Goal: Task Accomplishment & Management: Manage account settings

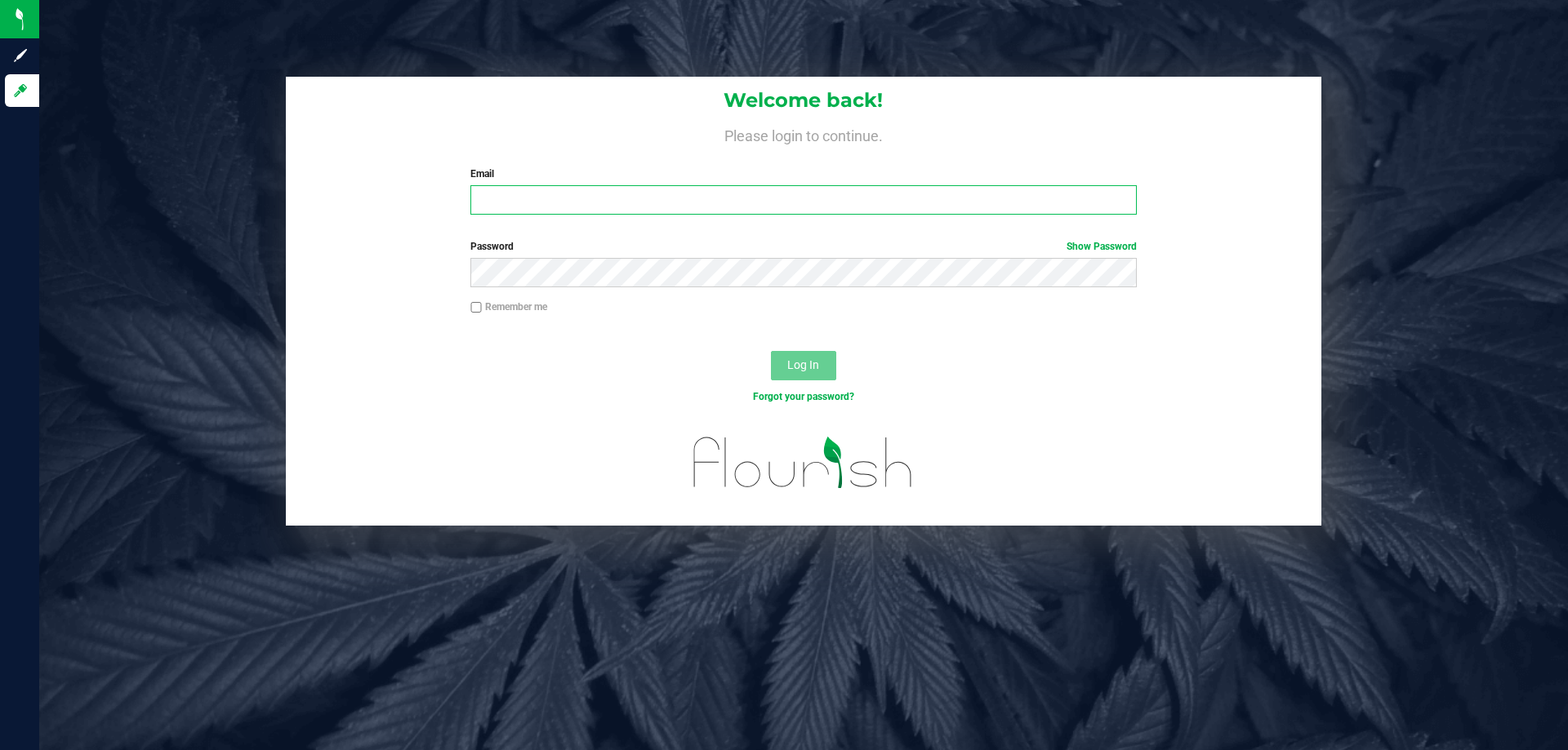
click at [525, 203] on input "Email" at bounding box center [803, 200] width 666 height 30
type input "meanderson@liveparallel.com"
click at [771, 351] on button "Log In" at bounding box center [803, 366] width 65 height 30
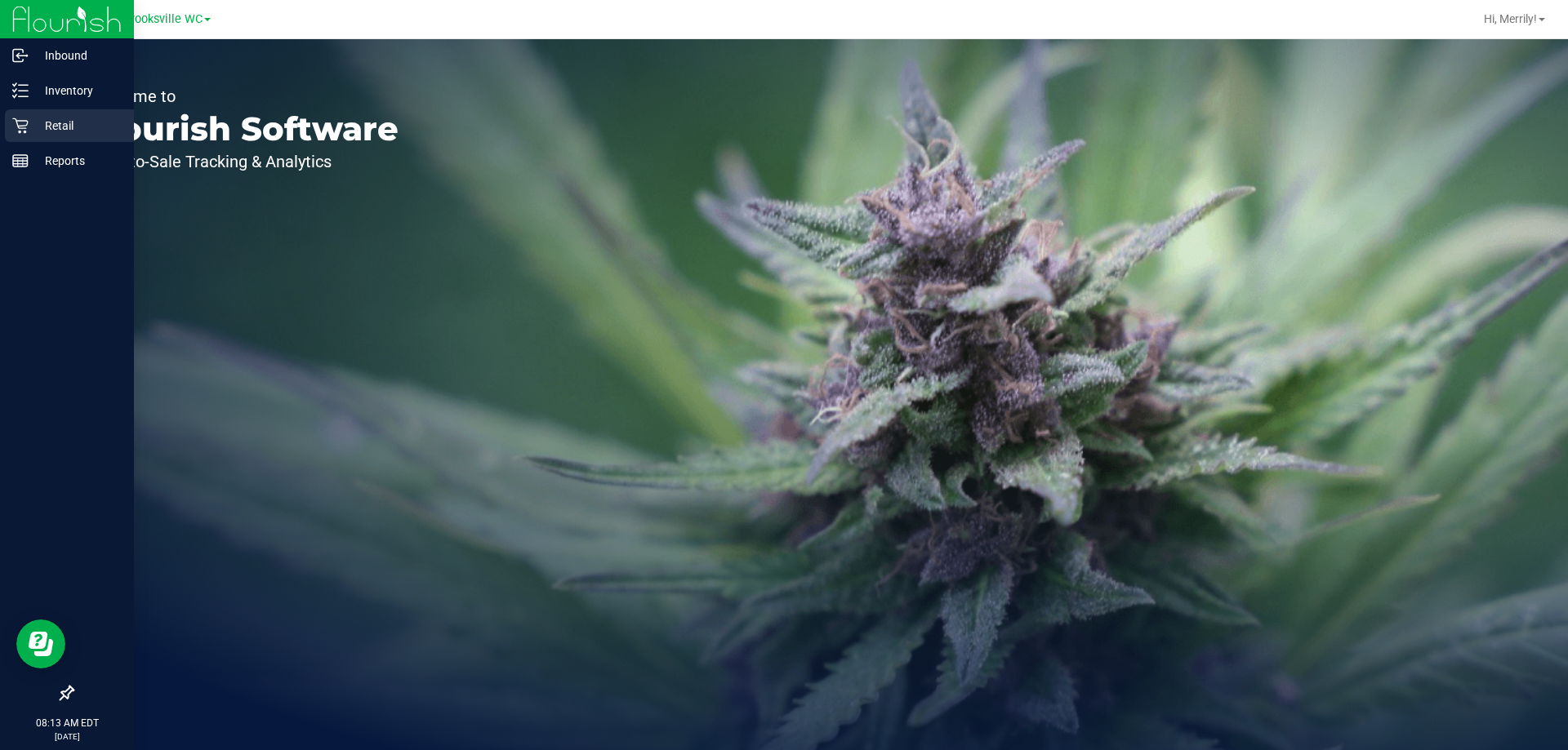
click at [25, 117] on div "Retail" at bounding box center [69, 125] width 129 height 32
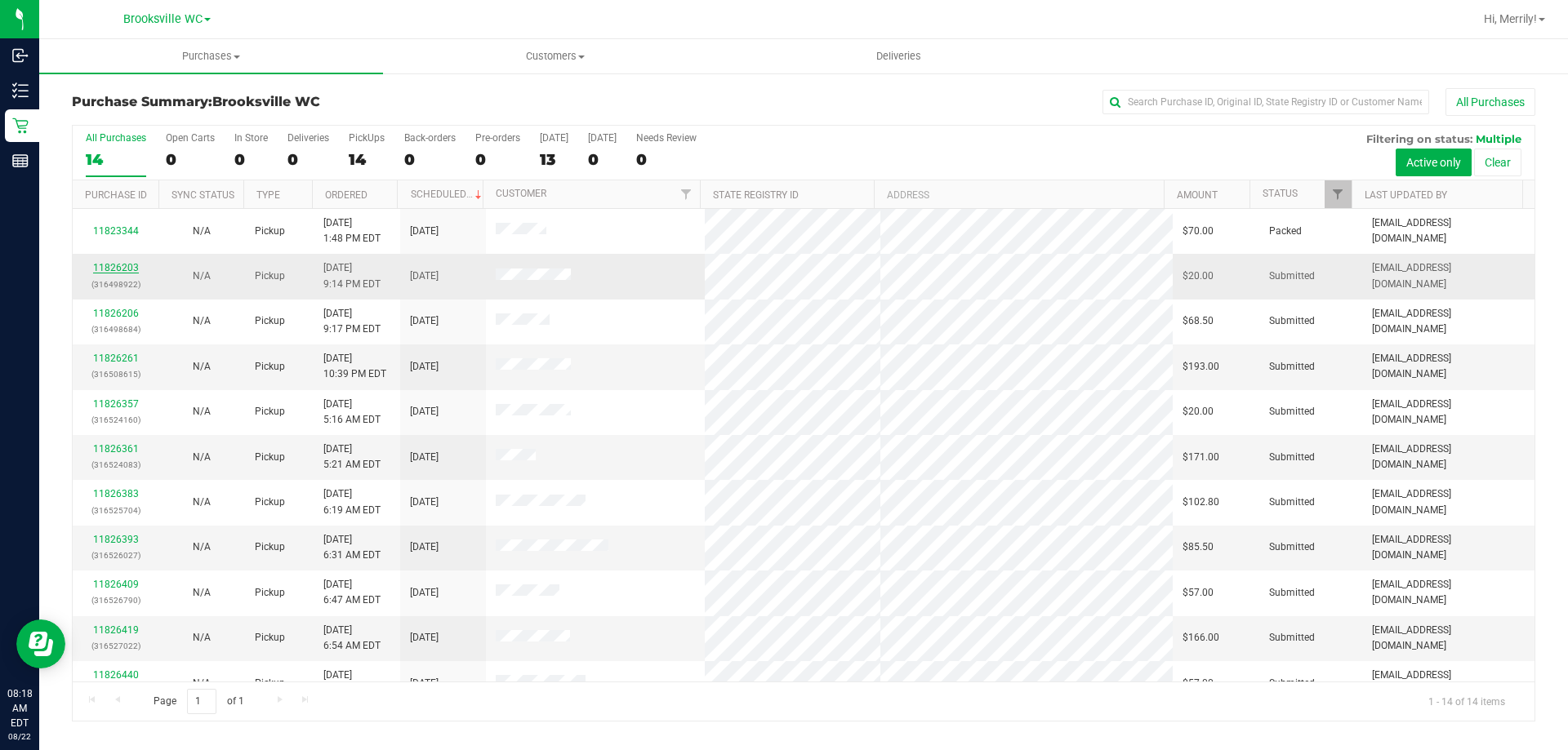
click at [117, 262] on link "11826203" at bounding box center [115, 267] width 45 height 11
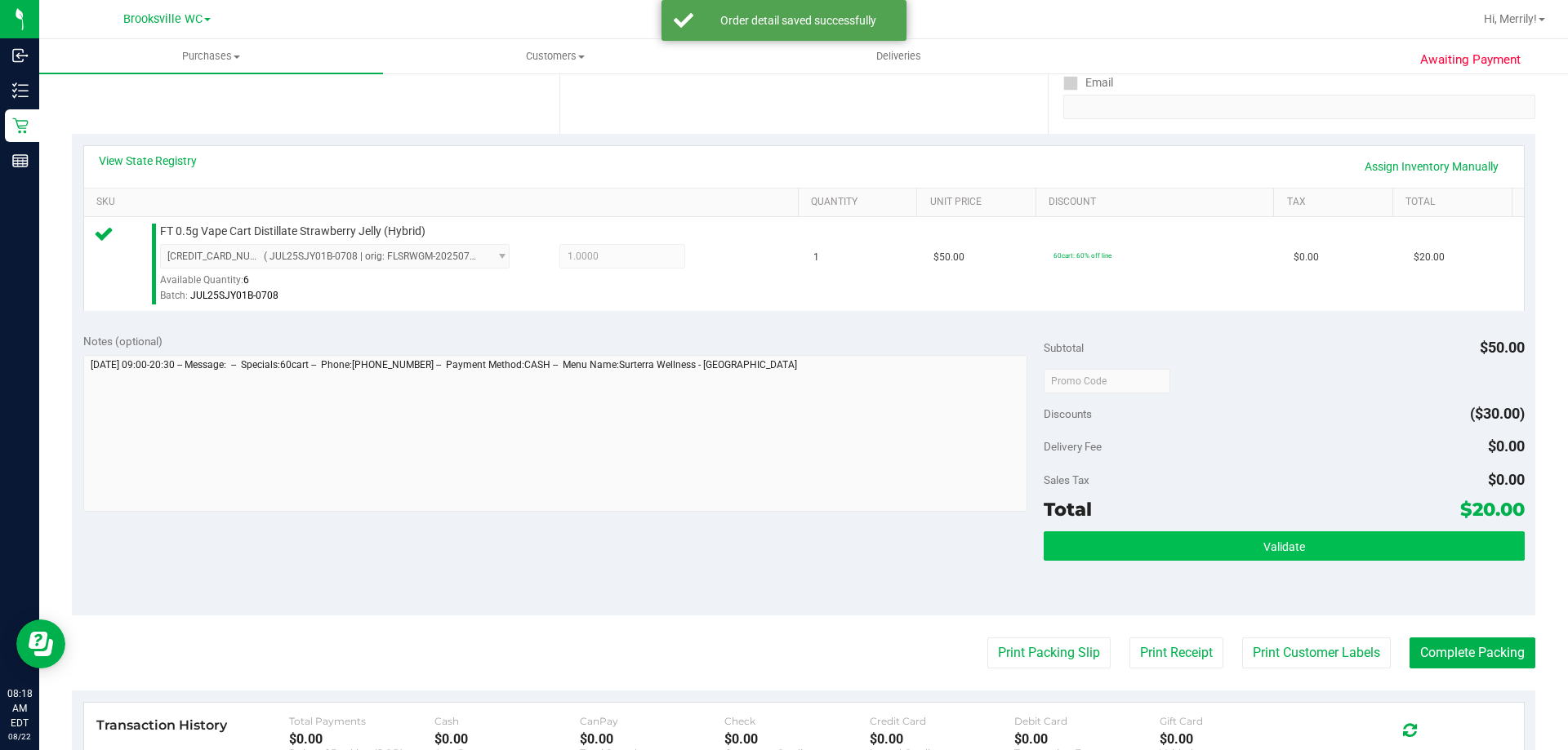
scroll to position [327, 0]
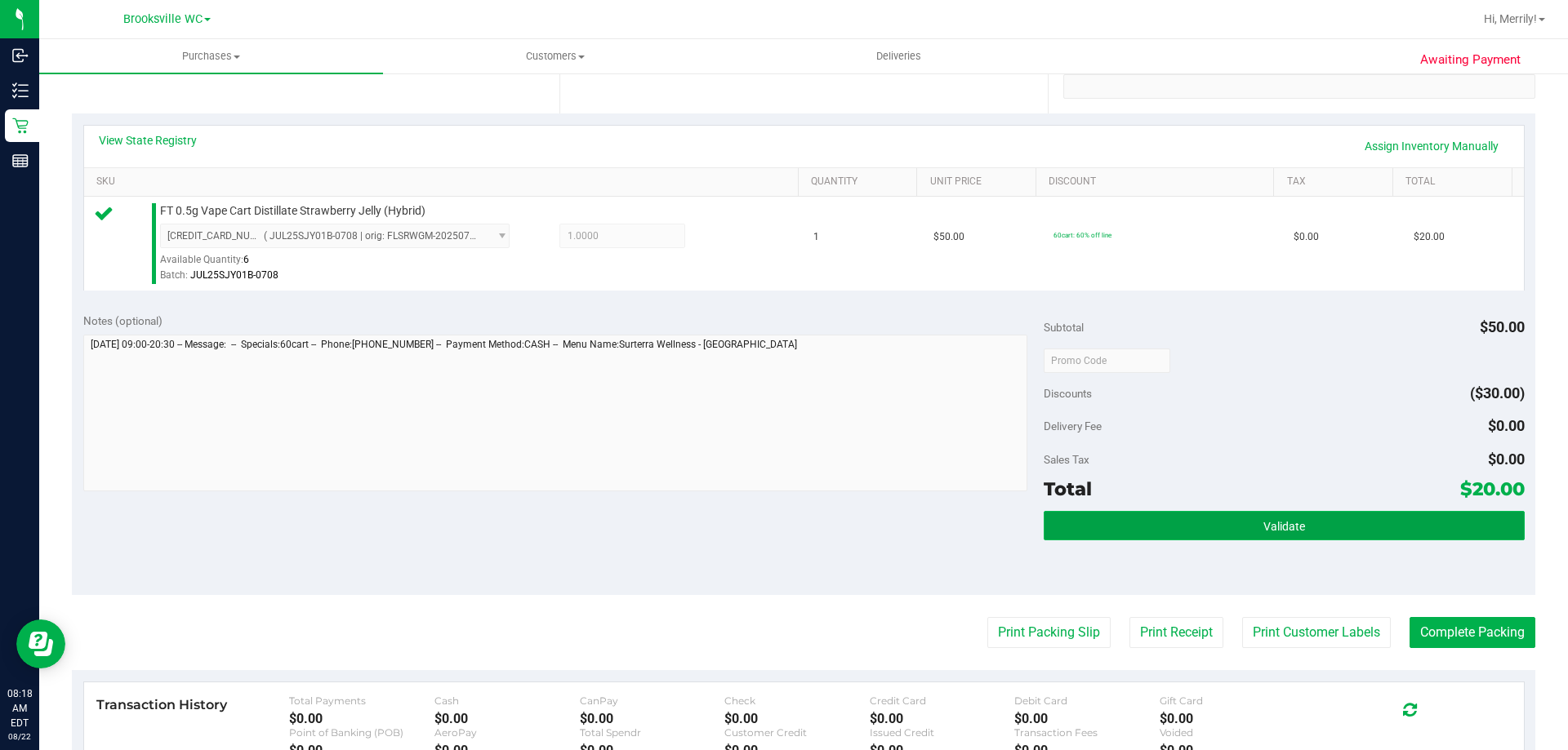
click at [1346, 535] on button "Validate" at bounding box center [1283, 526] width 480 height 30
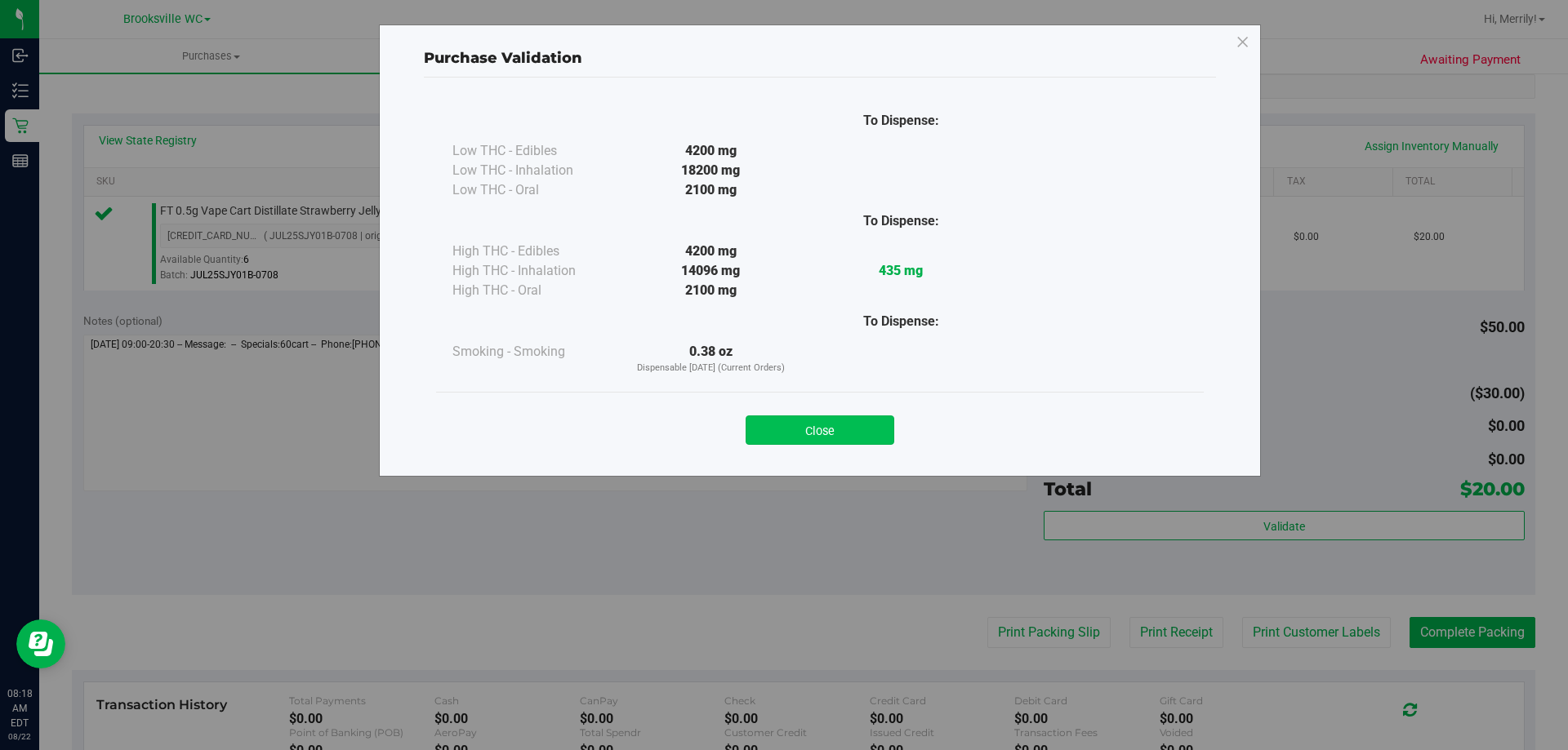
click at [845, 438] on button "Close" at bounding box center [820, 431] width 149 height 30
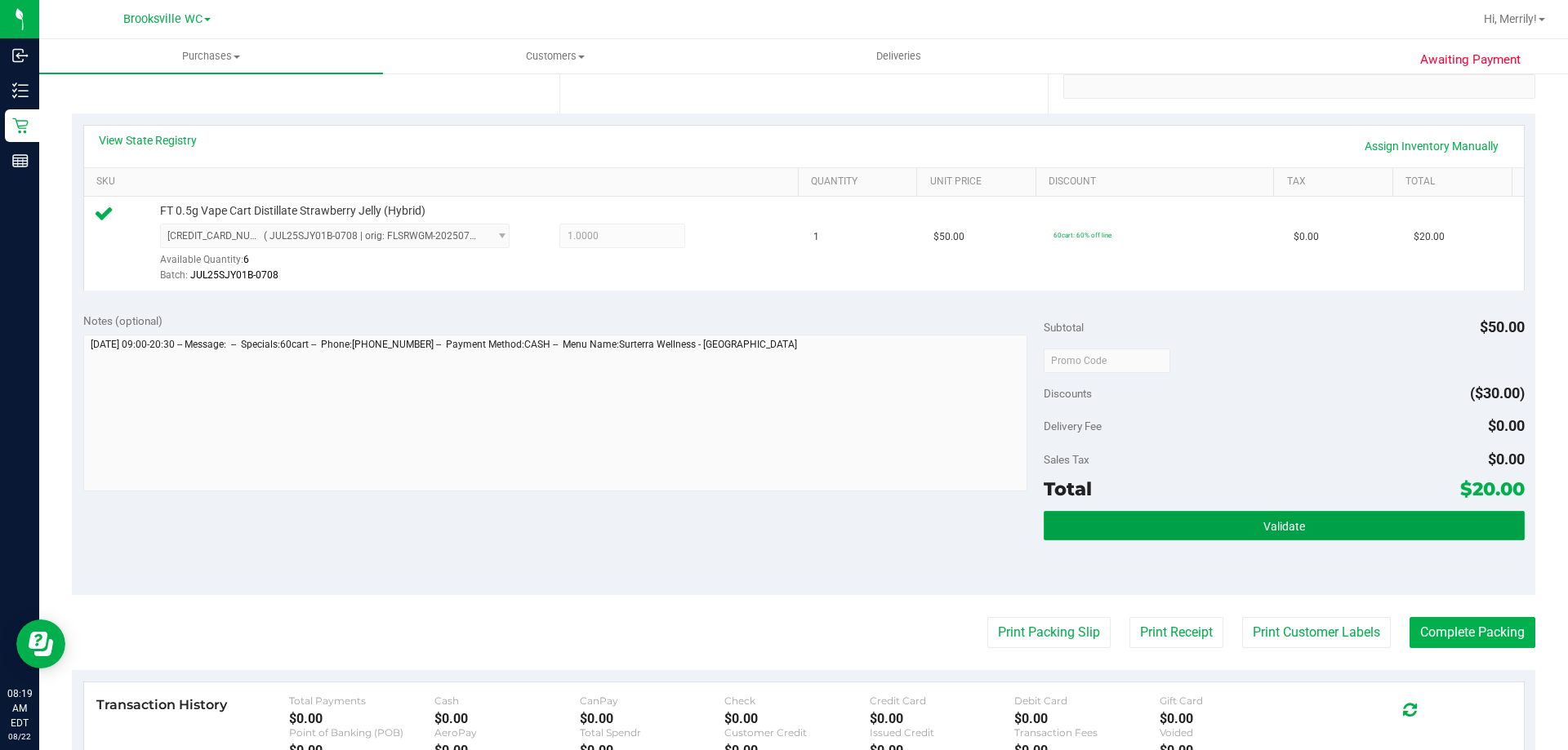
click at [1202, 523] on button "Validate" at bounding box center [1283, 526] width 480 height 30
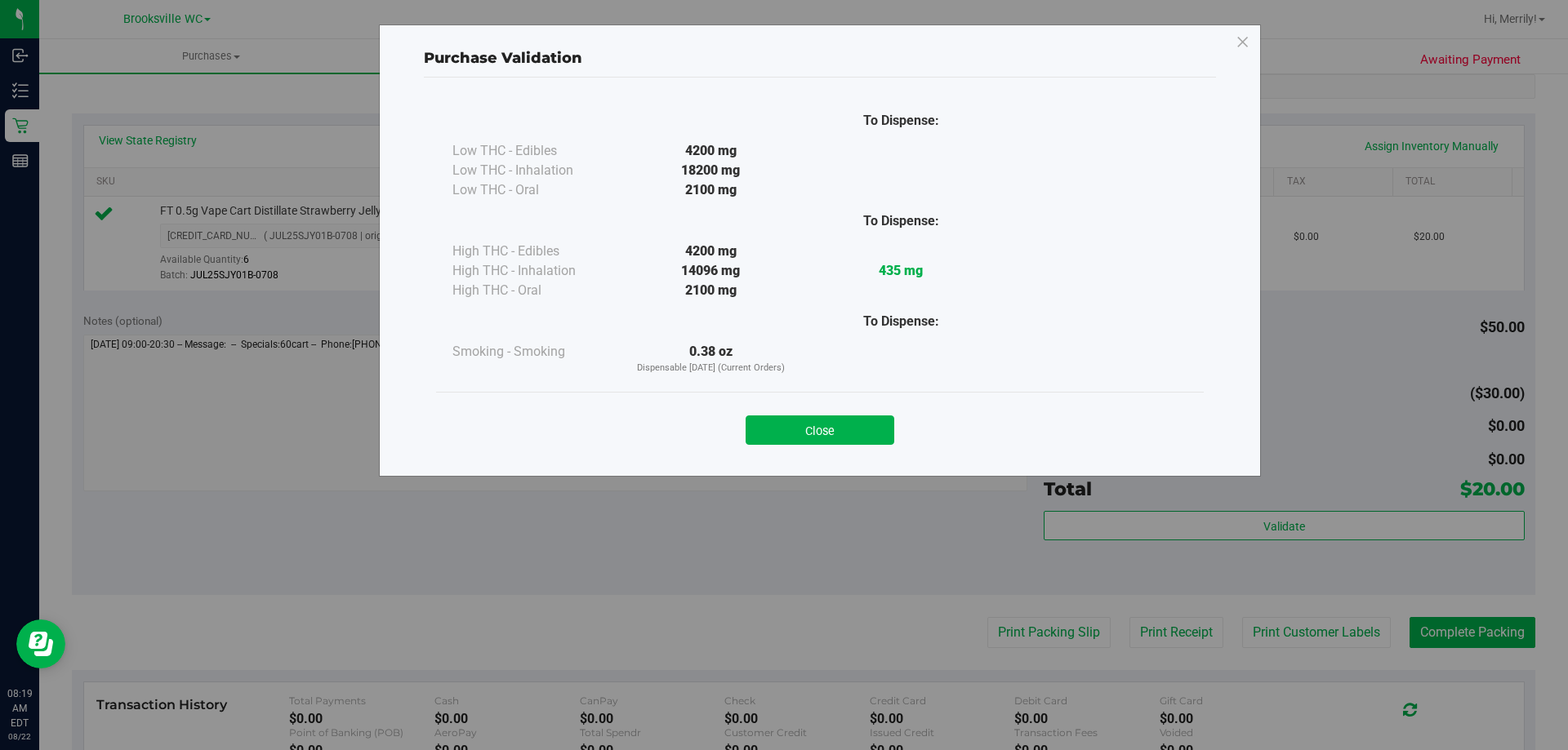
click at [784, 429] on button "Close" at bounding box center [820, 431] width 149 height 30
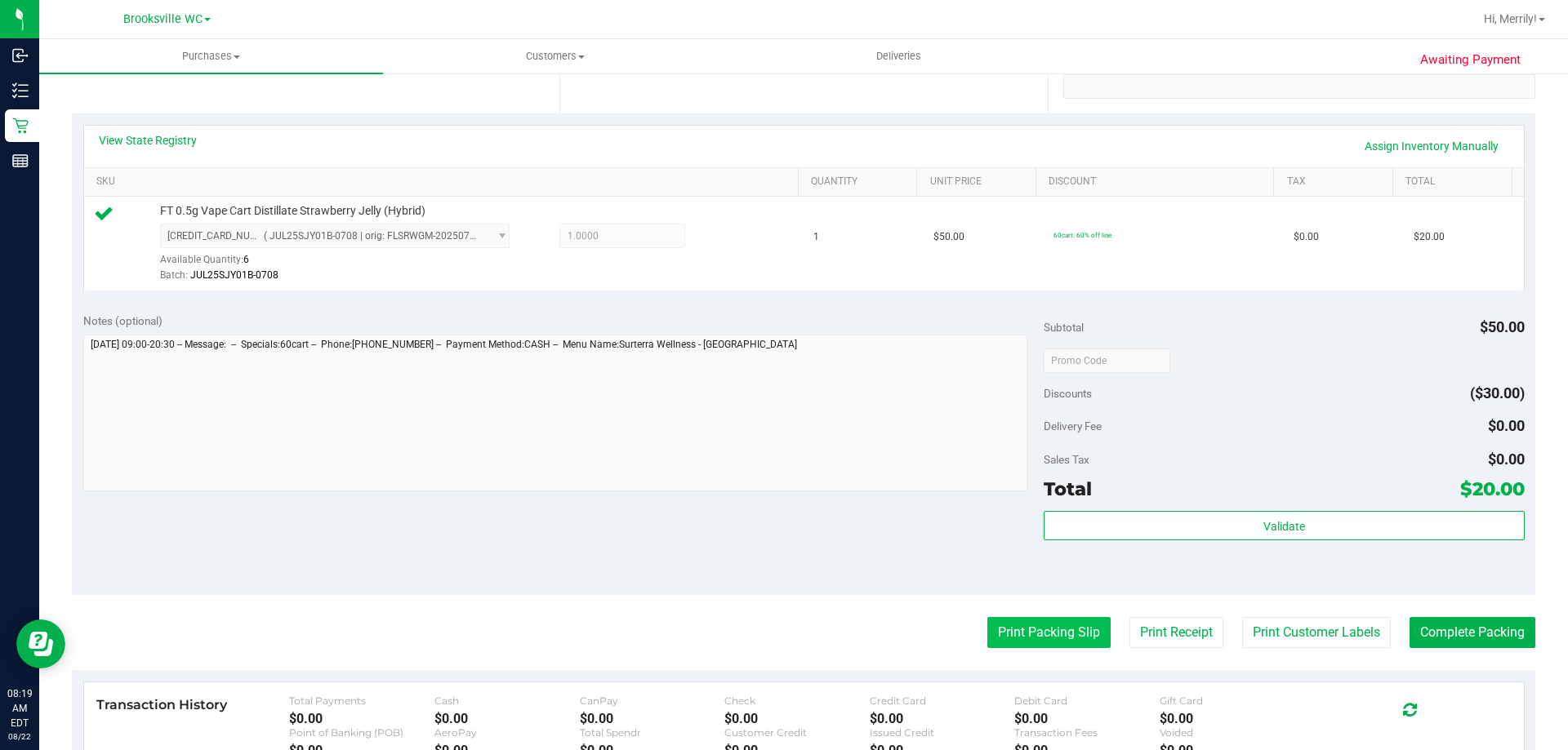
click at [1036, 627] on button "Print Packing Slip" at bounding box center [1049, 632] width 123 height 31
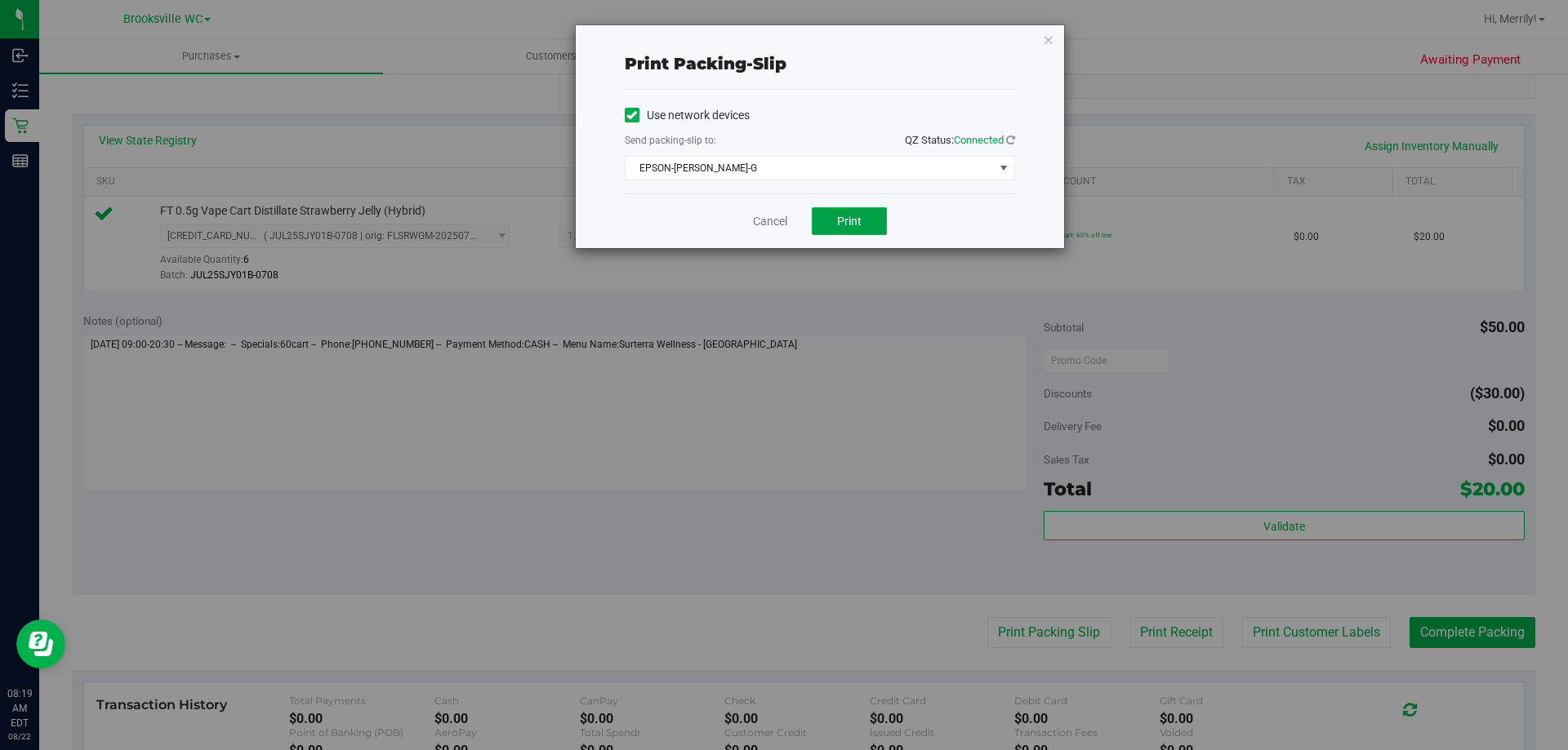
click at [860, 223] on span "Print" at bounding box center [849, 221] width 24 height 13
click at [759, 223] on link "Cancel" at bounding box center [770, 222] width 34 height 17
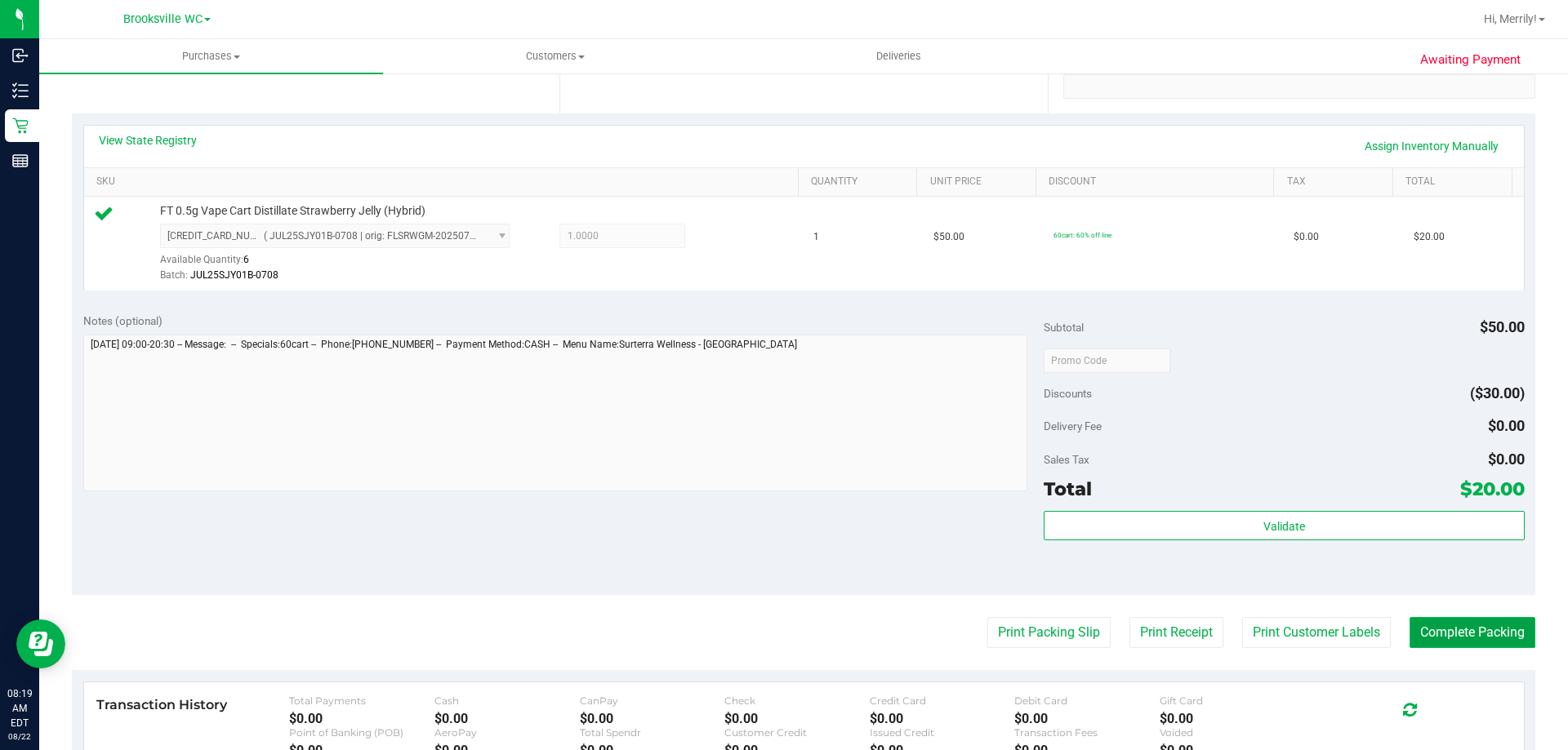
click at [1462, 633] on button "Complete Packing" at bounding box center [1471, 632] width 125 height 31
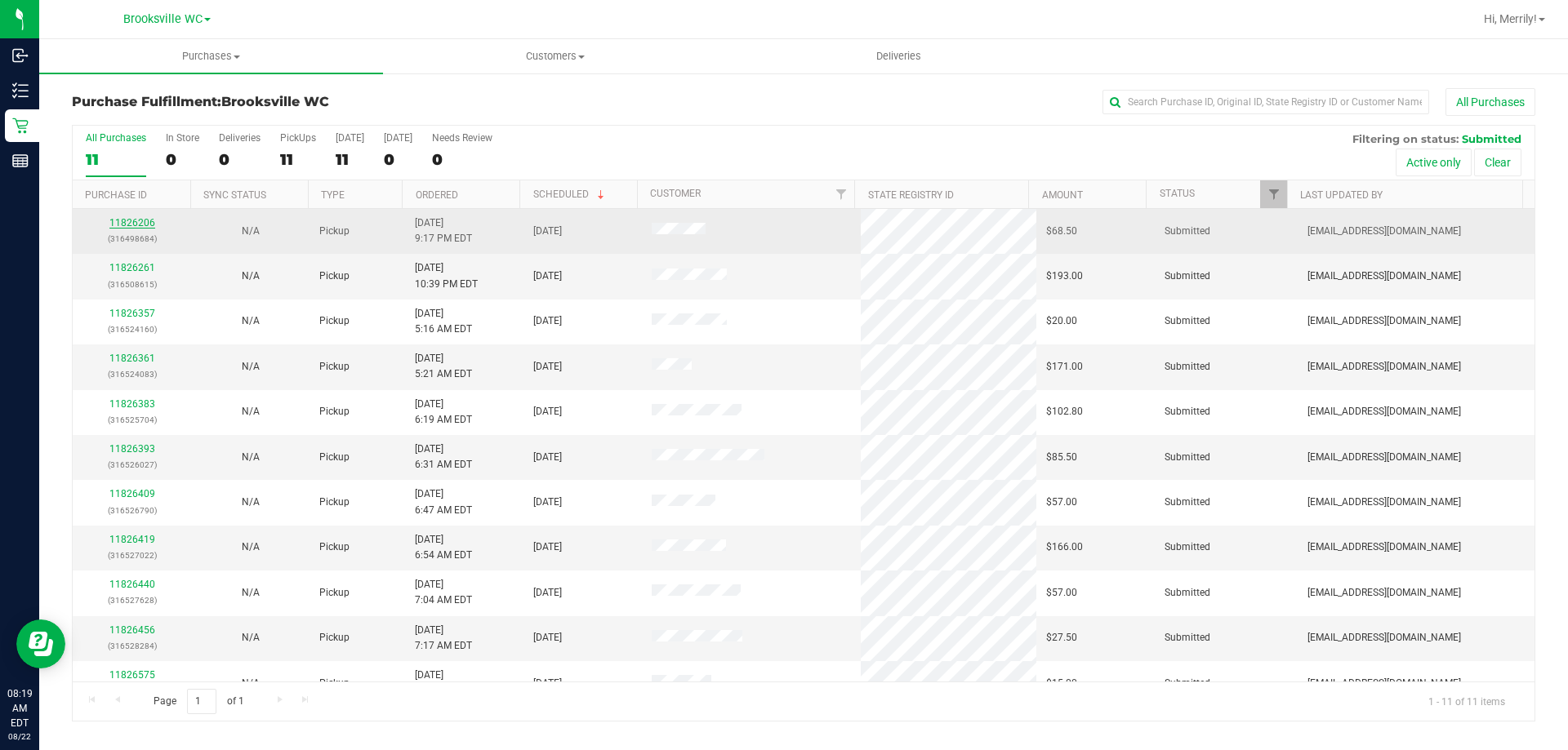
click at [146, 220] on link "11826206" at bounding box center [132, 223] width 45 height 11
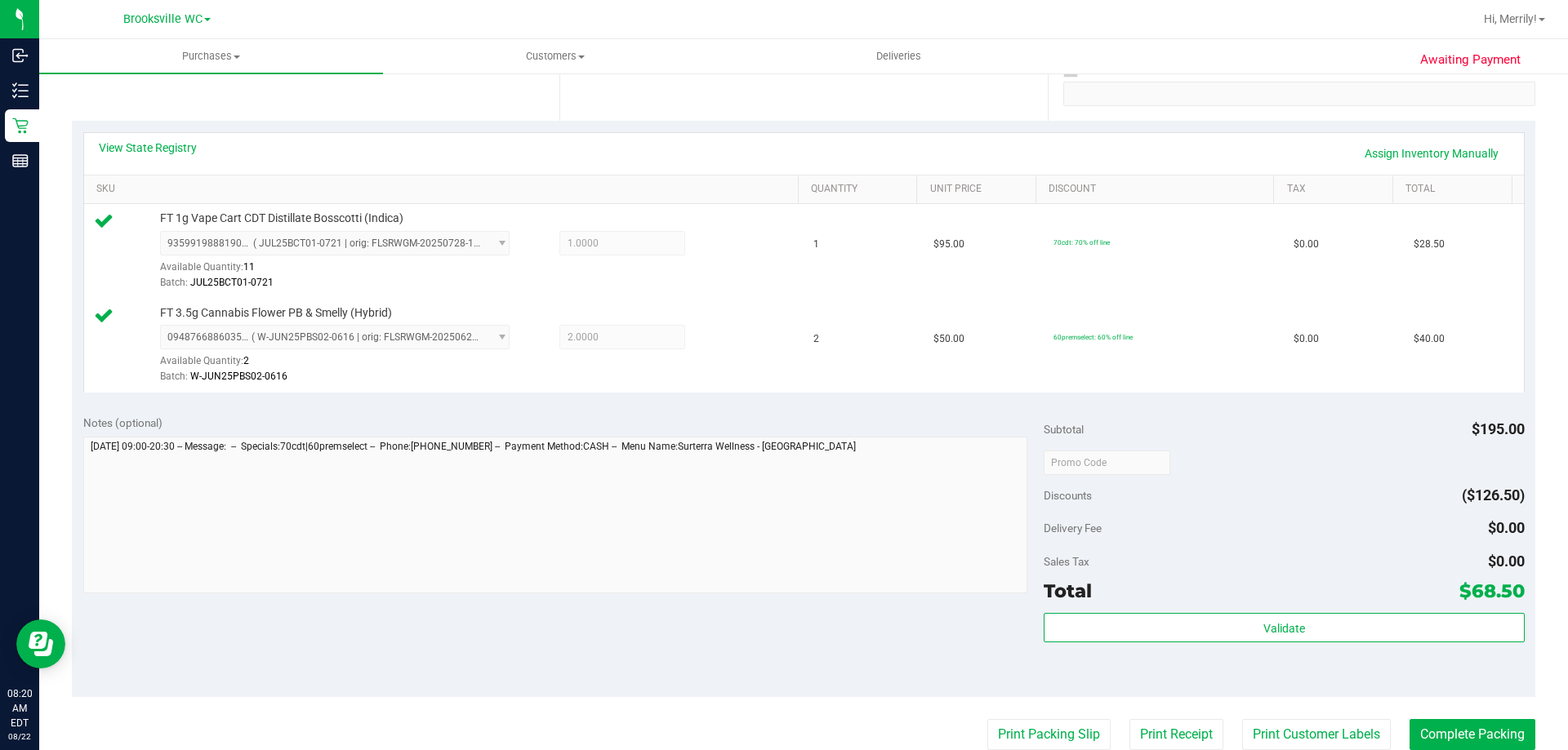
scroll to position [327, 0]
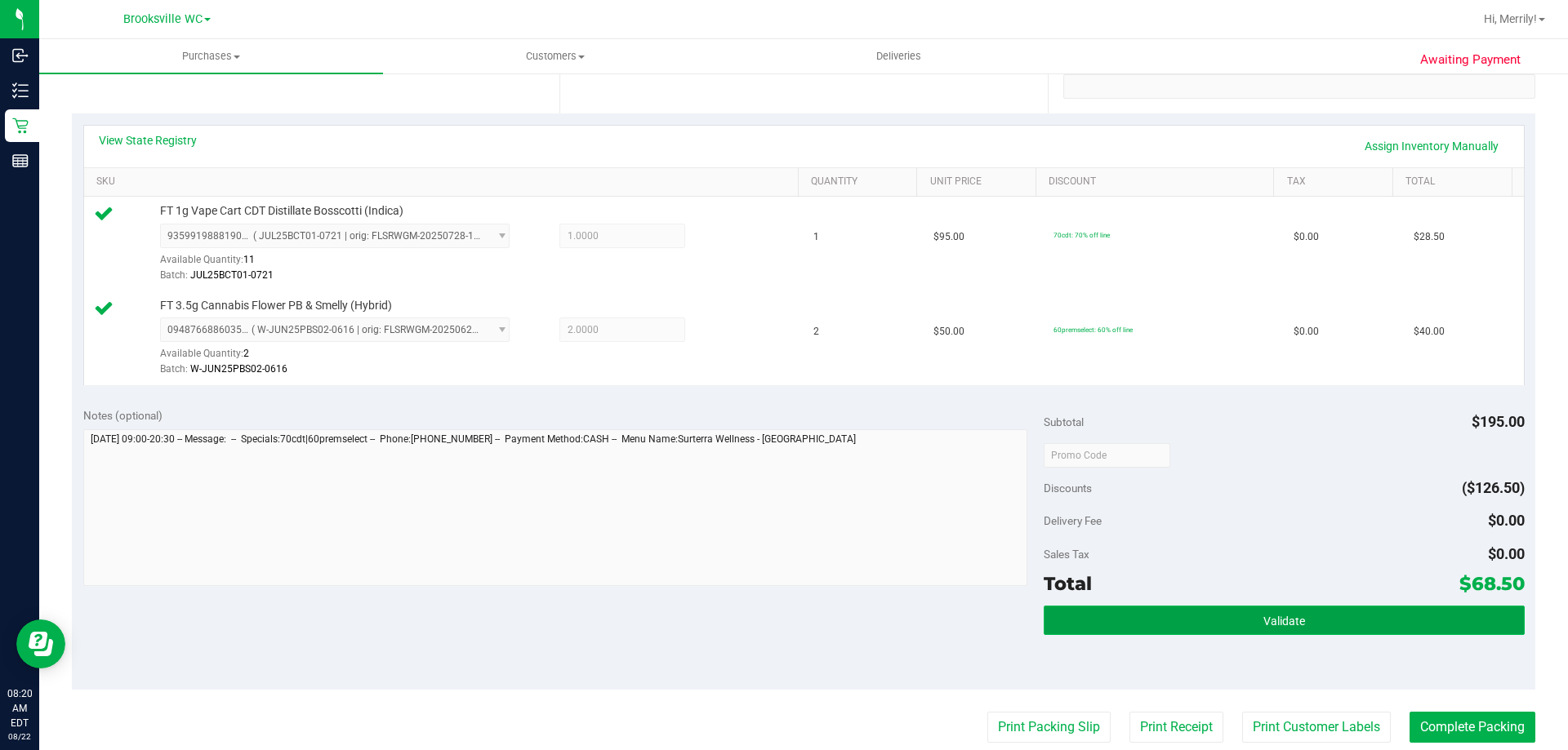
click at [1212, 616] on button "Validate" at bounding box center [1283, 621] width 480 height 30
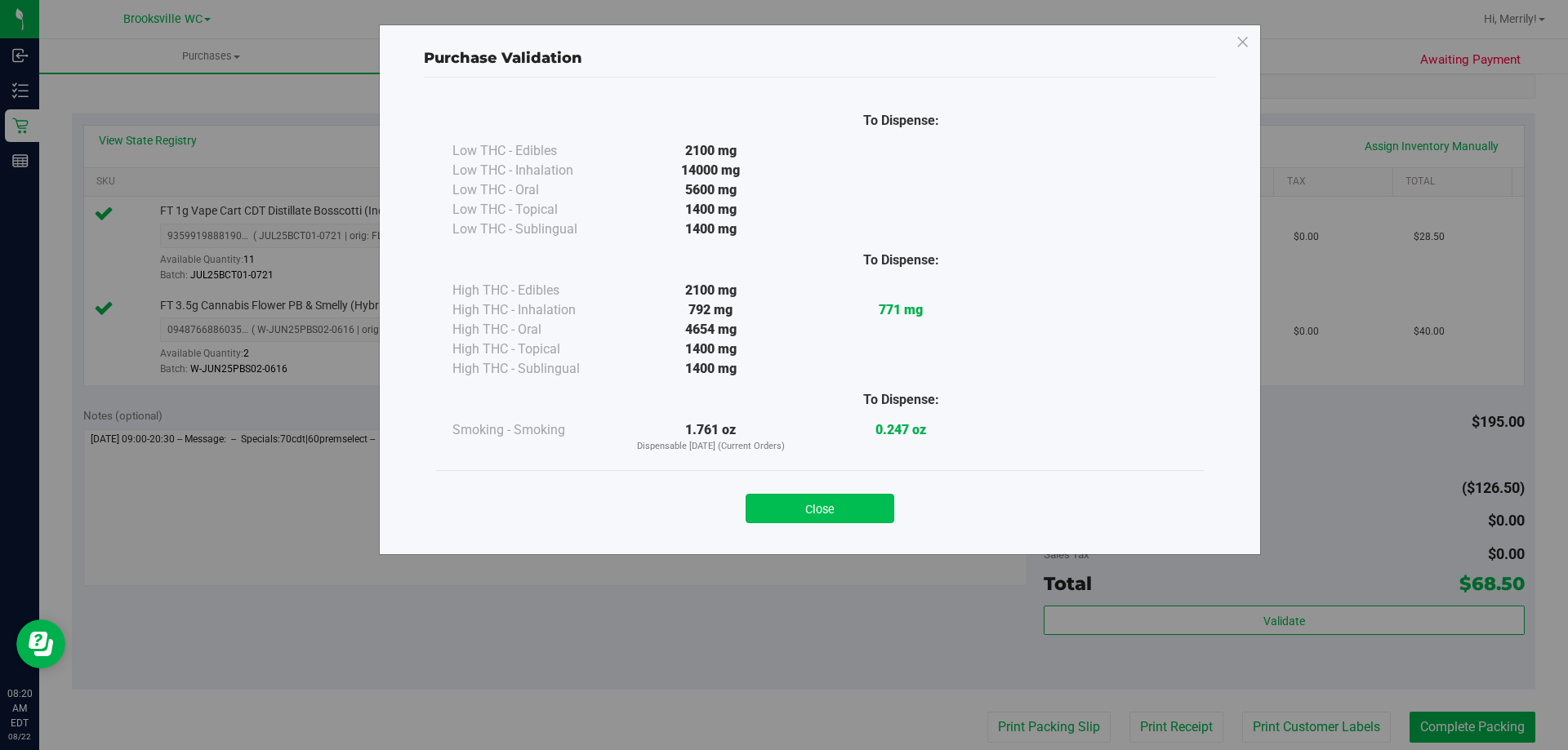
click at [811, 511] on button "Close" at bounding box center [820, 509] width 149 height 30
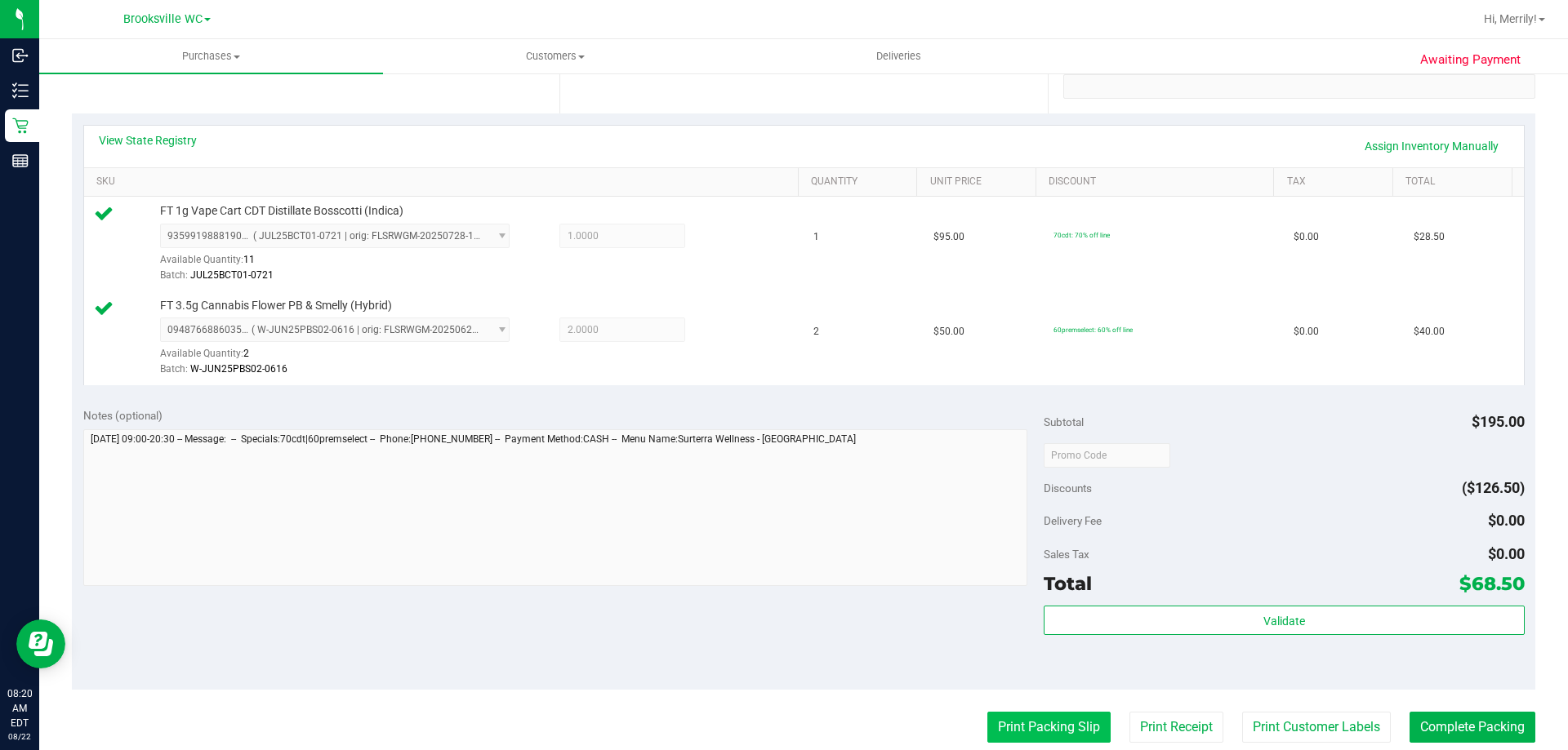
click at [1017, 729] on button "Print Packing Slip" at bounding box center [1049, 727] width 123 height 31
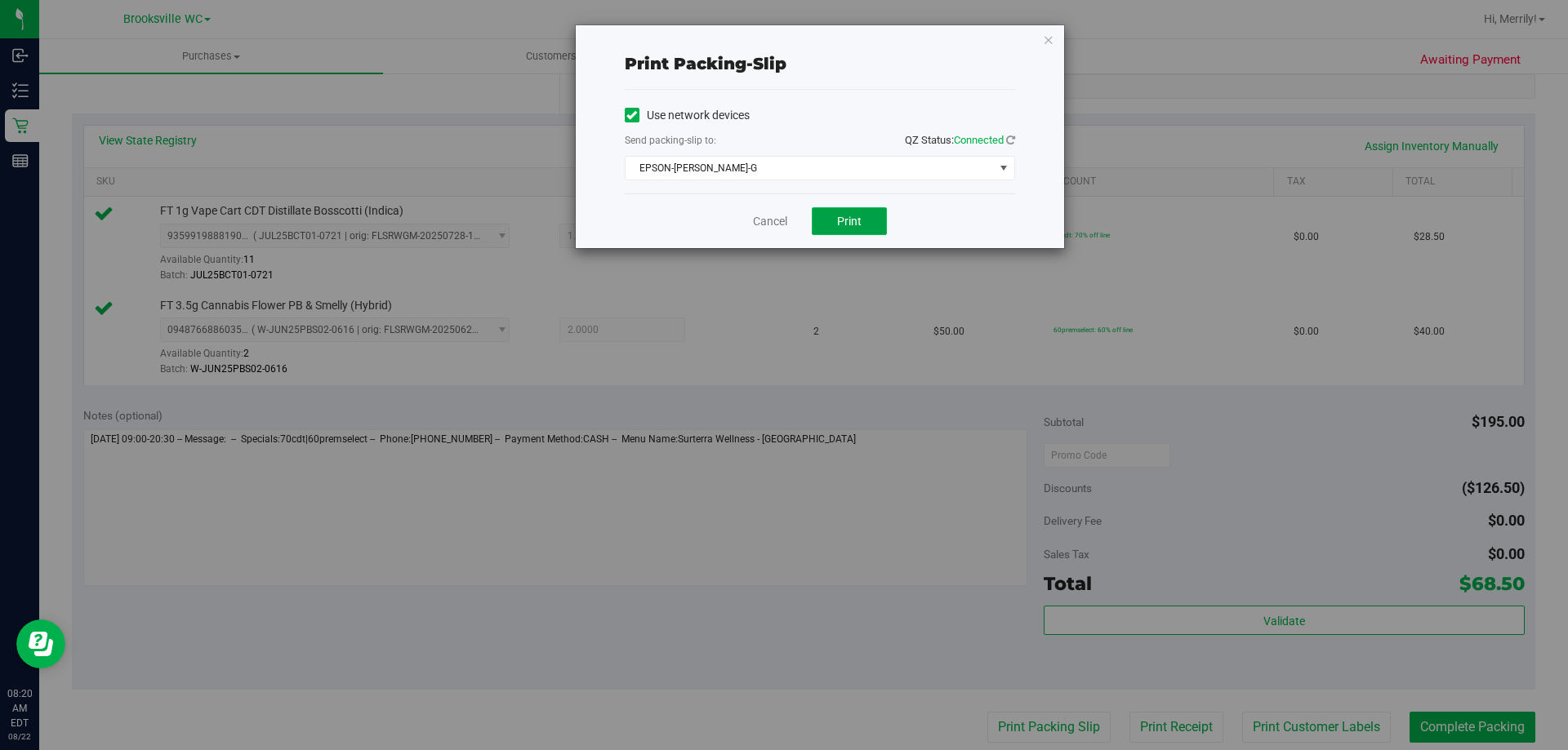
click at [839, 221] on span "Print" at bounding box center [849, 221] width 24 height 13
click at [767, 226] on link "Cancel" at bounding box center [770, 222] width 34 height 17
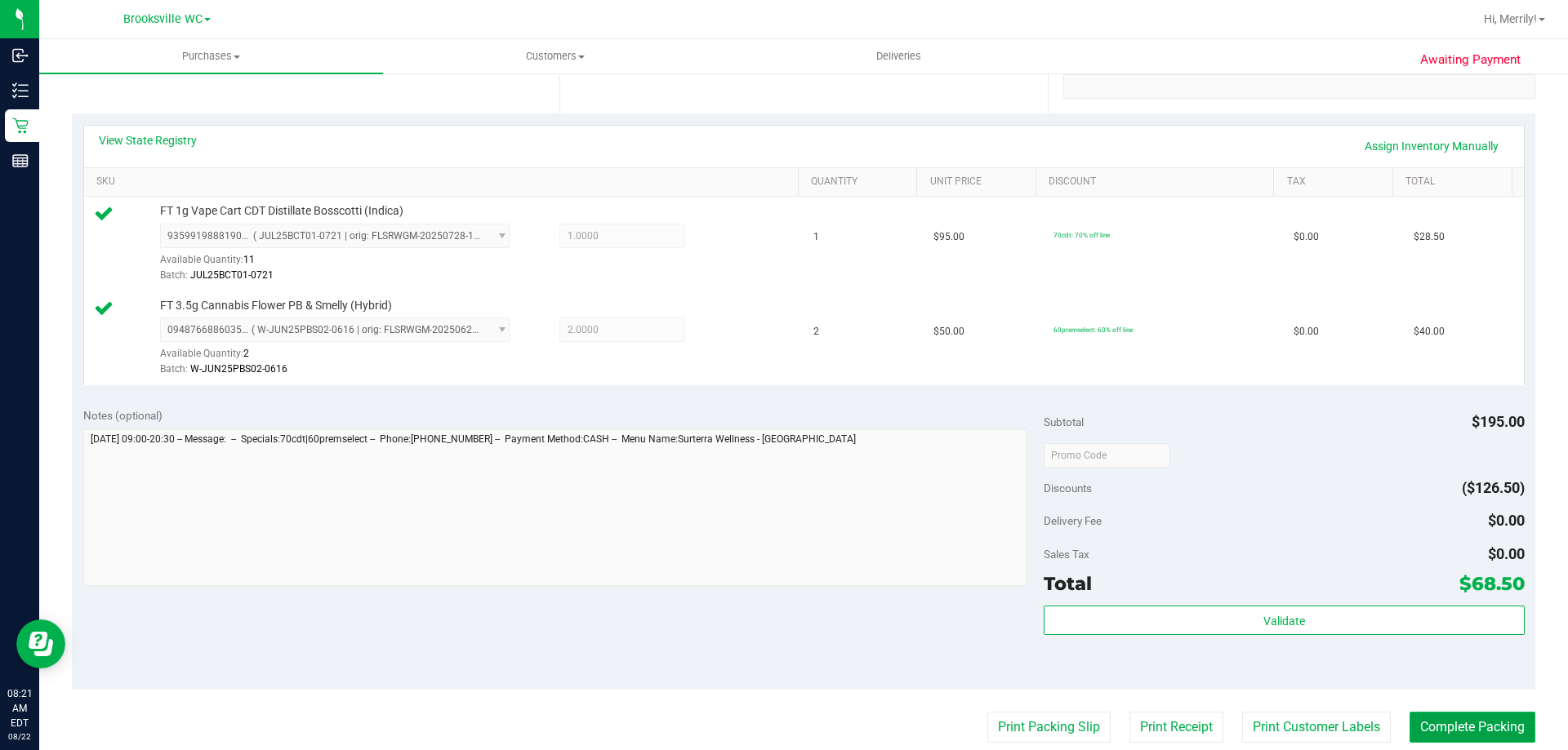
click at [1436, 721] on button "Complete Packing" at bounding box center [1471, 727] width 125 height 31
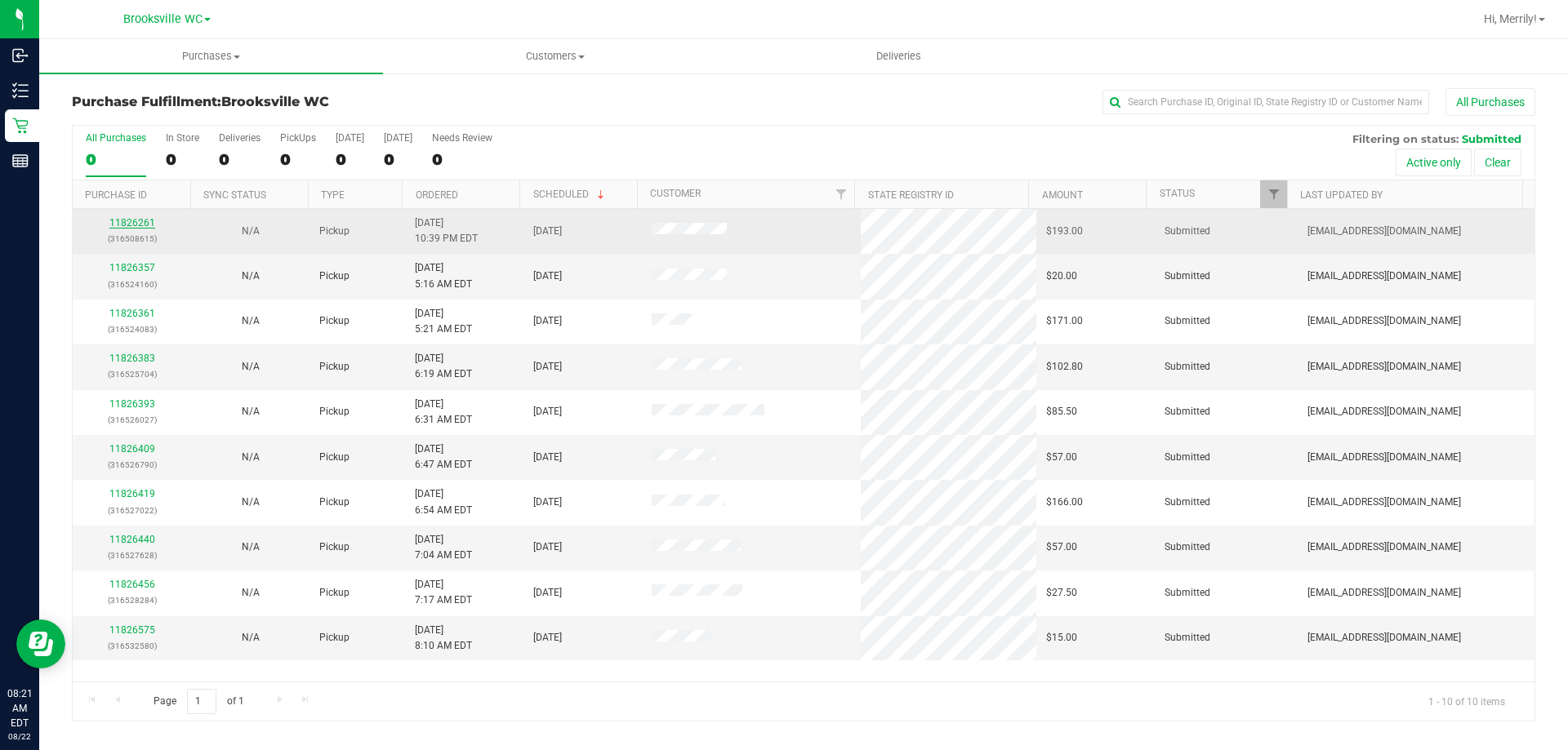
click at [132, 223] on link "11826261" at bounding box center [132, 223] width 45 height 11
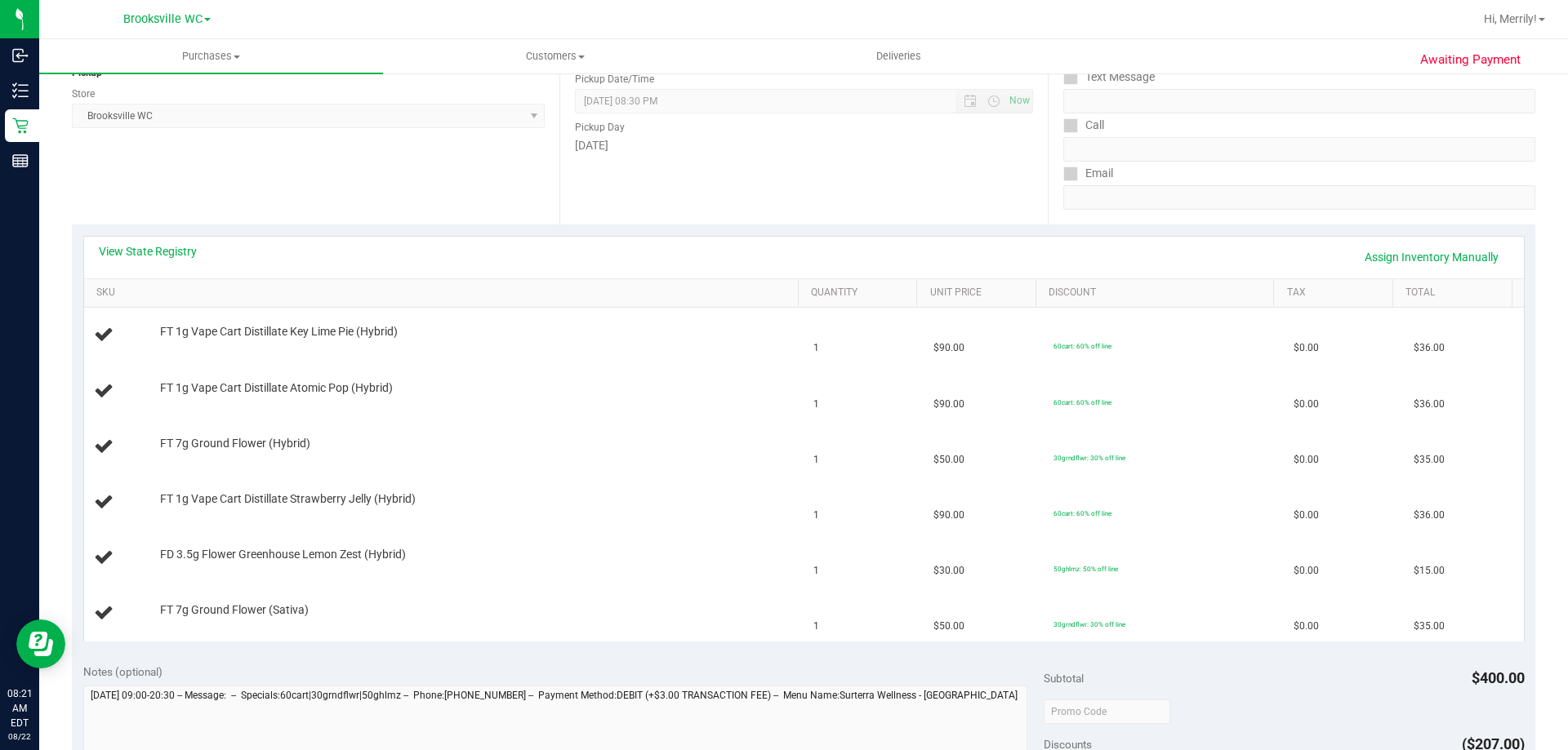
scroll to position [245, 0]
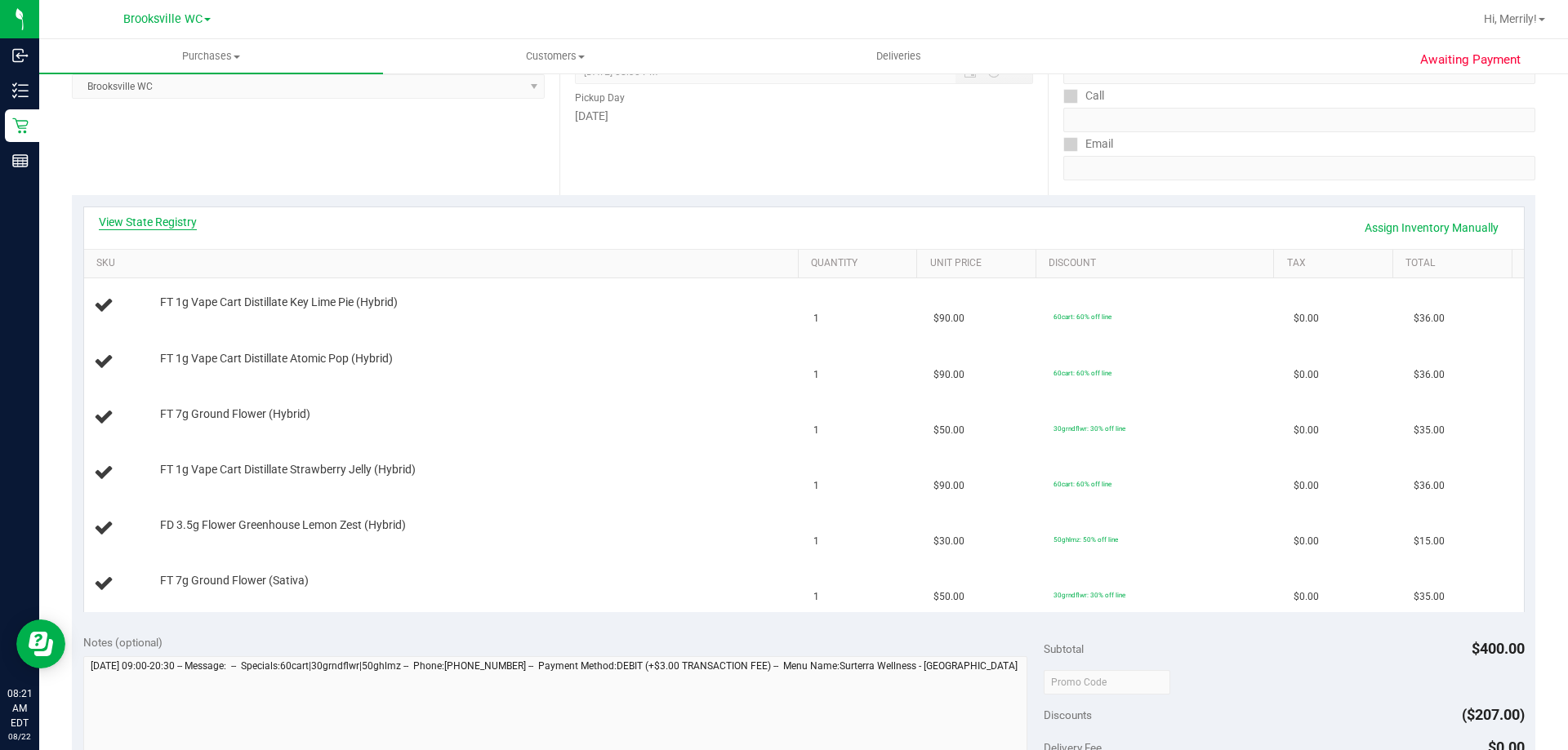
click at [159, 213] on link "View State Registry" at bounding box center [148, 222] width 98 height 17
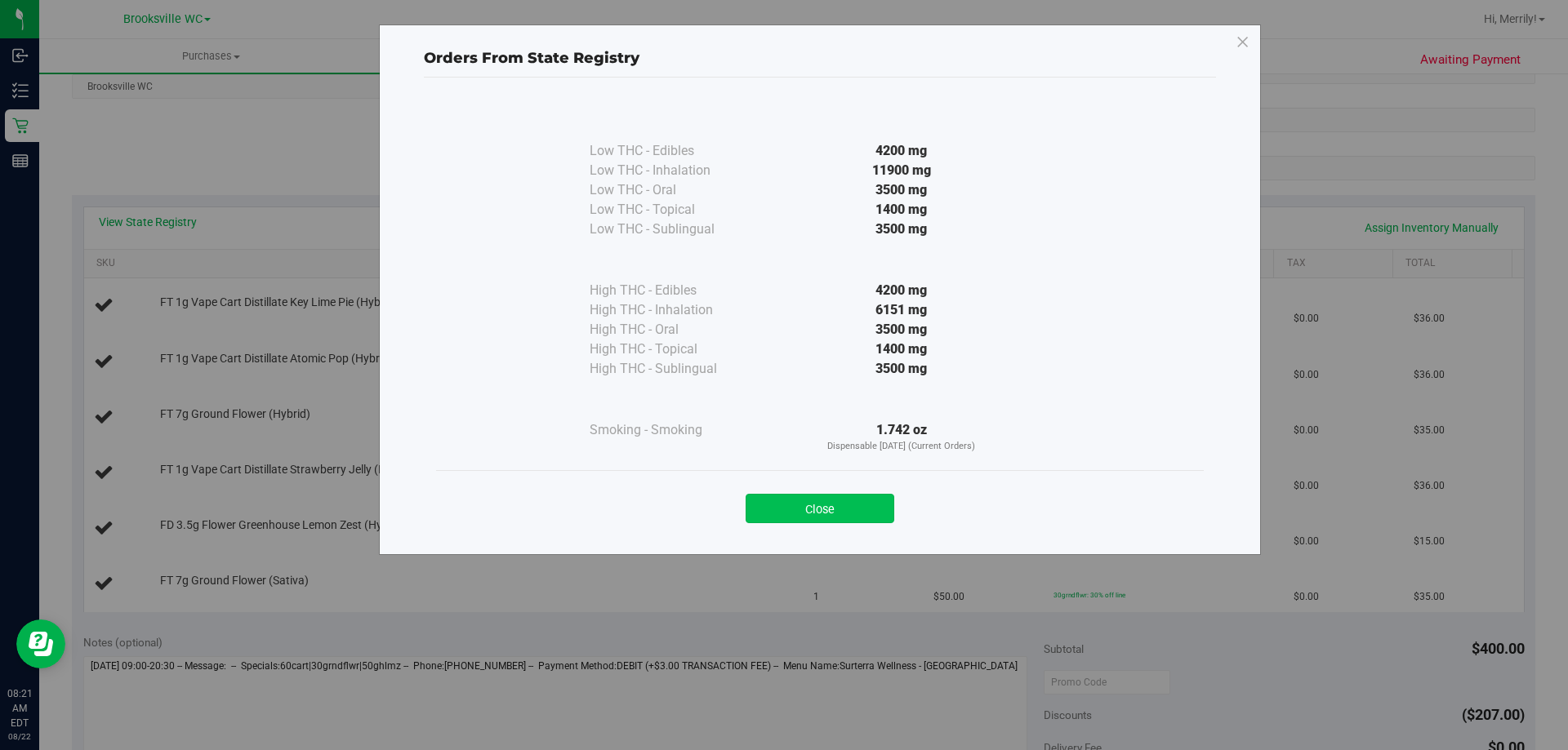
click at [845, 505] on button "Close" at bounding box center [820, 509] width 149 height 30
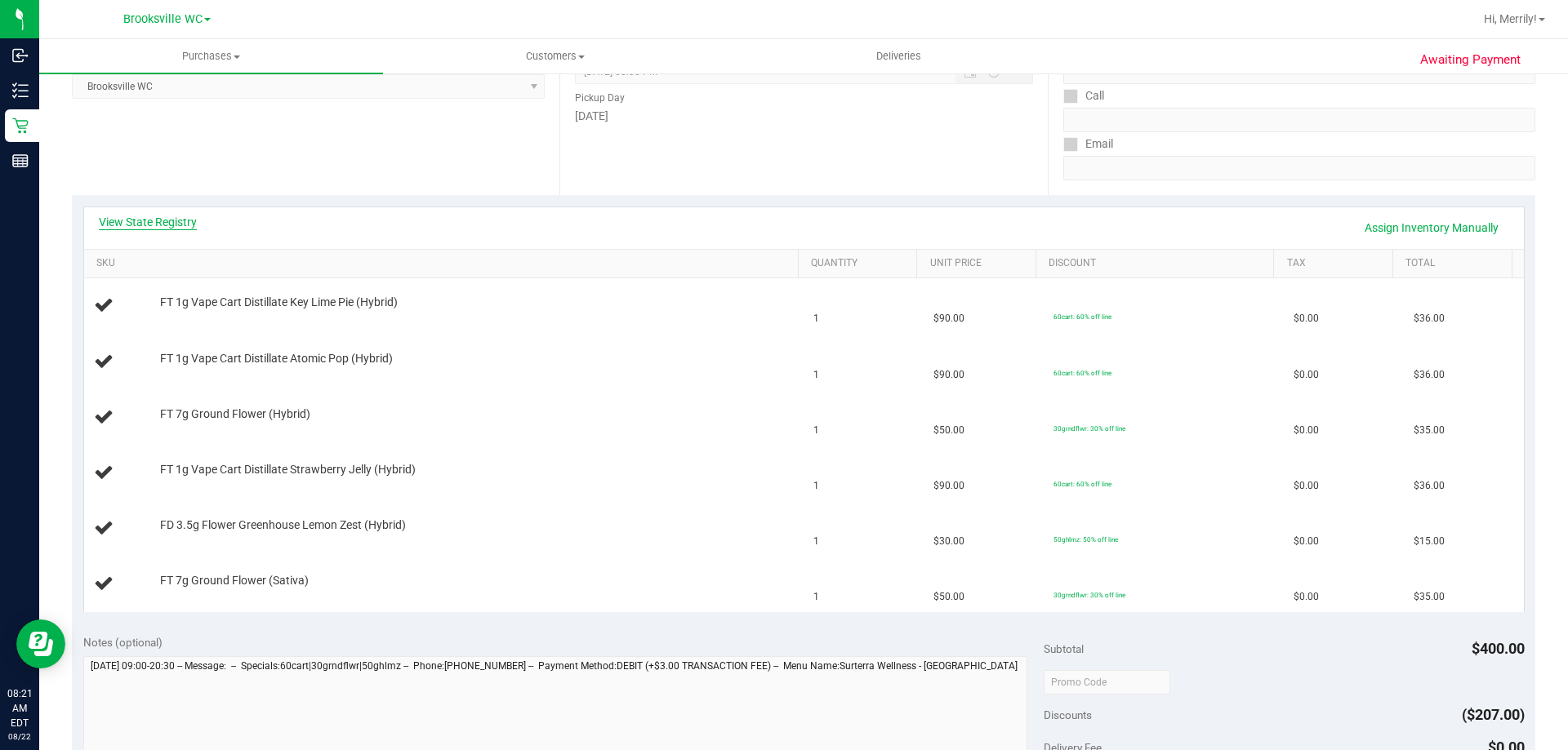
click at [166, 218] on link "View State Registry" at bounding box center [148, 222] width 98 height 17
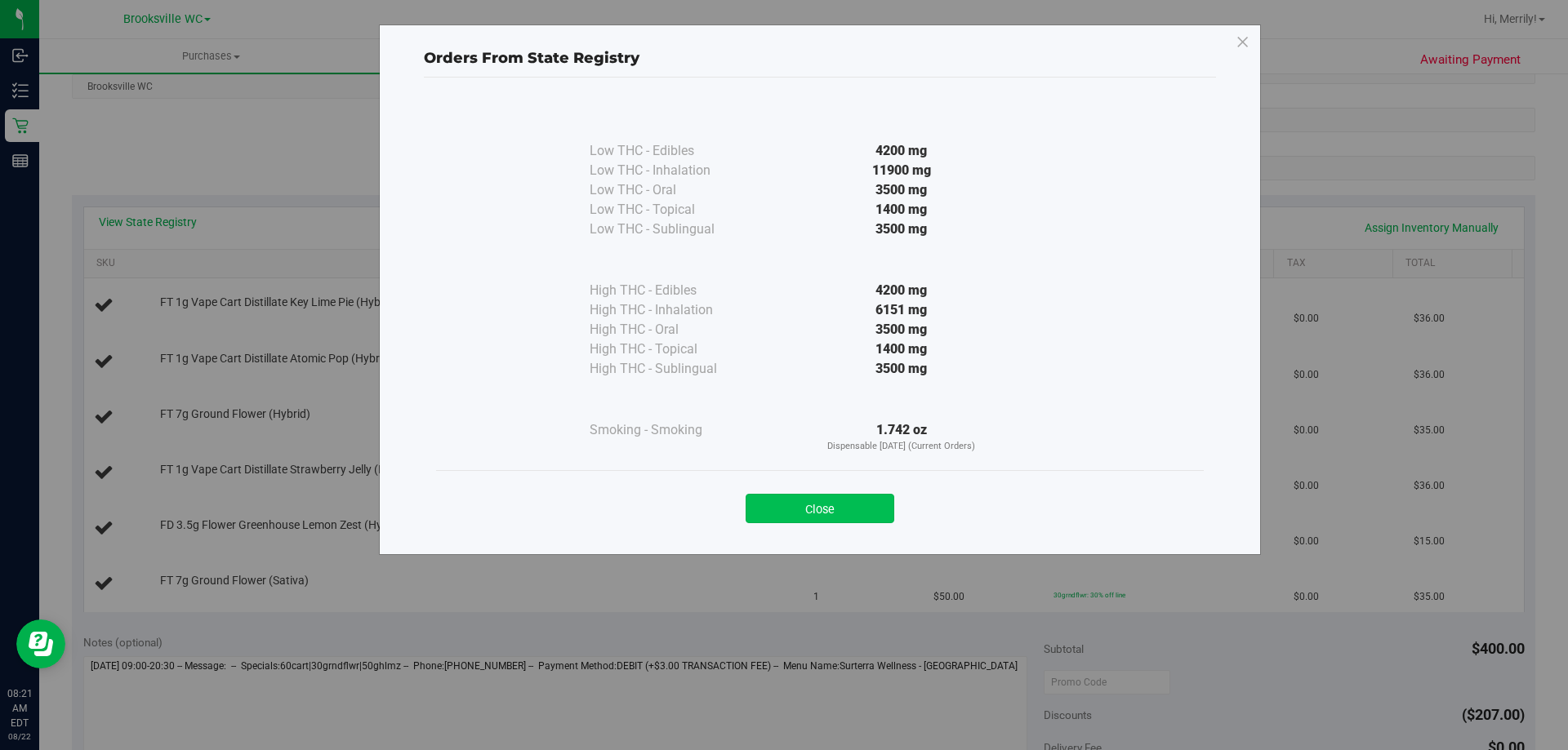
click at [842, 503] on button "Close" at bounding box center [820, 509] width 149 height 30
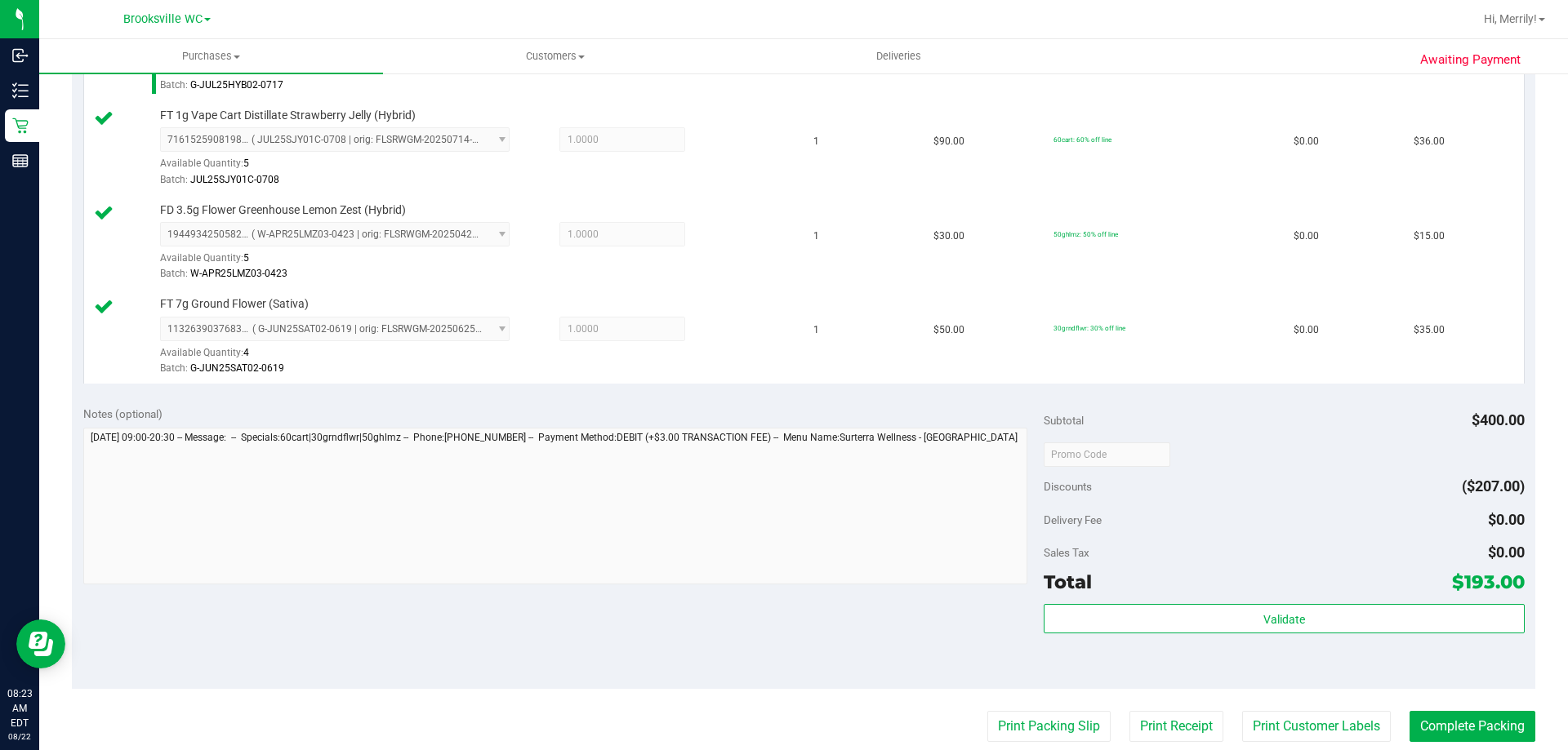
scroll to position [735, 0]
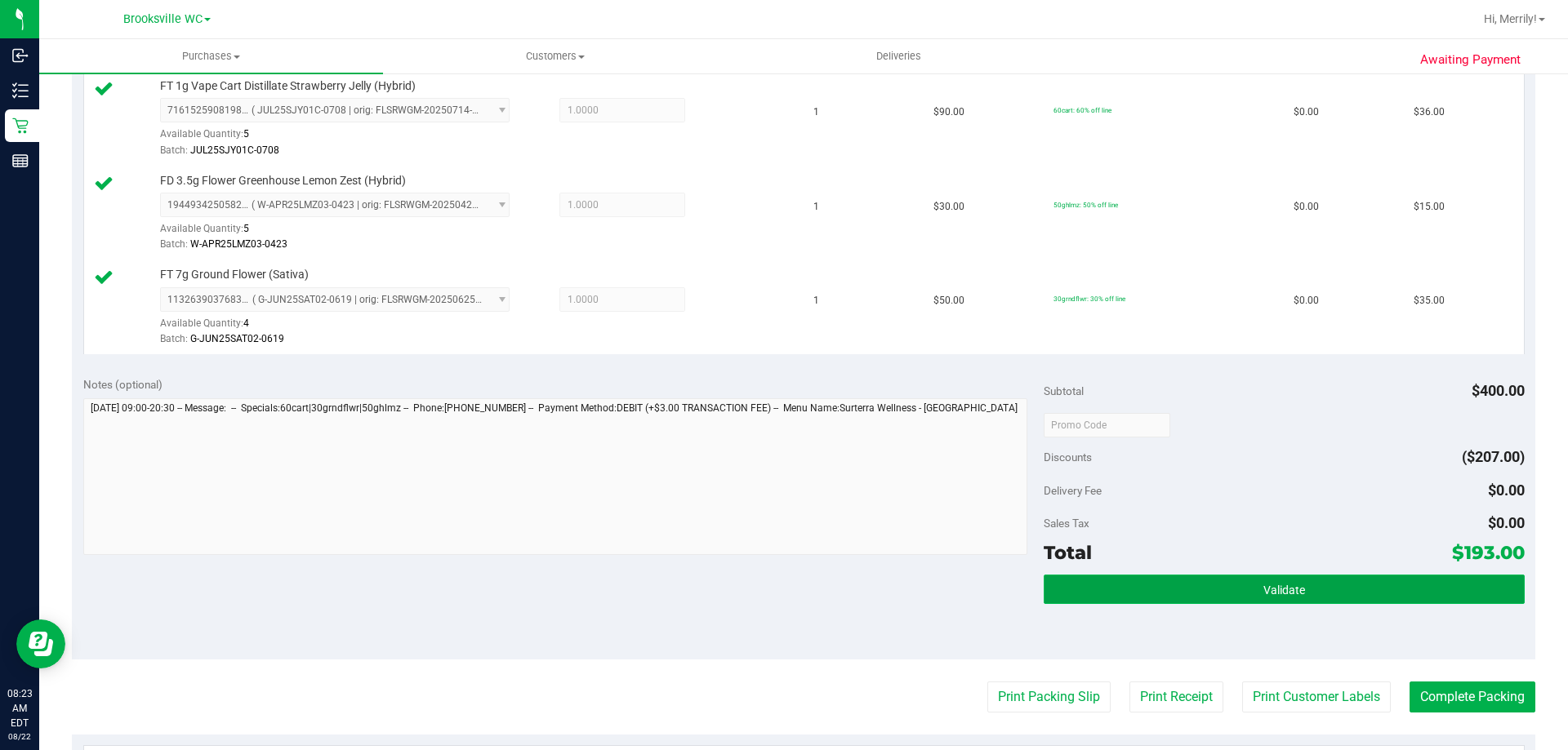
click at [1246, 581] on button "Validate" at bounding box center [1283, 589] width 480 height 30
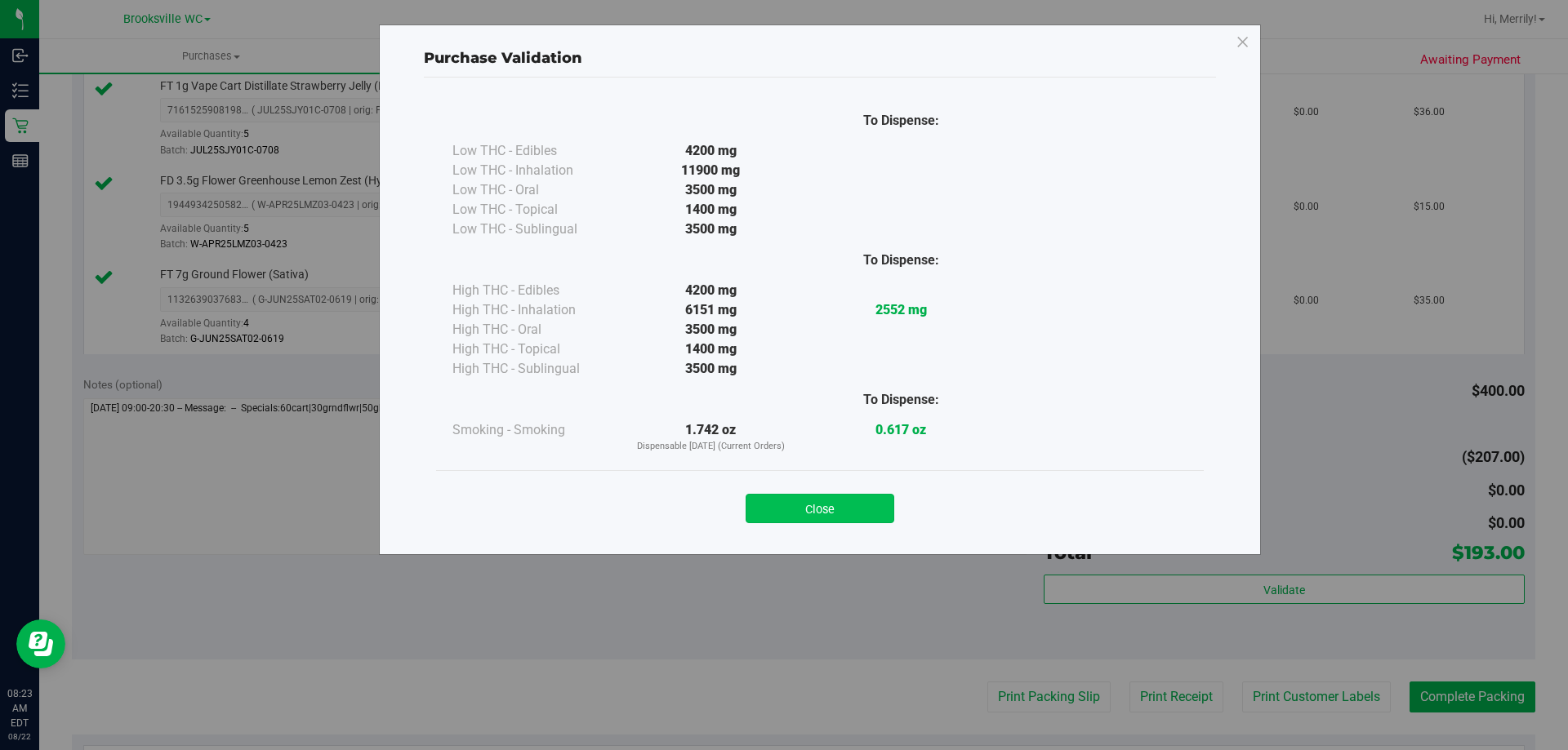
click at [832, 494] on div "Close" at bounding box center [820, 504] width 744 height 41
click at [832, 505] on button "Close" at bounding box center [820, 509] width 149 height 30
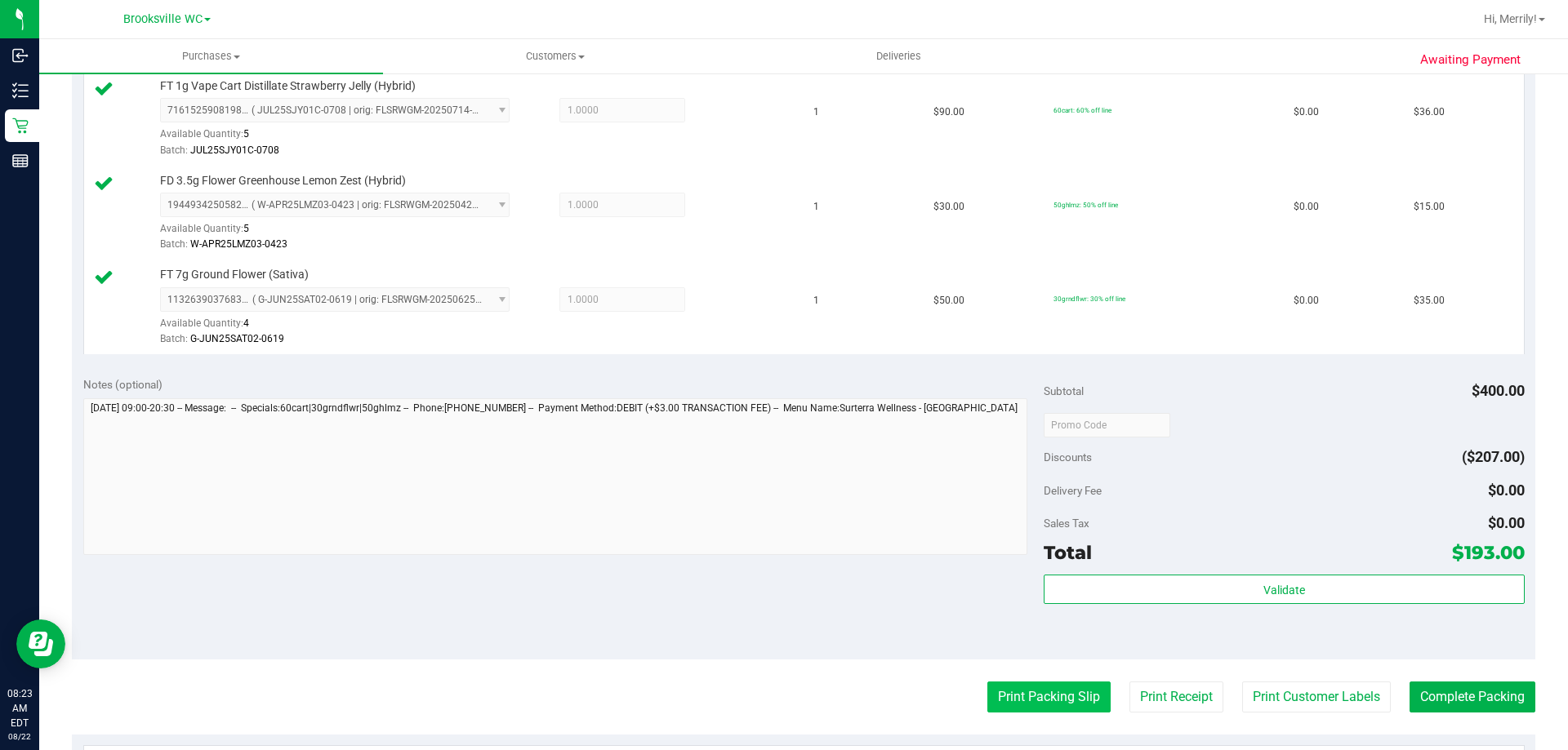
click at [1041, 696] on button "Print Packing Slip" at bounding box center [1049, 697] width 123 height 31
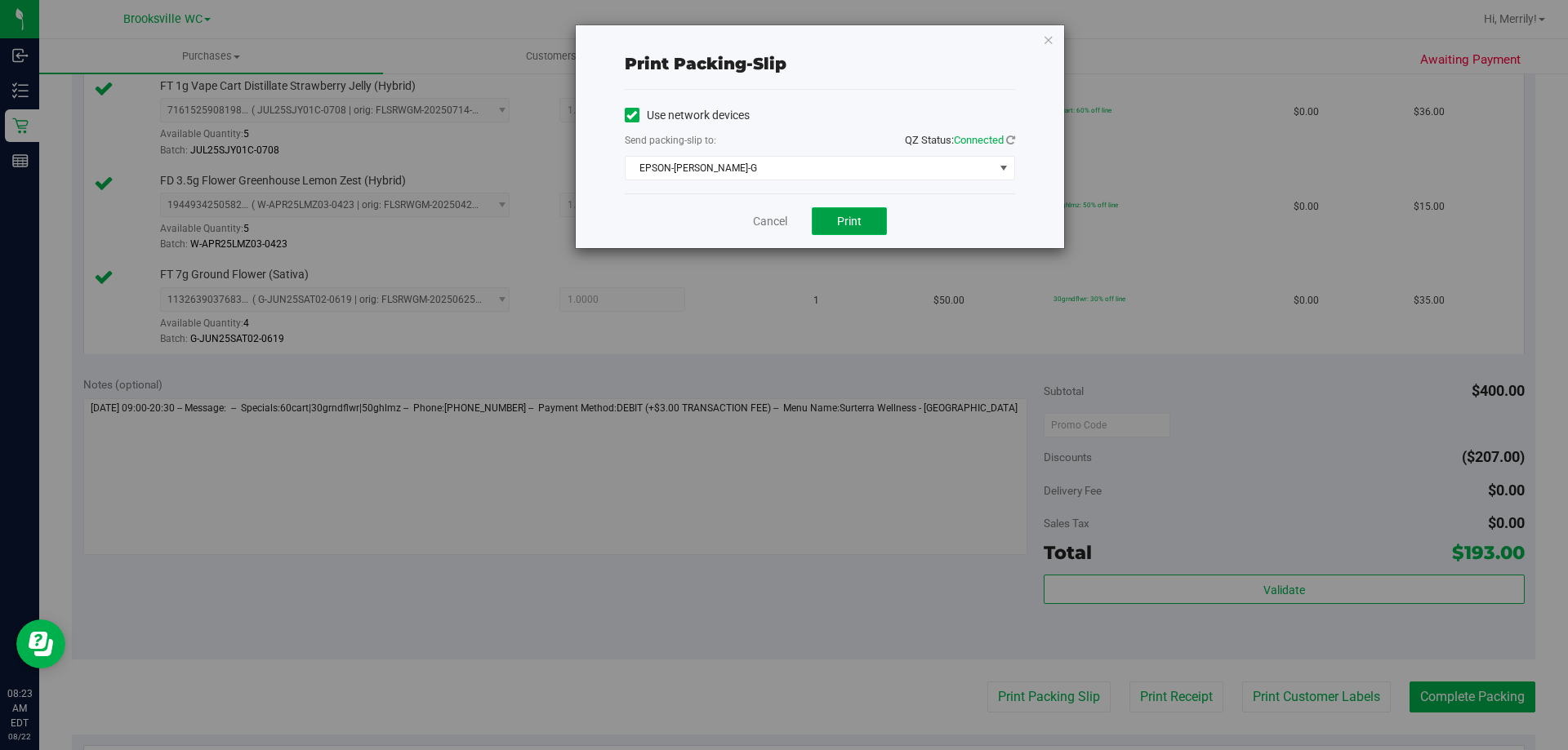
click at [844, 226] on span "Print" at bounding box center [849, 221] width 24 height 13
click at [771, 226] on link "Cancel" at bounding box center [770, 222] width 34 height 17
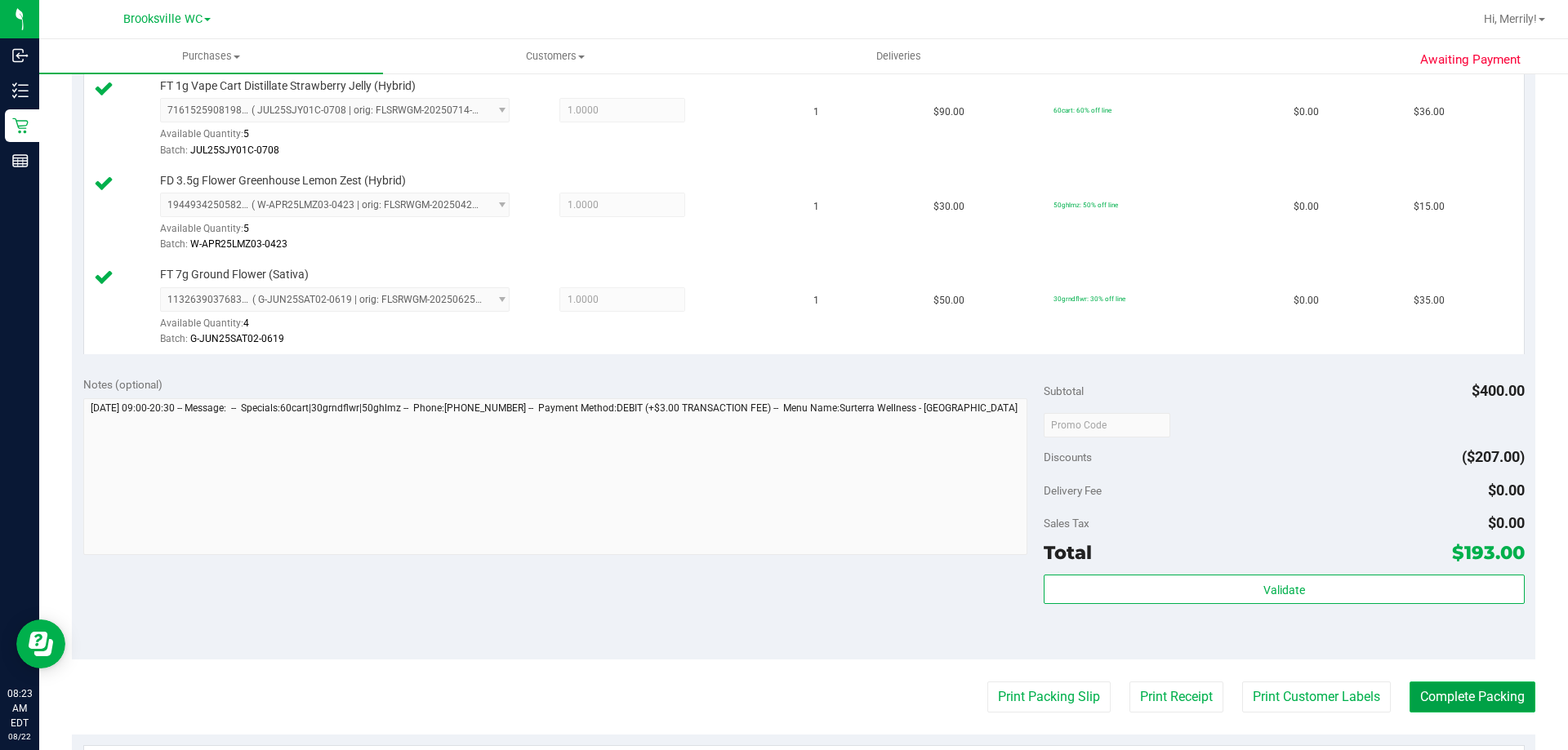
click at [1424, 696] on button "Complete Packing" at bounding box center [1471, 697] width 125 height 31
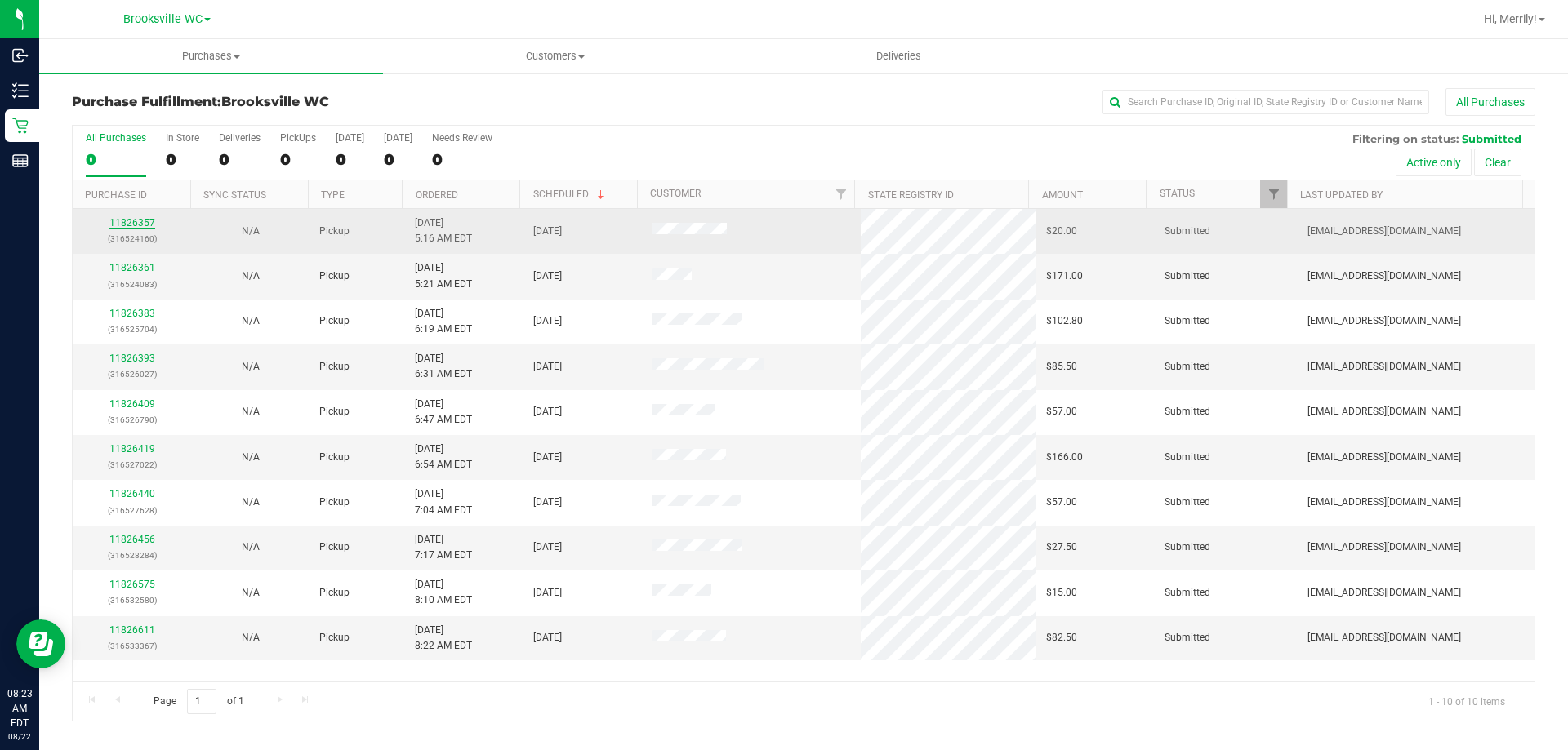
click at [137, 224] on link "11826357" at bounding box center [132, 223] width 45 height 11
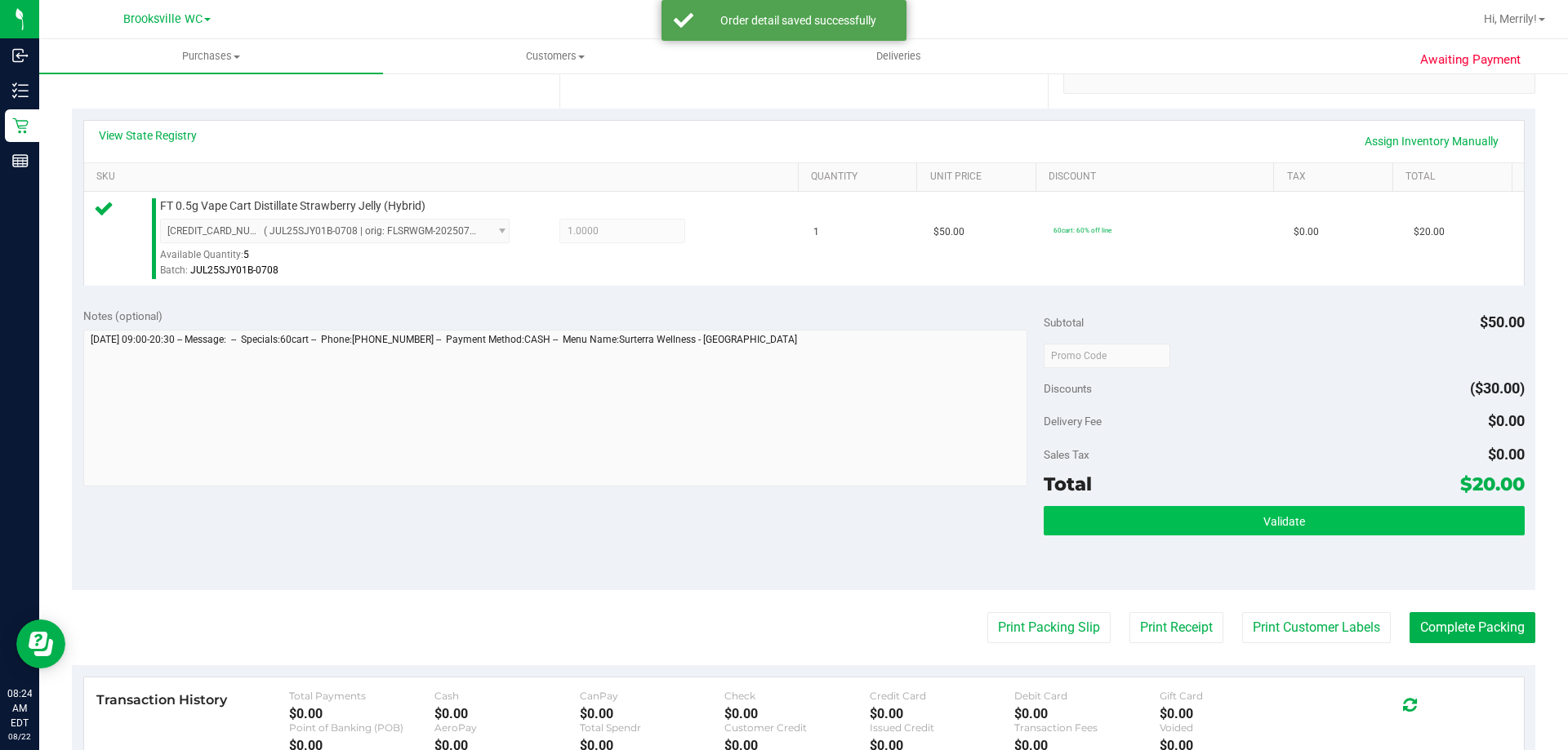
scroll to position [408, 0]
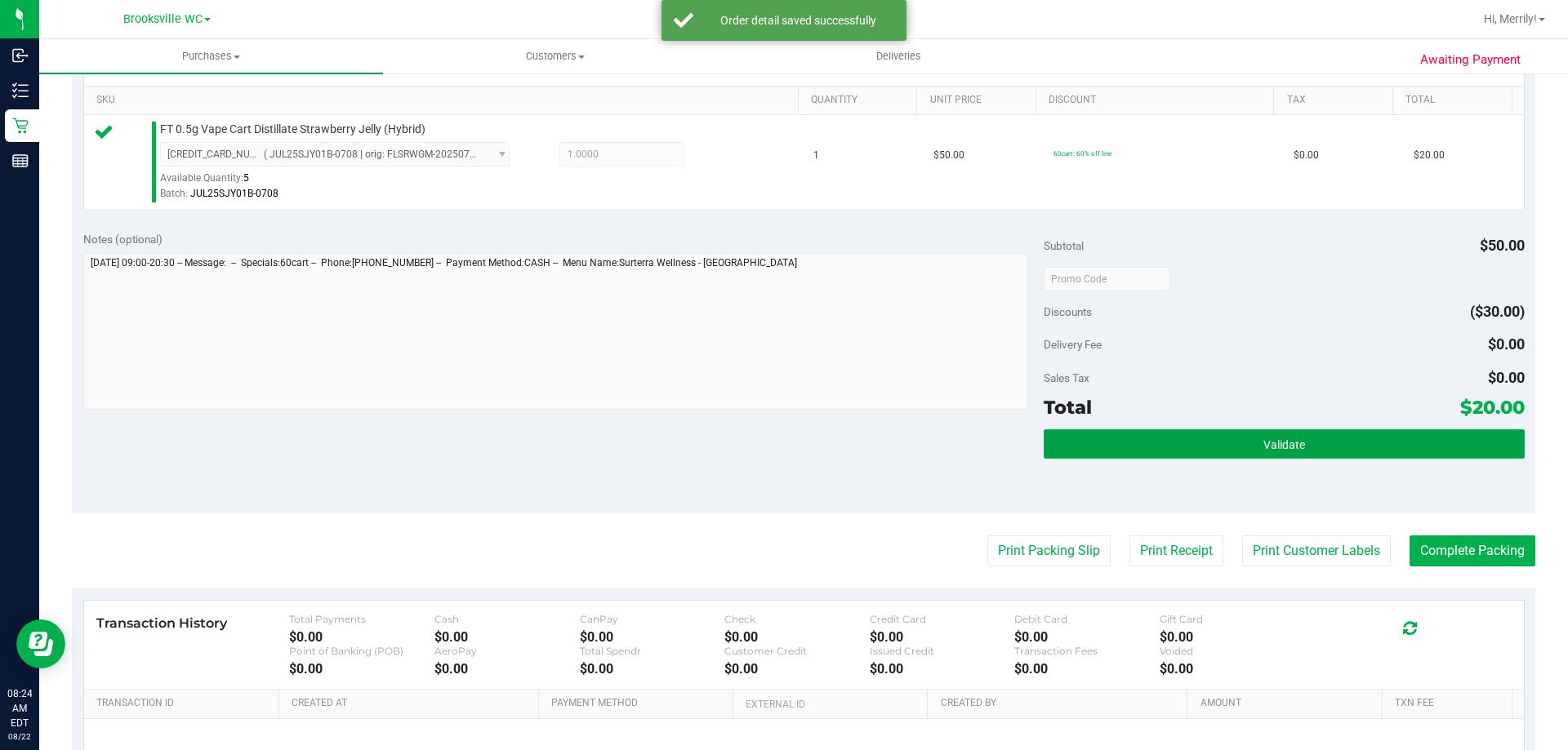
click at [1189, 450] on button "Validate" at bounding box center [1283, 445] width 480 height 30
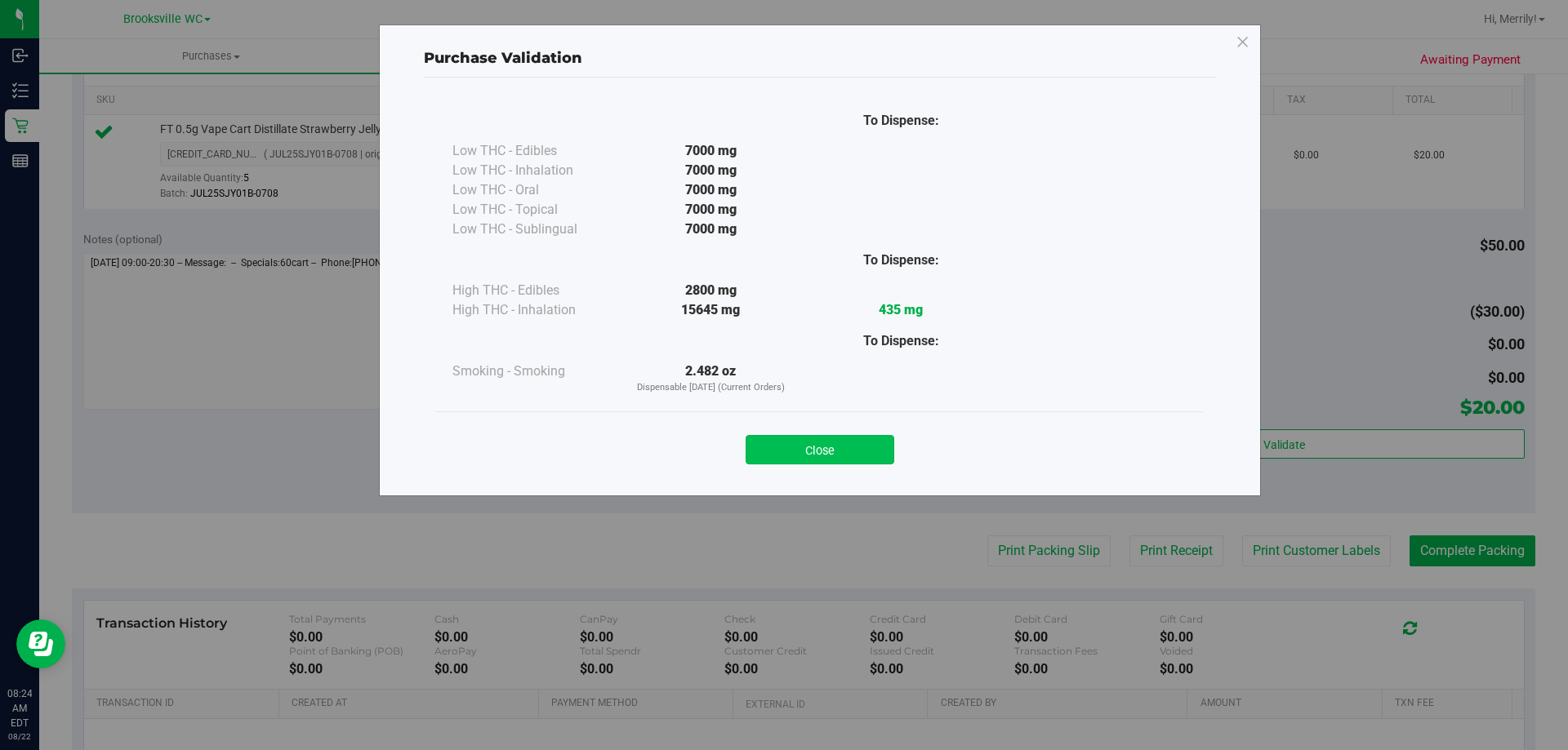
click at [844, 444] on button "Close" at bounding box center [820, 450] width 149 height 30
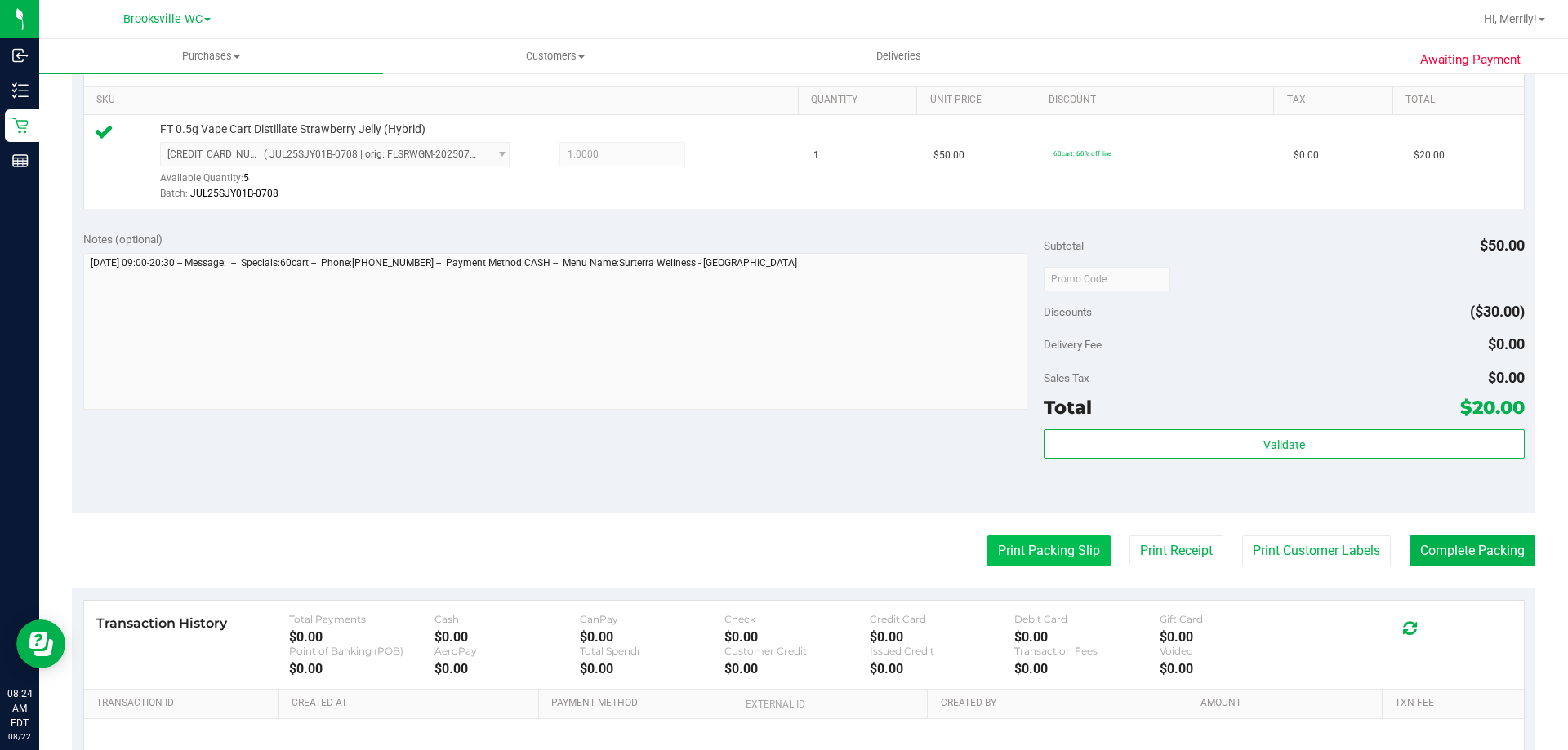
click at [1002, 555] on button "Print Packing Slip" at bounding box center [1049, 550] width 123 height 31
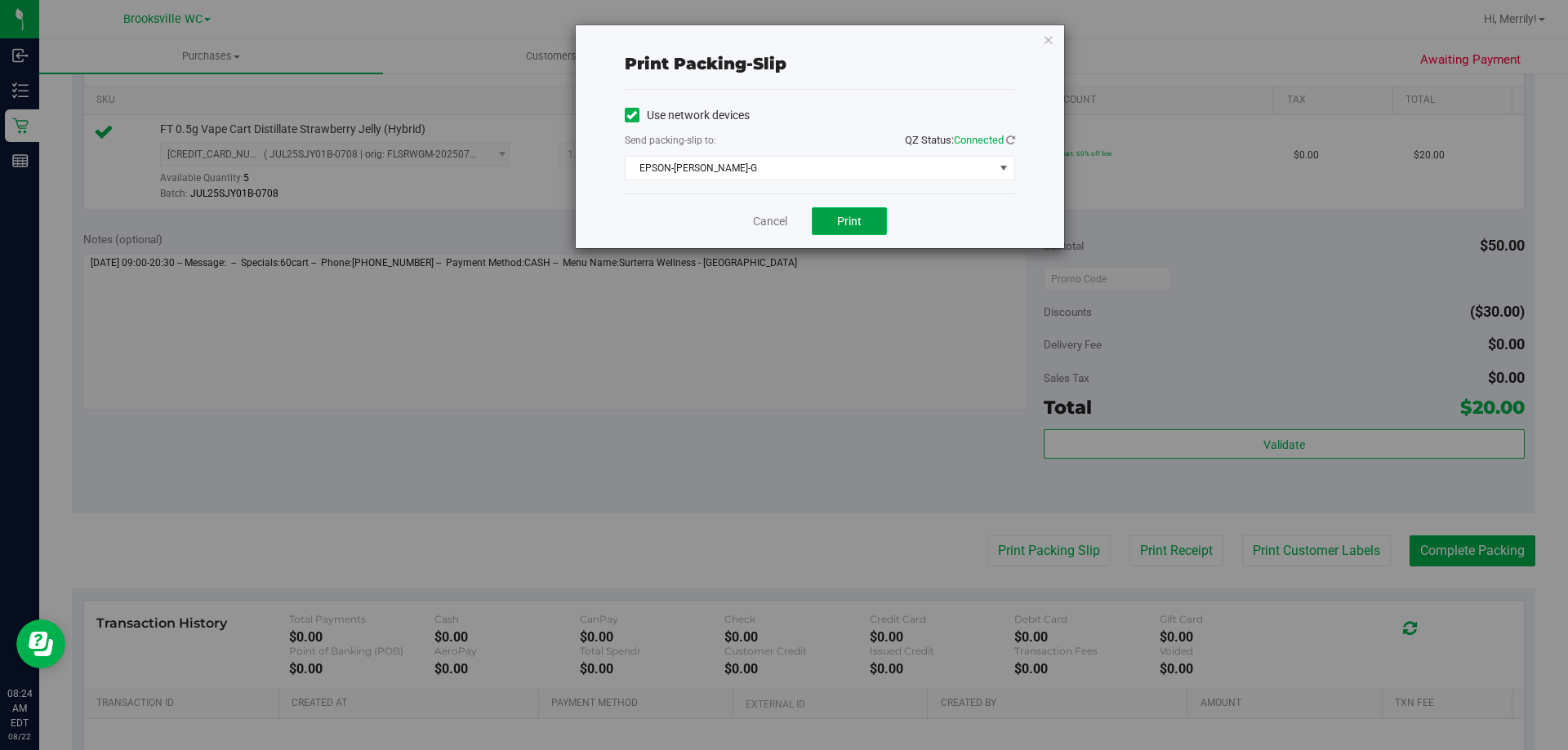
drag, startPoint x: 839, startPoint y: 232, endPoint x: 831, endPoint y: 212, distance: 21.5
click at [838, 230] on button "Print" at bounding box center [849, 221] width 75 height 28
click at [764, 221] on link "Cancel" at bounding box center [770, 222] width 34 height 17
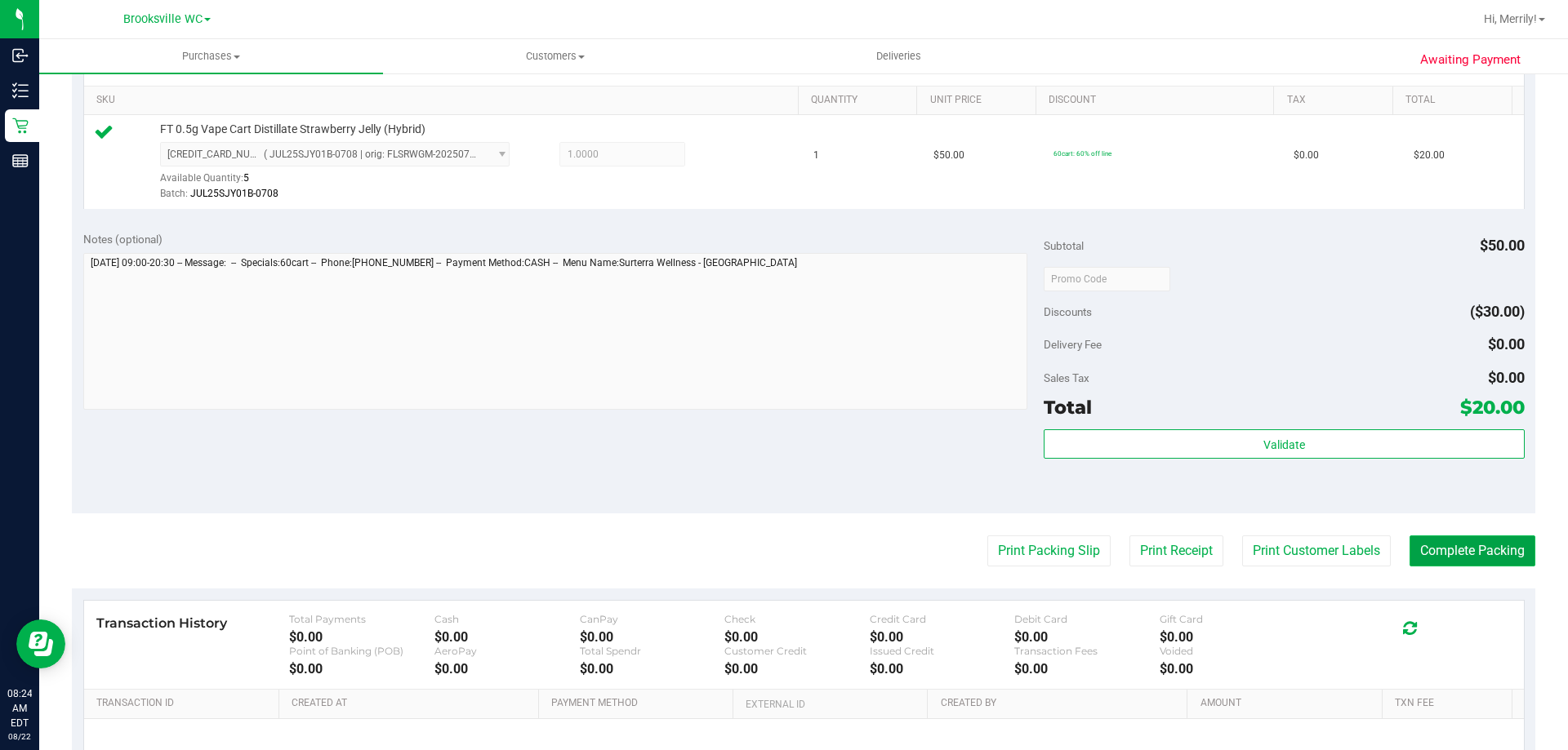
click at [1451, 549] on button "Complete Packing" at bounding box center [1471, 550] width 125 height 31
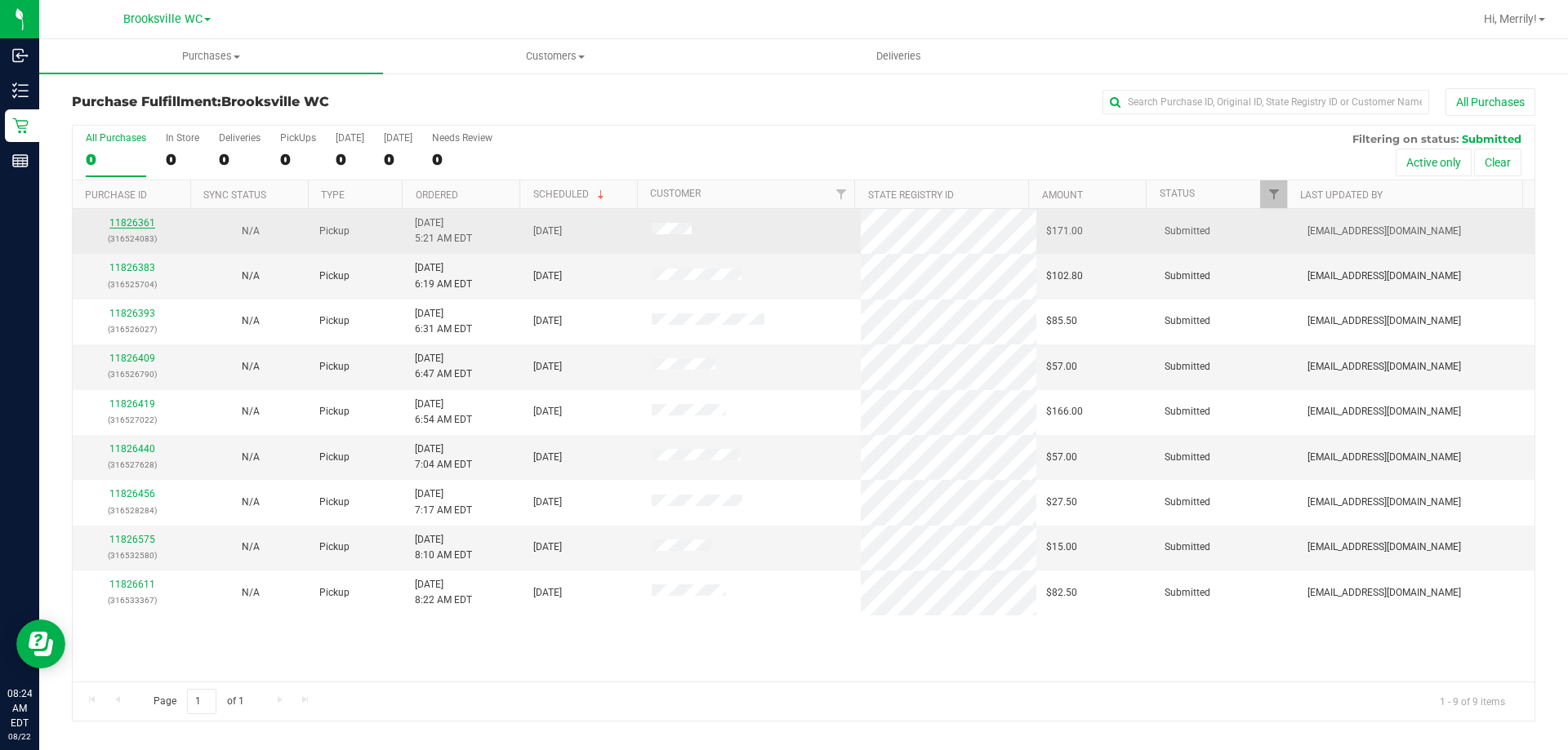
click at [128, 221] on link "11826361" at bounding box center [132, 223] width 45 height 11
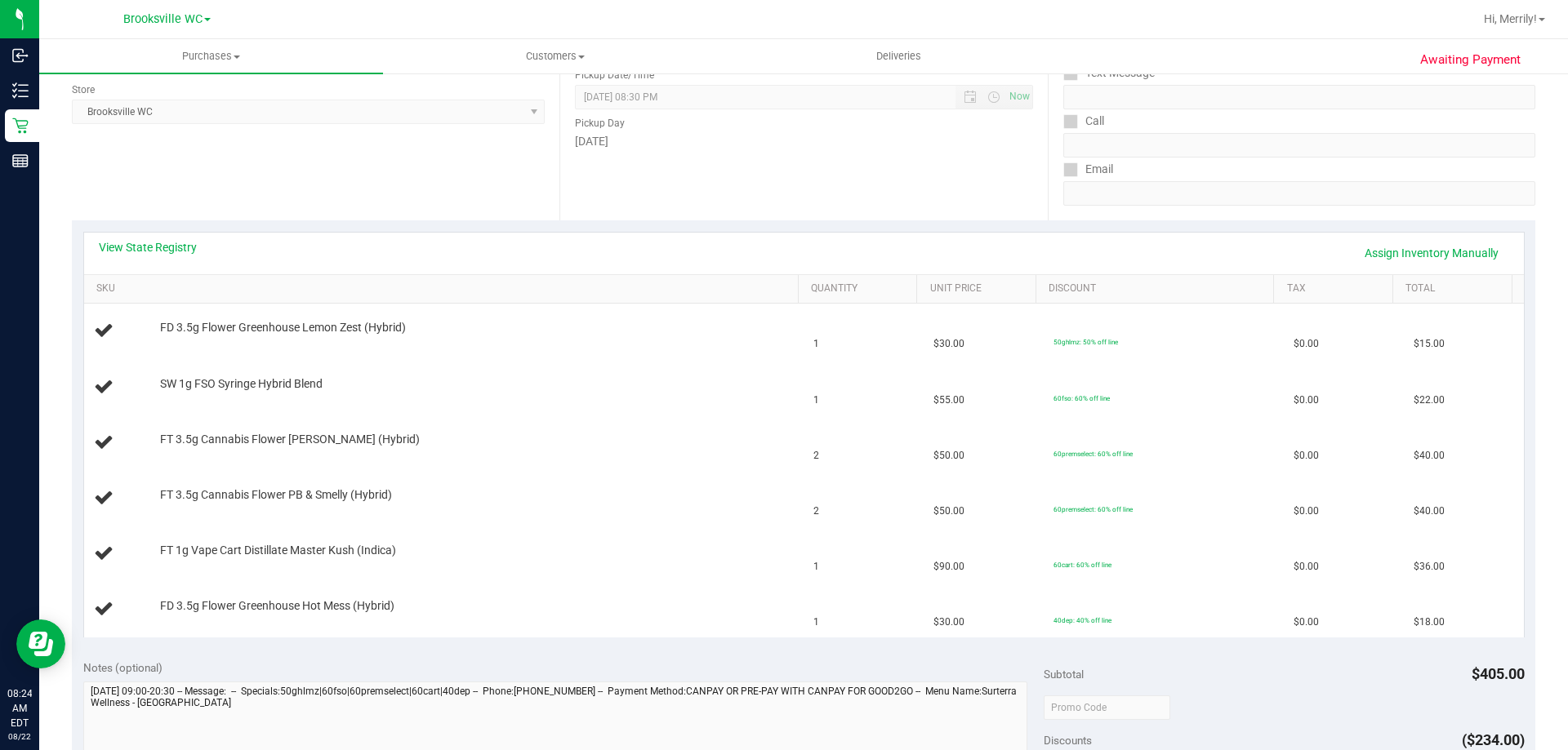
scroll to position [245, 0]
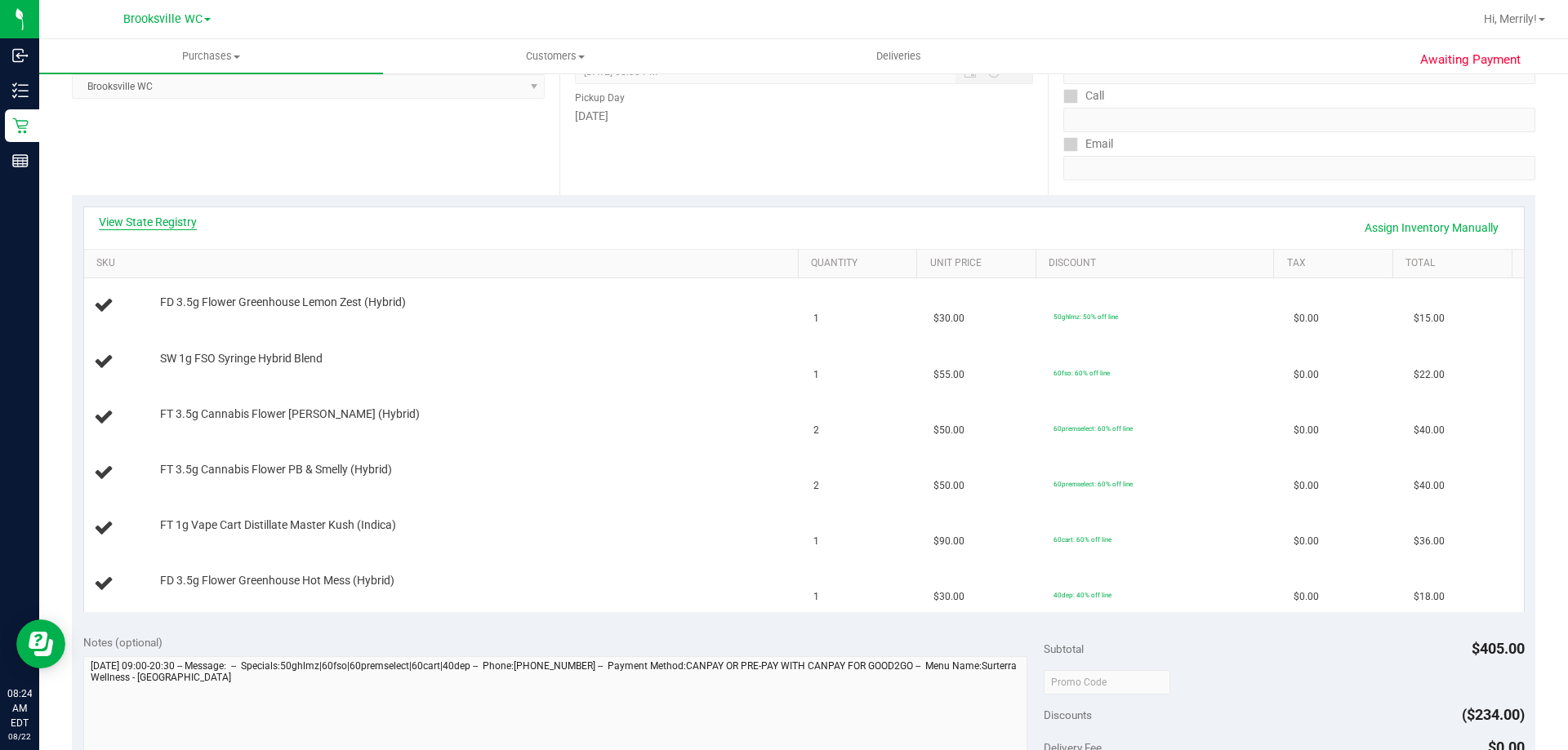
click at [148, 223] on link "View State Registry" at bounding box center [148, 222] width 98 height 17
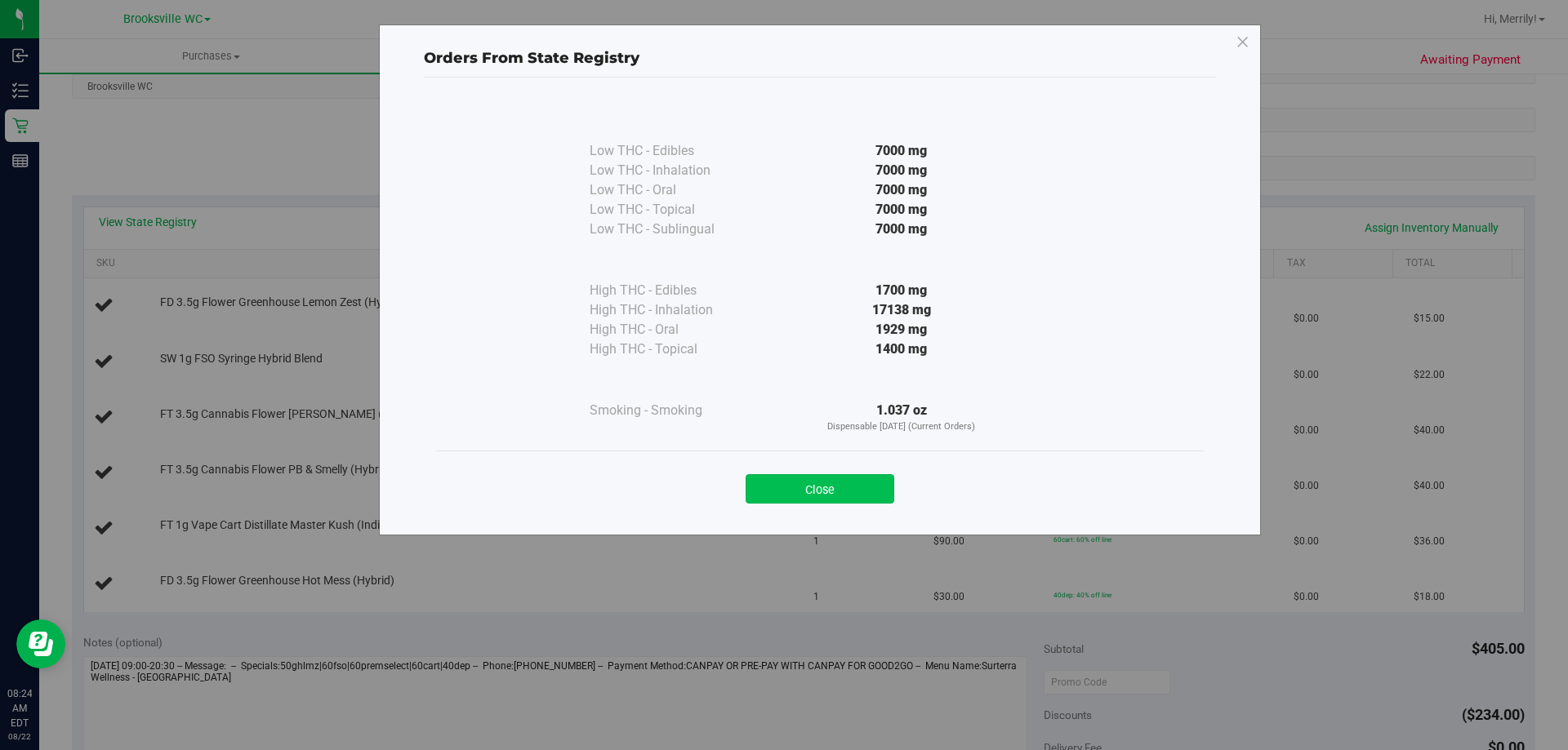
click at [823, 482] on button "Close" at bounding box center [820, 489] width 149 height 30
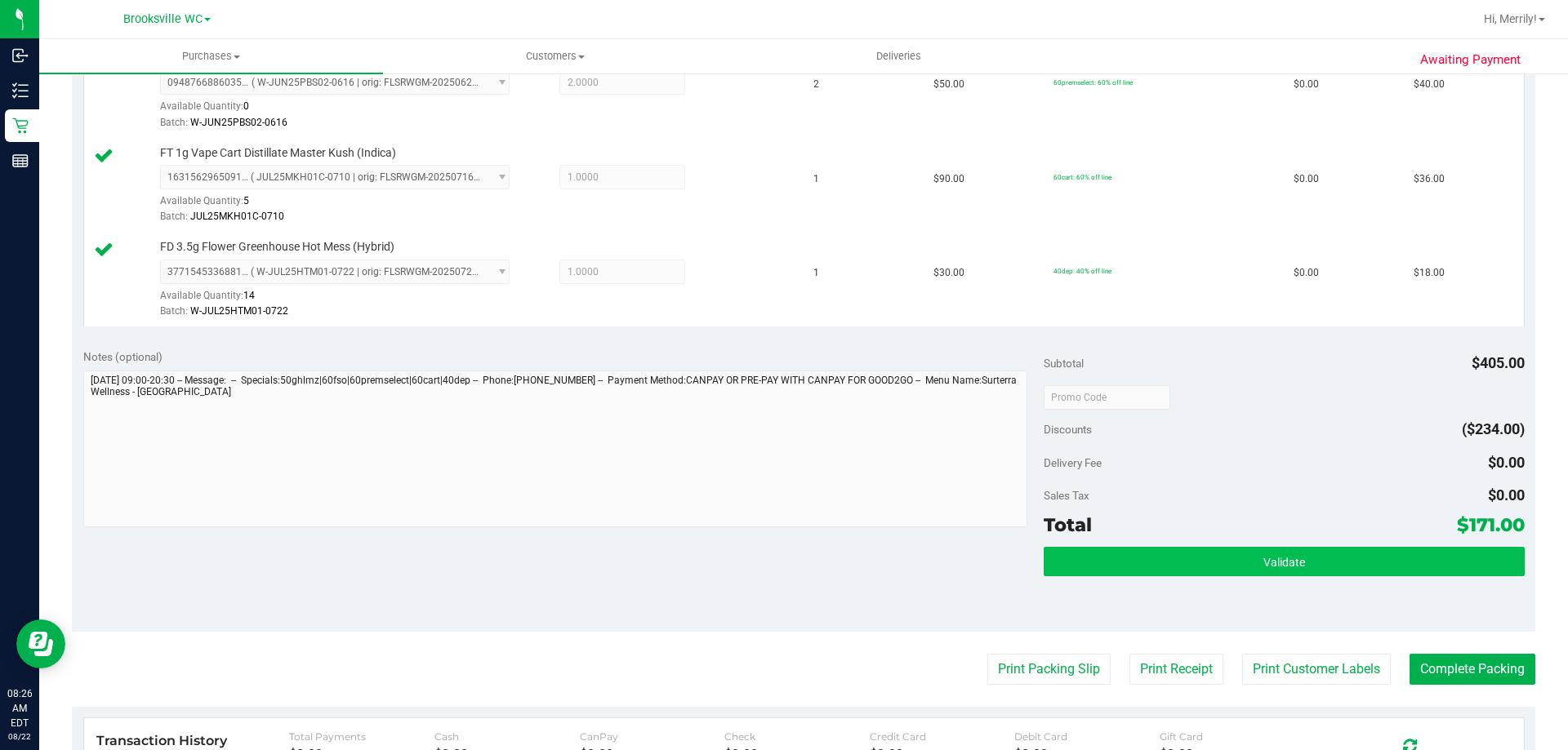
scroll to position [817, 0]
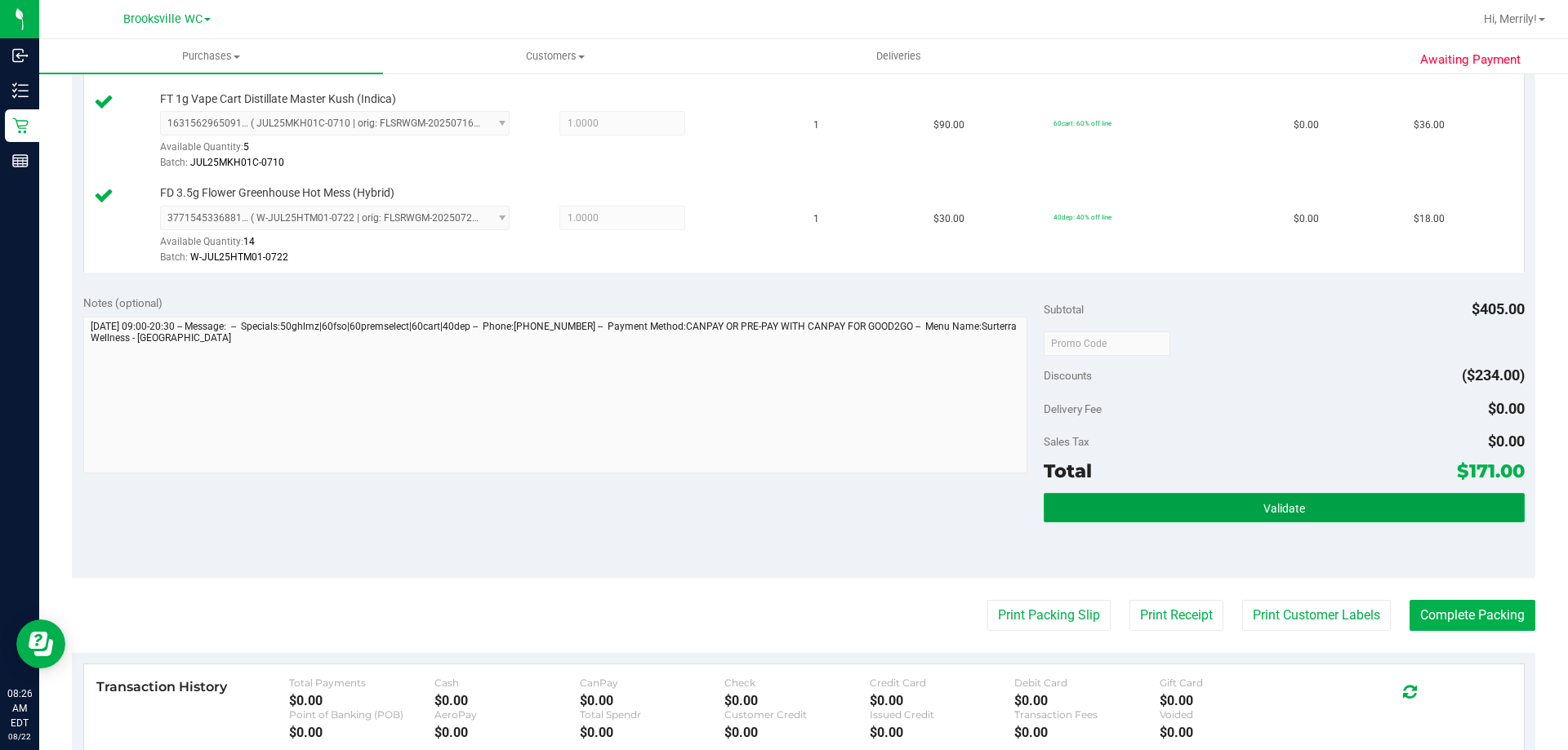
click at [1134, 499] on button "Validate" at bounding box center [1283, 508] width 480 height 30
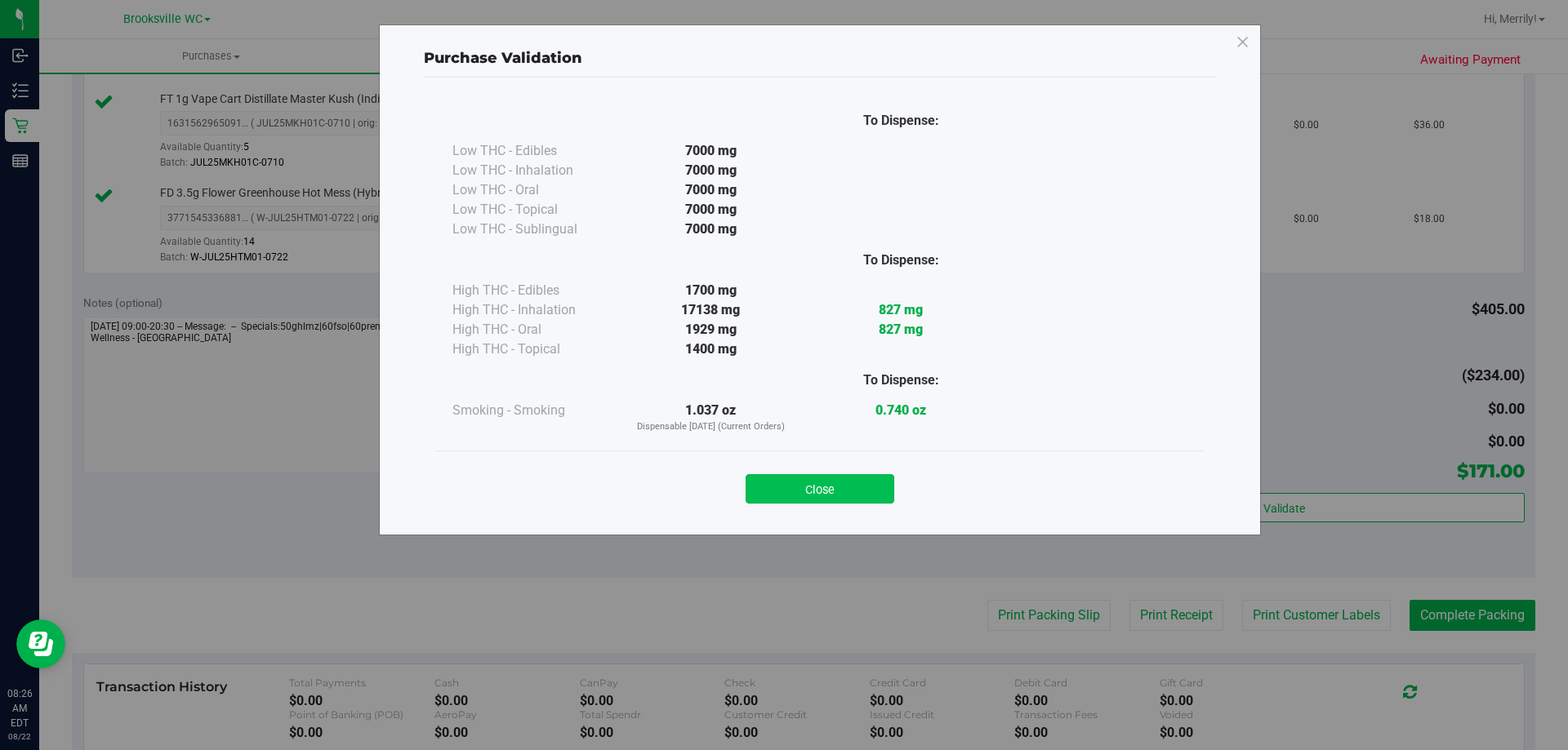
click at [784, 474] on button "Close" at bounding box center [820, 489] width 149 height 30
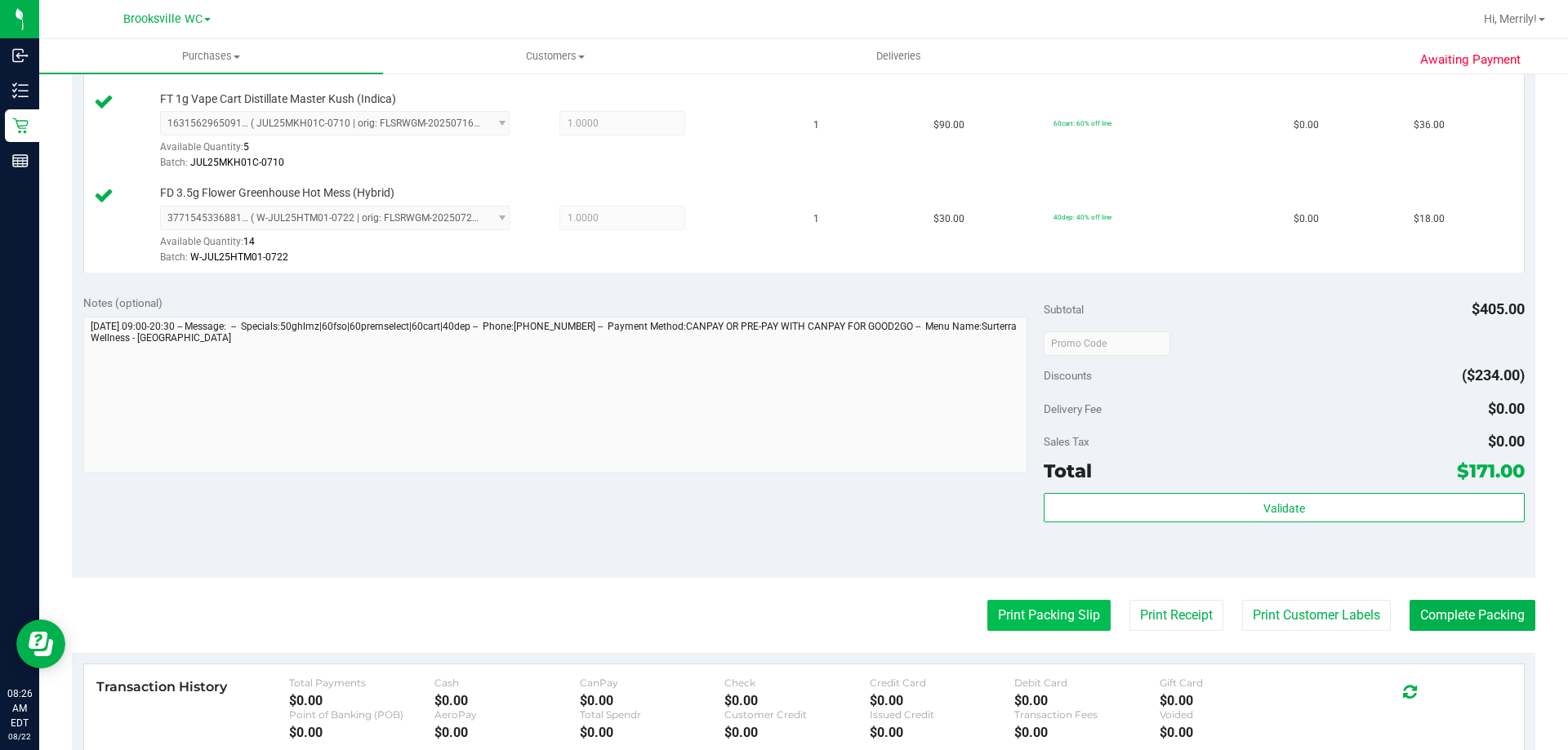
click at [1049, 611] on button "Print Packing Slip" at bounding box center [1049, 615] width 123 height 31
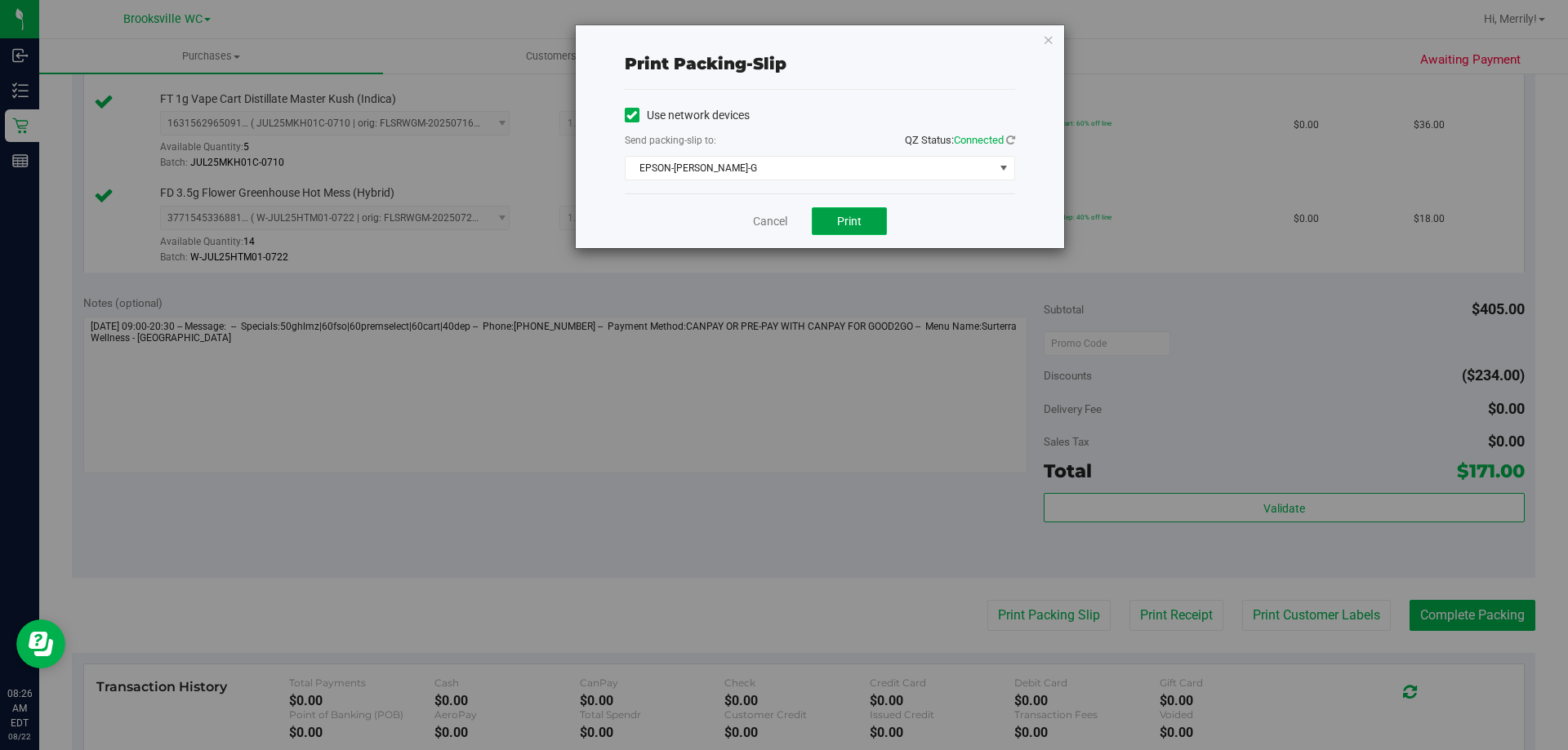
click at [851, 215] on span "Print" at bounding box center [849, 221] width 24 height 13
click at [775, 223] on link "Cancel" at bounding box center [770, 222] width 34 height 17
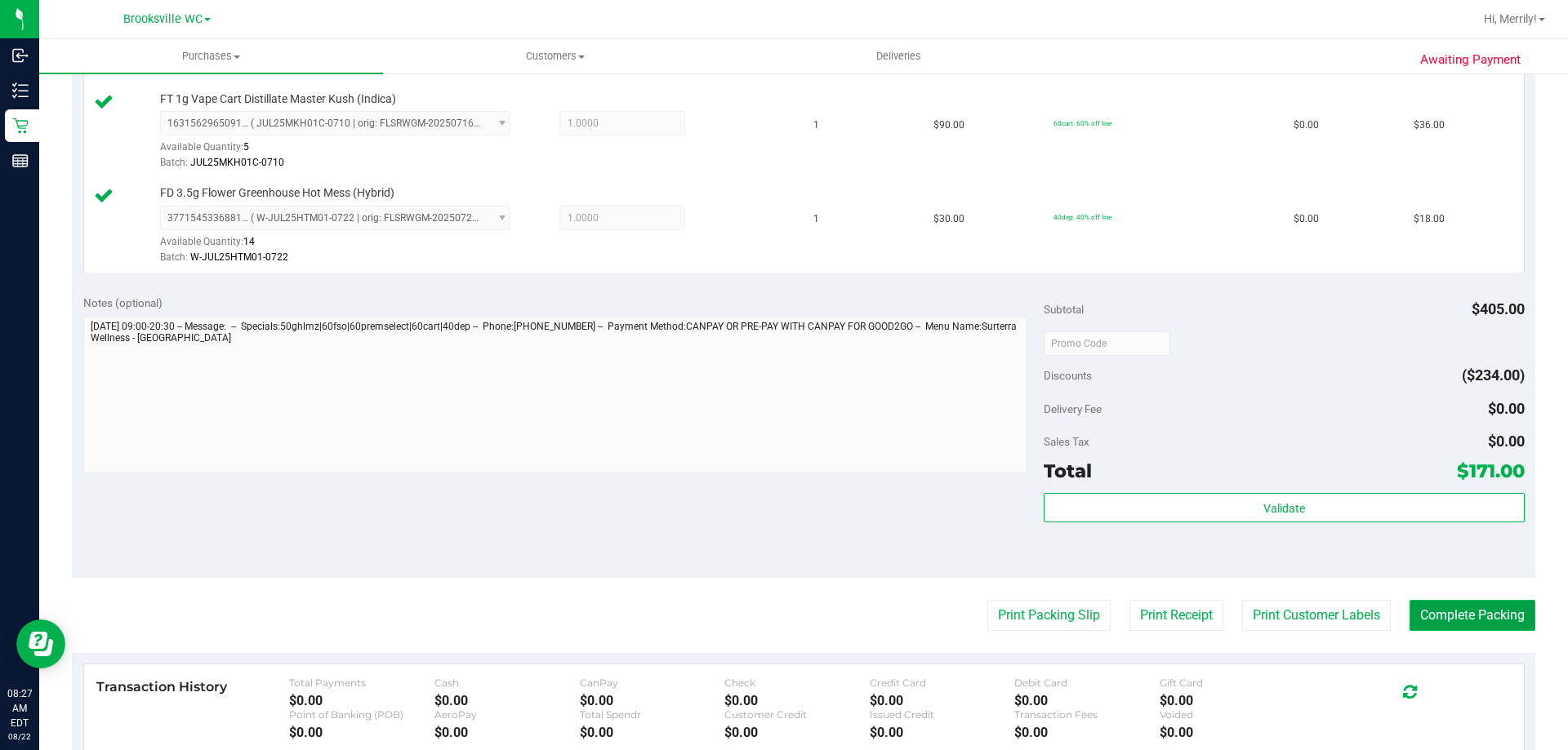
click at [1488, 614] on button "Complete Packing" at bounding box center [1471, 615] width 125 height 31
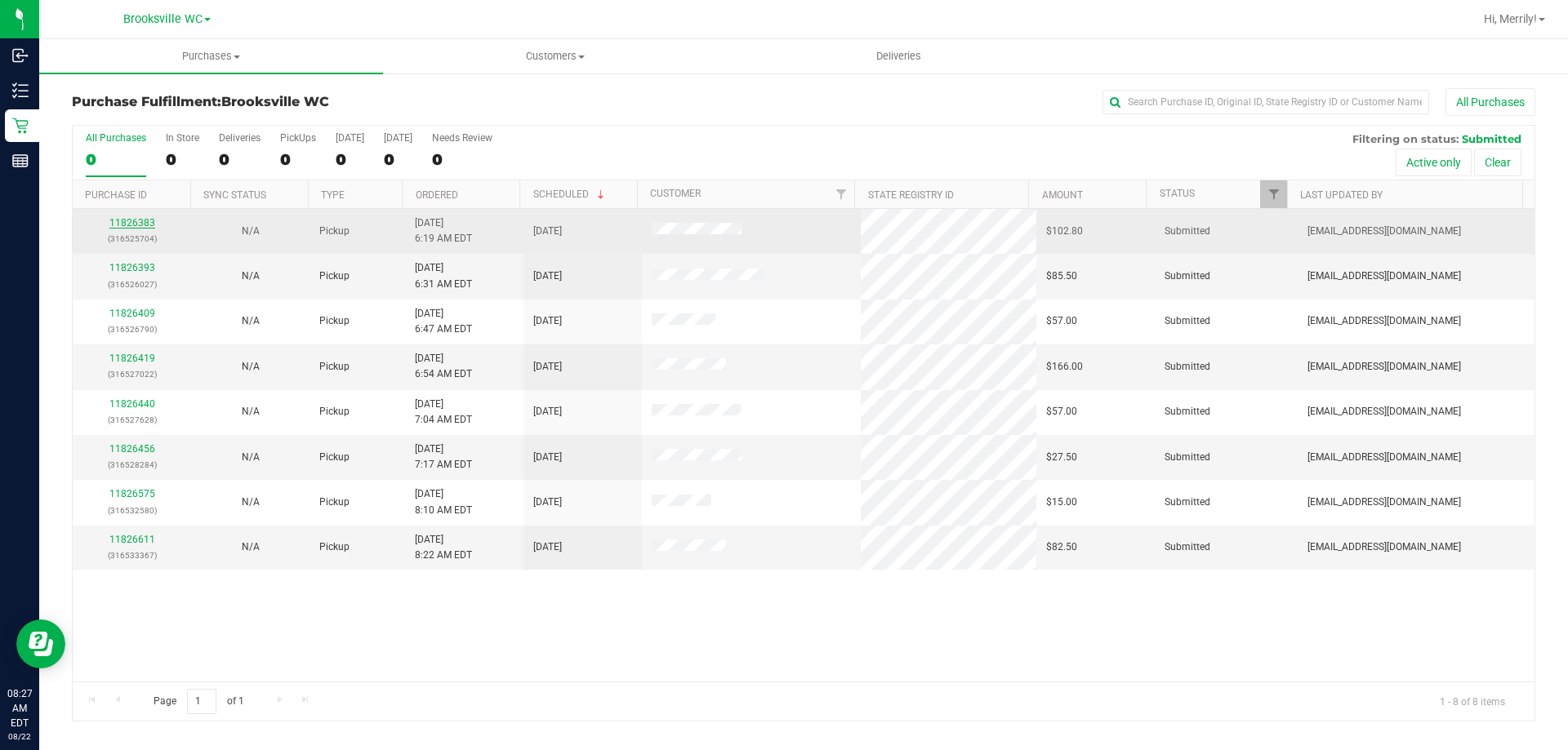
click at [148, 225] on link "11826383" at bounding box center [132, 223] width 45 height 11
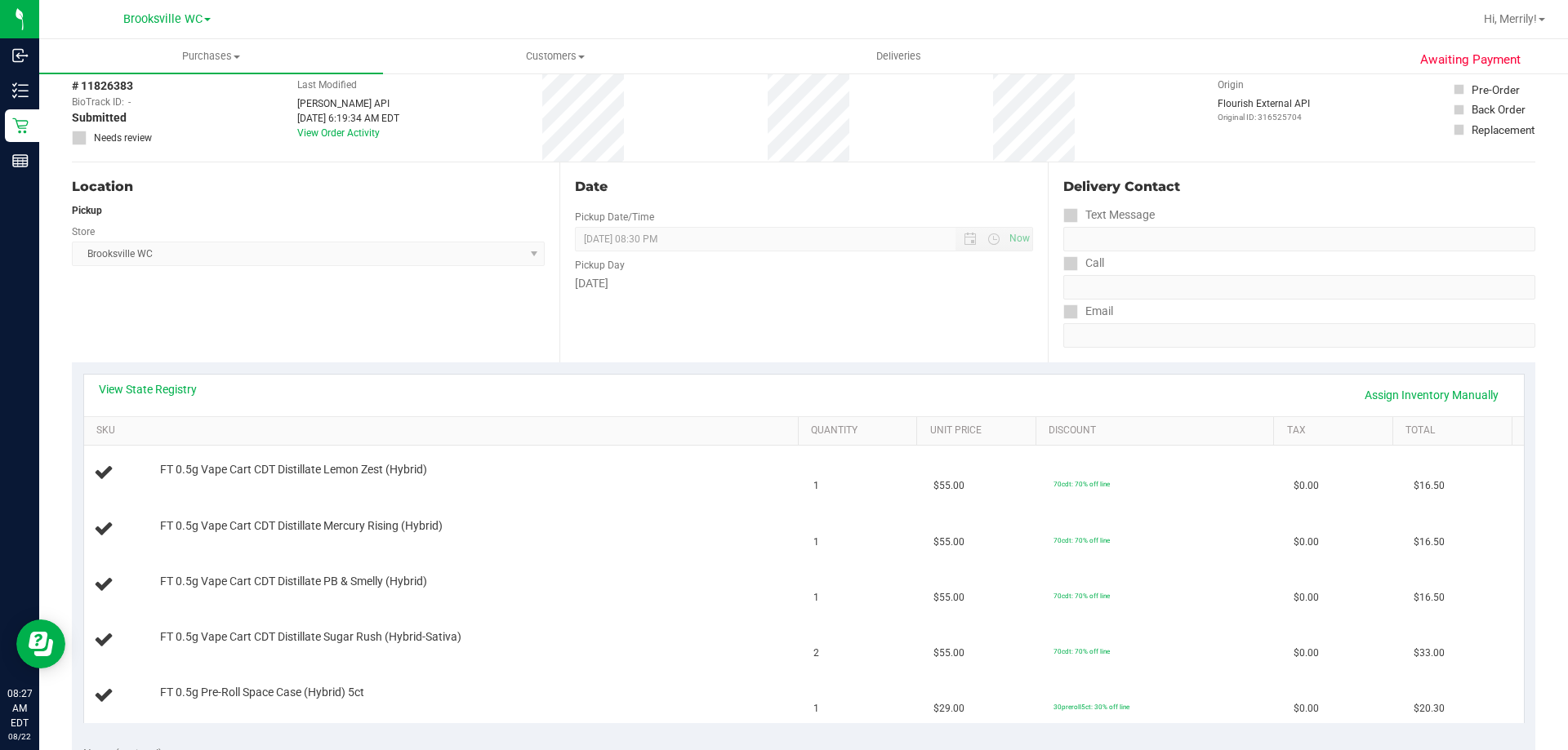
scroll to position [245, 0]
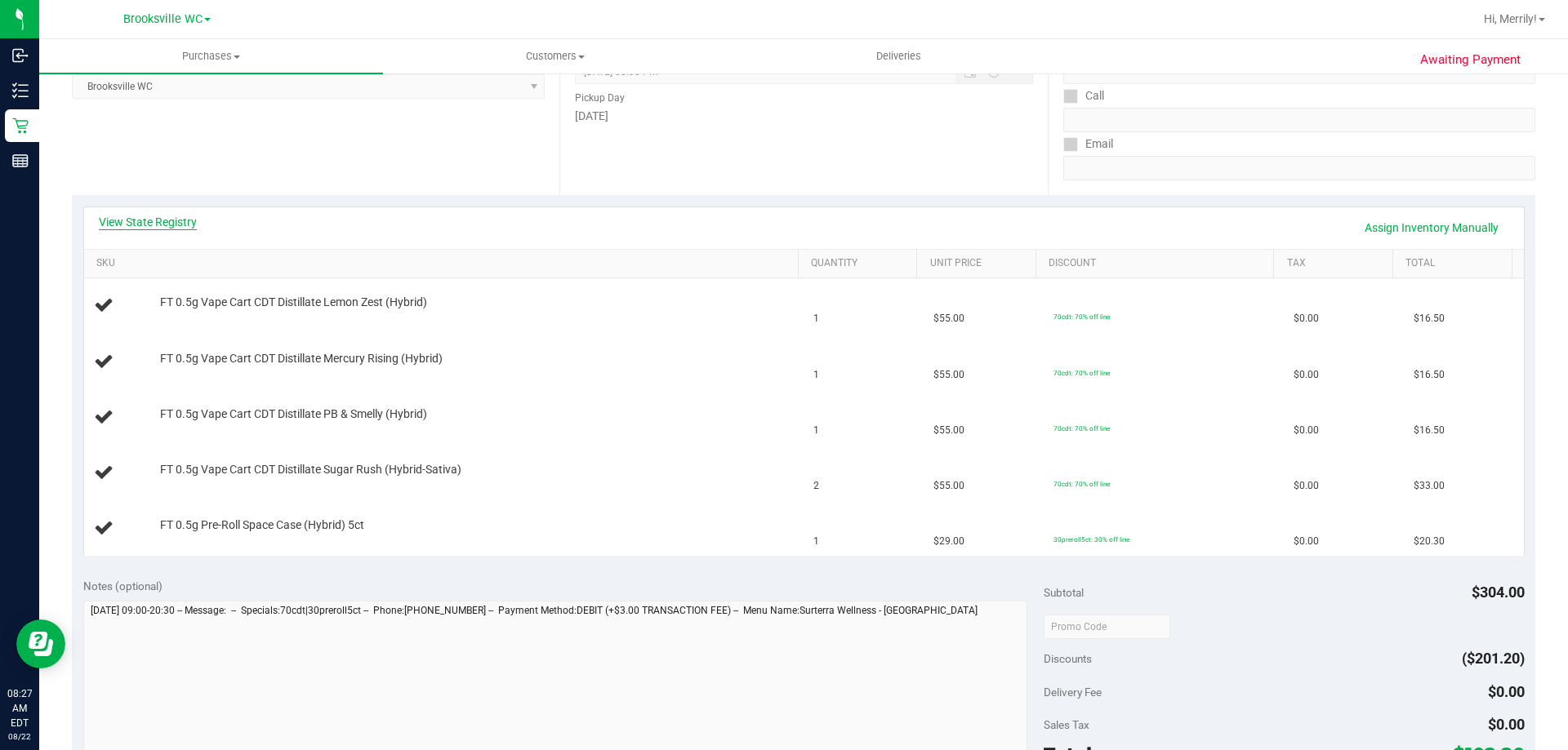
click at [136, 227] on link "View State Registry" at bounding box center [148, 222] width 98 height 17
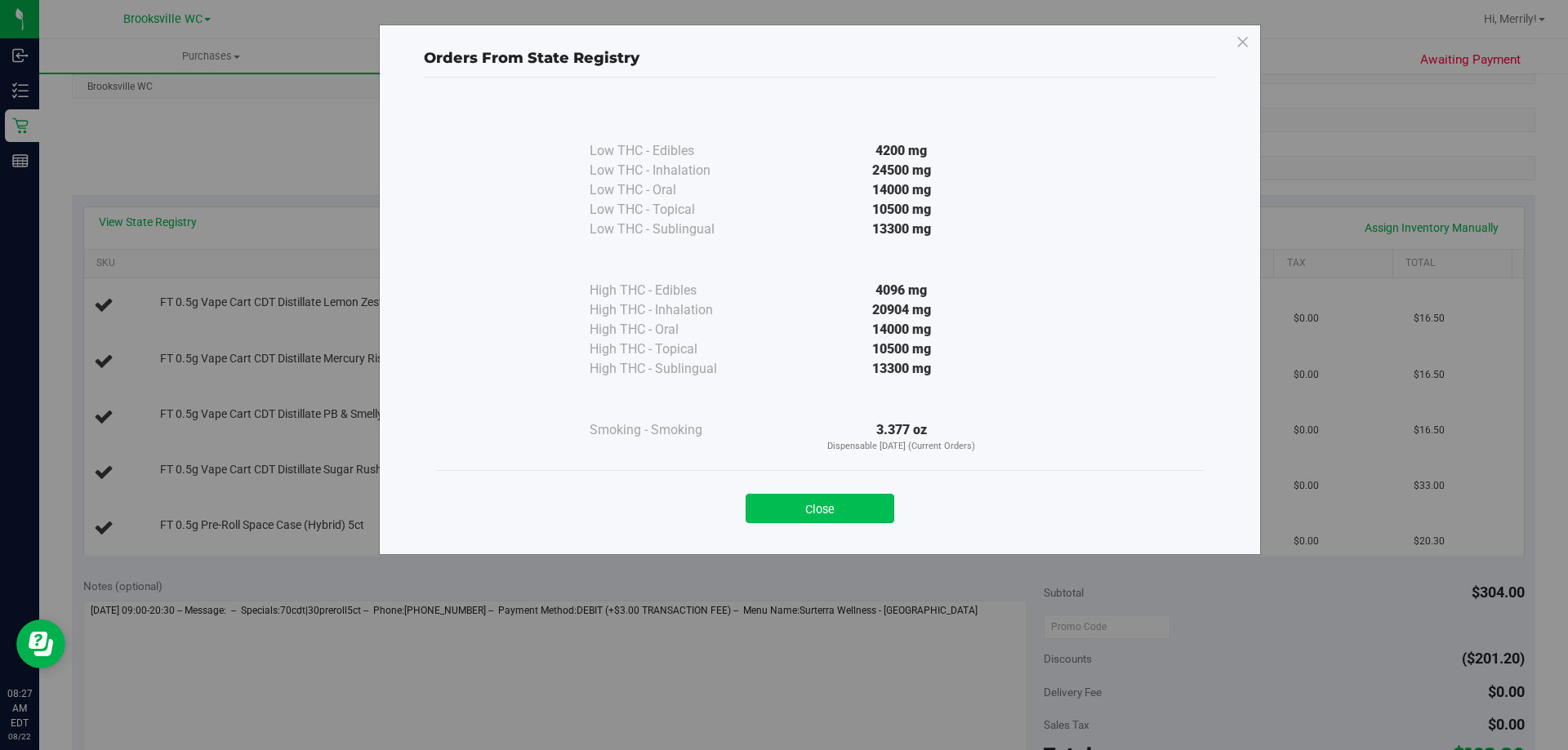
click at [853, 506] on button "Close" at bounding box center [820, 509] width 149 height 30
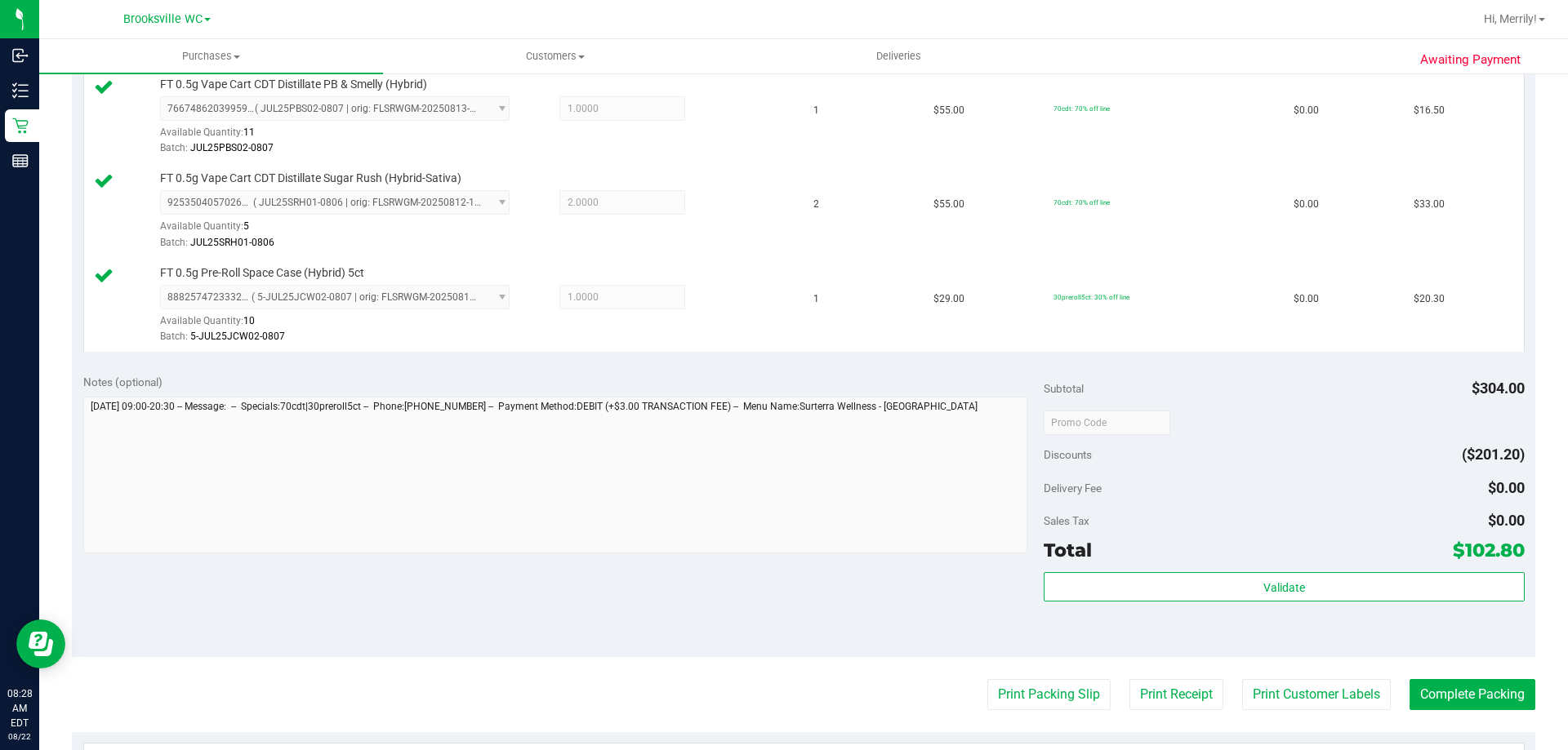
scroll to position [653, 0]
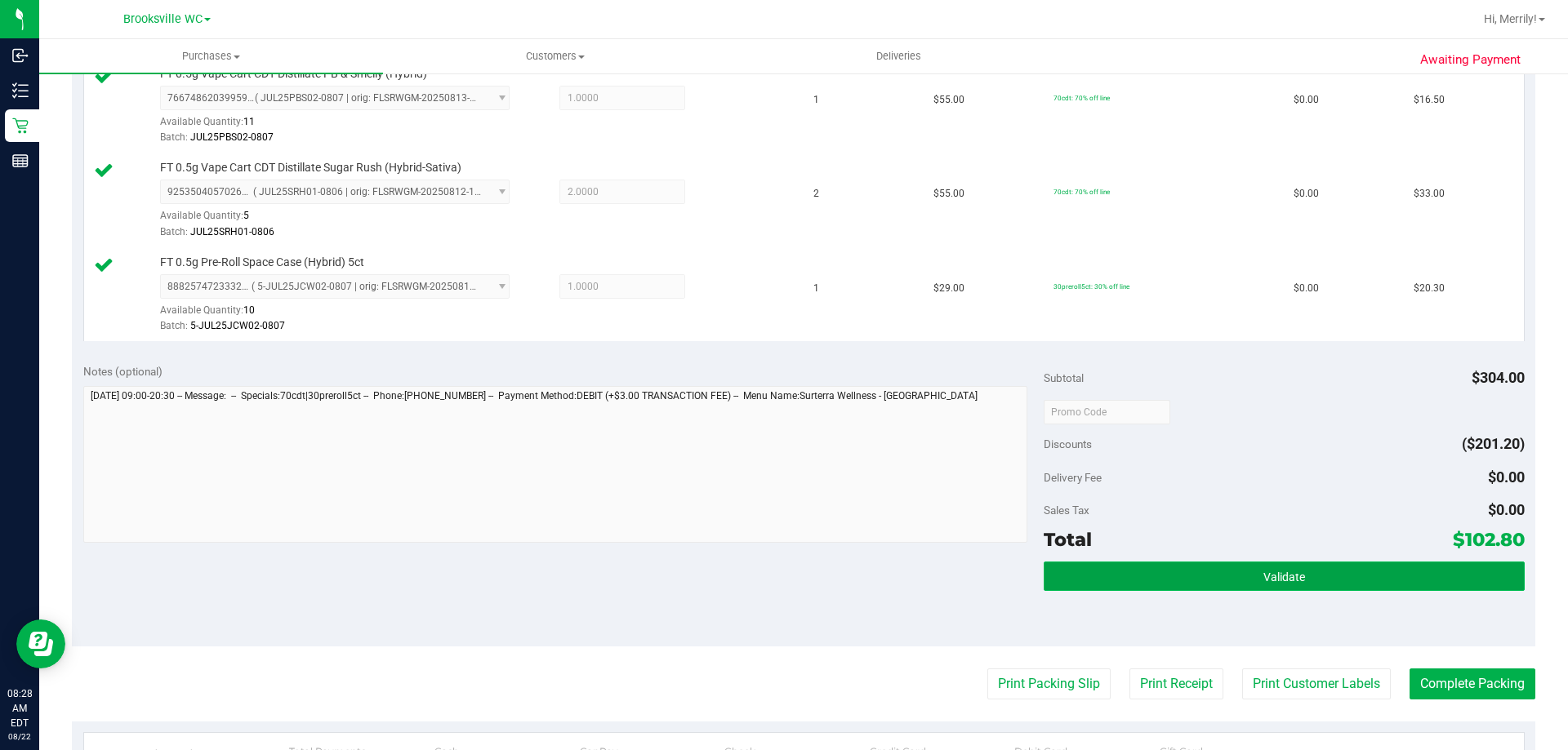
click at [1263, 574] on span "Validate" at bounding box center [1284, 577] width 42 height 13
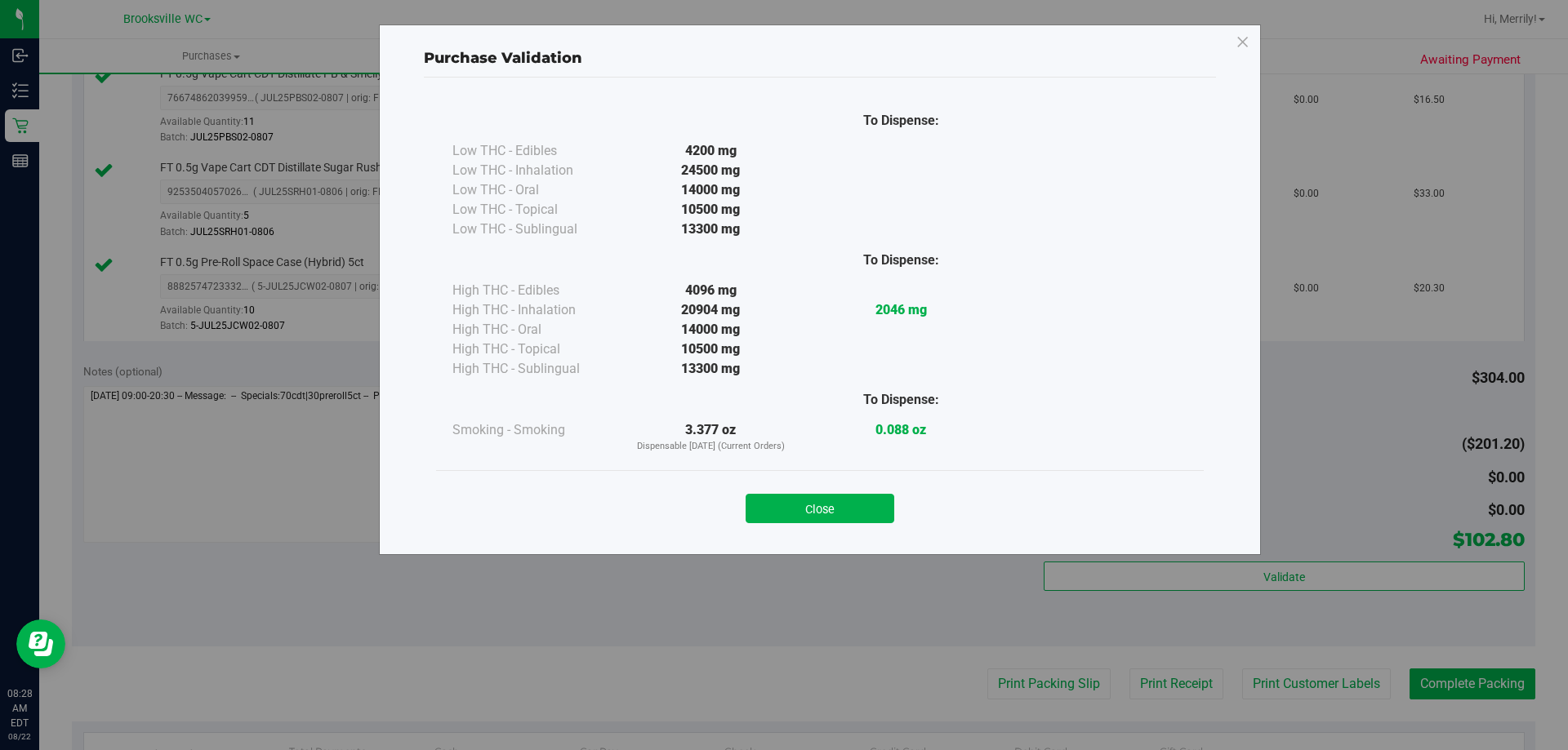
drag, startPoint x: 792, startPoint y: 499, endPoint x: 886, endPoint y: 541, distance: 103.0
click at [795, 499] on button "Close" at bounding box center [820, 509] width 149 height 30
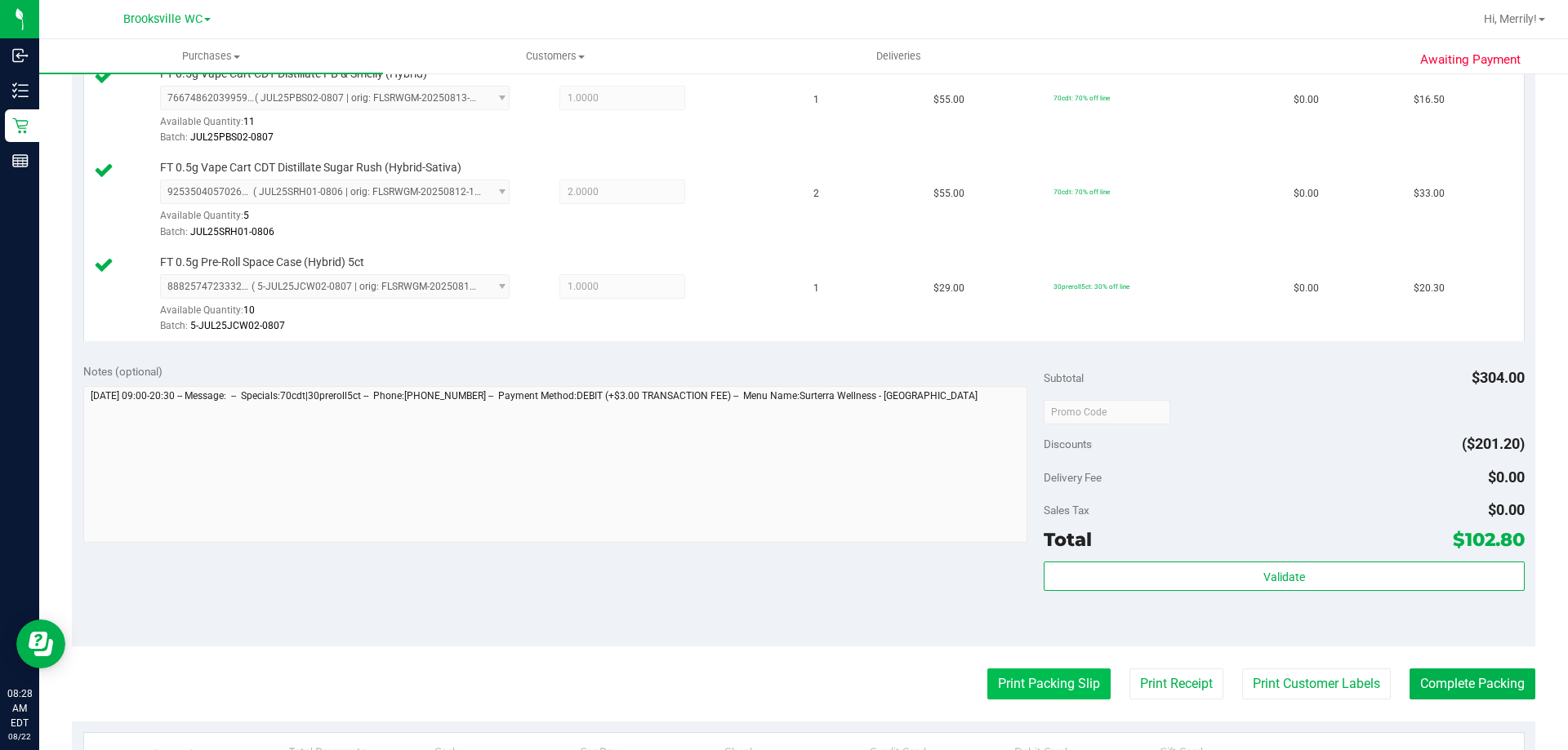
click at [1043, 686] on button "Print Packing Slip" at bounding box center [1049, 684] width 123 height 31
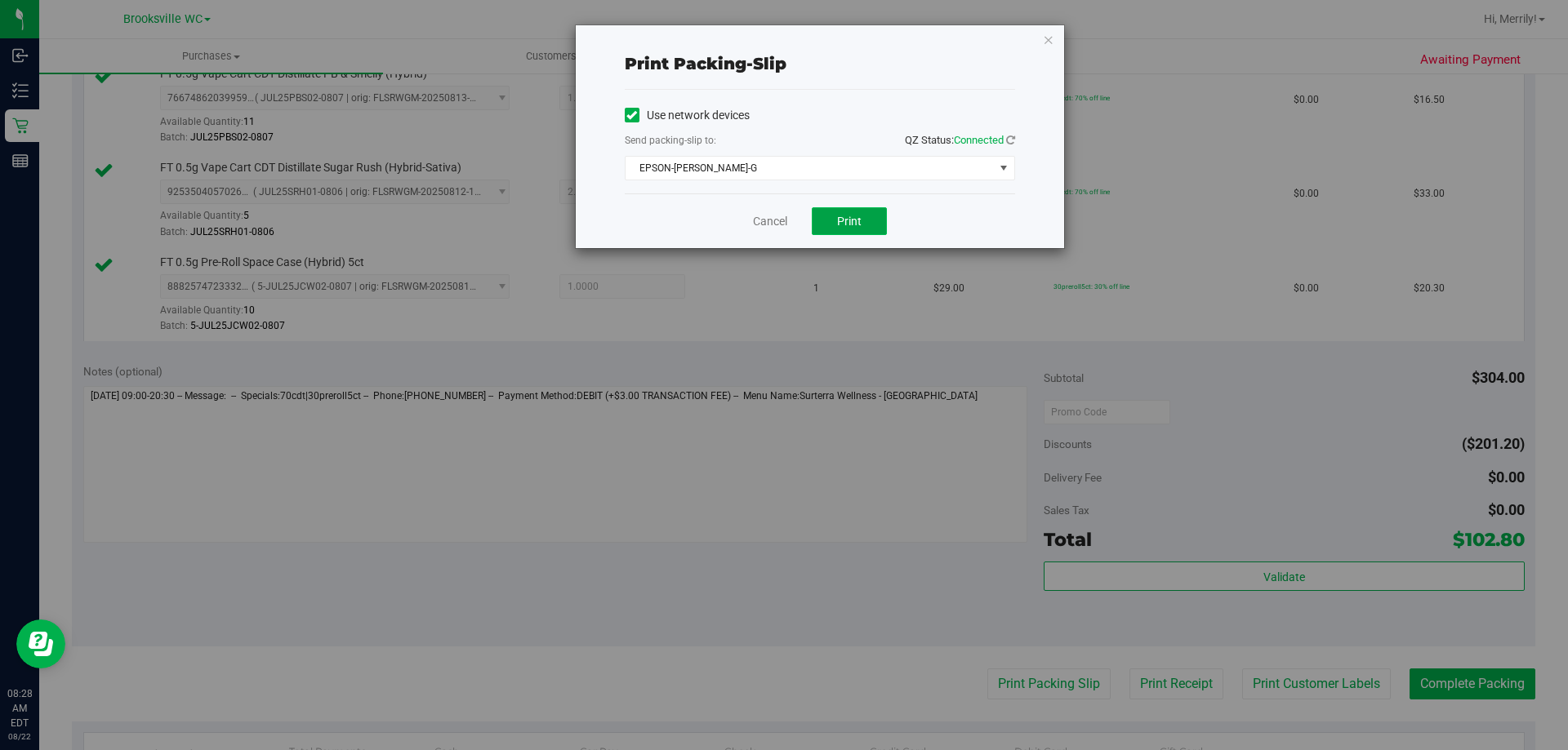
click at [851, 224] on span "Print" at bounding box center [849, 221] width 24 height 13
click at [778, 215] on link "Cancel" at bounding box center [770, 222] width 34 height 17
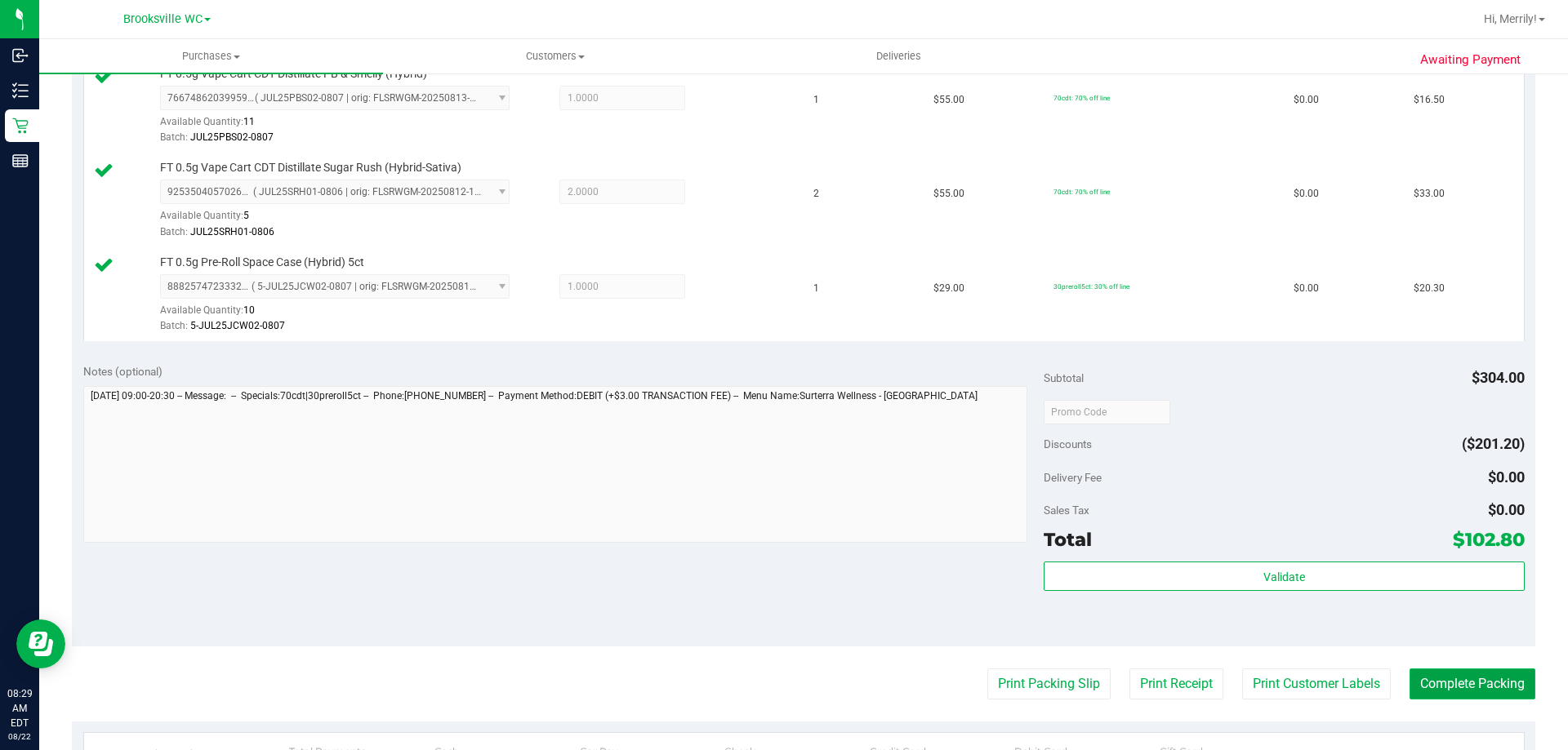
click at [1476, 682] on button "Complete Packing" at bounding box center [1471, 684] width 125 height 31
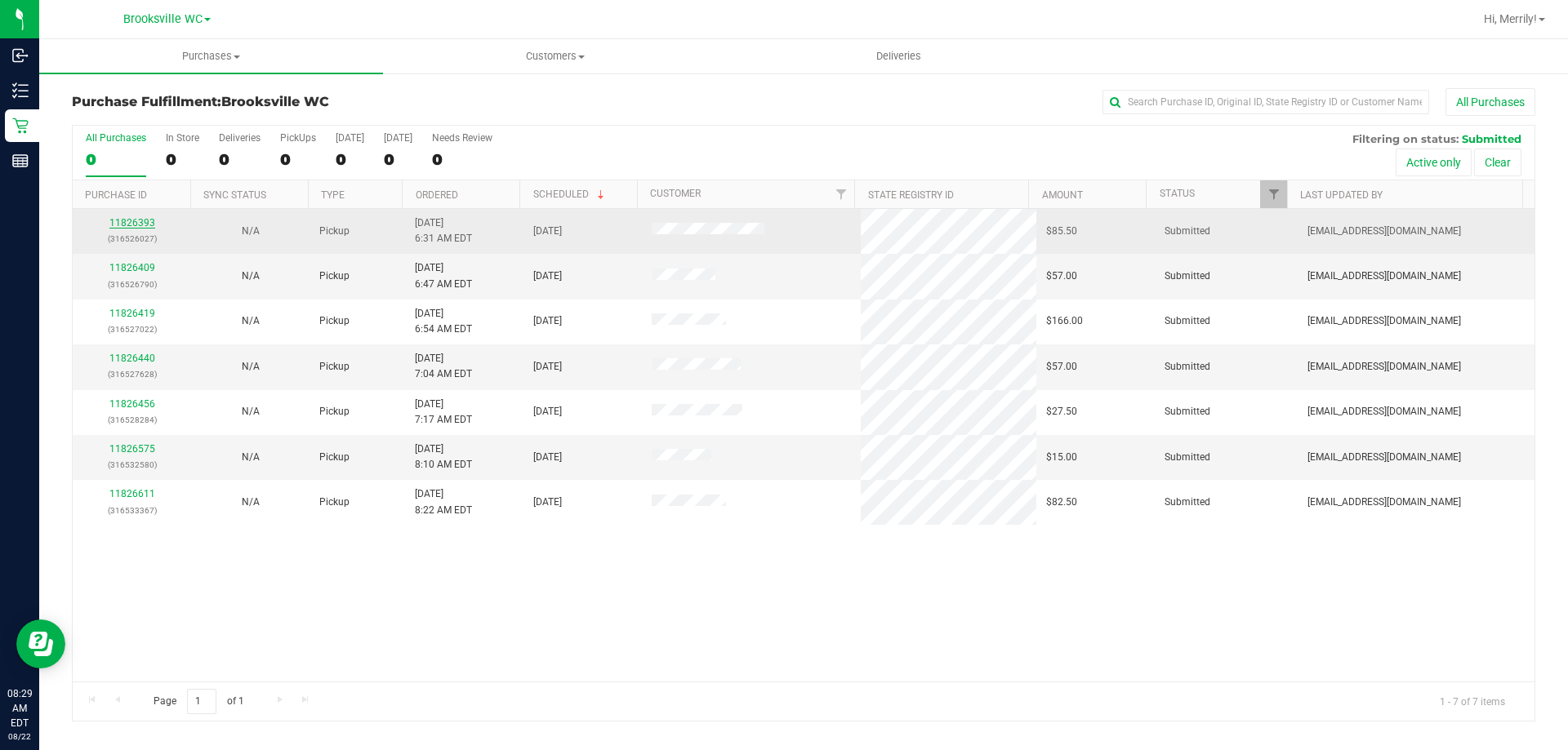
click at [138, 222] on link "11826393" at bounding box center [132, 223] width 45 height 11
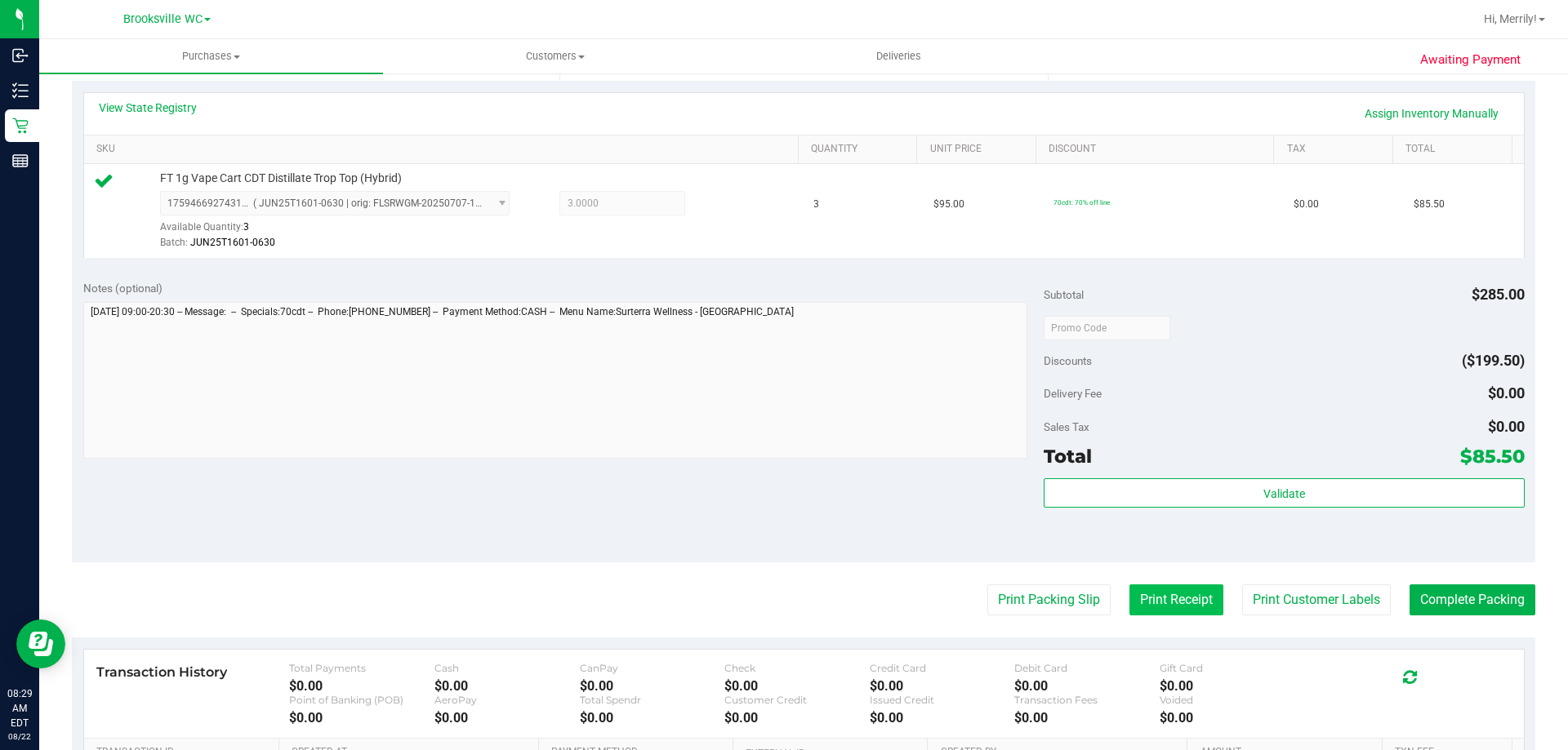
scroll to position [408, 0]
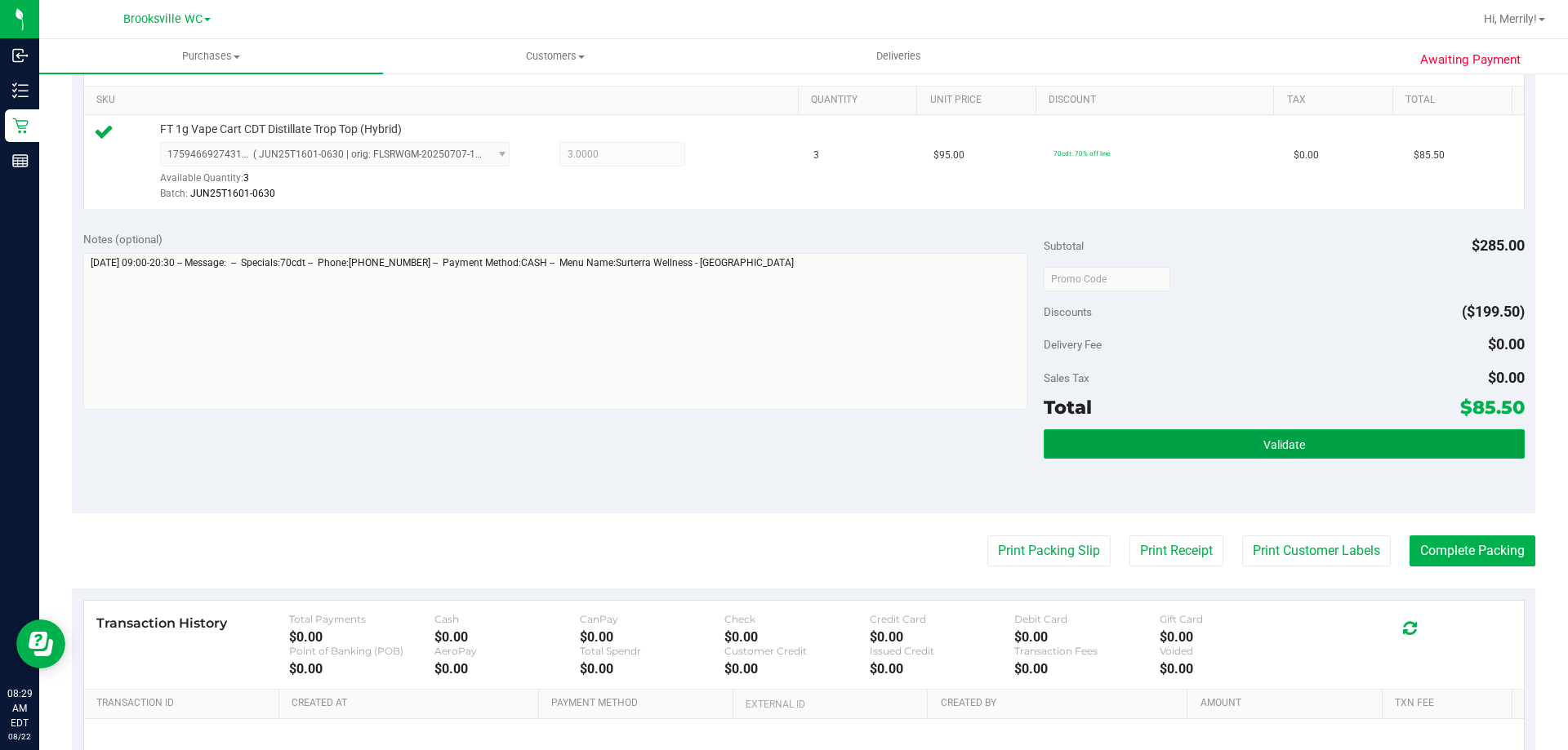
click at [1222, 445] on button "Validate" at bounding box center [1283, 445] width 480 height 30
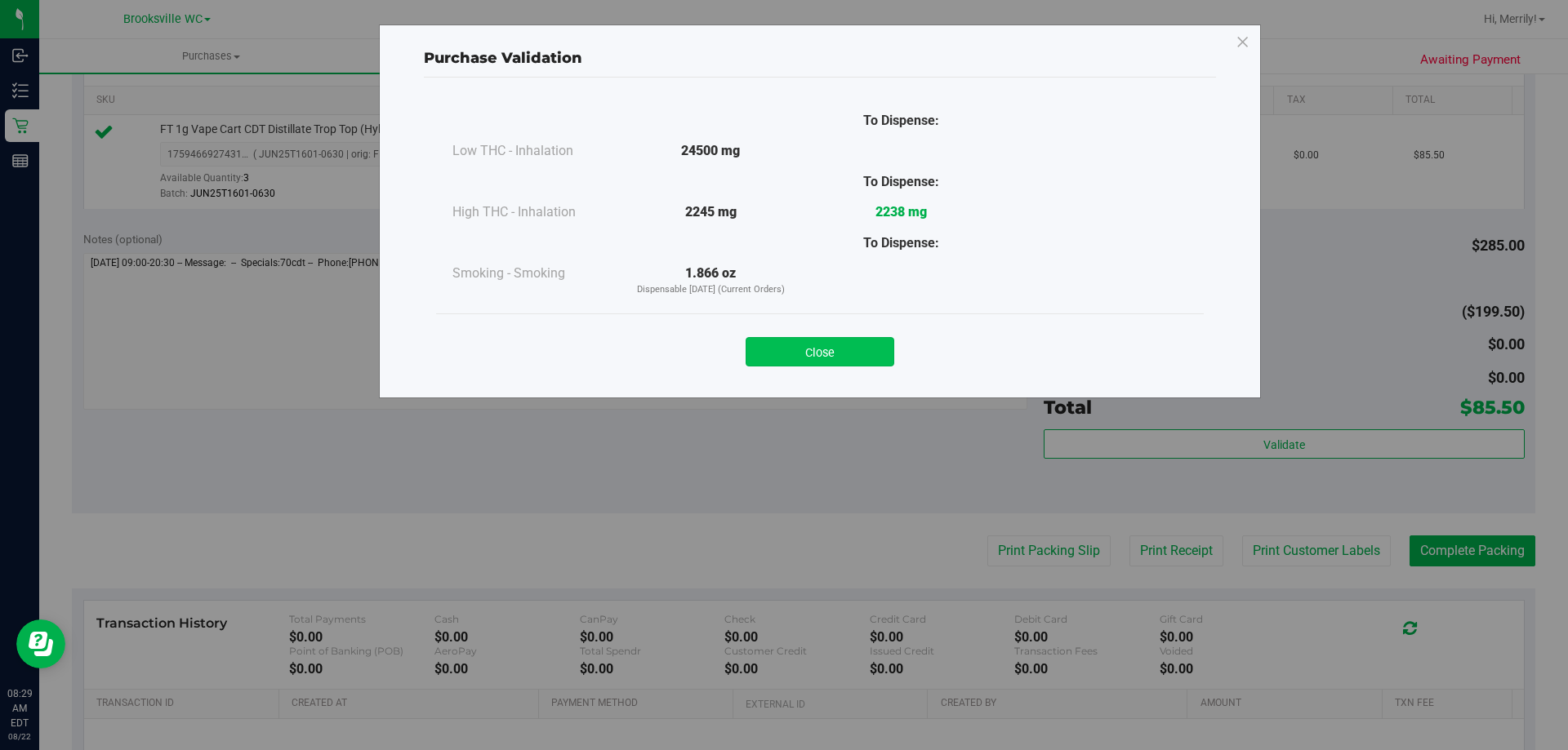
click at [799, 347] on button "Close" at bounding box center [820, 352] width 149 height 30
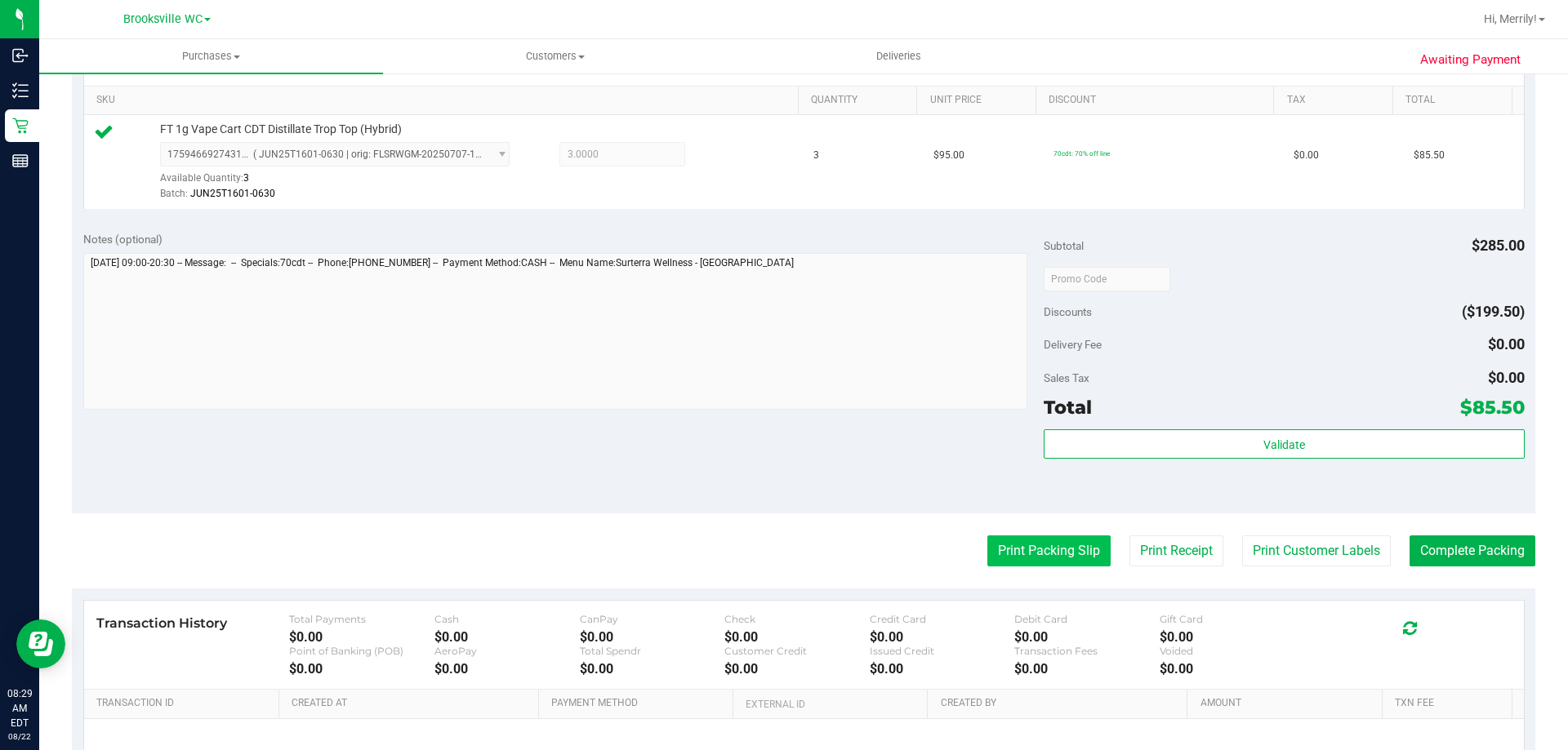
click at [1019, 548] on button "Print Packing Slip" at bounding box center [1049, 550] width 123 height 31
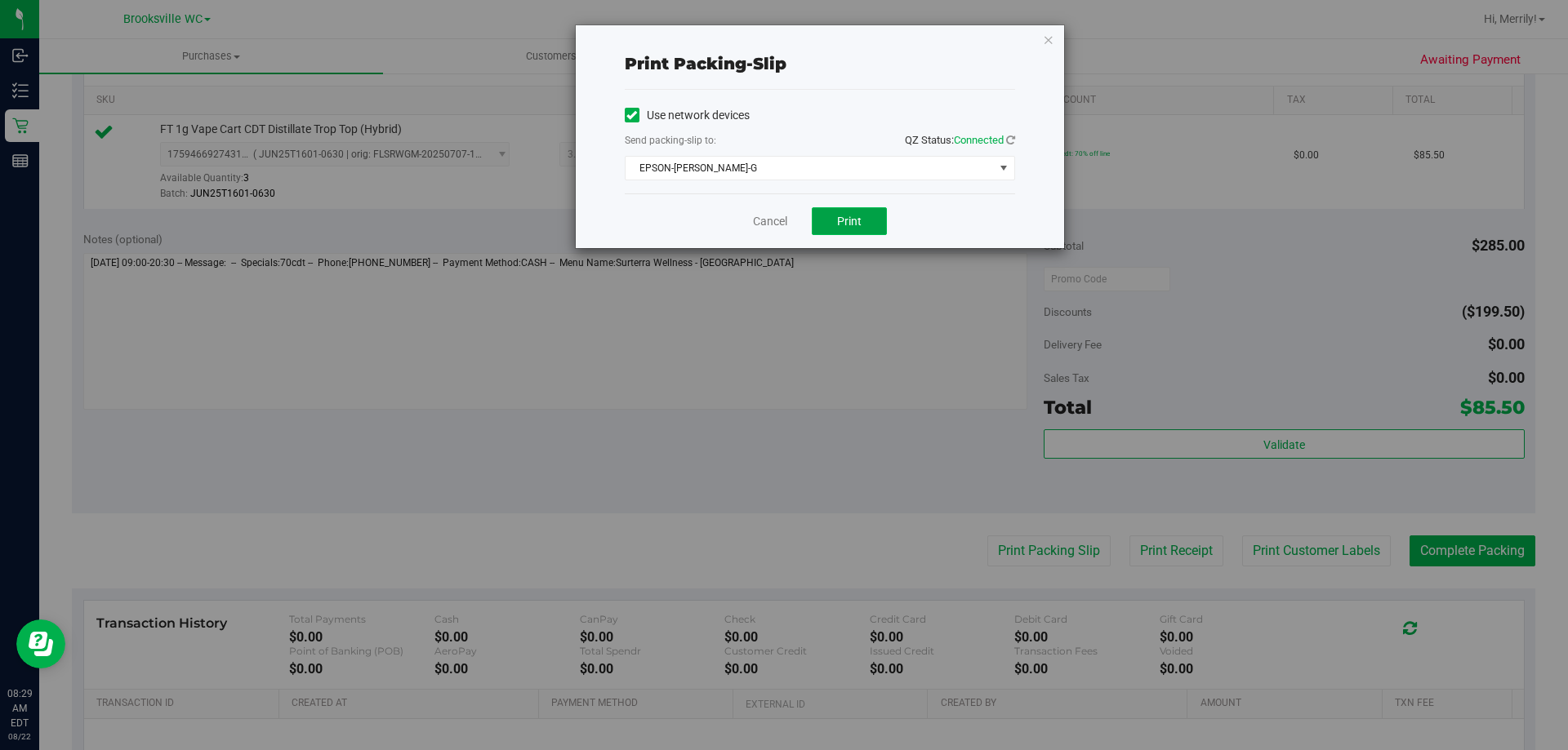
click at [845, 226] on span "Print" at bounding box center [849, 221] width 24 height 13
click at [771, 218] on link "Cancel" at bounding box center [770, 222] width 34 height 17
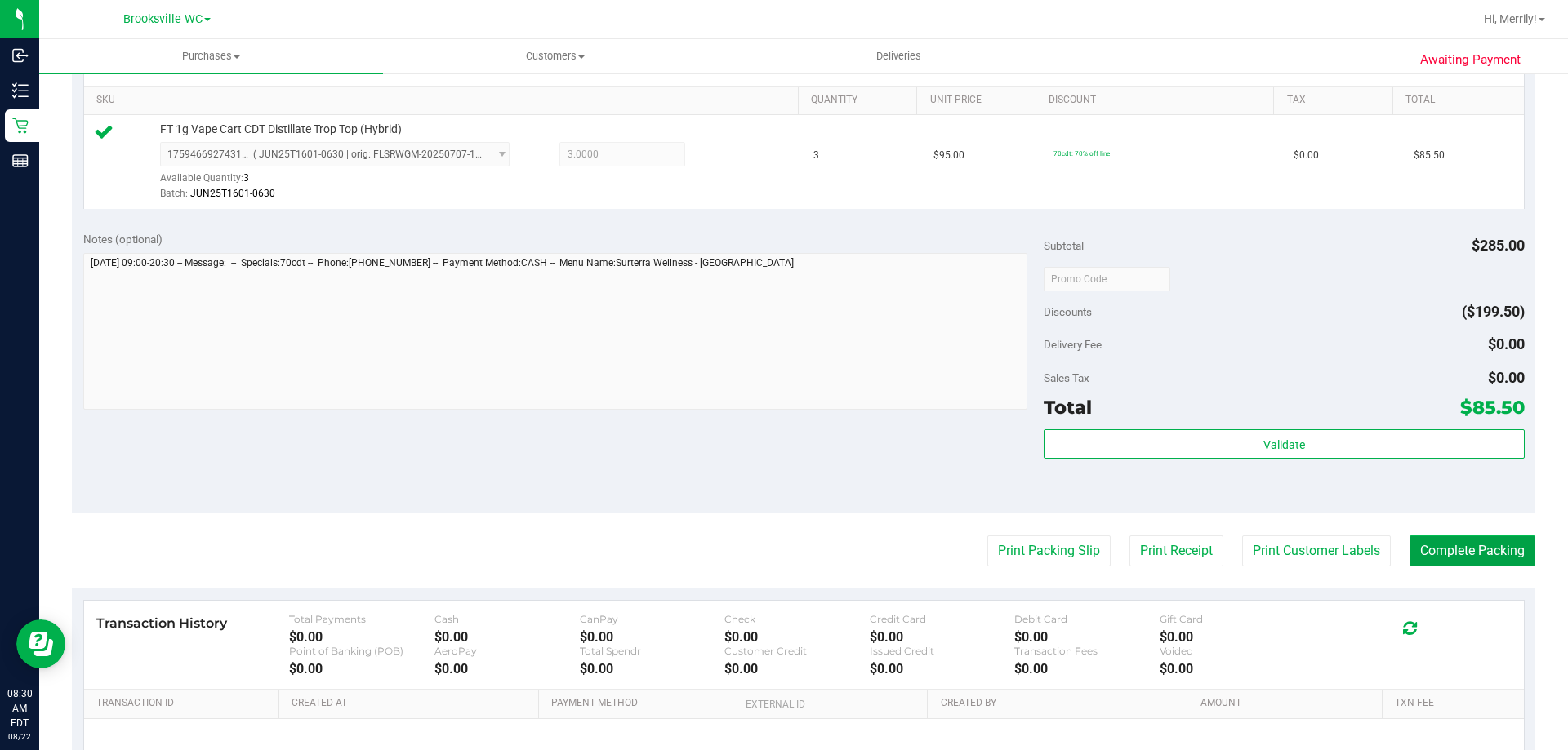
click at [1469, 550] on button "Complete Packing" at bounding box center [1471, 550] width 125 height 31
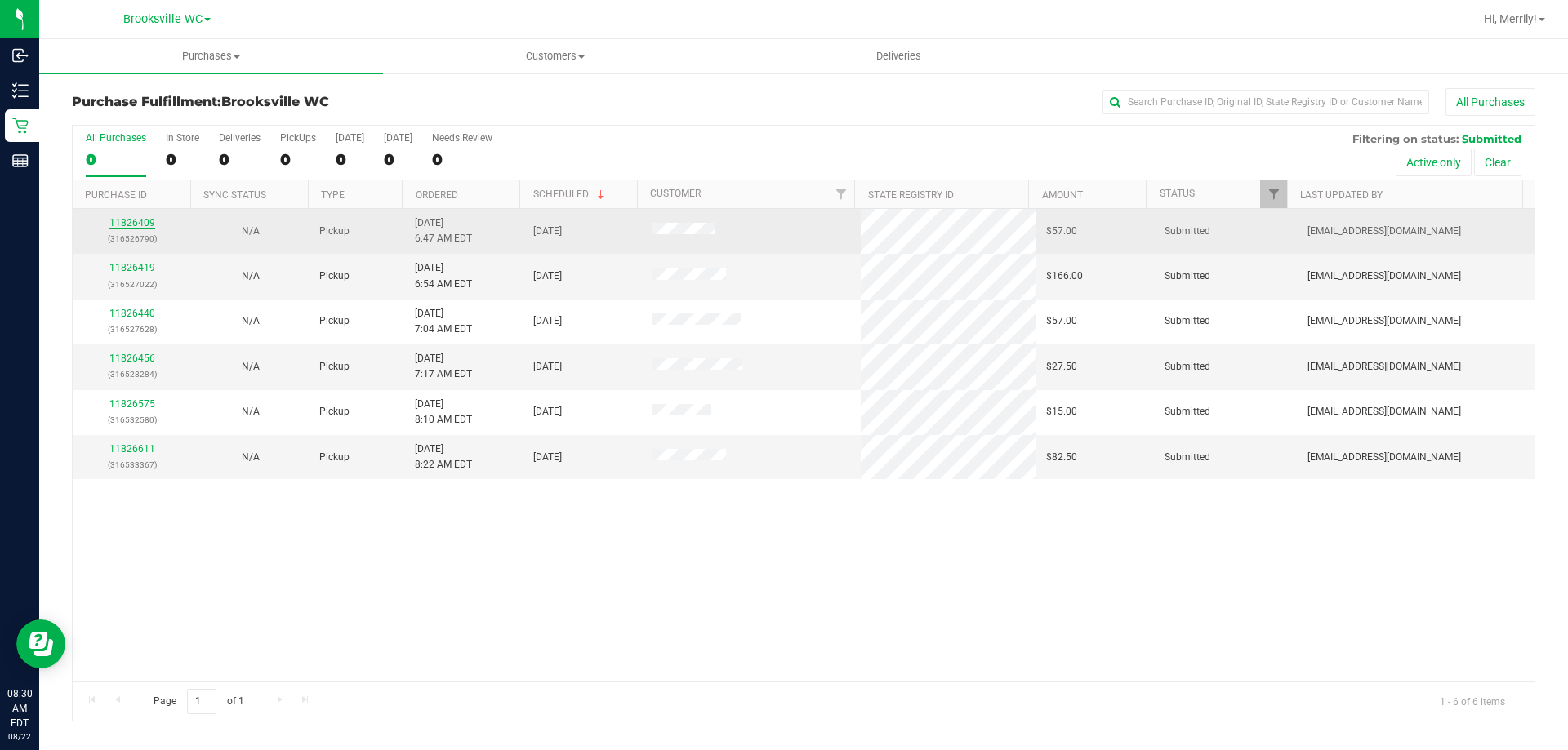
click at [130, 224] on link "11826409" at bounding box center [132, 223] width 45 height 11
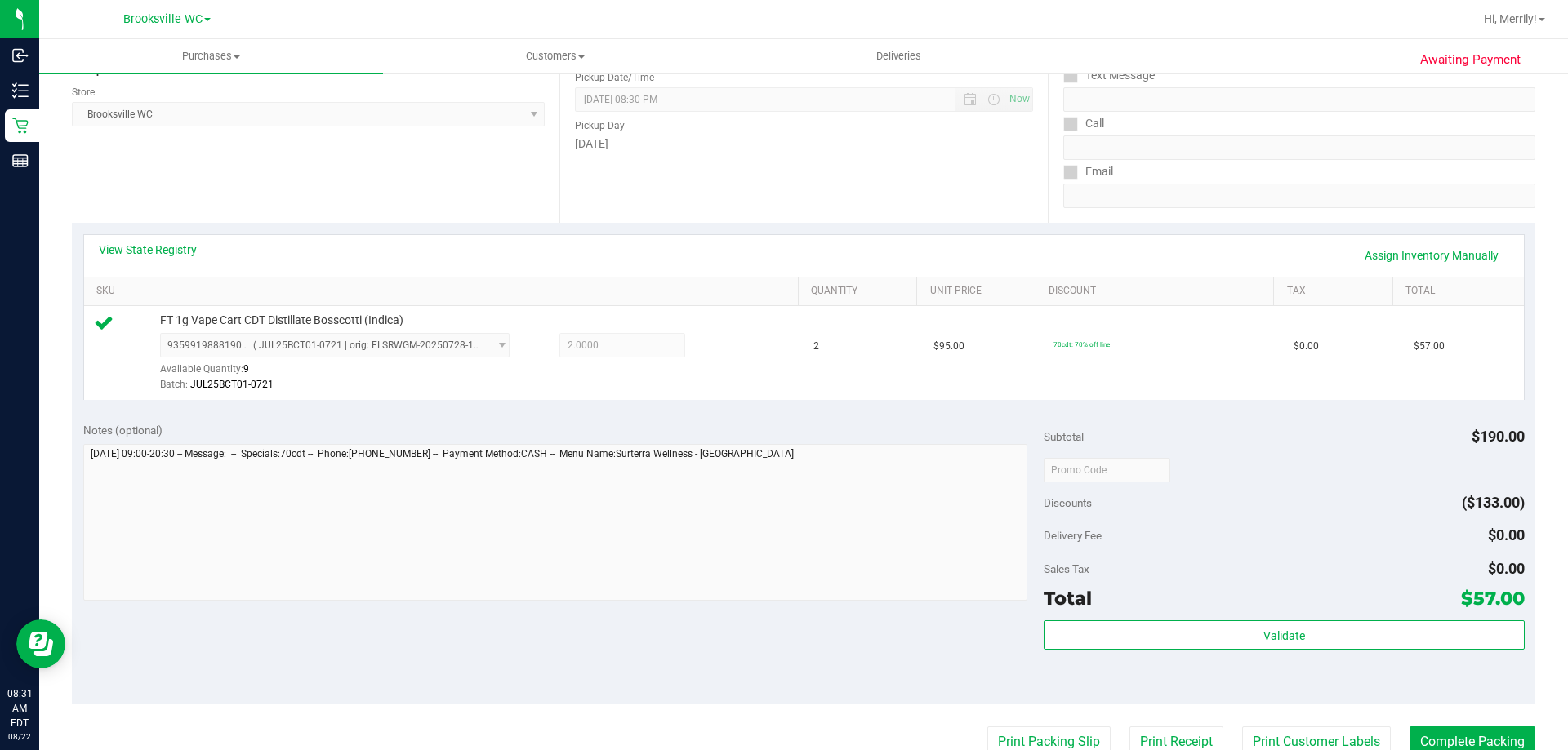
scroll to position [327, 0]
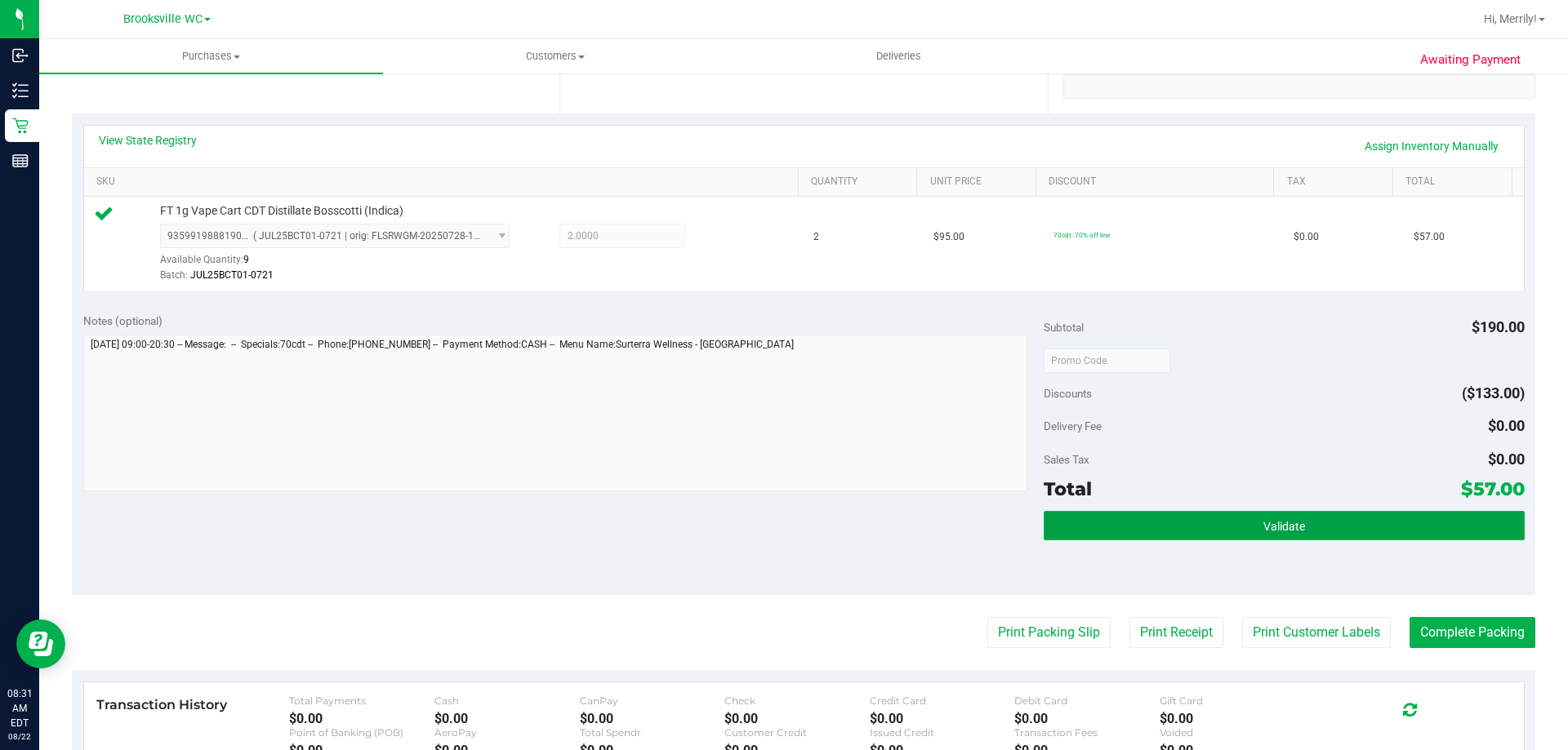
click at [1227, 524] on button "Validate" at bounding box center [1283, 526] width 480 height 30
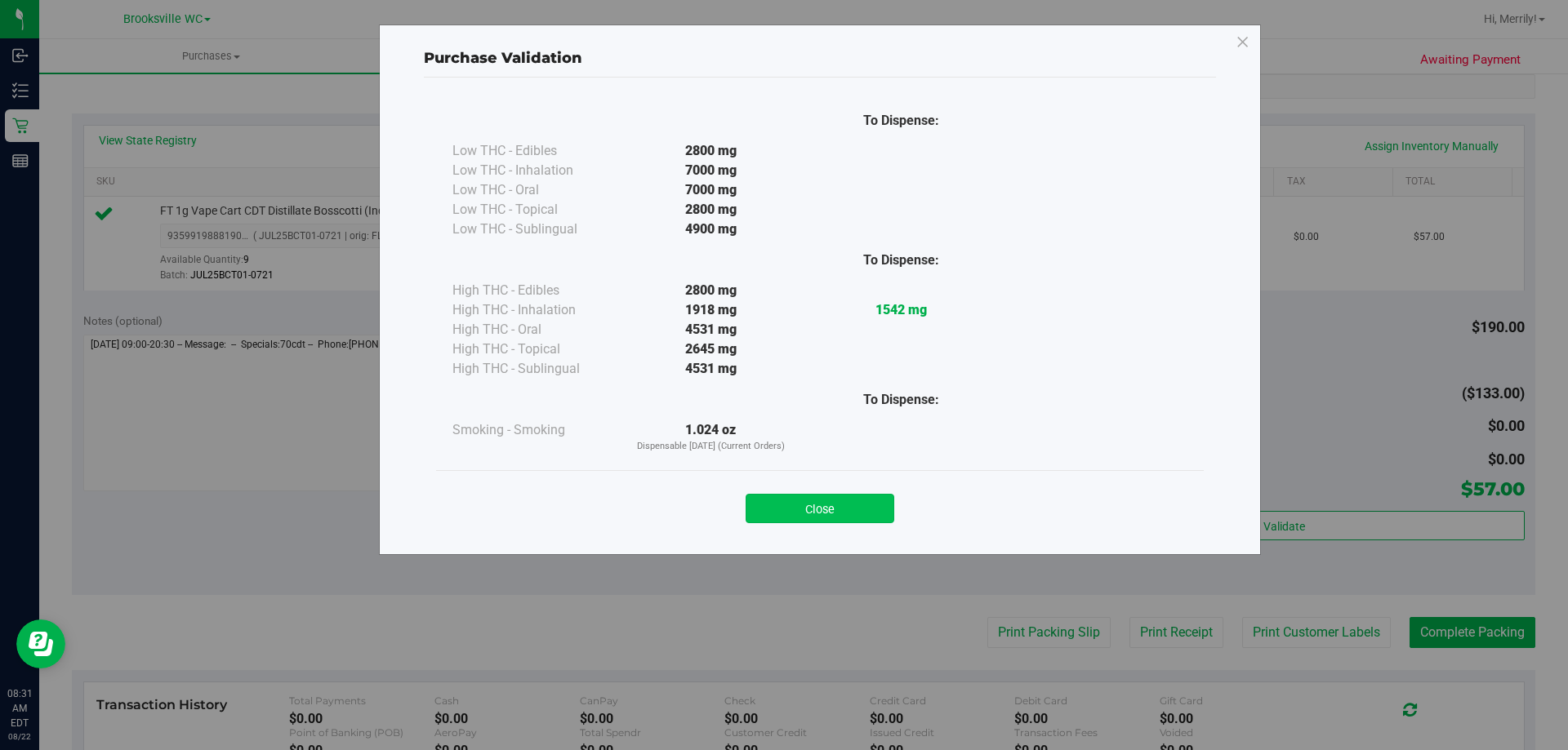
click at [846, 506] on button "Close" at bounding box center [820, 509] width 149 height 30
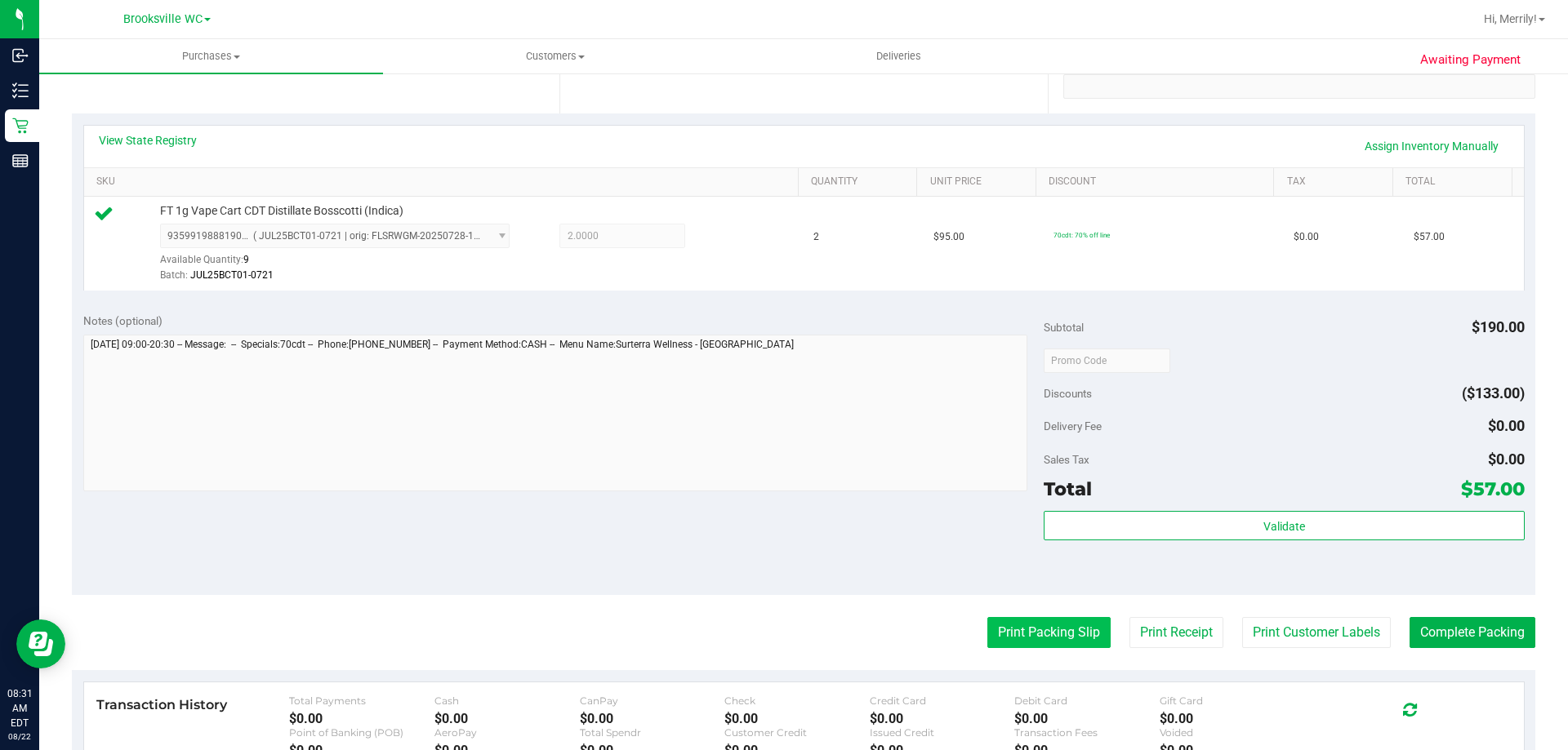
click at [1024, 631] on button "Print Packing Slip" at bounding box center [1049, 632] width 123 height 31
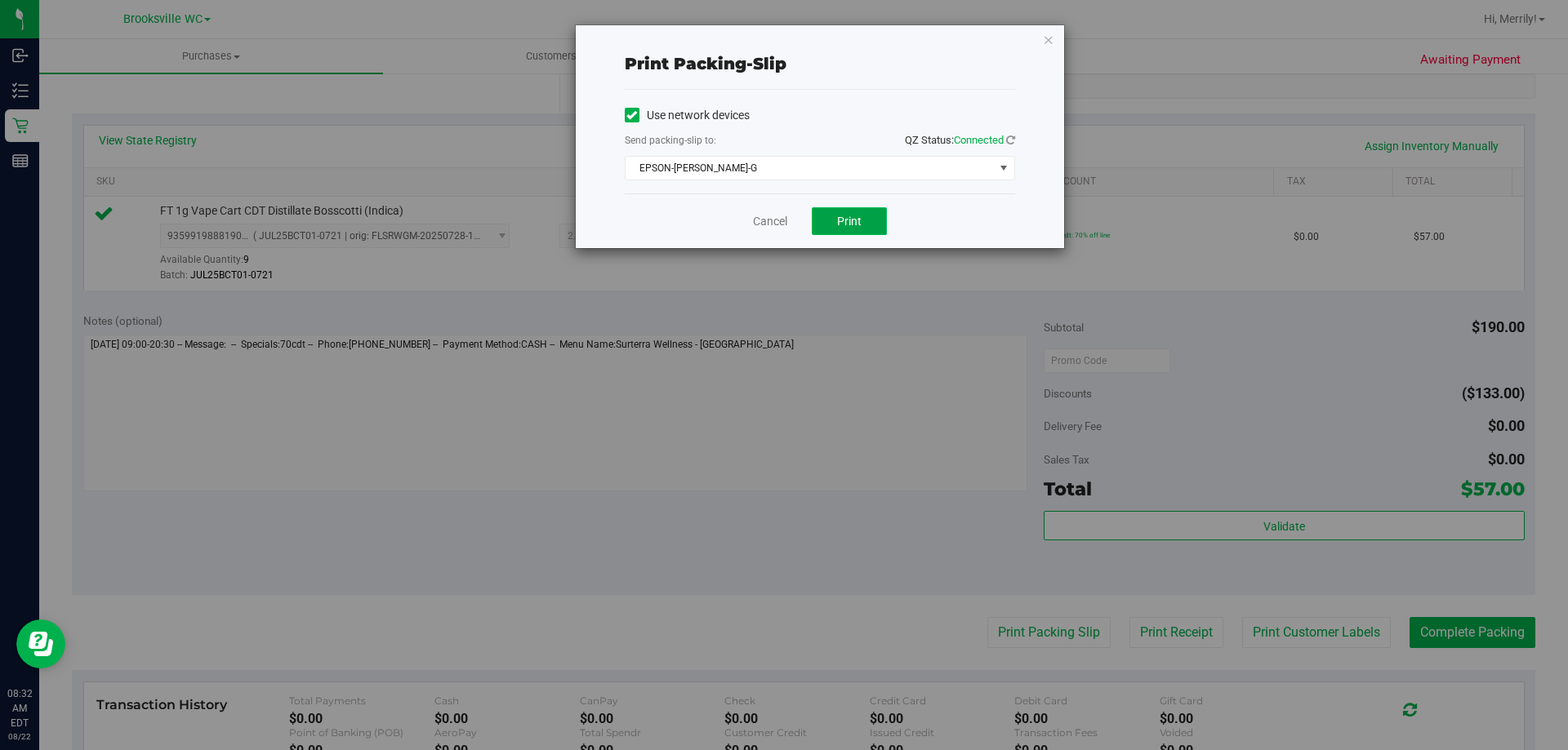
click at [839, 219] on span "Print" at bounding box center [849, 221] width 24 height 13
click at [774, 225] on link "Cancel" at bounding box center [770, 222] width 34 height 17
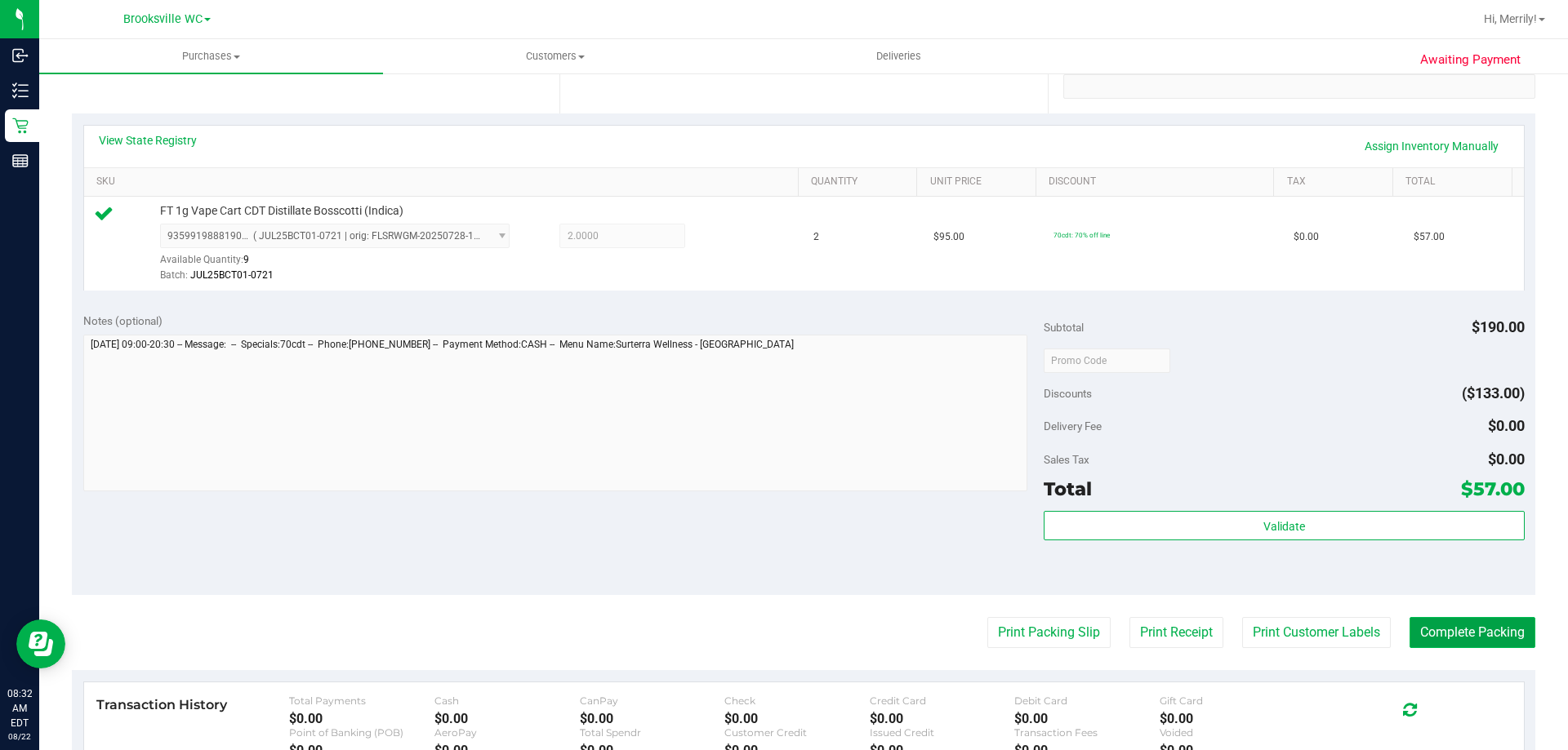
click at [1427, 628] on button "Complete Packing" at bounding box center [1471, 632] width 125 height 31
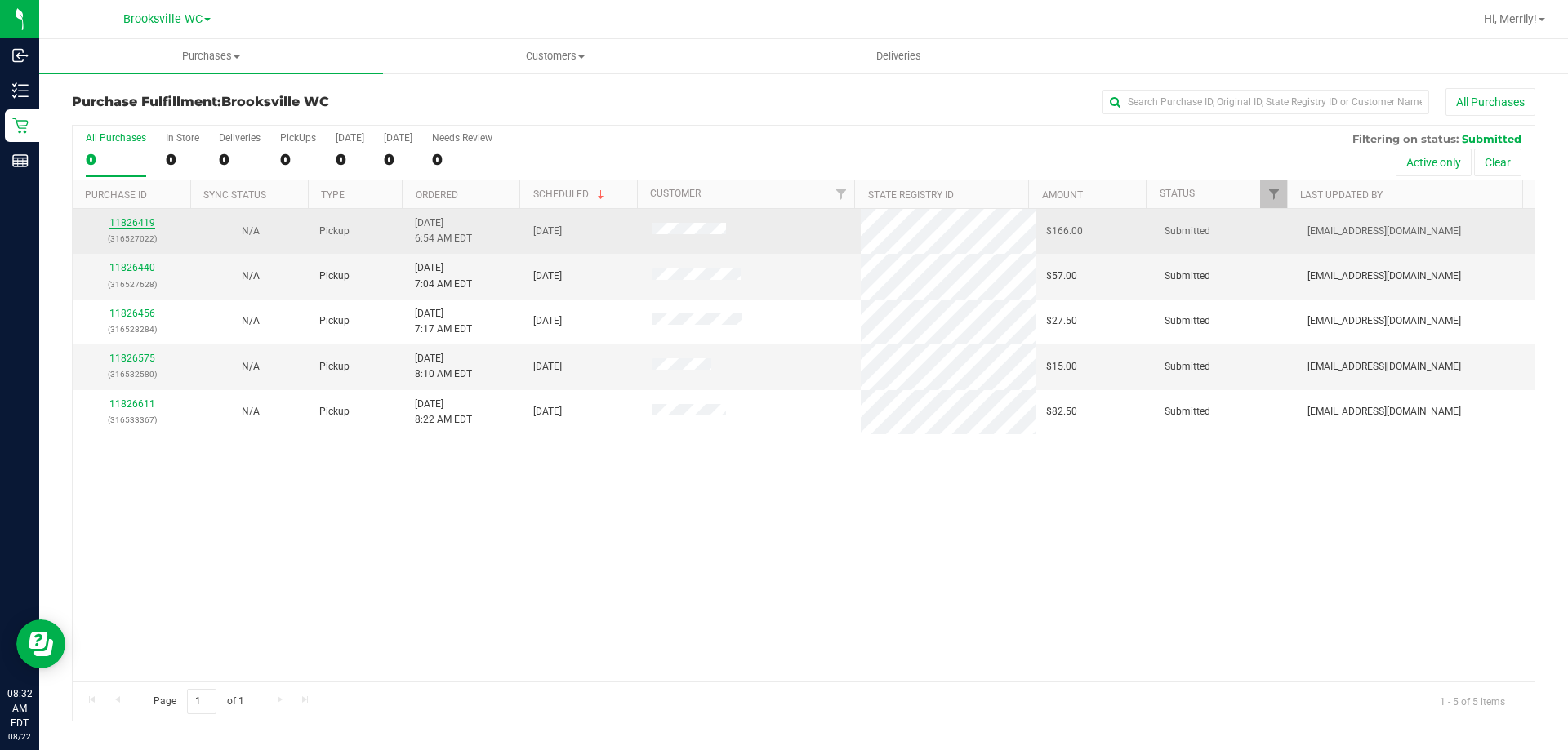
click at [136, 223] on link "11826419" at bounding box center [132, 223] width 45 height 11
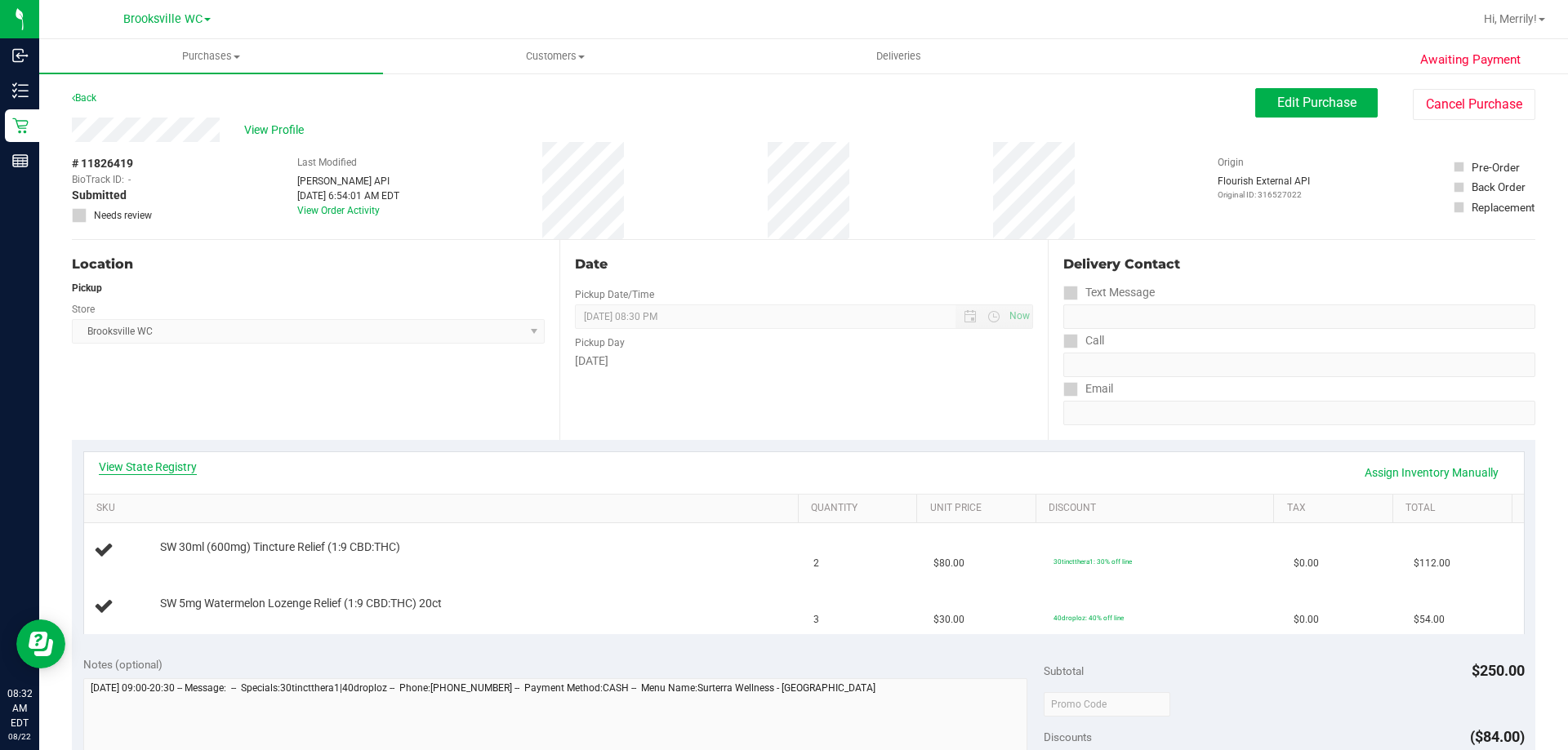
click at [160, 463] on link "View State Registry" at bounding box center [148, 467] width 98 height 17
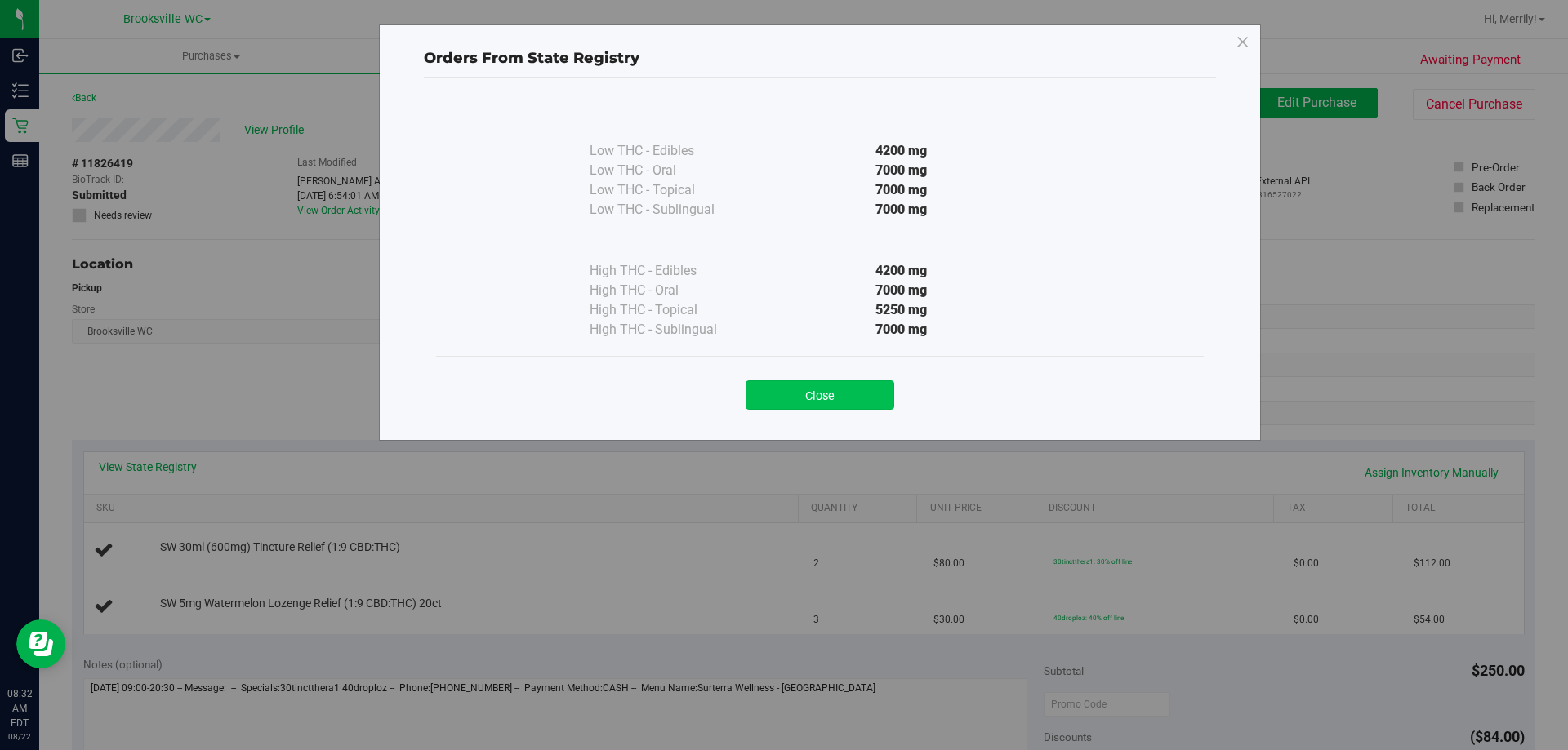
click at [837, 394] on button "Close" at bounding box center [820, 395] width 149 height 30
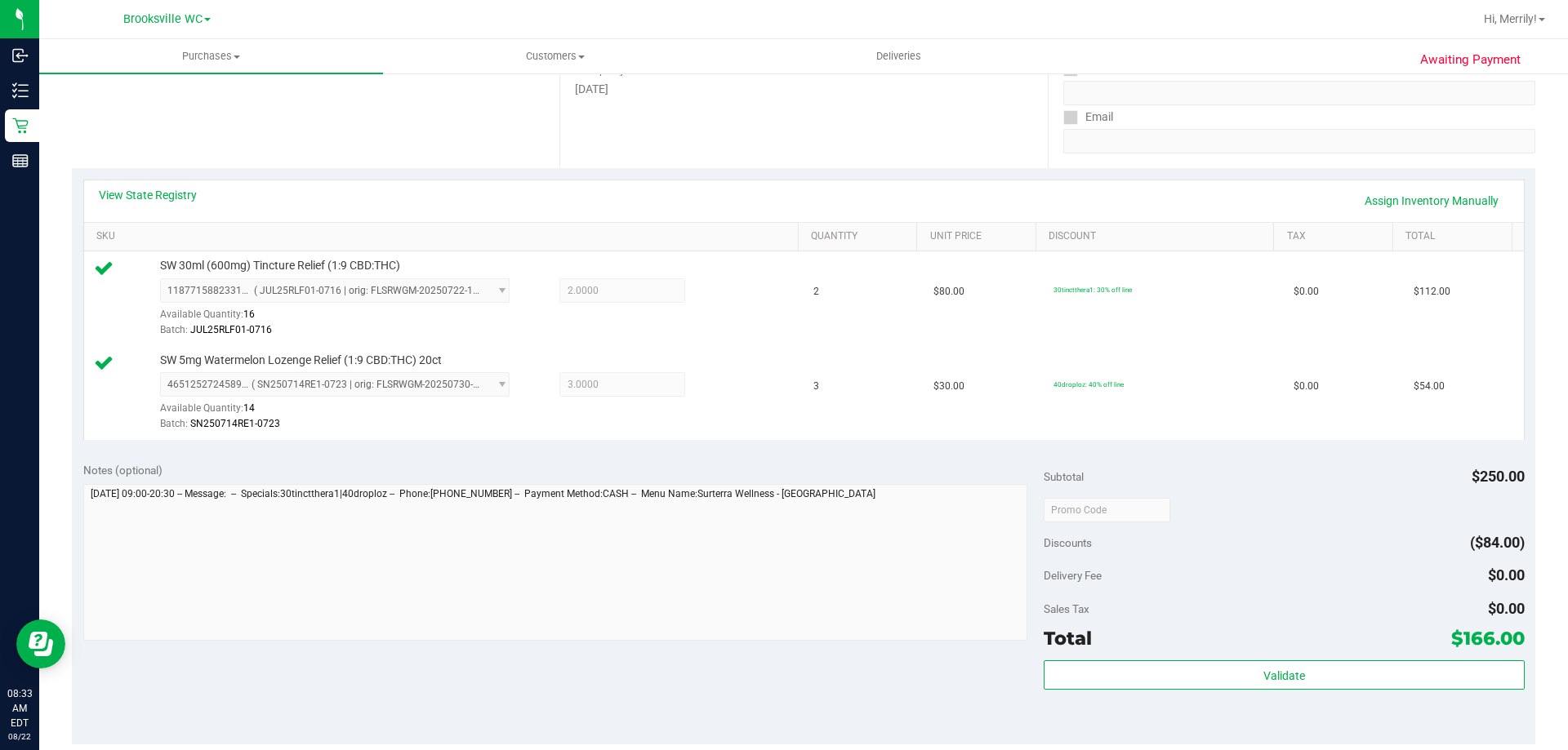
scroll to position [408, 0]
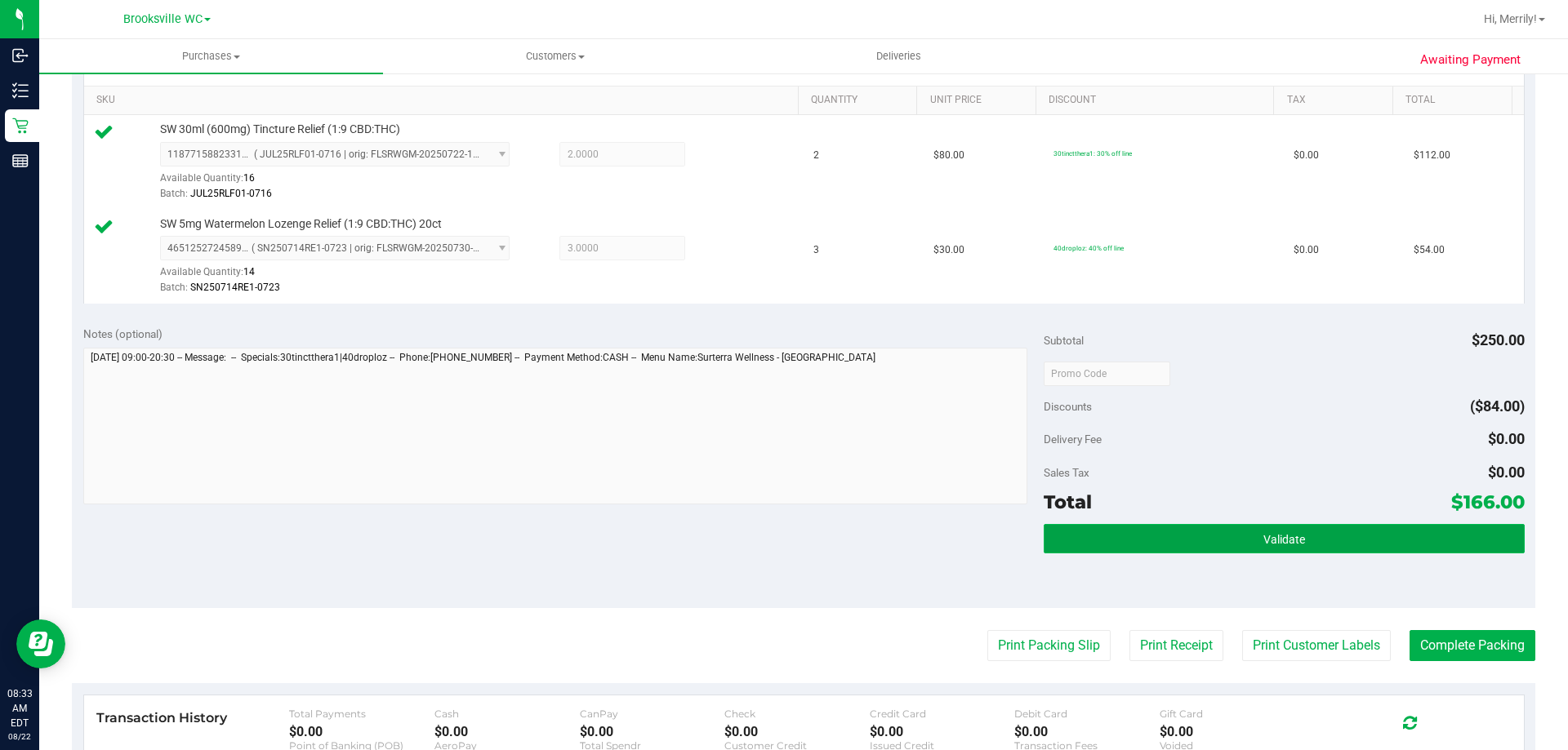
click at [1179, 547] on button "Validate" at bounding box center [1283, 539] width 480 height 30
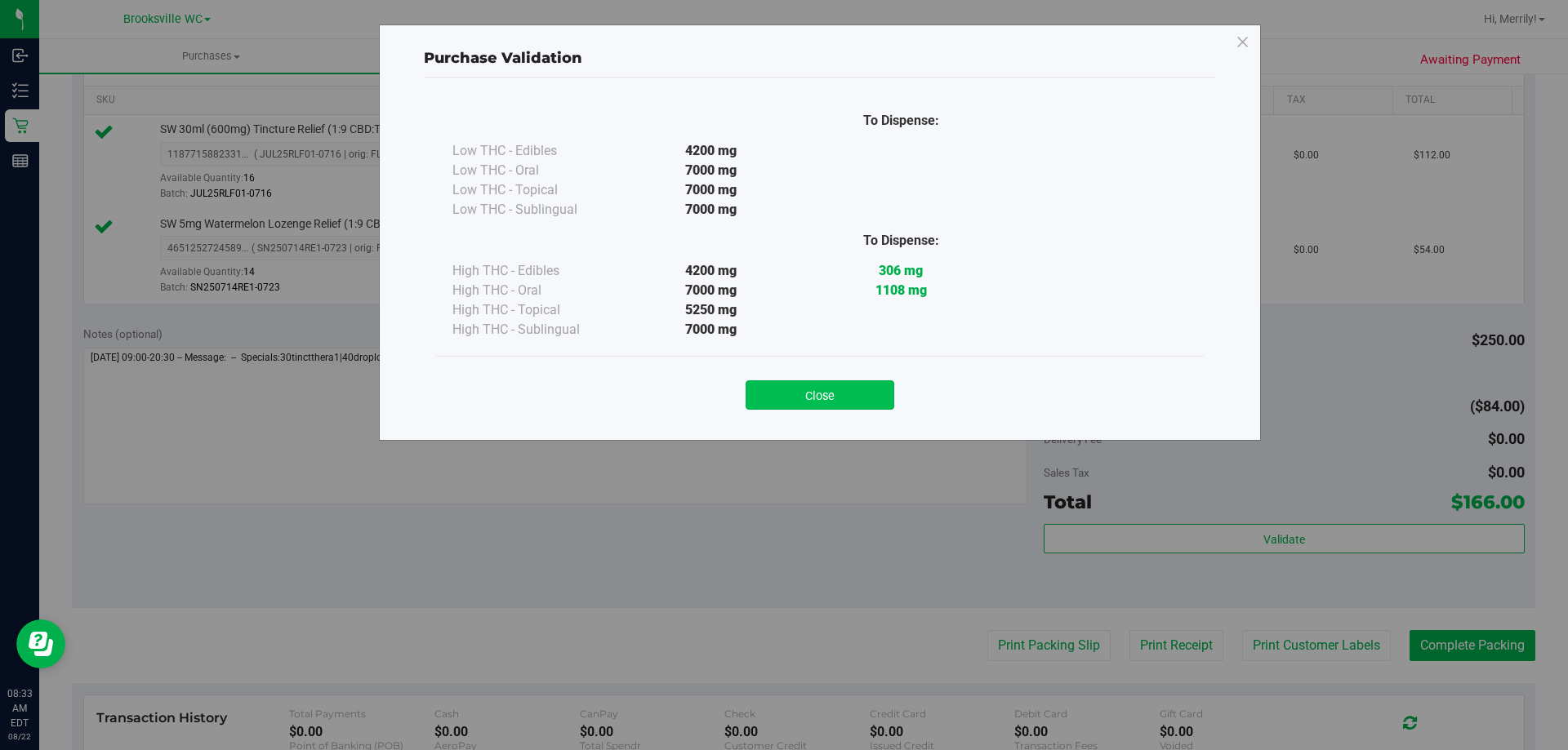
click at [827, 406] on button "Close" at bounding box center [820, 395] width 149 height 30
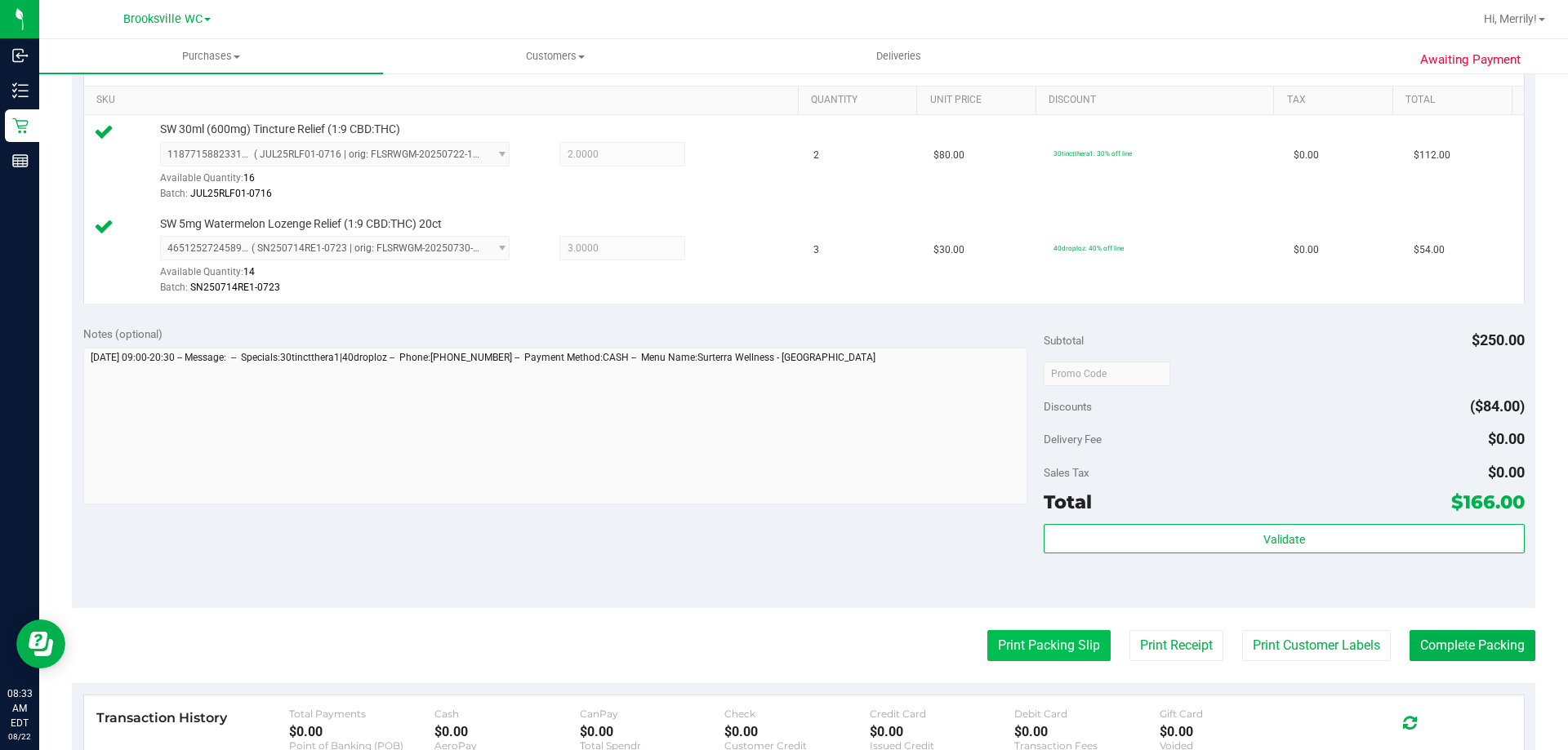
click at [1046, 646] on button "Print Packing Slip" at bounding box center [1049, 645] width 123 height 31
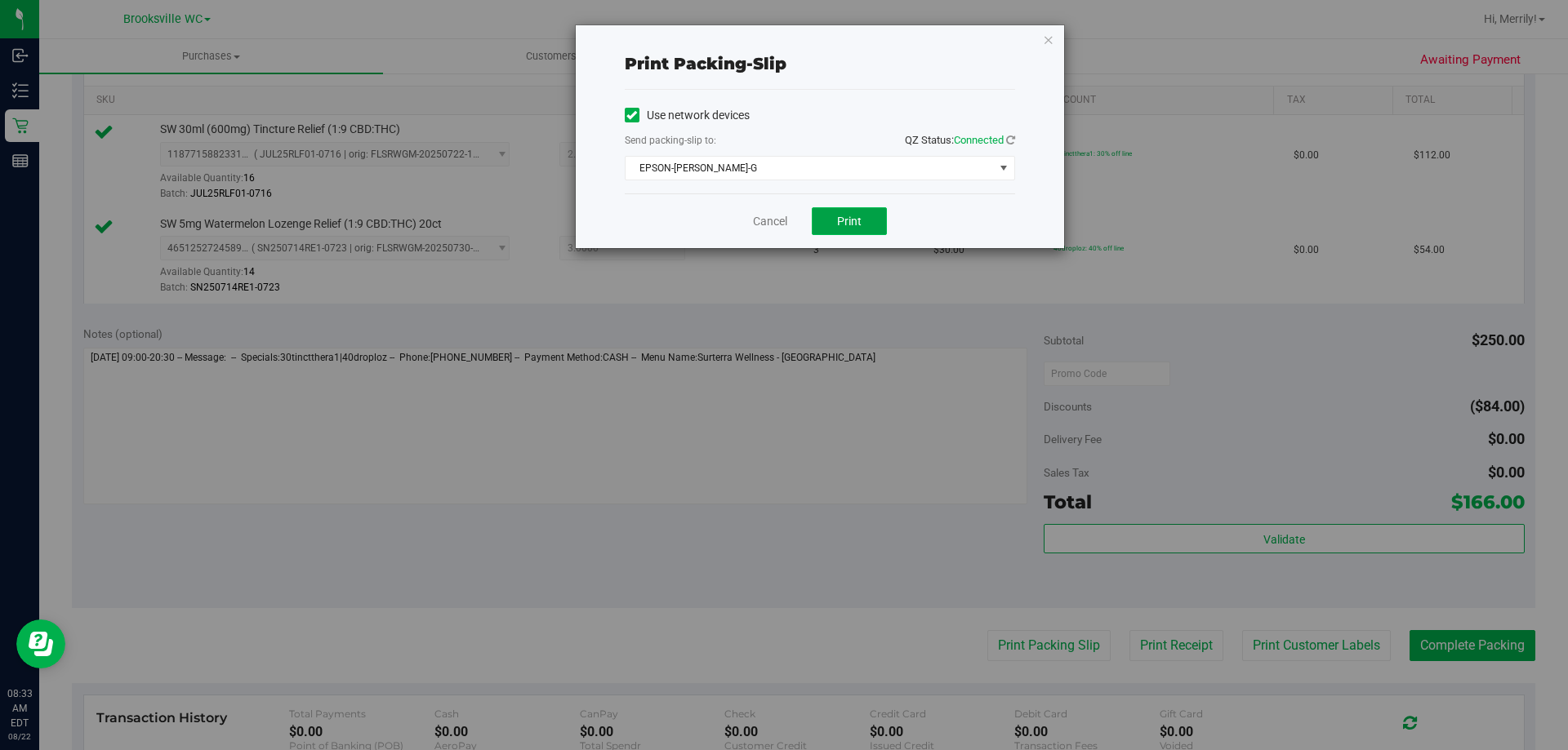
click at [869, 219] on button "Print" at bounding box center [849, 221] width 75 height 28
click at [770, 227] on link "Cancel" at bounding box center [770, 222] width 34 height 17
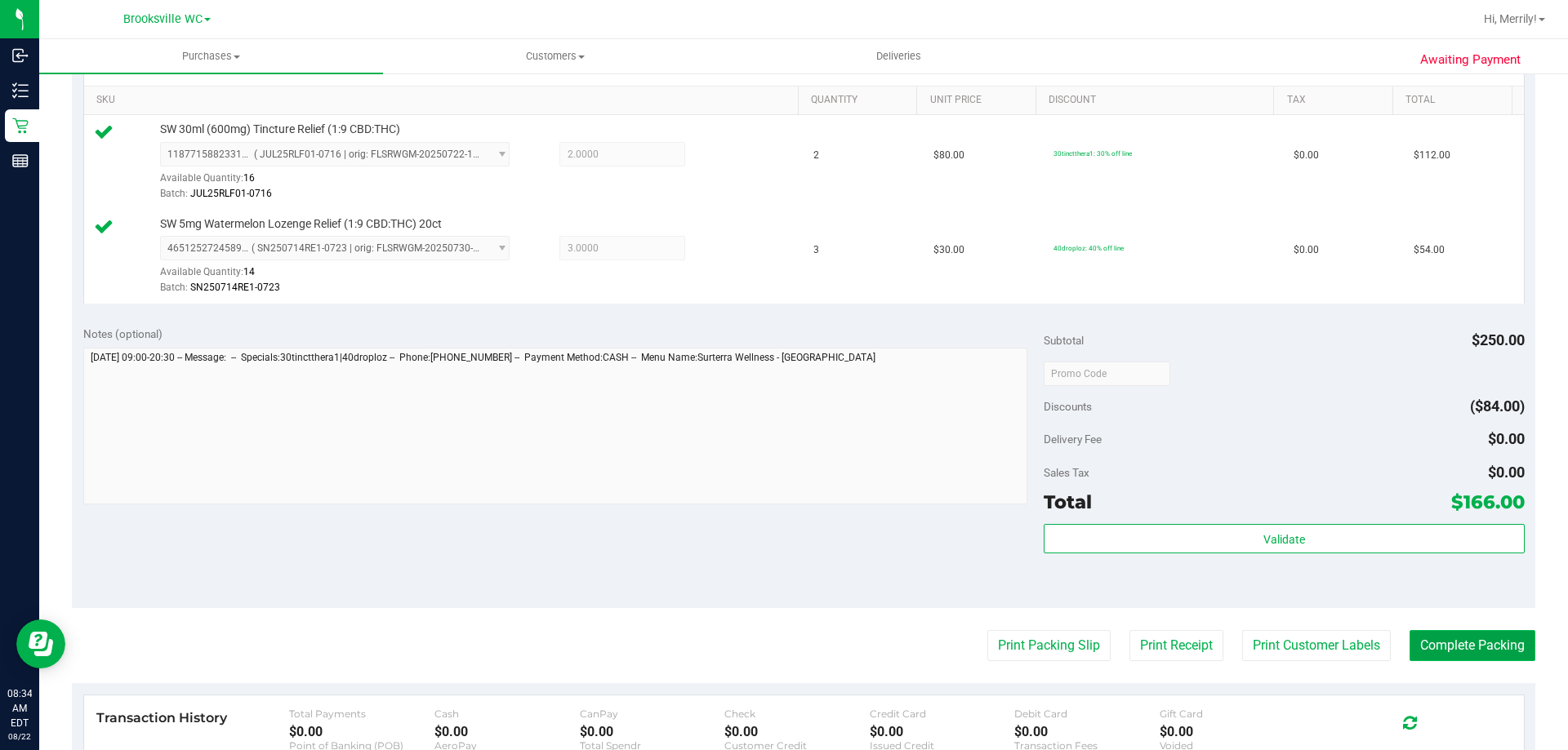
click at [1453, 641] on button "Complete Packing" at bounding box center [1471, 645] width 125 height 31
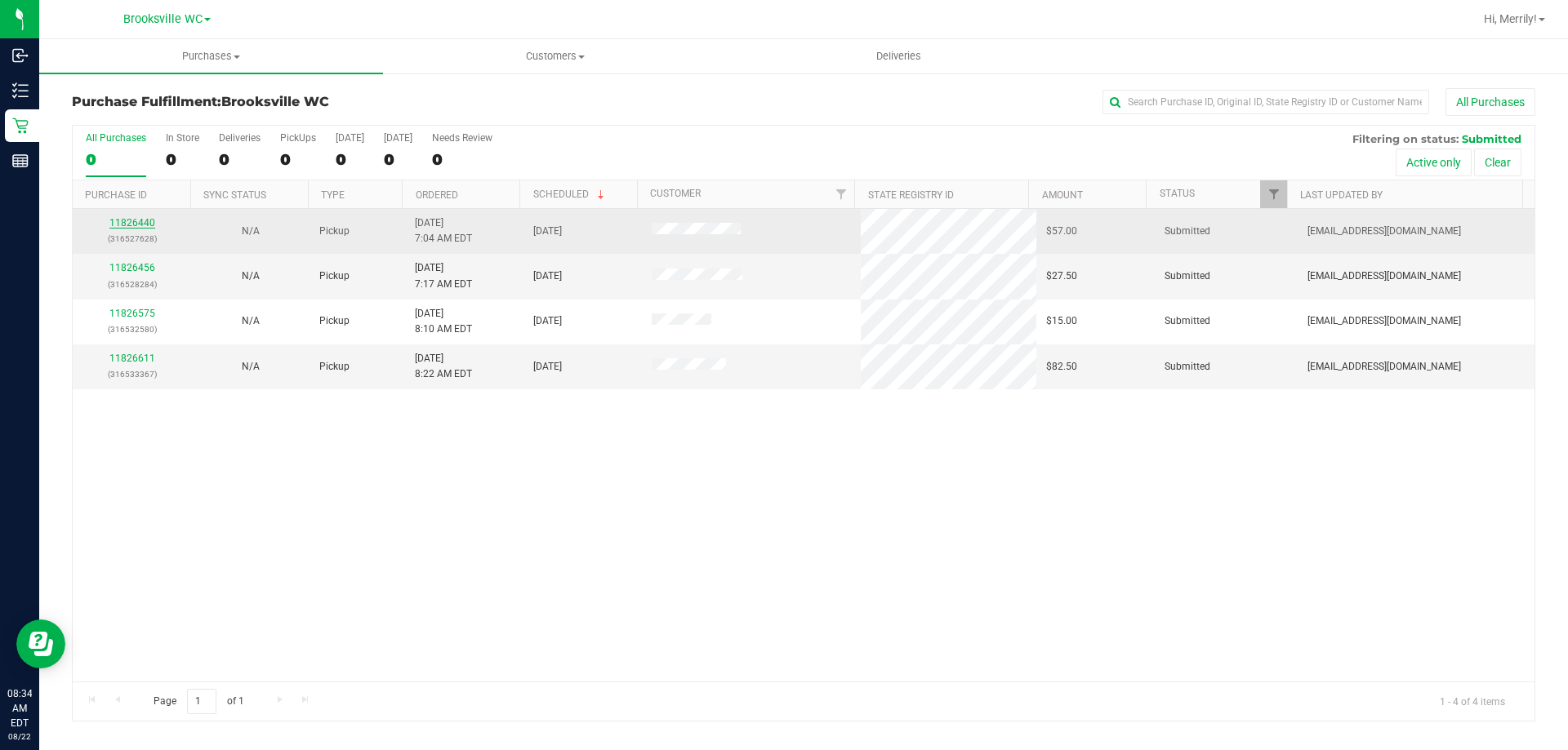
click at [141, 221] on link "11826440" at bounding box center [132, 223] width 45 height 11
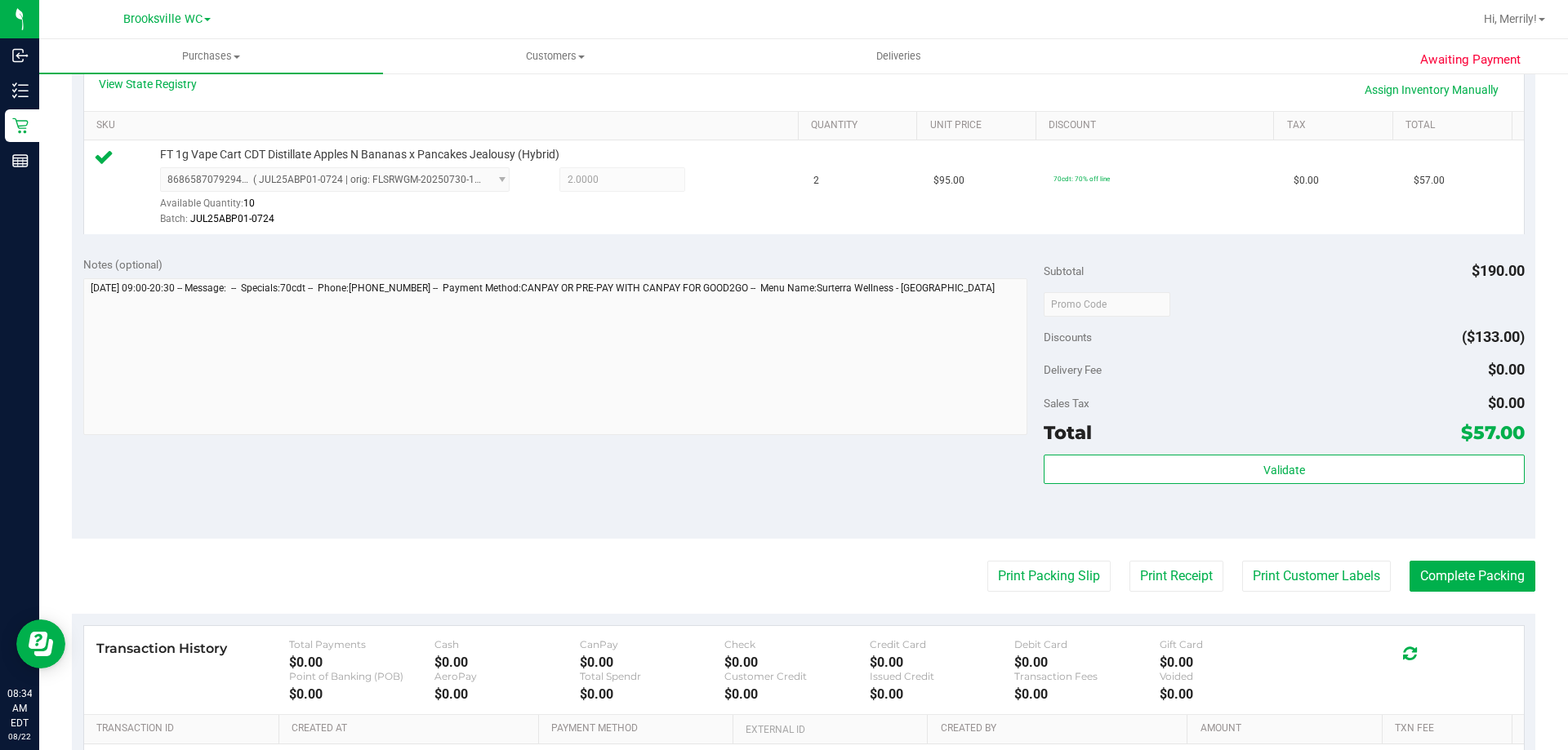
scroll to position [408, 0]
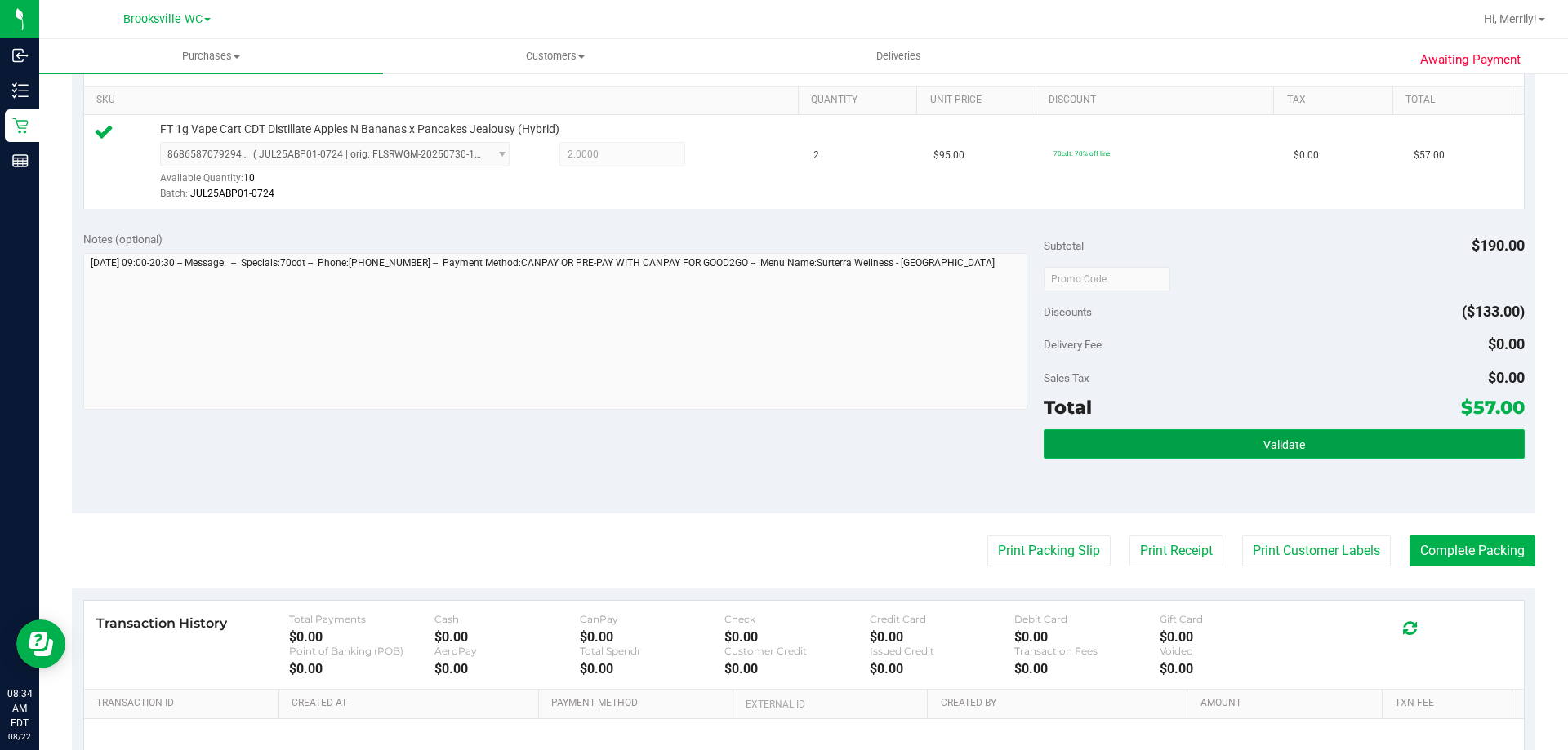
click at [1172, 445] on button "Validate" at bounding box center [1283, 445] width 480 height 30
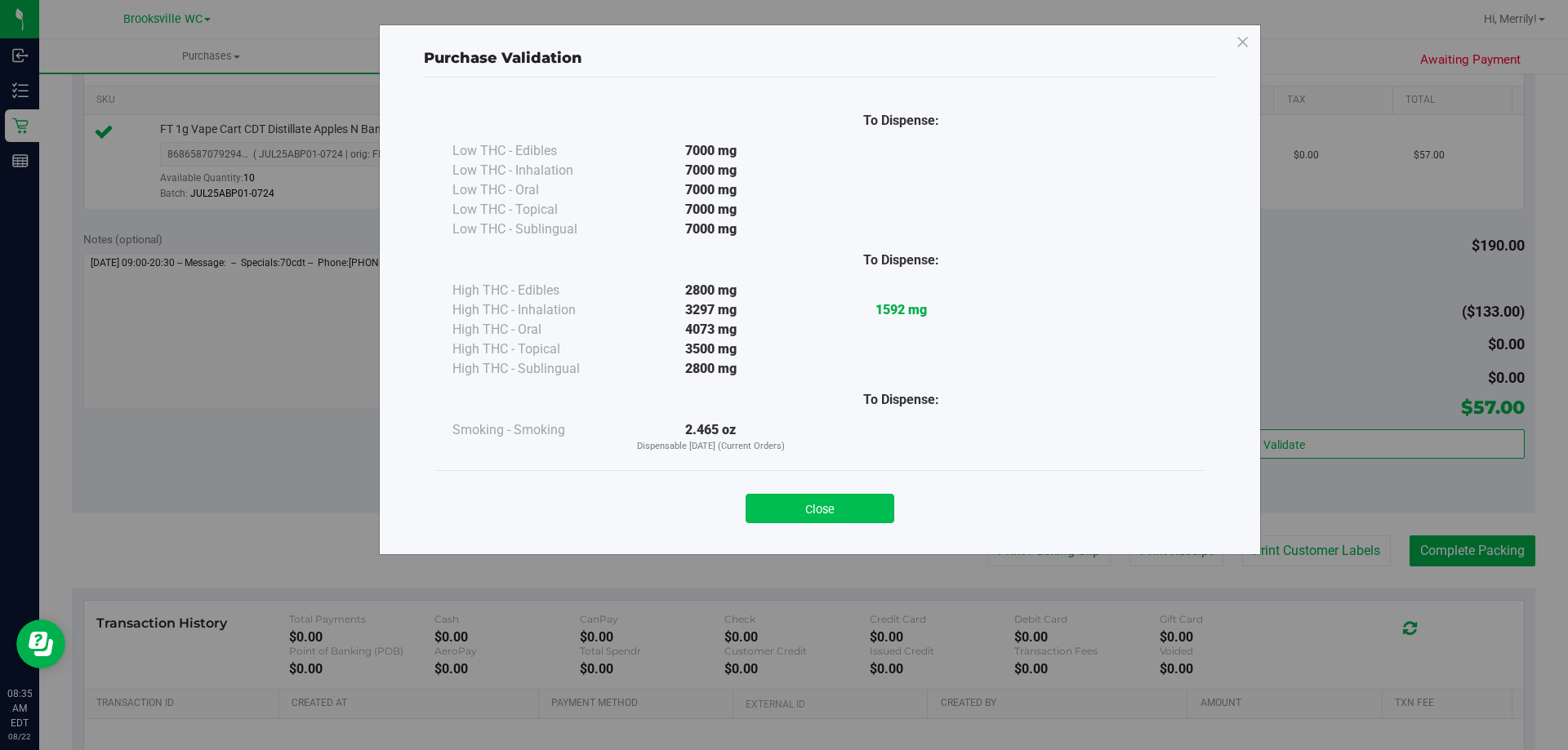
click at [841, 512] on button "Close" at bounding box center [820, 509] width 149 height 30
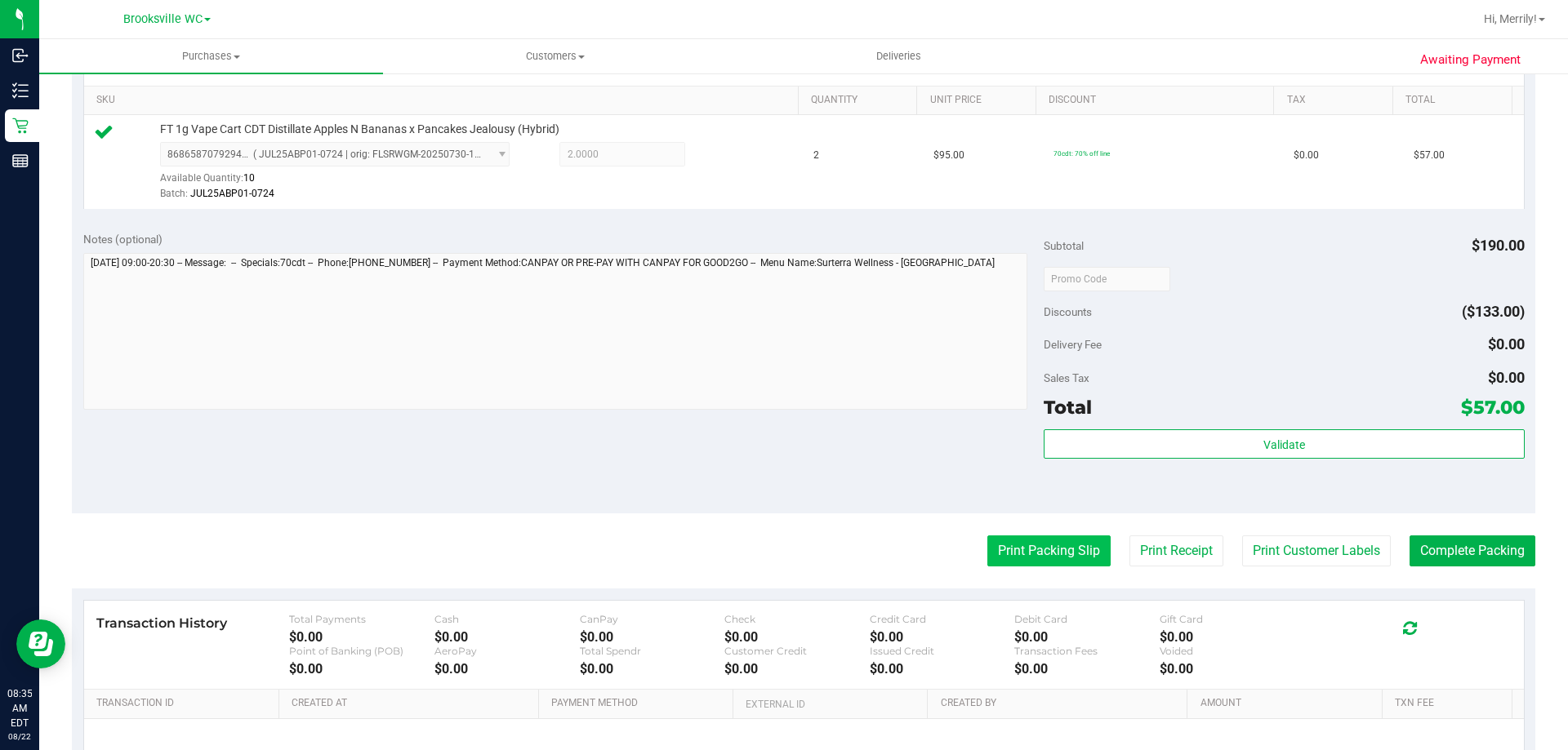
click at [991, 561] on button "Print Packing Slip" at bounding box center [1049, 550] width 123 height 31
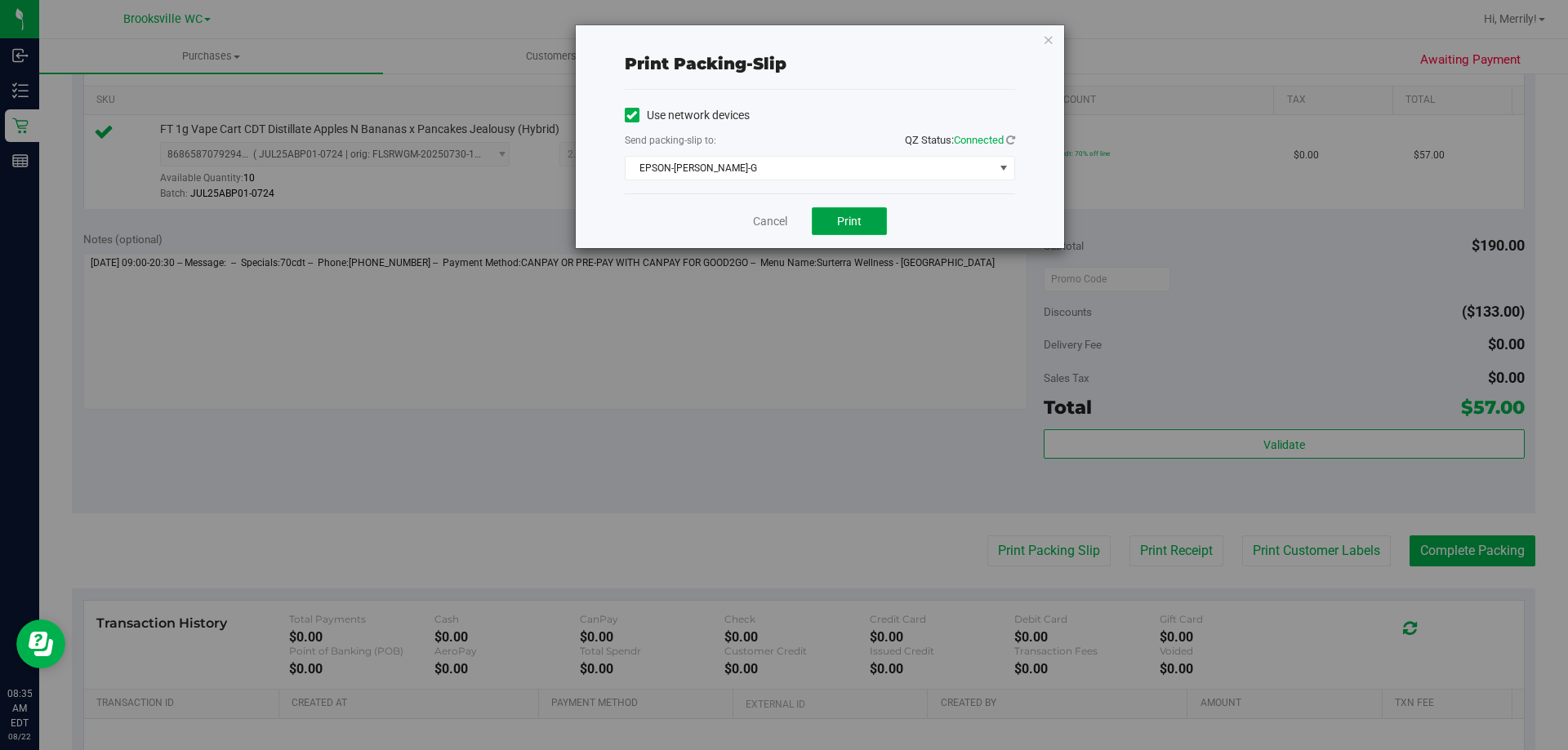
click at [860, 215] on span "Print" at bounding box center [849, 221] width 24 height 13
click at [771, 214] on link "Cancel" at bounding box center [770, 222] width 34 height 17
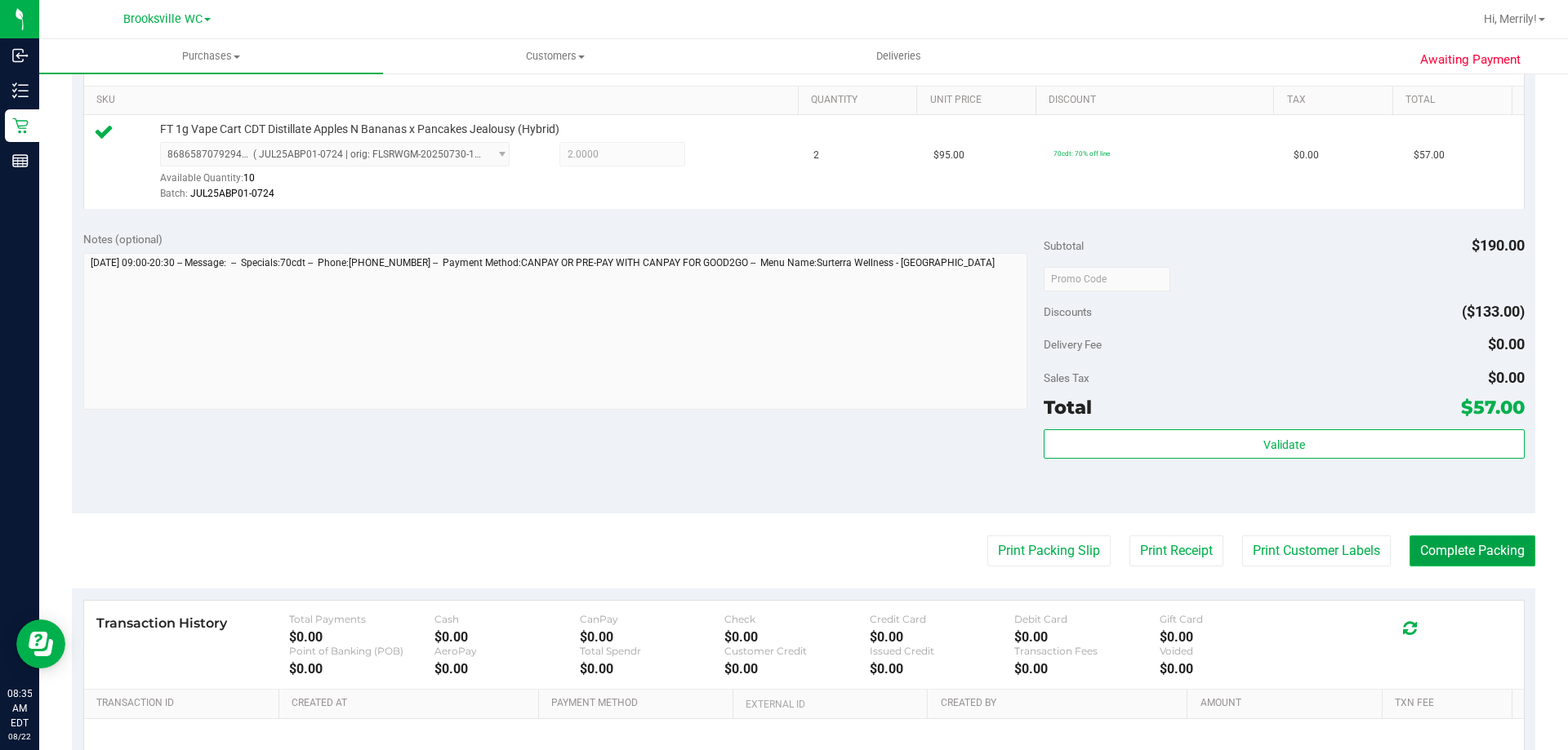
click at [1468, 553] on button "Complete Packing" at bounding box center [1471, 550] width 125 height 31
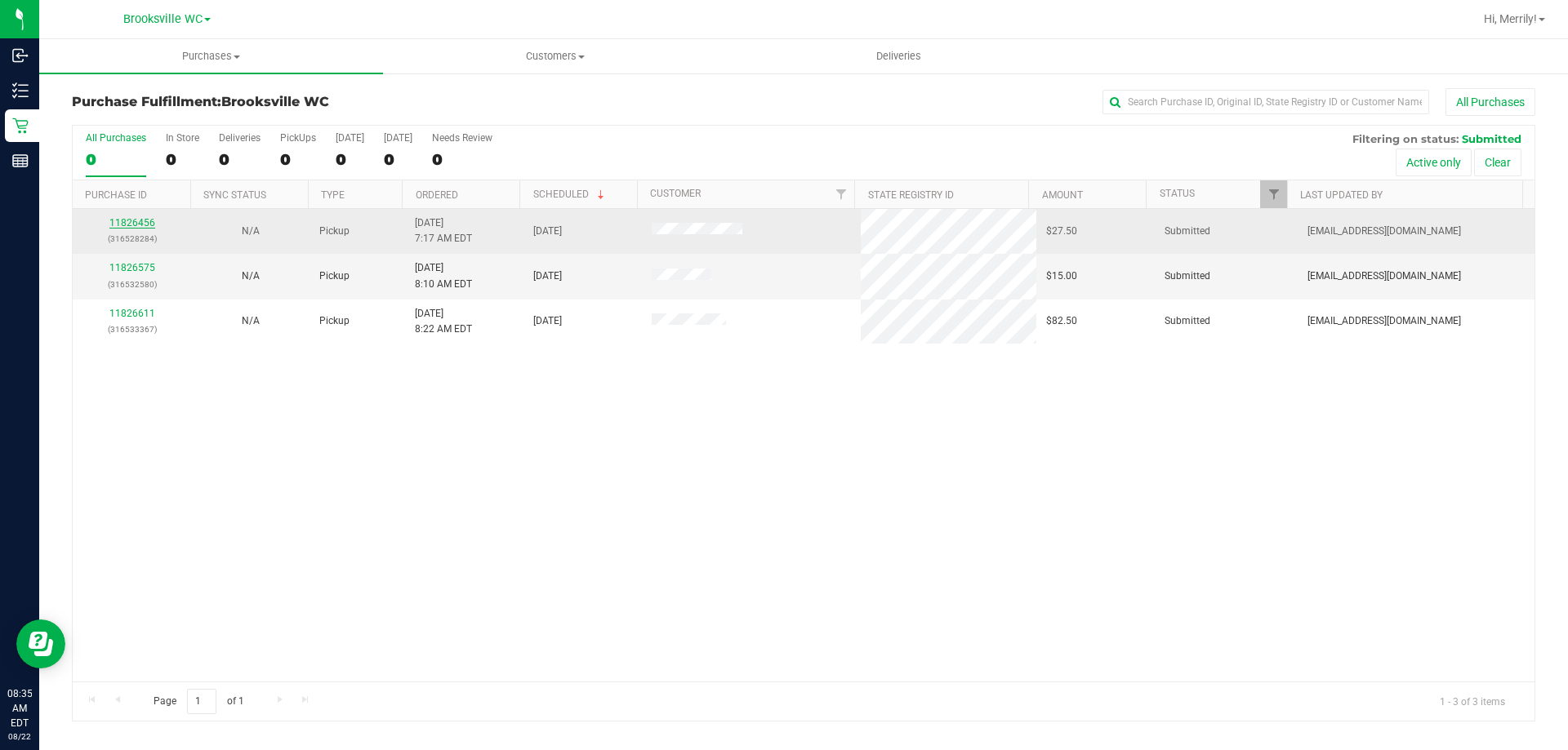
click at [142, 221] on link "11826456" at bounding box center [132, 223] width 45 height 11
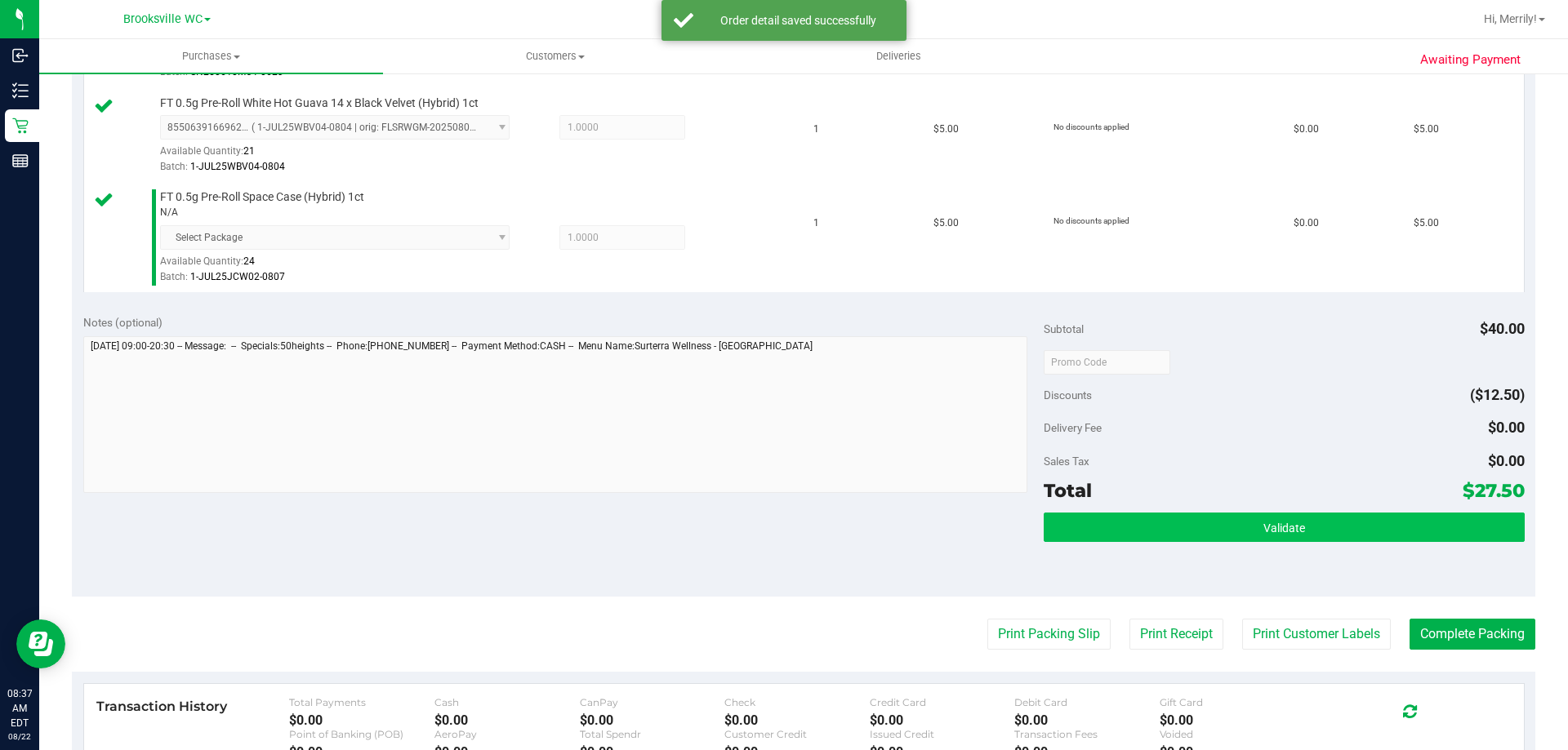
scroll to position [653, 0]
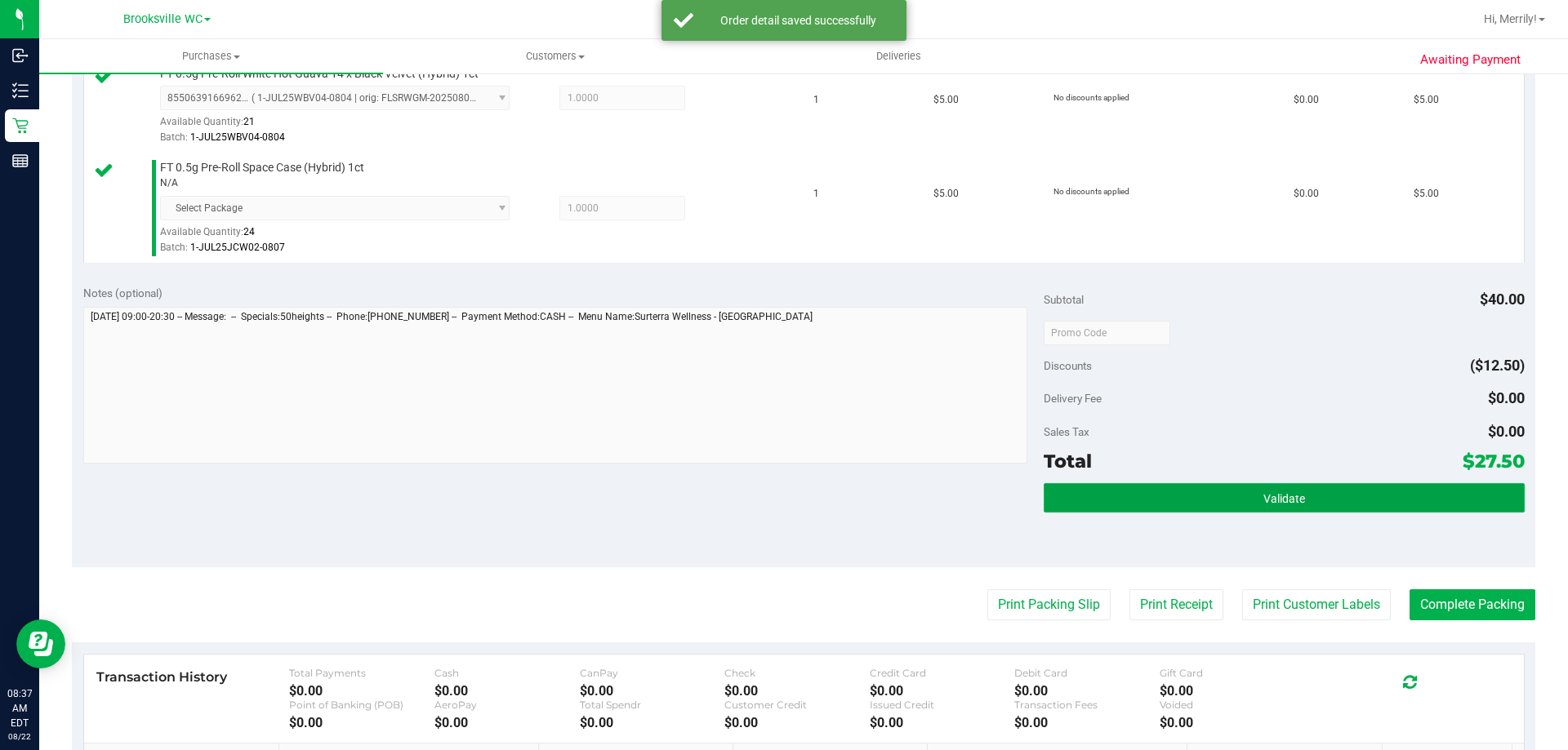
click at [1251, 494] on button "Validate" at bounding box center [1283, 498] width 480 height 30
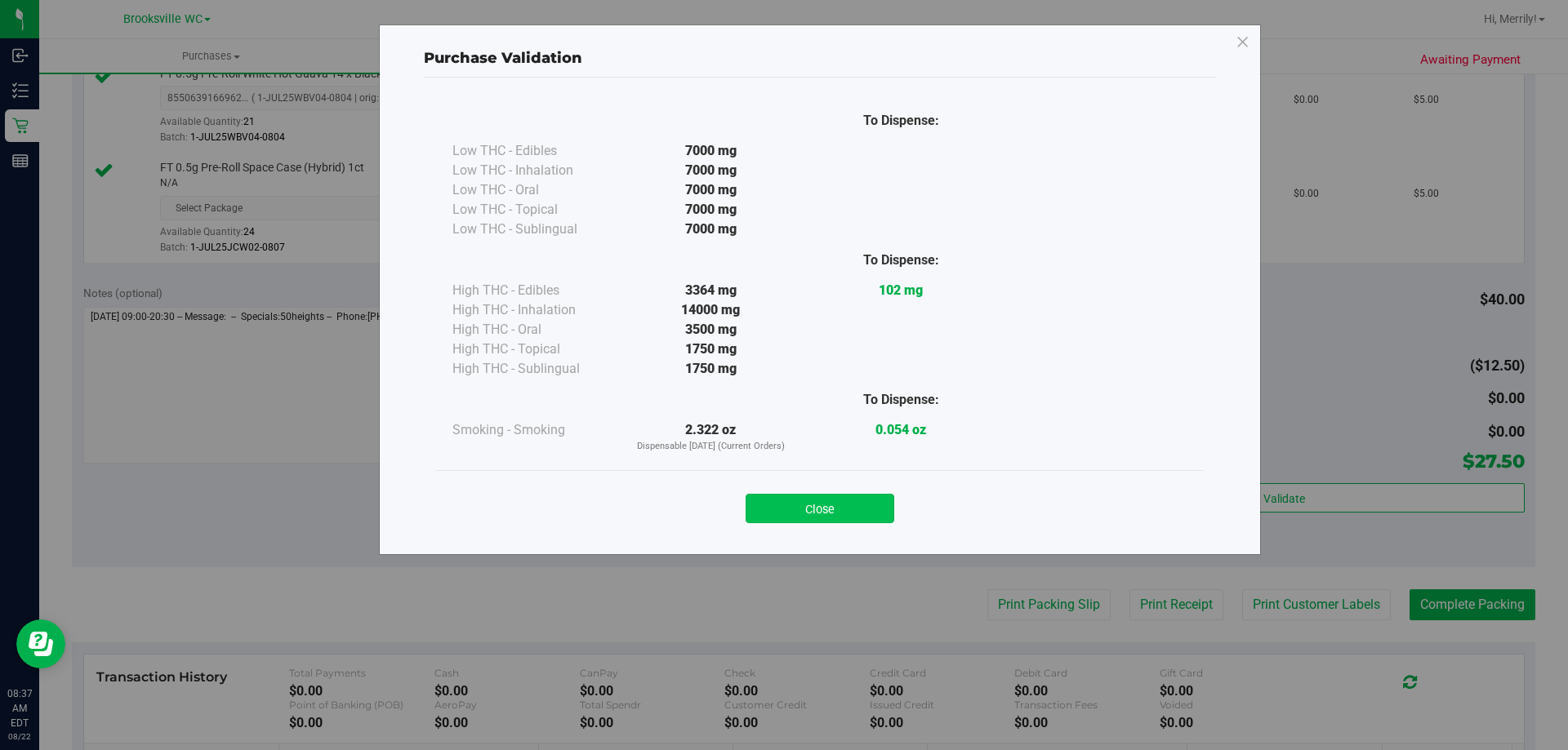
click at [837, 505] on button "Close" at bounding box center [820, 509] width 149 height 30
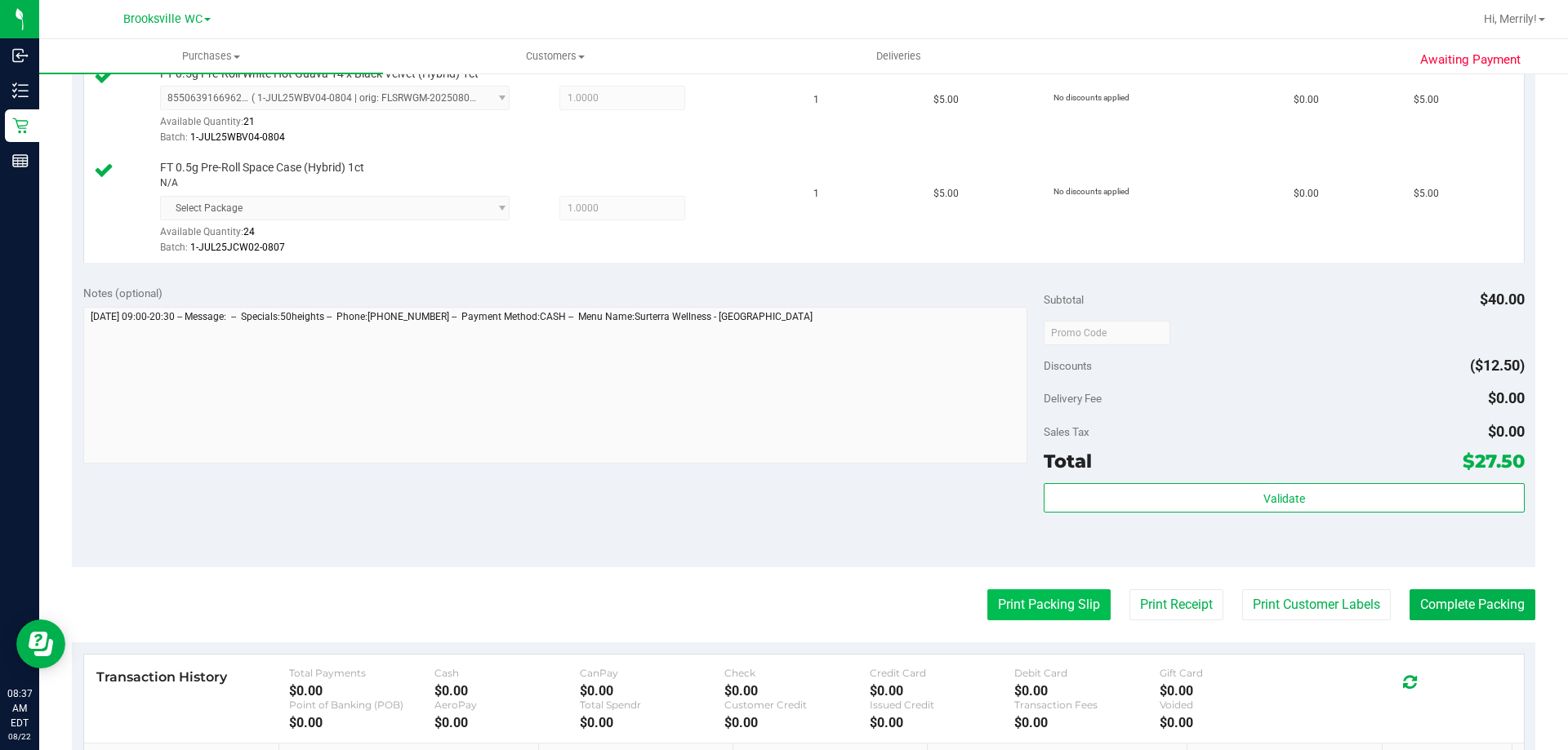
click at [1027, 603] on button "Print Packing Slip" at bounding box center [1049, 604] width 123 height 31
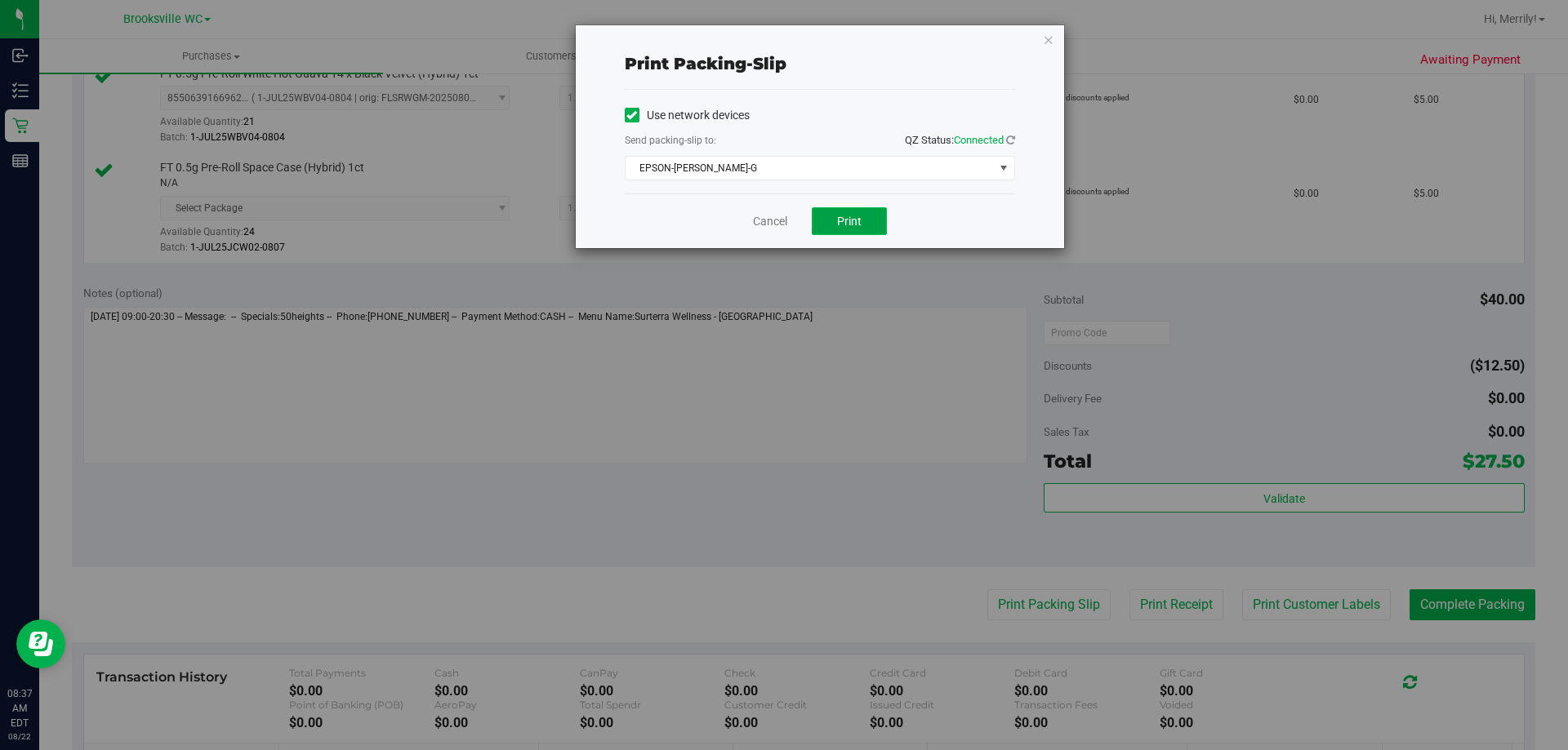
click at [835, 222] on button "Print" at bounding box center [849, 221] width 75 height 28
click at [767, 223] on link "Cancel" at bounding box center [770, 222] width 34 height 17
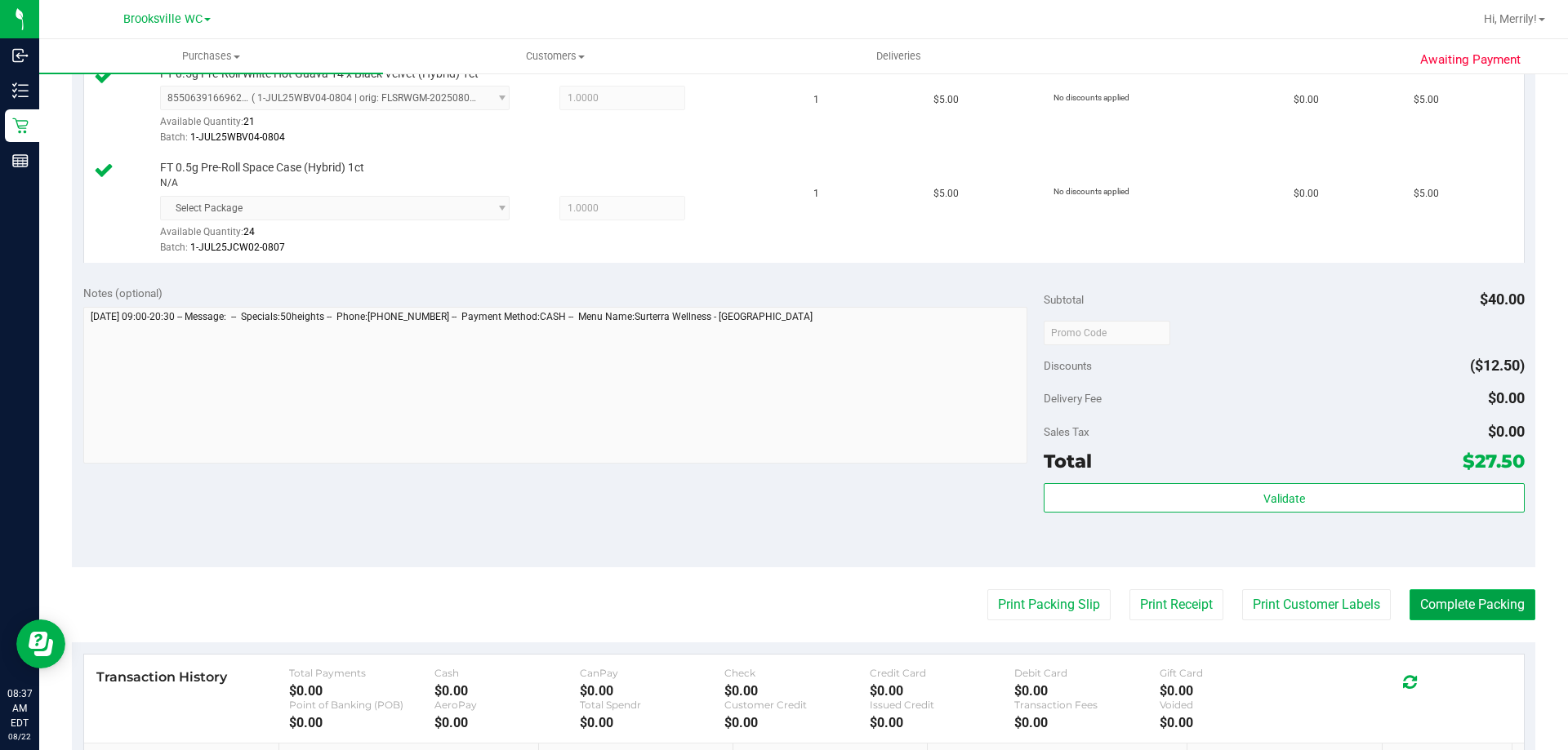
click at [1473, 606] on button "Complete Packing" at bounding box center [1471, 604] width 125 height 31
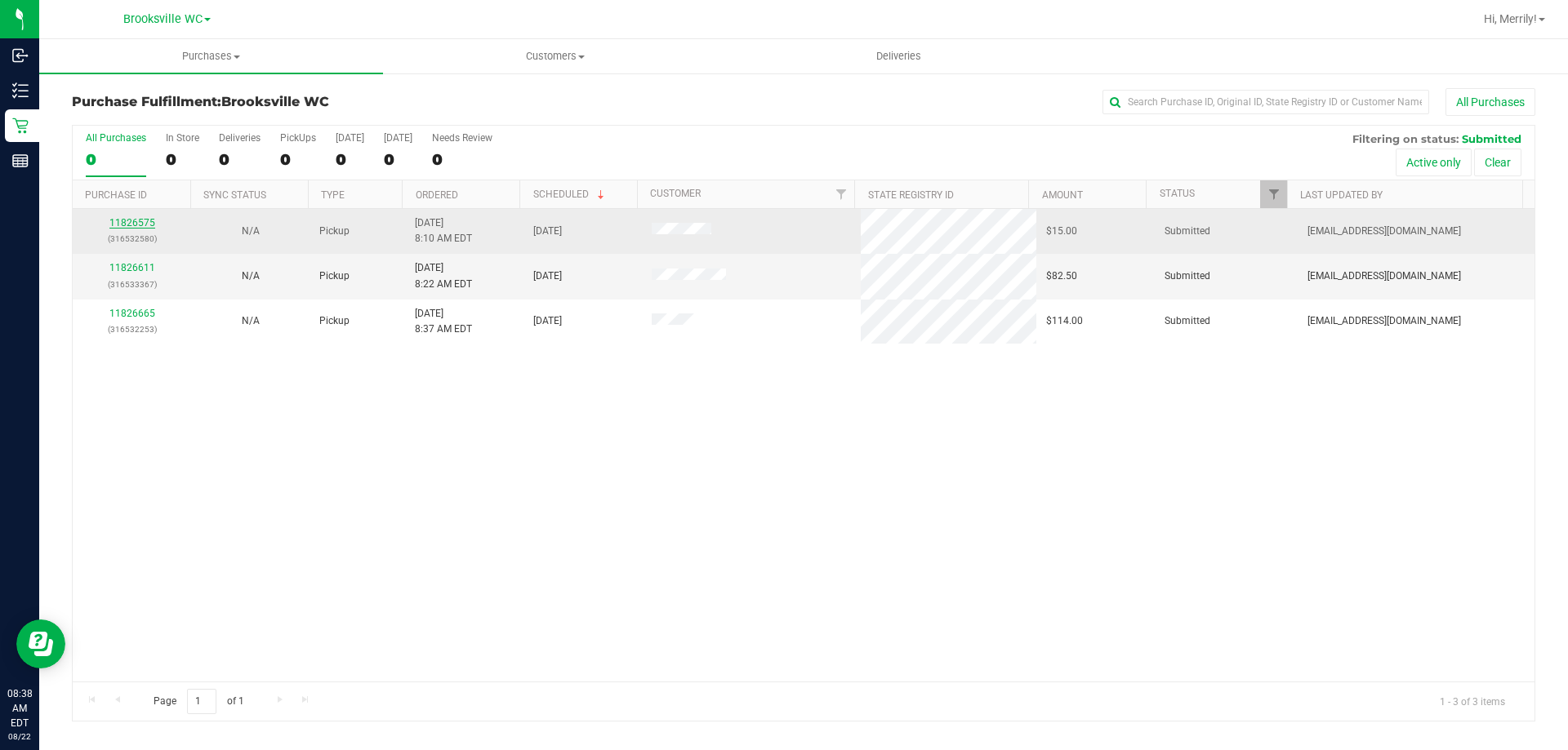
click at [128, 225] on link "11826575" at bounding box center [132, 223] width 45 height 11
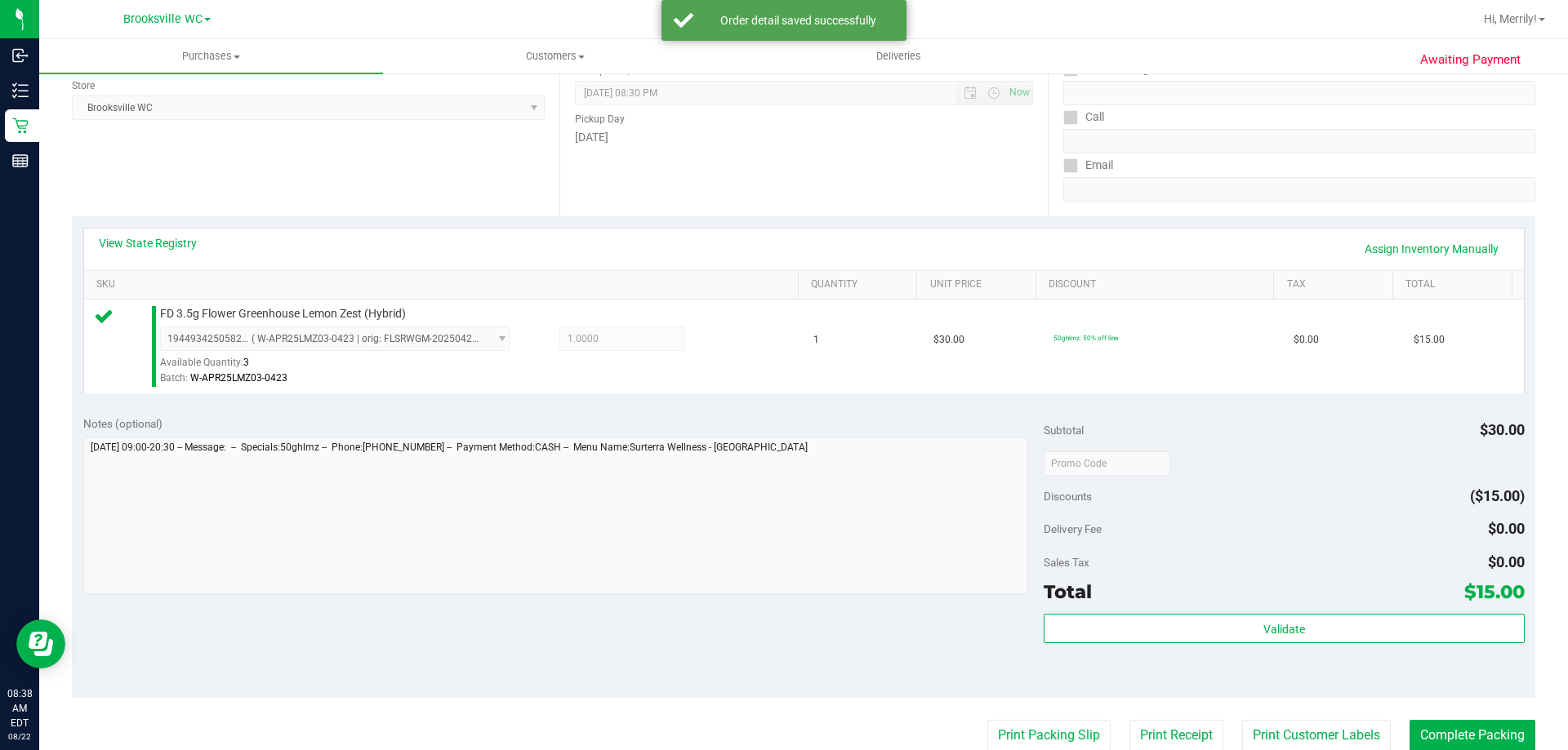
scroll to position [327, 0]
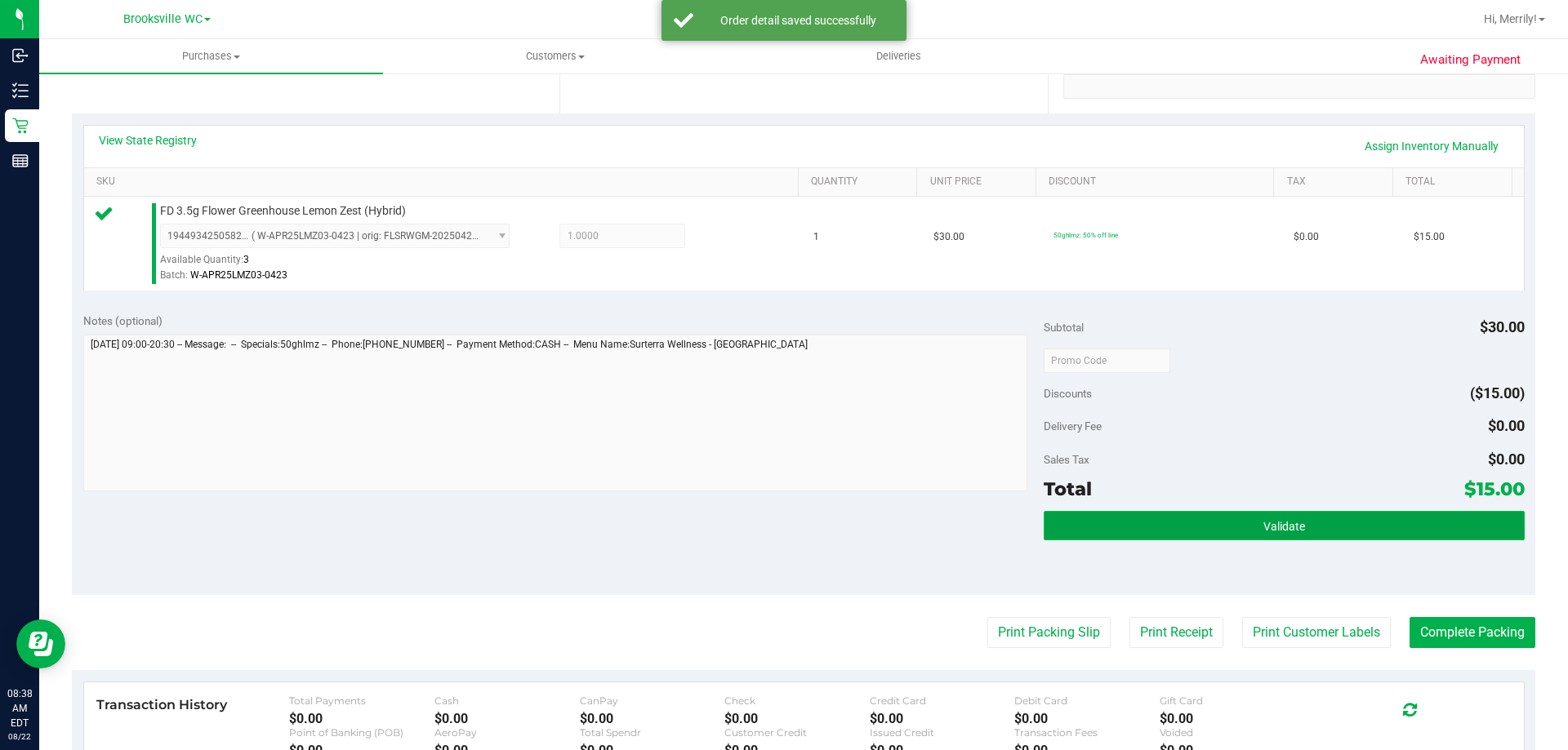
click at [1222, 531] on button "Validate" at bounding box center [1283, 526] width 480 height 30
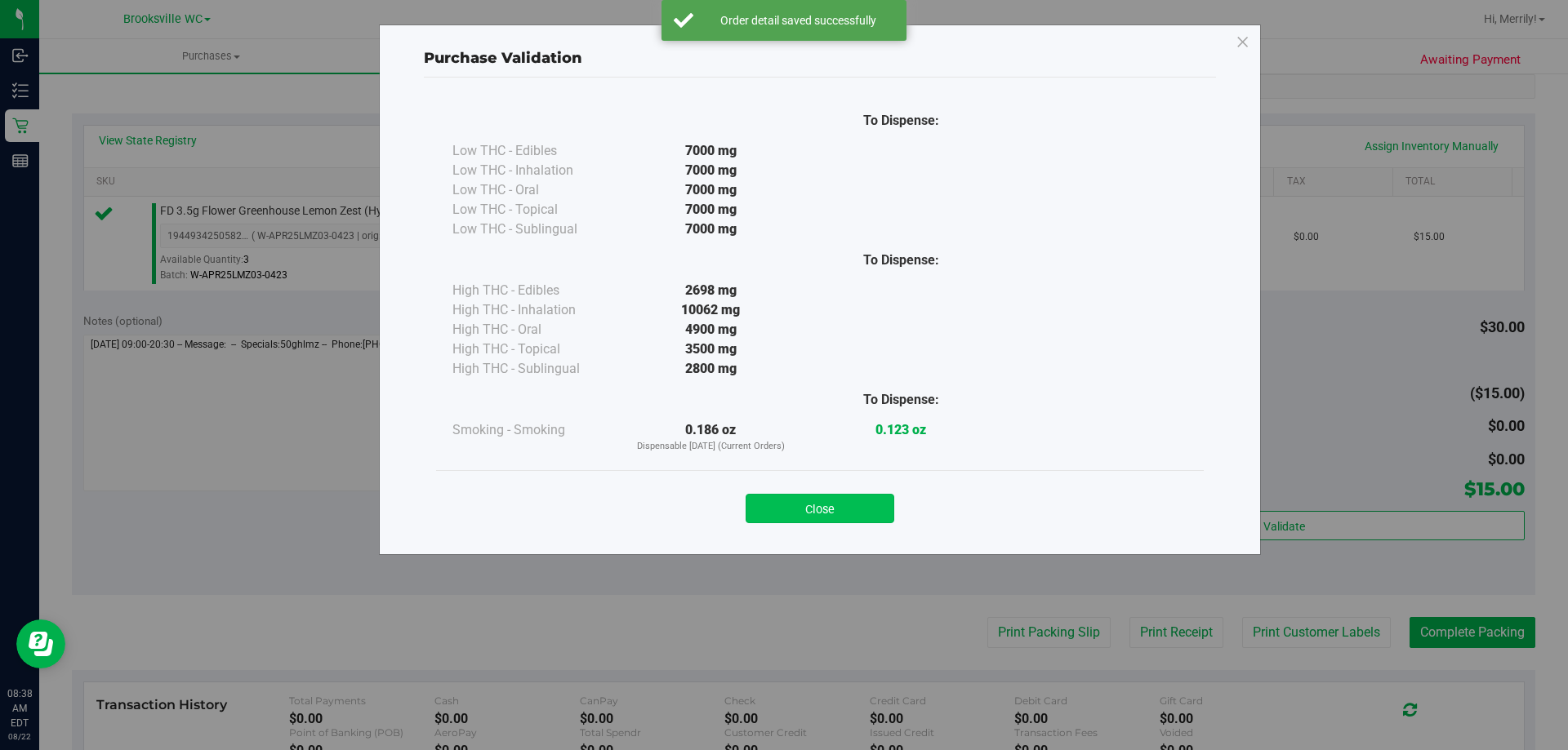
click at [833, 505] on button "Close" at bounding box center [820, 509] width 149 height 30
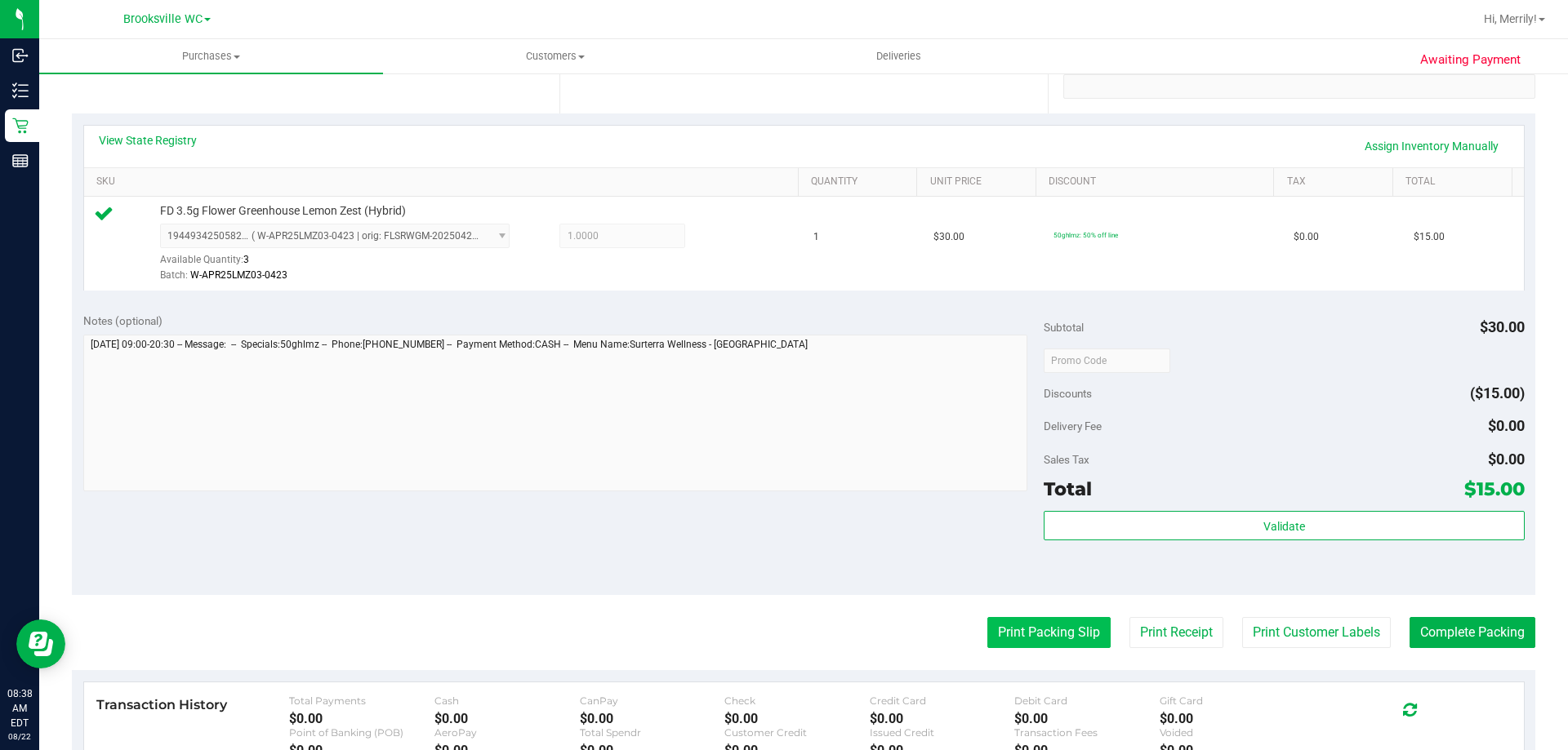
click at [1017, 633] on button "Print Packing Slip" at bounding box center [1049, 632] width 123 height 31
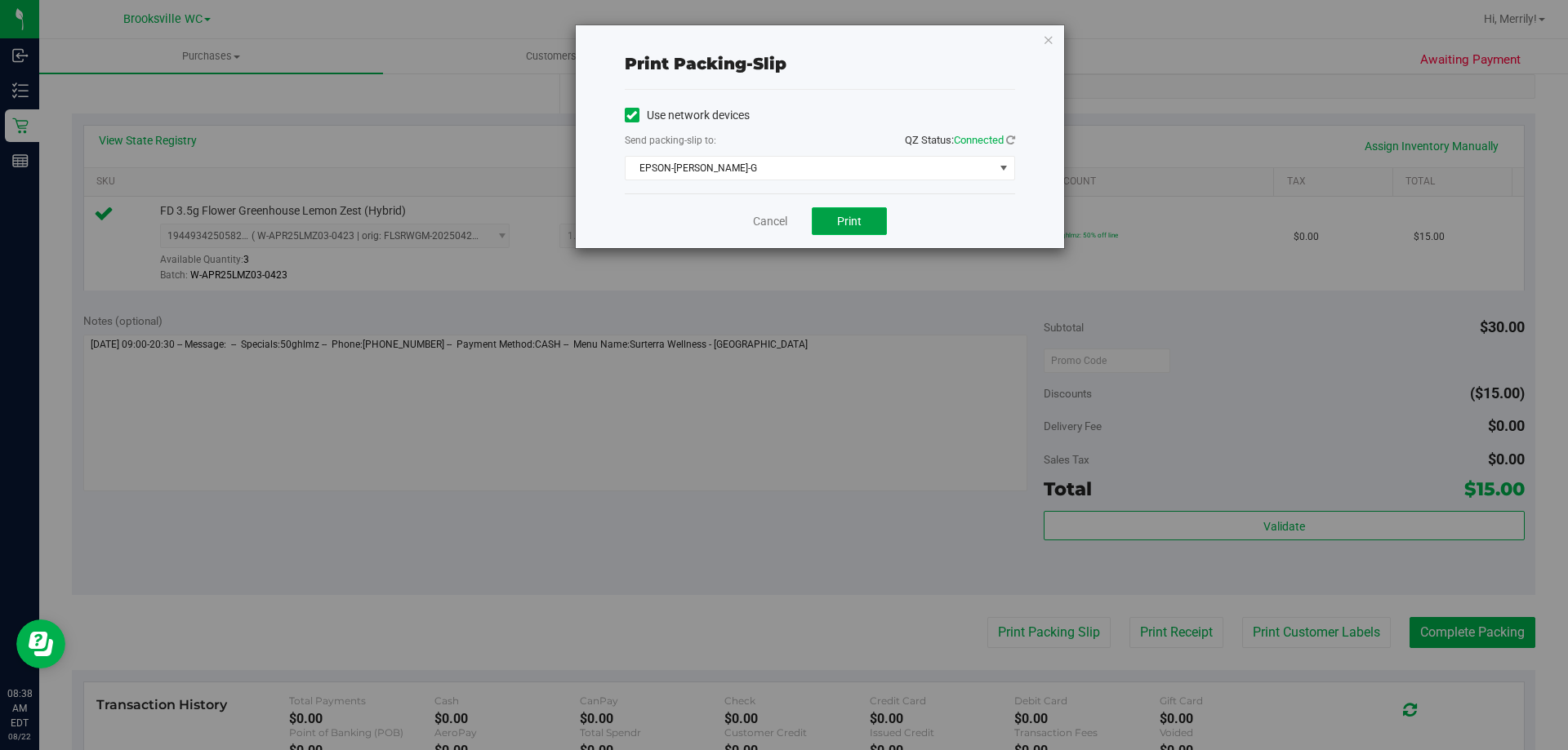
click at [844, 221] on span "Print" at bounding box center [849, 221] width 24 height 13
click at [771, 229] on link "Cancel" at bounding box center [770, 222] width 34 height 17
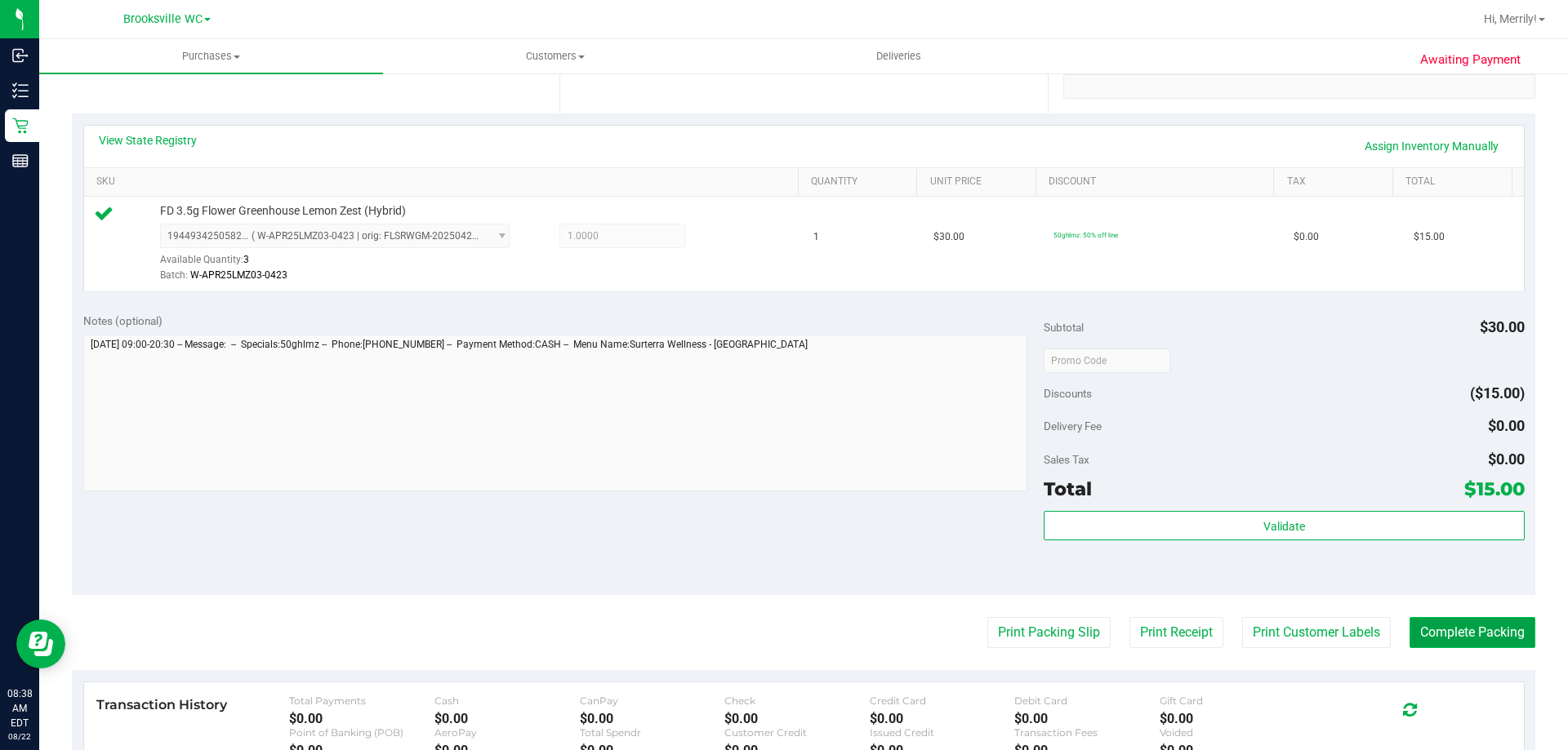
click at [1485, 634] on button "Complete Packing" at bounding box center [1471, 632] width 125 height 31
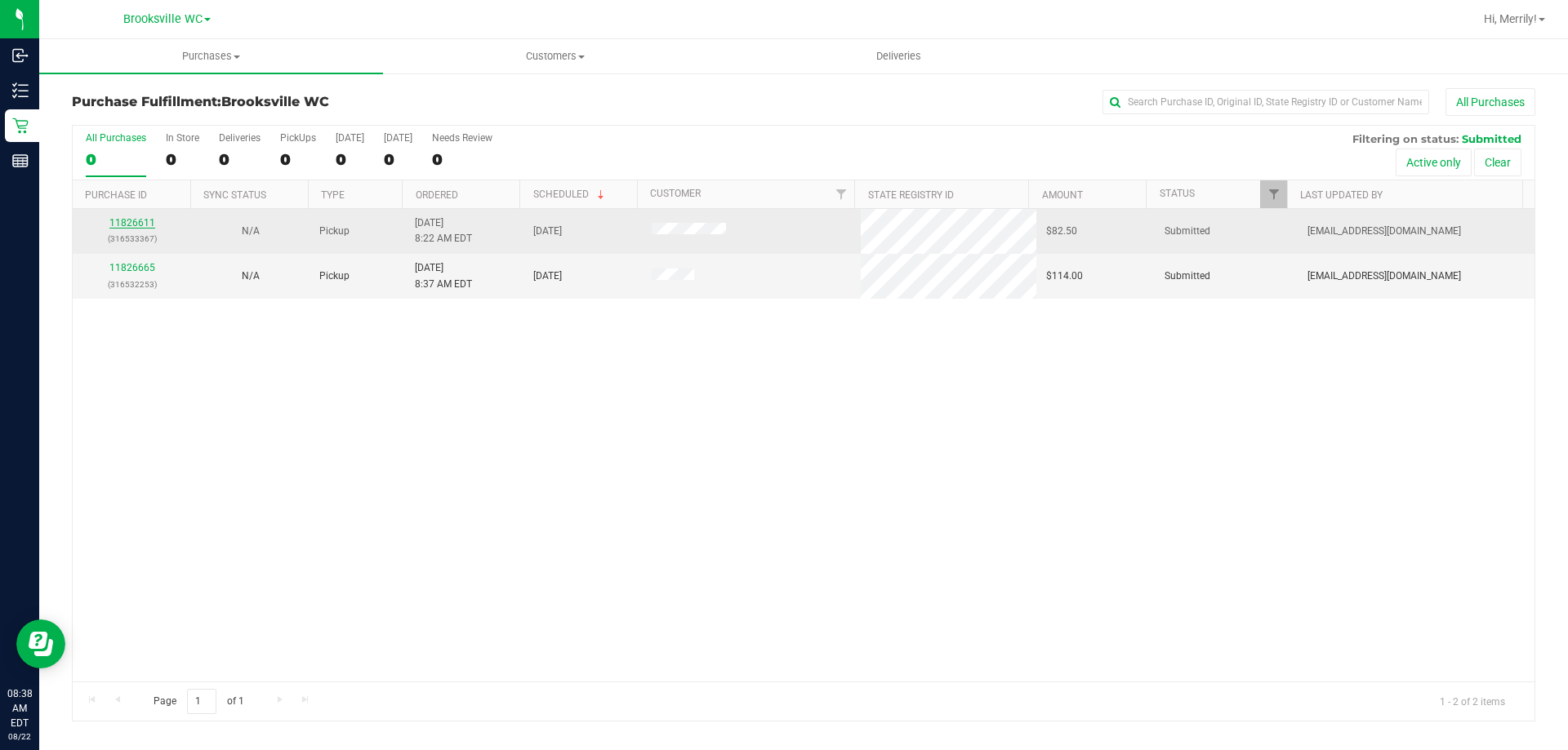
click at [142, 219] on link "11826611" at bounding box center [132, 223] width 45 height 11
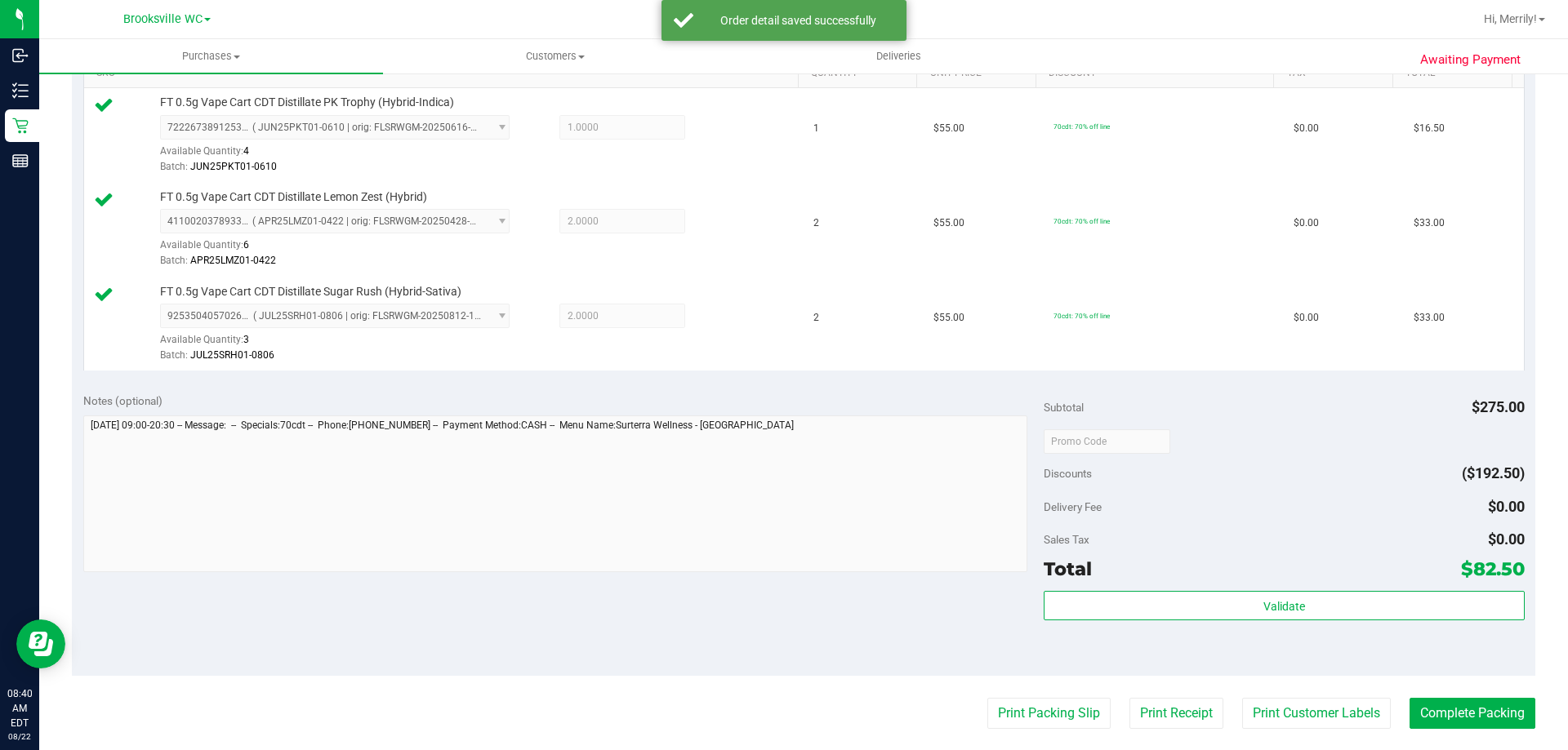
scroll to position [572, 0]
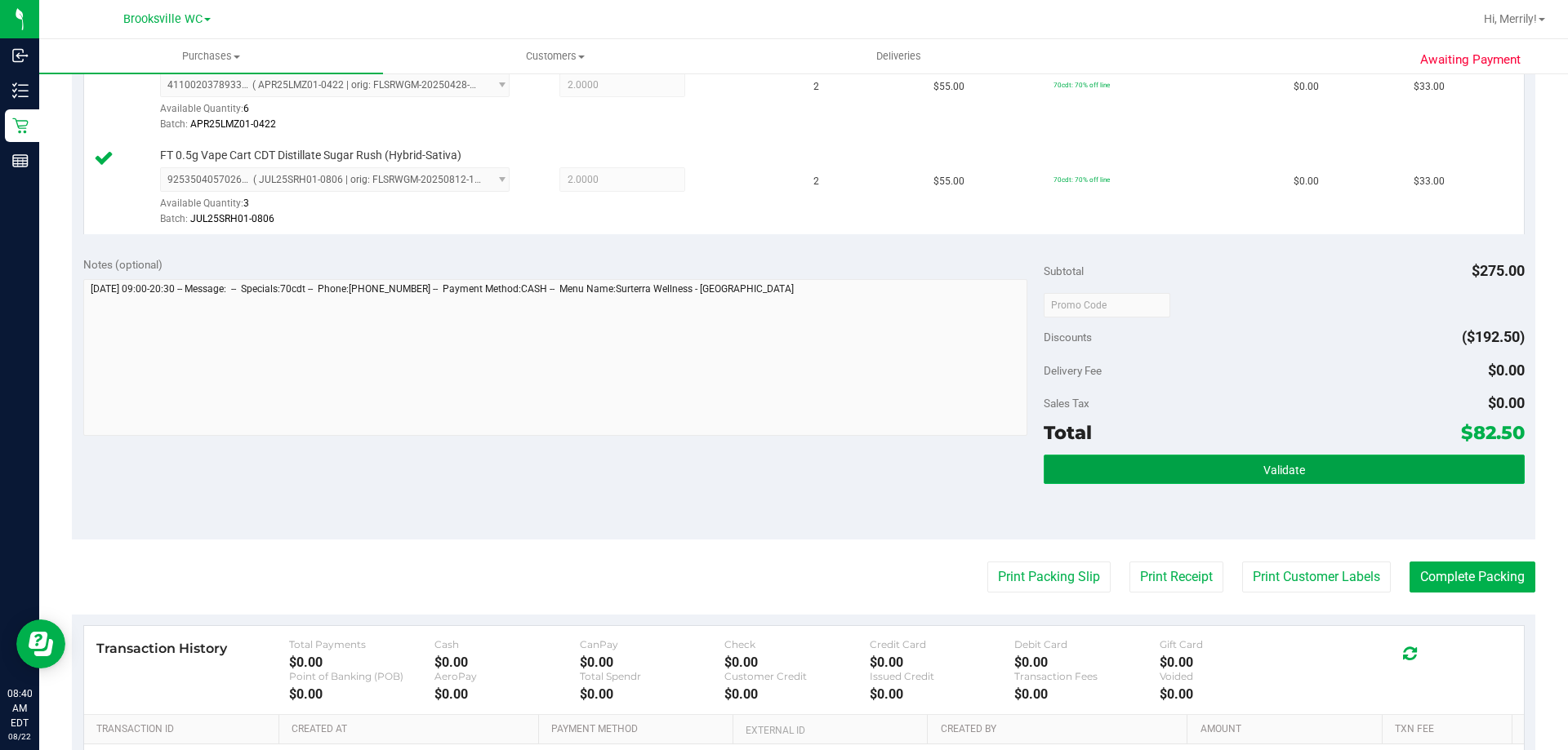
click at [1193, 480] on button "Validate" at bounding box center [1283, 470] width 480 height 30
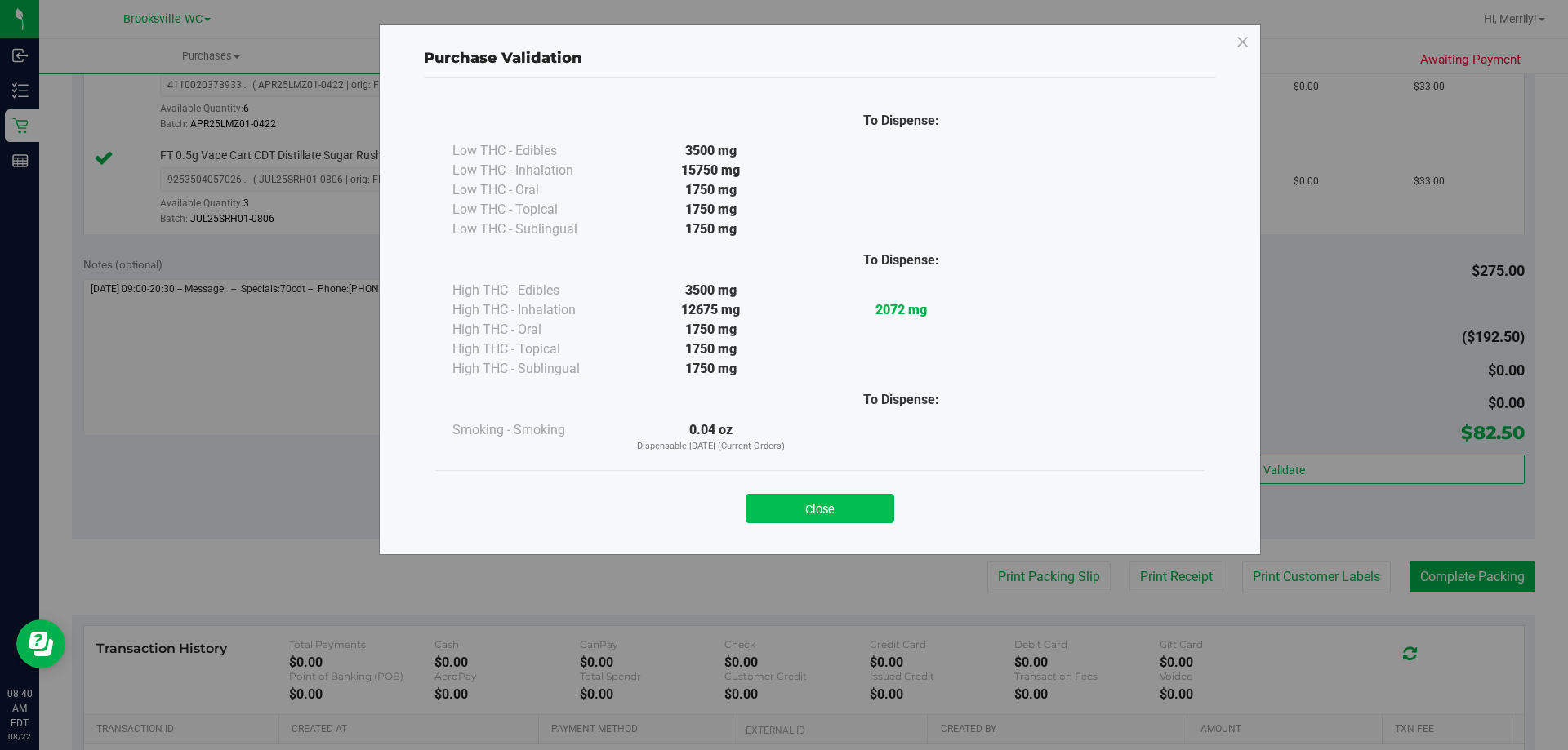
click at [832, 512] on button "Close" at bounding box center [820, 509] width 149 height 30
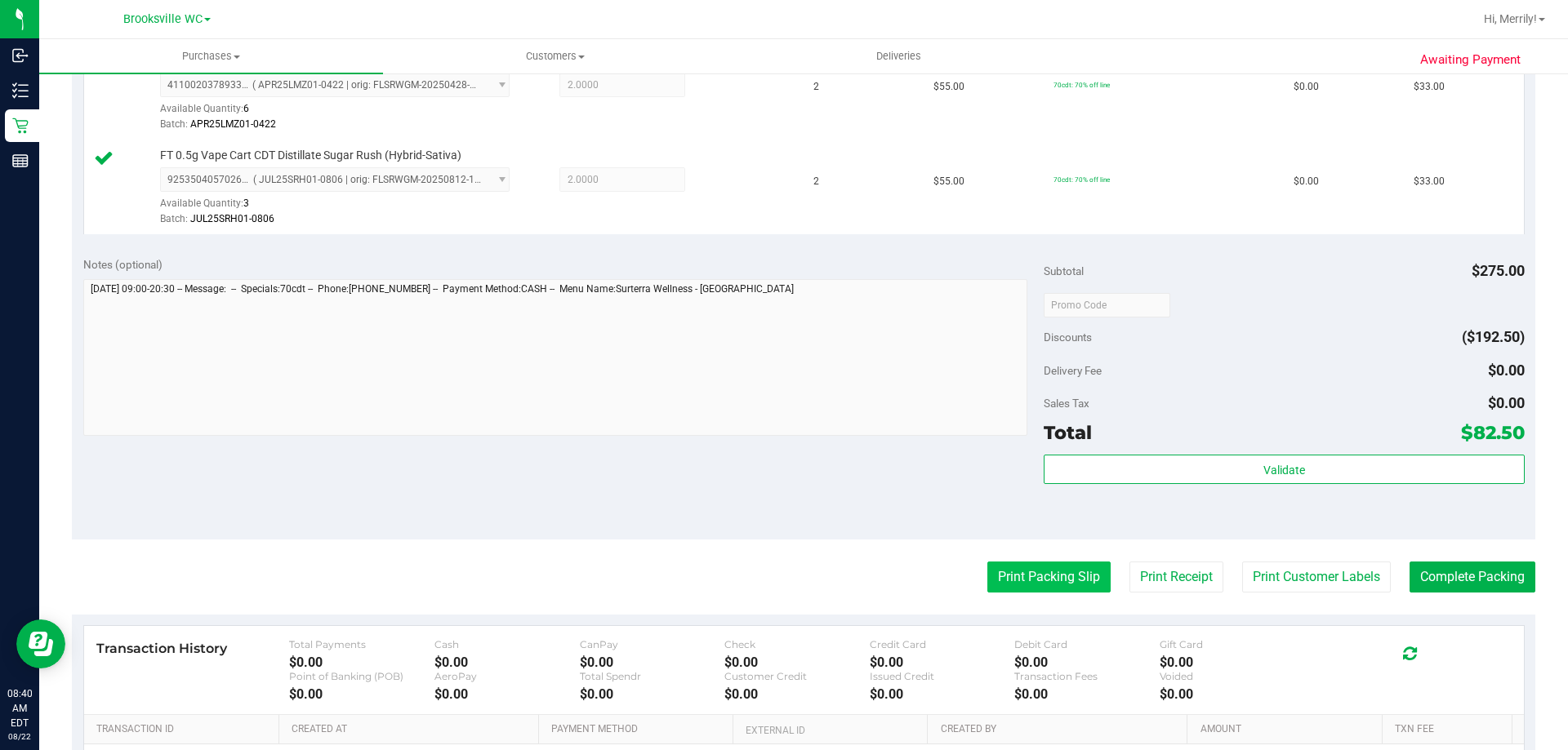
click at [1007, 575] on button "Print Packing Slip" at bounding box center [1049, 576] width 123 height 31
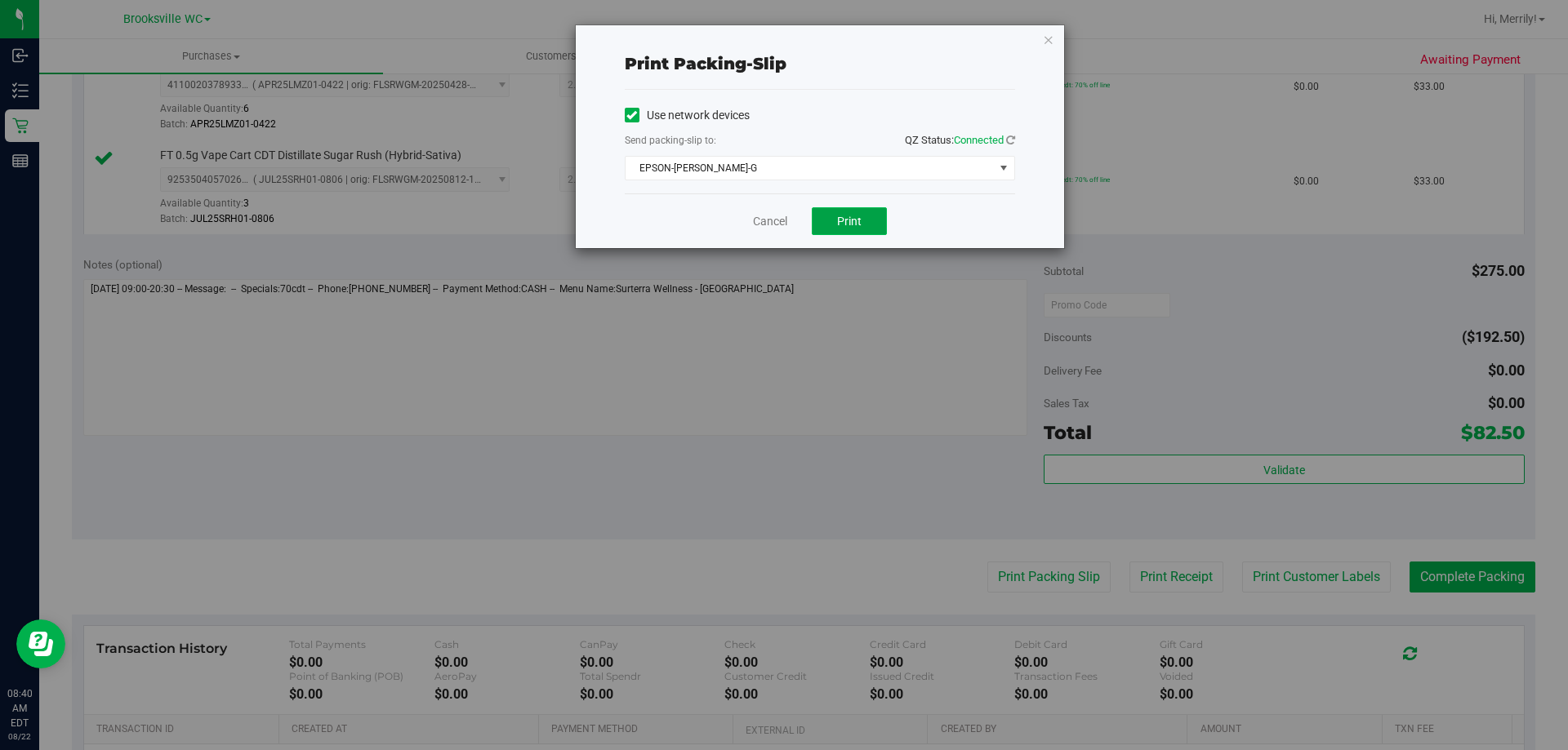
click at [858, 219] on span "Print" at bounding box center [849, 221] width 24 height 13
click at [773, 218] on link "Cancel" at bounding box center [770, 222] width 34 height 17
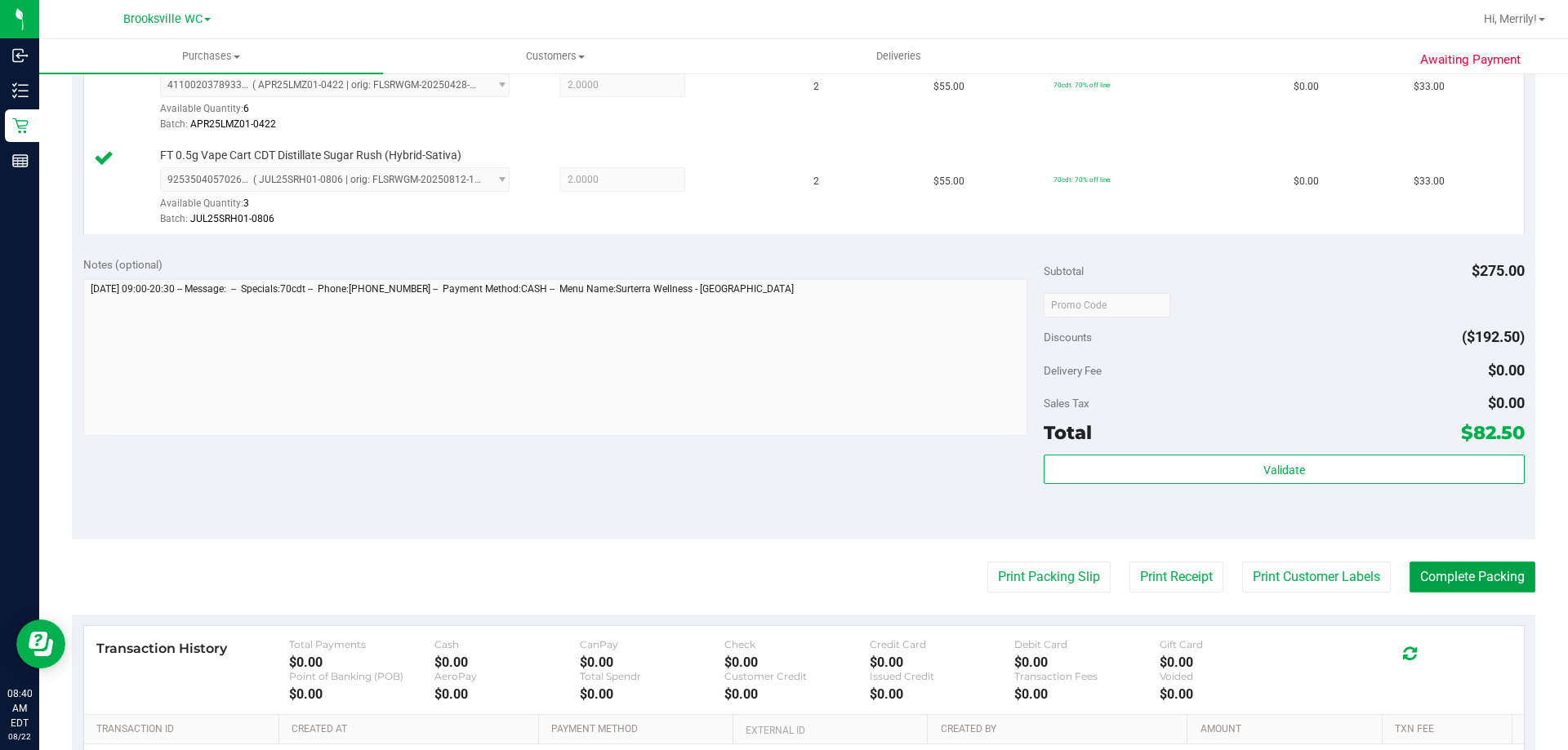
click at [1468, 588] on button "Complete Packing" at bounding box center [1471, 576] width 125 height 31
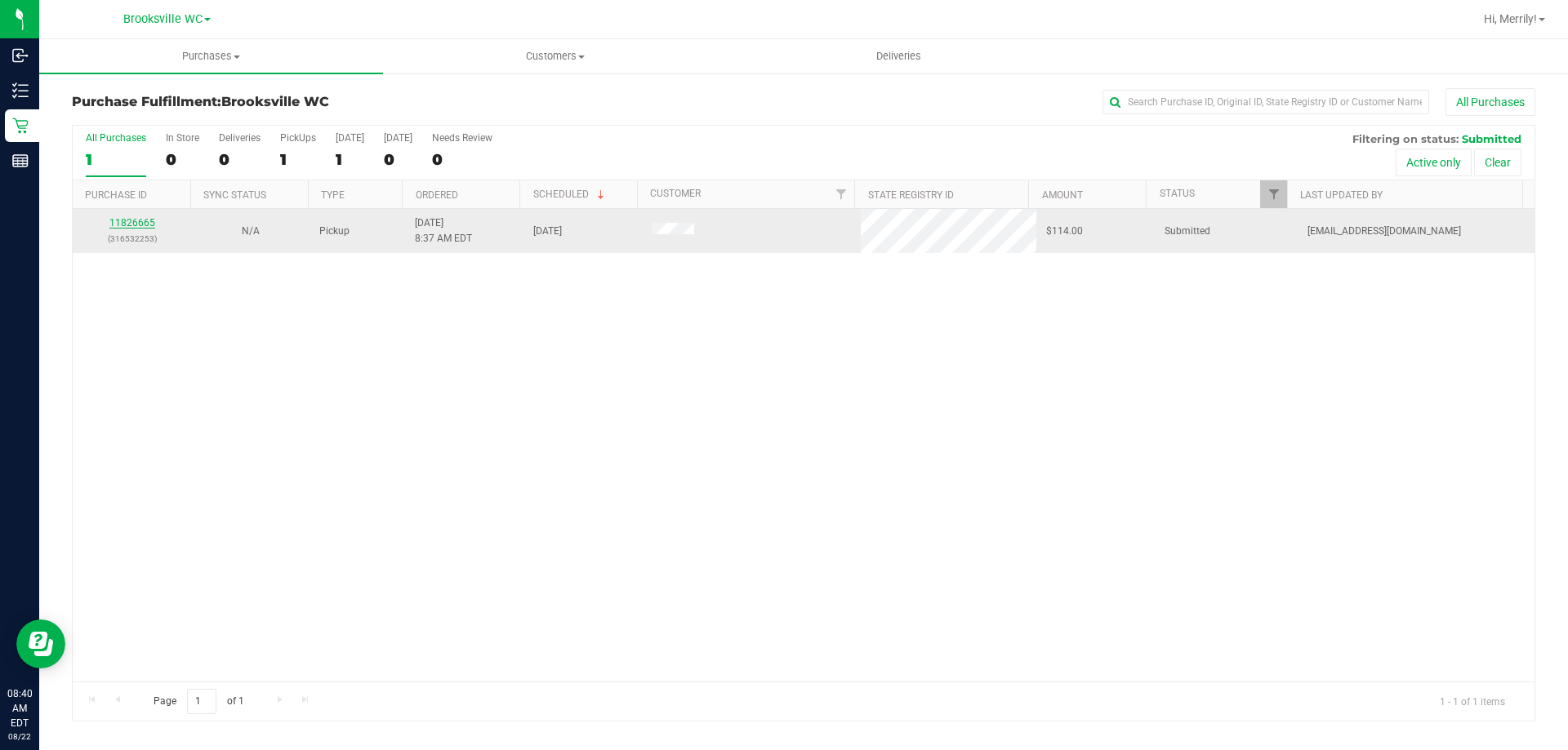
click at [135, 226] on link "11826665" at bounding box center [132, 223] width 45 height 11
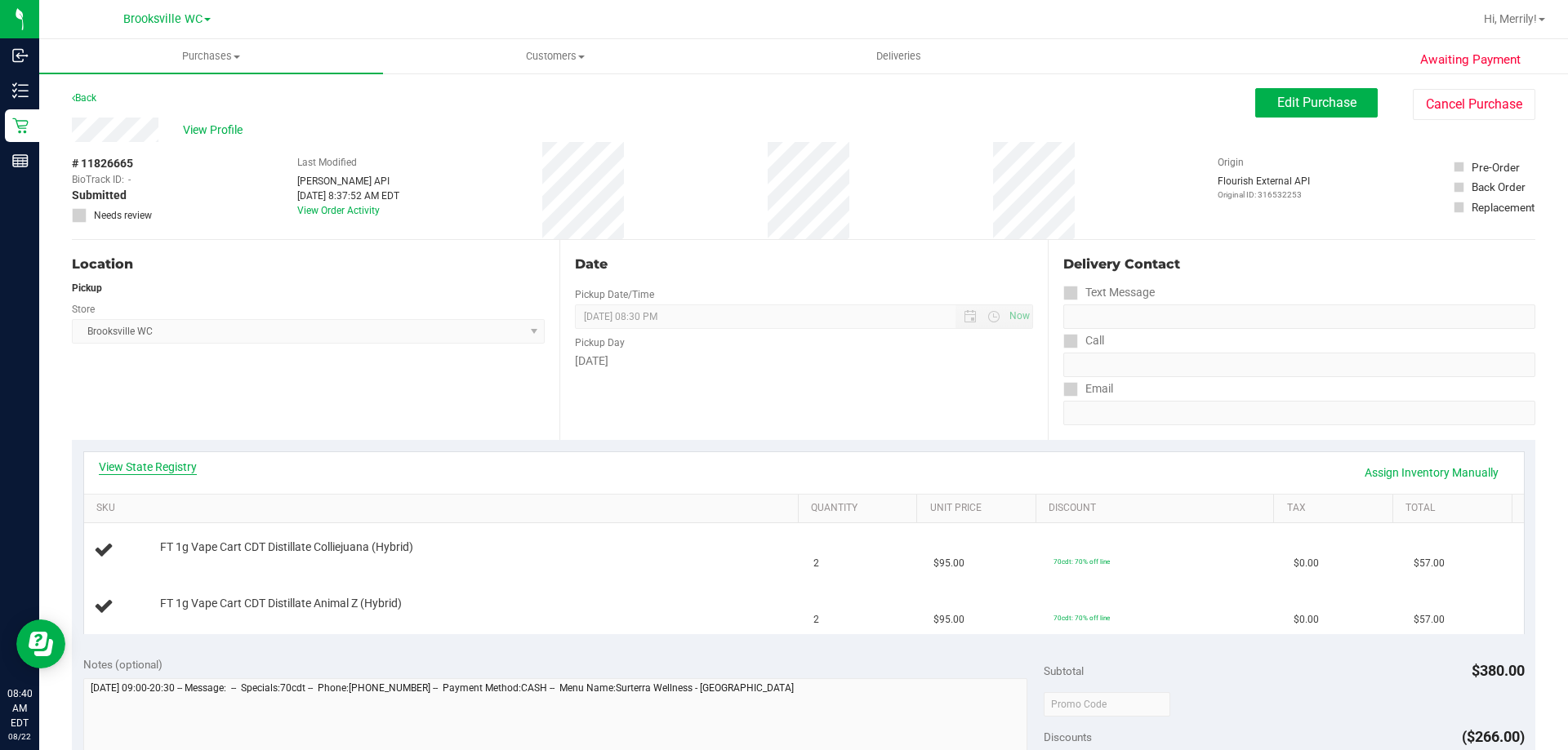
click at [140, 465] on link "View State Registry" at bounding box center [148, 467] width 98 height 17
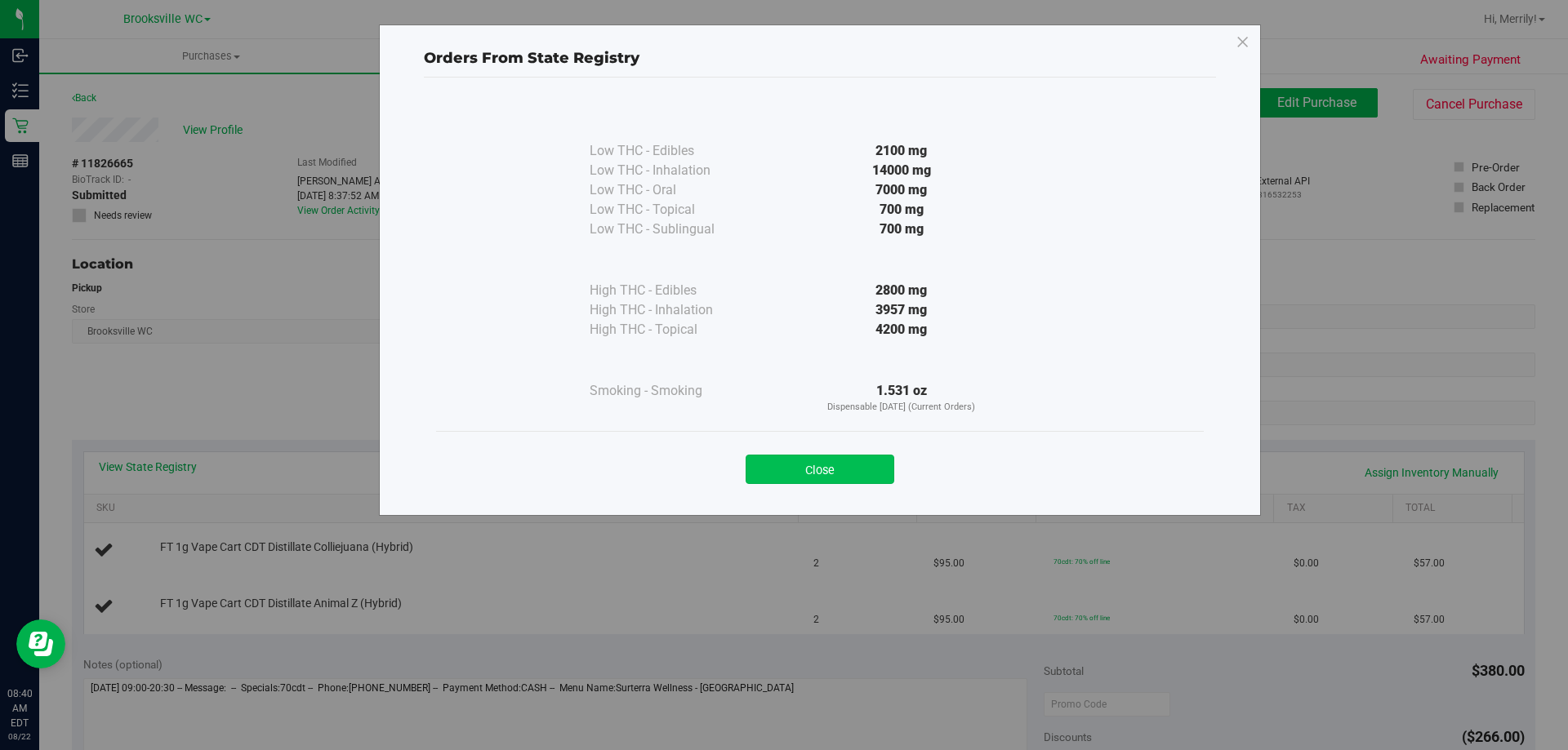
click at [832, 464] on button "Close" at bounding box center [820, 470] width 149 height 30
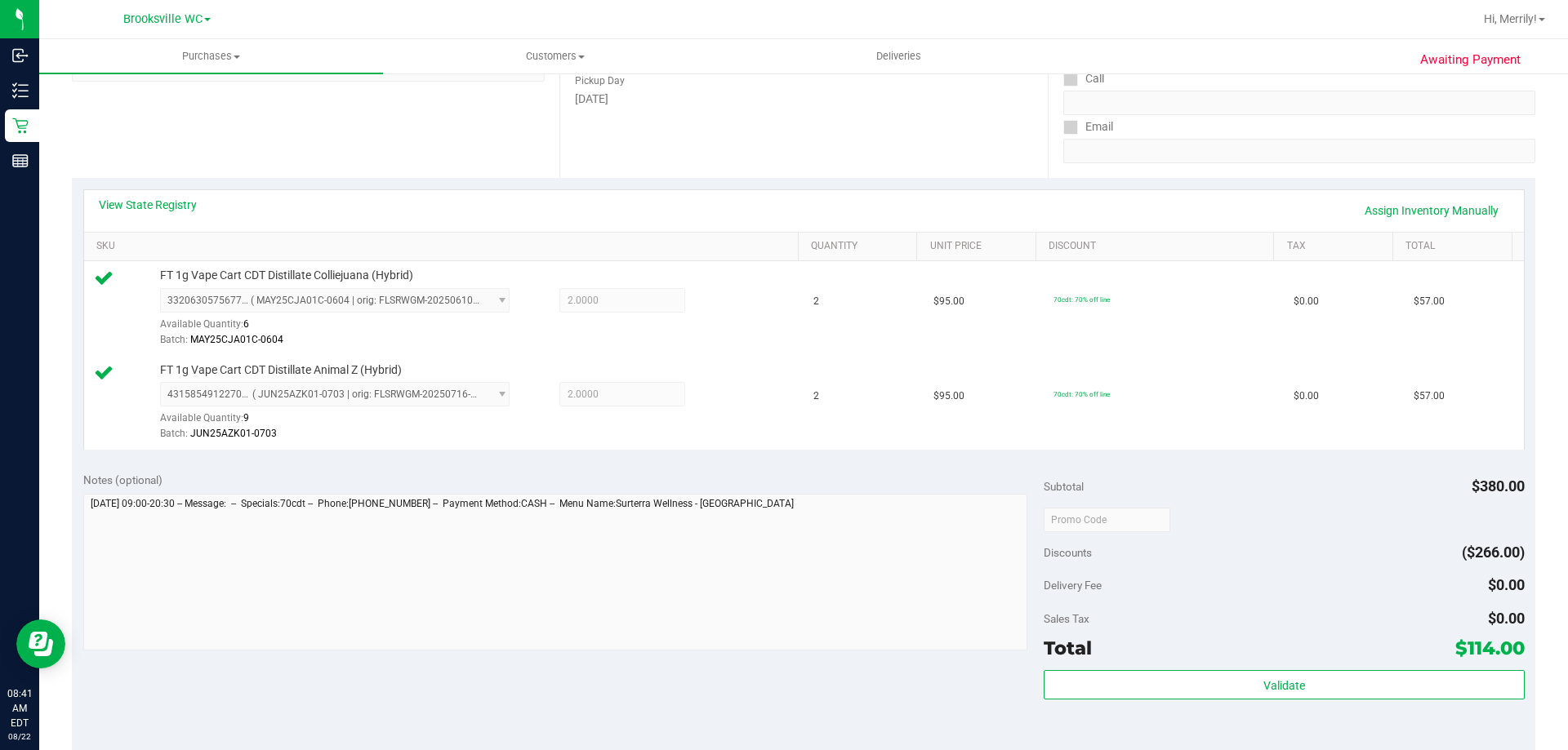
scroll to position [327, 0]
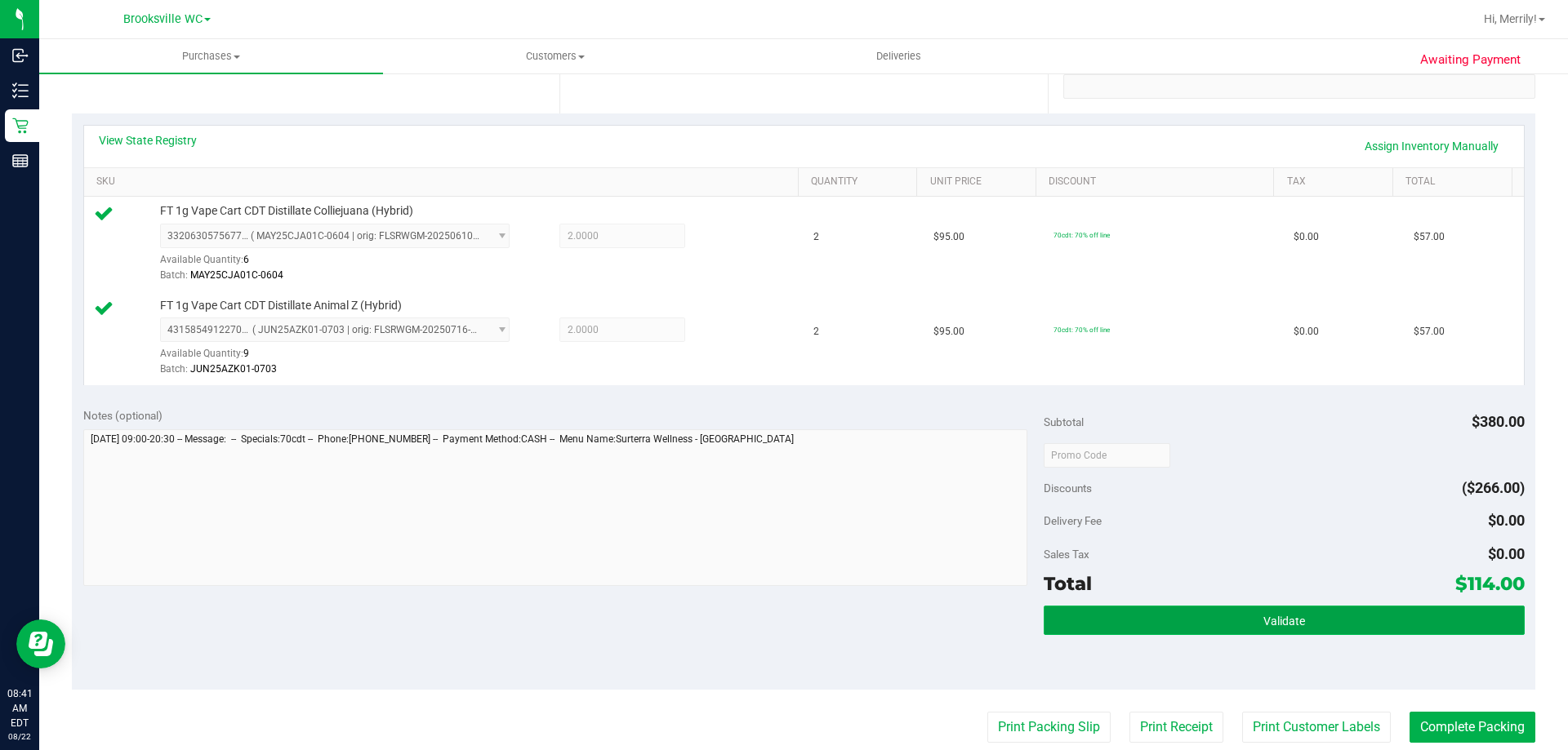
click at [1242, 623] on button "Validate" at bounding box center [1283, 621] width 480 height 30
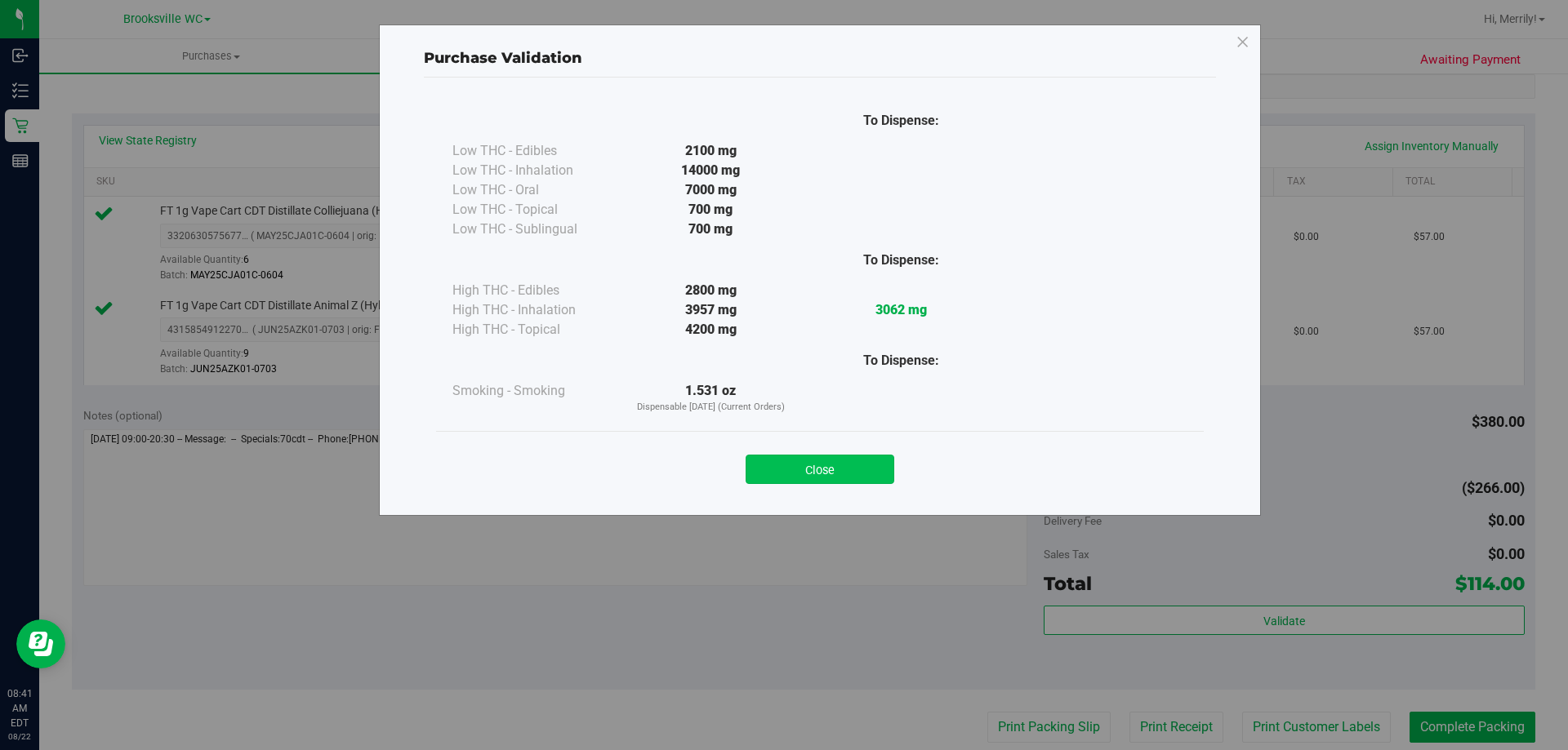
click at [834, 473] on button "Close" at bounding box center [820, 470] width 149 height 30
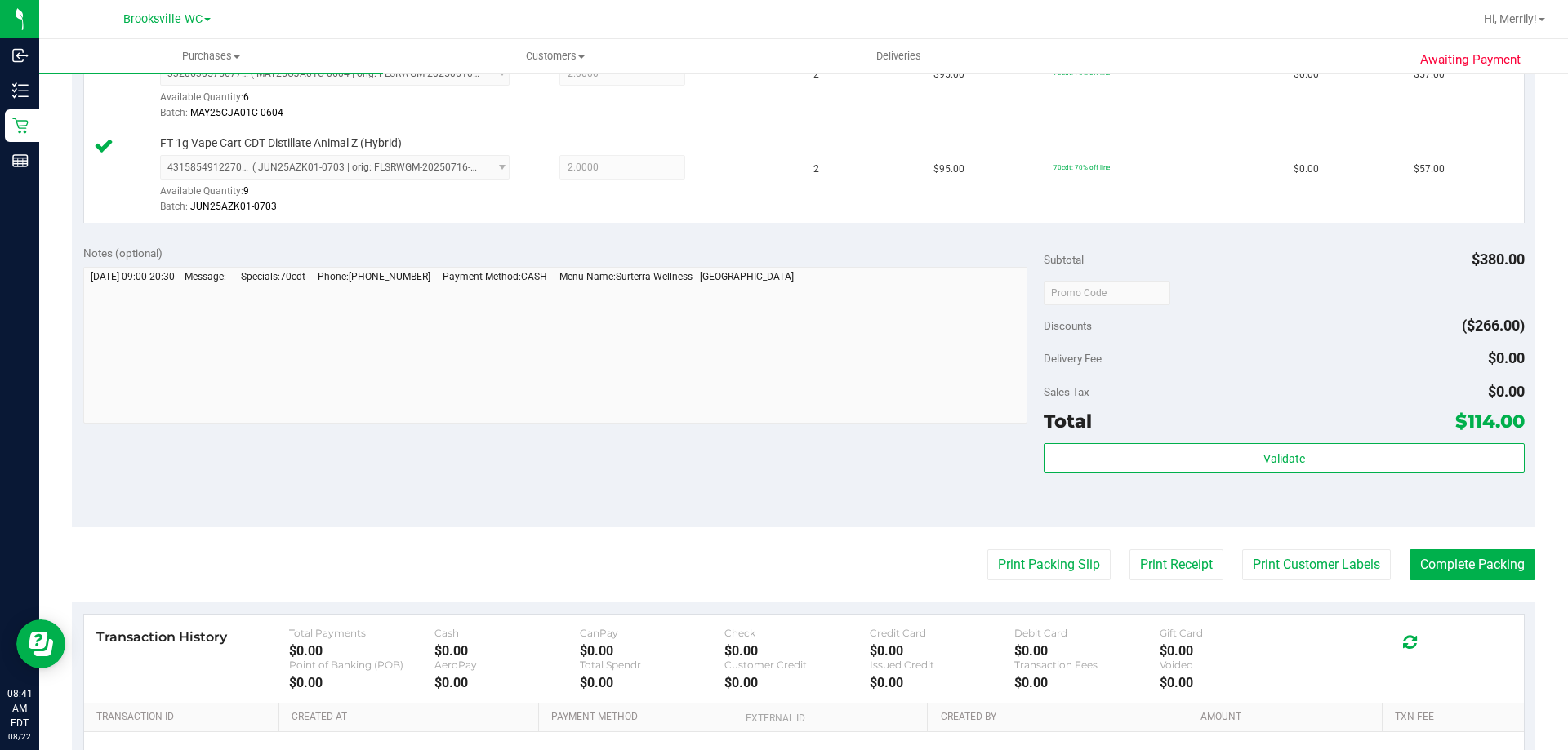
scroll to position [490, 0]
click at [1049, 562] on button "Print Packing Slip" at bounding box center [1049, 563] width 123 height 31
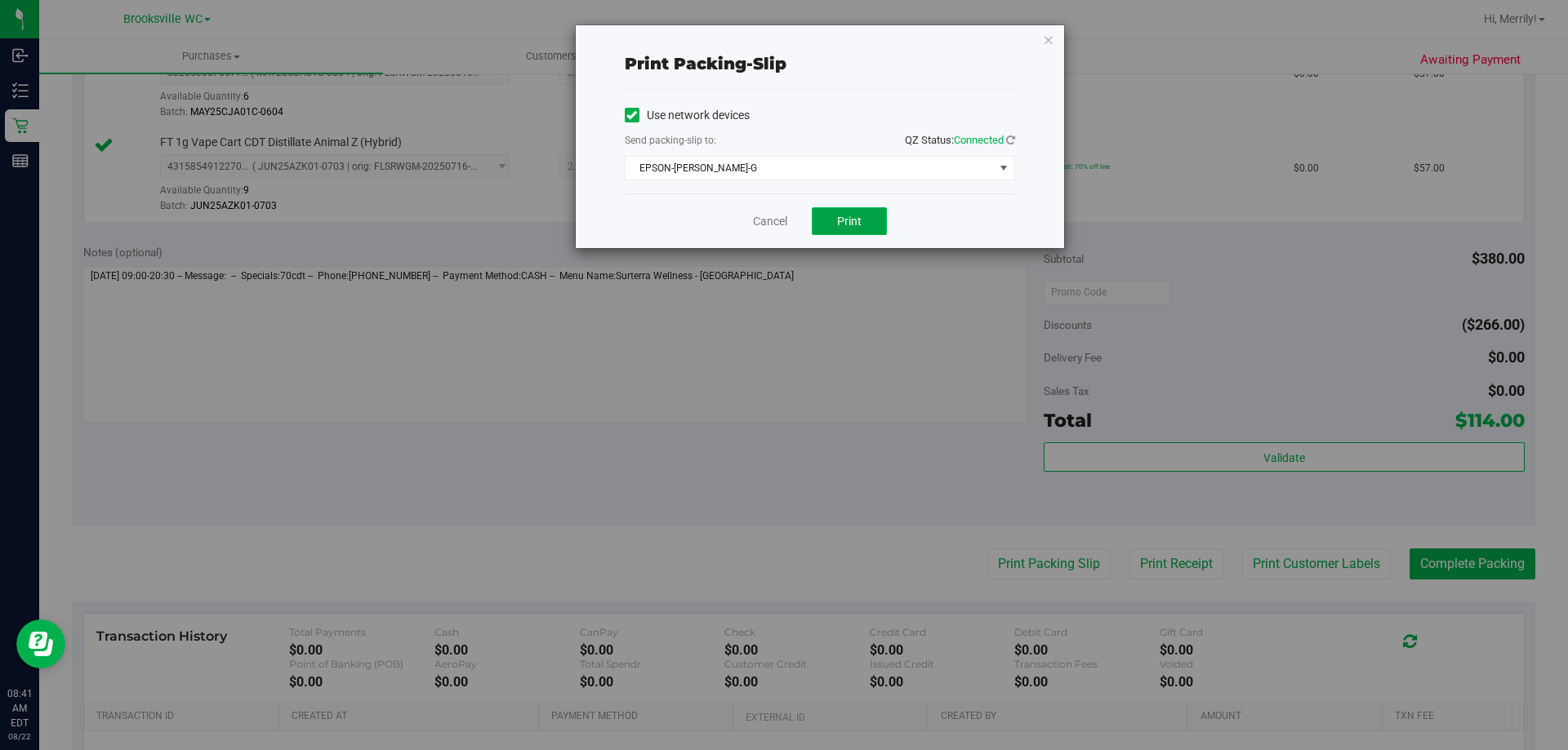
click at [844, 223] on span "Print" at bounding box center [849, 221] width 24 height 13
click at [764, 227] on link "Cancel" at bounding box center [770, 222] width 34 height 17
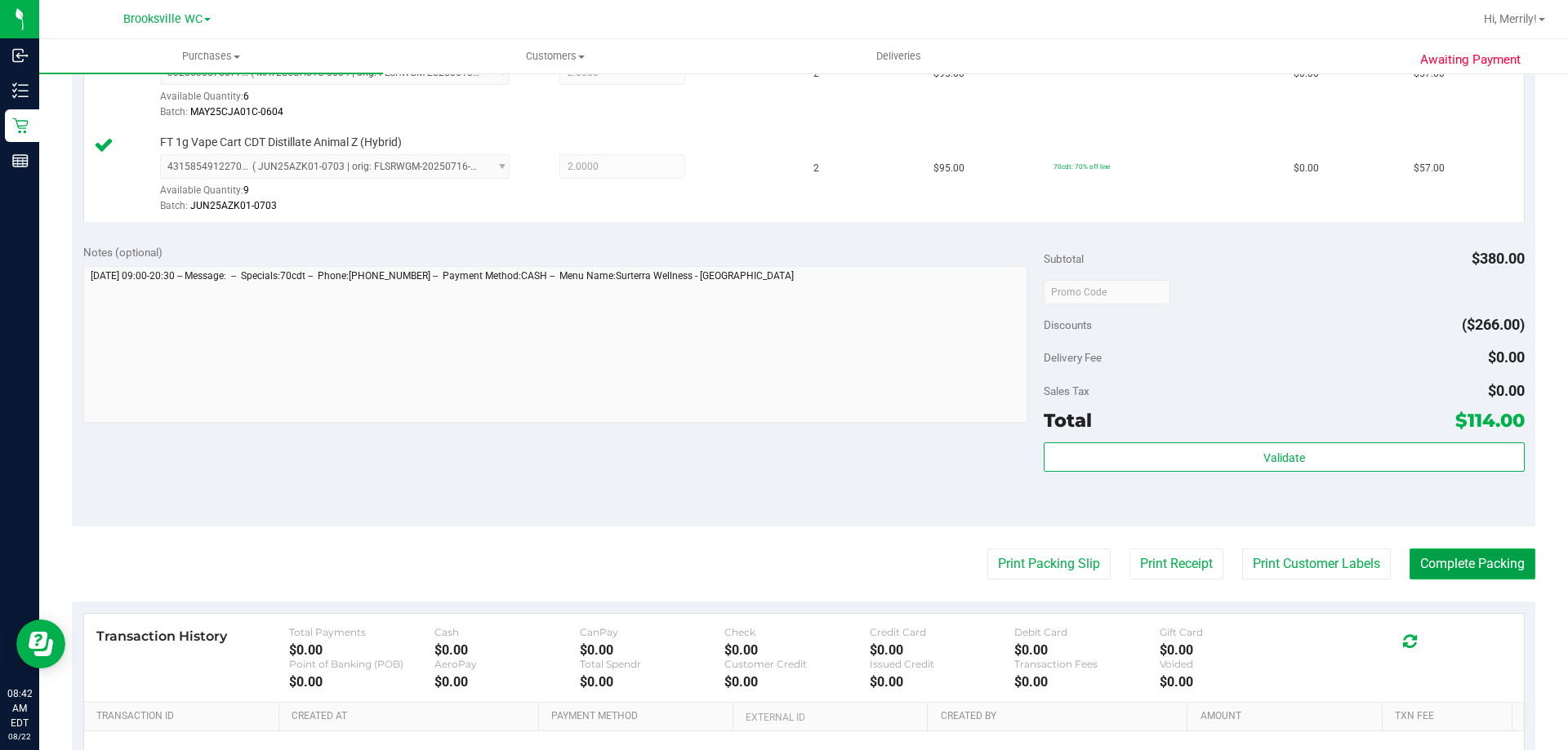
click at [1453, 561] on button "Complete Packing" at bounding box center [1471, 563] width 125 height 31
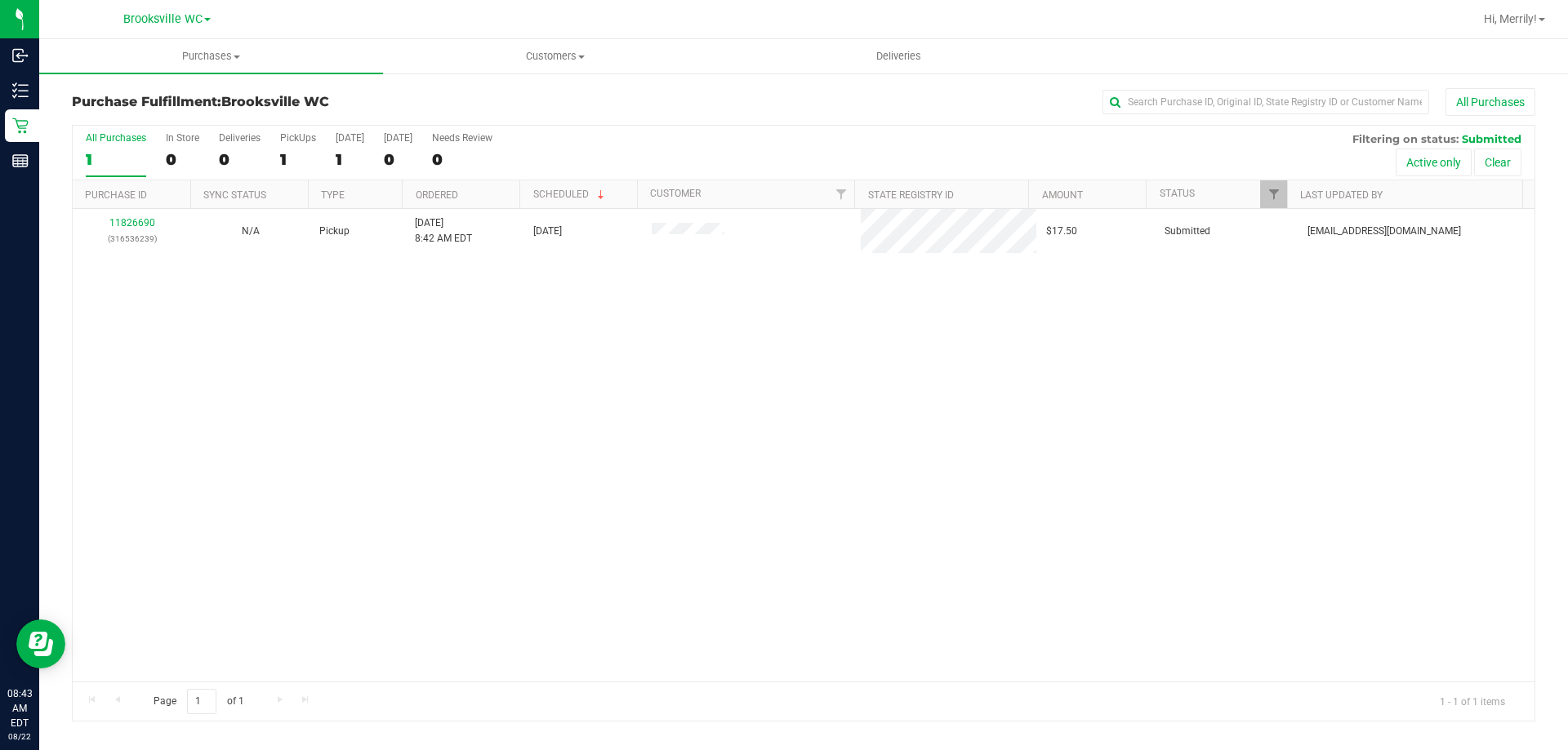
click at [125, 482] on div "11826690 (316536239) N/A Pickup 8/22/2025 8:42 AM EDT 8/22/2025 $17.50 Submitte…" at bounding box center [803, 445] width 1462 height 472
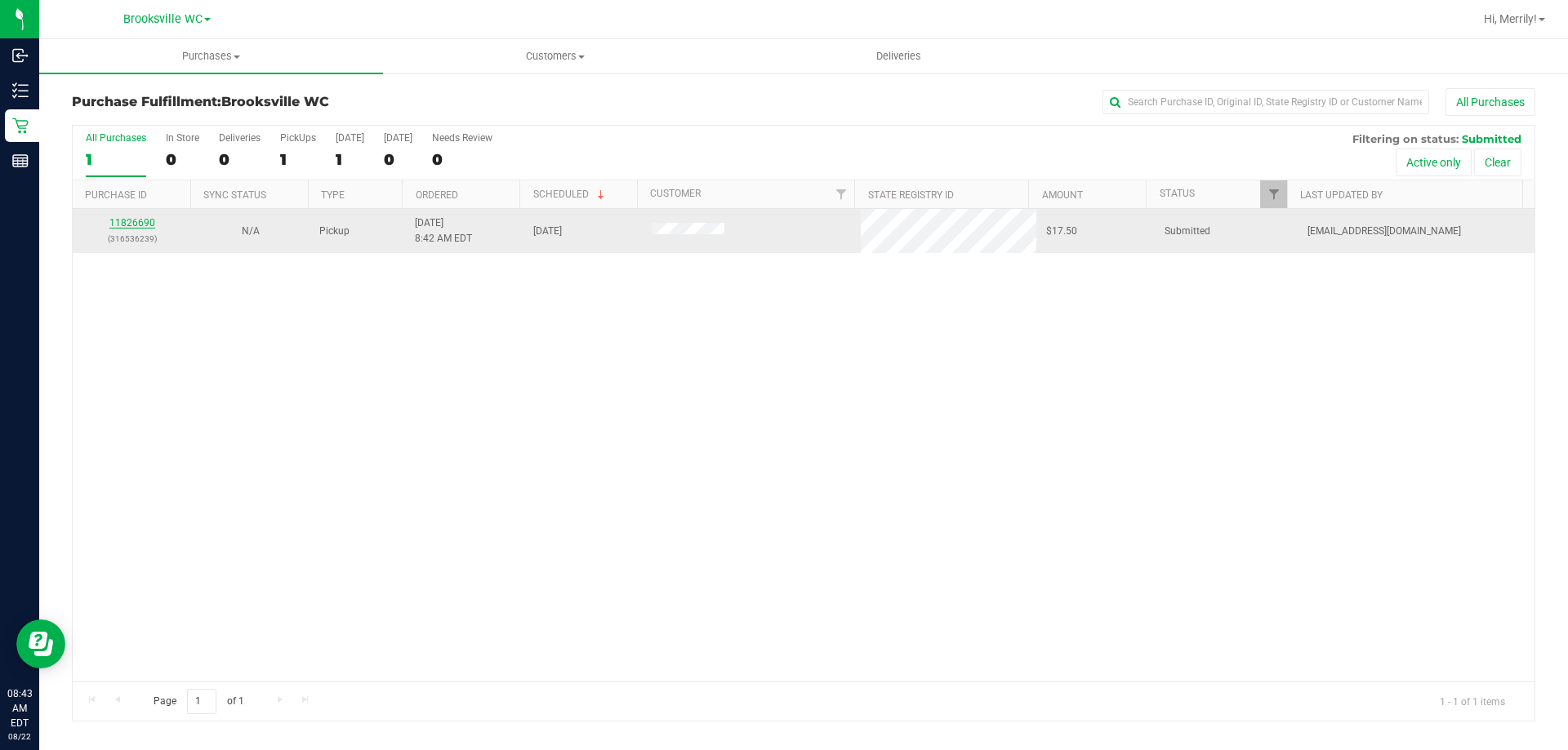
click at [128, 225] on link "11826690" at bounding box center [132, 223] width 45 height 11
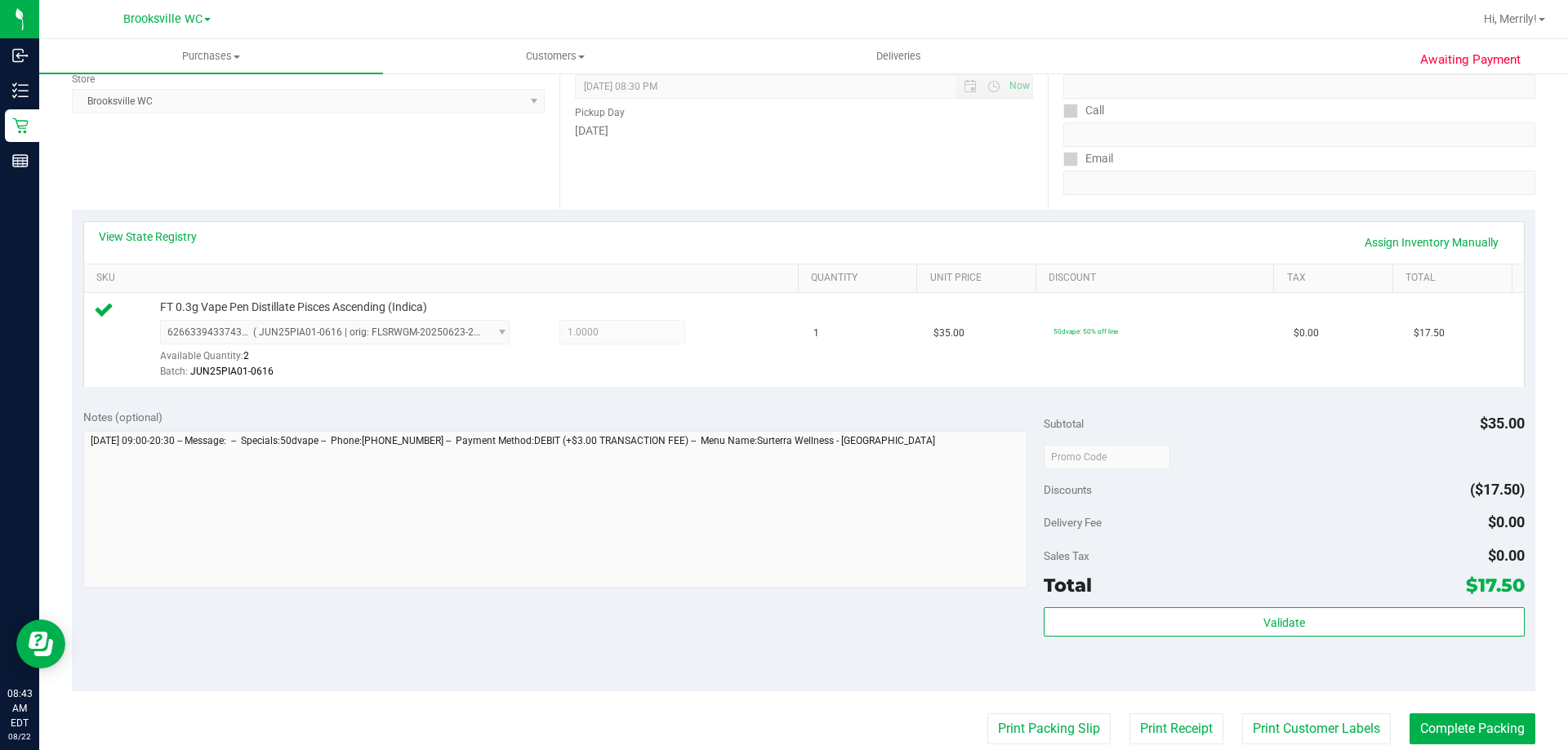
scroll to position [245, 0]
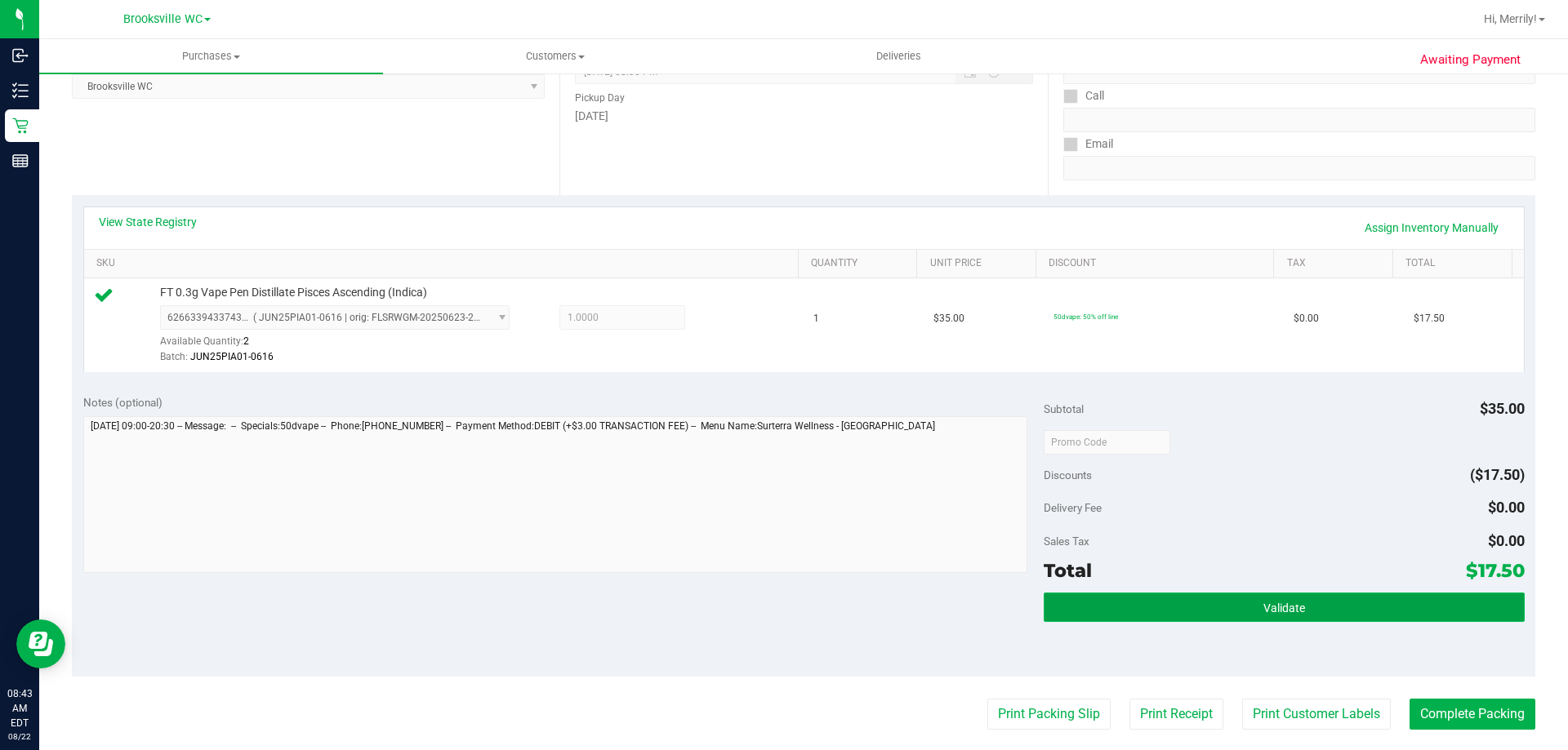
click at [1197, 614] on button "Validate" at bounding box center [1283, 608] width 480 height 30
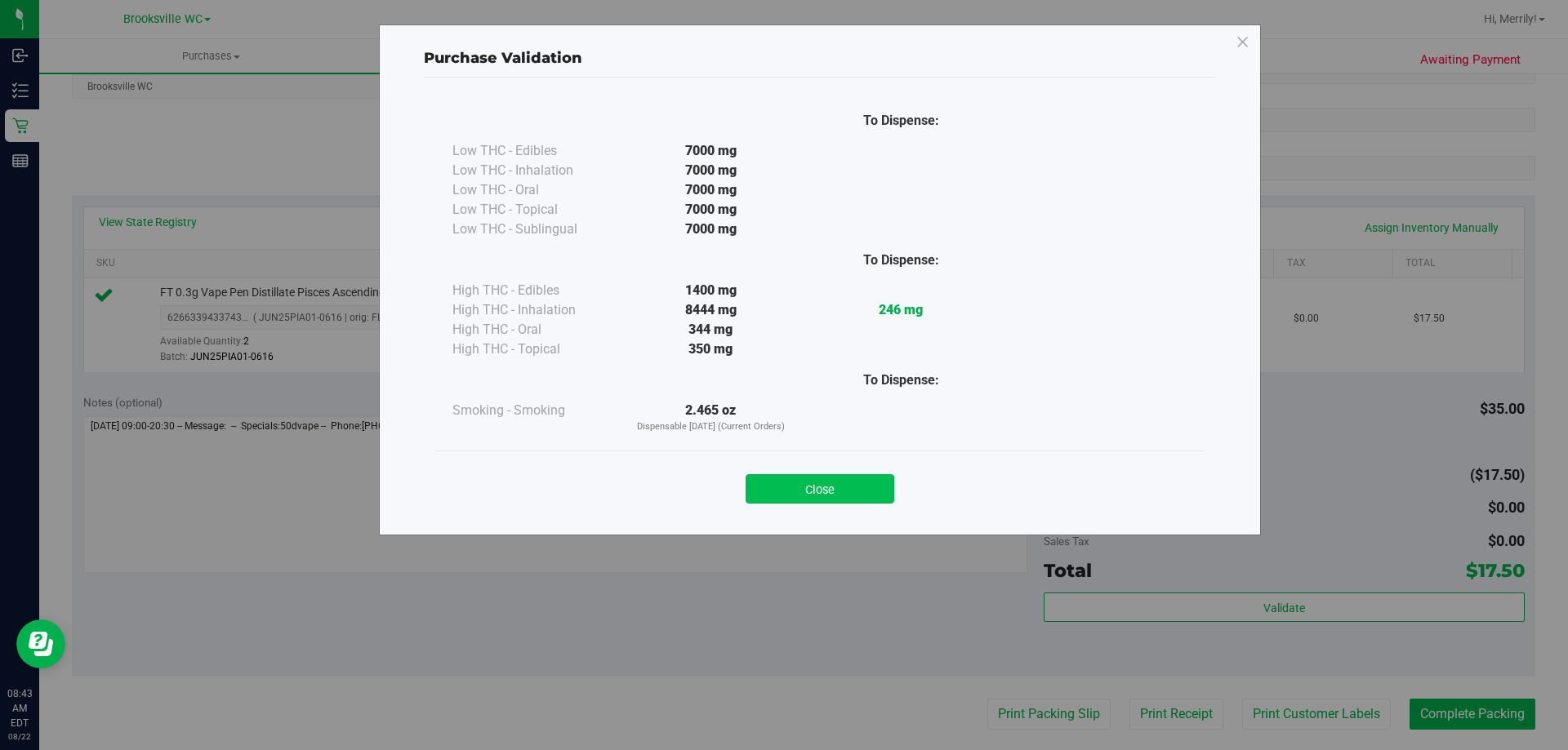
click at [838, 484] on button "Close" at bounding box center [820, 489] width 149 height 30
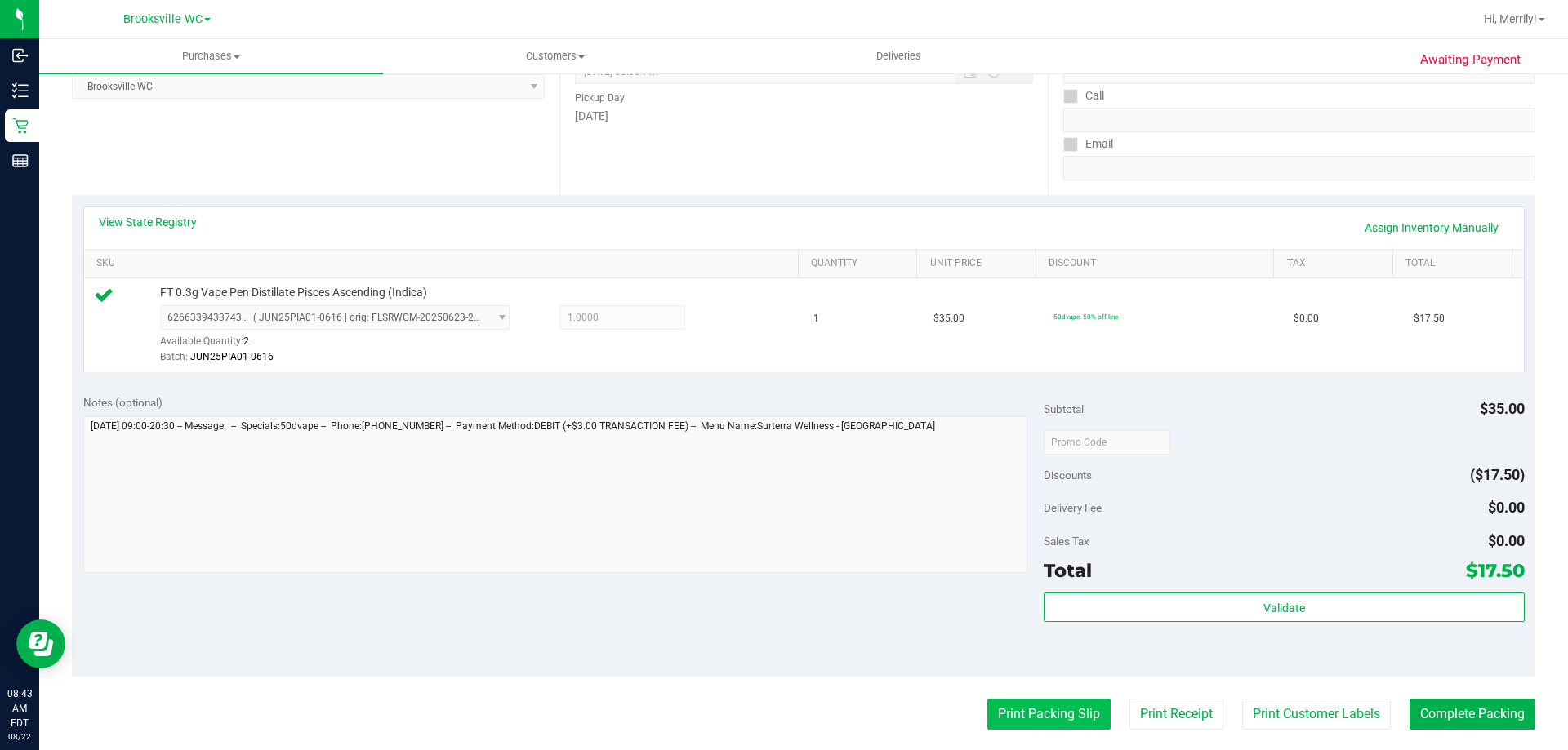
click at [1019, 714] on button "Print Packing Slip" at bounding box center [1049, 714] width 123 height 31
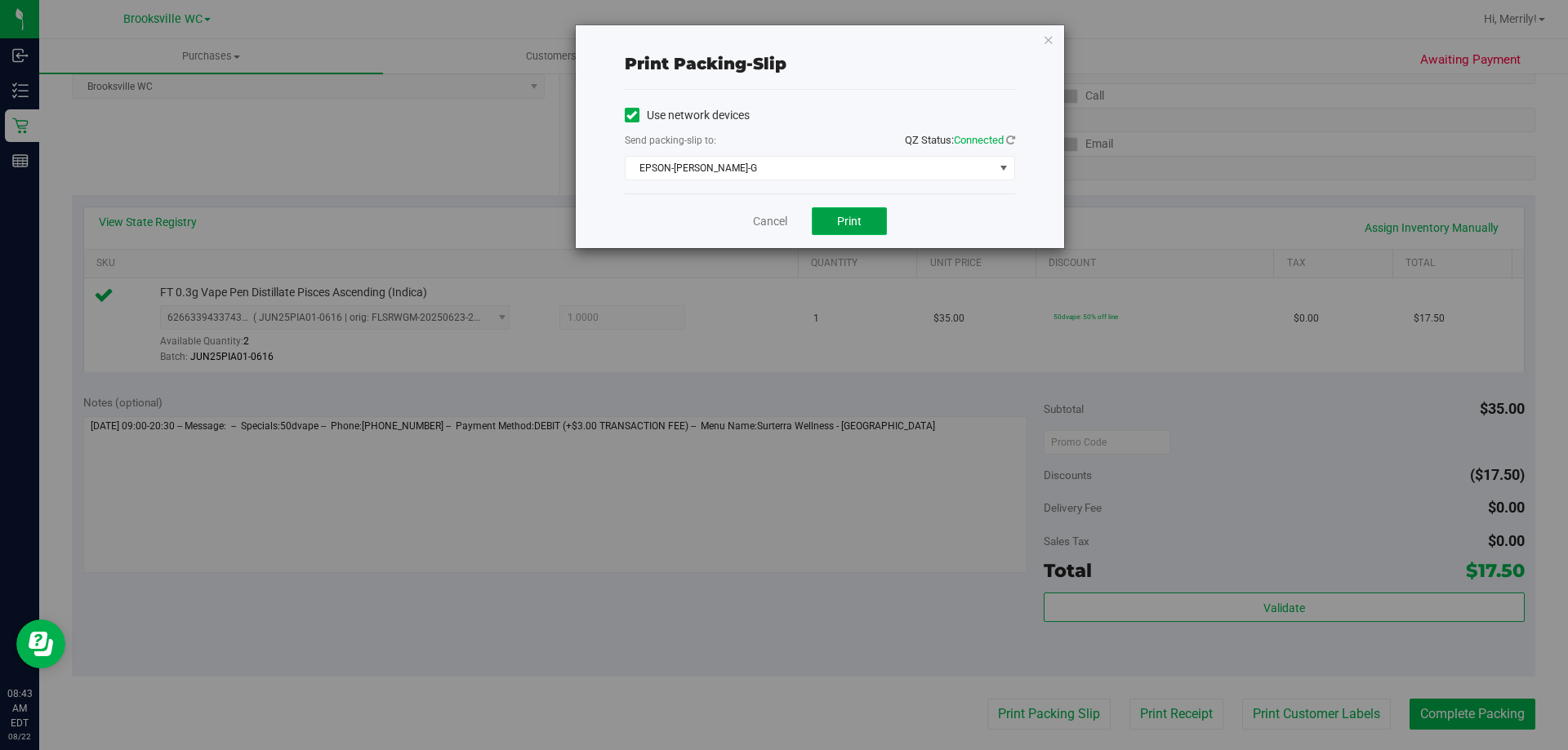
click at [844, 226] on span "Print" at bounding box center [849, 221] width 24 height 13
click at [770, 221] on link "Cancel" at bounding box center [770, 222] width 34 height 17
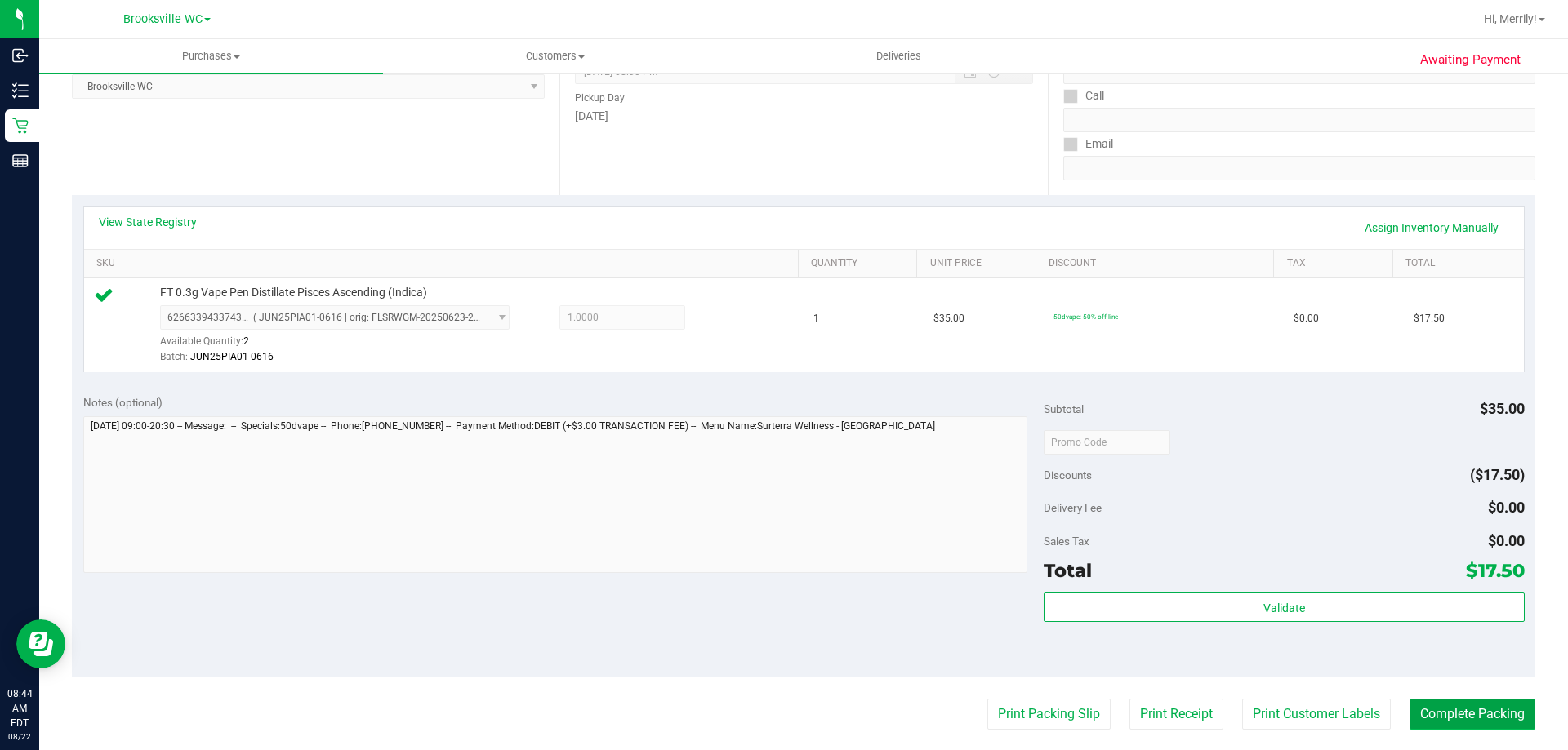
drag, startPoint x: 1453, startPoint y: 717, endPoint x: 1450, endPoint y: 709, distance: 8.5
click at [1450, 709] on button "Complete Packing" at bounding box center [1471, 714] width 125 height 31
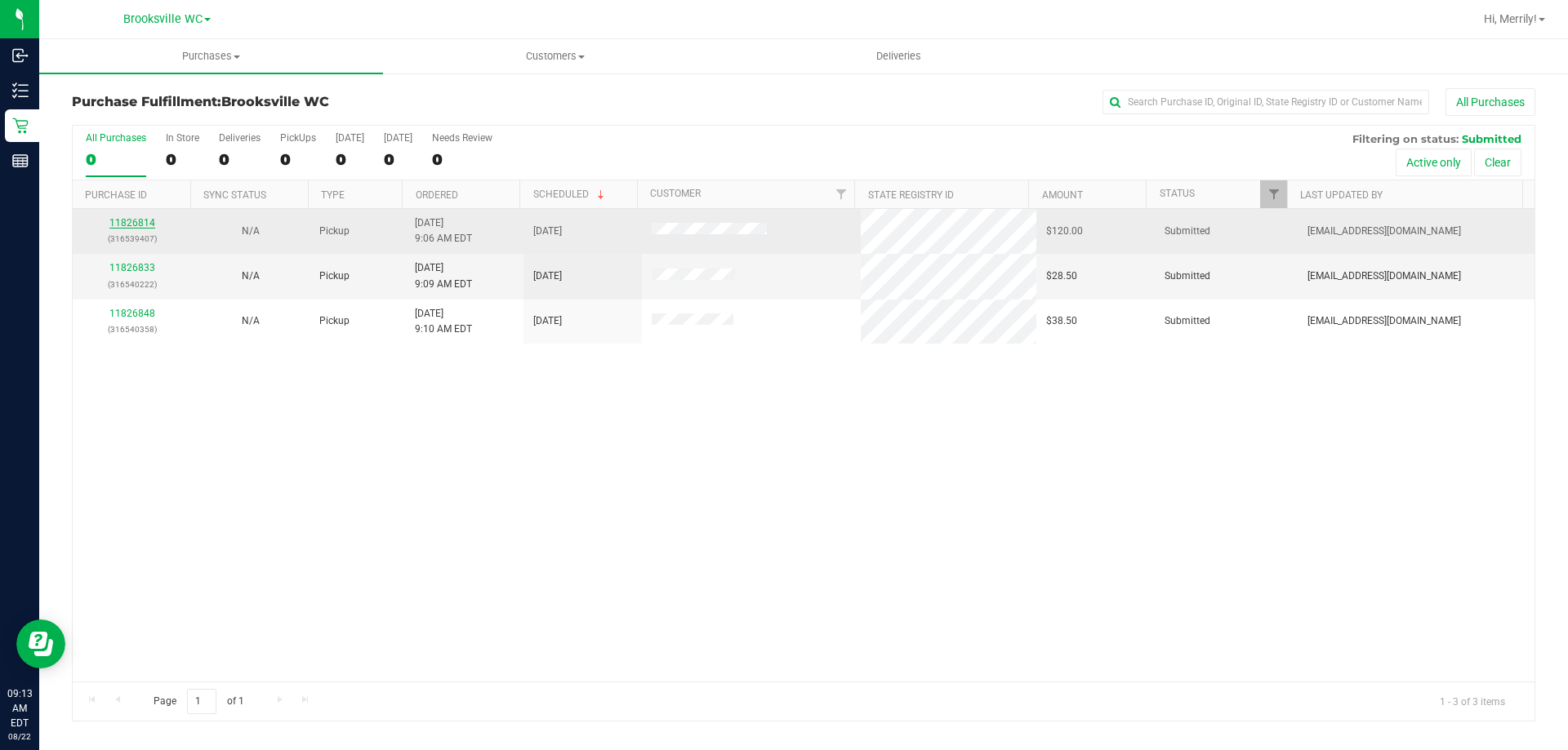
click at [119, 224] on link "11826814" at bounding box center [132, 223] width 45 height 11
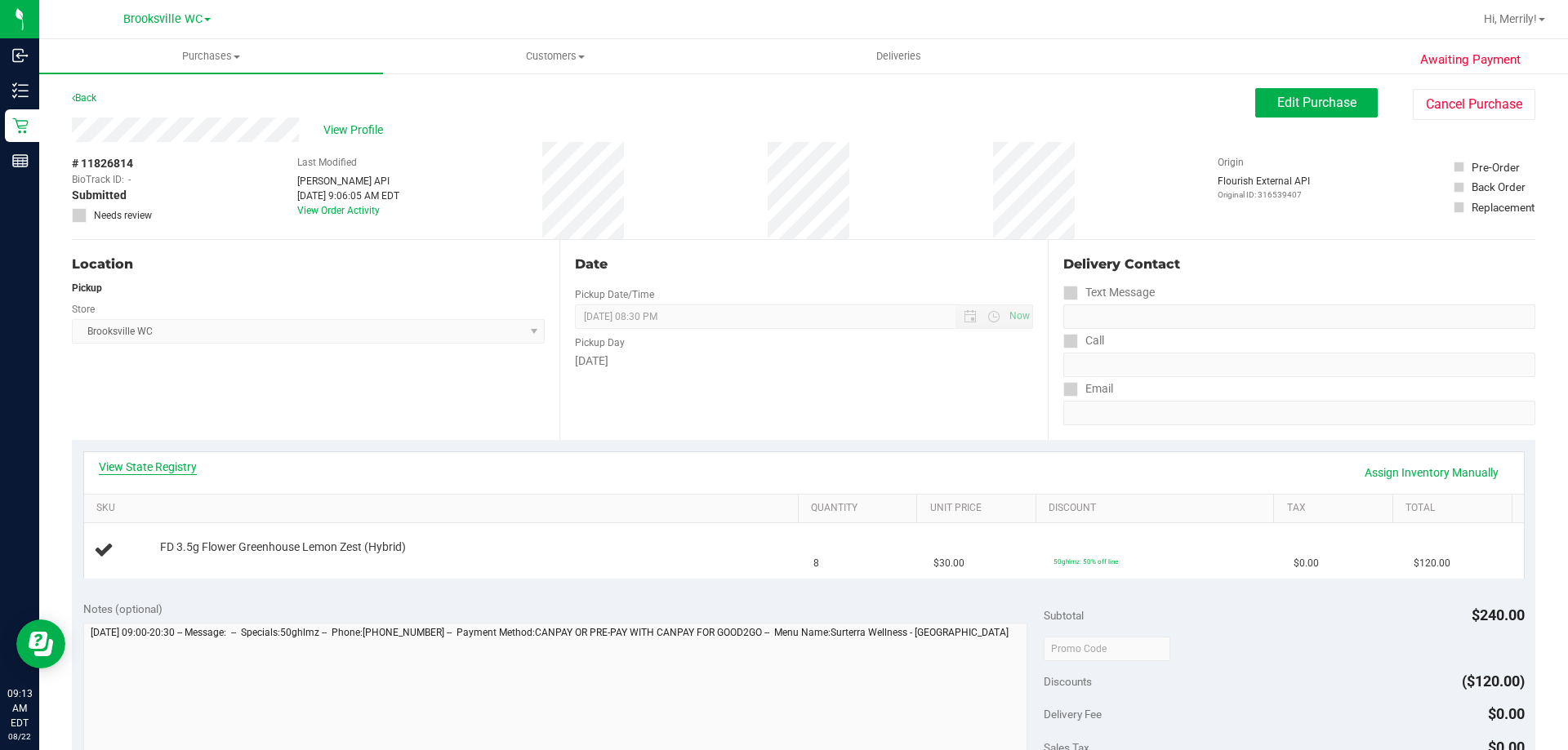
click at [178, 461] on link "View State Registry" at bounding box center [148, 467] width 98 height 17
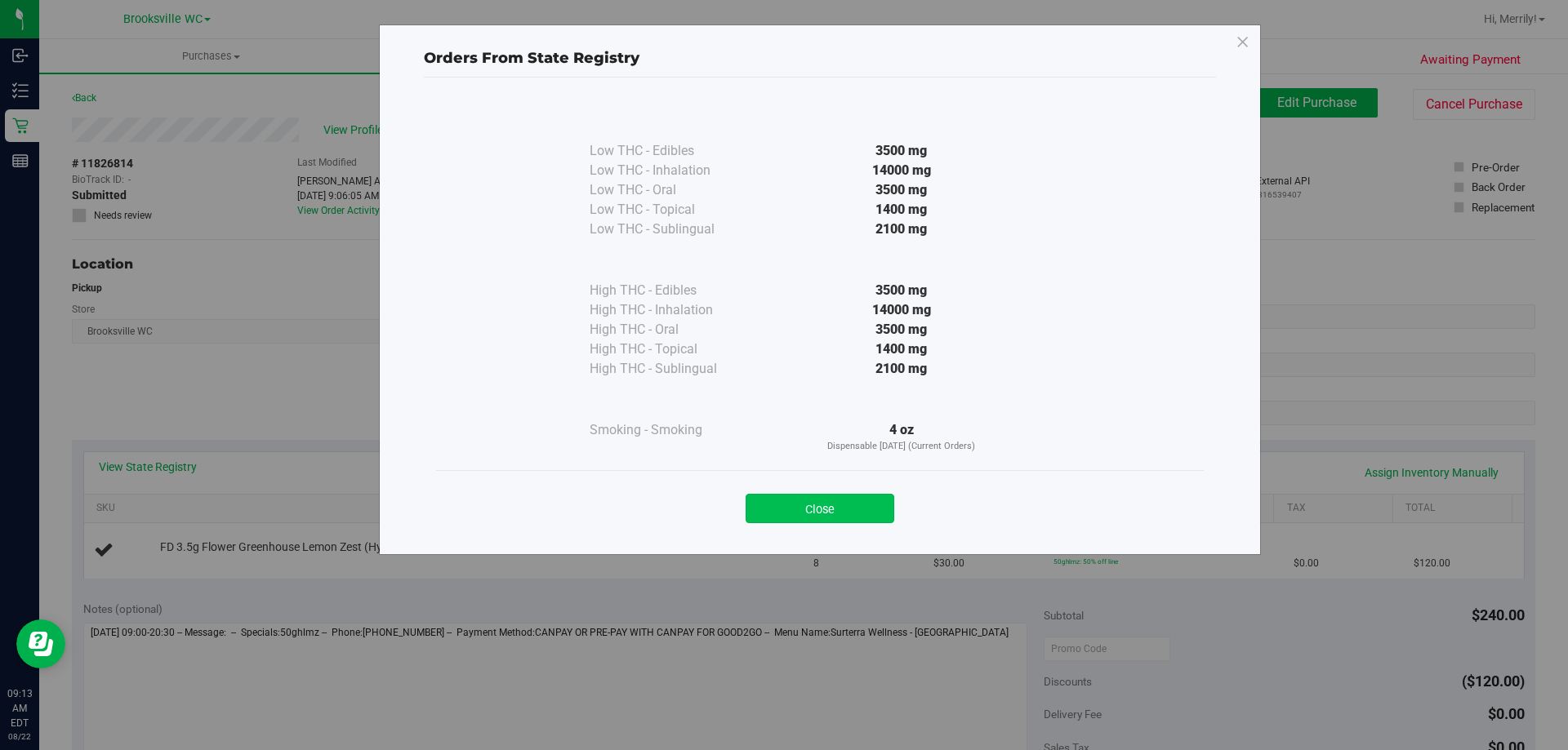
click at [787, 500] on button "Close" at bounding box center [820, 509] width 149 height 30
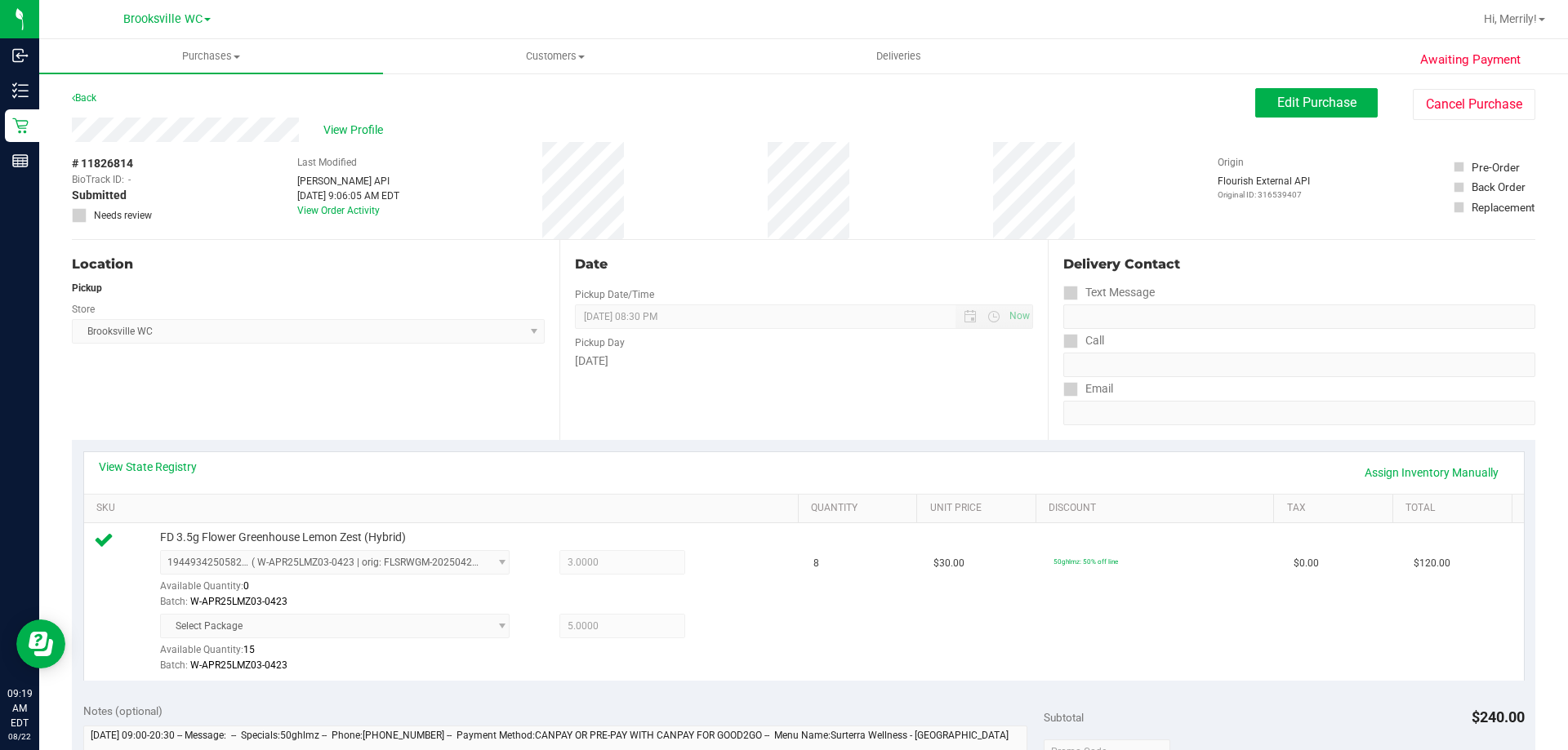
drag, startPoint x: 758, startPoint y: 496, endPoint x: 269, endPoint y: 374, distance: 504.0
click at [253, 374] on div "Location Pickup Store Brooksville WC Select Store Bonita Springs WC Boynton Bea…" at bounding box center [315, 341] width 487 height 200
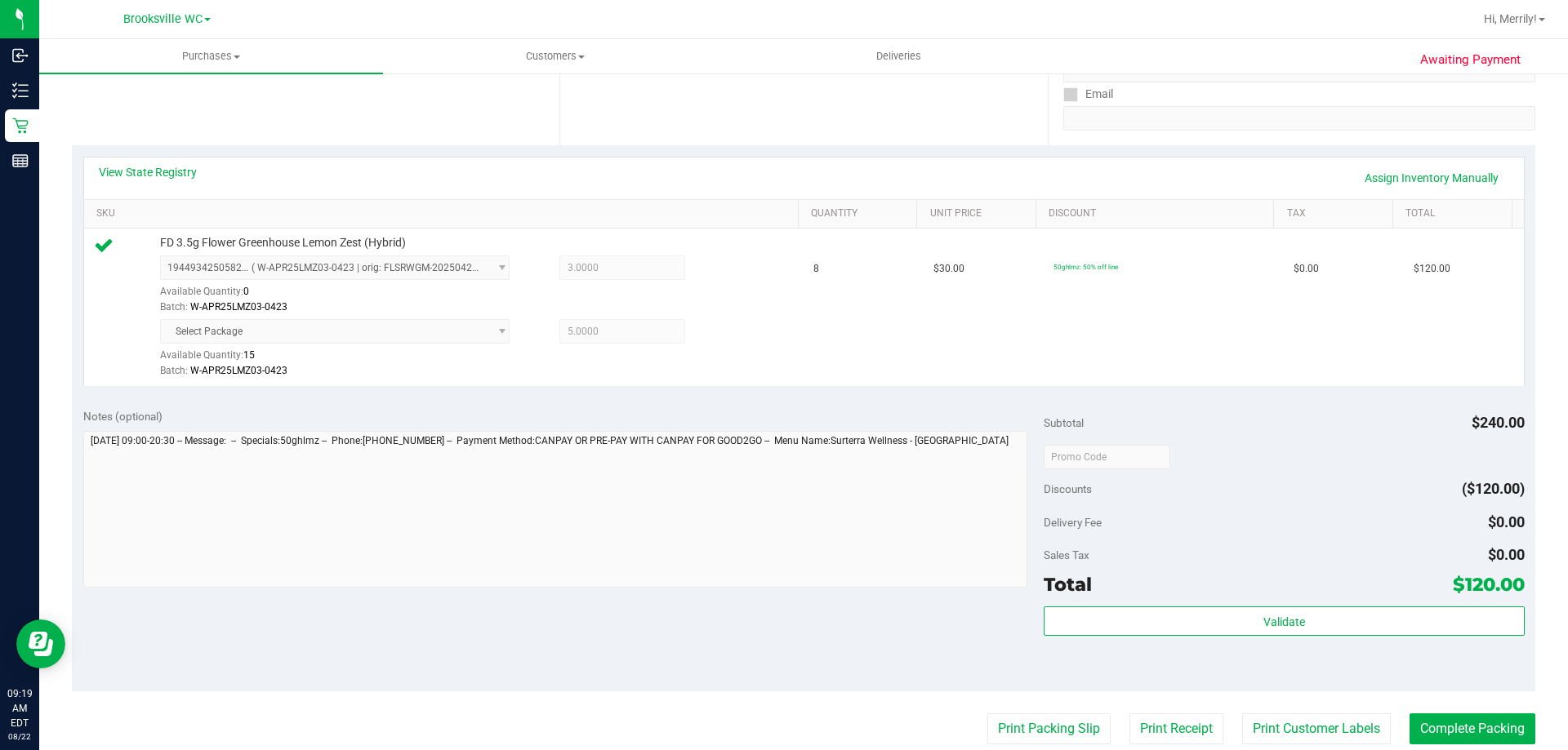
scroll to position [327, 0]
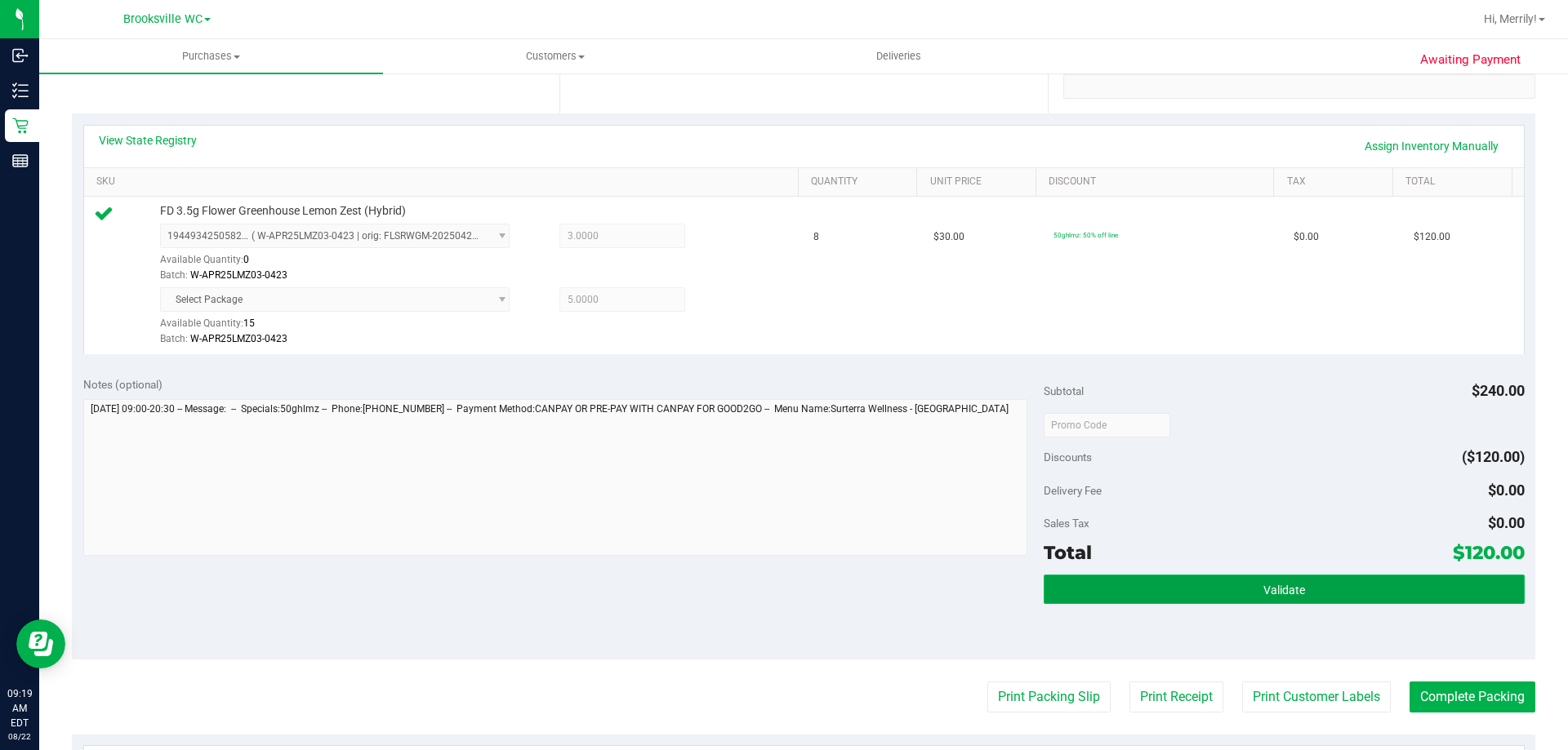
click at [1285, 594] on span "Validate" at bounding box center [1284, 590] width 42 height 13
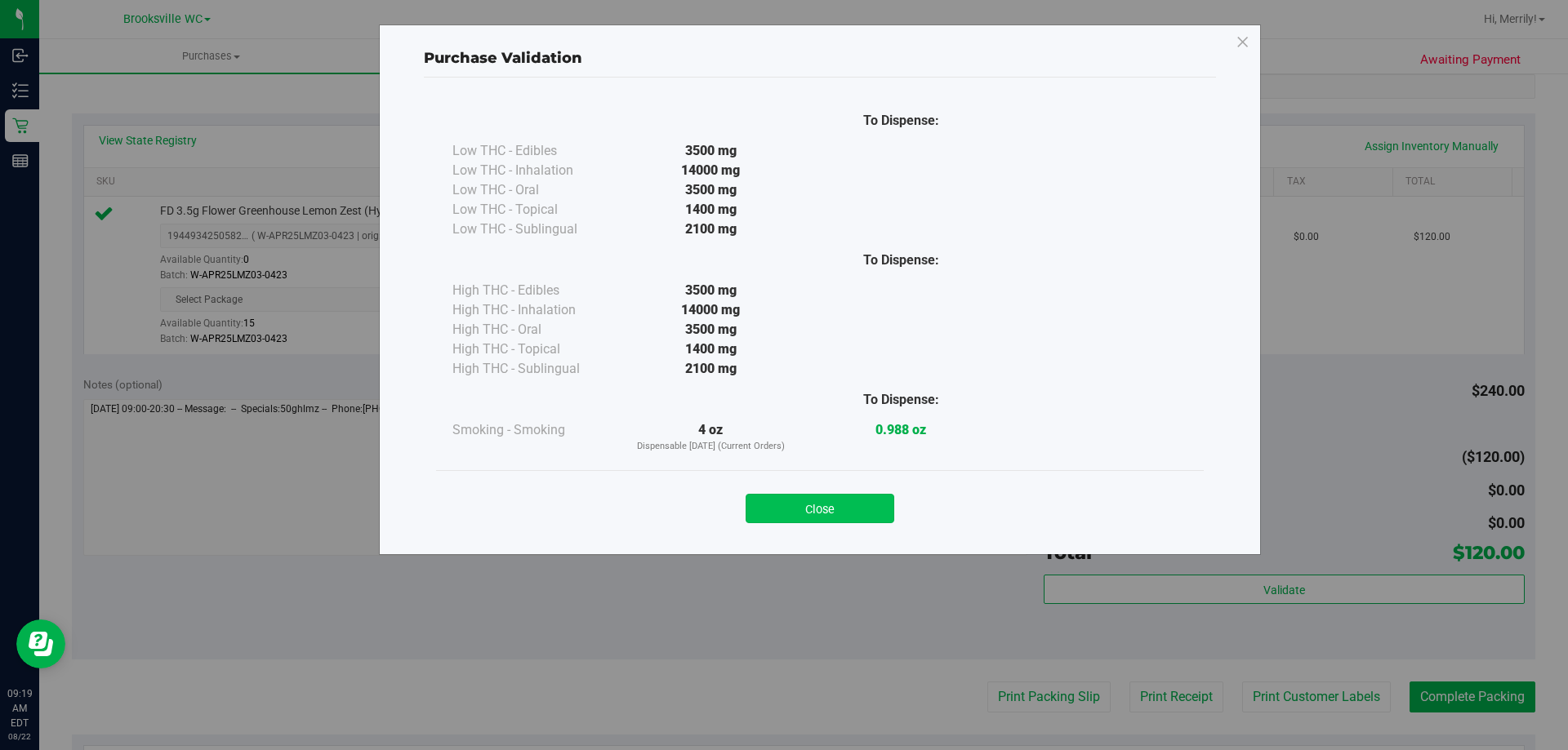
click at [848, 508] on button "Close" at bounding box center [820, 509] width 149 height 30
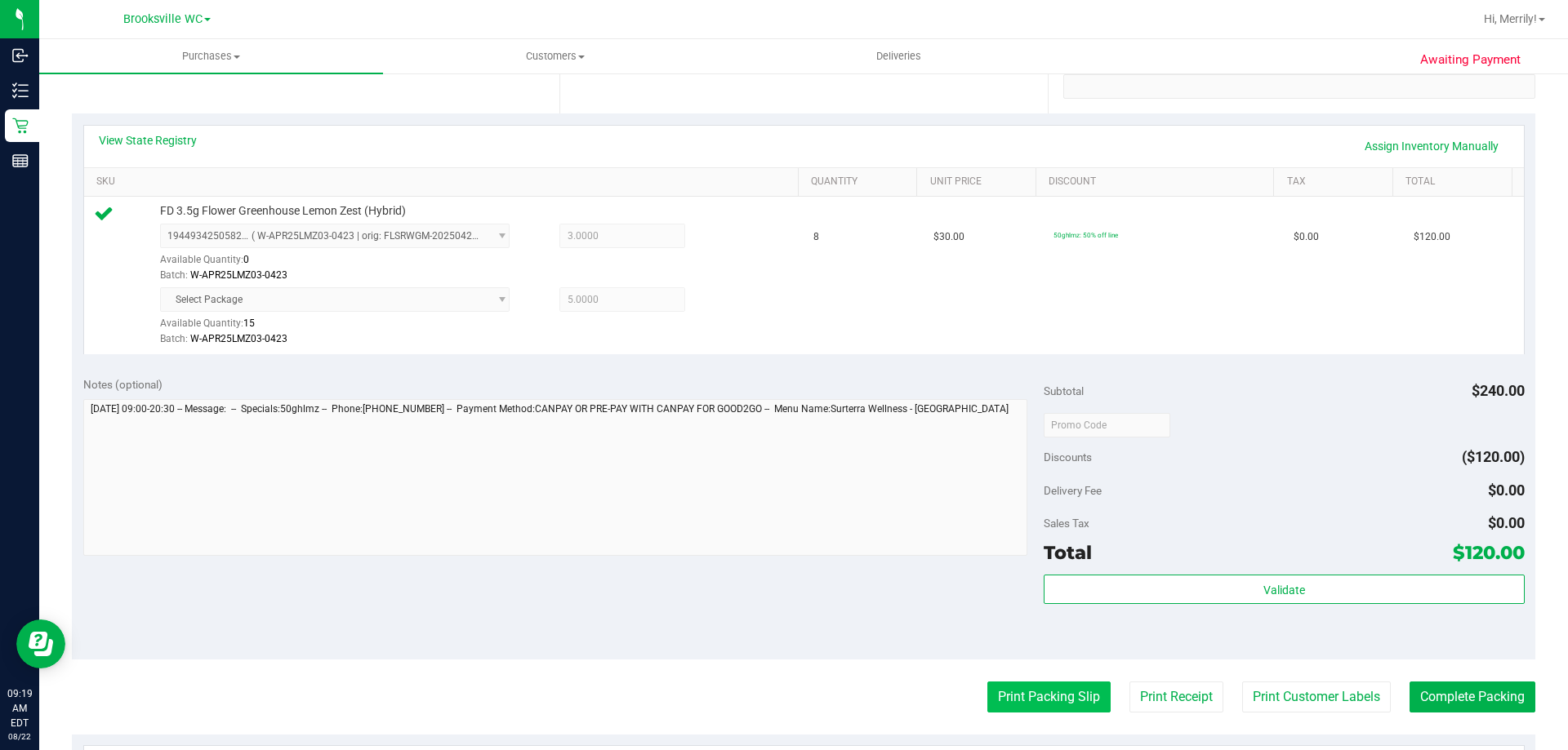
click at [1037, 697] on button "Print Packing Slip" at bounding box center [1049, 697] width 123 height 31
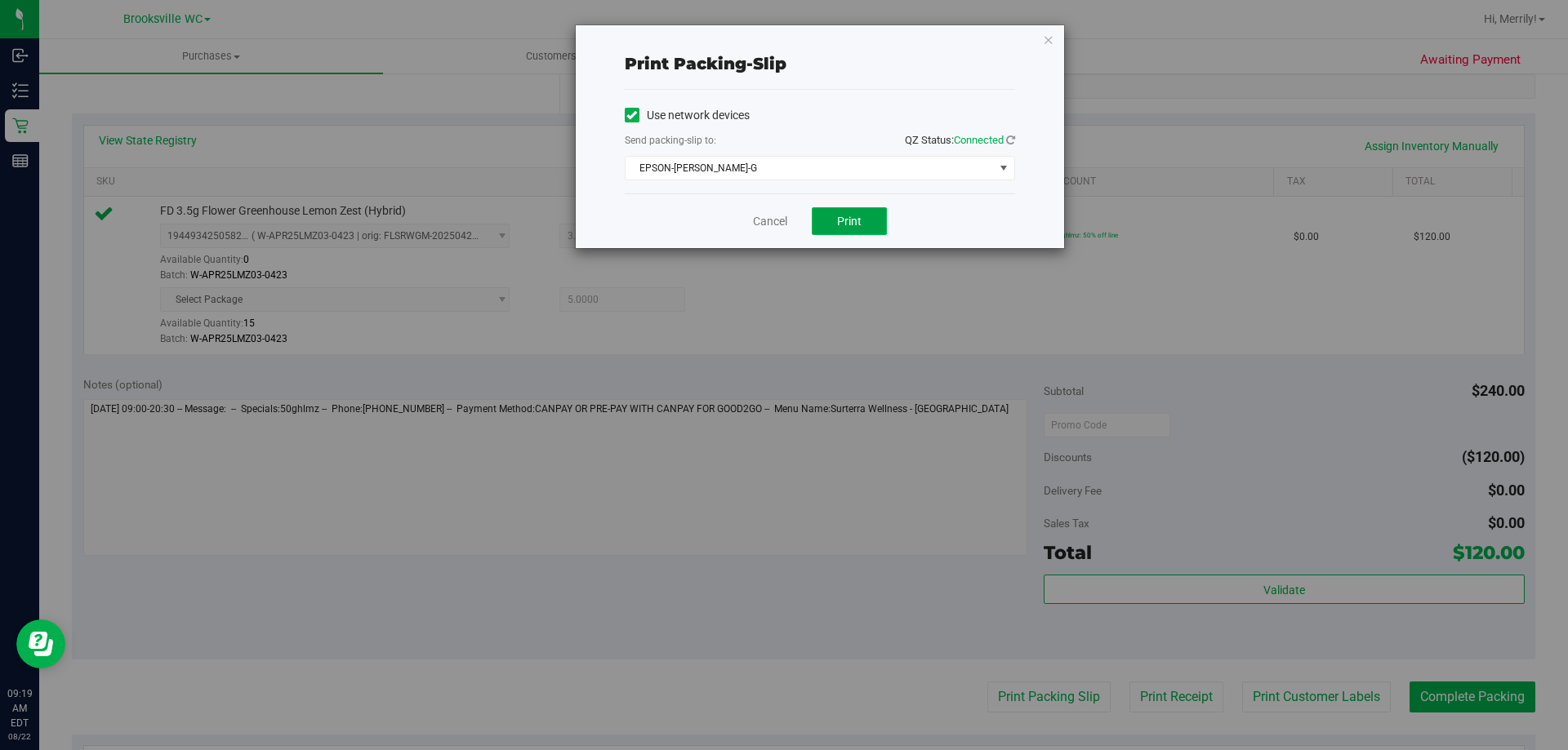
click at [838, 223] on span "Print" at bounding box center [849, 221] width 24 height 13
click at [775, 223] on link "Cancel" at bounding box center [770, 222] width 34 height 17
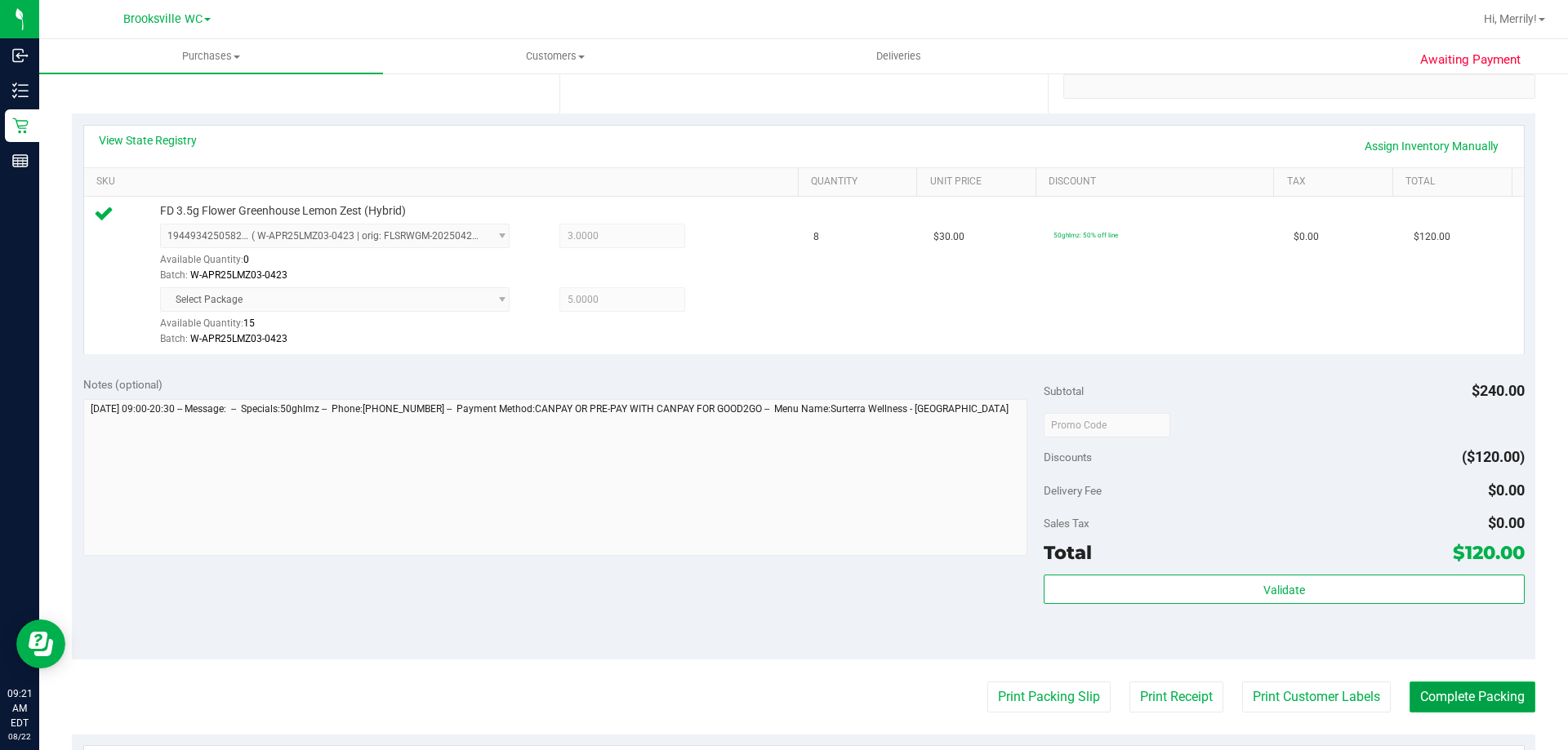
click at [1476, 706] on button "Complete Packing" at bounding box center [1471, 697] width 125 height 31
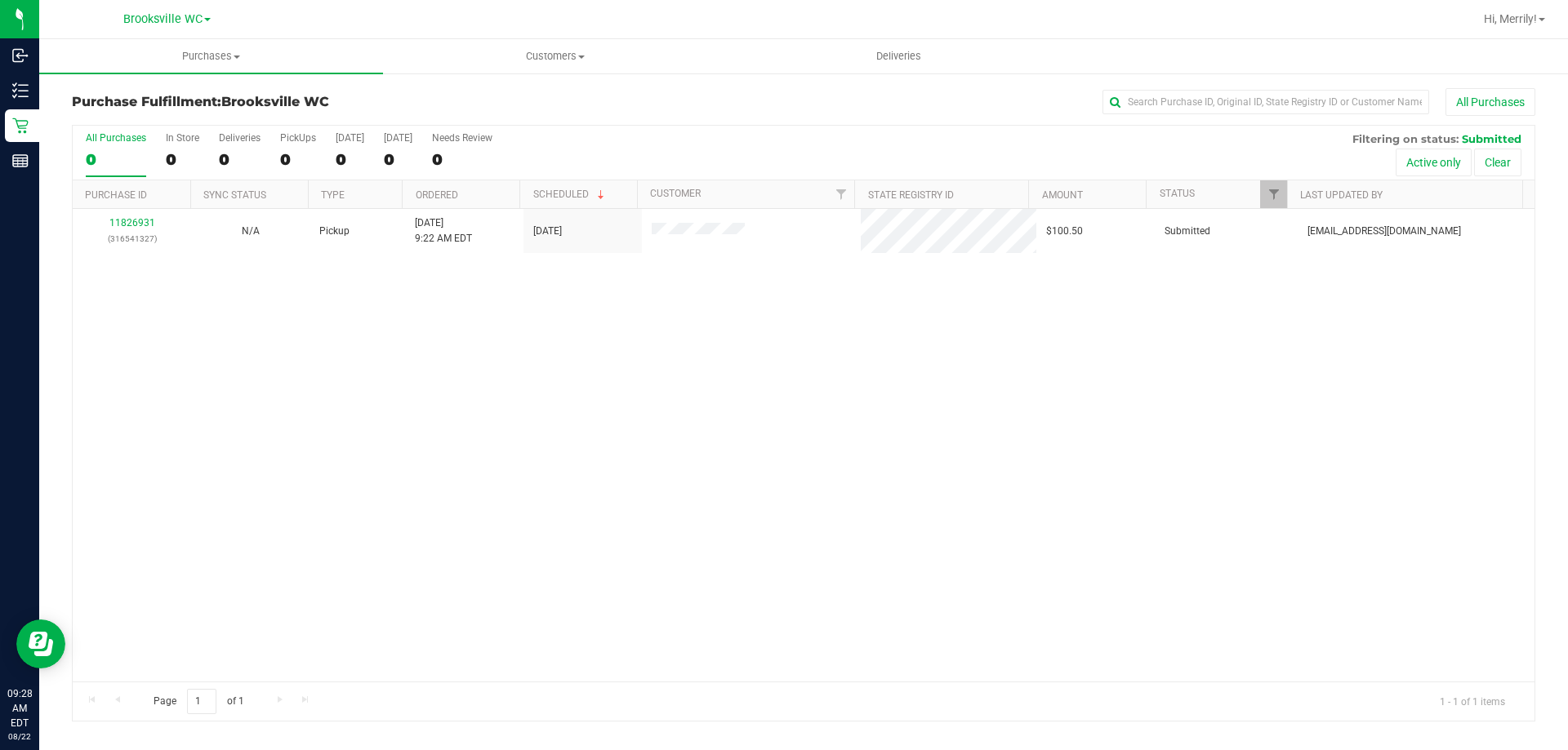
drag, startPoint x: 995, startPoint y: 396, endPoint x: 987, endPoint y: 371, distance: 26.2
click at [993, 391] on div "11826931 (316541327) N/A Pickup 8/22/2025 9:22 AM EDT 8/22/2025 $100.50 Submitt…" at bounding box center [803, 445] width 1462 height 472
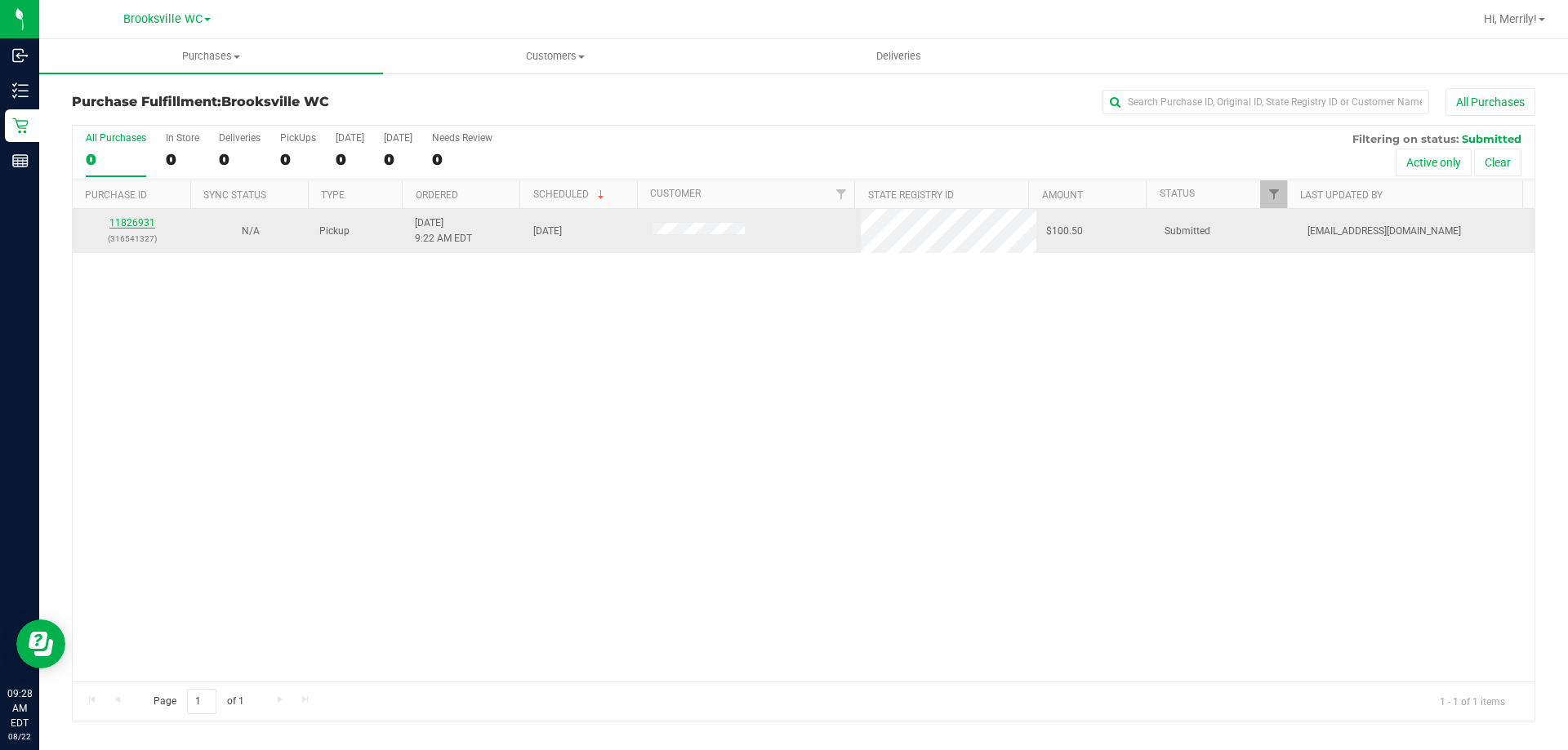
click at [129, 225] on link "11826931" at bounding box center [132, 223] width 45 height 11
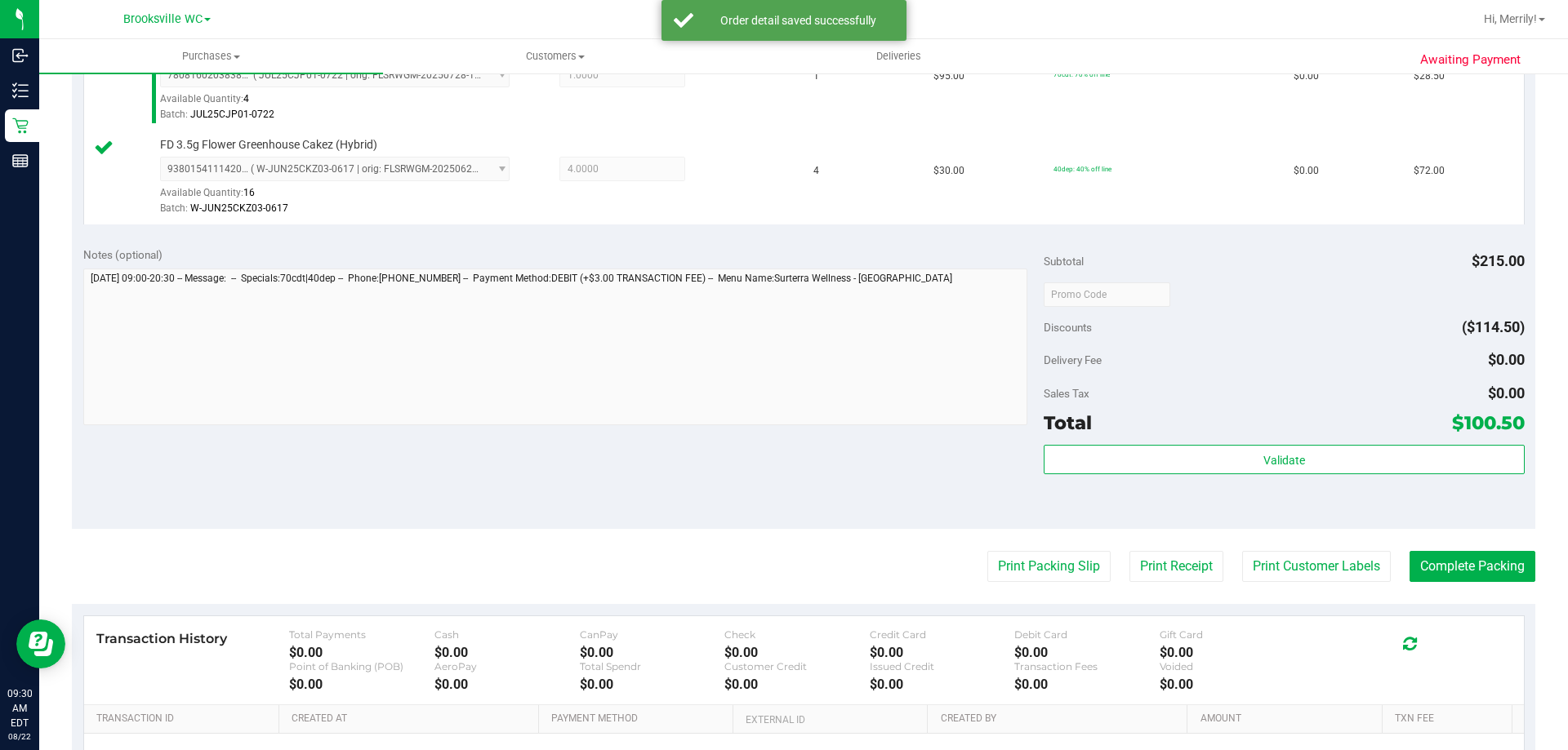
scroll to position [490, 0]
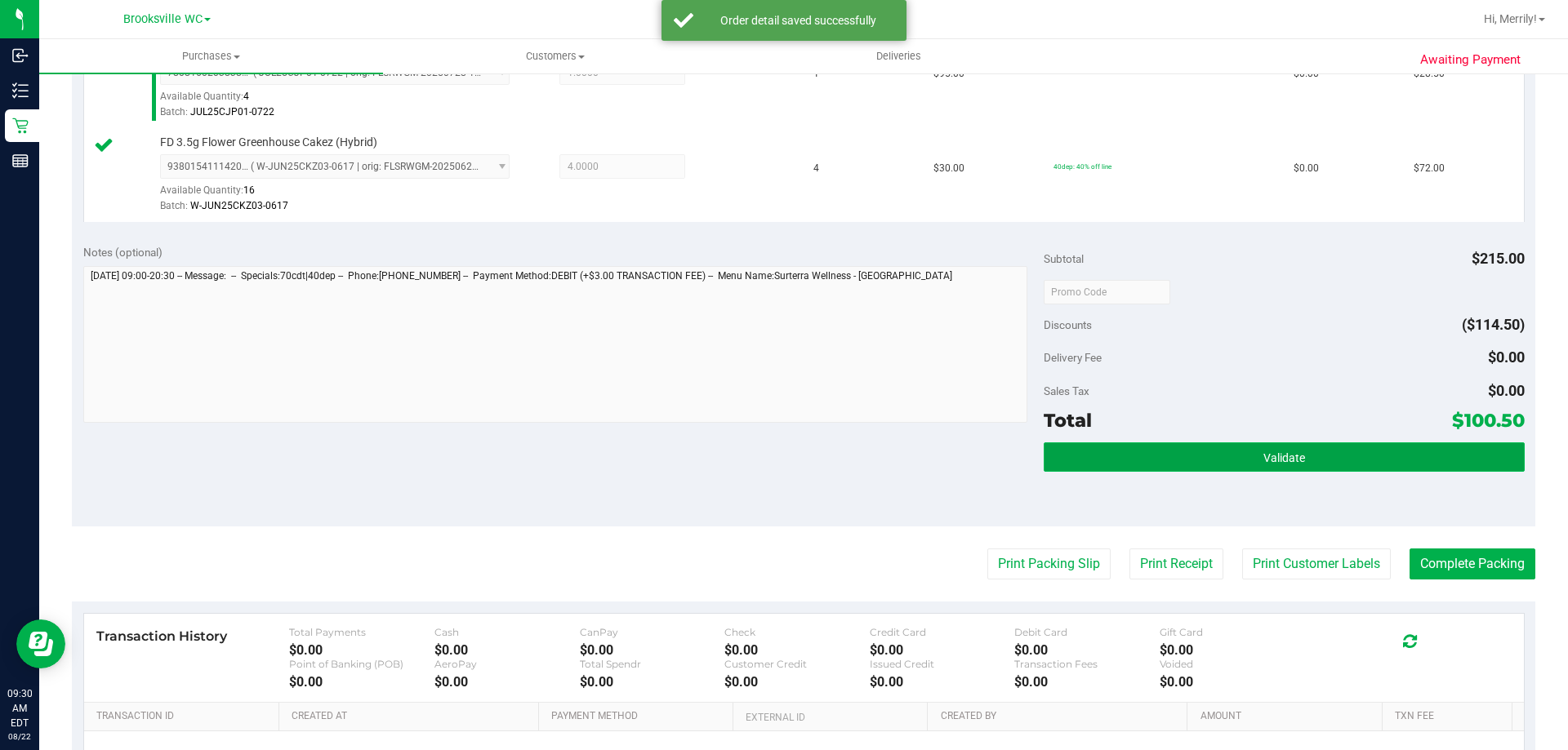
click at [1287, 452] on span "Validate" at bounding box center [1284, 459] width 42 height 13
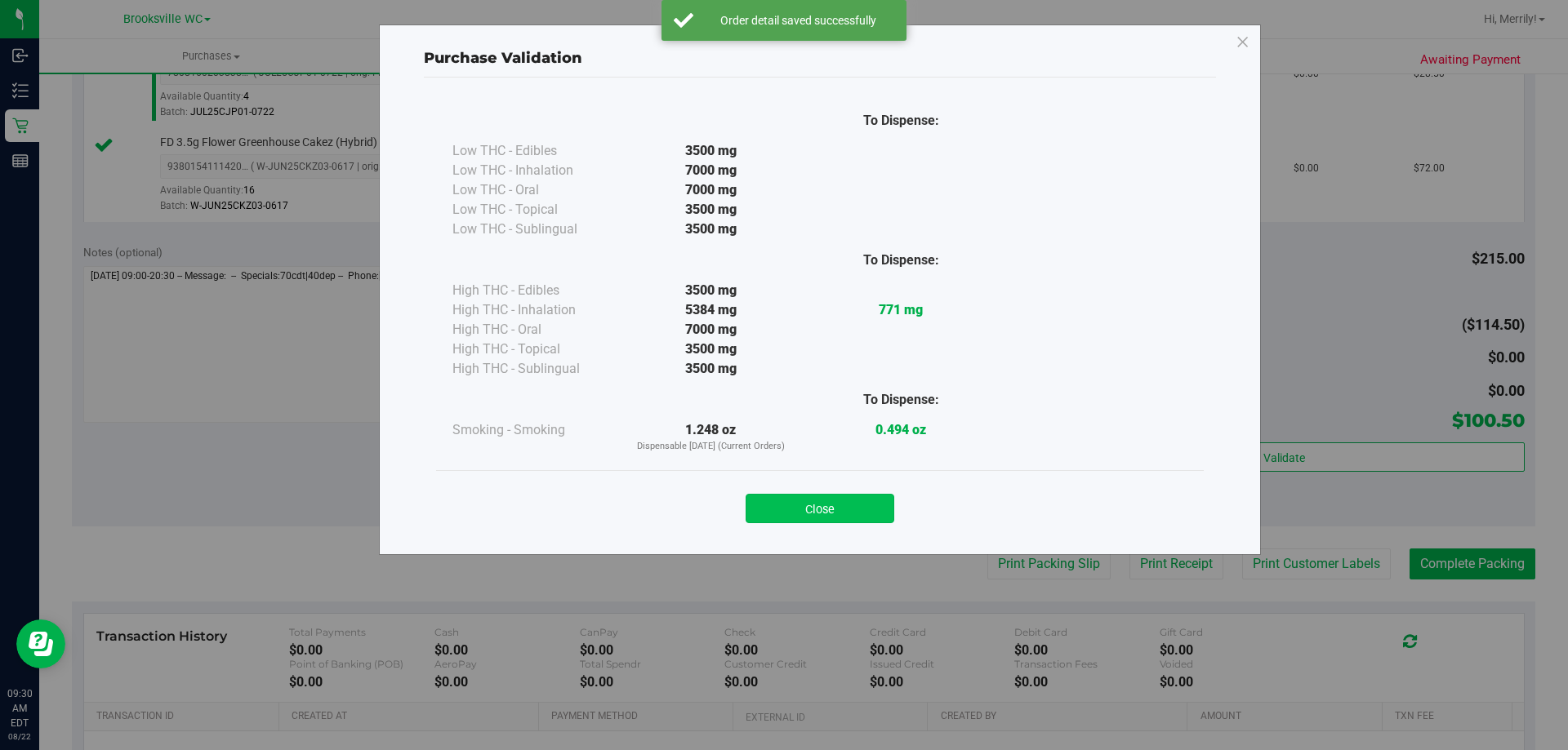
click at [836, 507] on button "Close" at bounding box center [820, 509] width 149 height 30
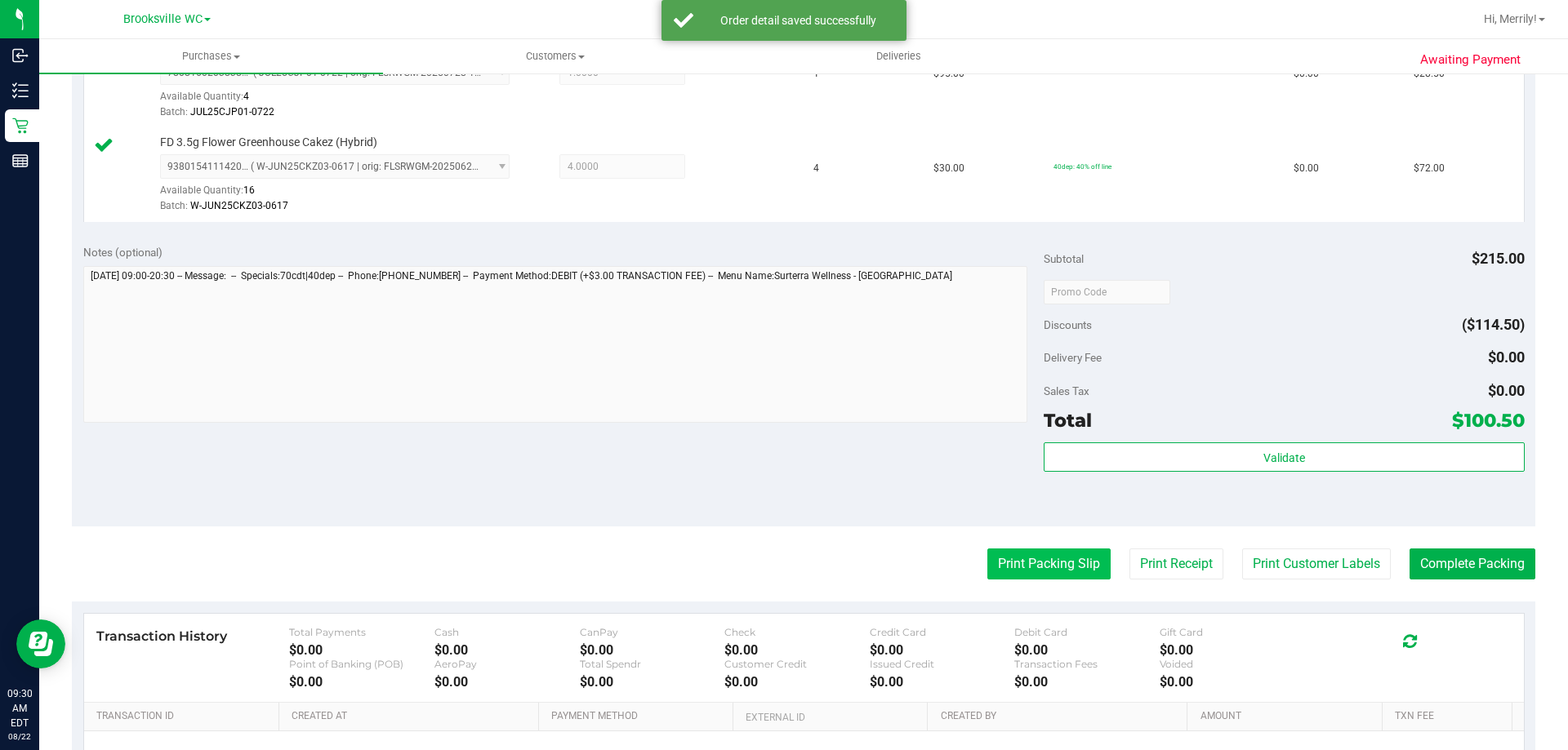
click at [1022, 562] on button "Print Packing Slip" at bounding box center [1049, 563] width 123 height 31
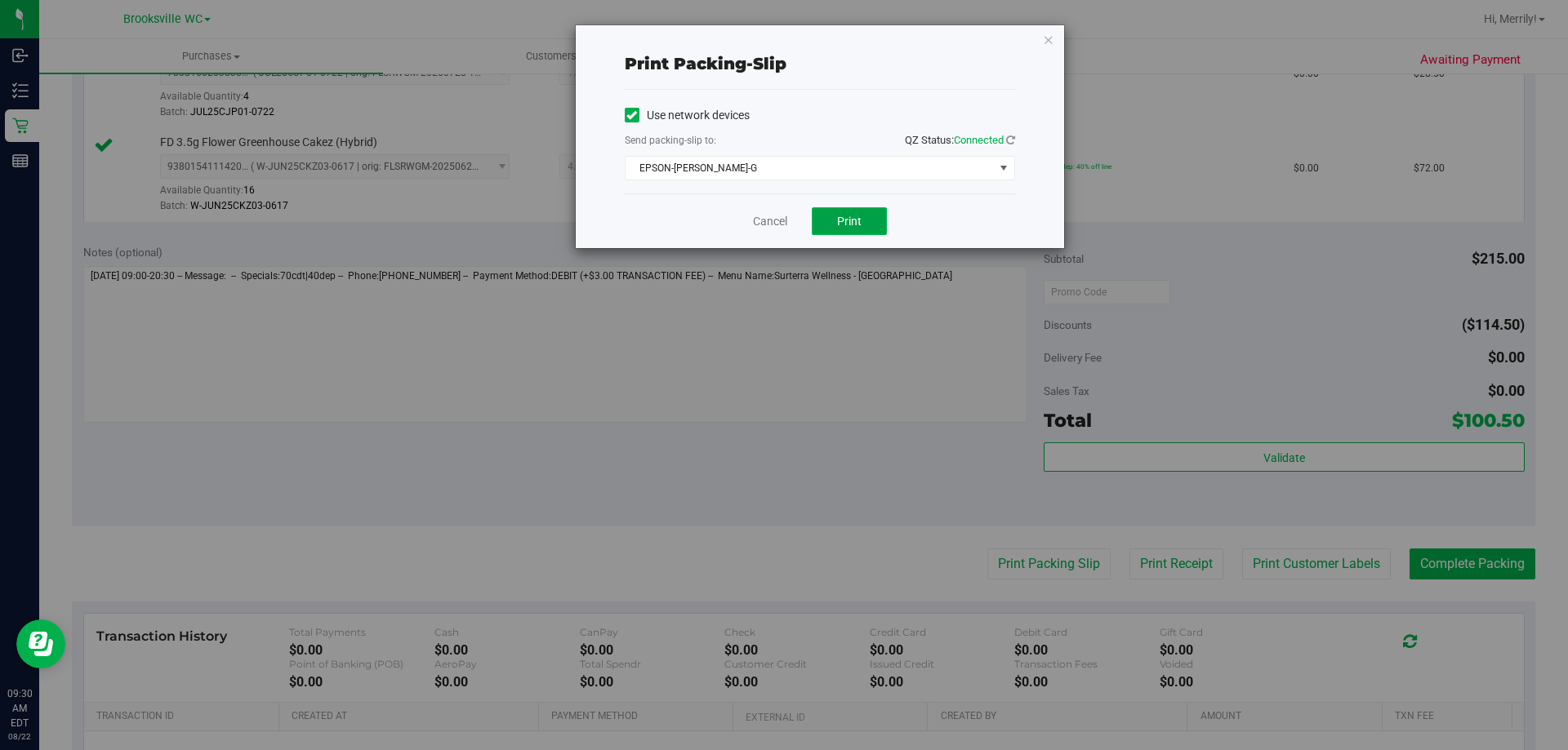
click at [846, 221] on span "Print" at bounding box center [849, 221] width 24 height 13
click at [760, 227] on link "Cancel" at bounding box center [770, 222] width 34 height 17
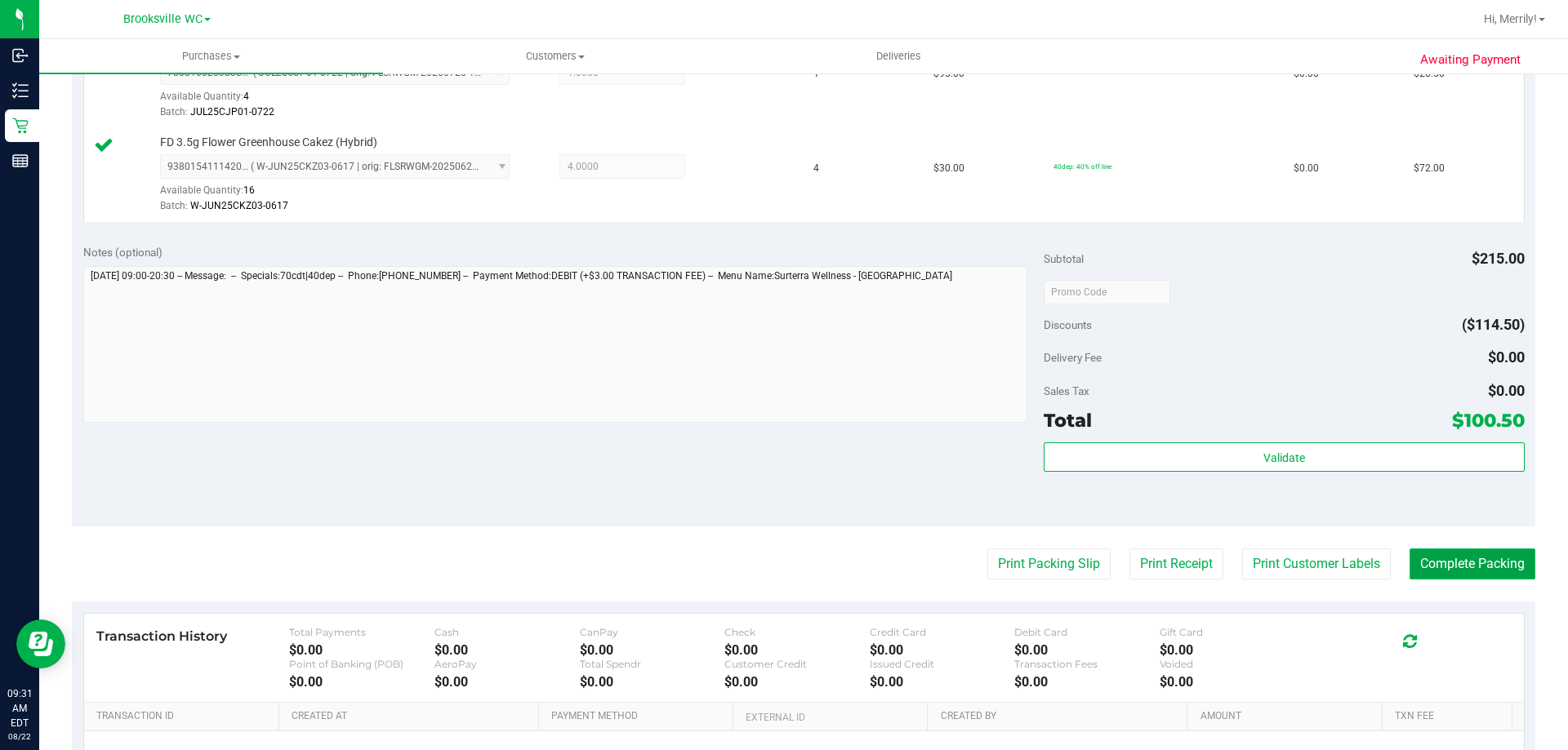
click at [1465, 561] on button "Complete Packing" at bounding box center [1471, 563] width 125 height 31
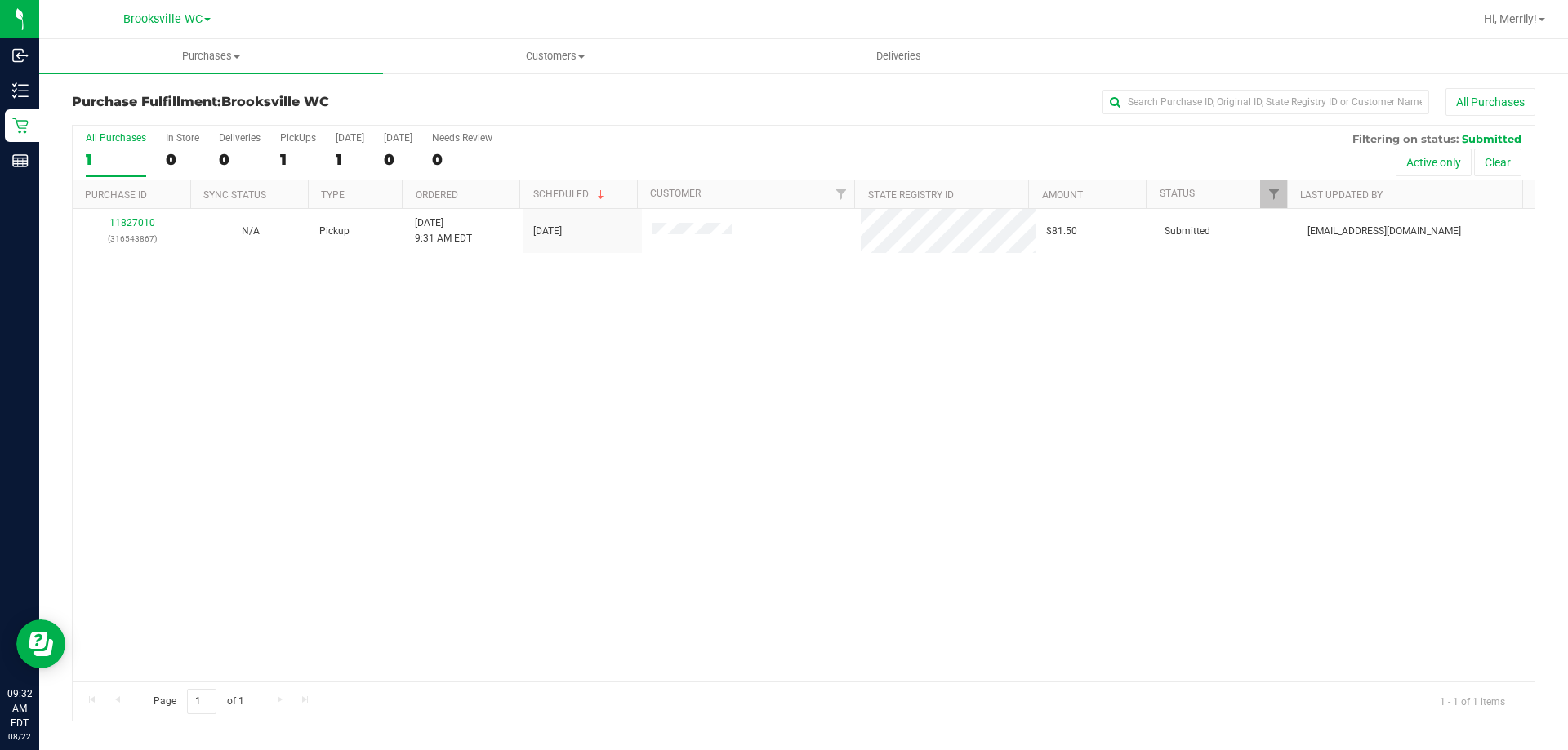
click at [60, 507] on div "All Purchases 1 In Store 0 Deliveries 0 PickUps 1 Today 1 Tomorrow 0 Needs Revi…" at bounding box center [803, 423] width 1488 height 598
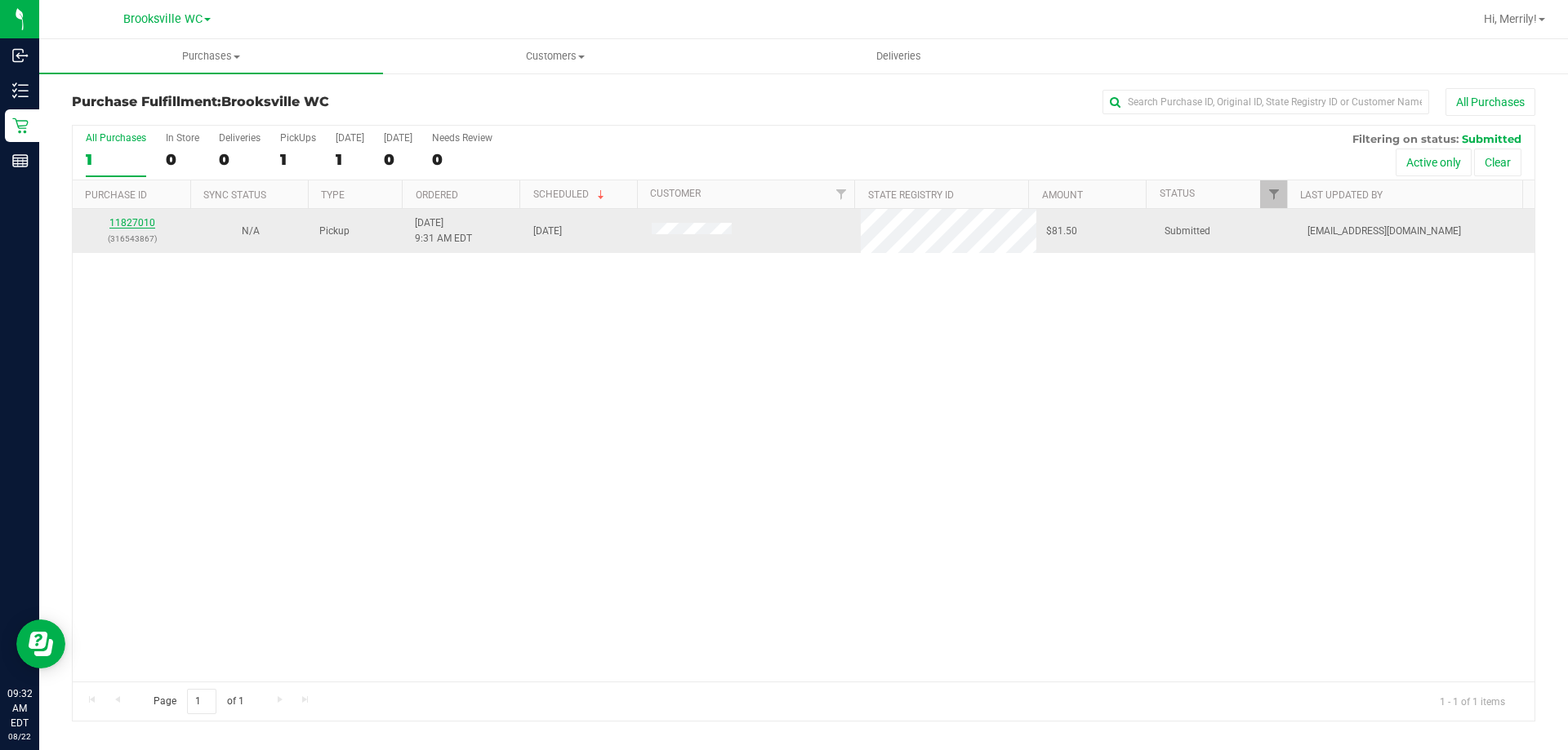
click at [136, 225] on link "11827010" at bounding box center [132, 223] width 45 height 11
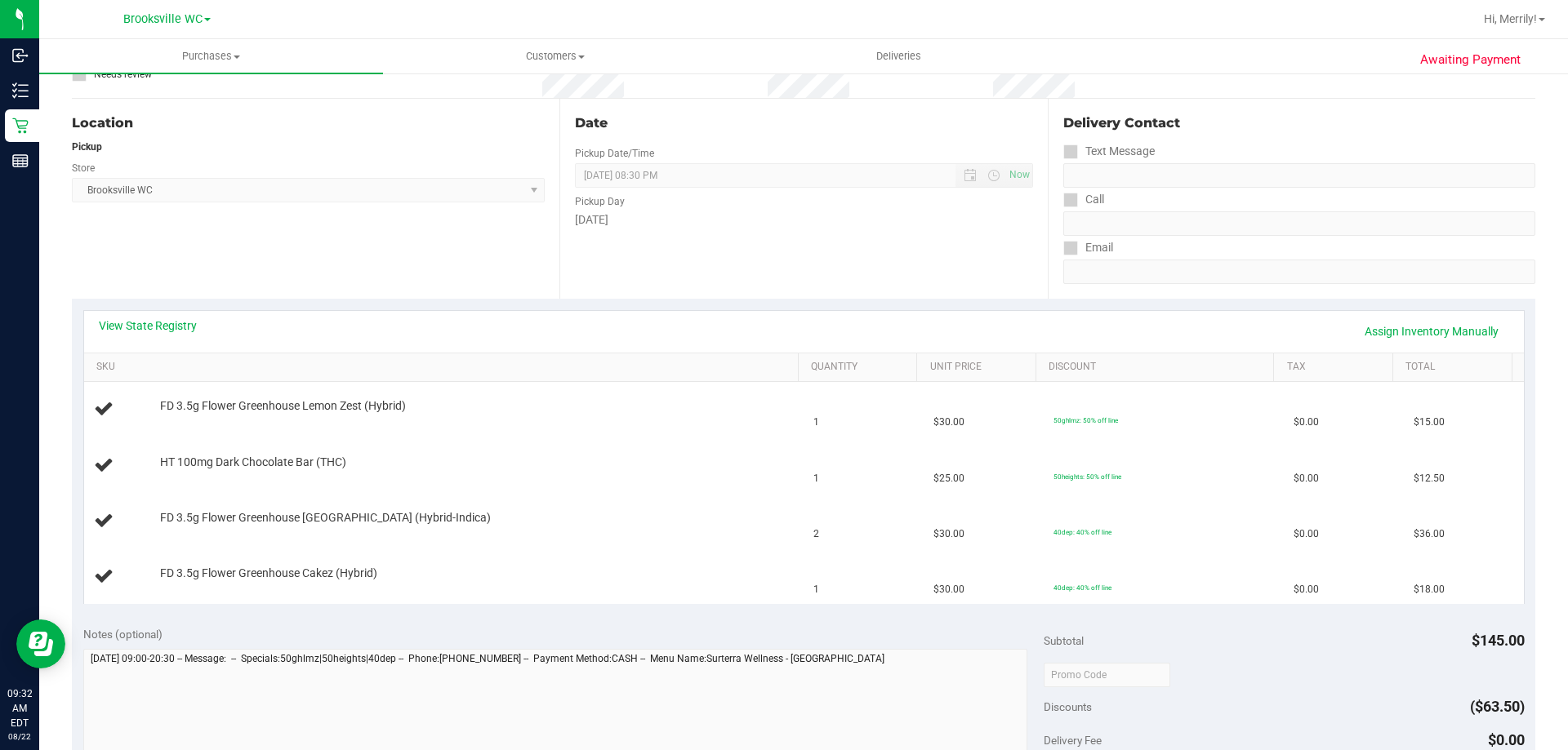
scroll to position [163, 0]
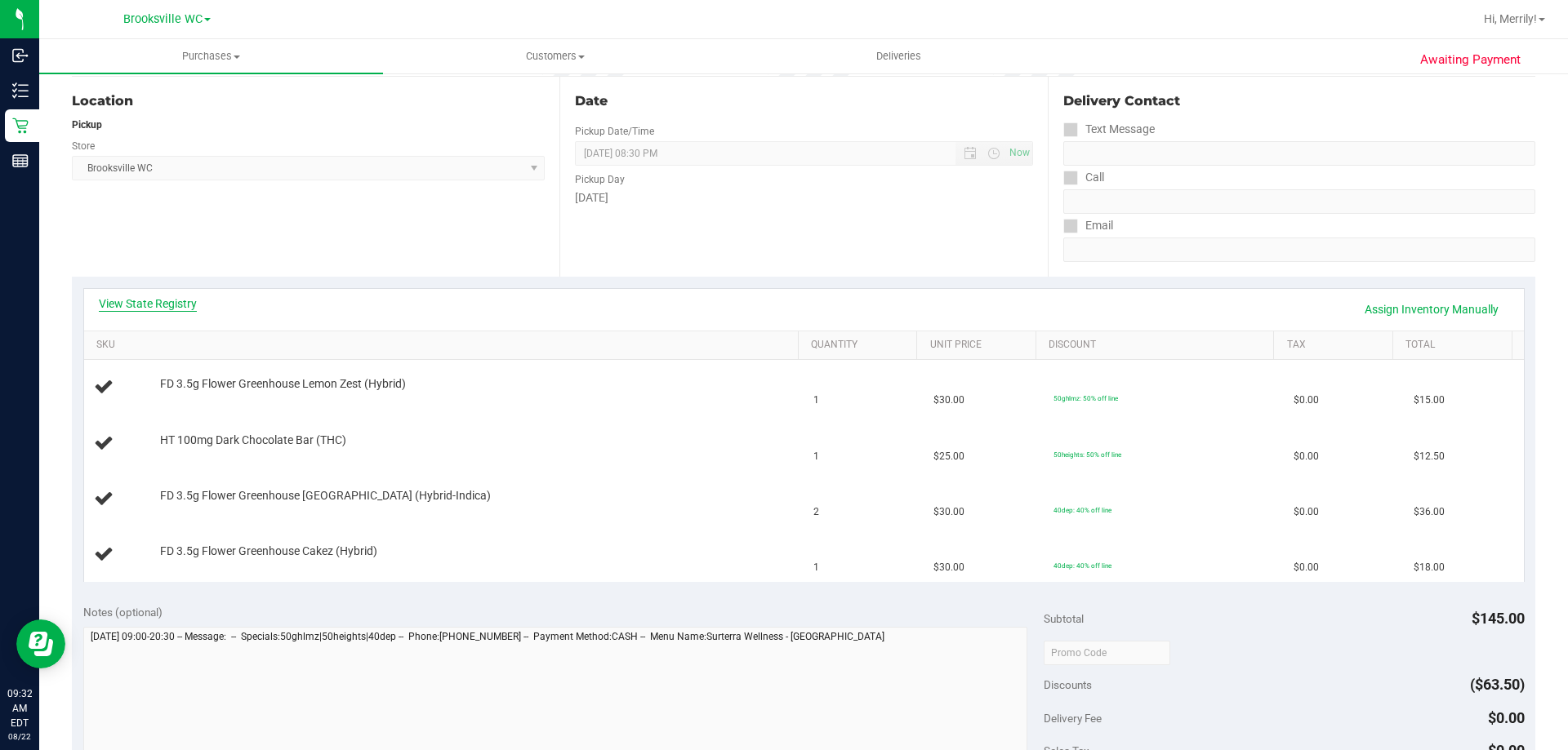
click at [129, 299] on link "View State Registry" at bounding box center [148, 304] width 98 height 17
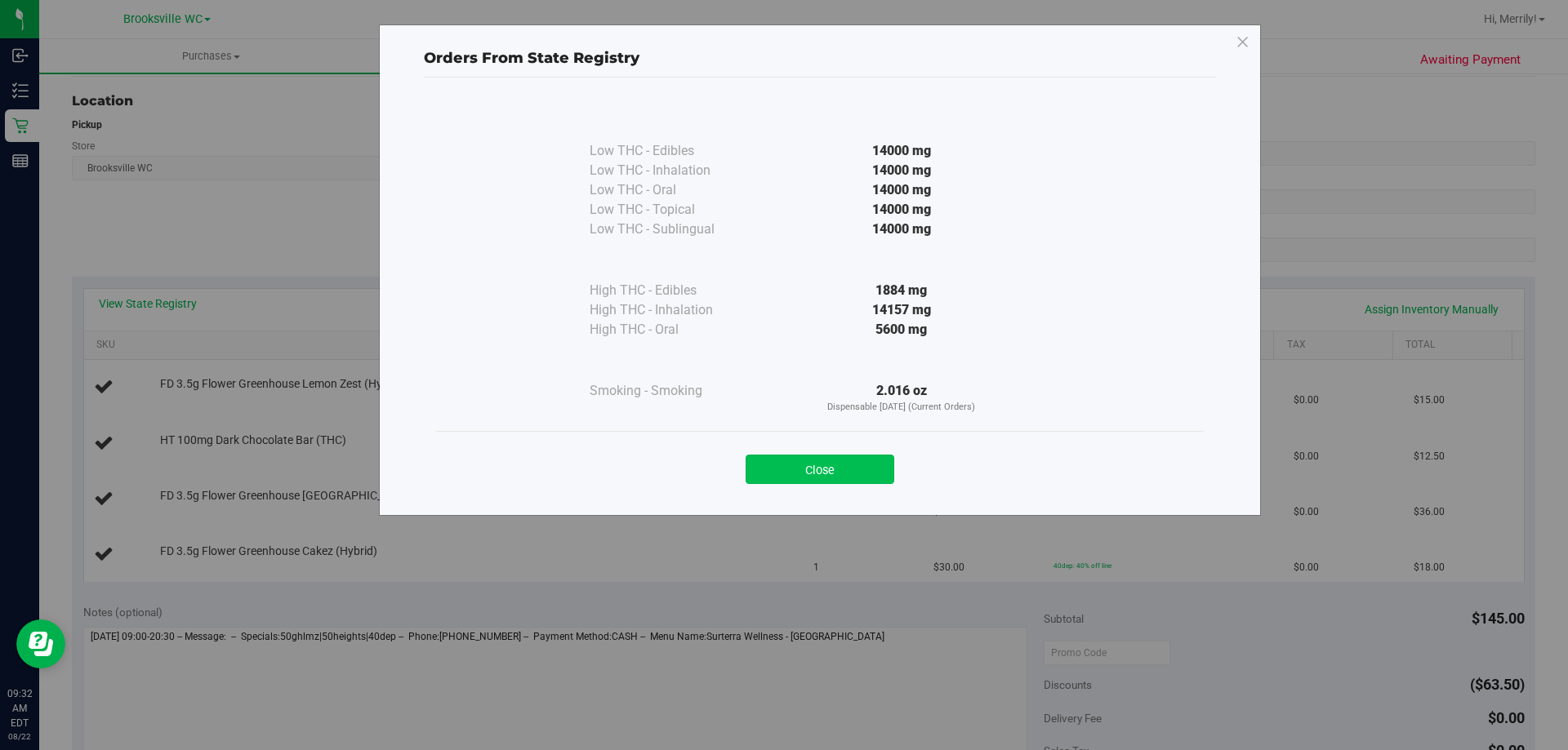
click at [782, 474] on button "Close" at bounding box center [820, 470] width 149 height 30
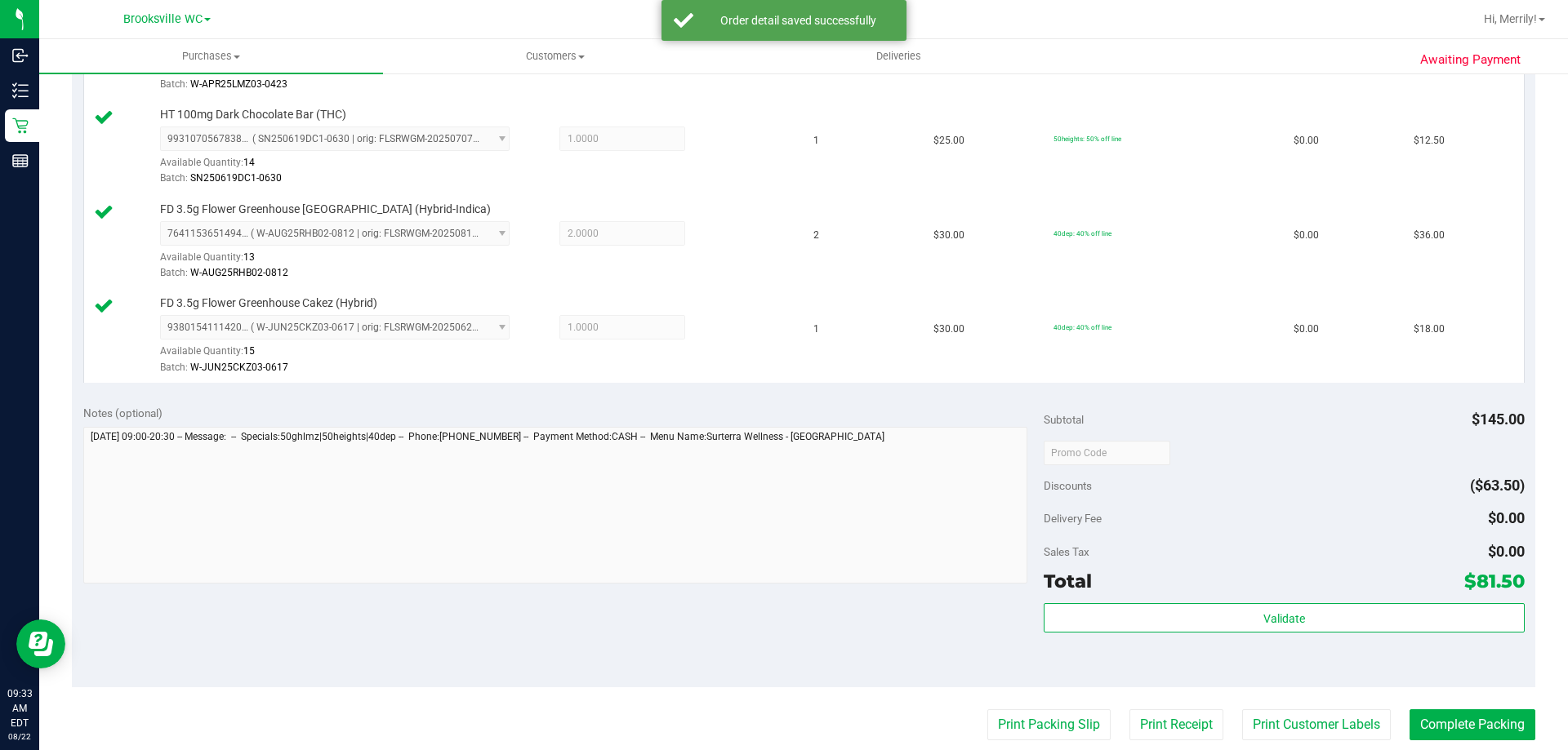
scroll to position [653, 0]
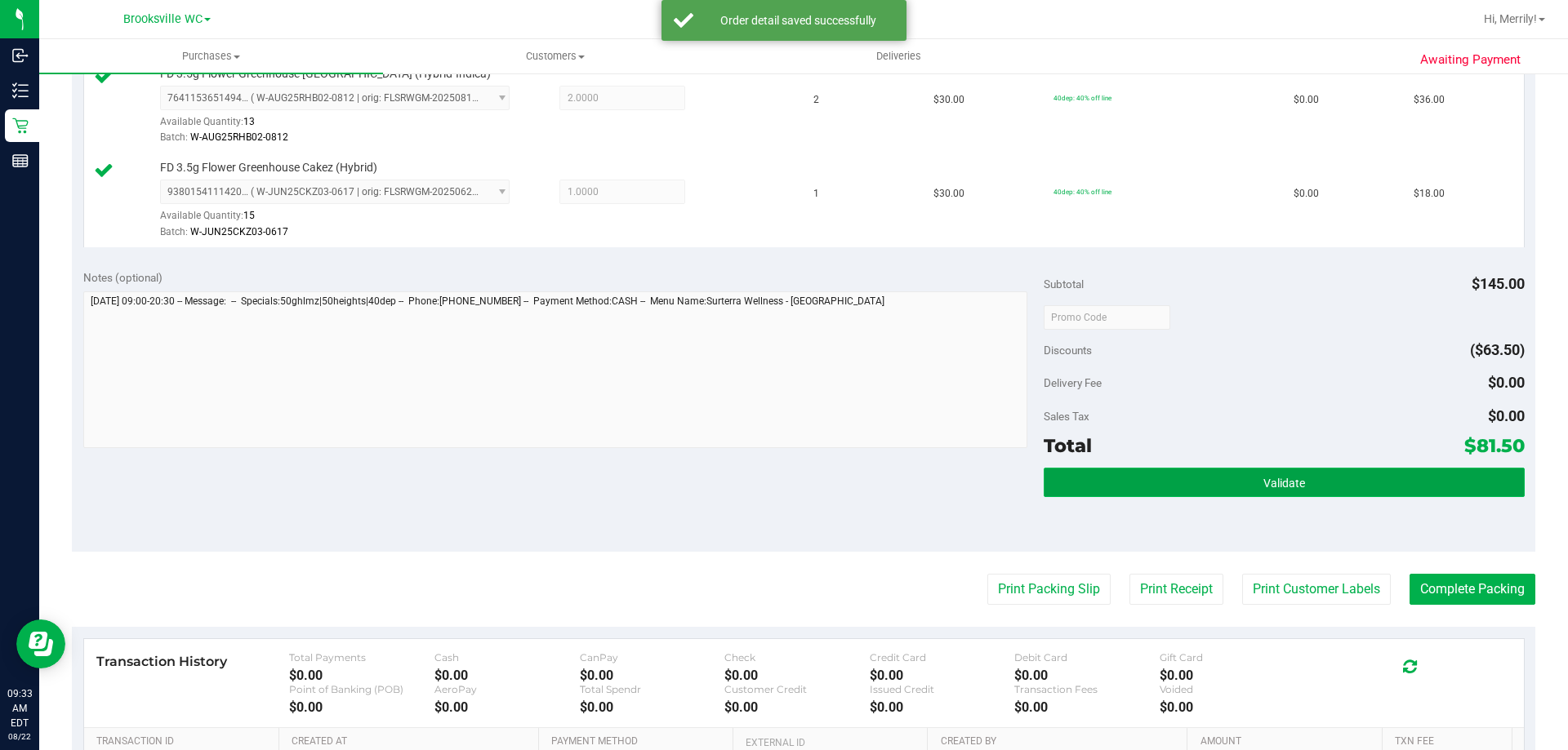
click at [1219, 478] on button "Validate" at bounding box center [1283, 483] width 480 height 30
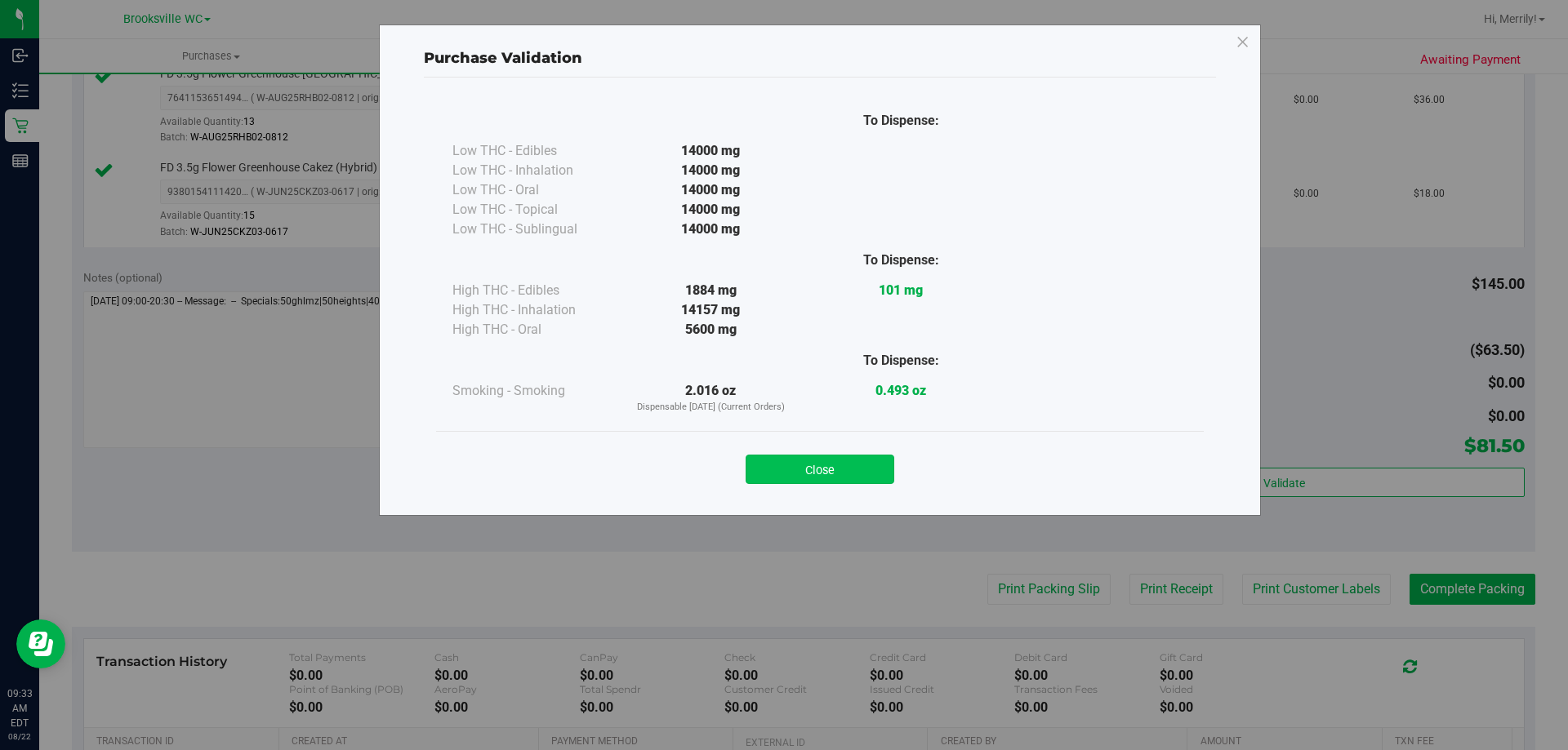
click at [818, 463] on button "Close" at bounding box center [820, 470] width 149 height 30
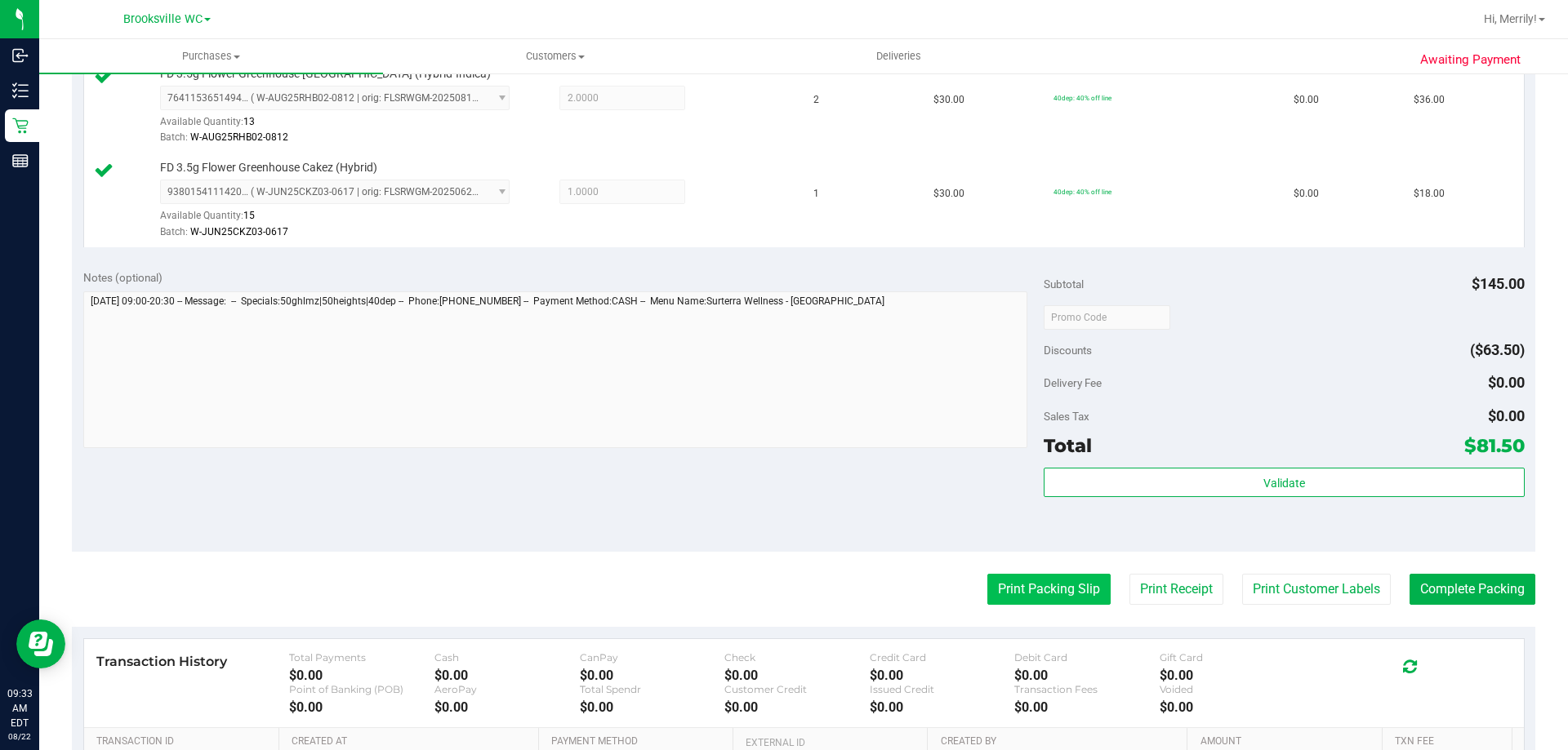
click at [1018, 585] on button "Print Packing Slip" at bounding box center [1049, 588] width 123 height 31
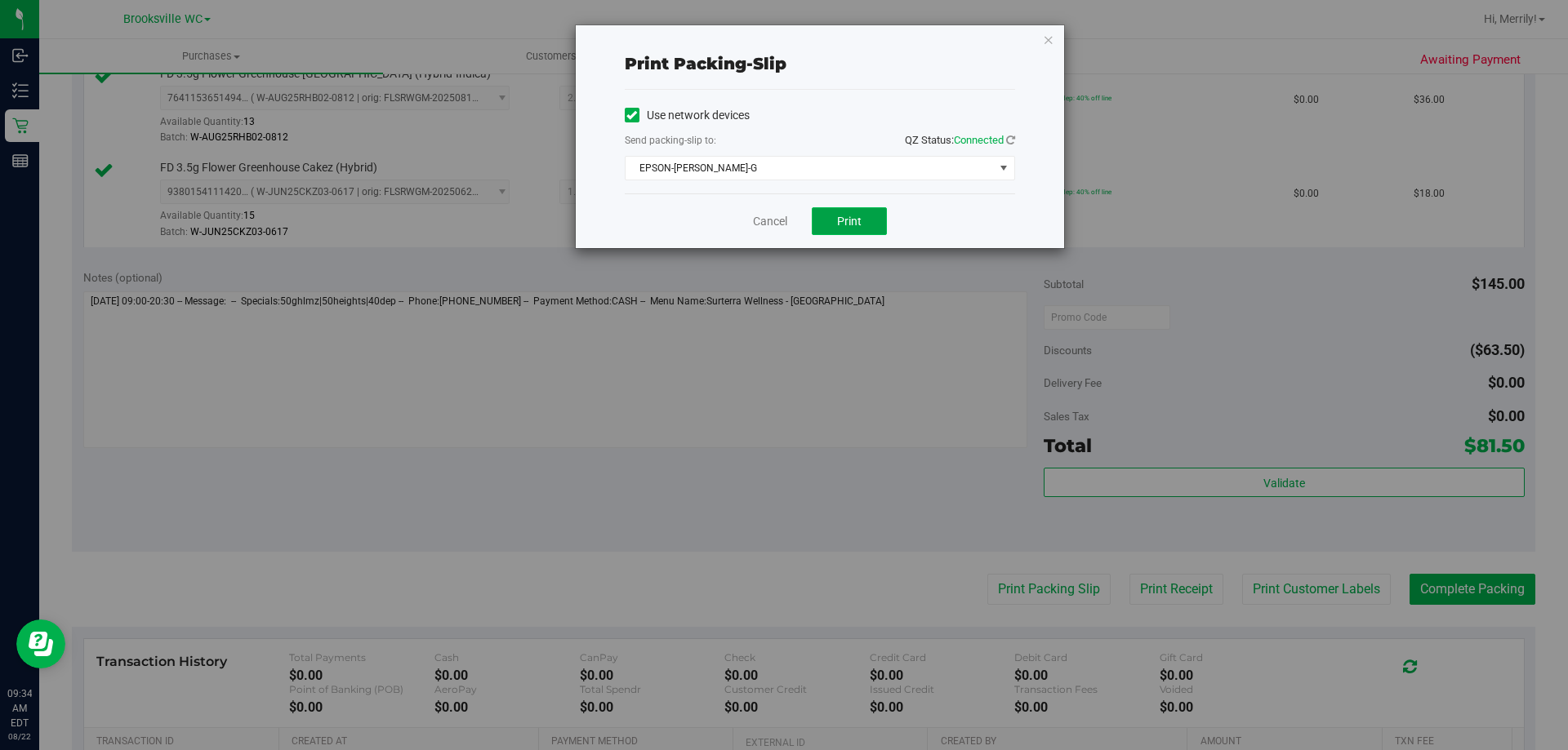
click at [853, 218] on span "Print" at bounding box center [849, 221] width 24 height 13
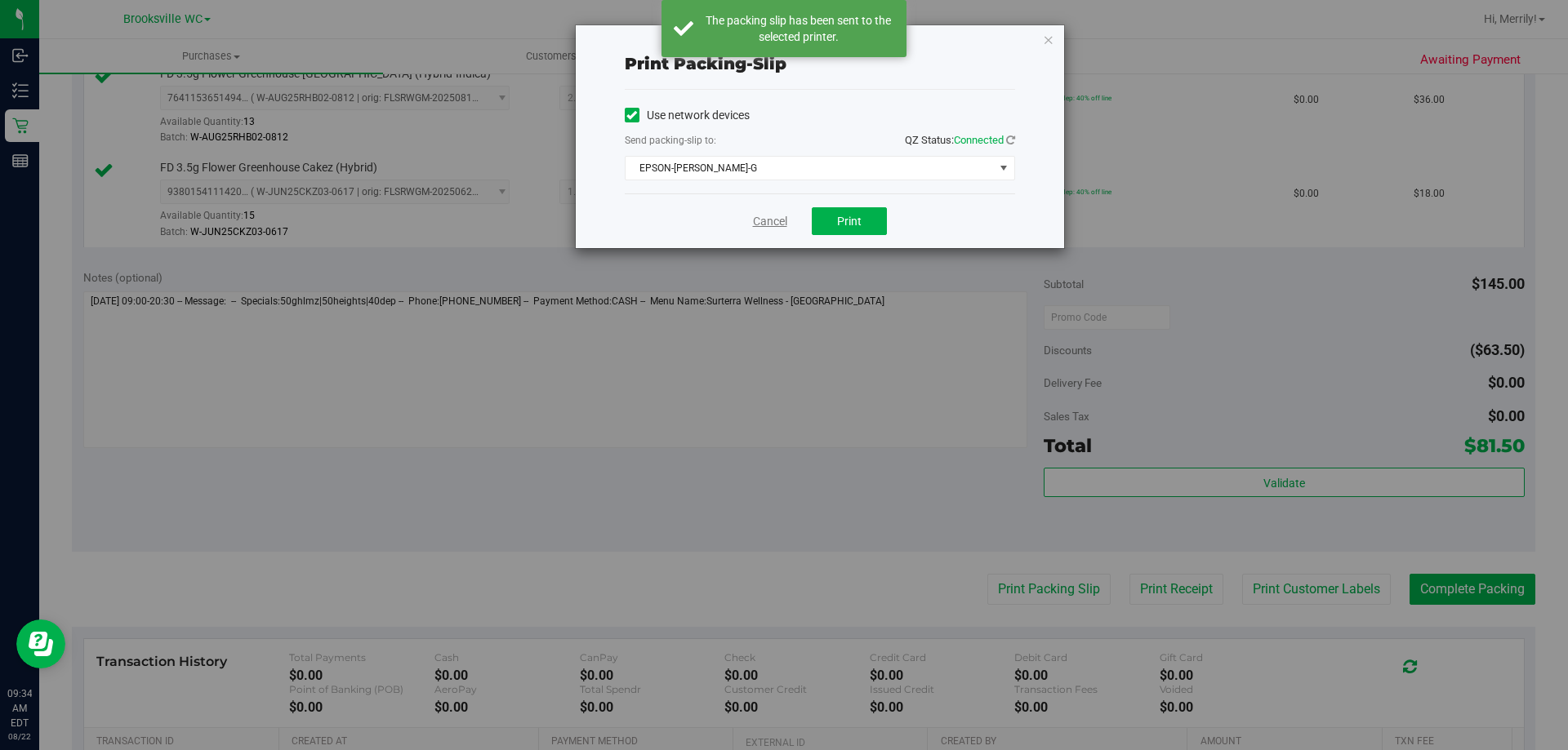
click at [774, 223] on link "Cancel" at bounding box center [770, 222] width 34 height 17
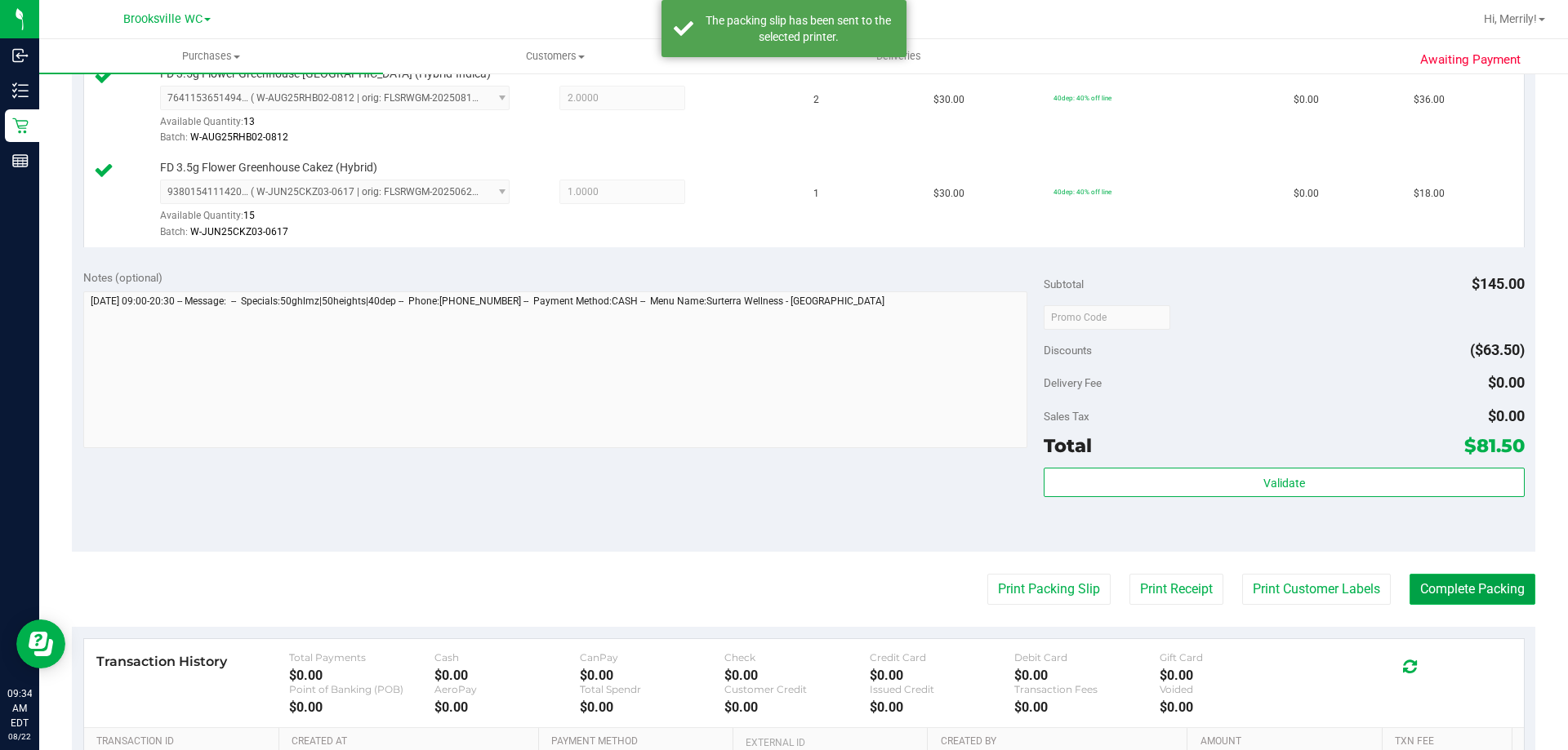
click at [1463, 594] on button "Complete Packing" at bounding box center [1471, 588] width 125 height 31
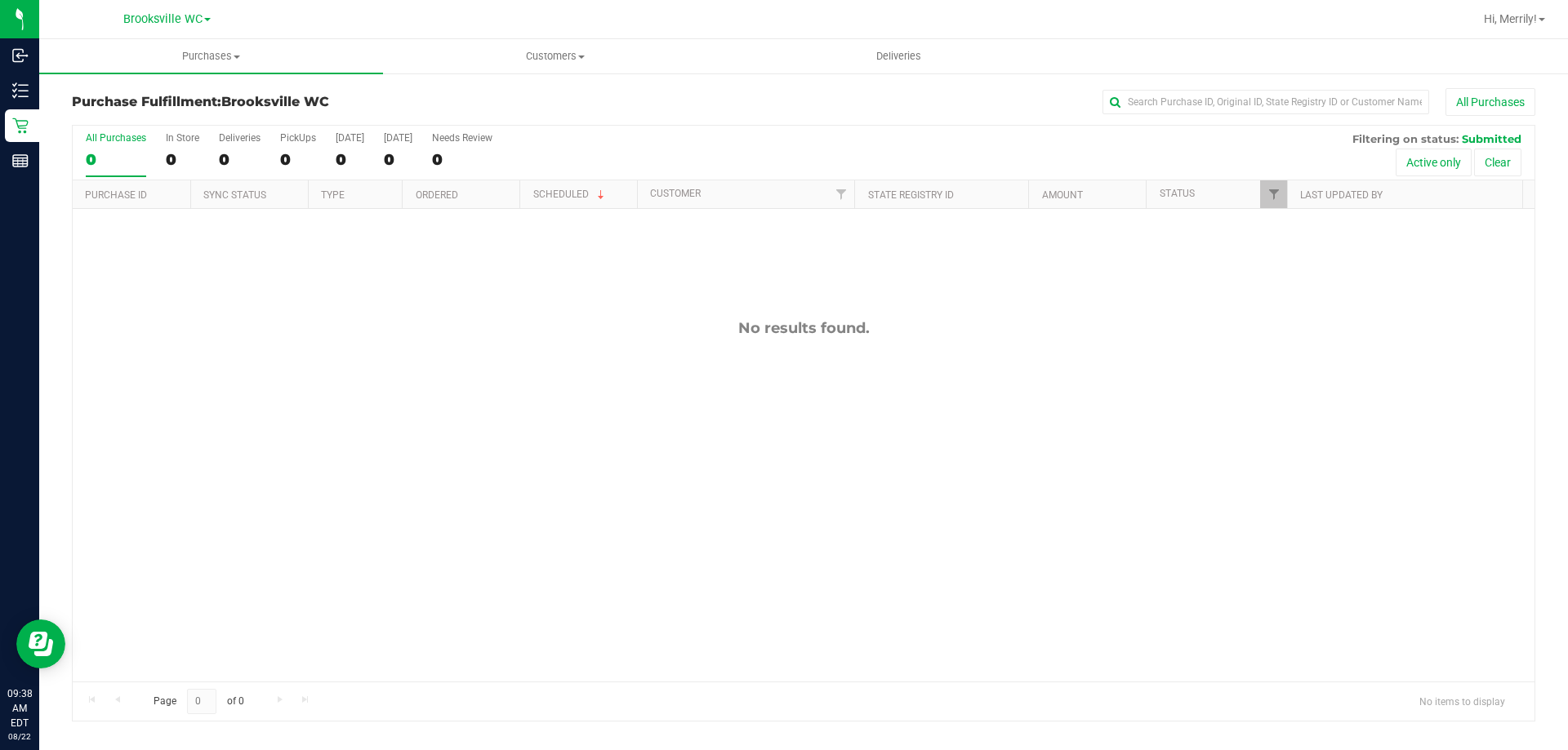
click at [233, 407] on div "No results found." at bounding box center [803, 500] width 1462 height 583
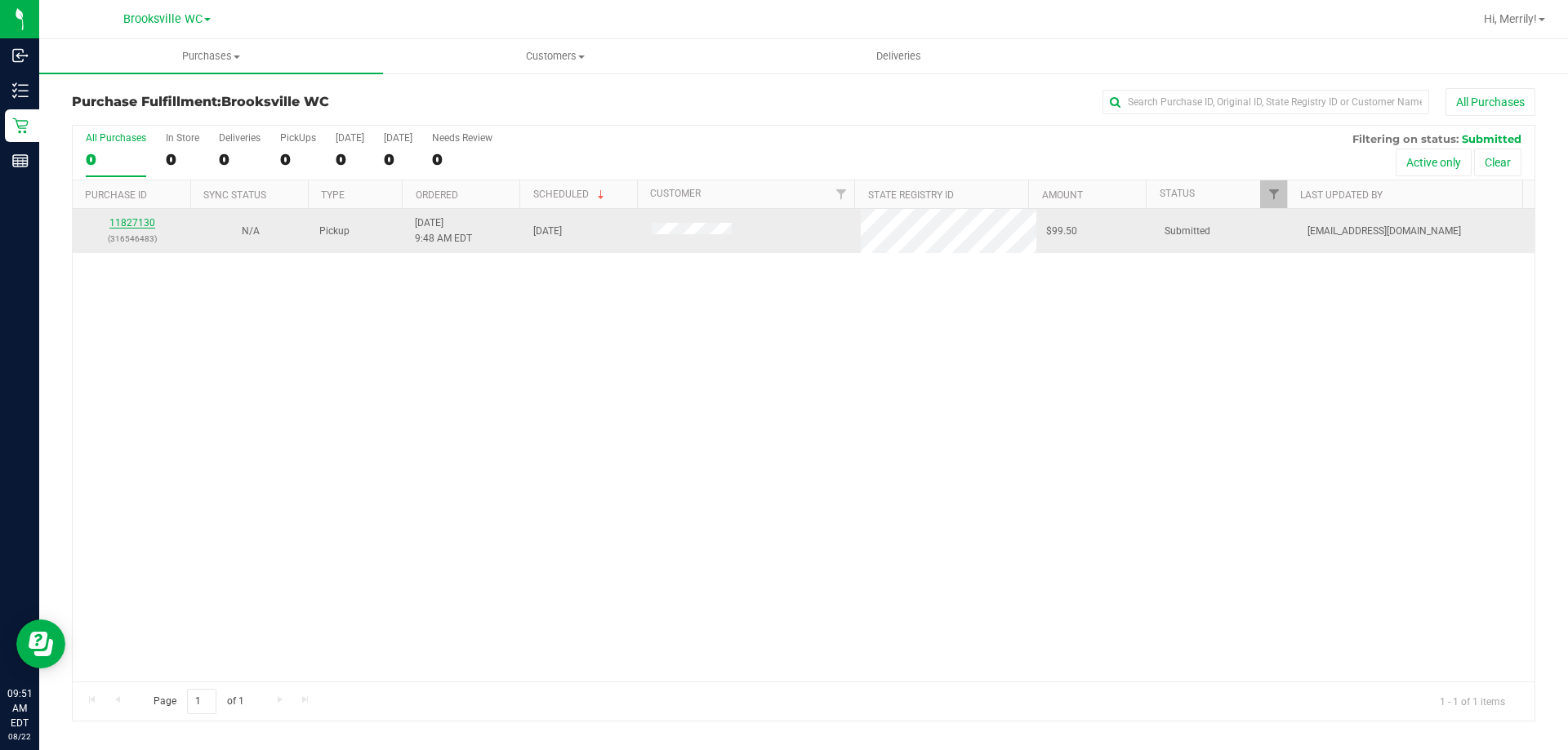
click at [138, 224] on link "11827130" at bounding box center [132, 223] width 45 height 11
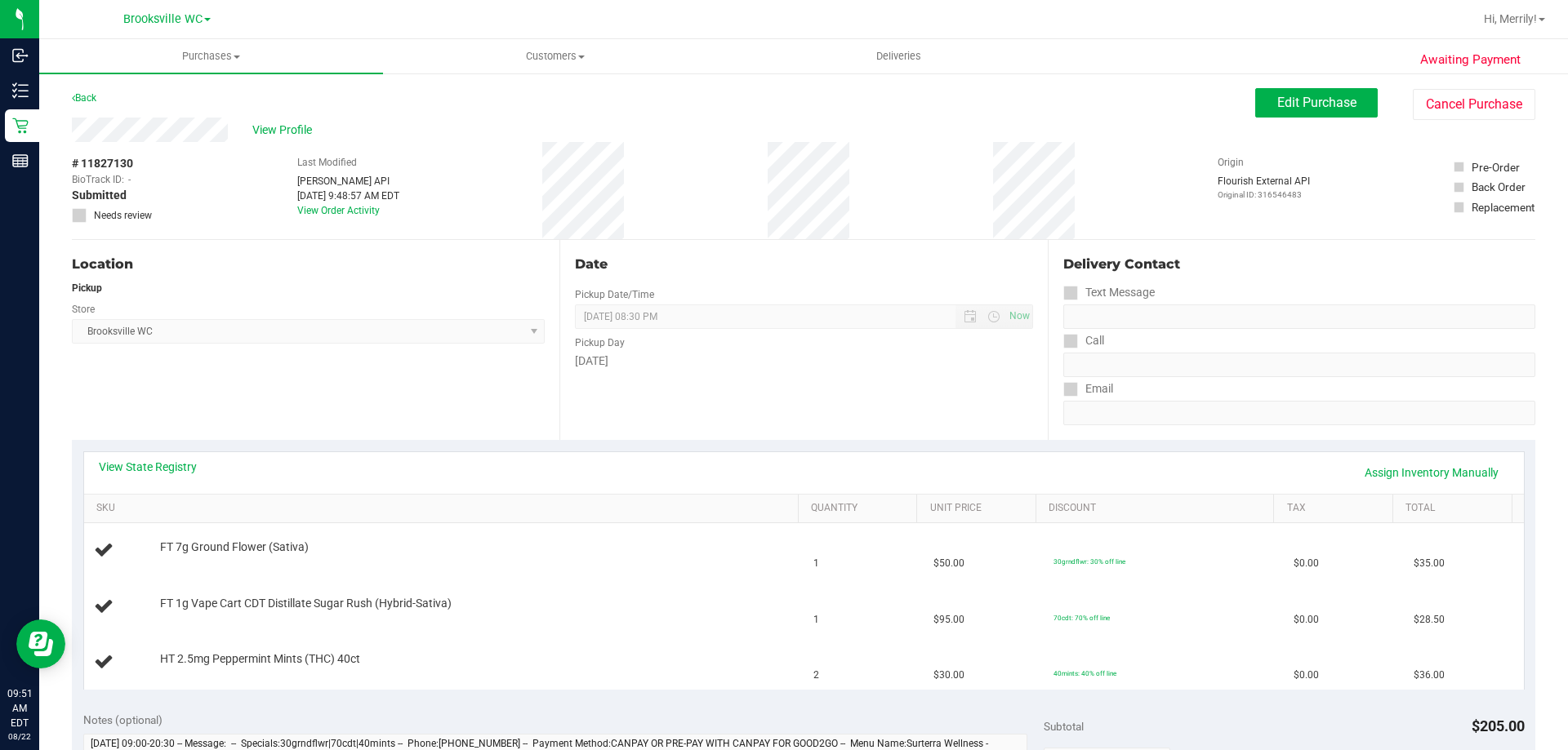
scroll to position [82, 0]
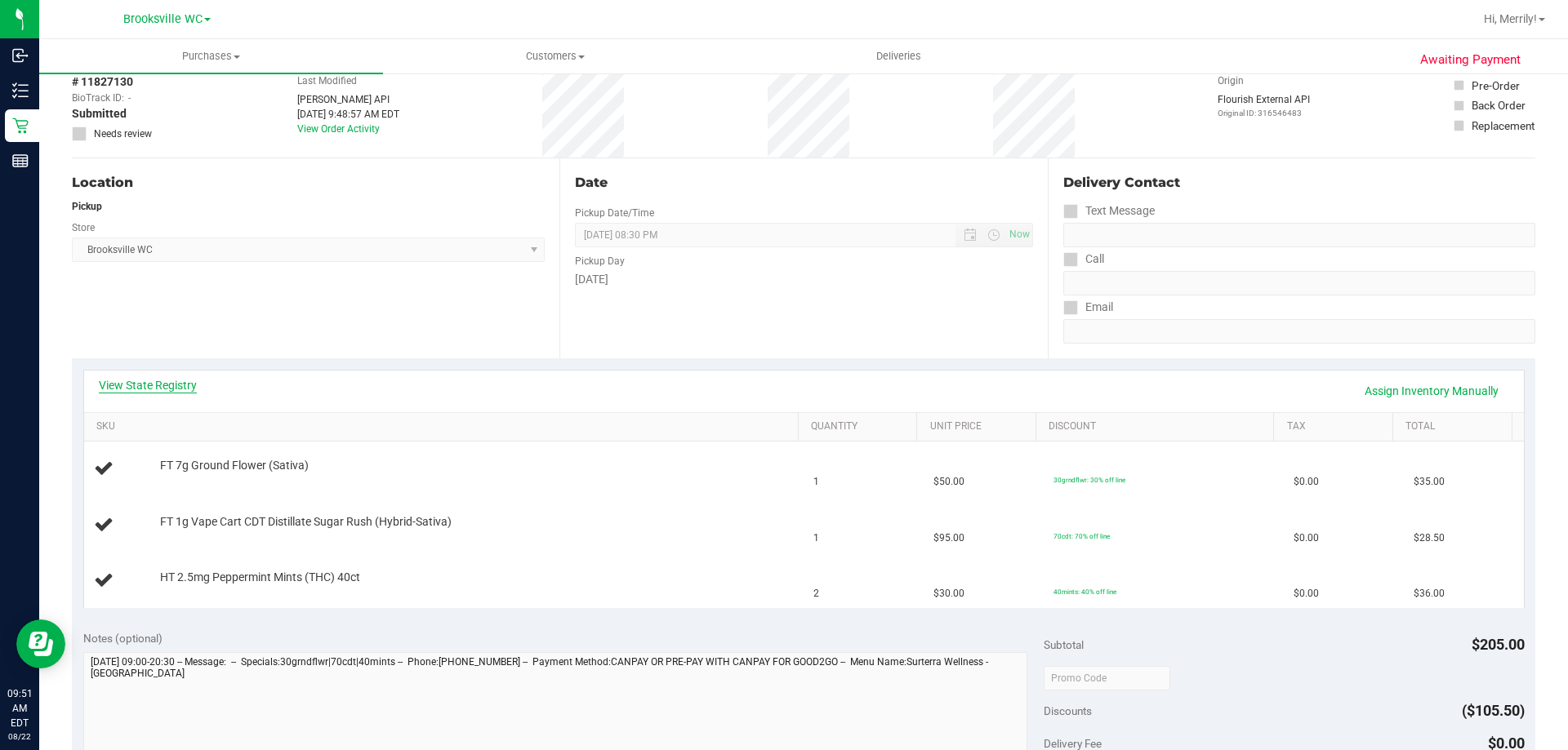
click at [152, 387] on link "View State Registry" at bounding box center [148, 385] width 98 height 17
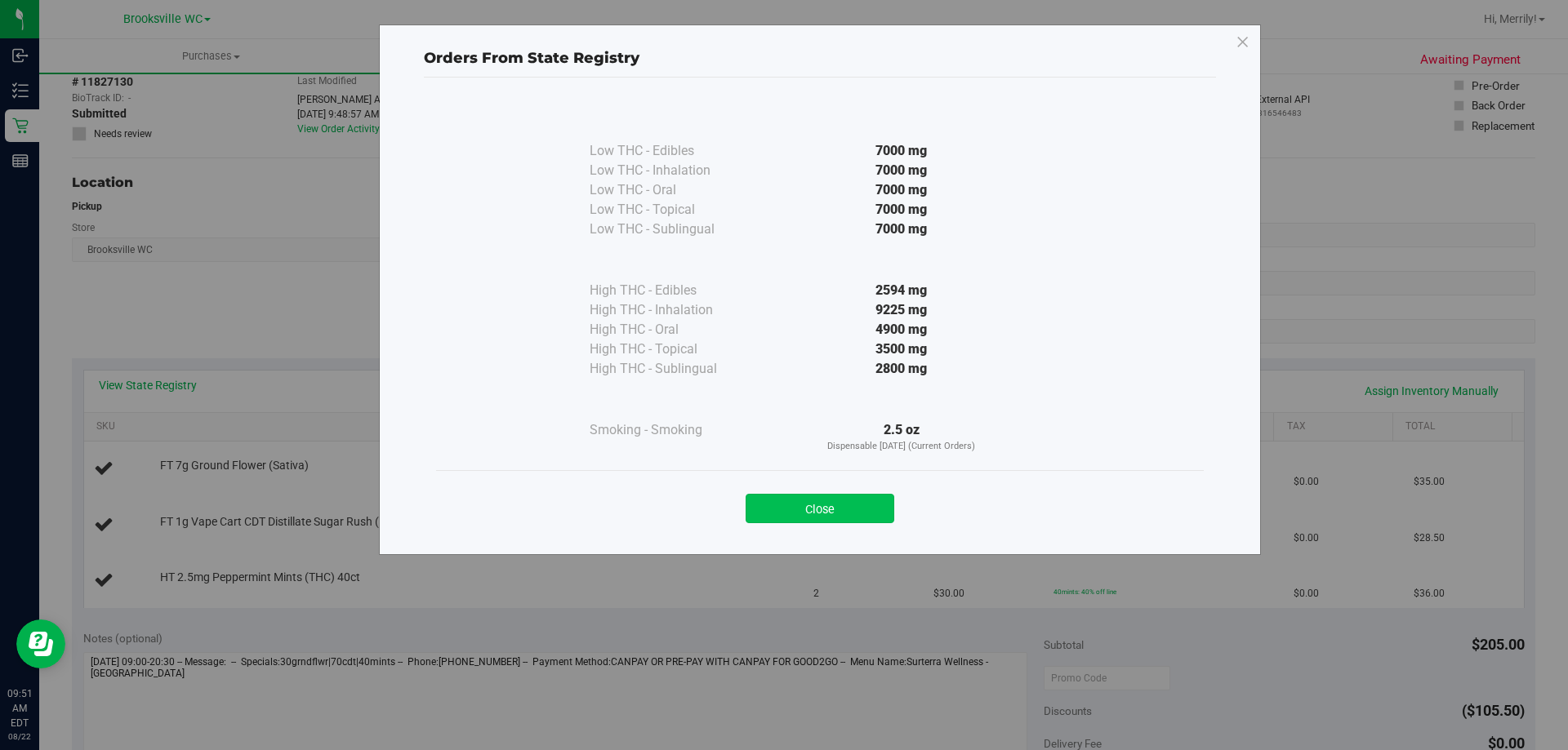
click at [805, 519] on button "Close" at bounding box center [820, 509] width 149 height 30
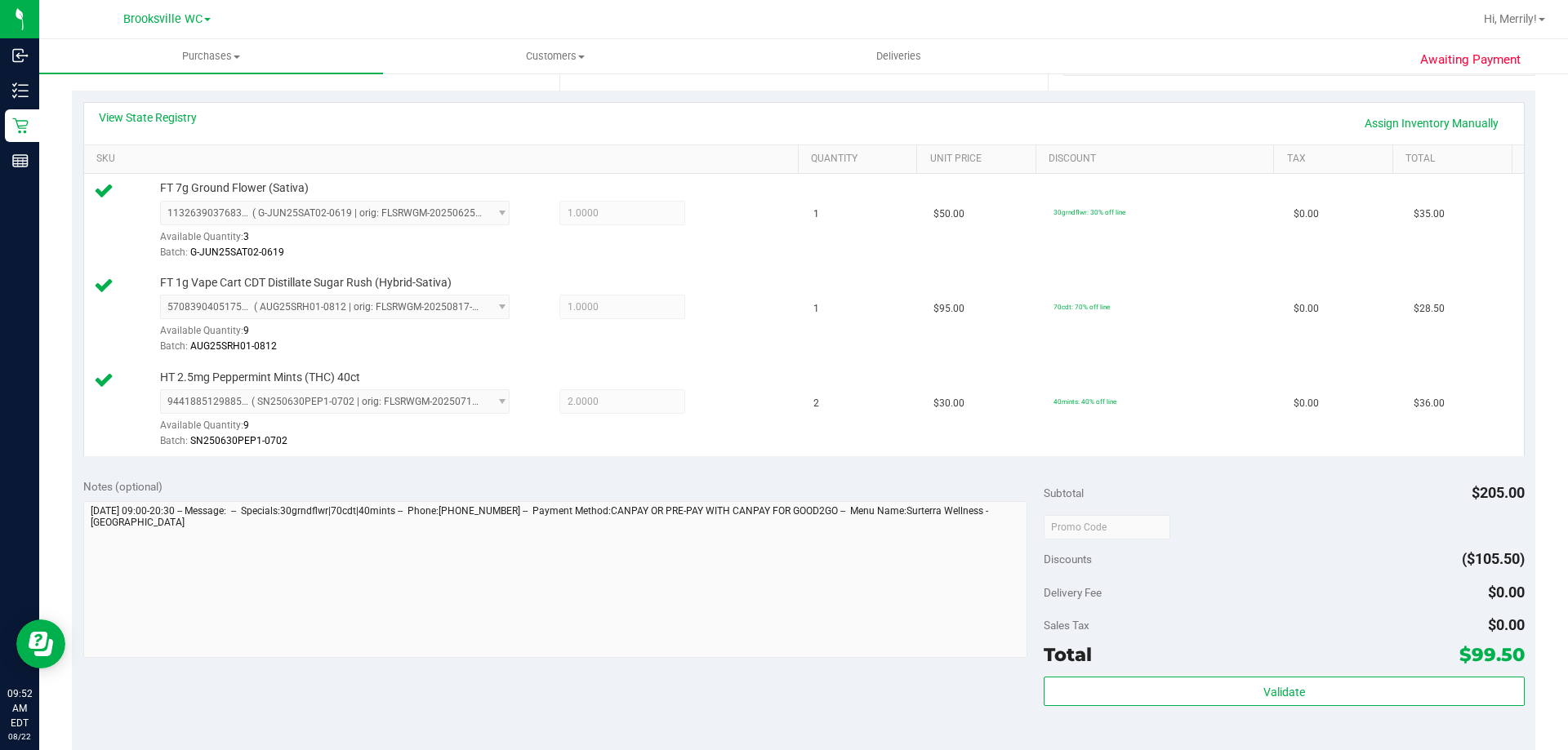
scroll to position [408, 0]
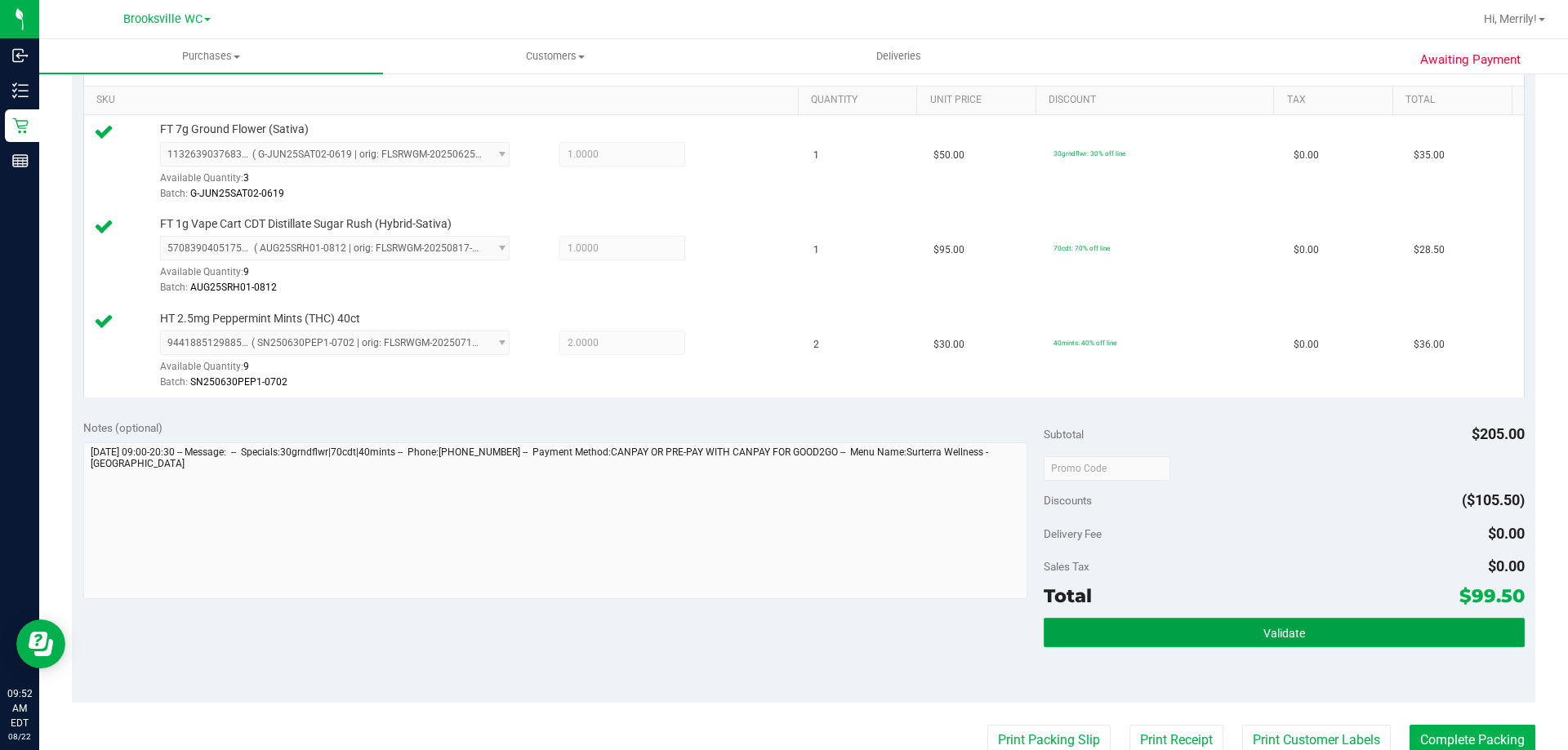
click at [1194, 628] on button "Validate" at bounding box center [1283, 633] width 480 height 30
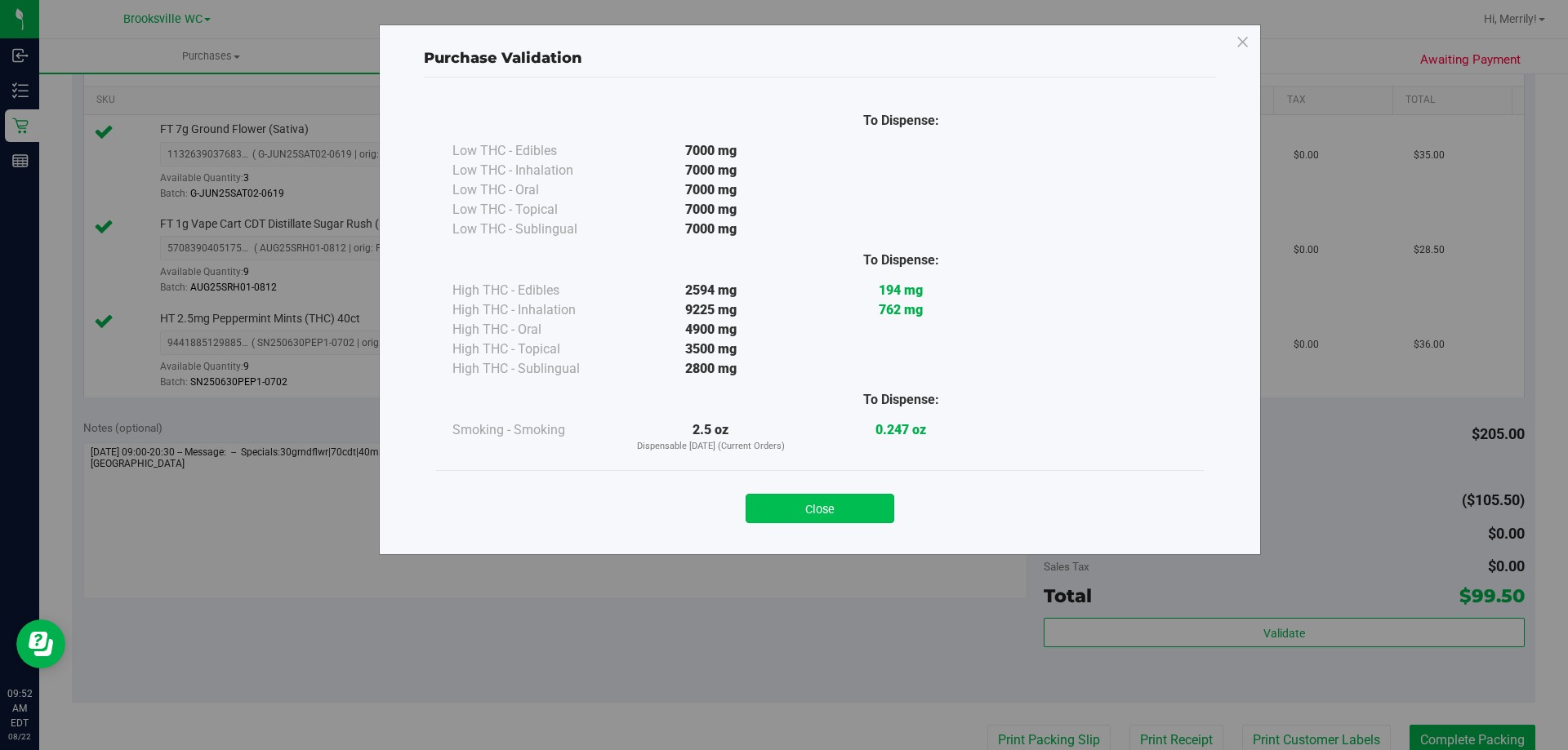
click at [836, 511] on button "Close" at bounding box center [820, 509] width 149 height 30
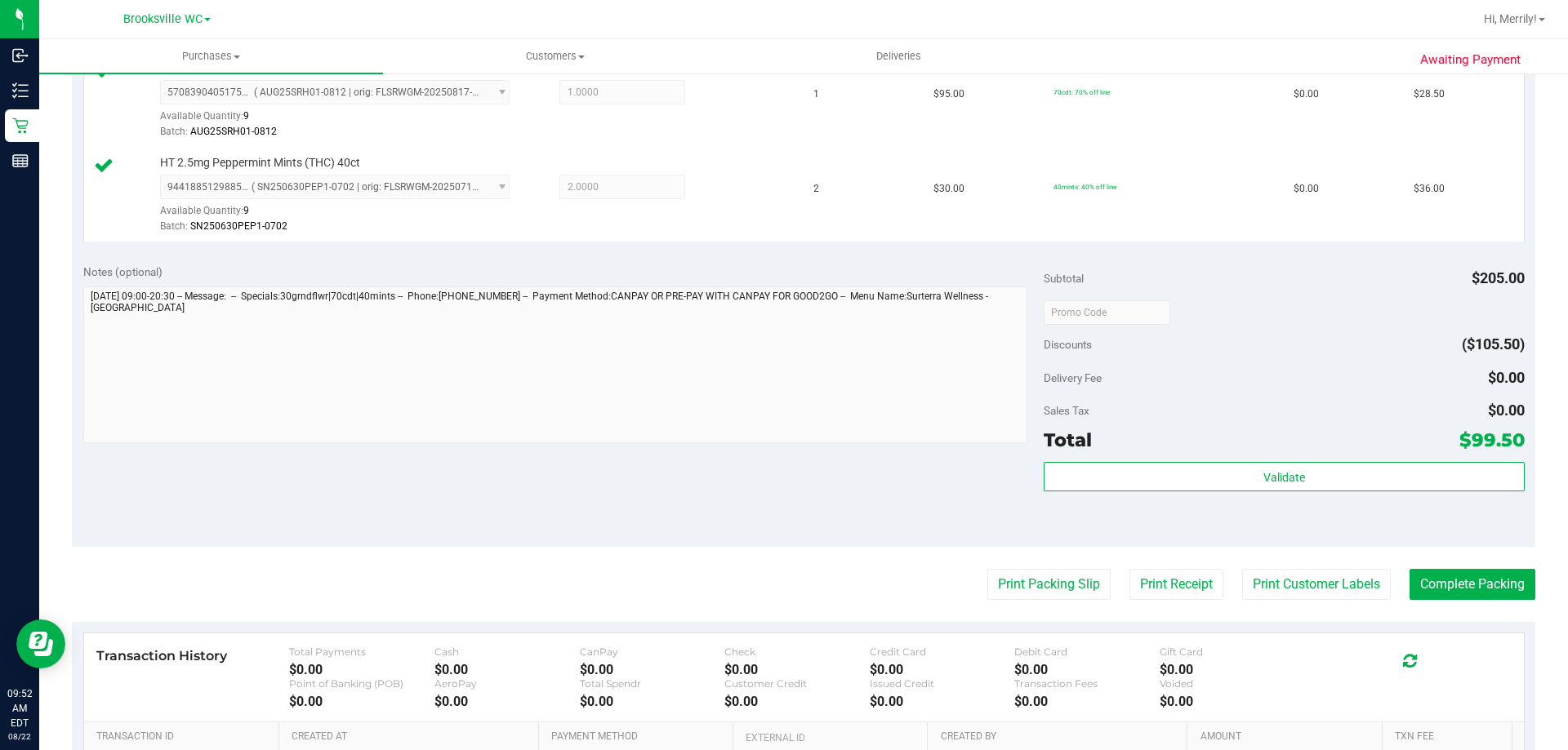
scroll to position [572, 0]
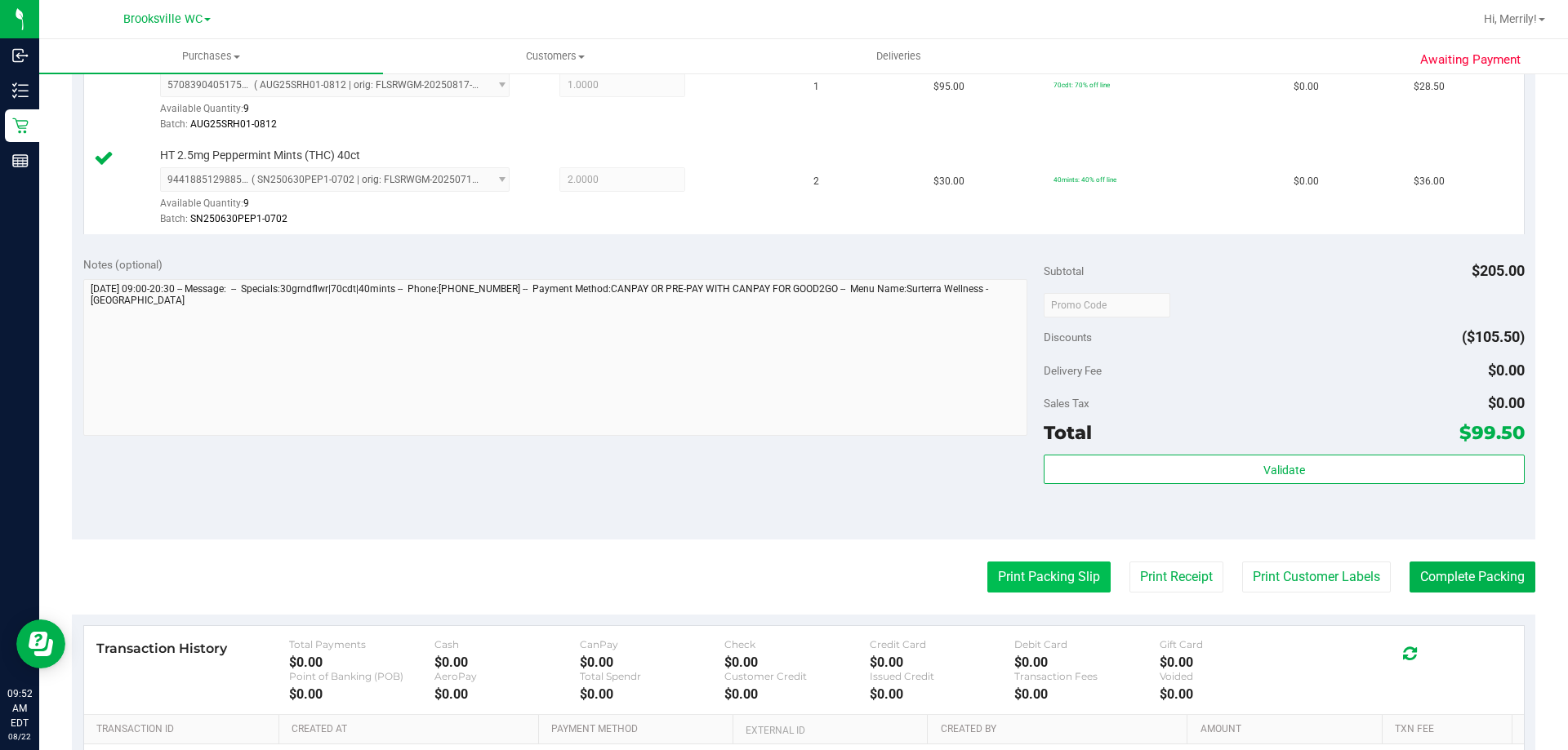
click at [1030, 568] on button "Print Packing Slip" at bounding box center [1049, 576] width 123 height 31
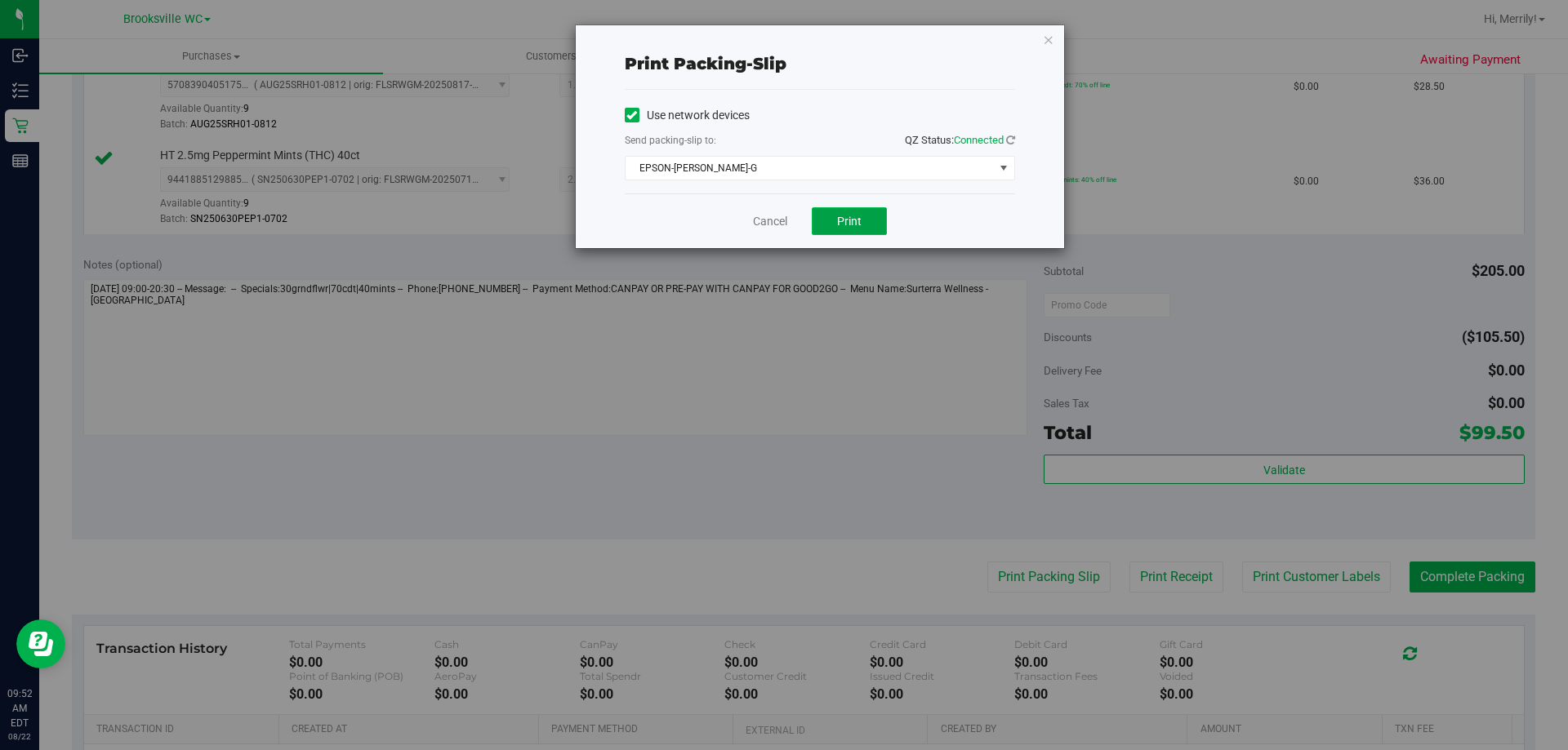
click at [849, 221] on span "Print" at bounding box center [849, 221] width 24 height 13
click at [775, 221] on link "Cancel" at bounding box center [770, 222] width 34 height 17
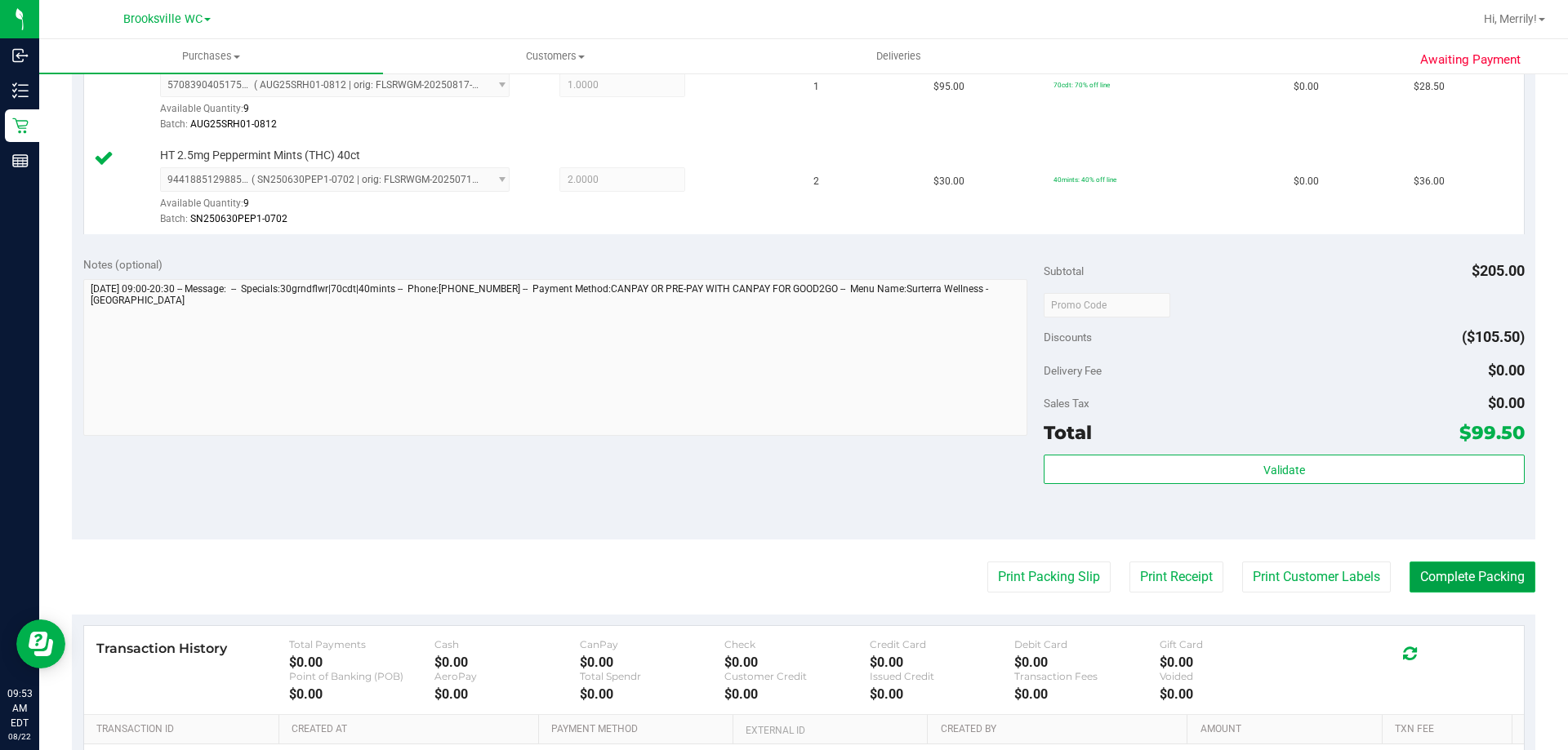
click at [1443, 571] on button "Complete Packing" at bounding box center [1471, 576] width 125 height 31
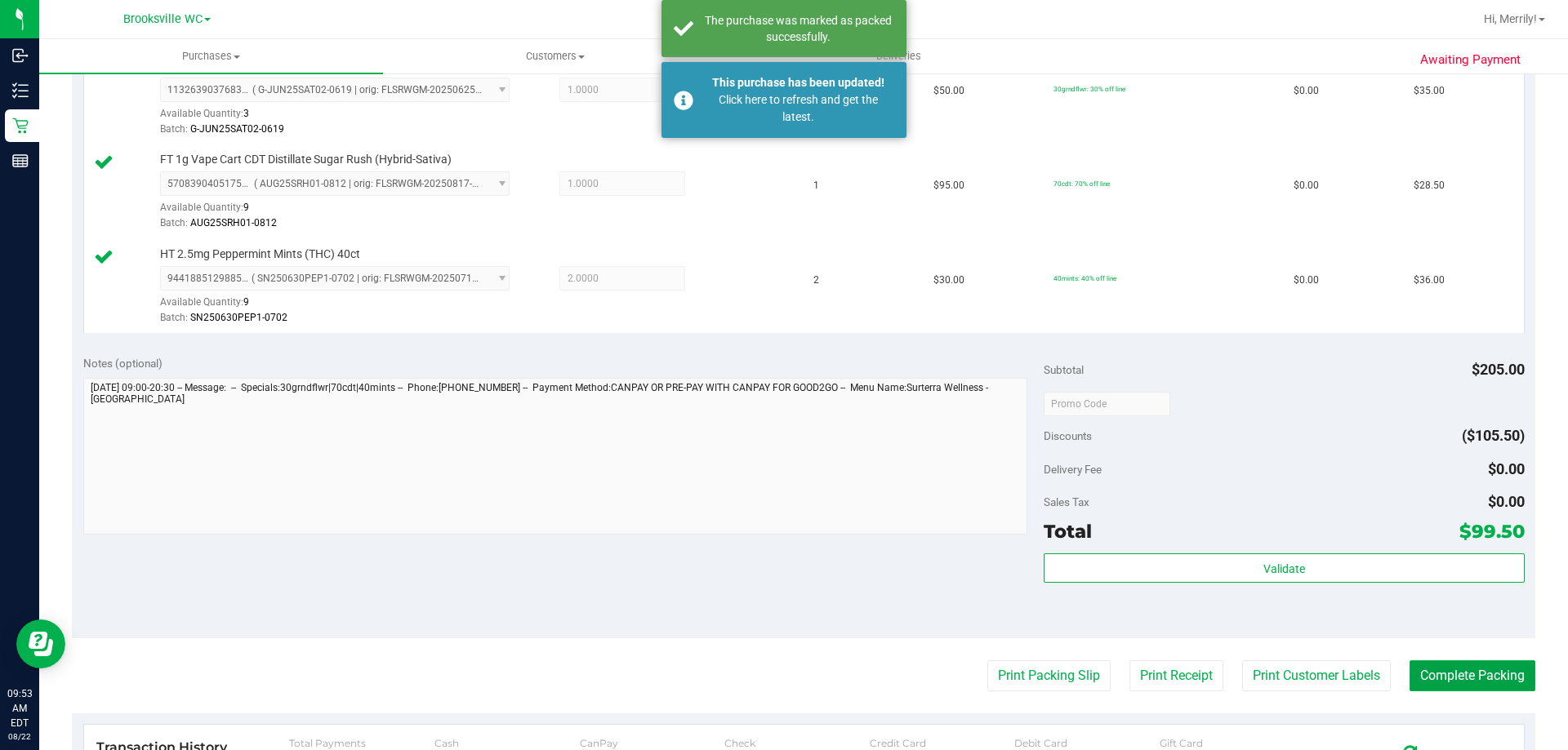
scroll to position [327, 0]
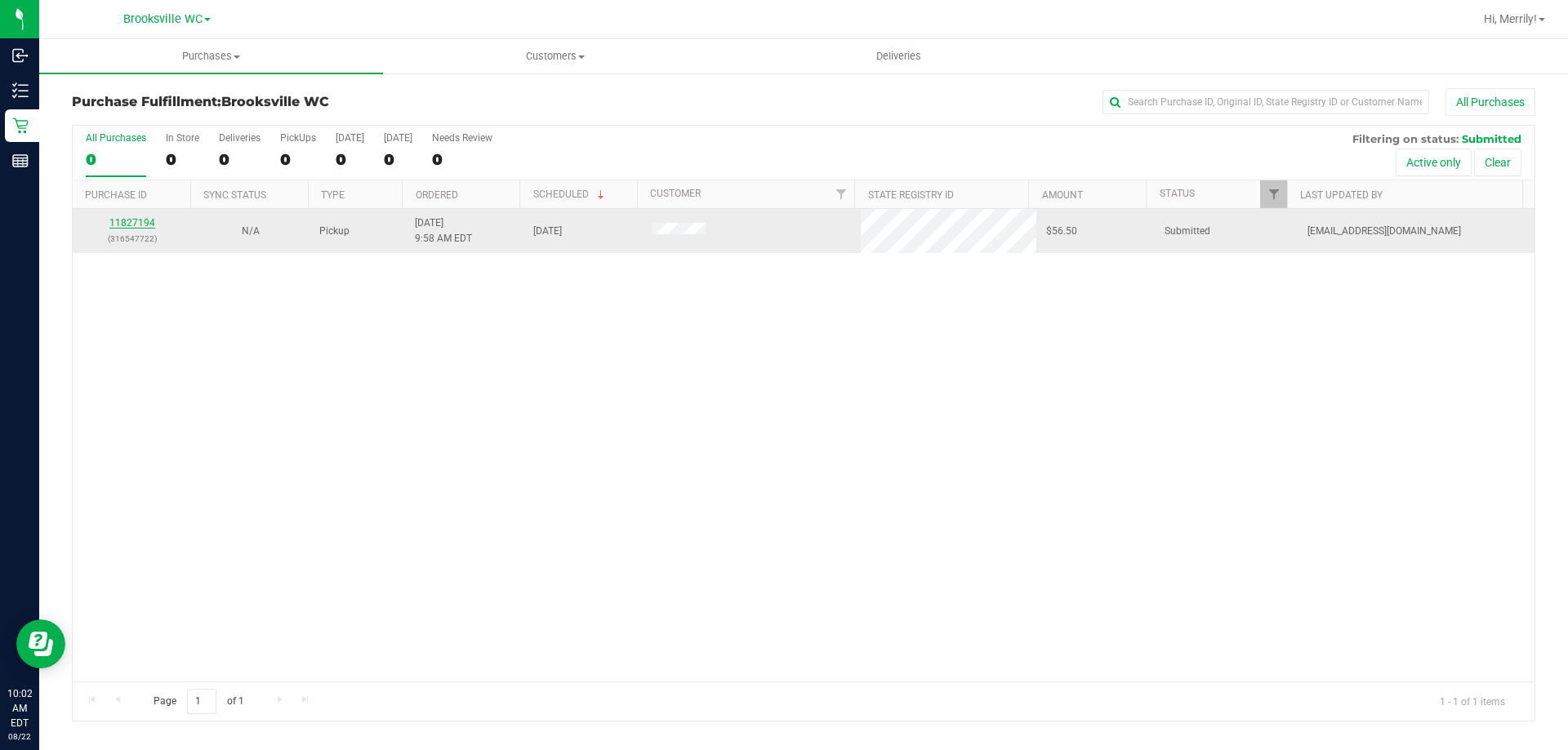
click at [133, 219] on div "All Purchases 0 In Store 0 Deliveries 0 PickUps 0 Today 0 Tomorrow 0 Needs Revi…" at bounding box center [803, 423] width 1464 height 597
click at [136, 223] on link "11827194" at bounding box center [132, 223] width 45 height 11
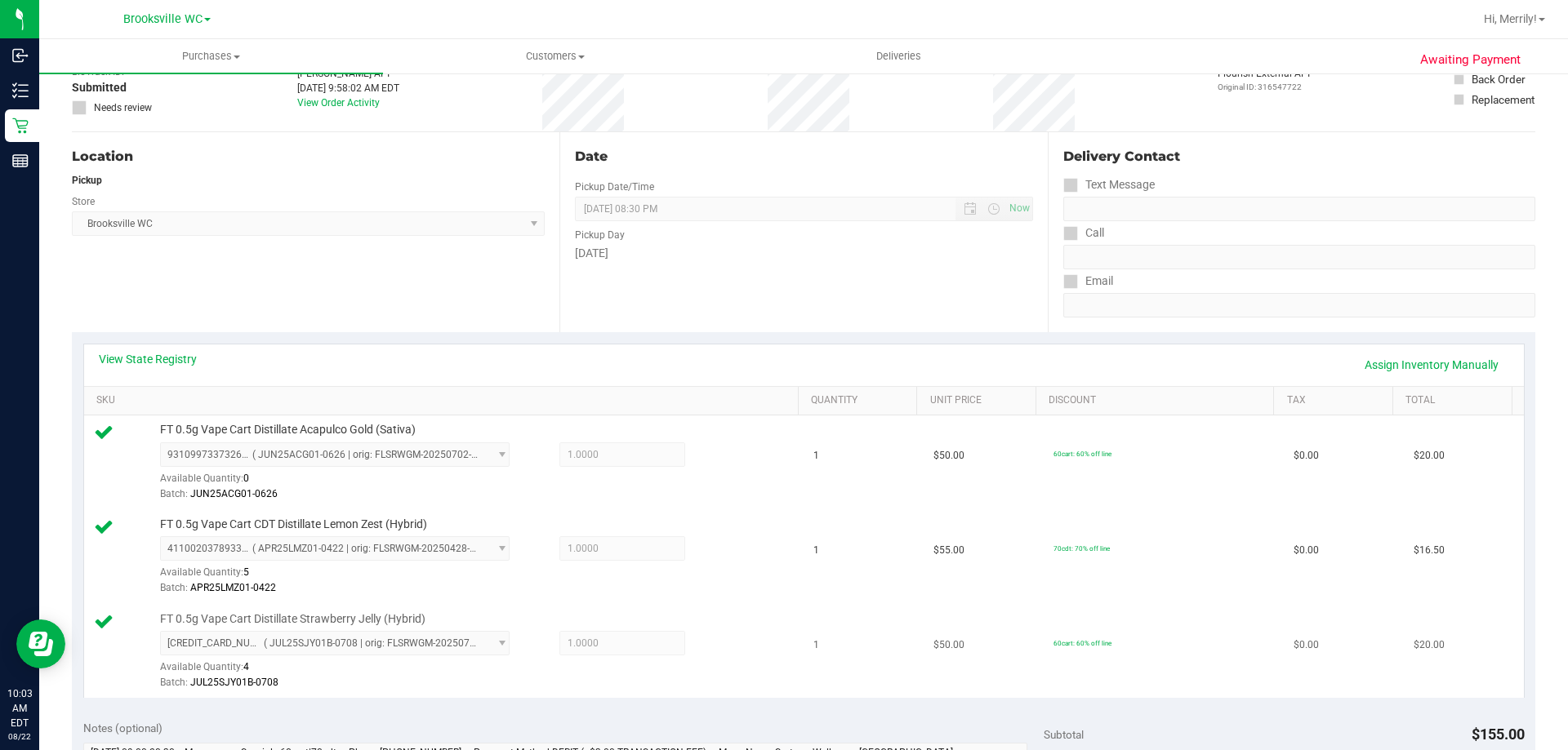
scroll to position [408, 0]
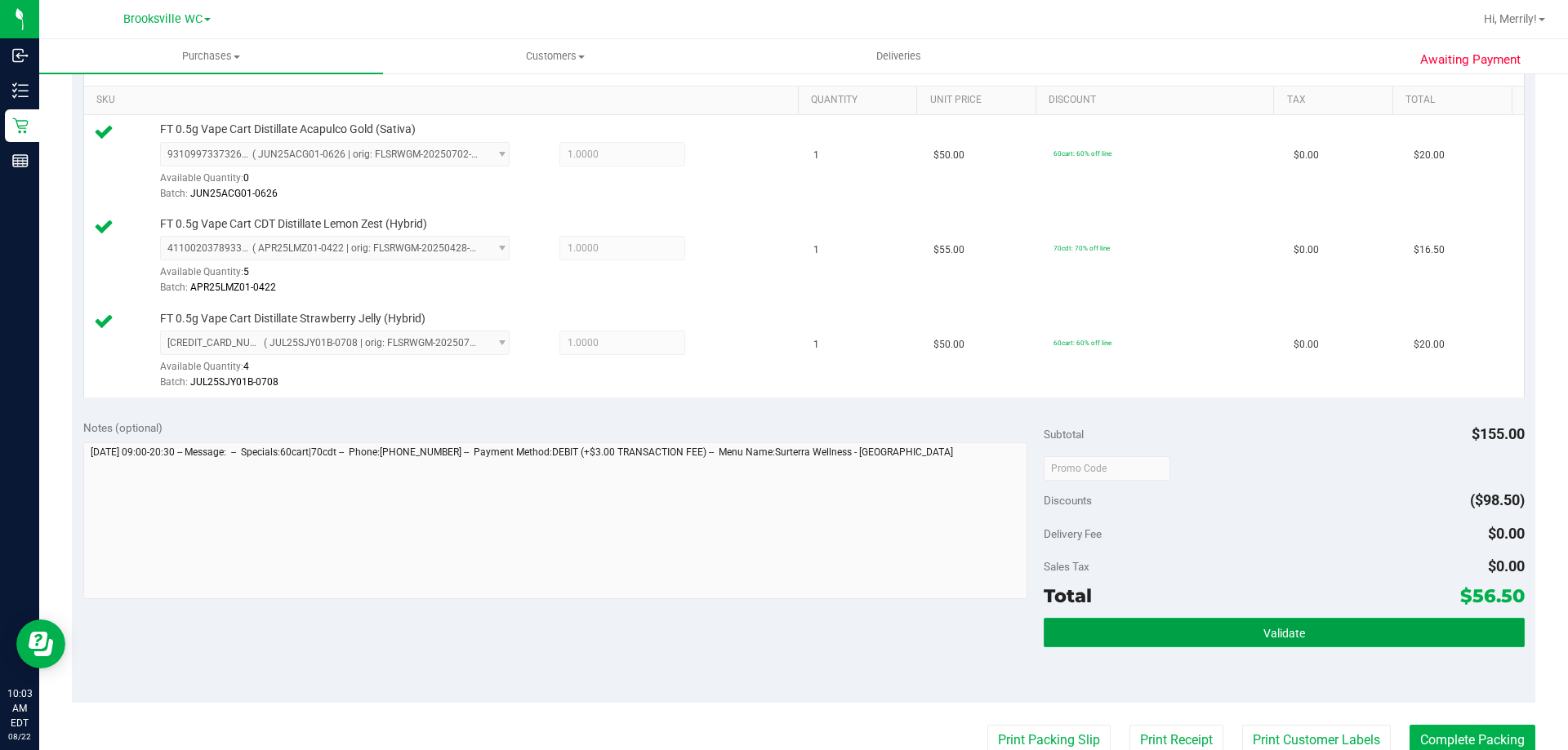
click at [1146, 634] on button "Validate" at bounding box center [1283, 633] width 480 height 30
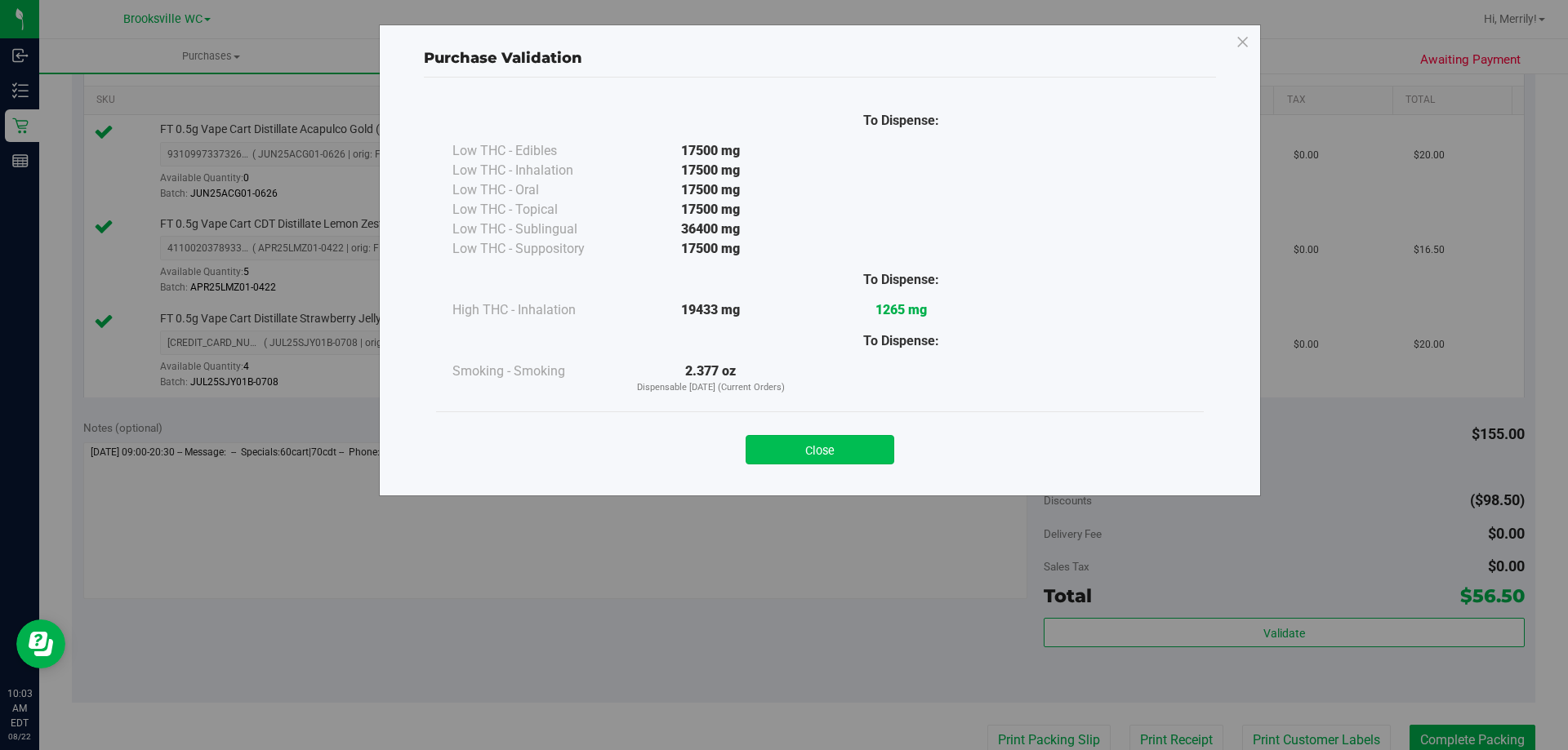
click at [825, 452] on button "Close" at bounding box center [820, 450] width 149 height 30
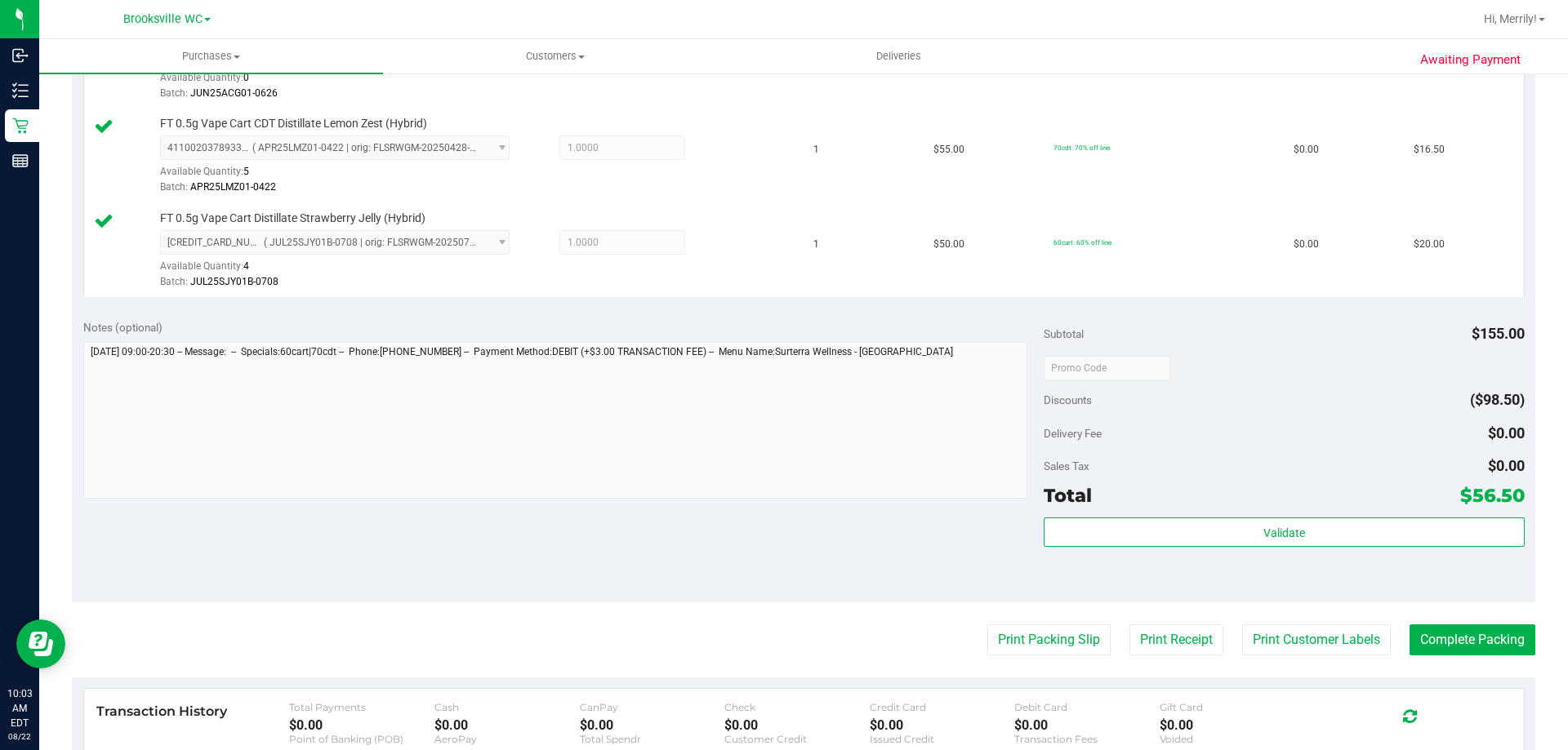
scroll to position [653, 0]
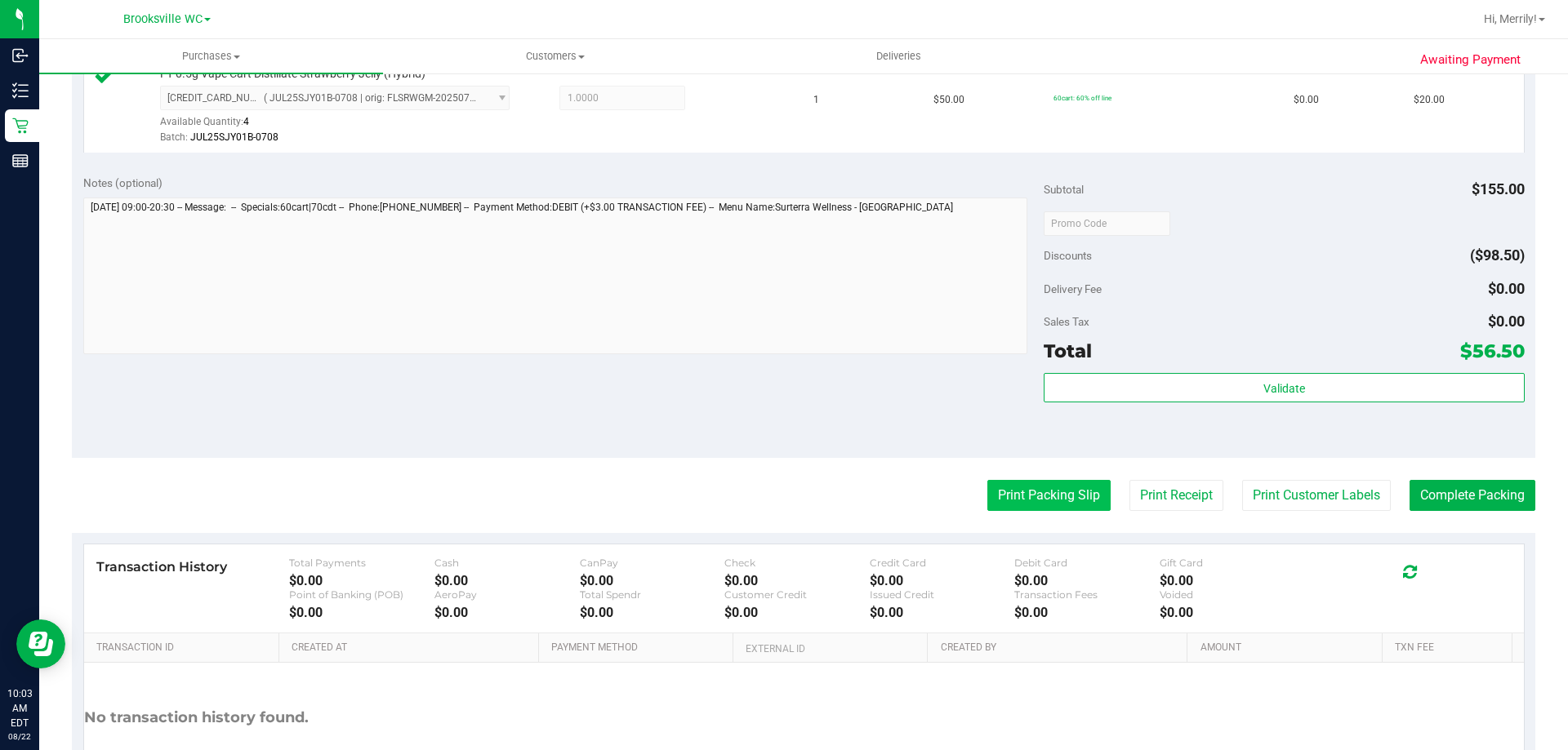
click at [1018, 496] on button "Print Packing Slip" at bounding box center [1049, 495] width 123 height 31
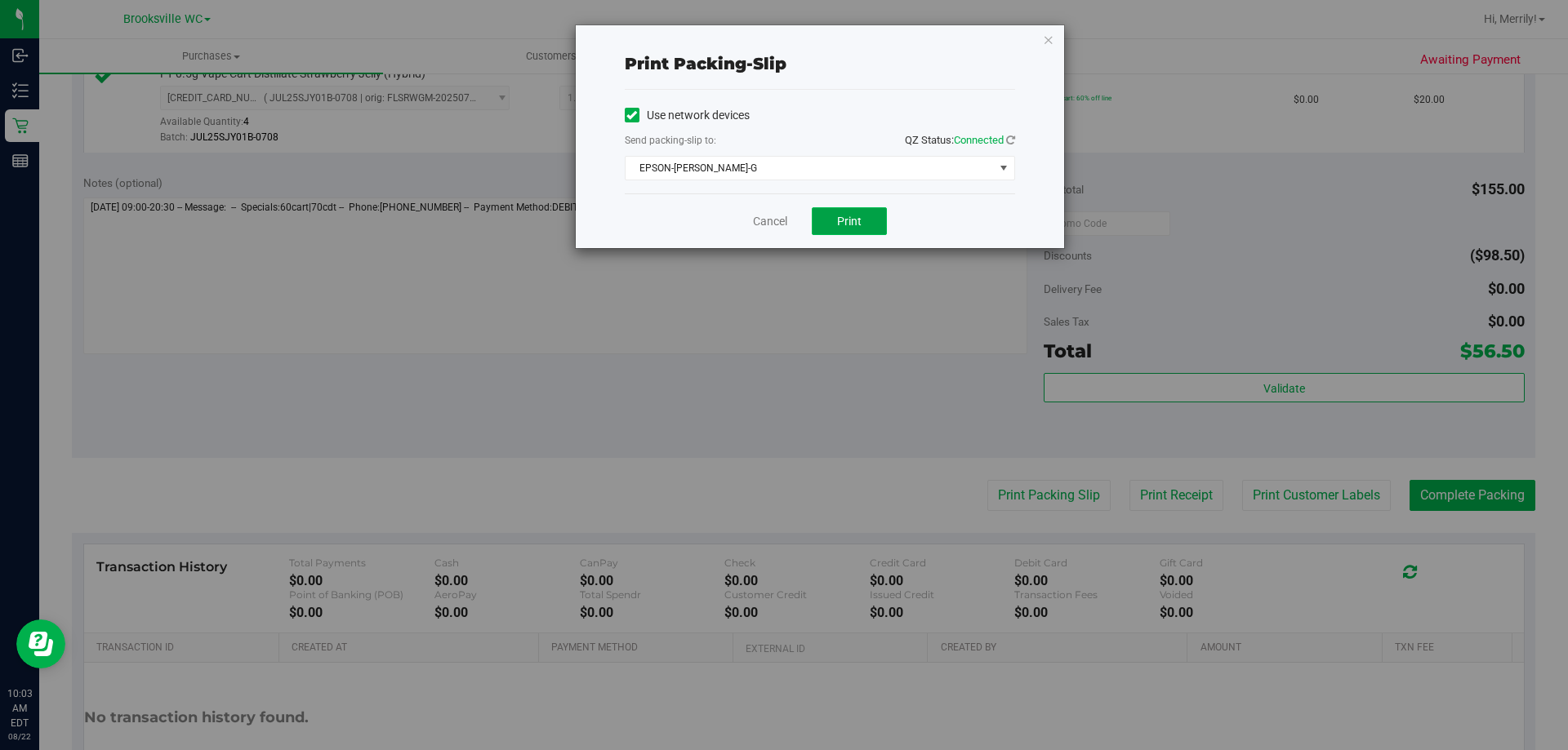
click at [844, 214] on span "Print" at bounding box center [849, 221] width 24 height 13
click at [776, 213] on link "Cancel" at bounding box center [770, 222] width 34 height 17
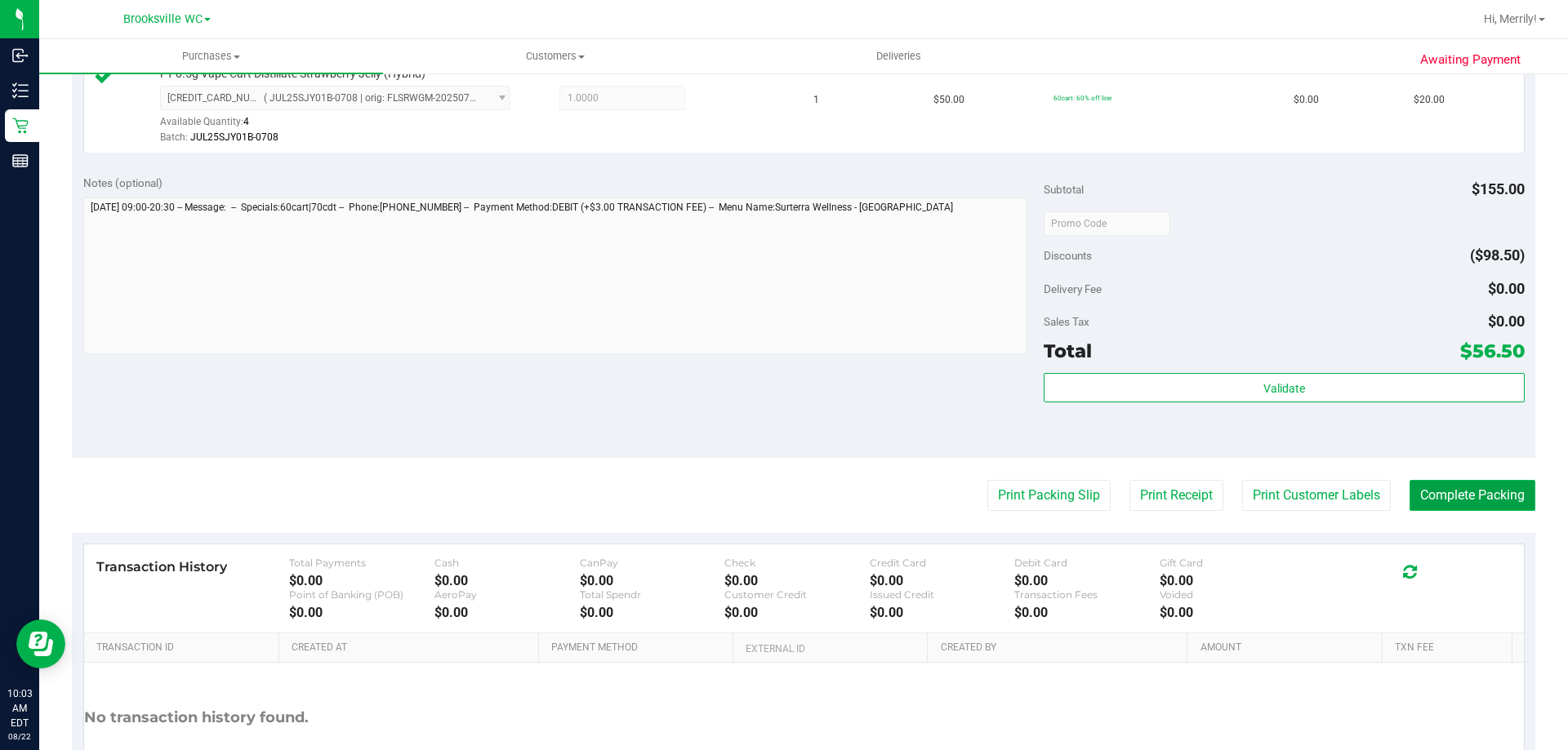
click at [1477, 482] on button "Complete Packing" at bounding box center [1471, 495] width 125 height 31
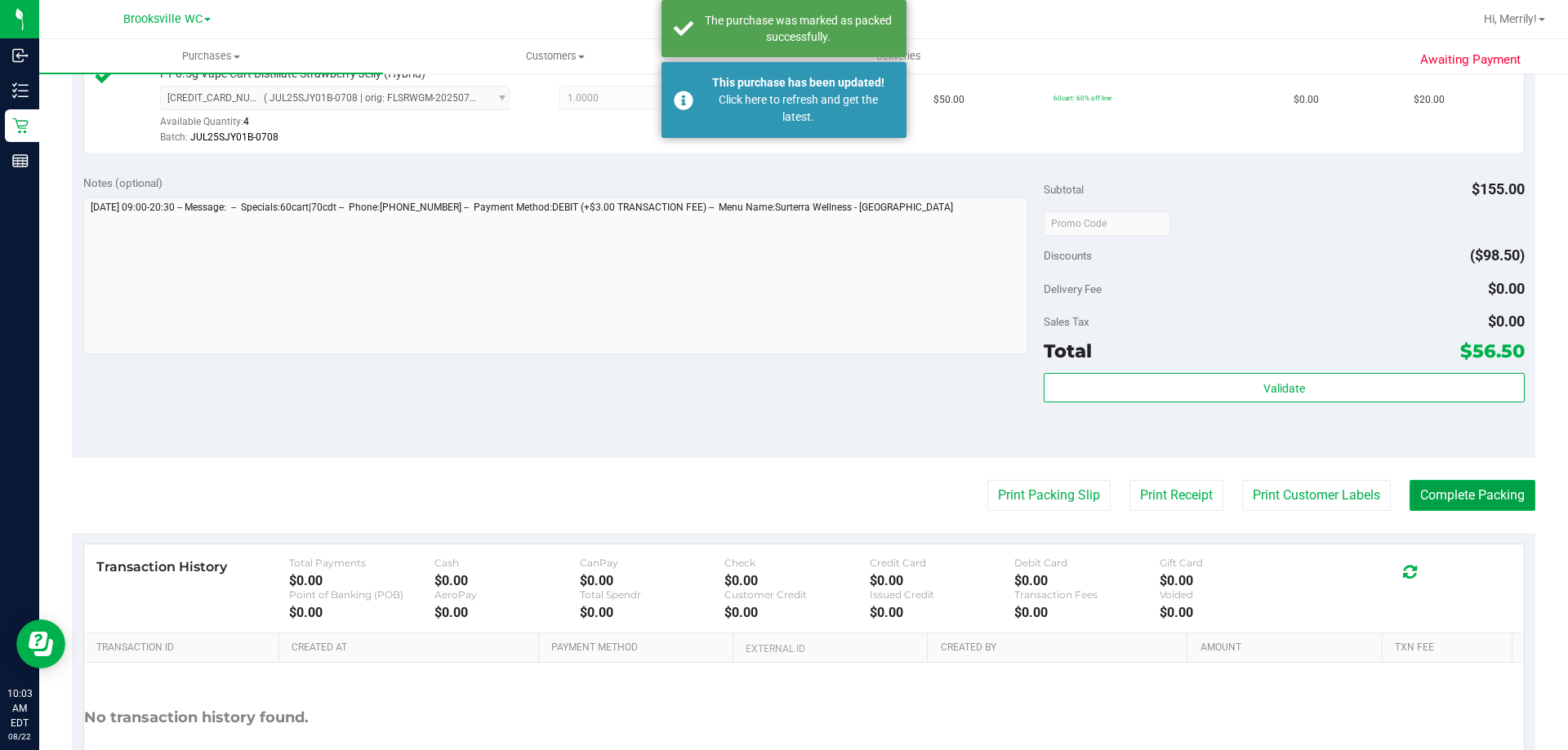
click at [1462, 493] on button "Complete Packing" at bounding box center [1471, 495] width 125 height 31
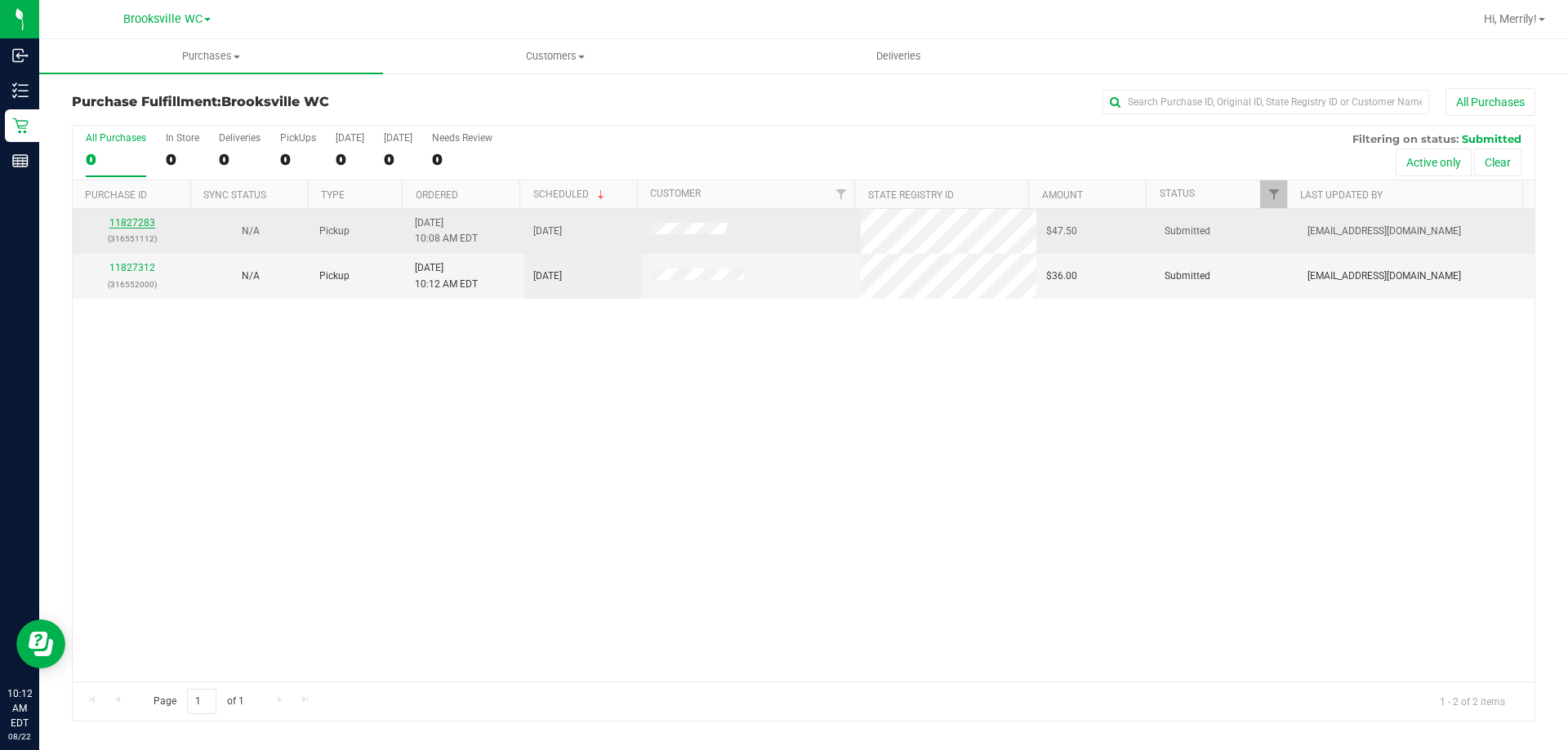
click at [130, 226] on link "11827283" at bounding box center [132, 223] width 45 height 11
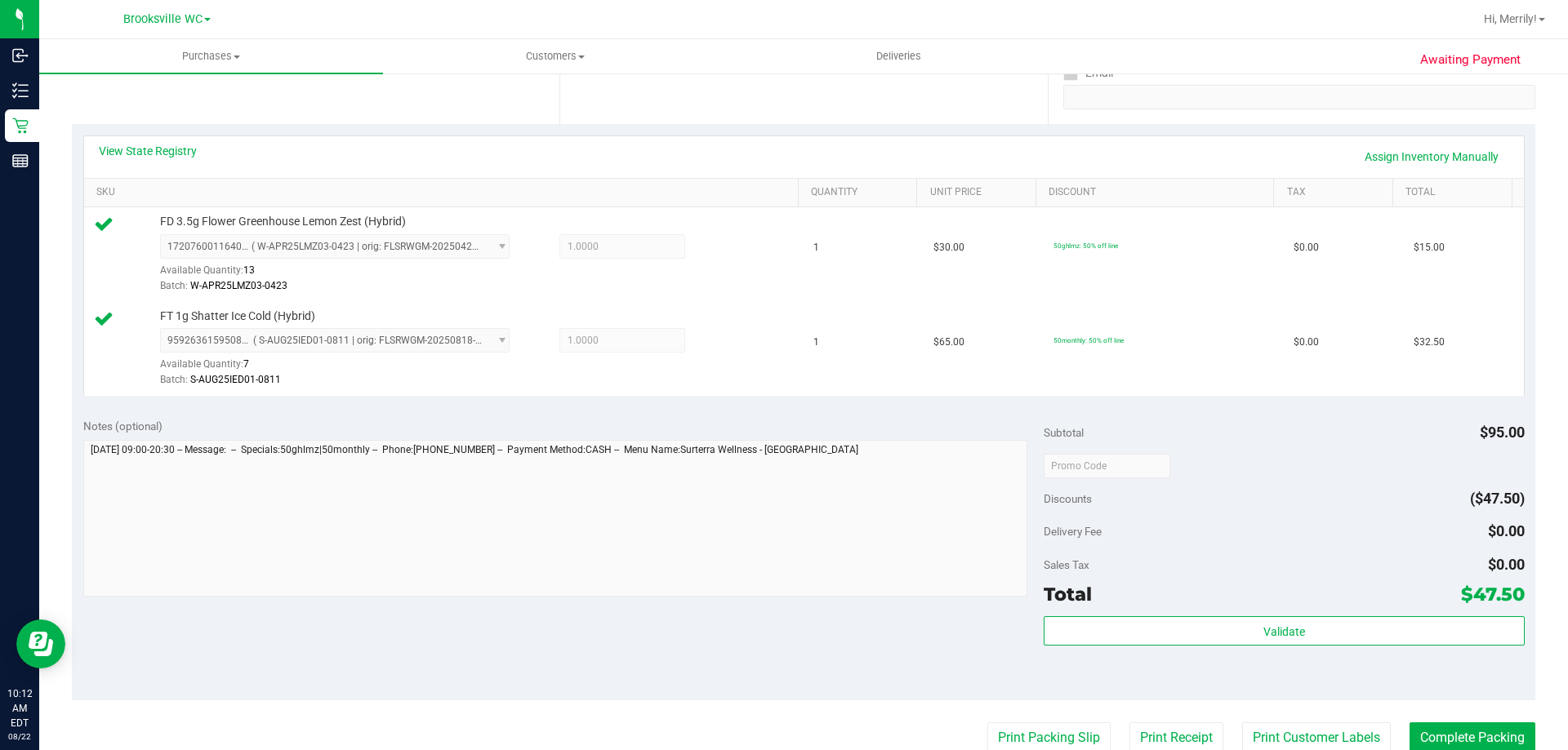
scroll to position [408, 0]
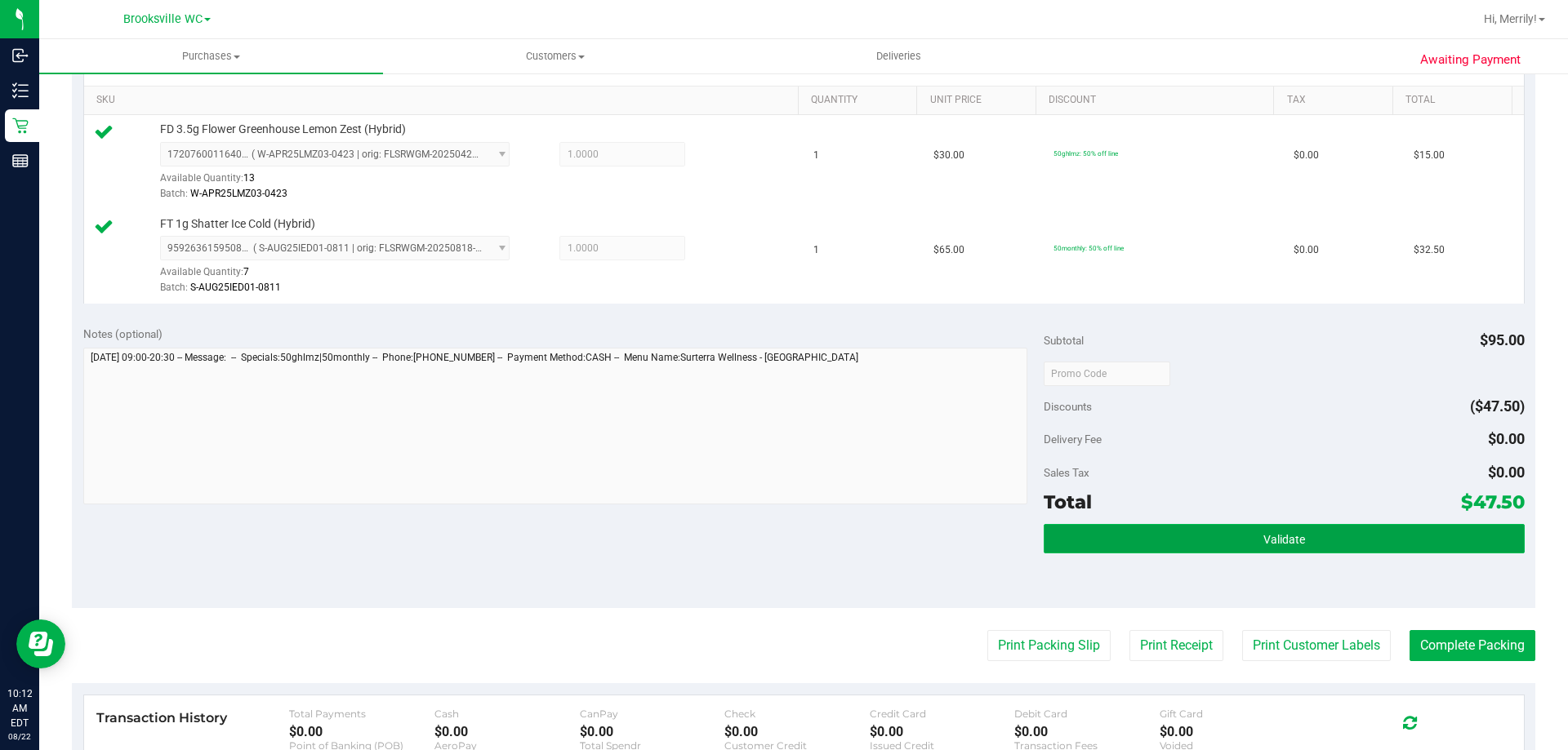
click at [1179, 537] on button "Validate" at bounding box center [1283, 539] width 480 height 30
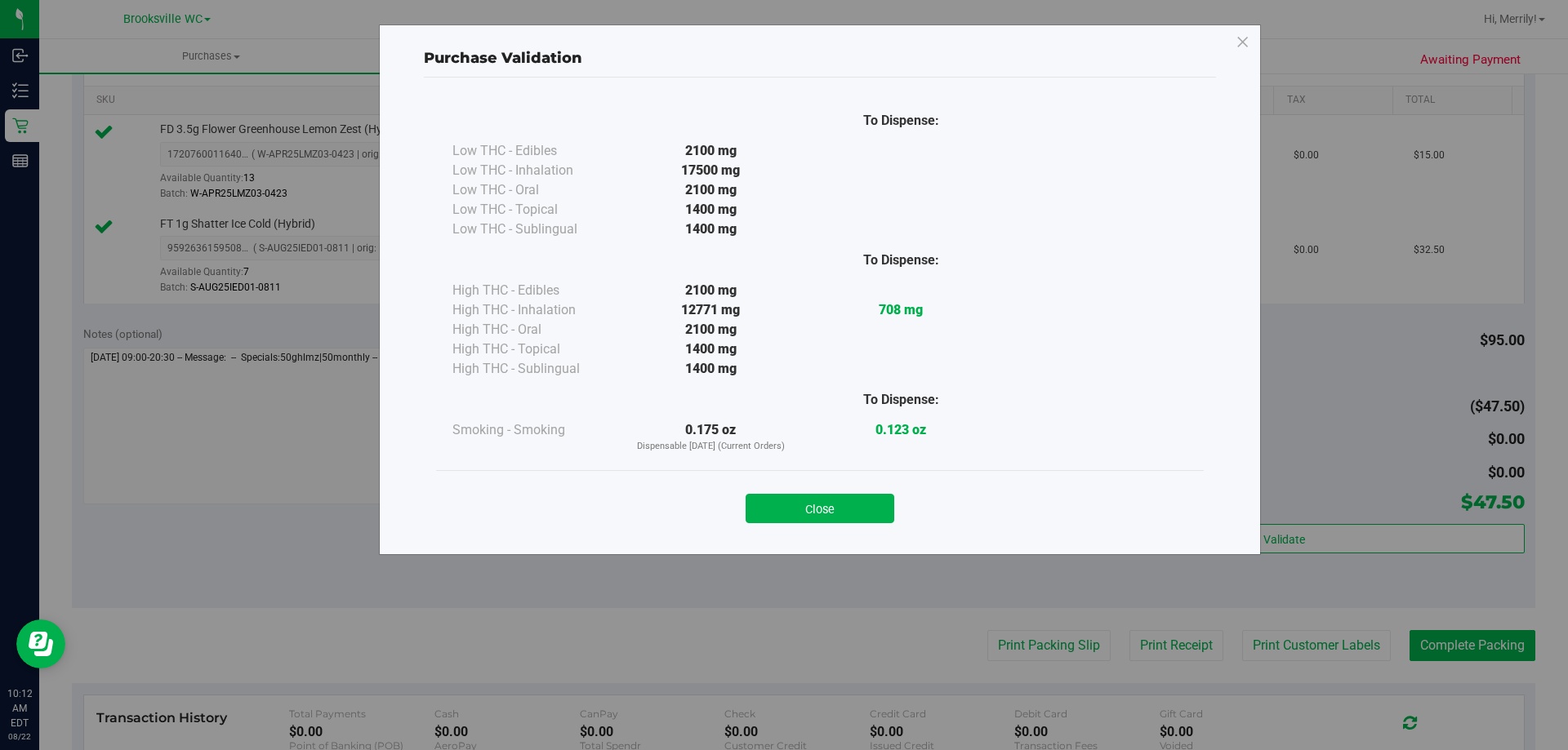
drag, startPoint x: 817, startPoint y: 512, endPoint x: 879, endPoint y: 531, distance: 64.8
click at [823, 513] on button "Close" at bounding box center [820, 509] width 149 height 30
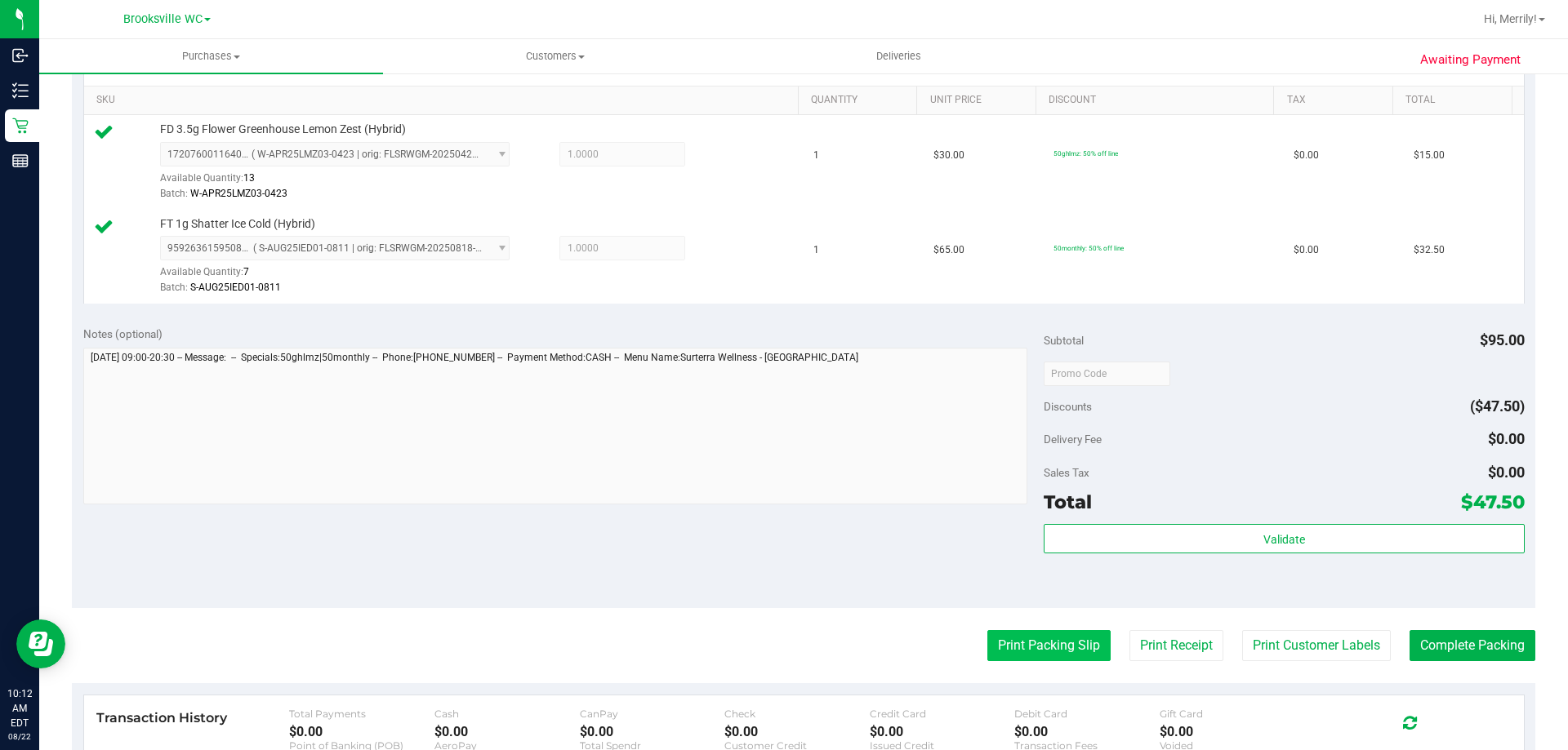
click at [1035, 656] on button "Print Packing Slip" at bounding box center [1049, 645] width 123 height 31
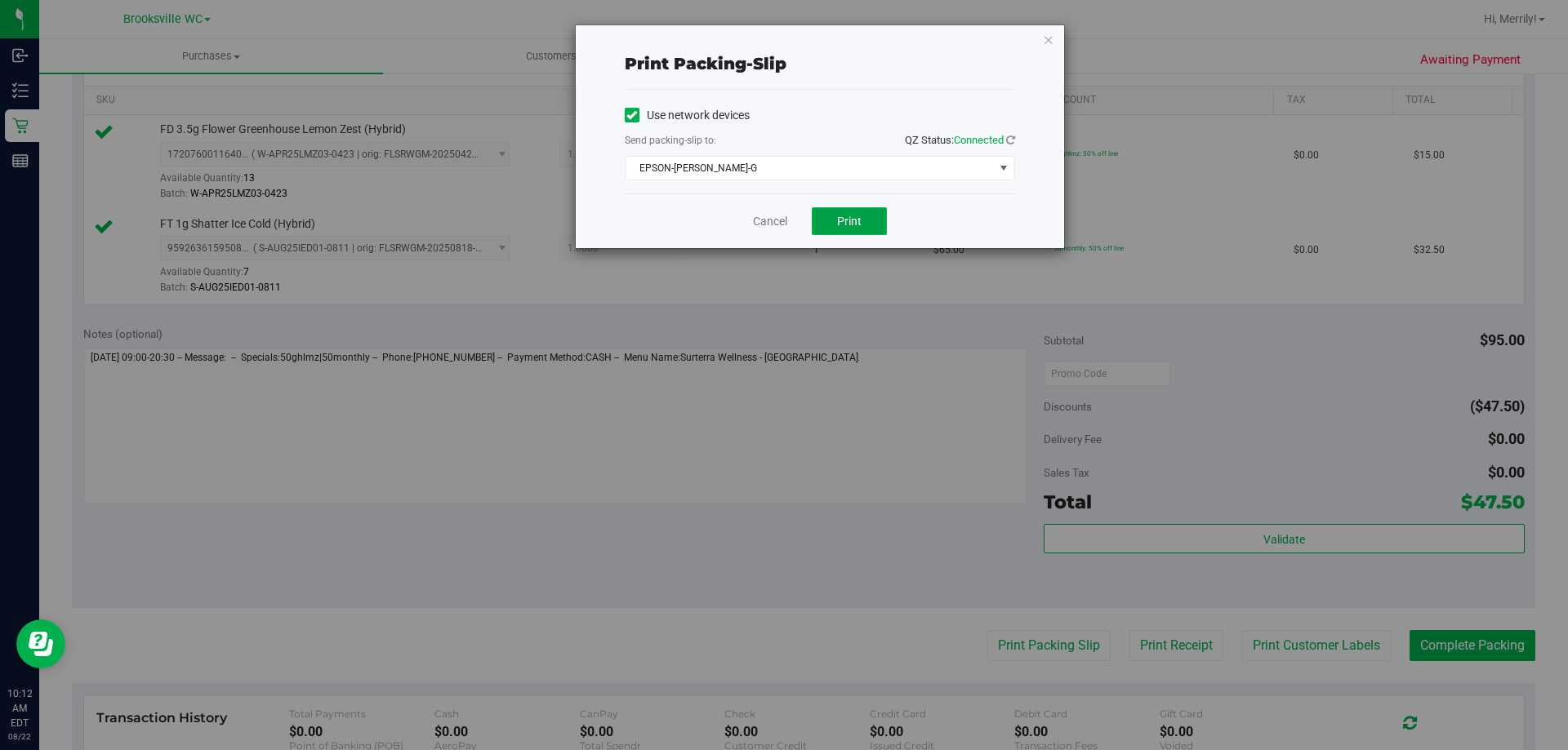
click at [831, 207] on button "Print" at bounding box center [849, 221] width 75 height 28
click at [776, 220] on link "Cancel" at bounding box center [770, 222] width 34 height 17
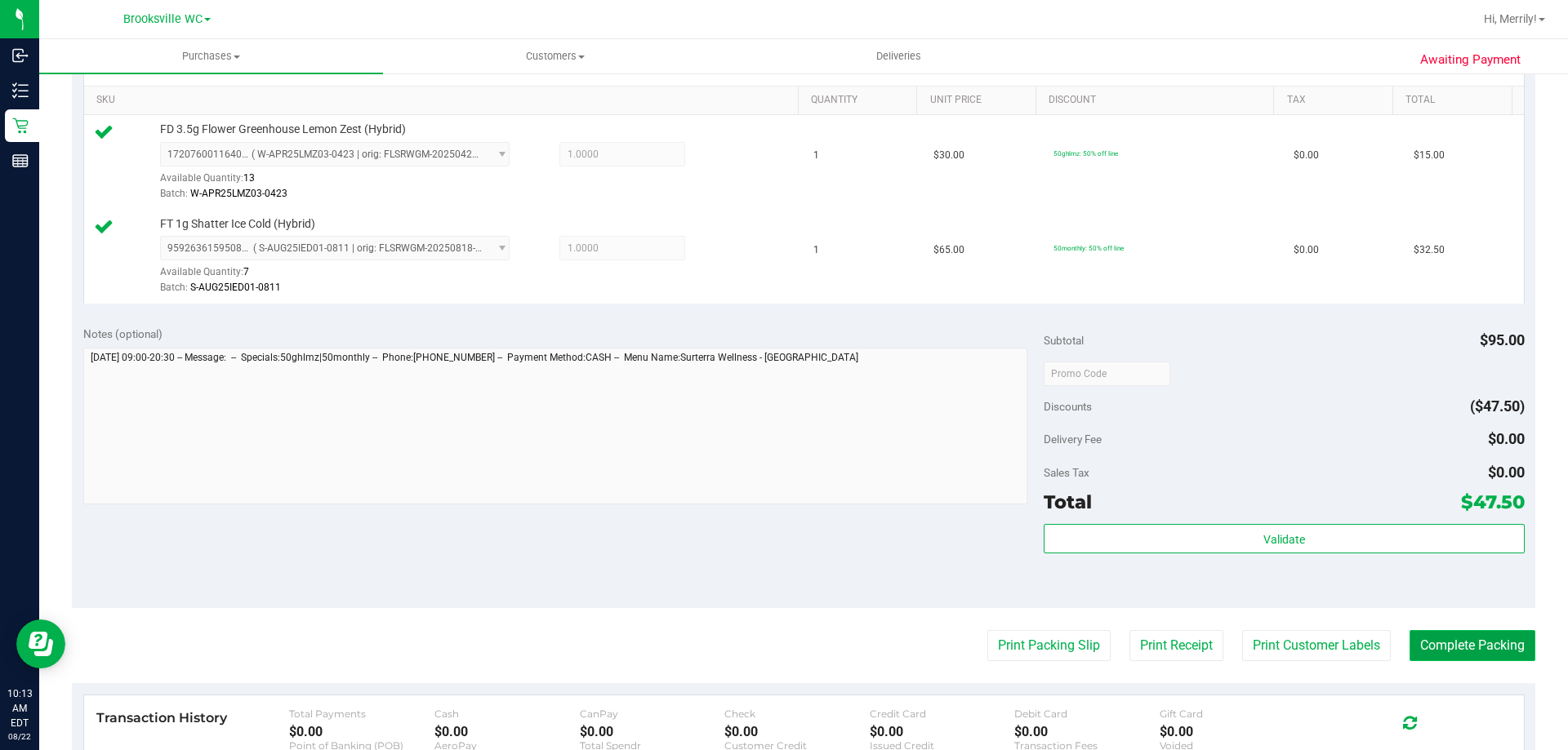
click at [1471, 642] on button "Complete Packing" at bounding box center [1471, 645] width 125 height 31
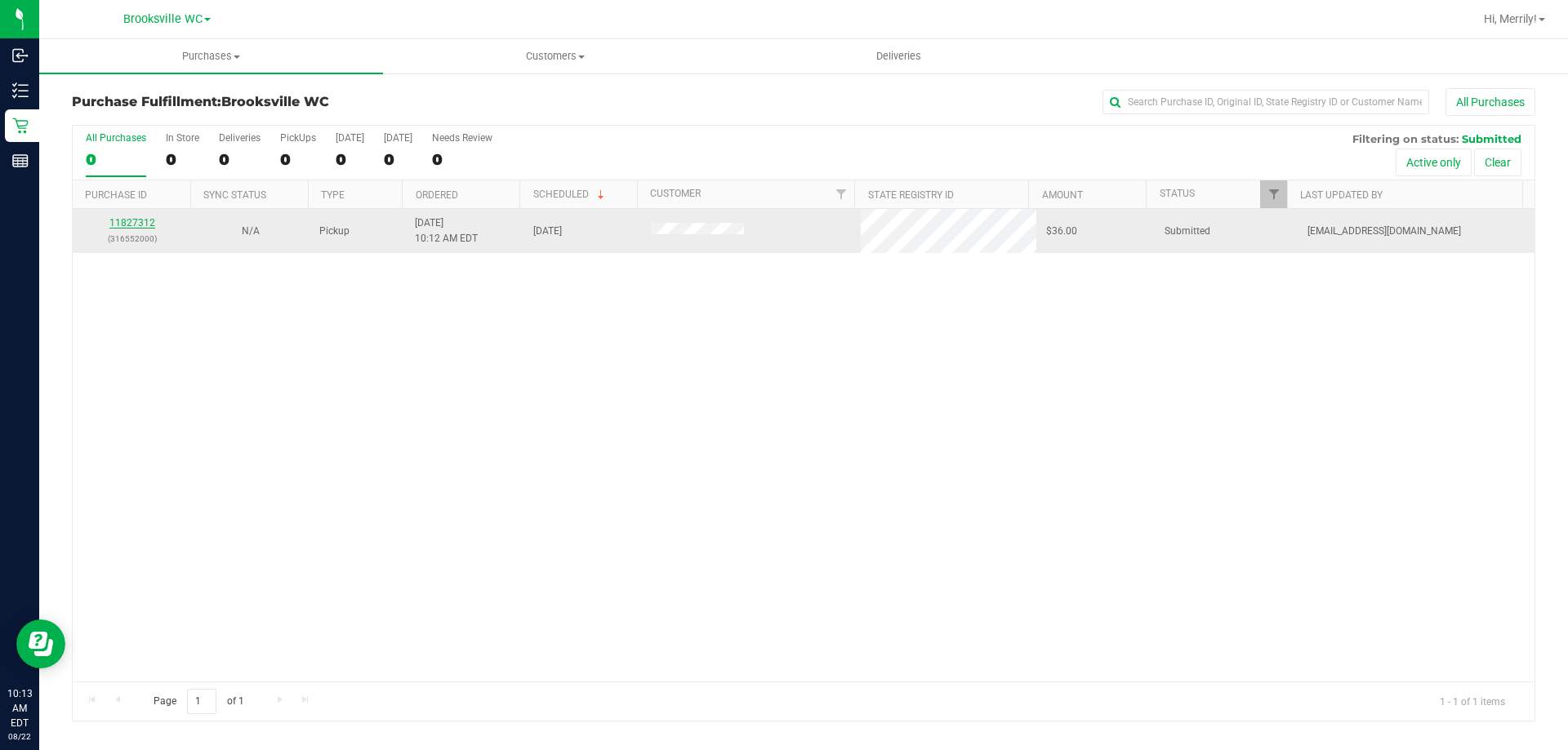
click at [137, 225] on link "11827312" at bounding box center [132, 223] width 45 height 11
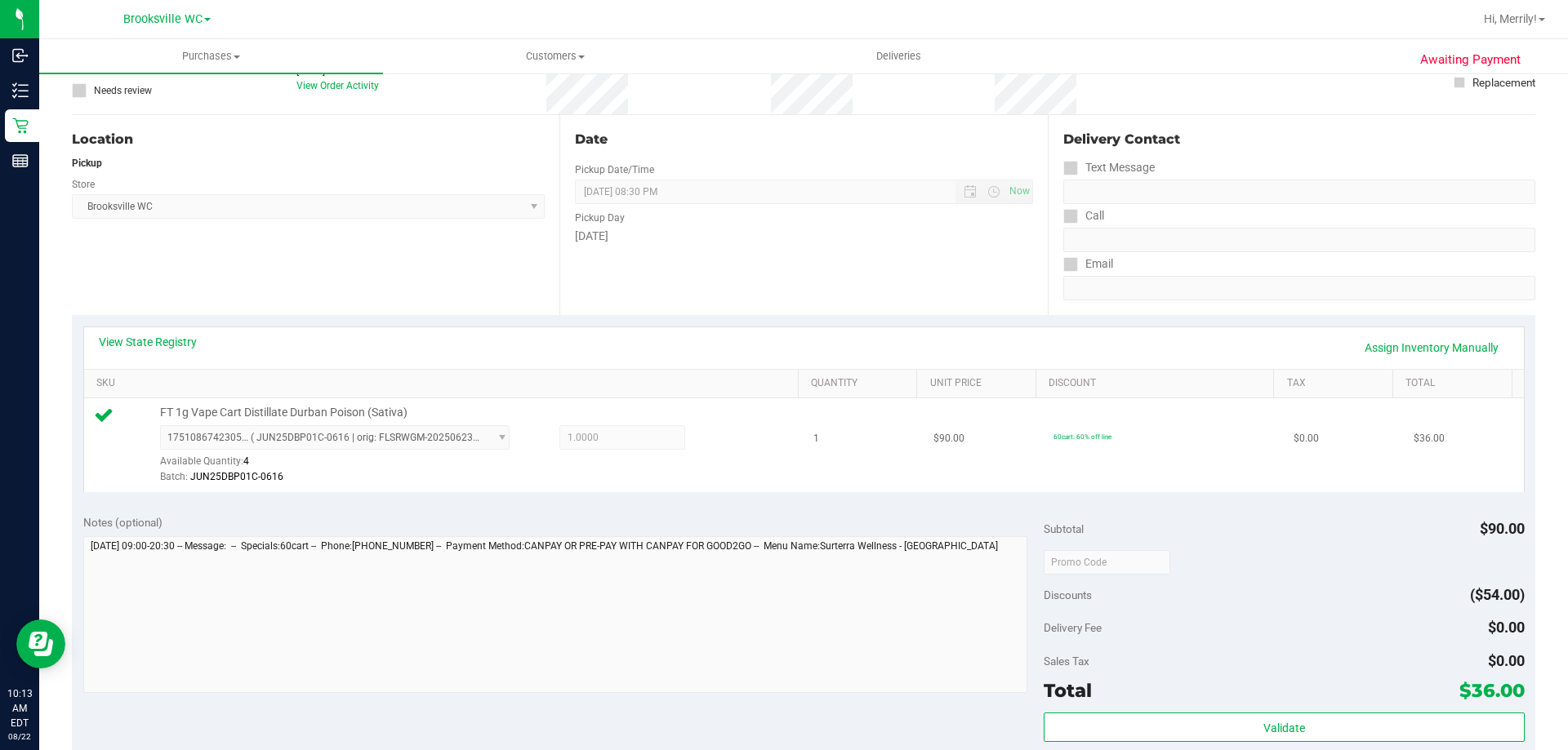
scroll to position [327, 0]
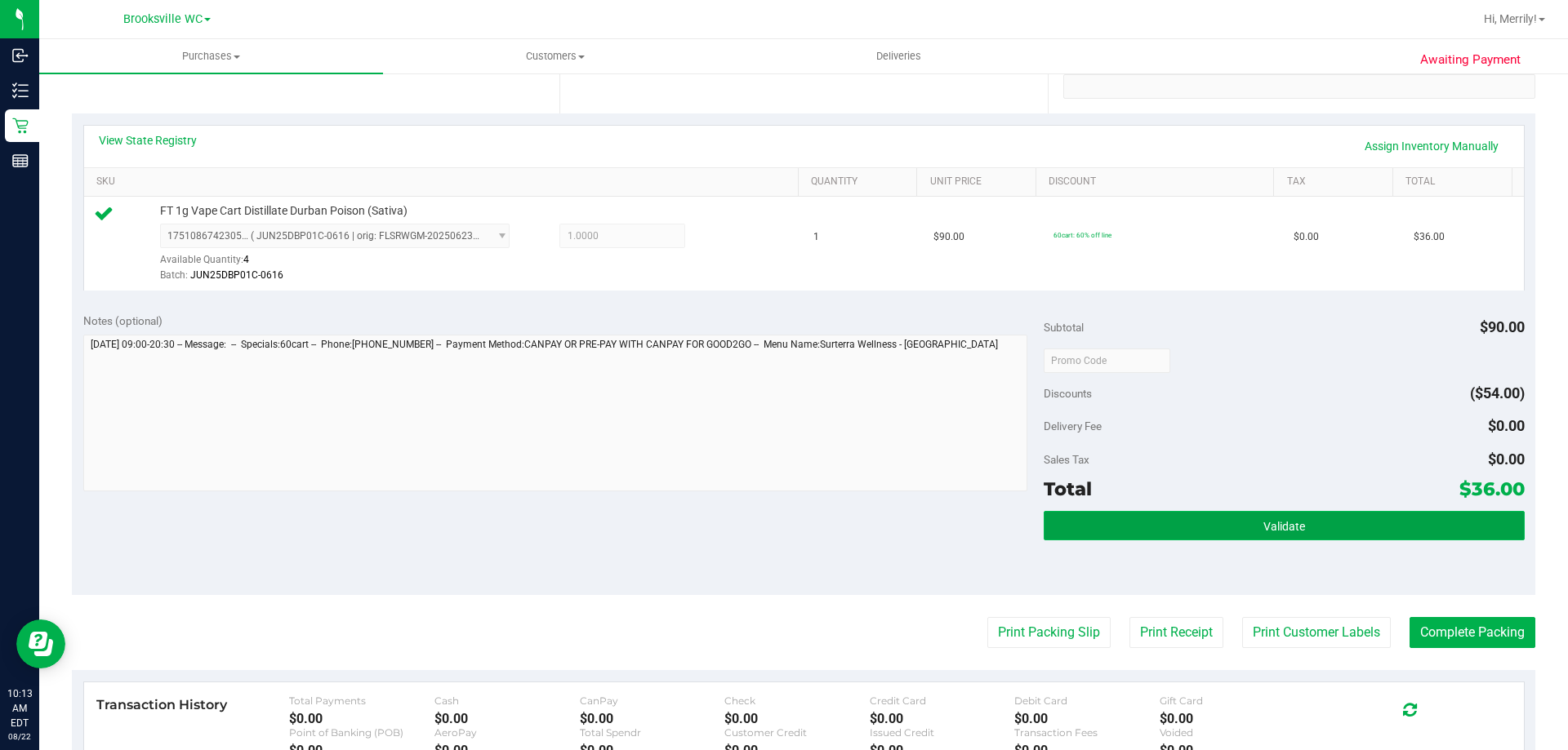
click at [1239, 517] on button "Validate" at bounding box center [1283, 526] width 480 height 30
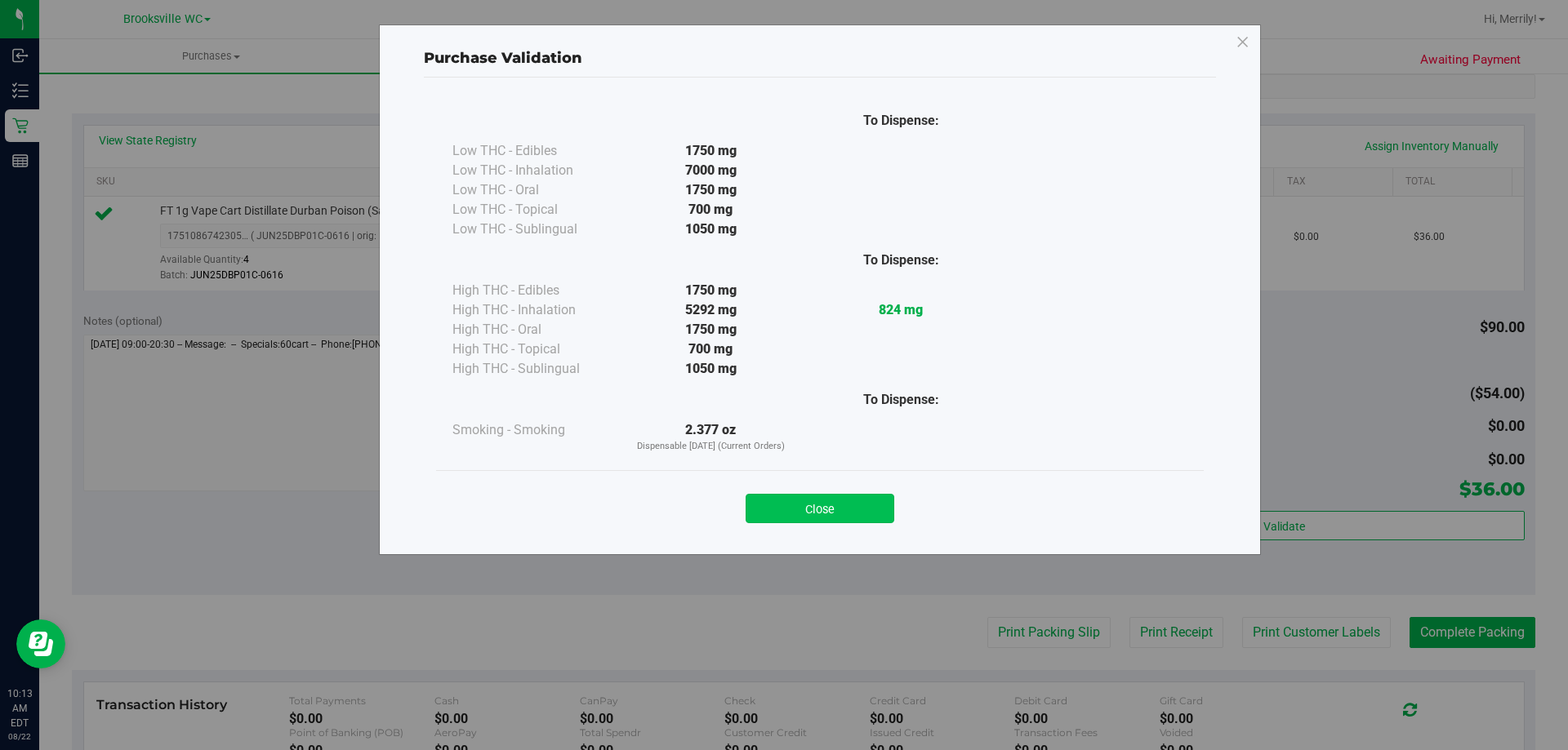
click at [864, 509] on button "Close" at bounding box center [820, 509] width 149 height 30
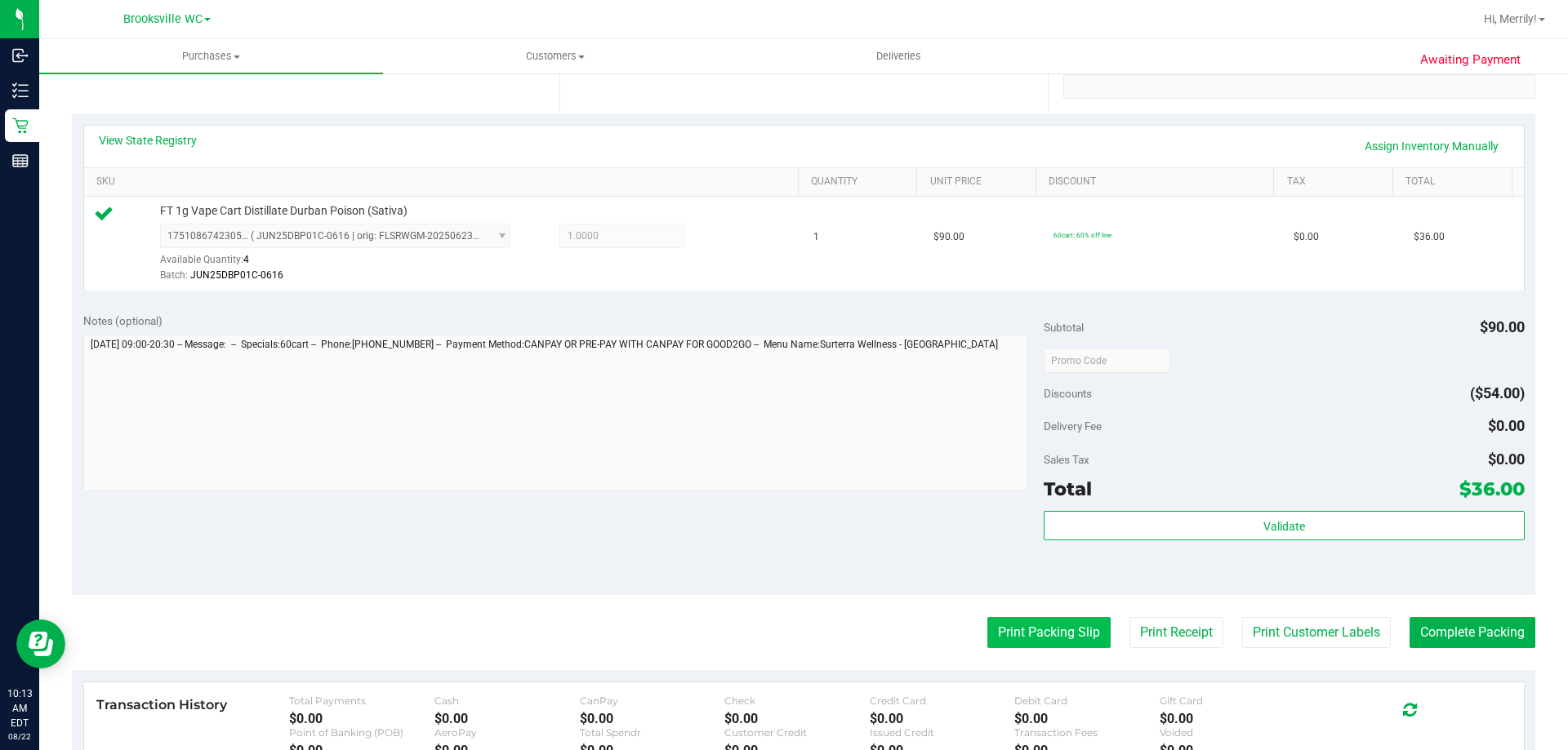
click at [1021, 624] on button "Print Packing Slip" at bounding box center [1049, 632] width 123 height 31
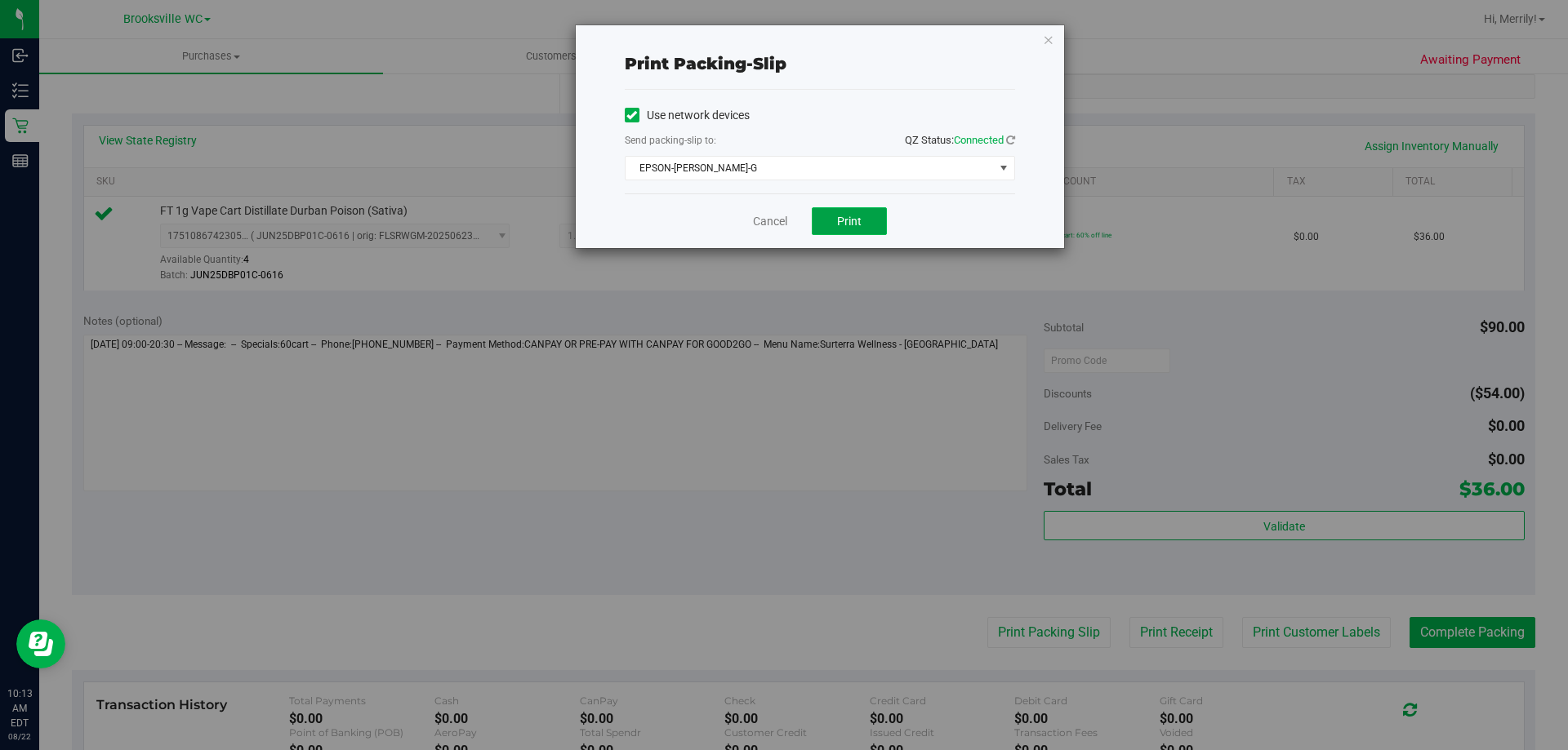
click at [861, 223] on button "Print" at bounding box center [849, 221] width 75 height 28
click at [772, 213] on link "Cancel" at bounding box center [770, 222] width 34 height 17
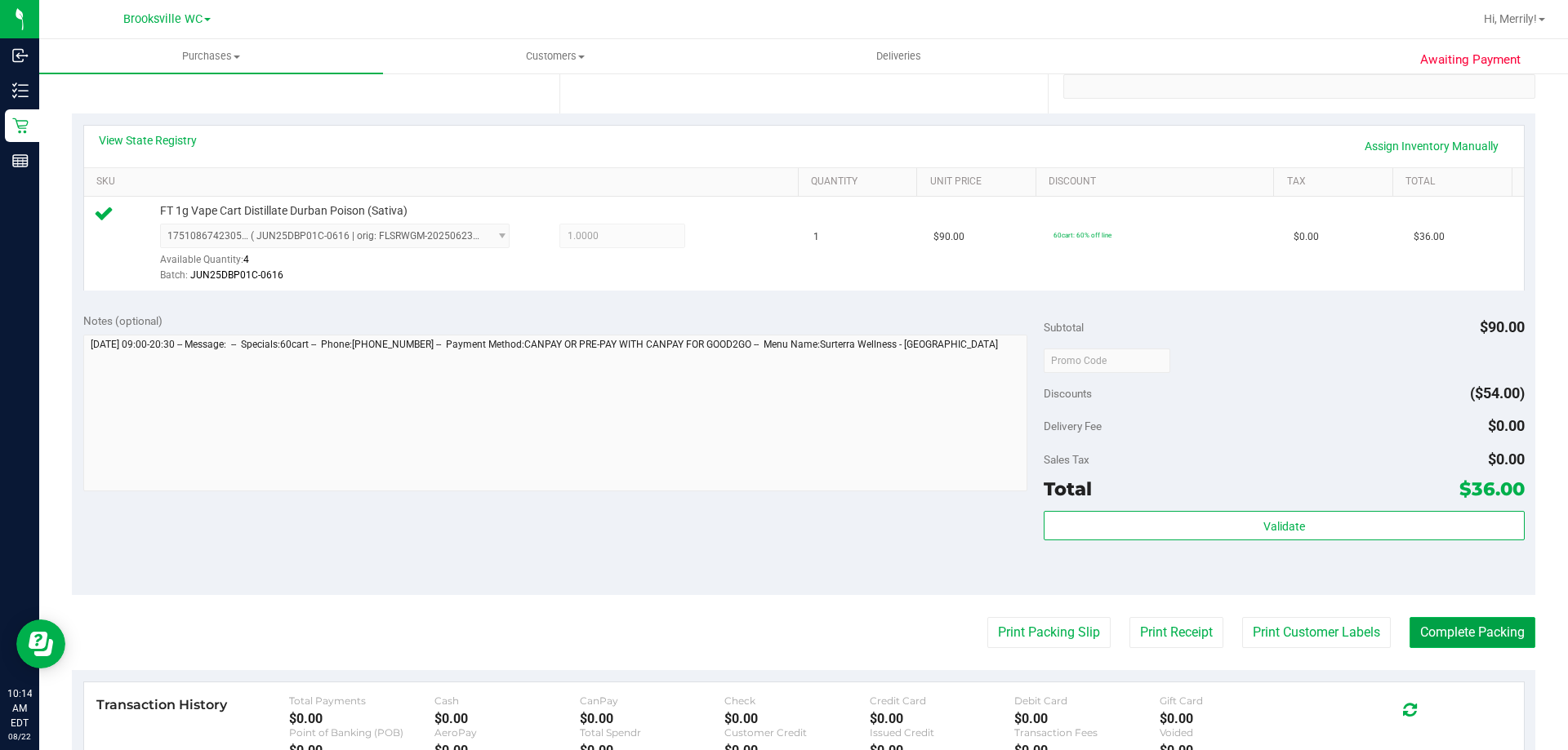
click at [1454, 632] on button "Complete Packing" at bounding box center [1471, 632] width 125 height 31
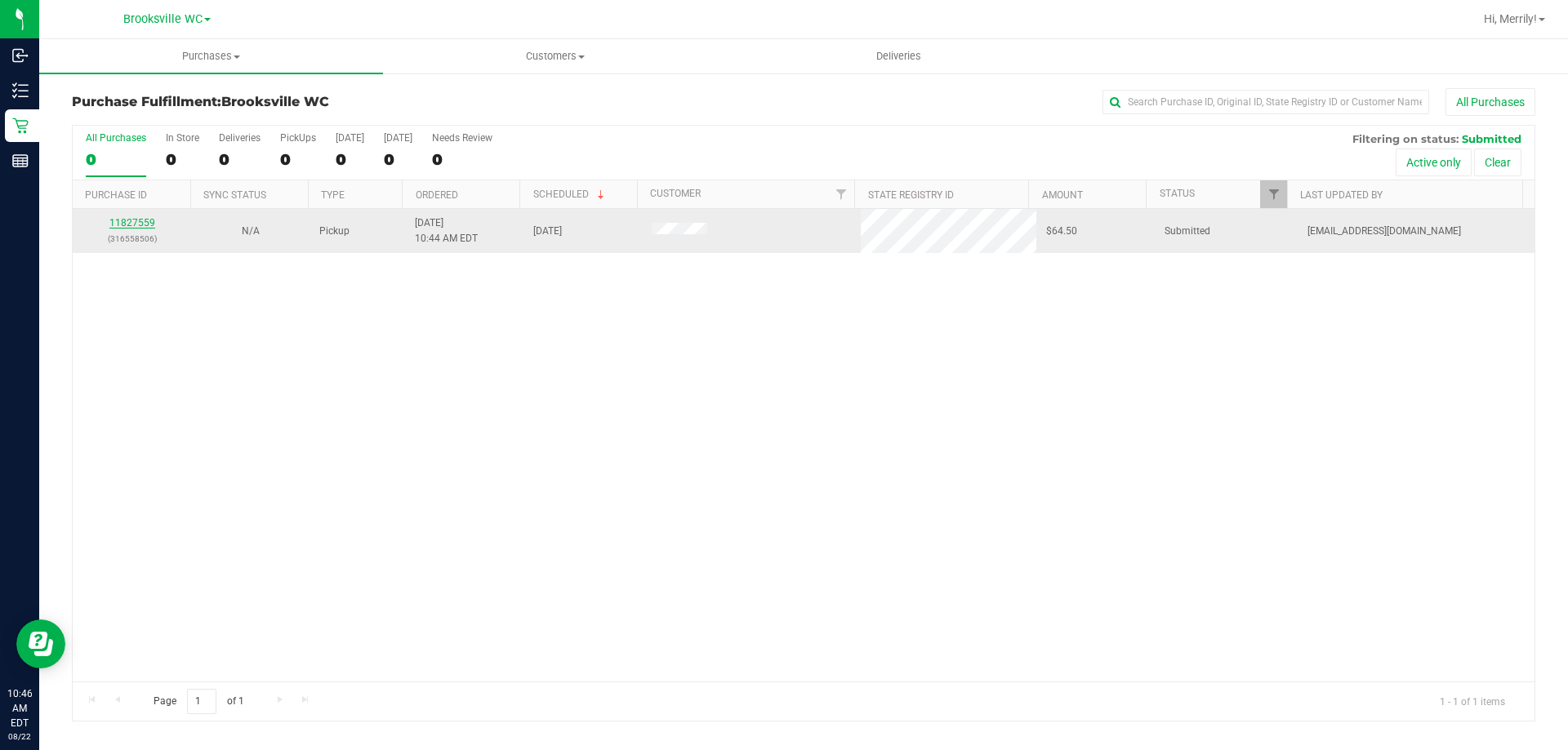
click at [130, 221] on link "11827559" at bounding box center [132, 223] width 45 height 11
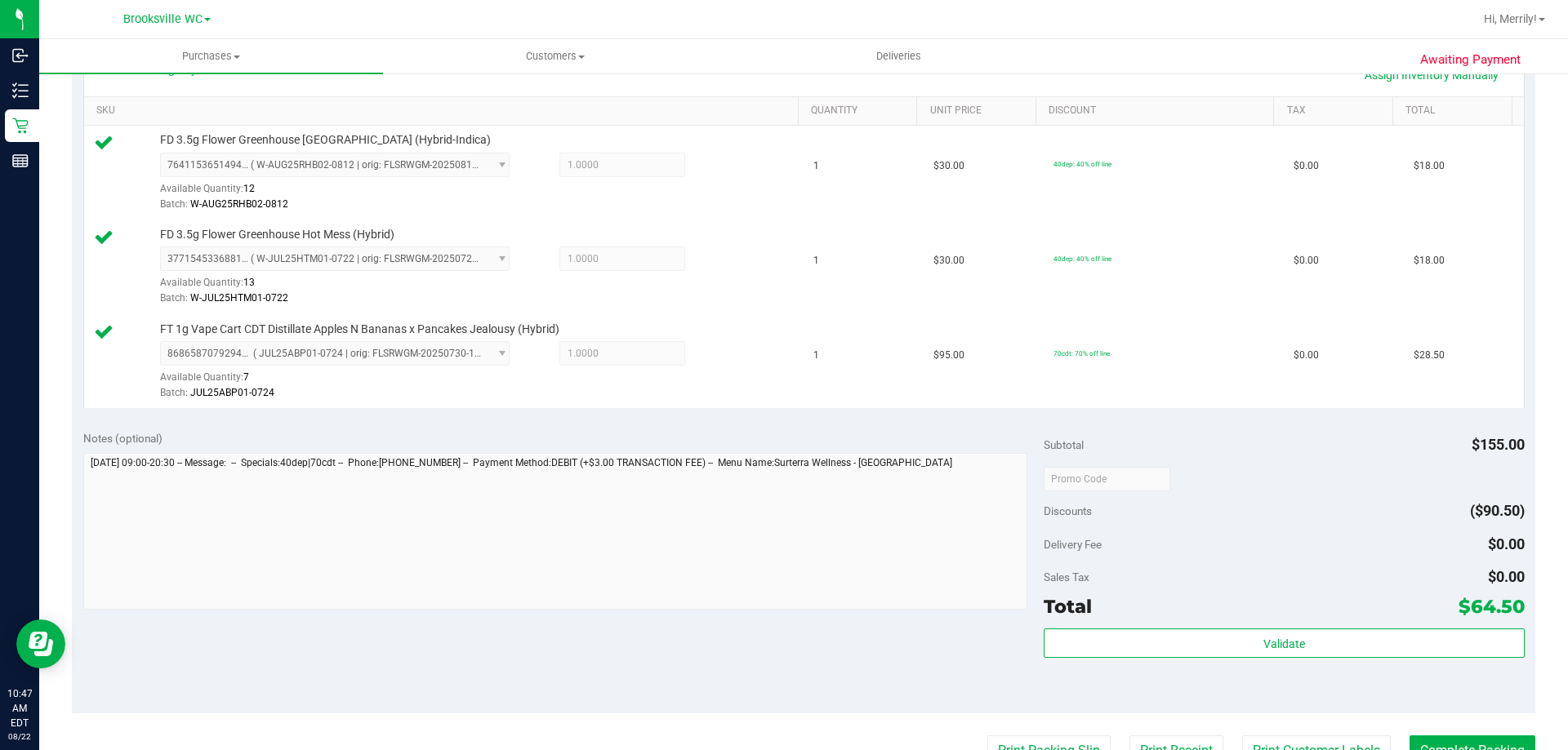
scroll to position [490, 0]
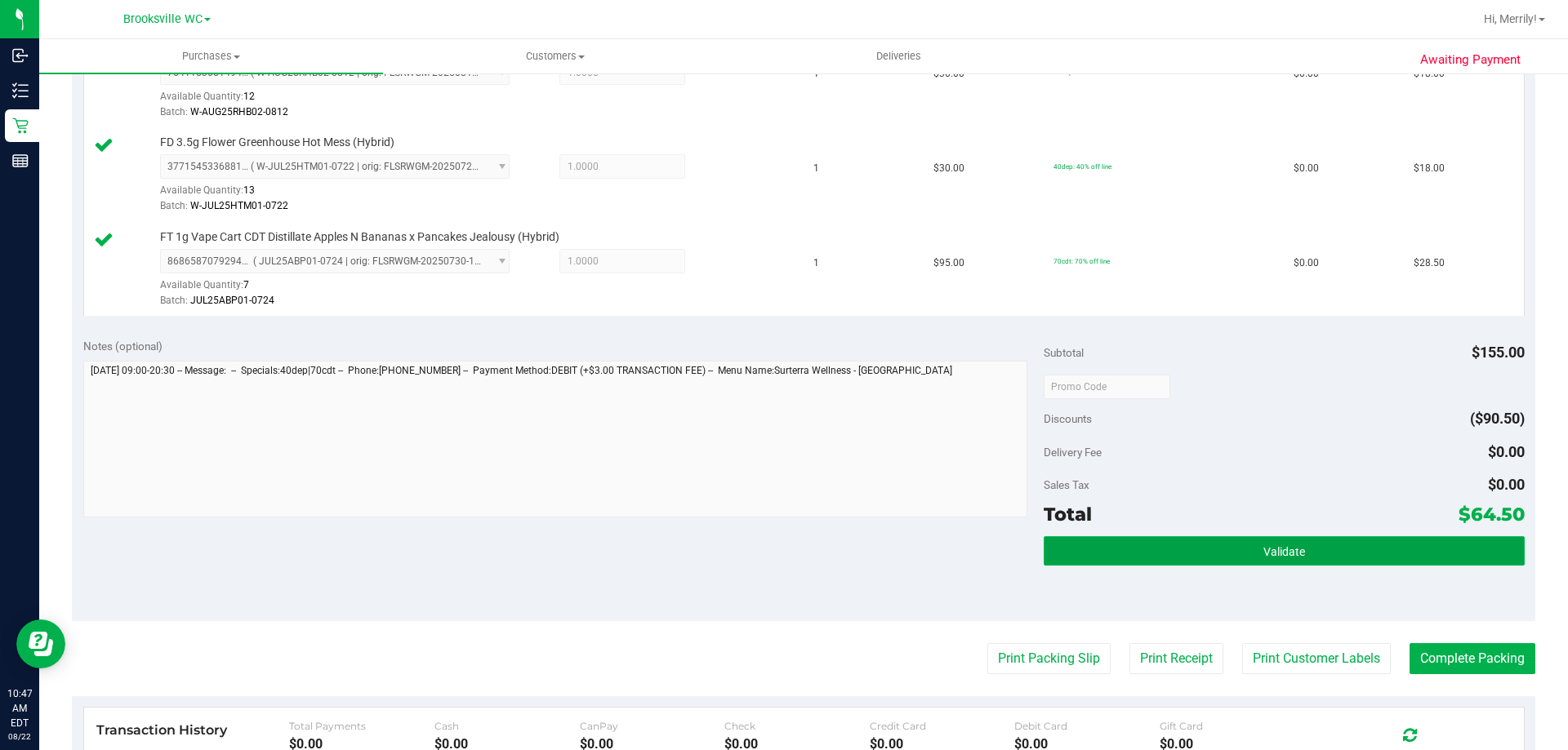
click at [1214, 556] on button "Validate" at bounding box center [1283, 551] width 480 height 30
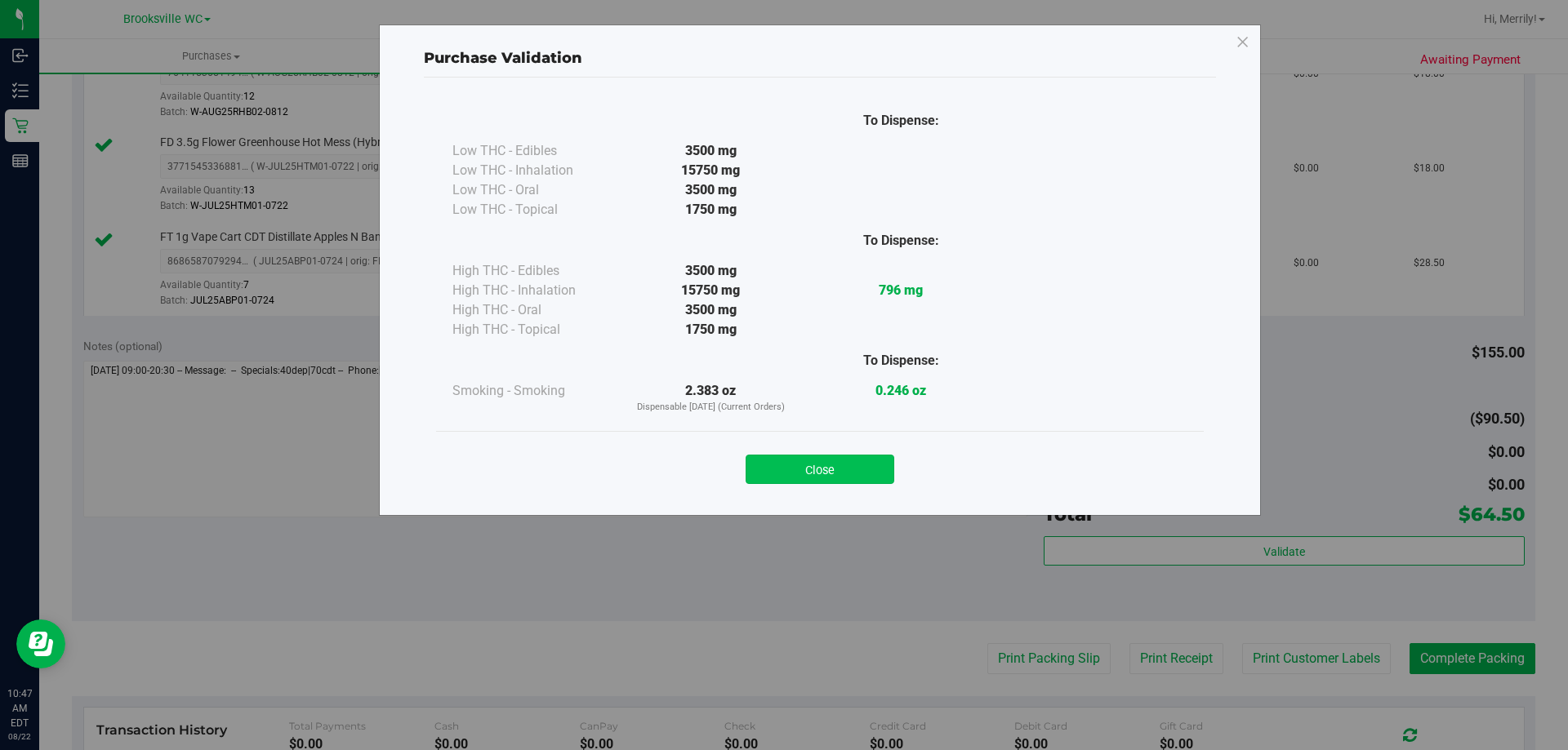
click at [837, 465] on button "Close" at bounding box center [820, 470] width 149 height 30
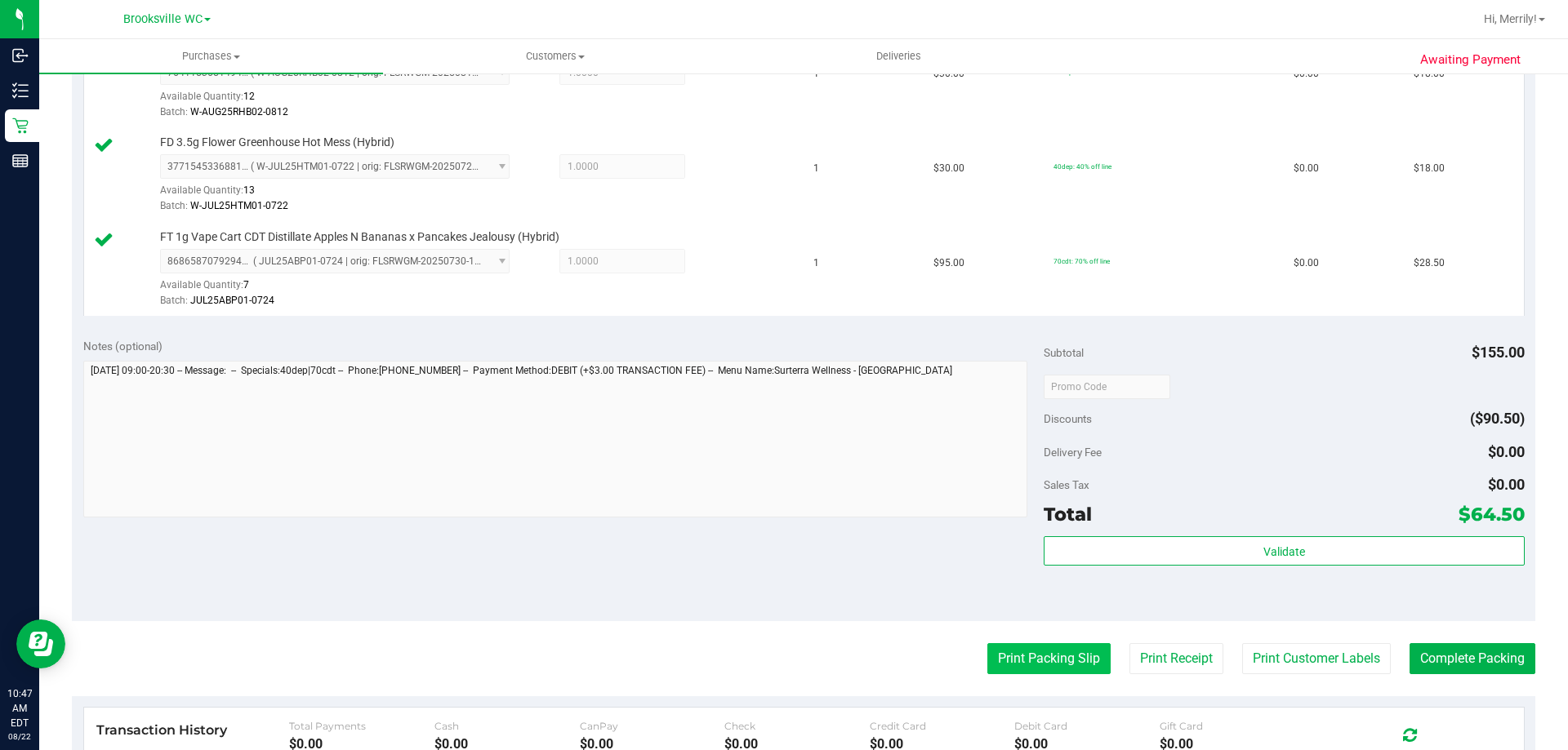
click at [1018, 655] on button "Print Packing Slip" at bounding box center [1049, 658] width 123 height 31
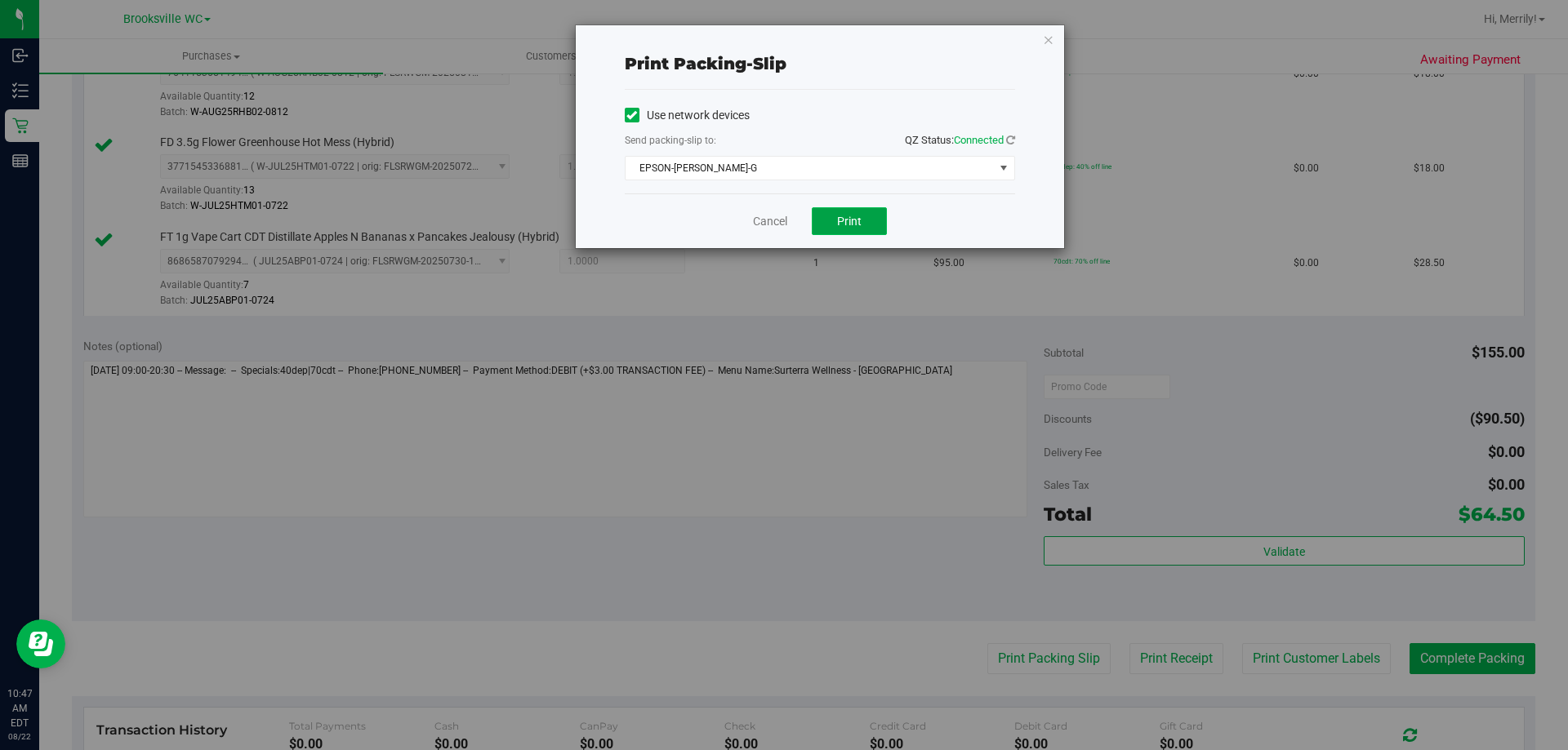
click at [856, 222] on span "Print" at bounding box center [849, 221] width 24 height 13
click at [766, 218] on link "Cancel" at bounding box center [770, 222] width 34 height 17
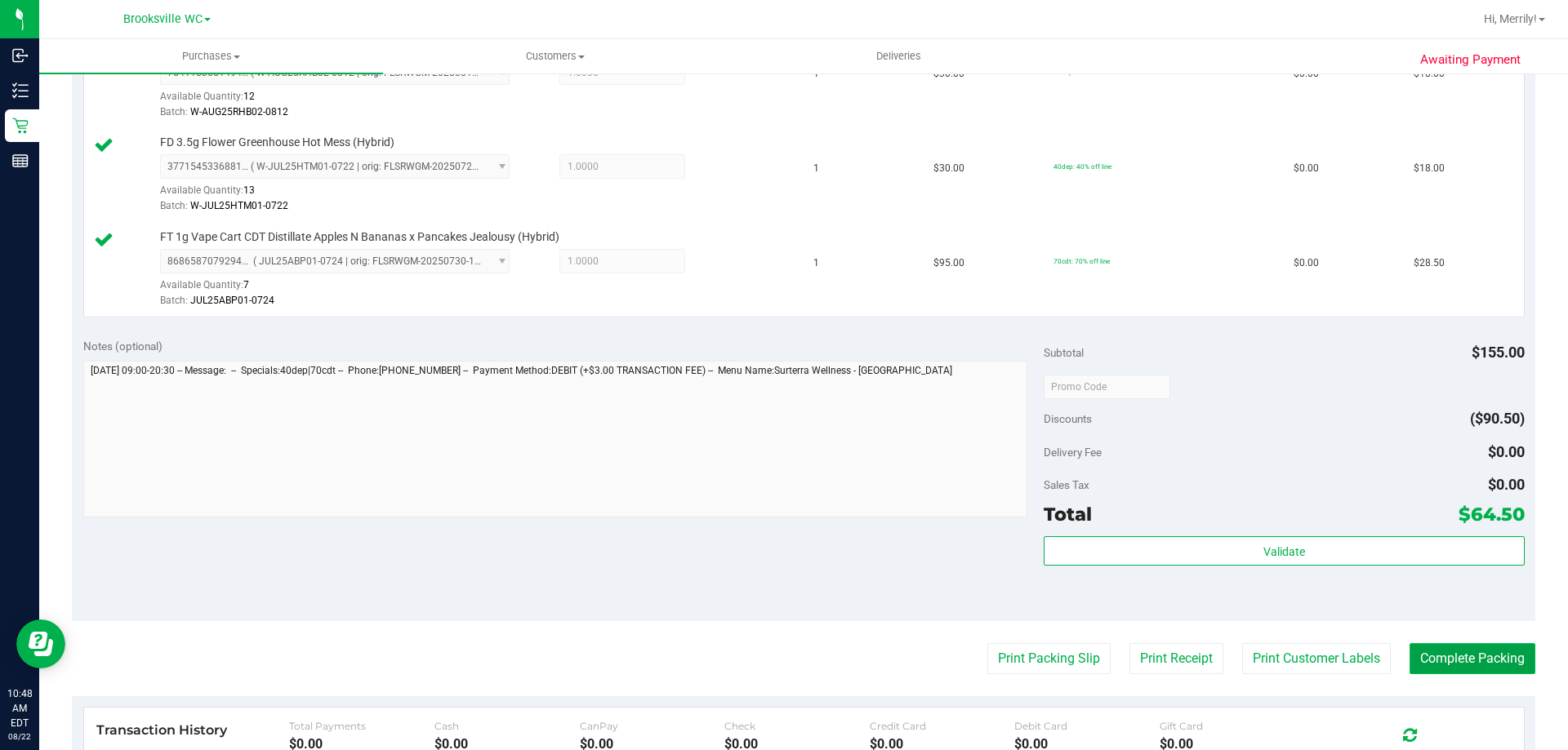
click at [1482, 666] on button "Complete Packing" at bounding box center [1471, 658] width 125 height 31
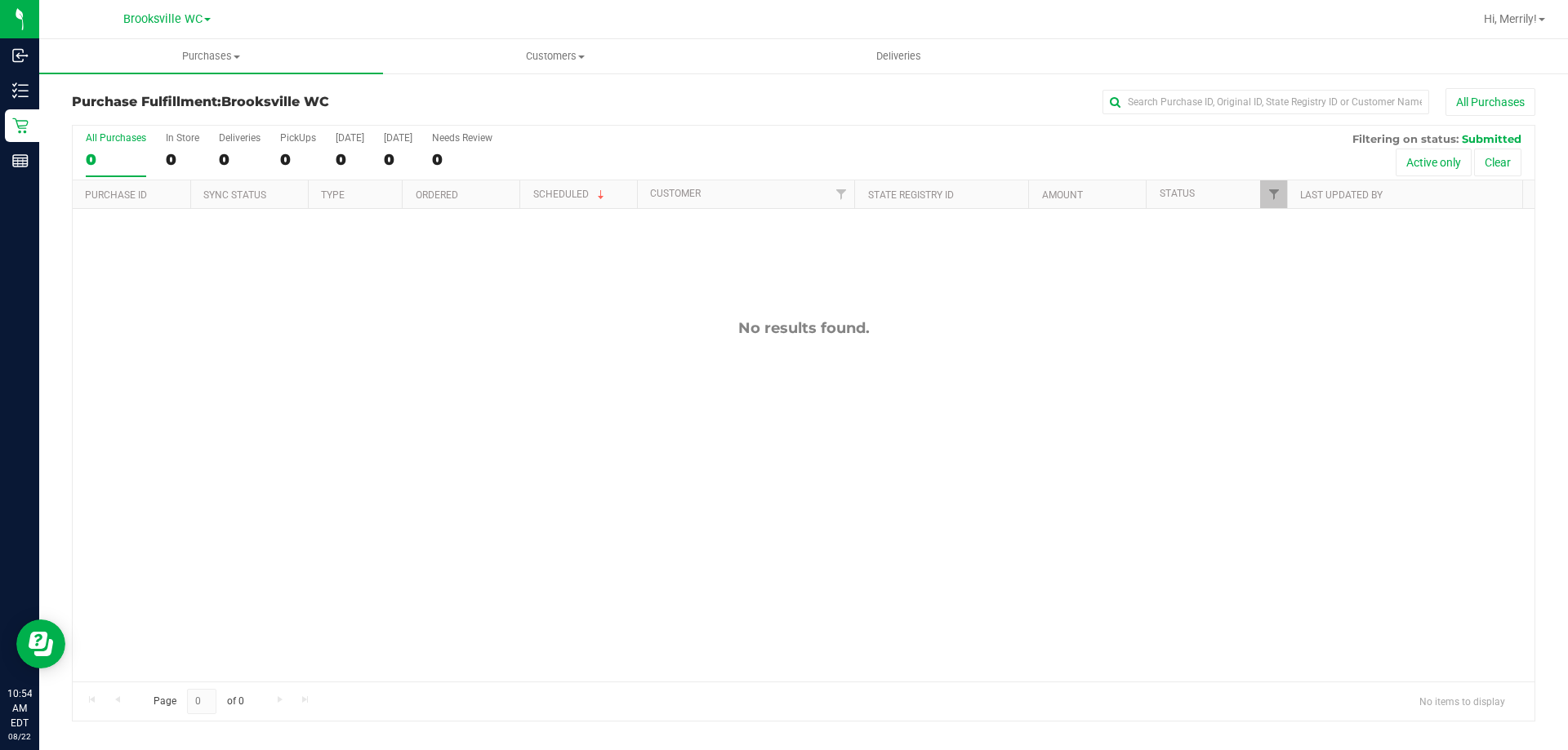
click at [535, 424] on div "No results found." at bounding box center [803, 500] width 1462 height 583
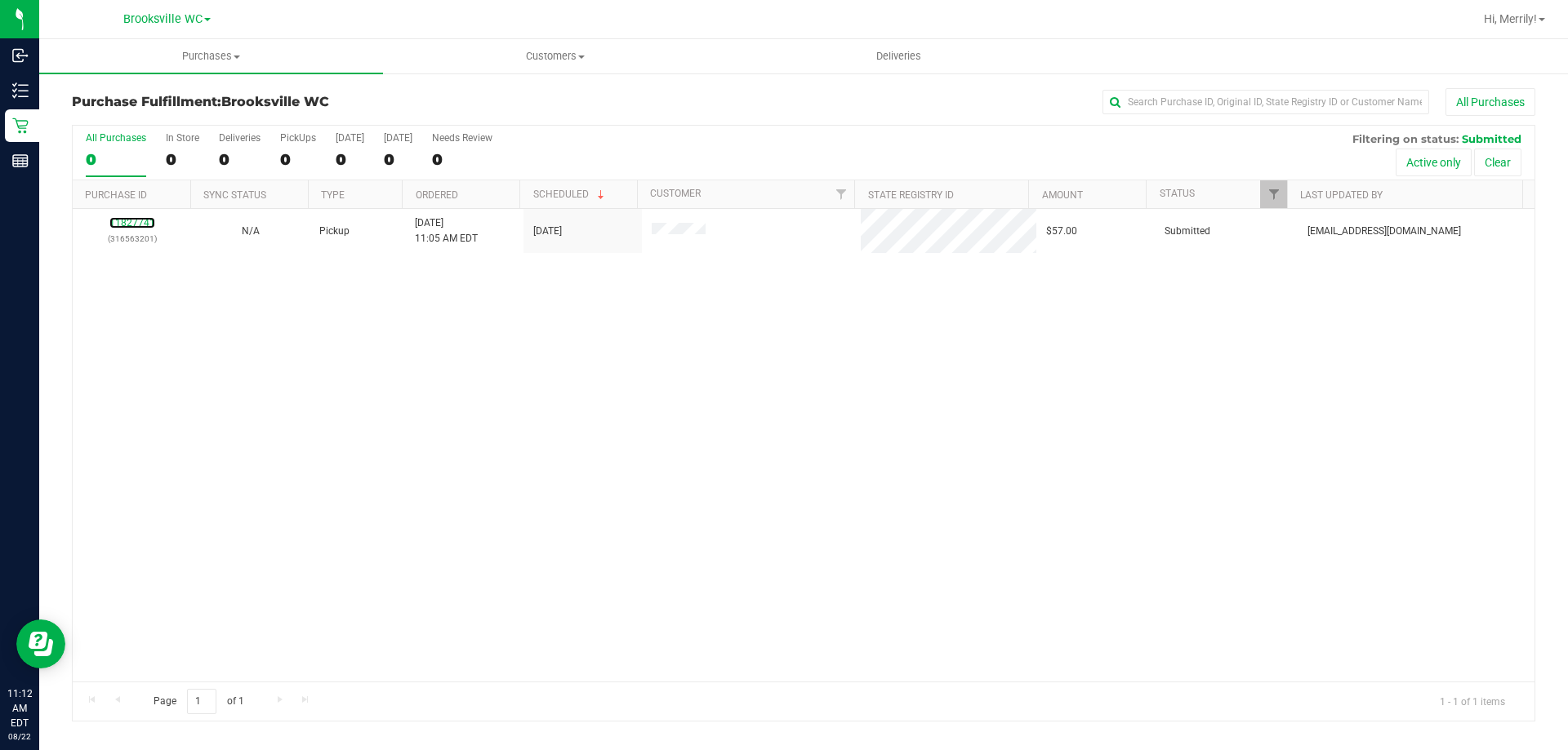
click at [144, 220] on link "11827741" at bounding box center [132, 223] width 45 height 11
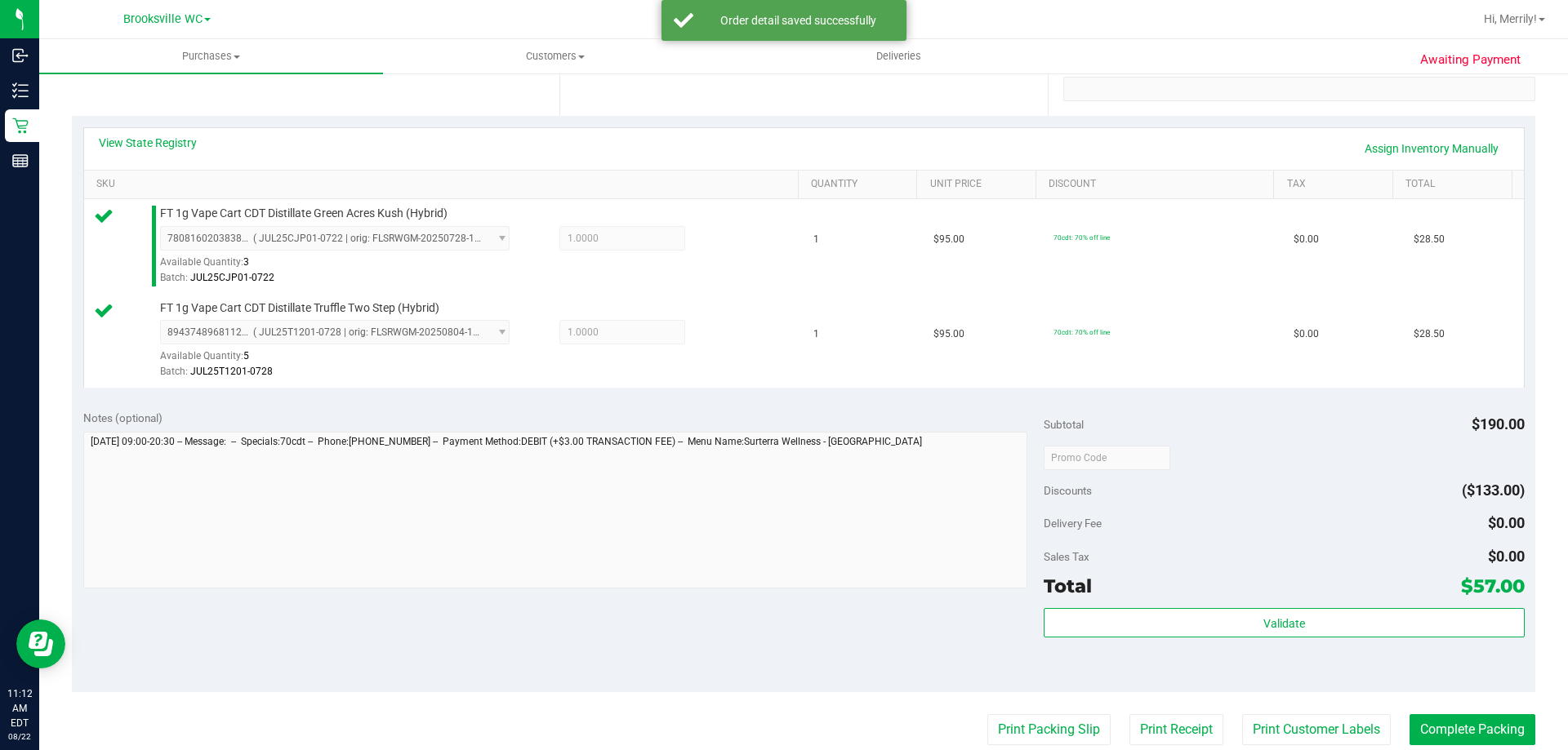
scroll to position [408, 0]
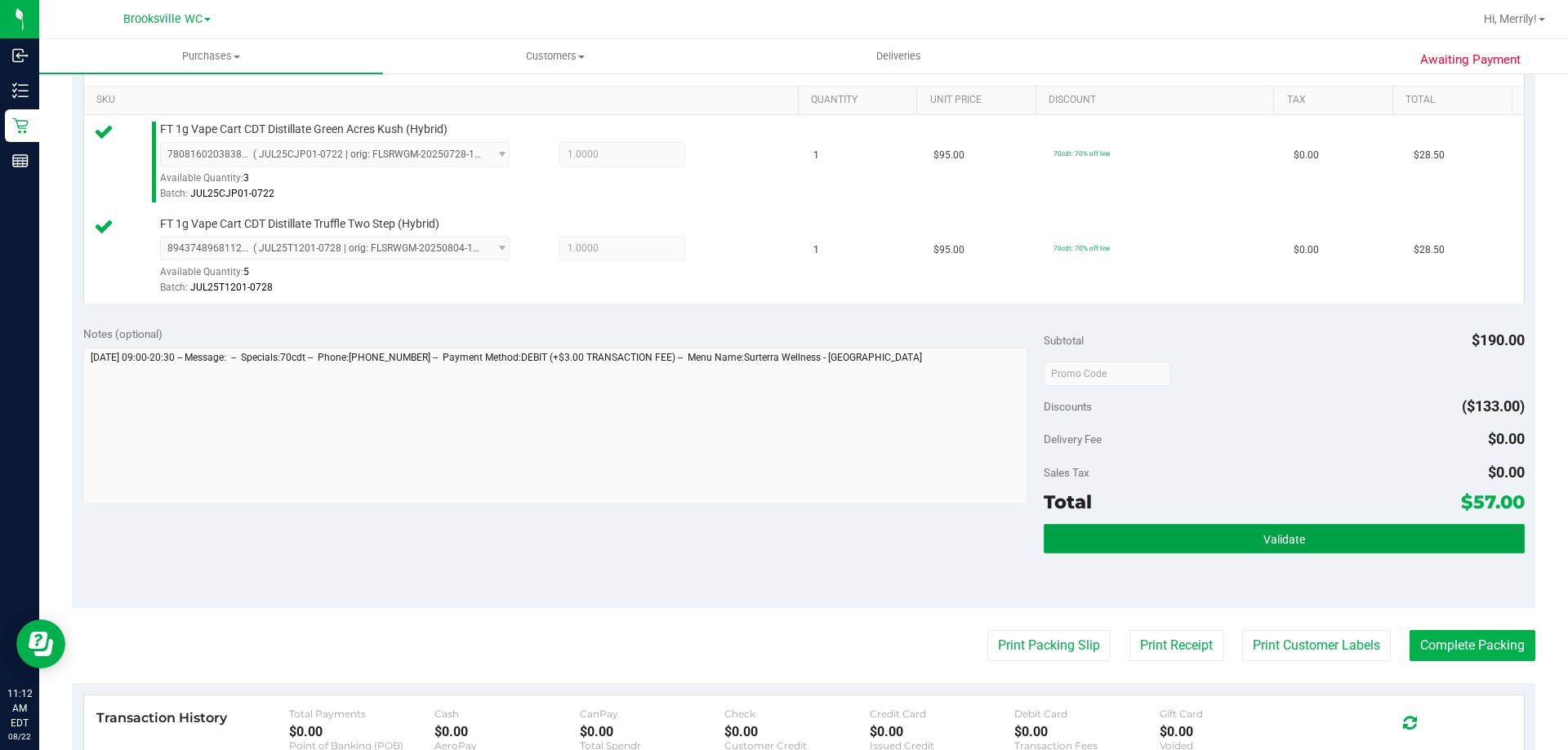
click at [1227, 539] on button "Validate" at bounding box center [1283, 539] width 480 height 30
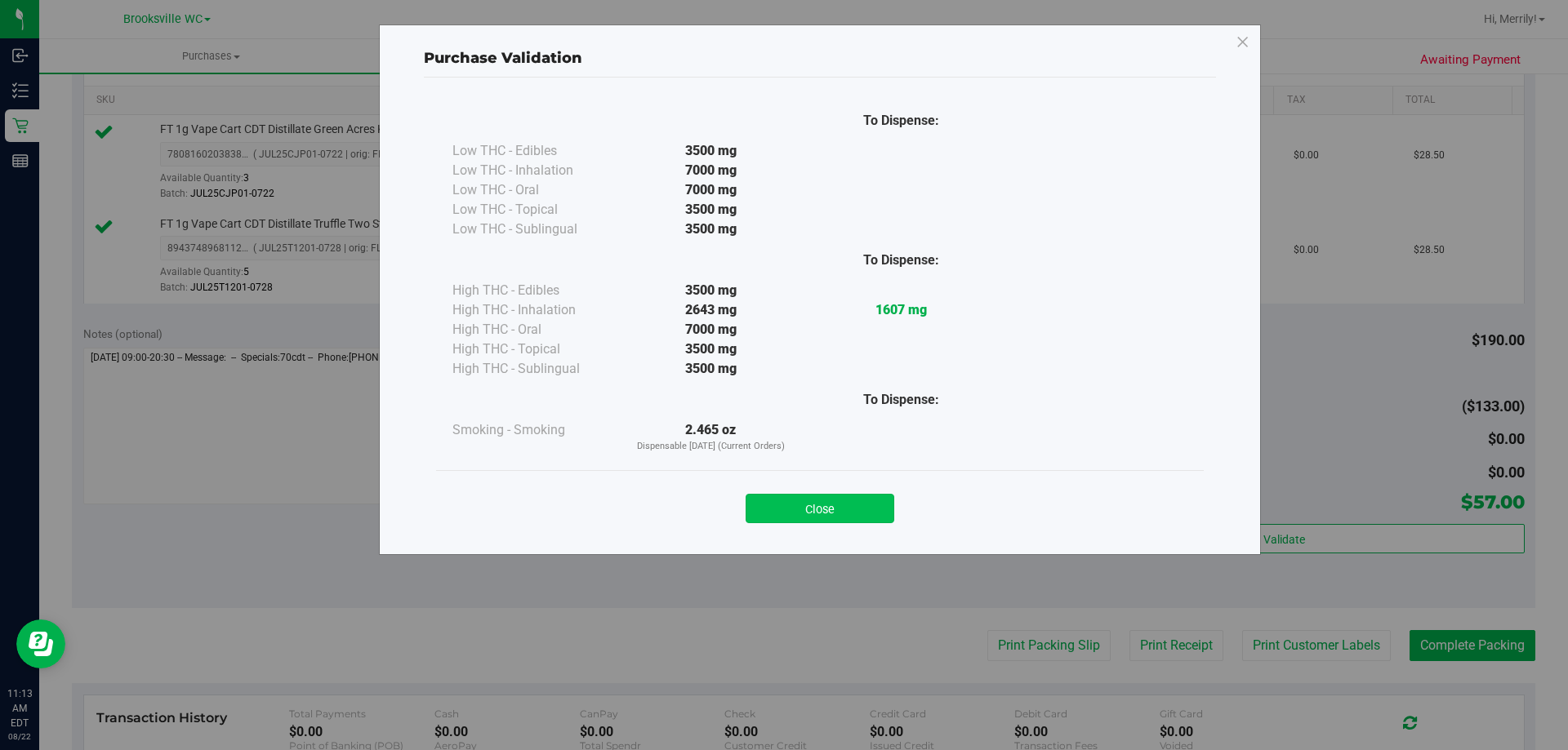
click at [838, 504] on button "Close" at bounding box center [820, 509] width 149 height 30
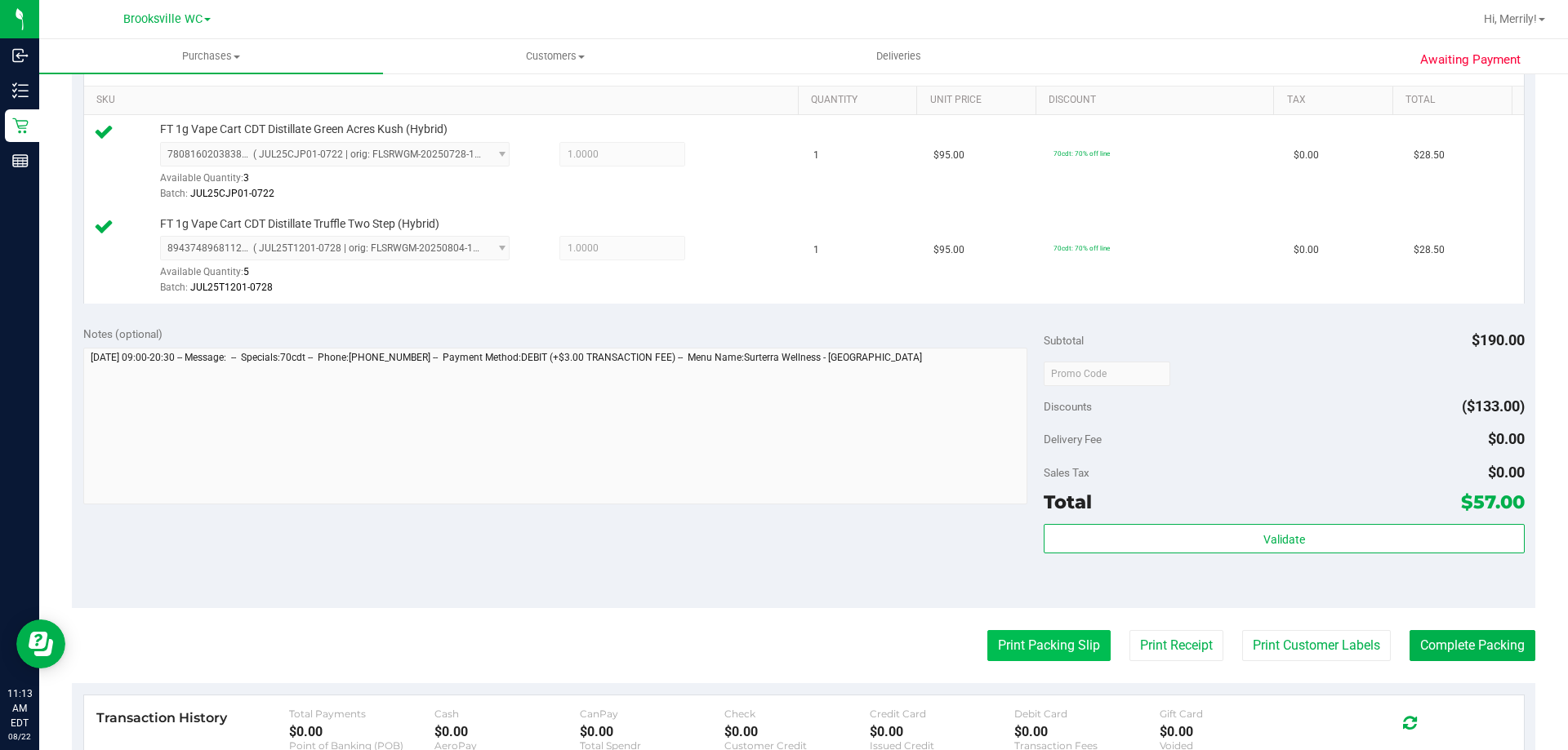
click at [1037, 640] on button "Print Packing Slip" at bounding box center [1049, 645] width 123 height 31
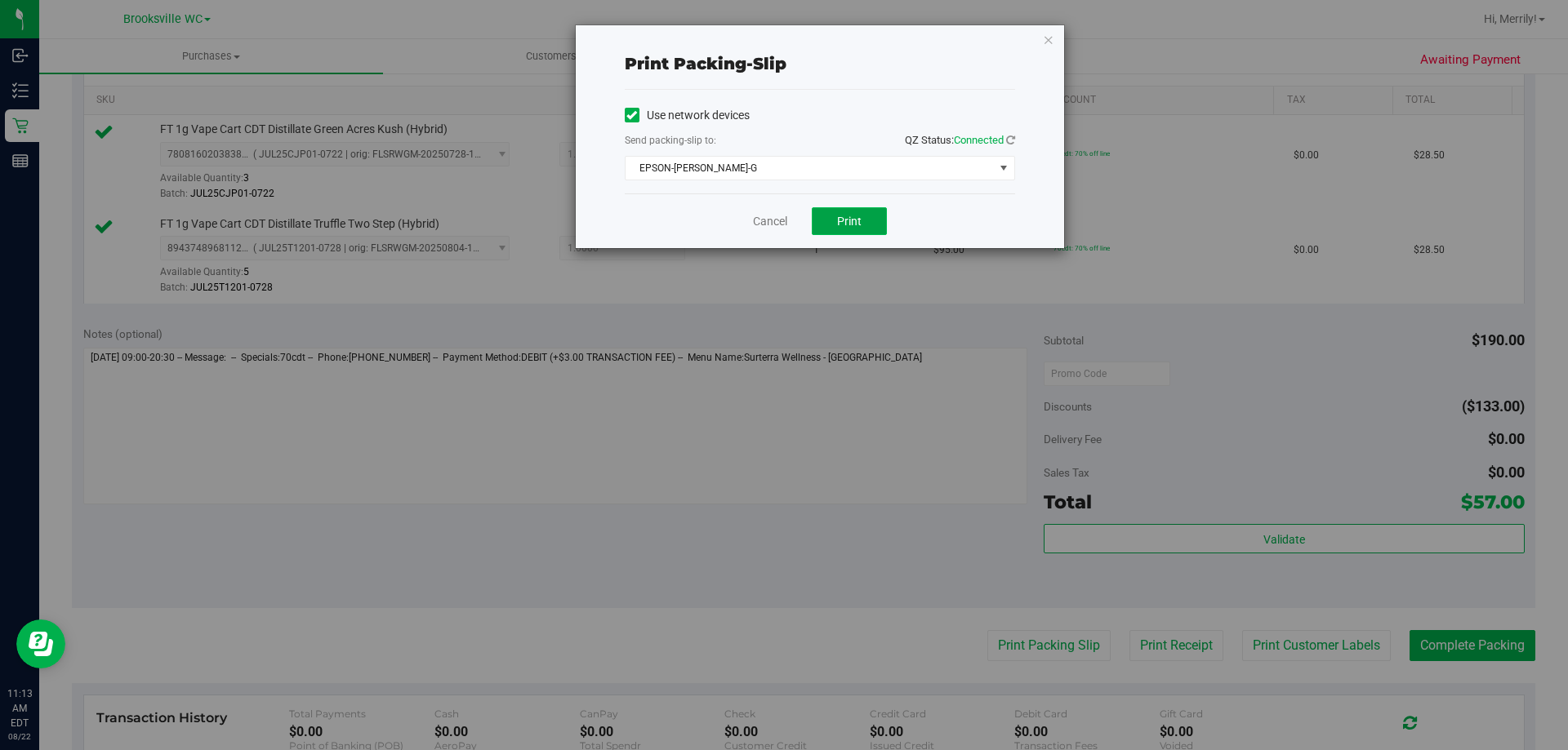
click at [850, 217] on span "Print" at bounding box center [849, 221] width 24 height 13
click at [781, 221] on link "Cancel" at bounding box center [770, 222] width 34 height 17
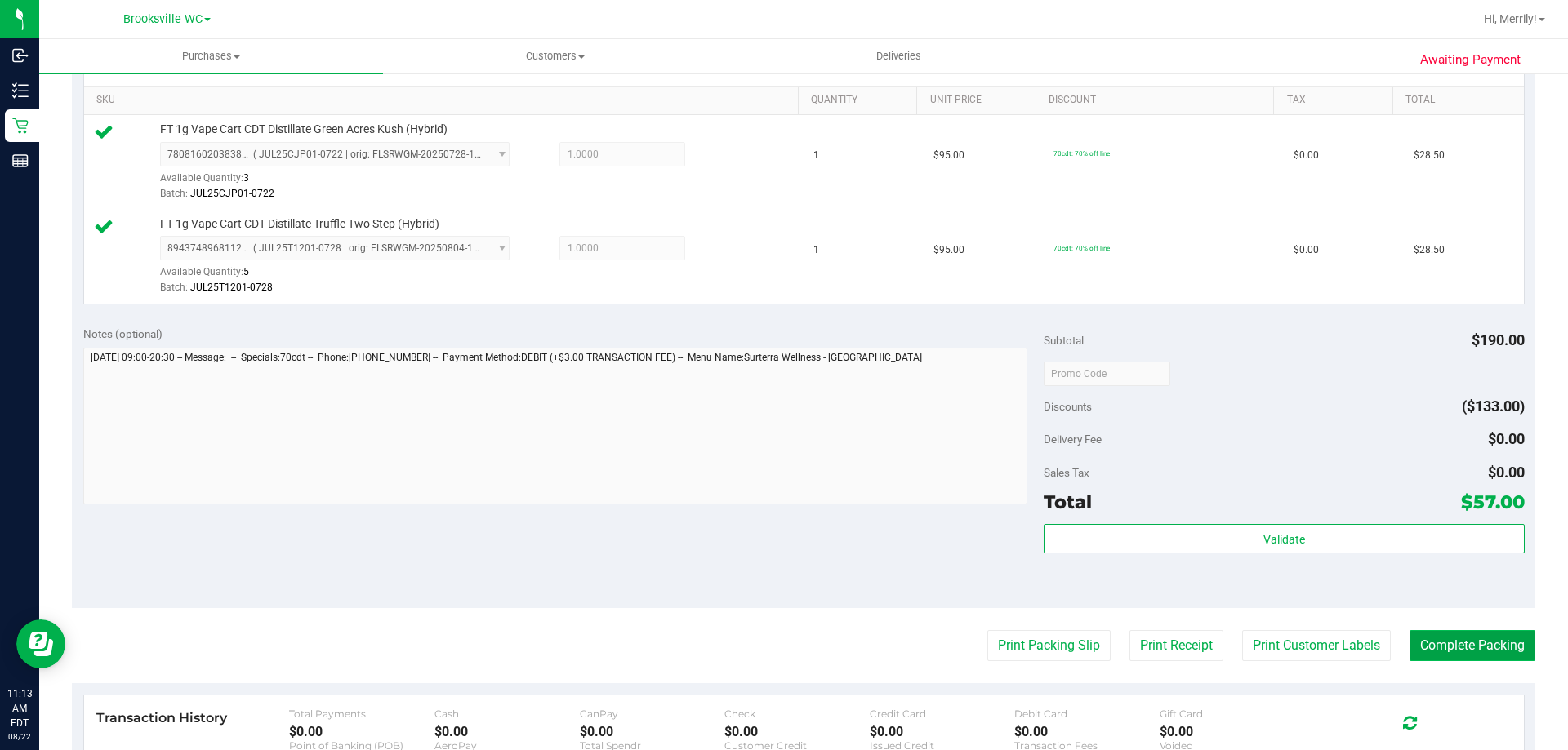
click at [1457, 649] on button "Complete Packing" at bounding box center [1471, 645] width 125 height 31
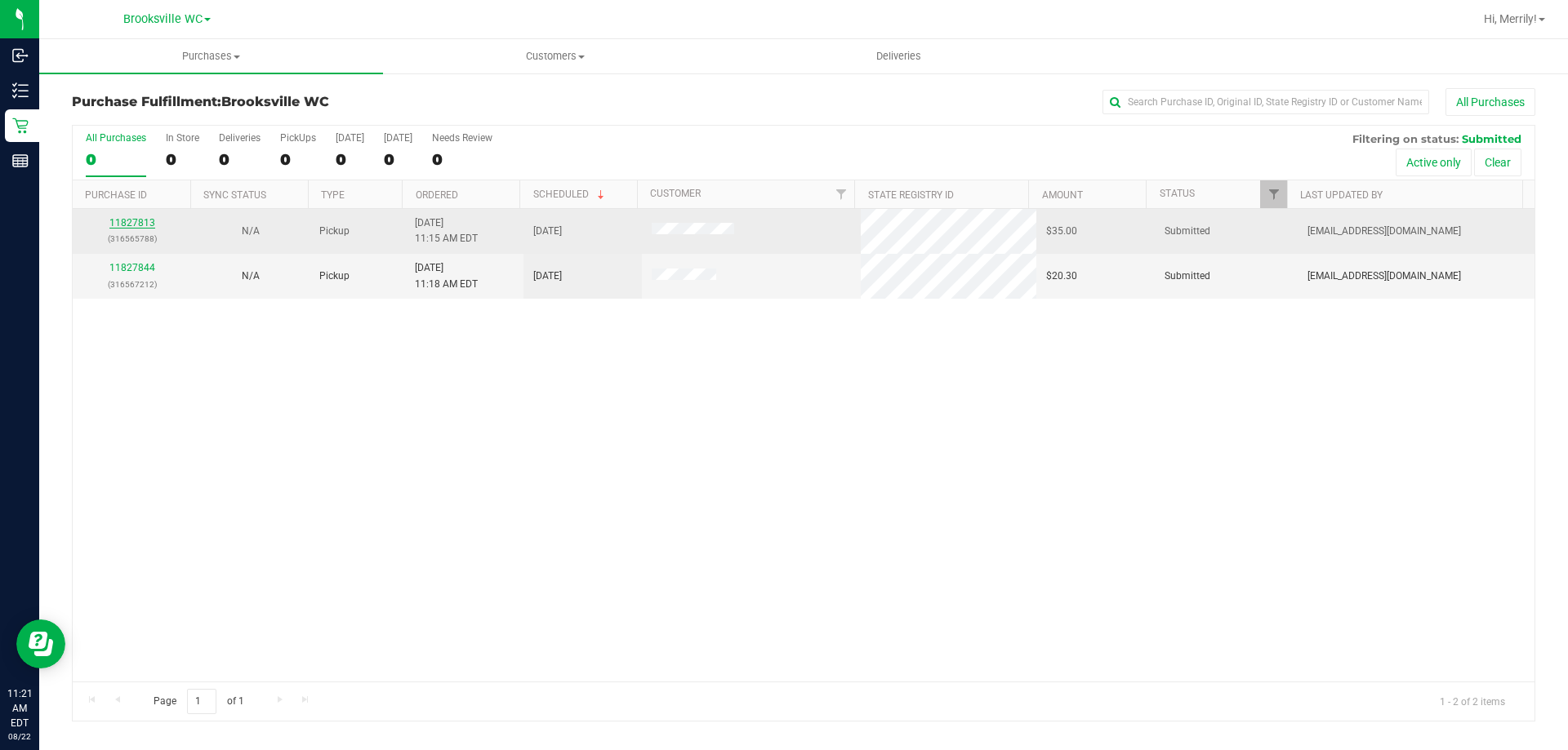
click at [133, 221] on link "11827813" at bounding box center [132, 223] width 45 height 11
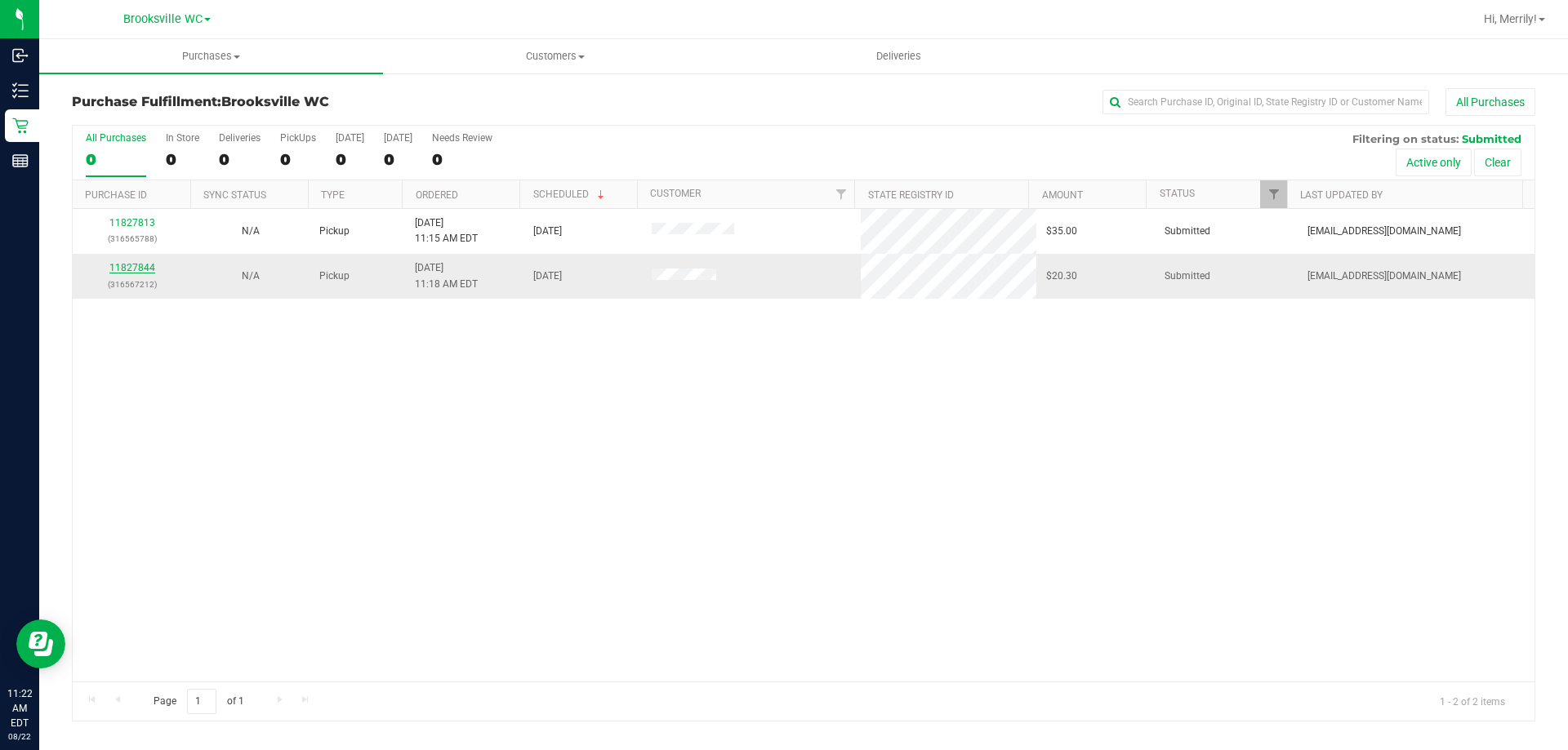
click at [136, 271] on link "11827844" at bounding box center [132, 267] width 45 height 11
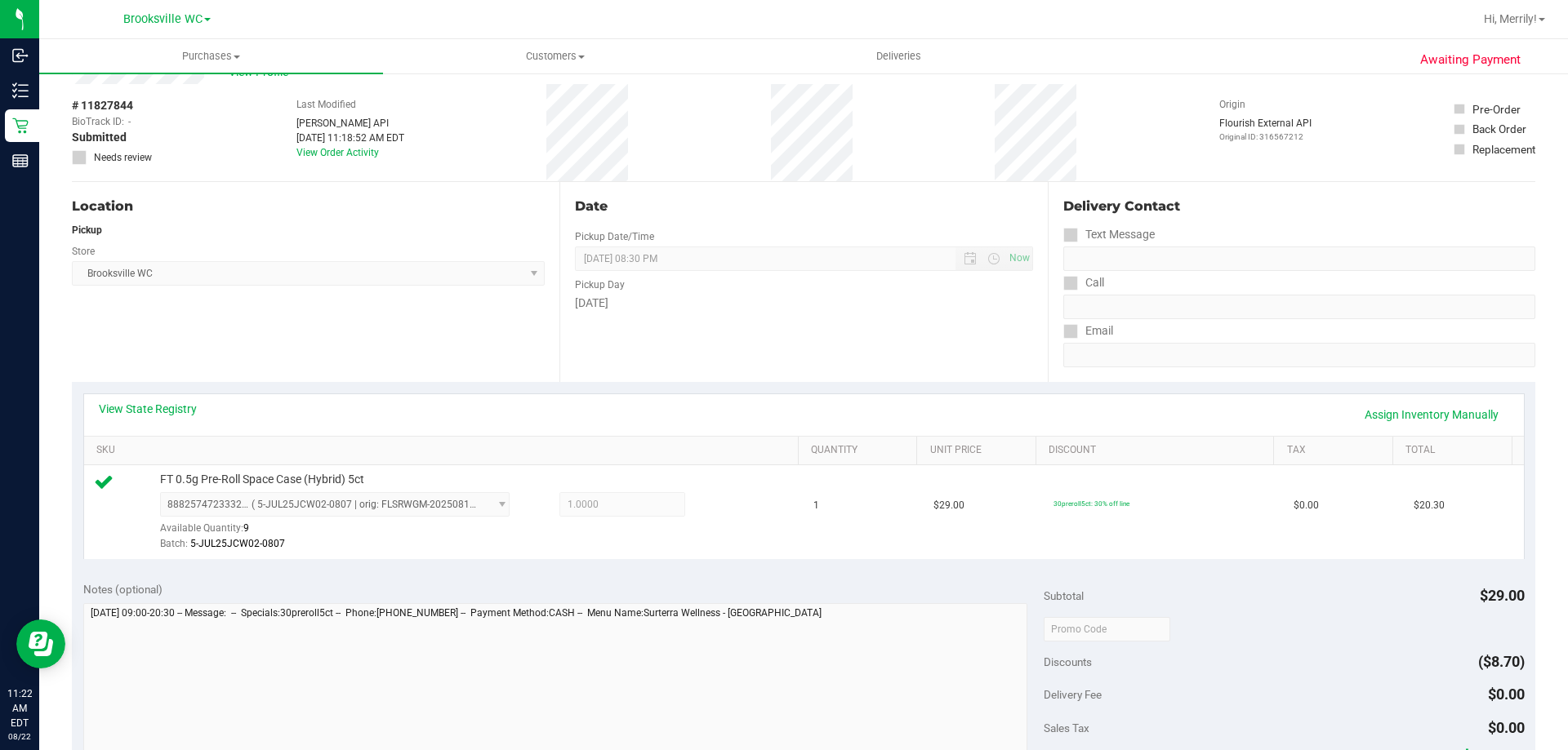
scroll to position [327, 0]
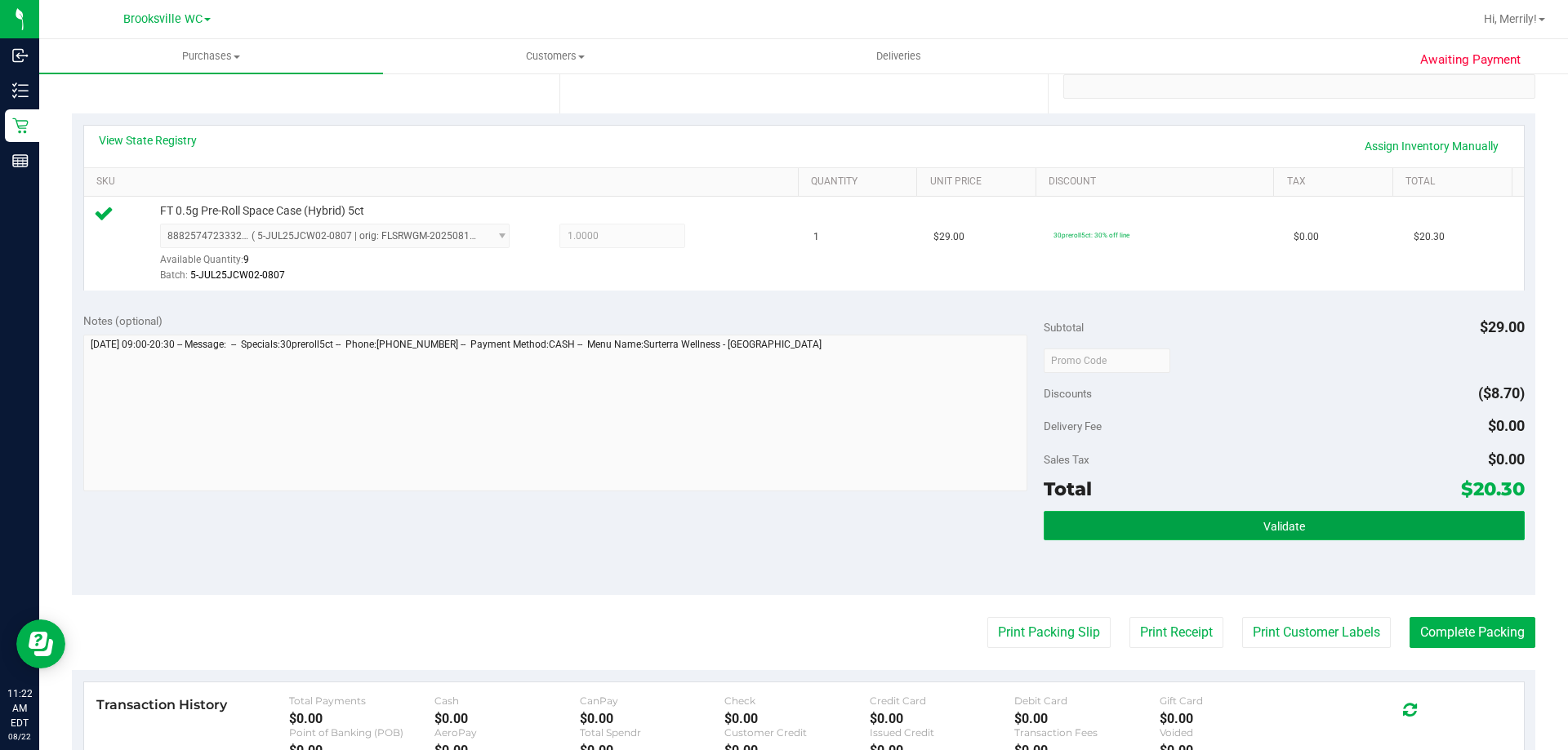
click at [1183, 530] on button "Validate" at bounding box center [1283, 526] width 480 height 30
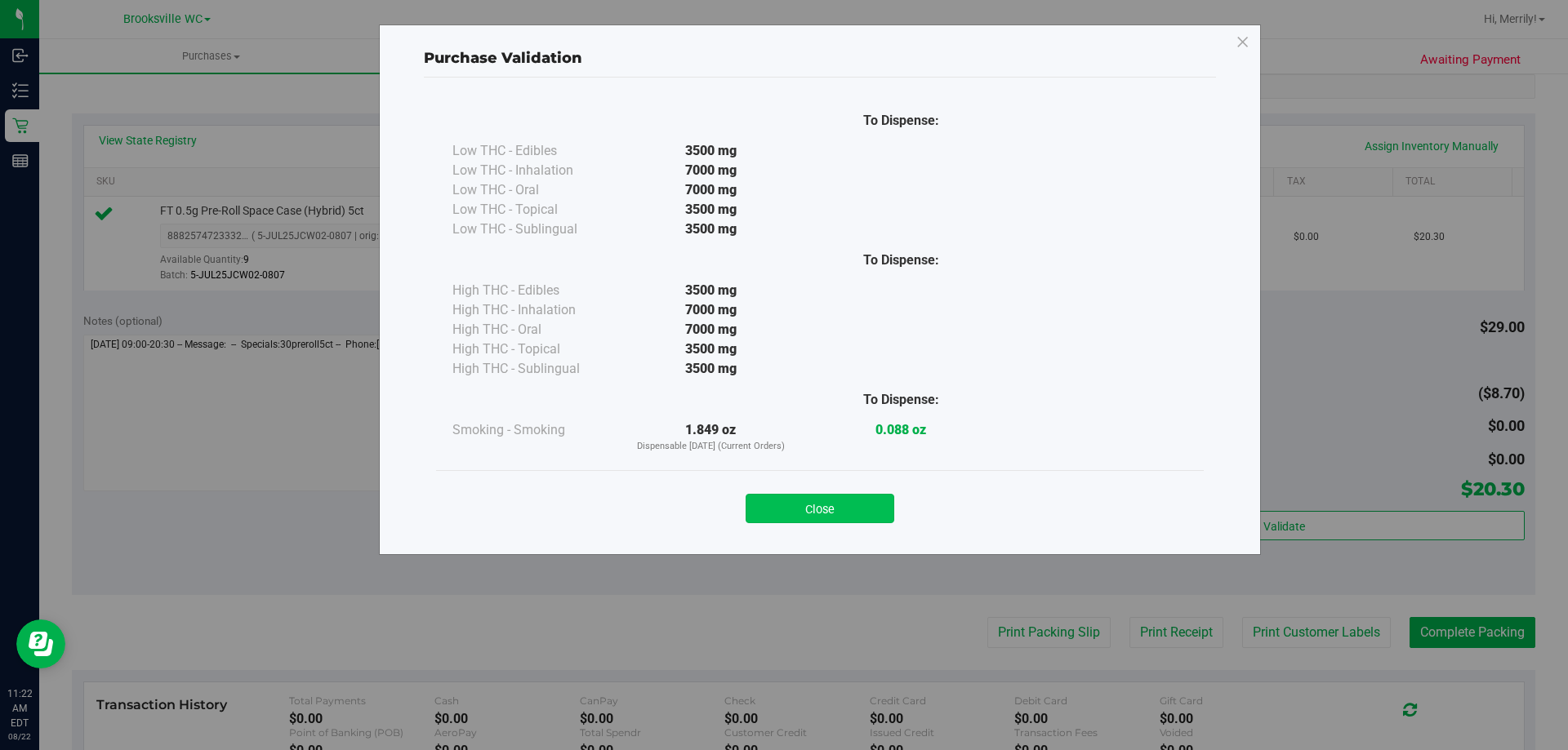
click at [850, 502] on button "Close" at bounding box center [820, 509] width 149 height 30
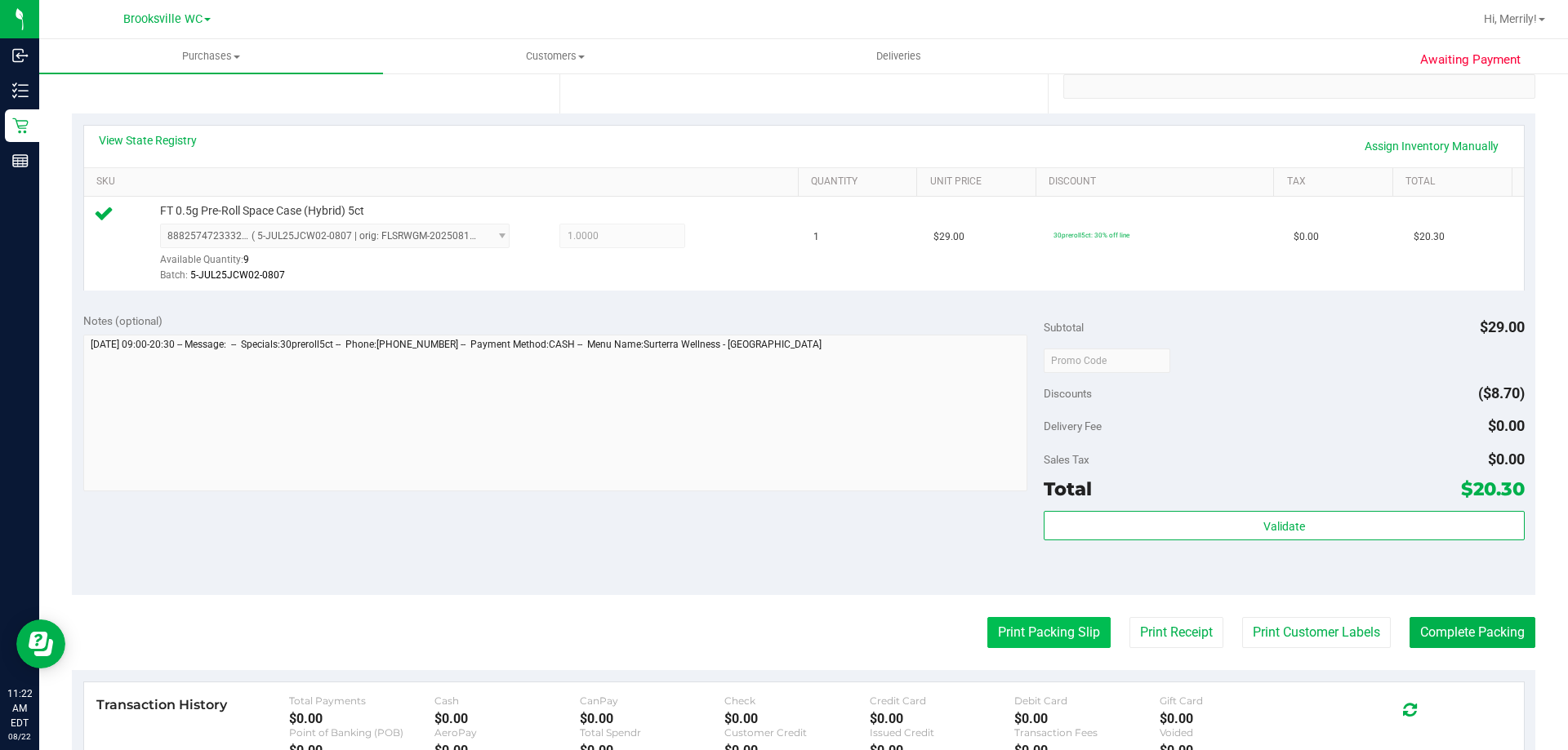
click at [1029, 636] on button "Print Packing Slip" at bounding box center [1049, 632] width 123 height 31
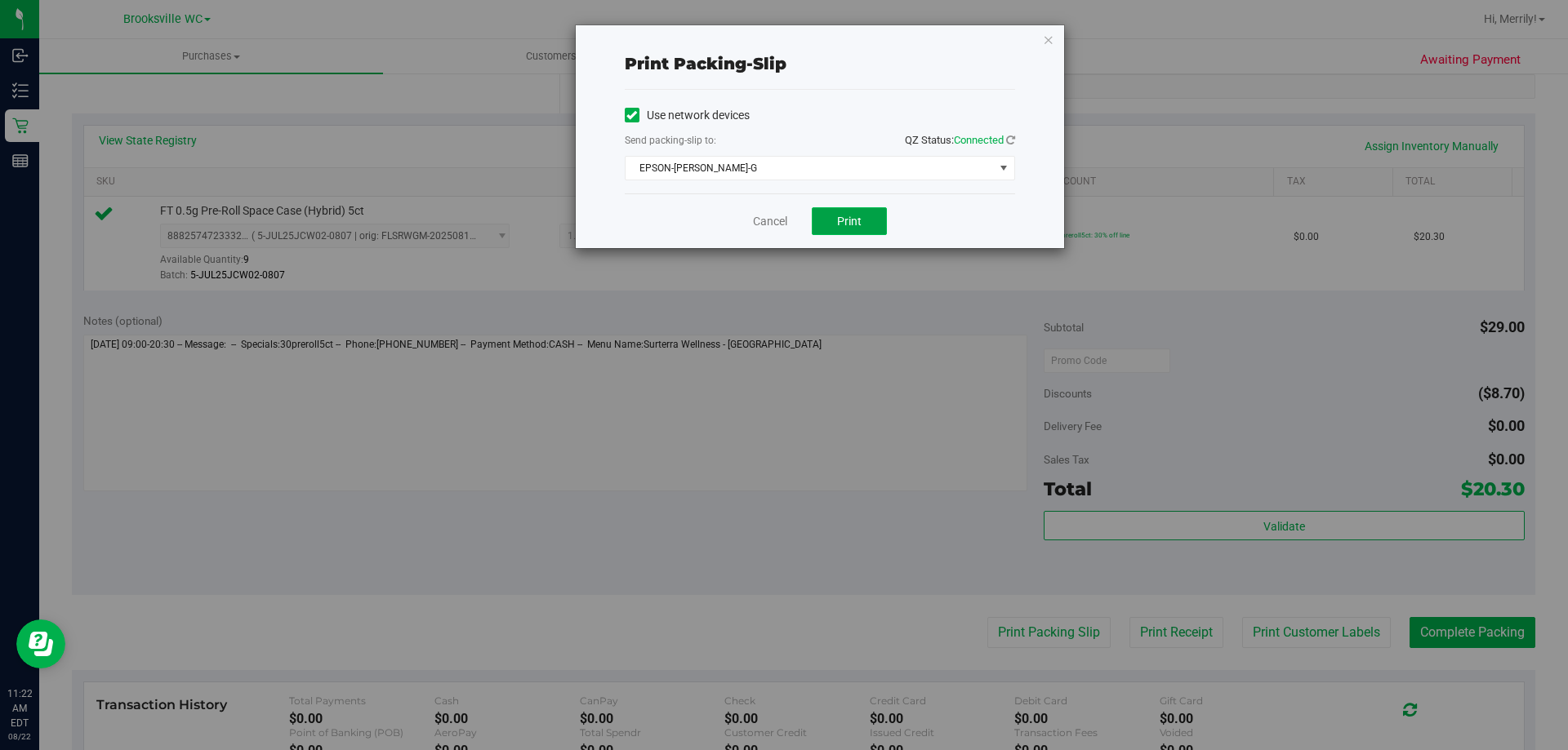
click at [851, 215] on span "Print" at bounding box center [849, 221] width 24 height 13
drag, startPoint x: 758, startPoint y: 219, endPoint x: 968, endPoint y: 202, distance: 210.7
click at [759, 219] on link "Cancel" at bounding box center [770, 222] width 34 height 17
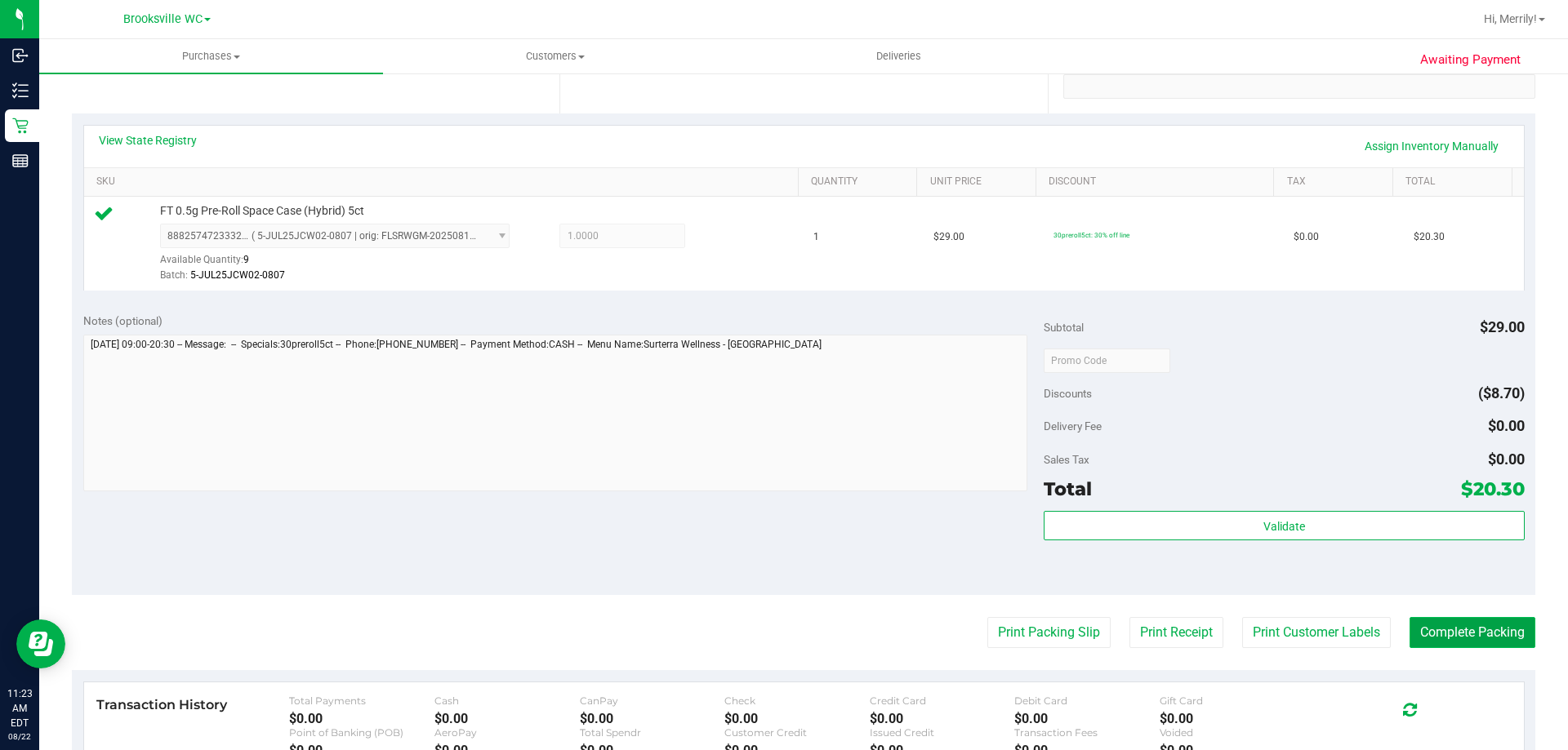
click at [1447, 625] on button "Complete Packing" at bounding box center [1471, 632] width 125 height 31
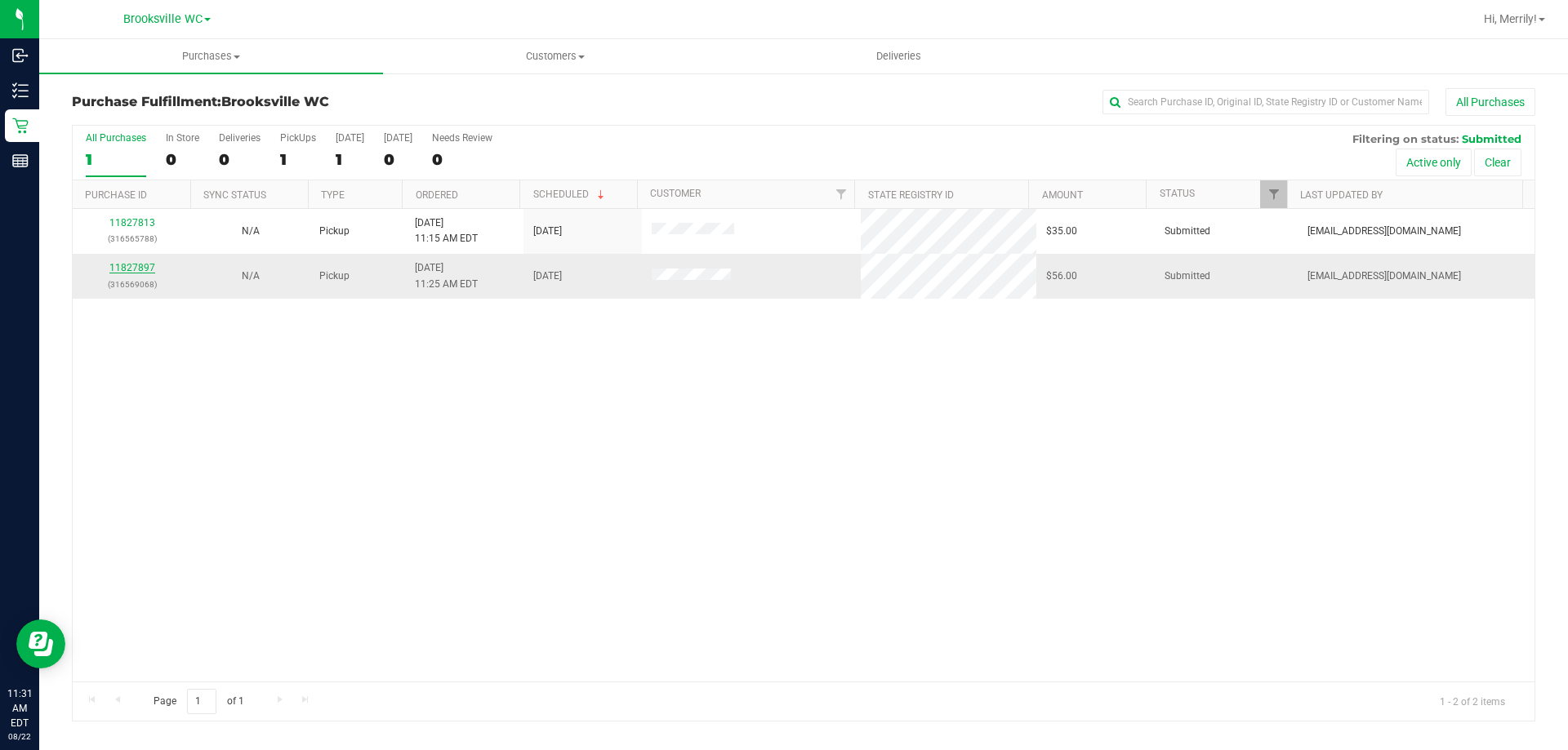
click at [138, 266] on link "11827897" at bounding box center [132, 267] width 45 height 11
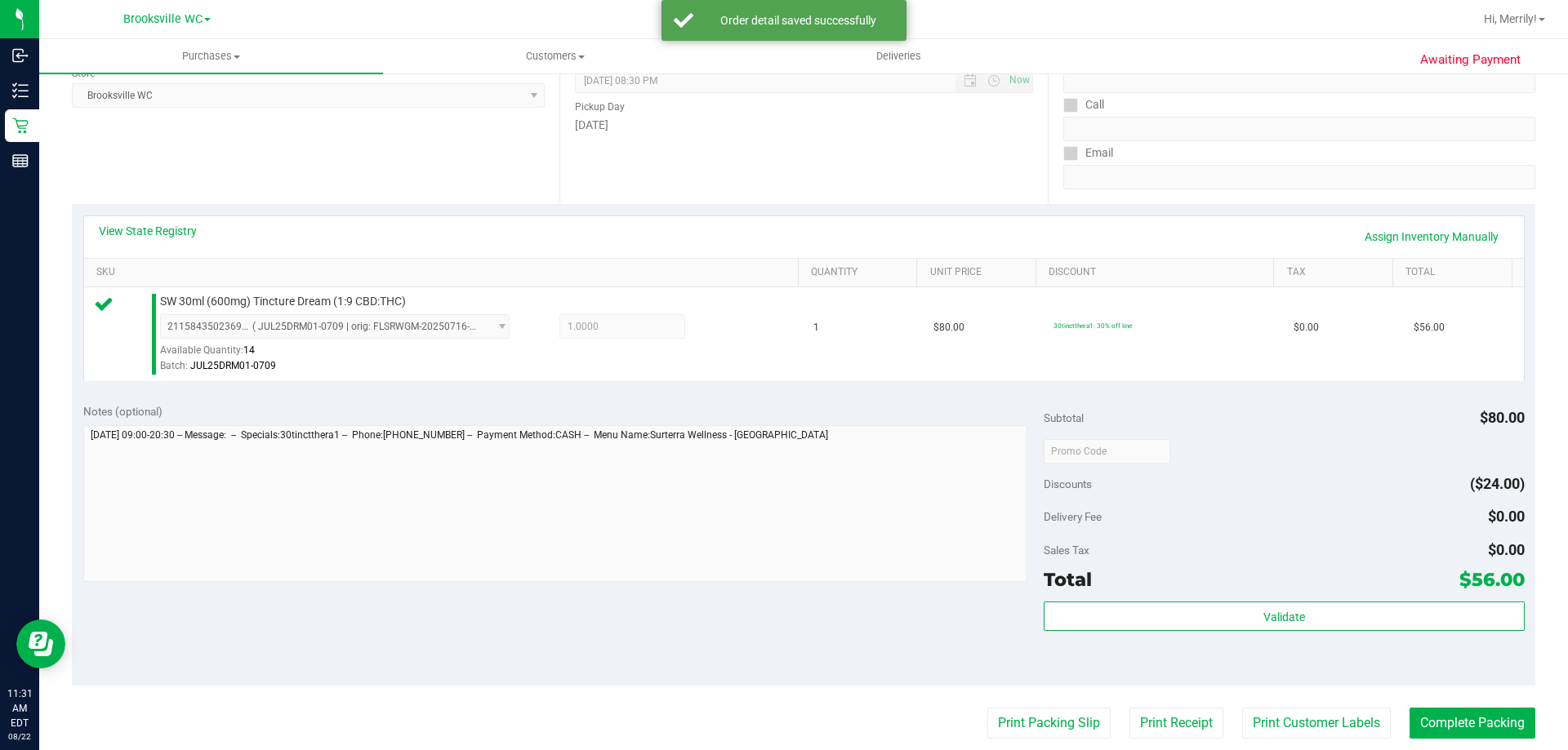
scroll to position [327, 0]
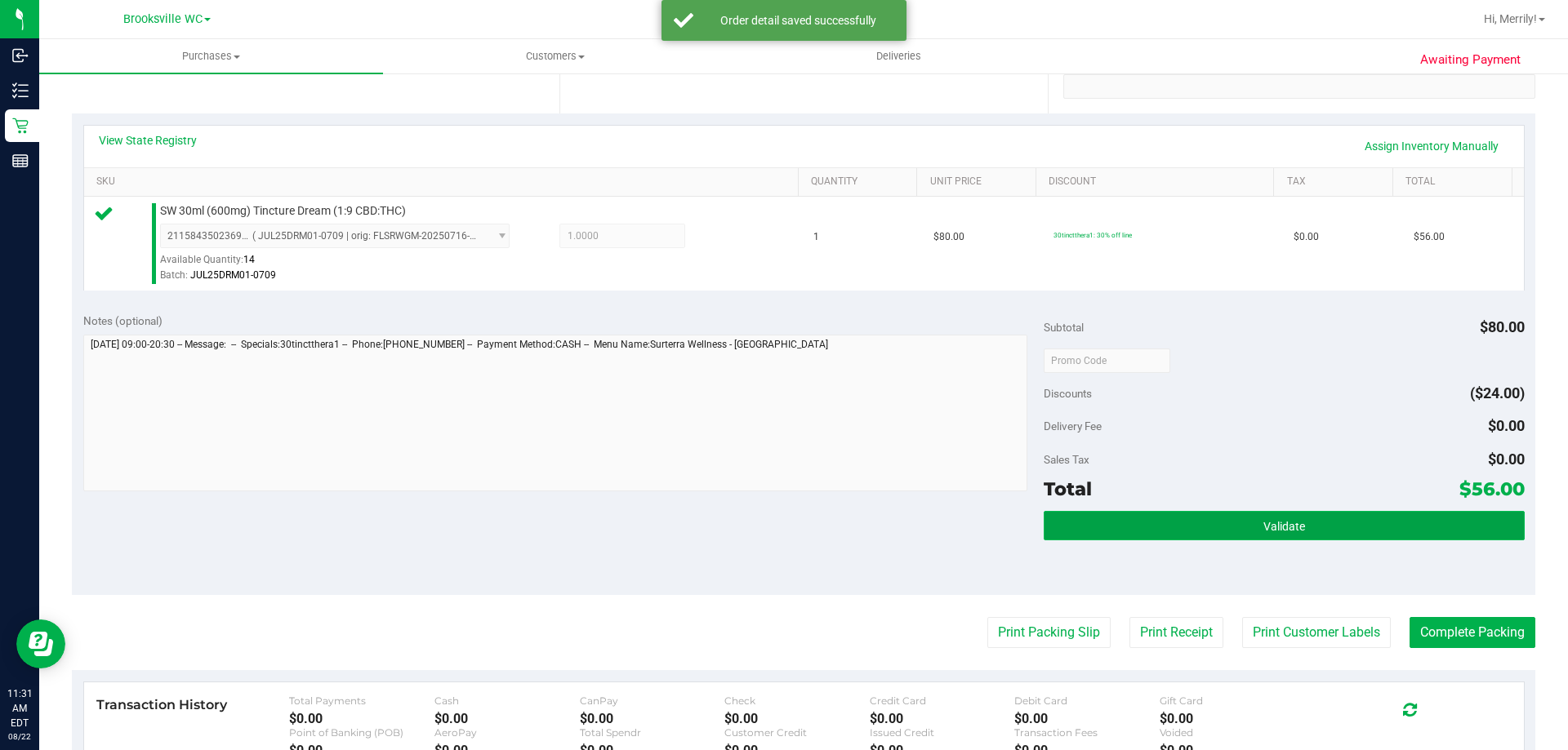
click at [1250, 516] on button "Validate" at bounding box center [1283, 526] width 480 height 30
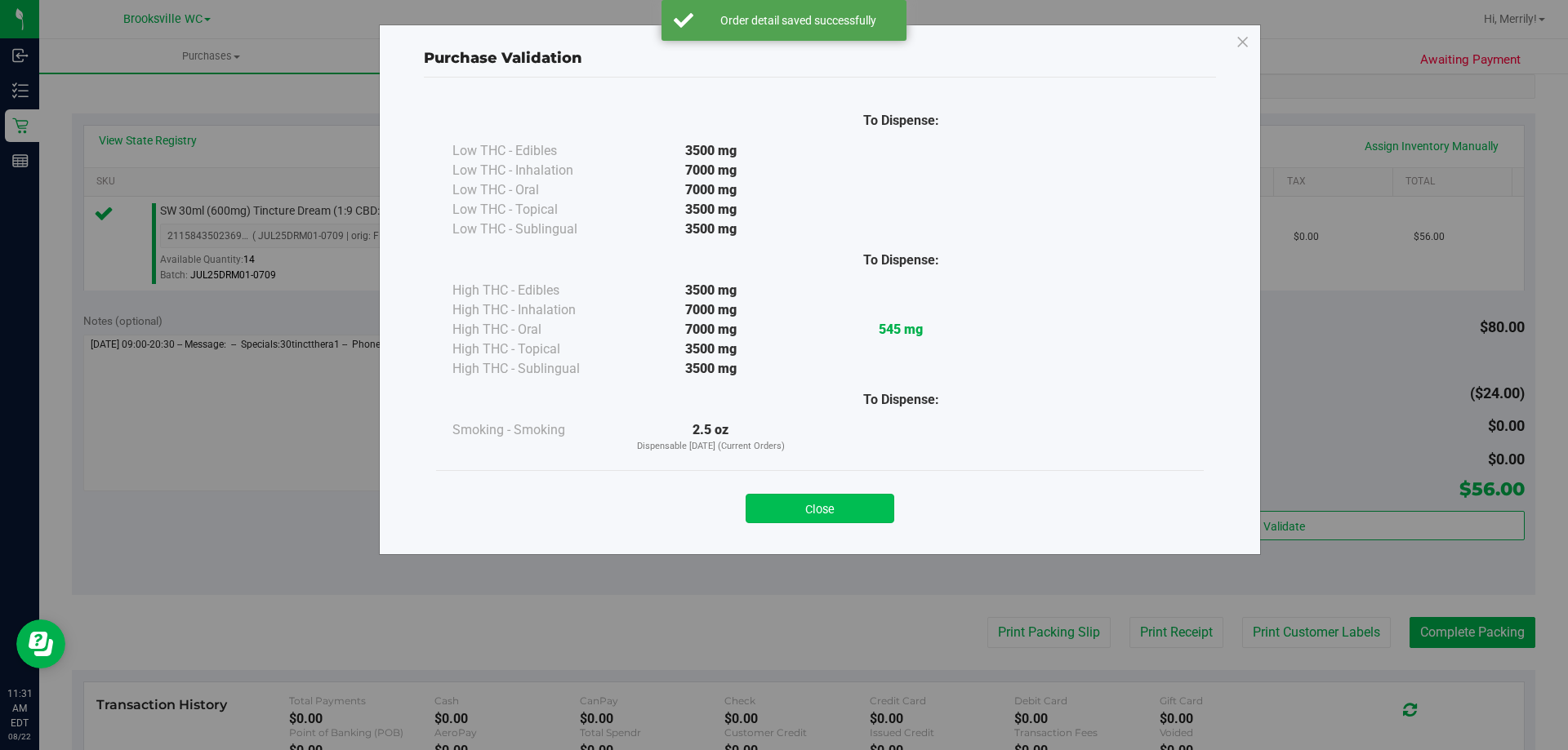
click at [819, 509] on button "Close" at bounding box center [820, 509] width 149 height 30
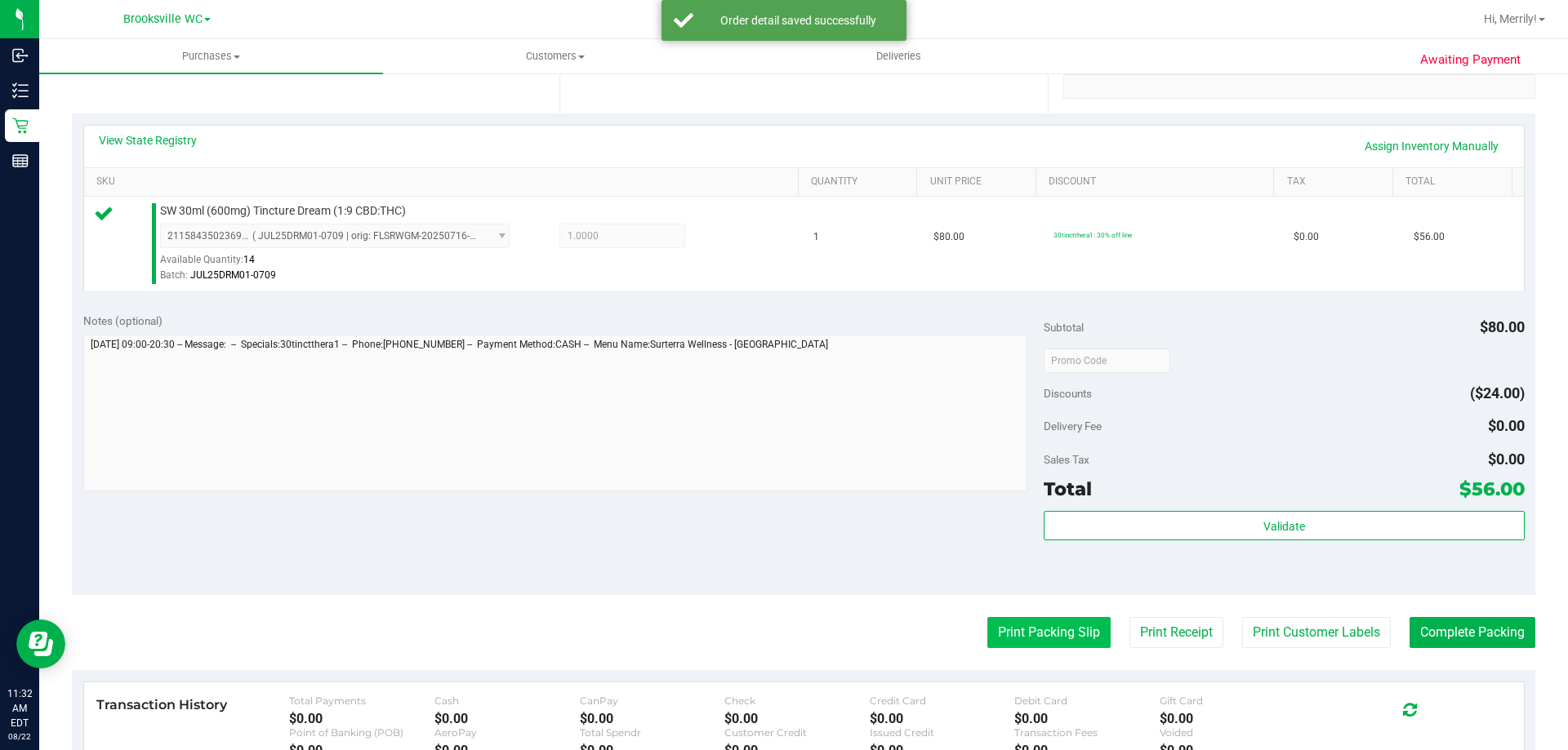
click at [1018, 627] on button "Print Packing Slip" at bounding box center [1049, 632] width 123 height 31
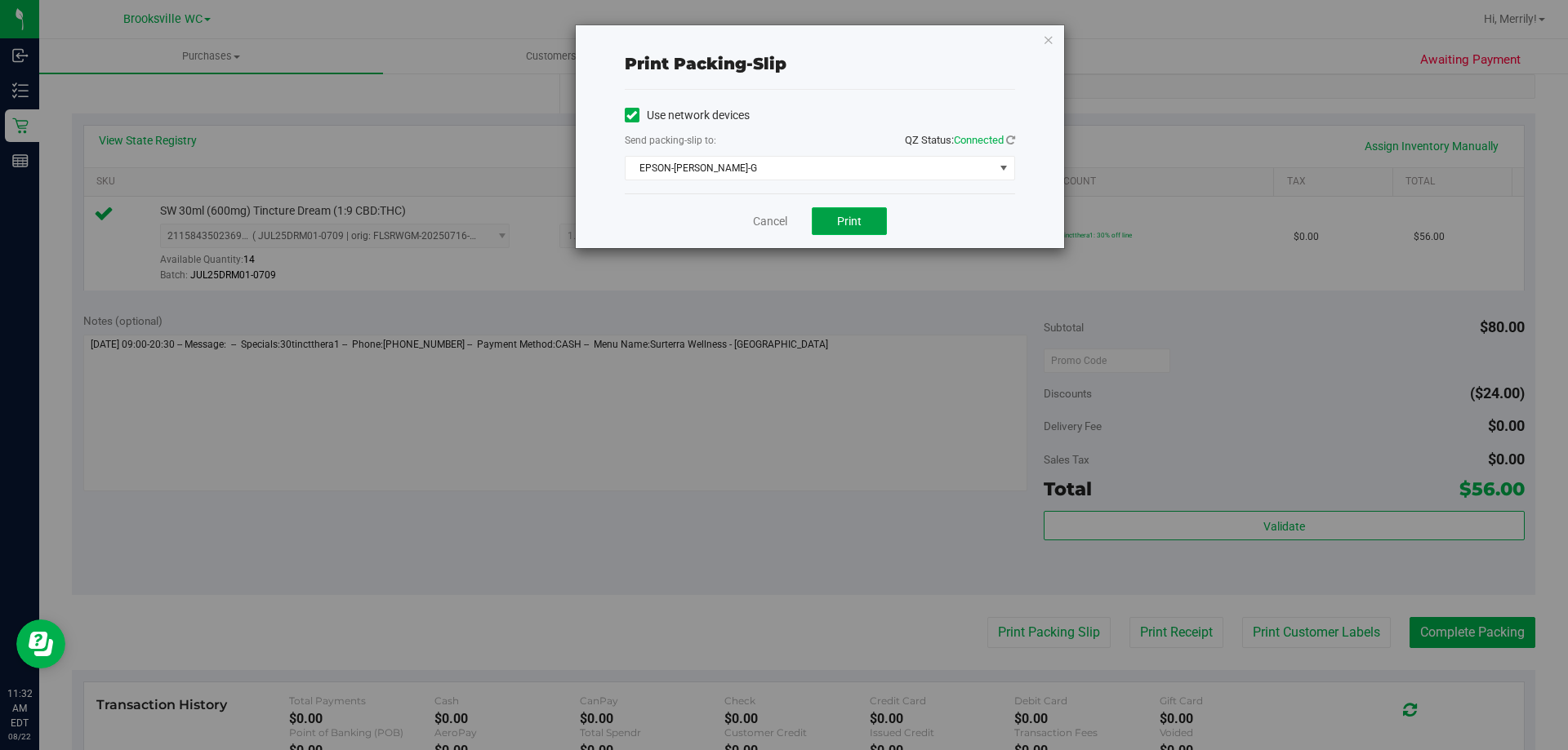
click at [863, 220] on button "Print" at bounding box center [849, 221] width 75 height 28
click at [764, 227] on link "Cancel" at bounding box center [770, 222] width 34 height 17
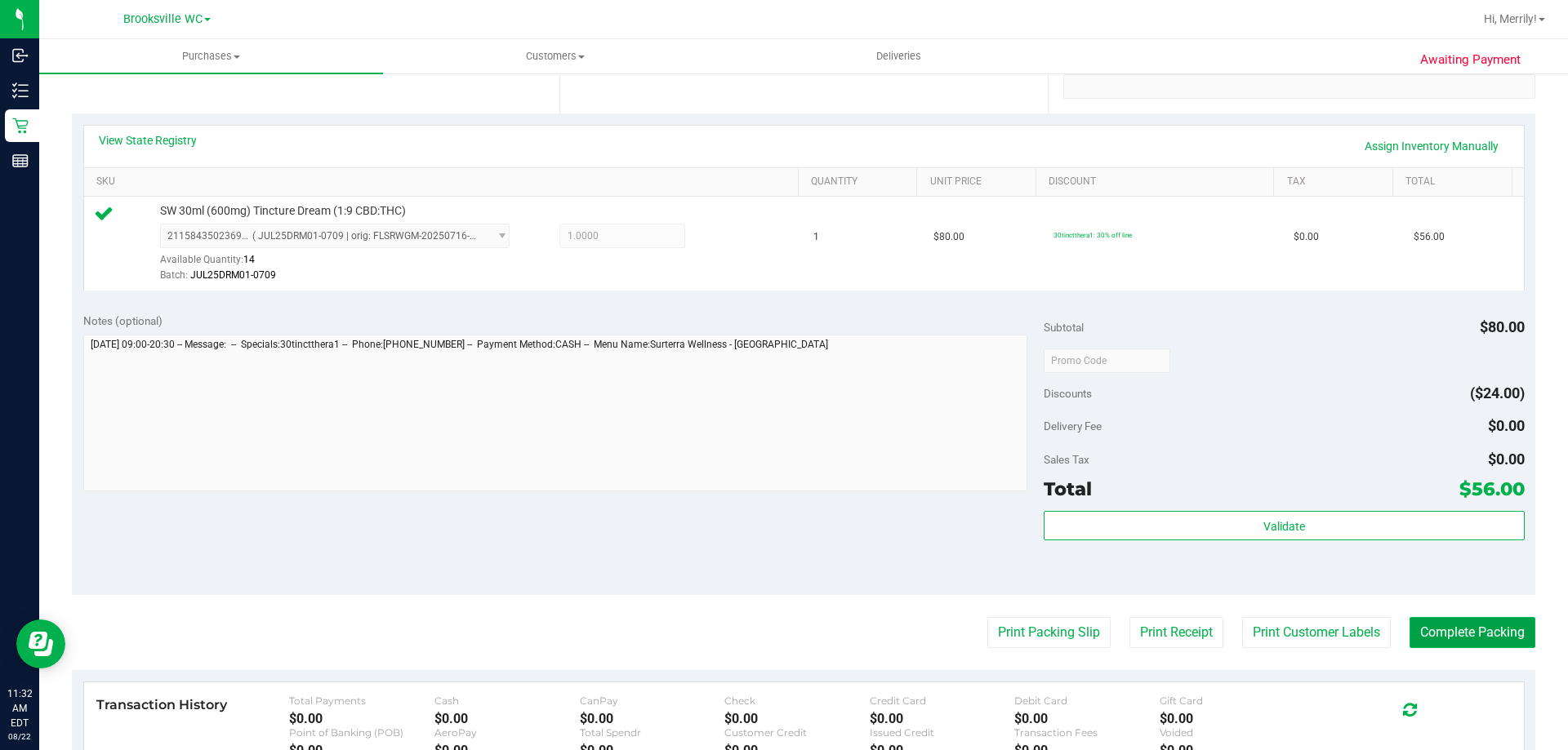
click at [1457, 634] on button "Complete Packing" at bounding box center [1471, 632] width 125 height 31
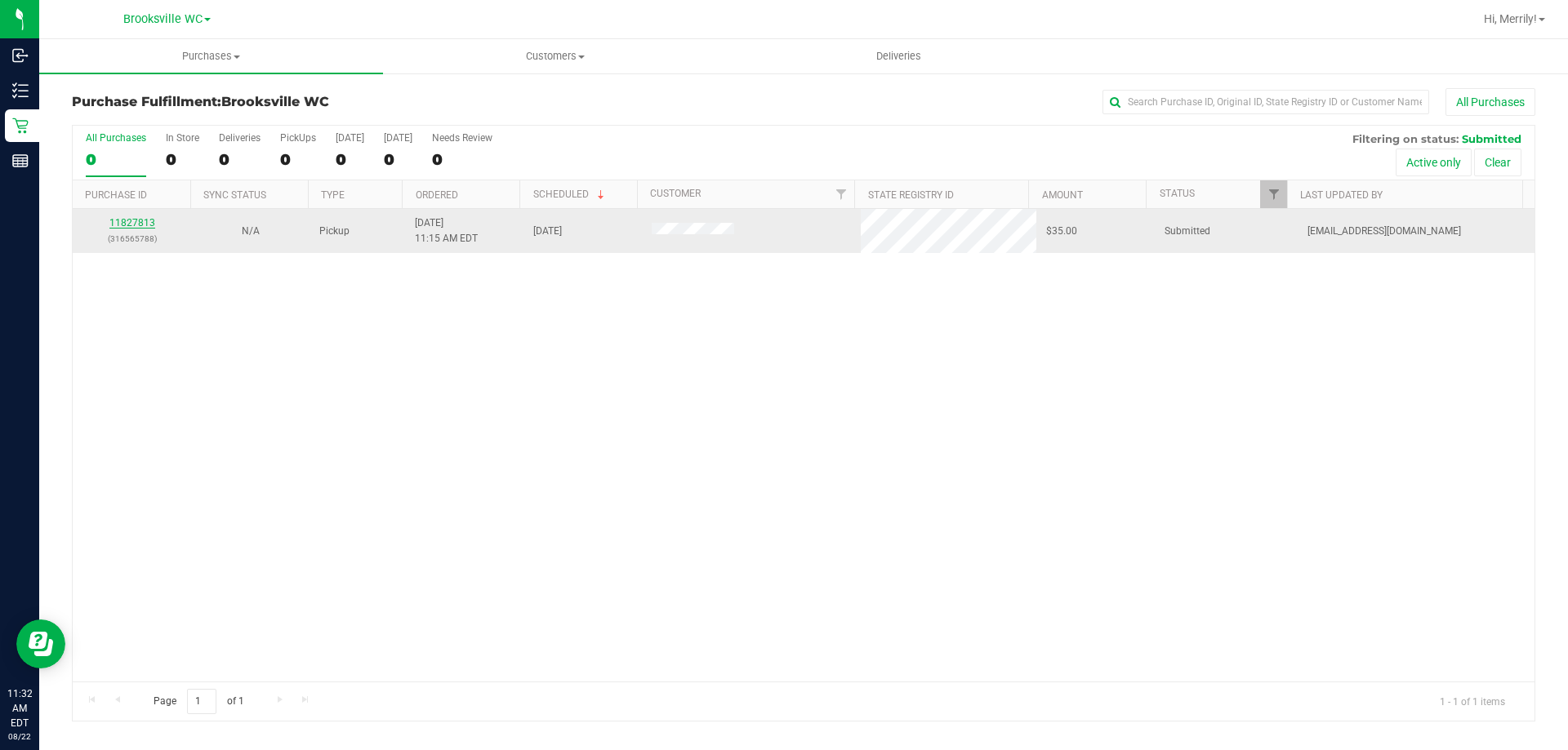
click at [131, 222] on link "11827813" at bounding box center [132, 223] width 45 height 11
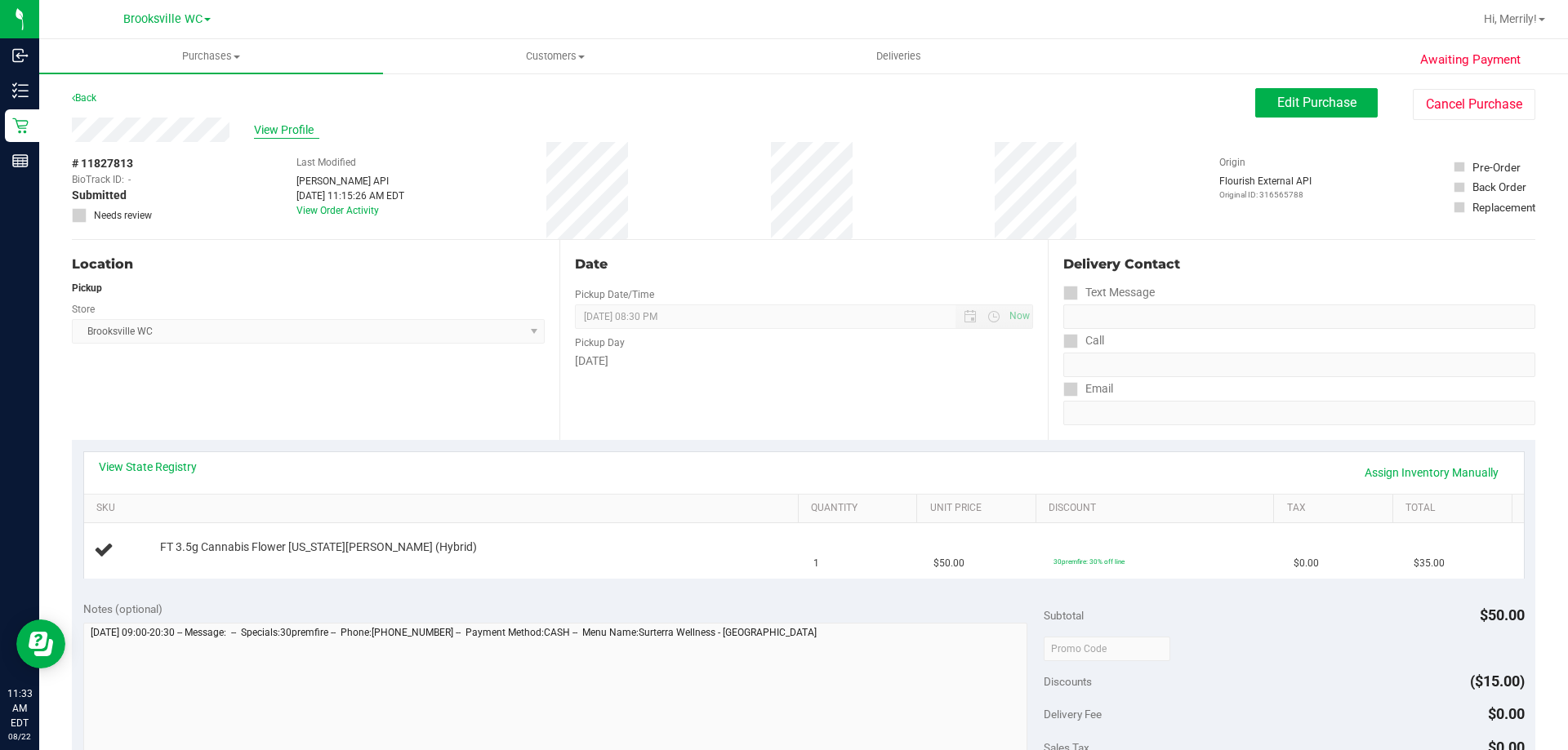
click at [297, 126] on span "View Profile" at bounding box center [287, 130] width 65 height 17
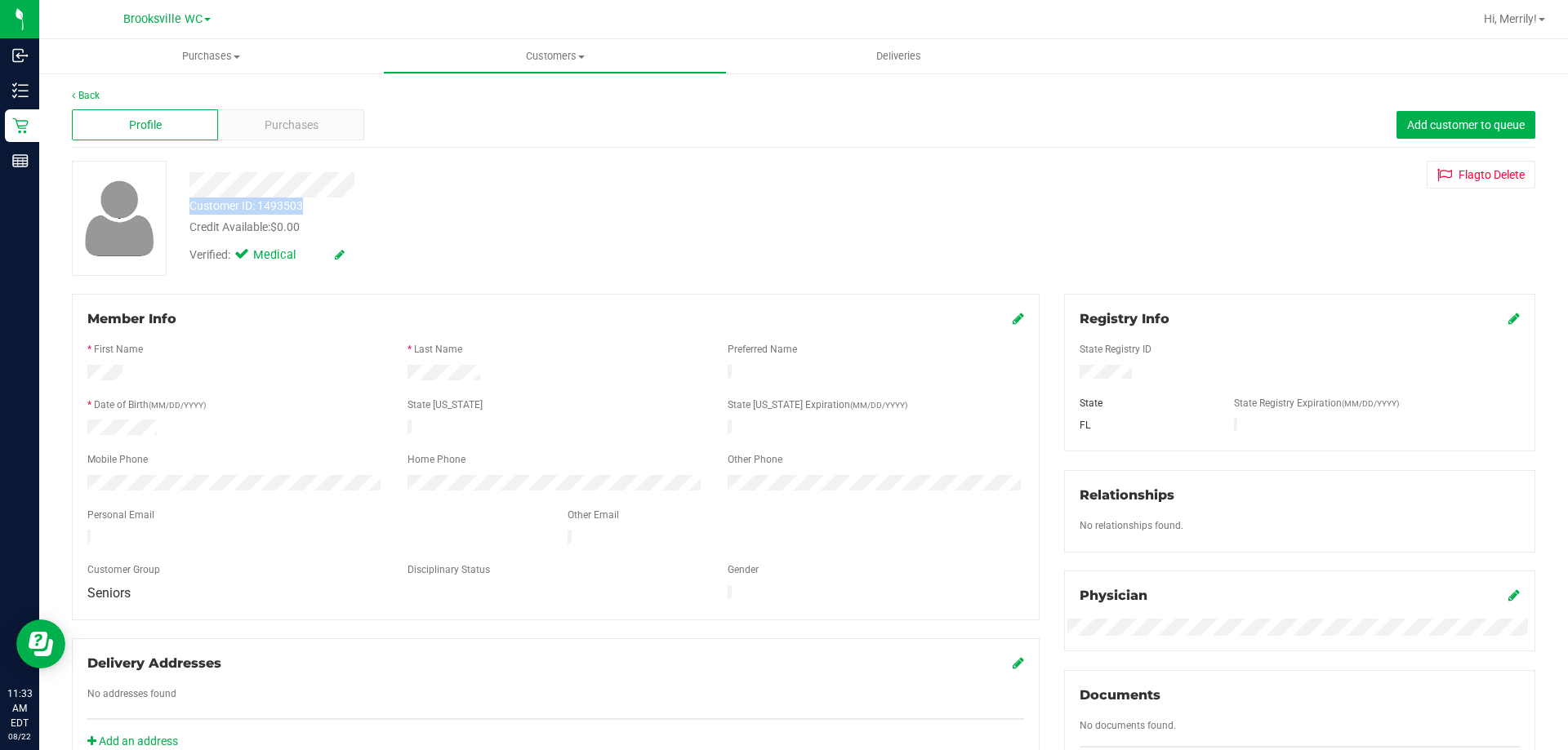
drag, startPoint x: 190, startPoint y: 206, endPoint x: 316, endPoint y: 201, distance: 126.1
click at [316, 201] on div "Customer ID: 1493503 Credit Available: $0.00" at bounding box center [549, 216] width 744 height 38
copy div "Customer ID: 1493503"
click at [351, 295] on div "Member Info * First Name * Last Name Preferred Name * Date of Birth (MM/DD/YYYY…" at bounding box center [555, 458] width 968 height 327
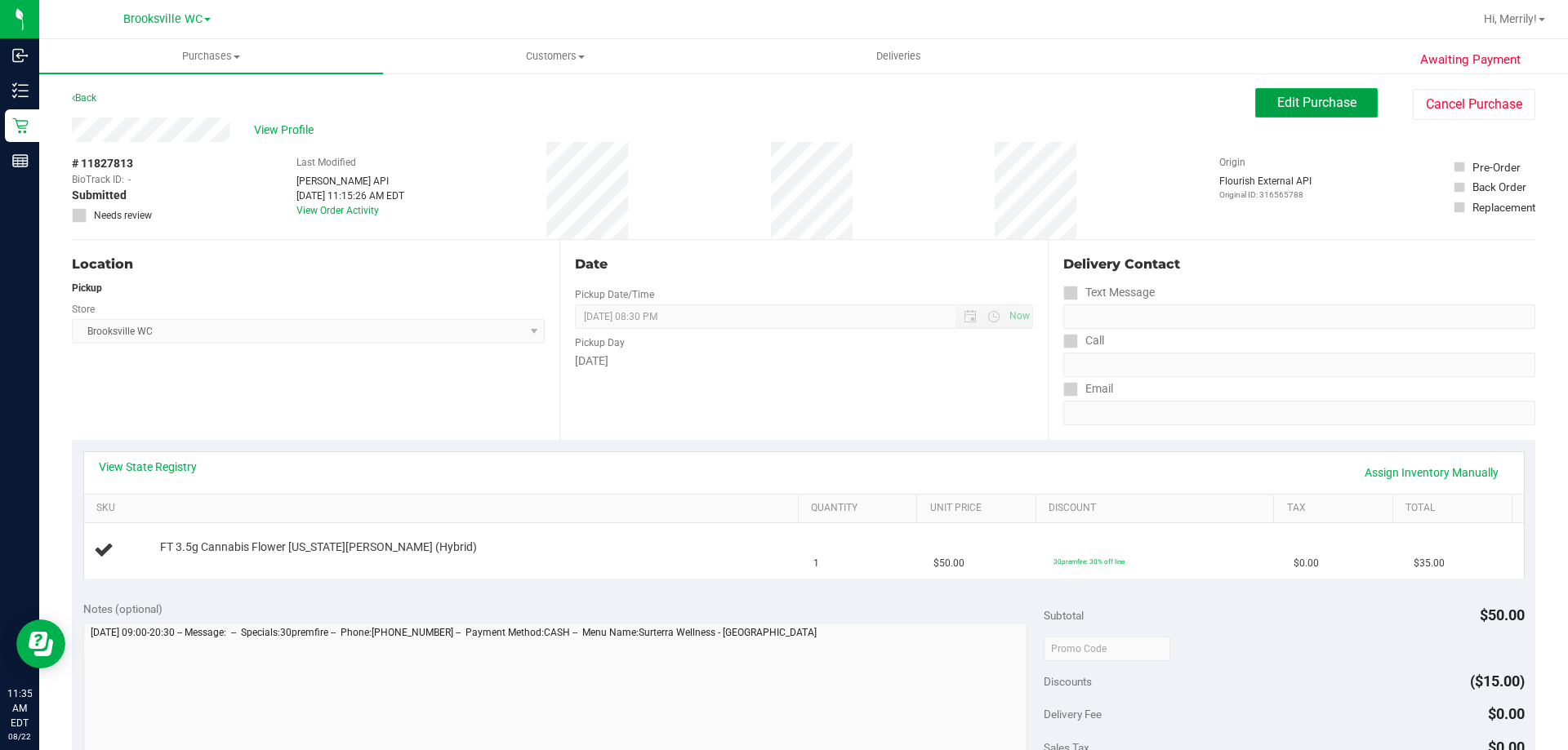
click at [1287, 96] on span "Edit Purchase" at bounding box center [1316, 102] width 79 height 16
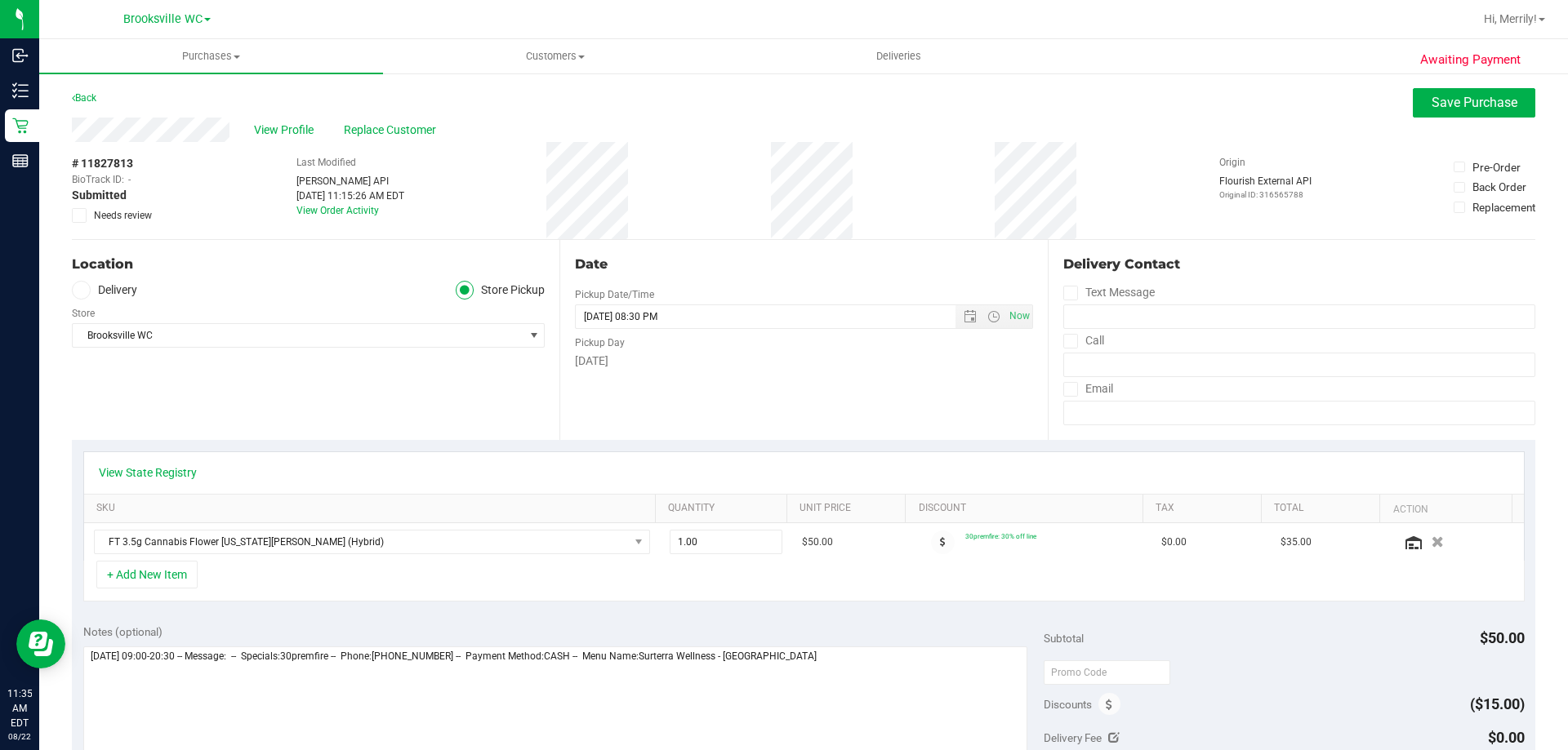
click at [81, 215] on icon at bounding box center [79, 215] width 10 height 0
click at [0, 0] on input "Needs review" at bounding box center [0, 0] width 0 height 0
click at [865, 661] on textarea at bounding box center [556, 725] width 945 height 157
type textarea "Friday 08/22/2025 09:00-20:30 -- Message: -- Specials:30premfire -- Phone:81340…"
click at [1436, 102] on span "Save Purchase" at bounding box center [1474, 102] width 85 height 16
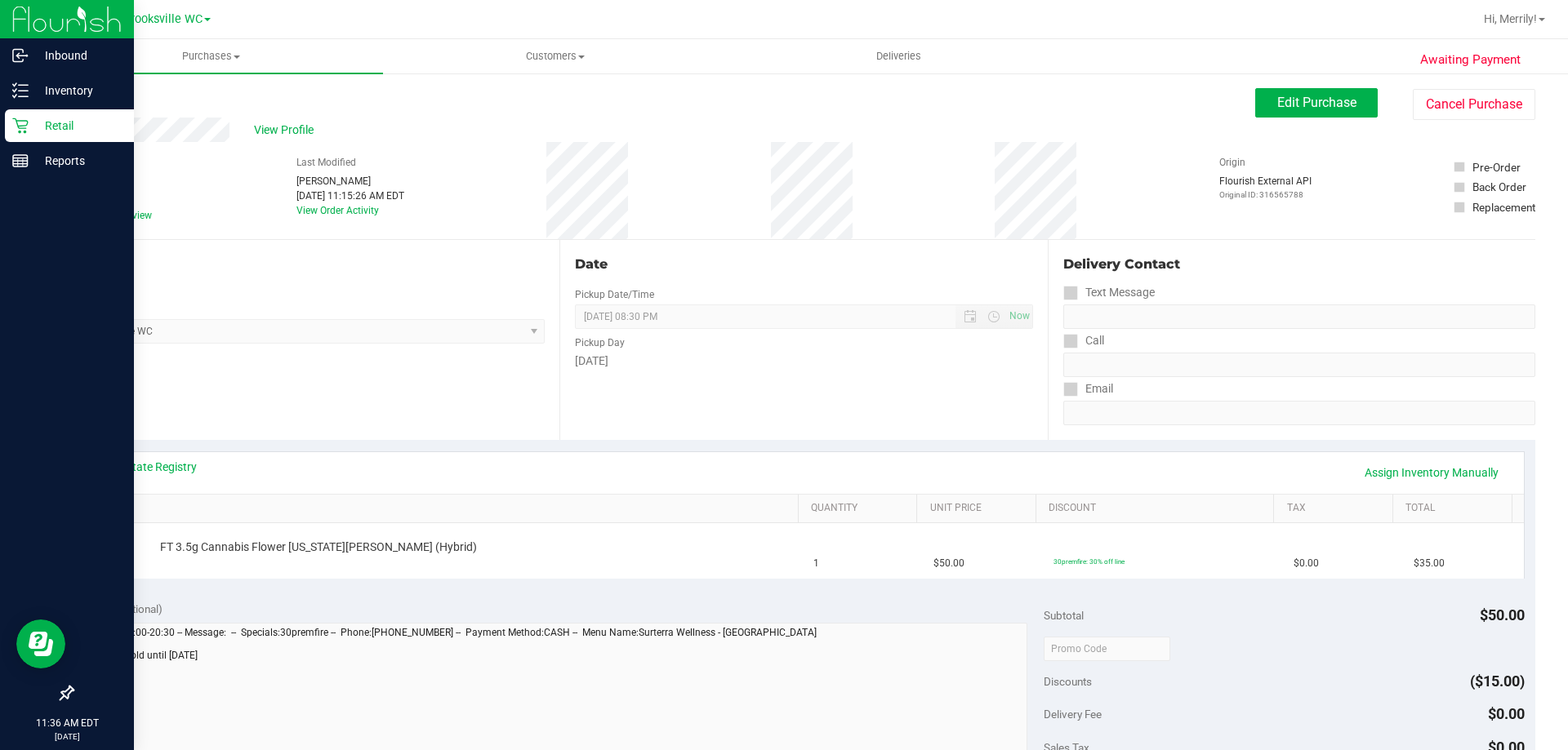
click at [25, 131] on icon at bounding box center [19, 126] width 16 height 16
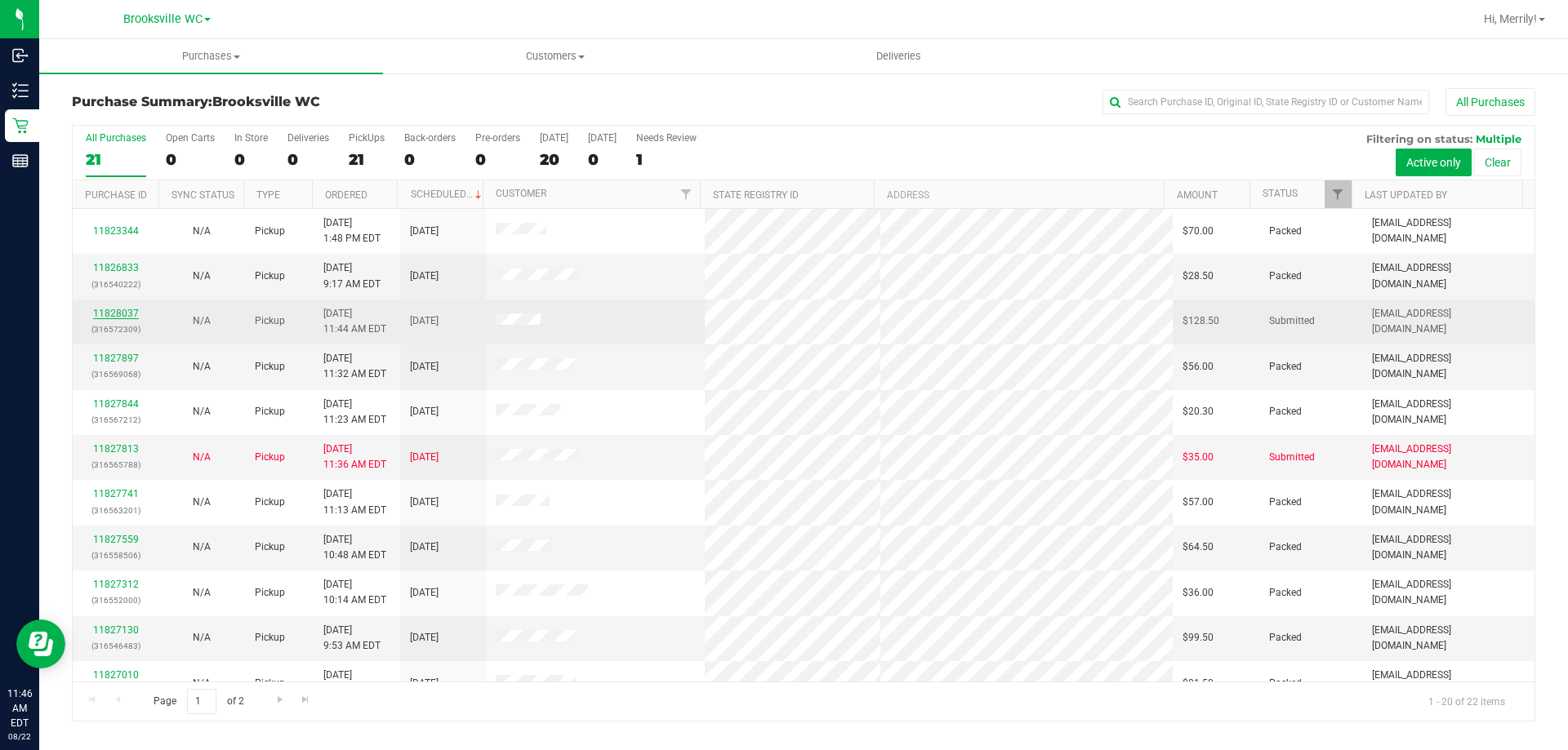
click at [115, 315] on link "11828037" at bounding box center [115, 314] width 45 height 11
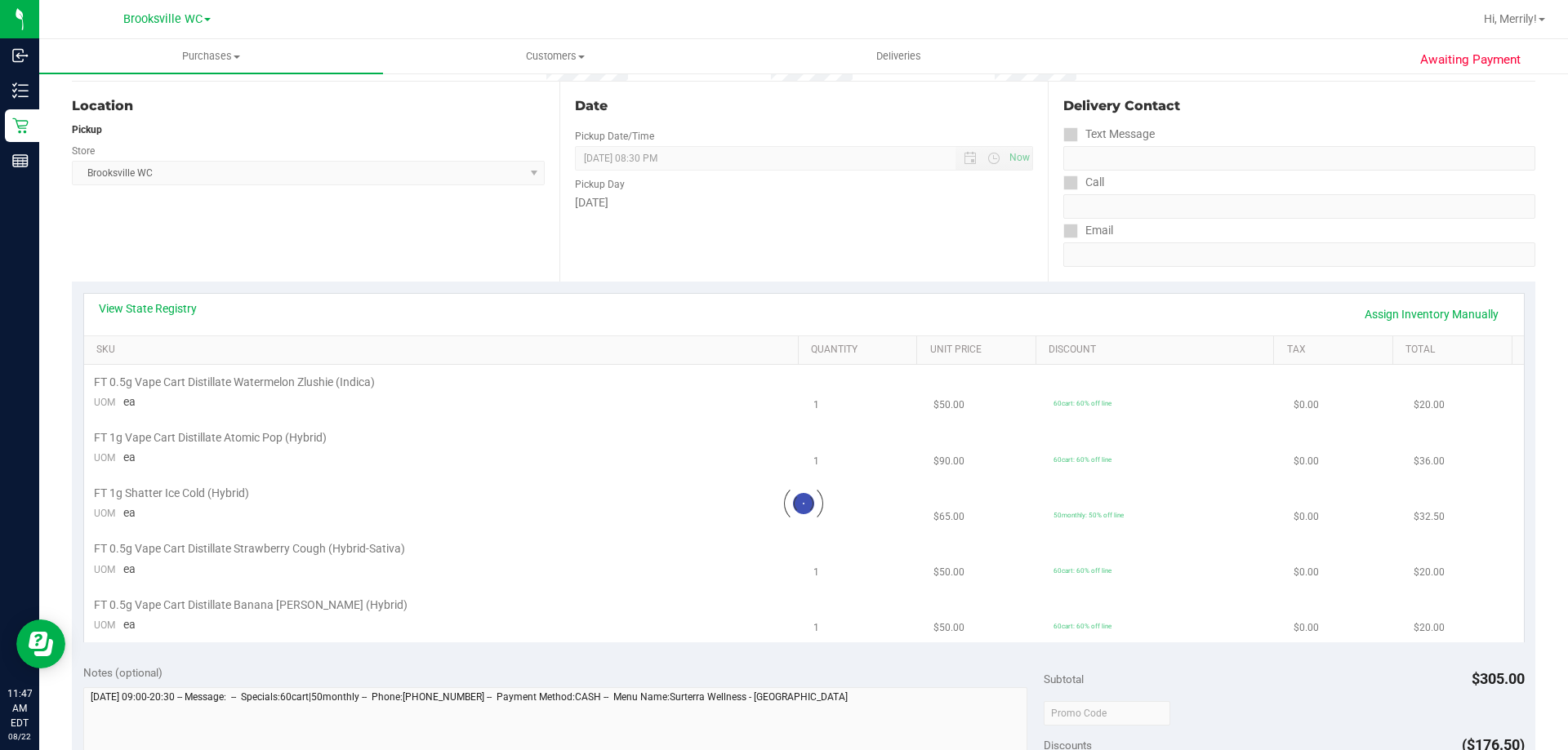
scroll to position [163, 0]
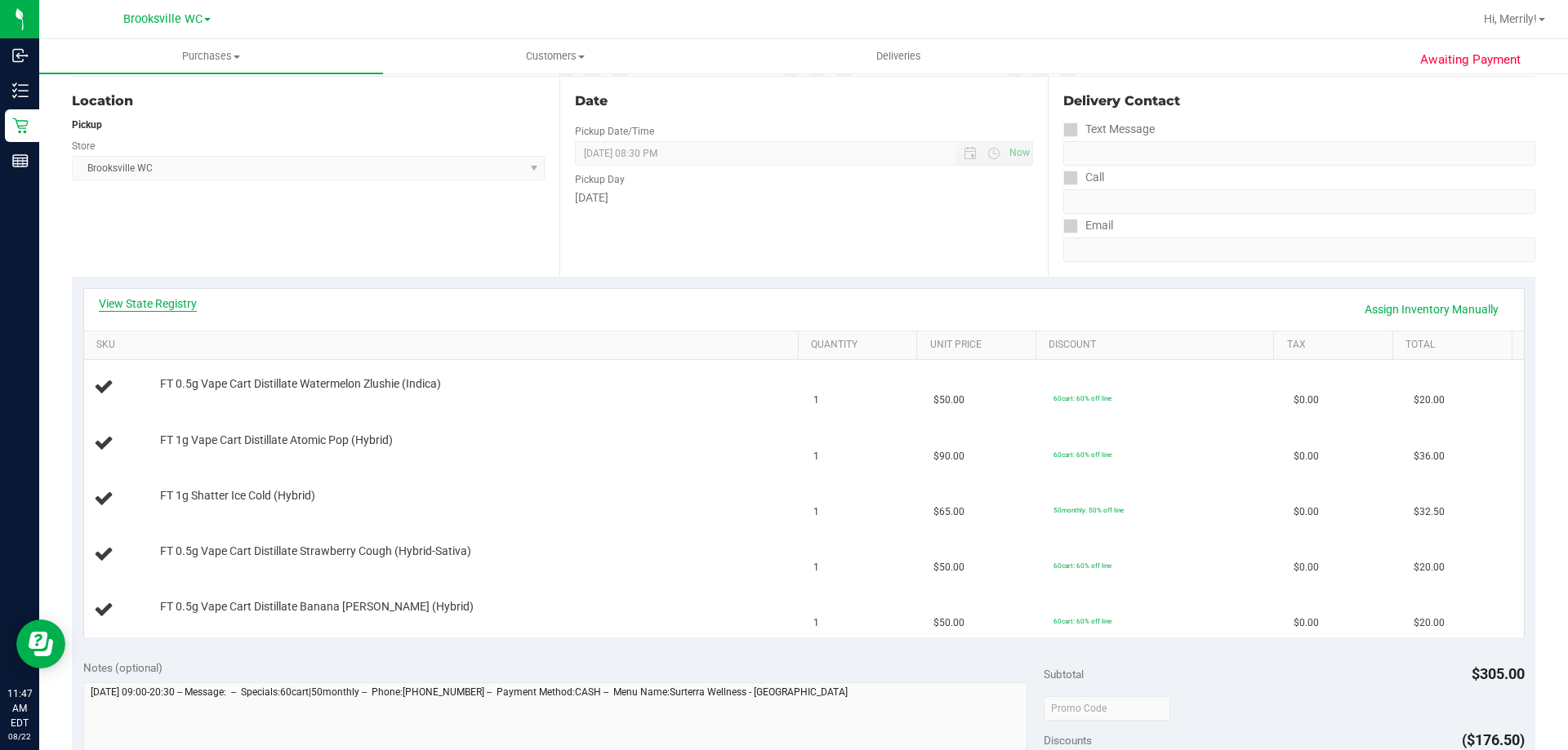
click at [145, 304] on link "View State Registry" at bounding box center [148, 304] width 98 height 17
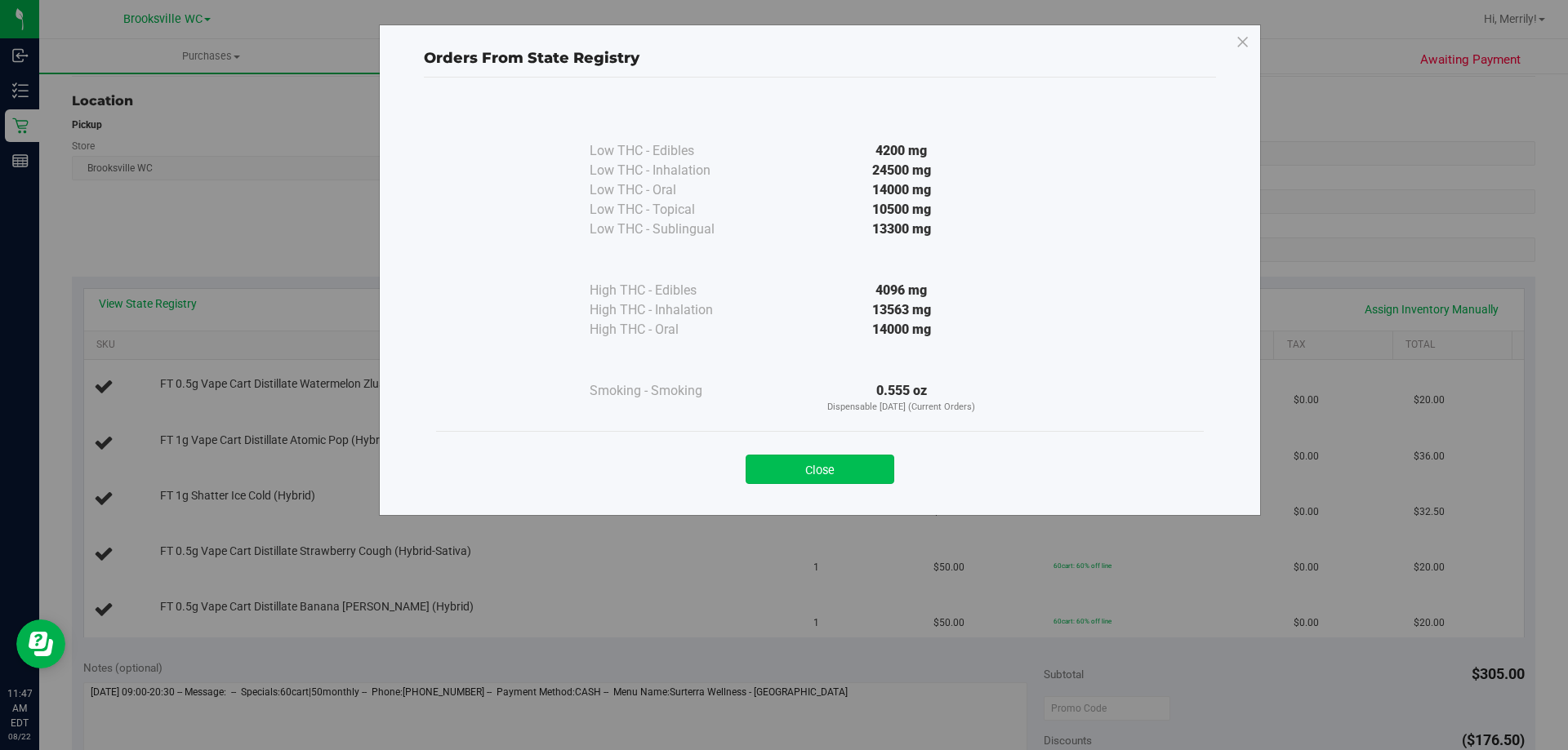
click at [822, 471] on button "Close" at bounding box center [820, 470] width 149 height 30
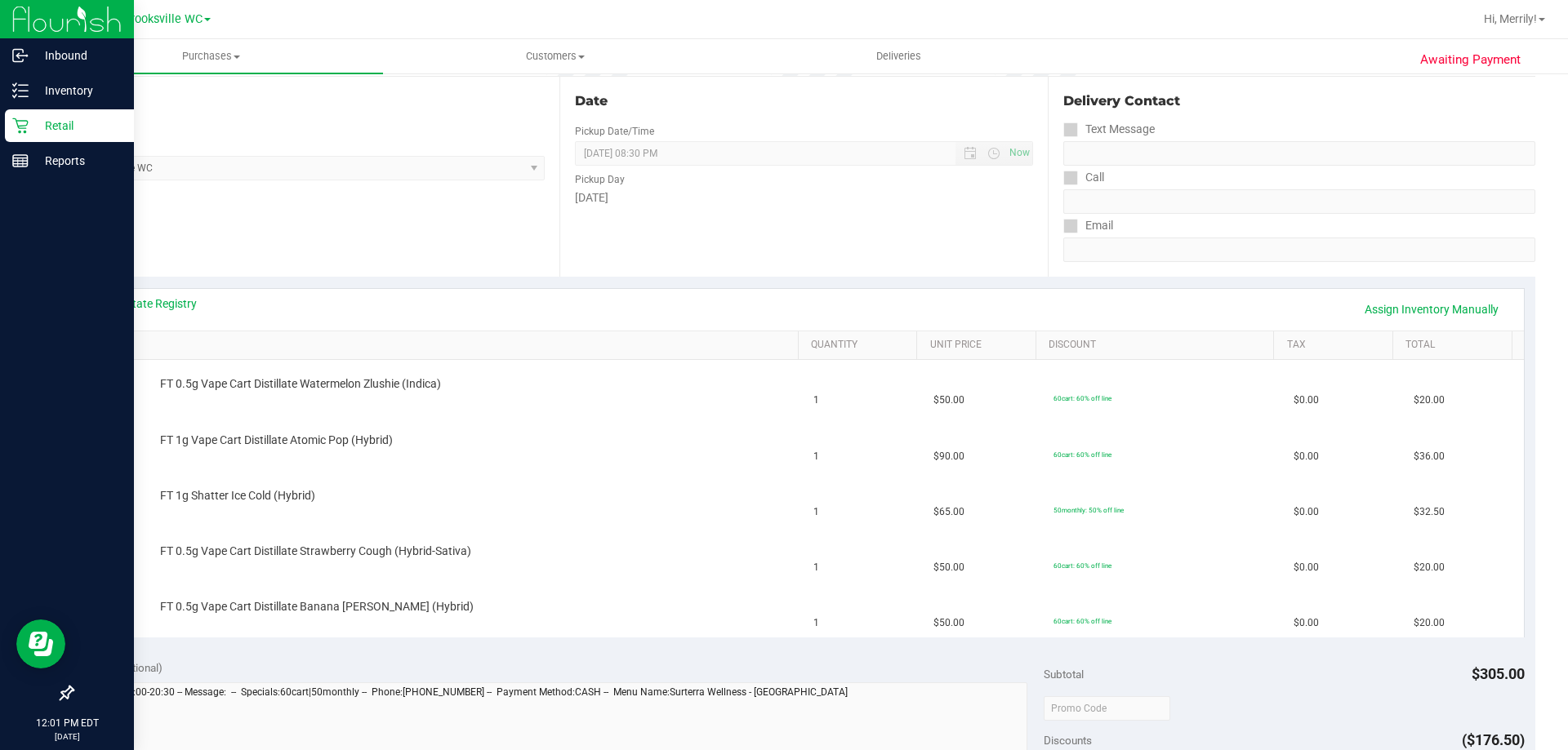
click at [19, 124] on icon at bounding box center [20, 126] width 17 height 17
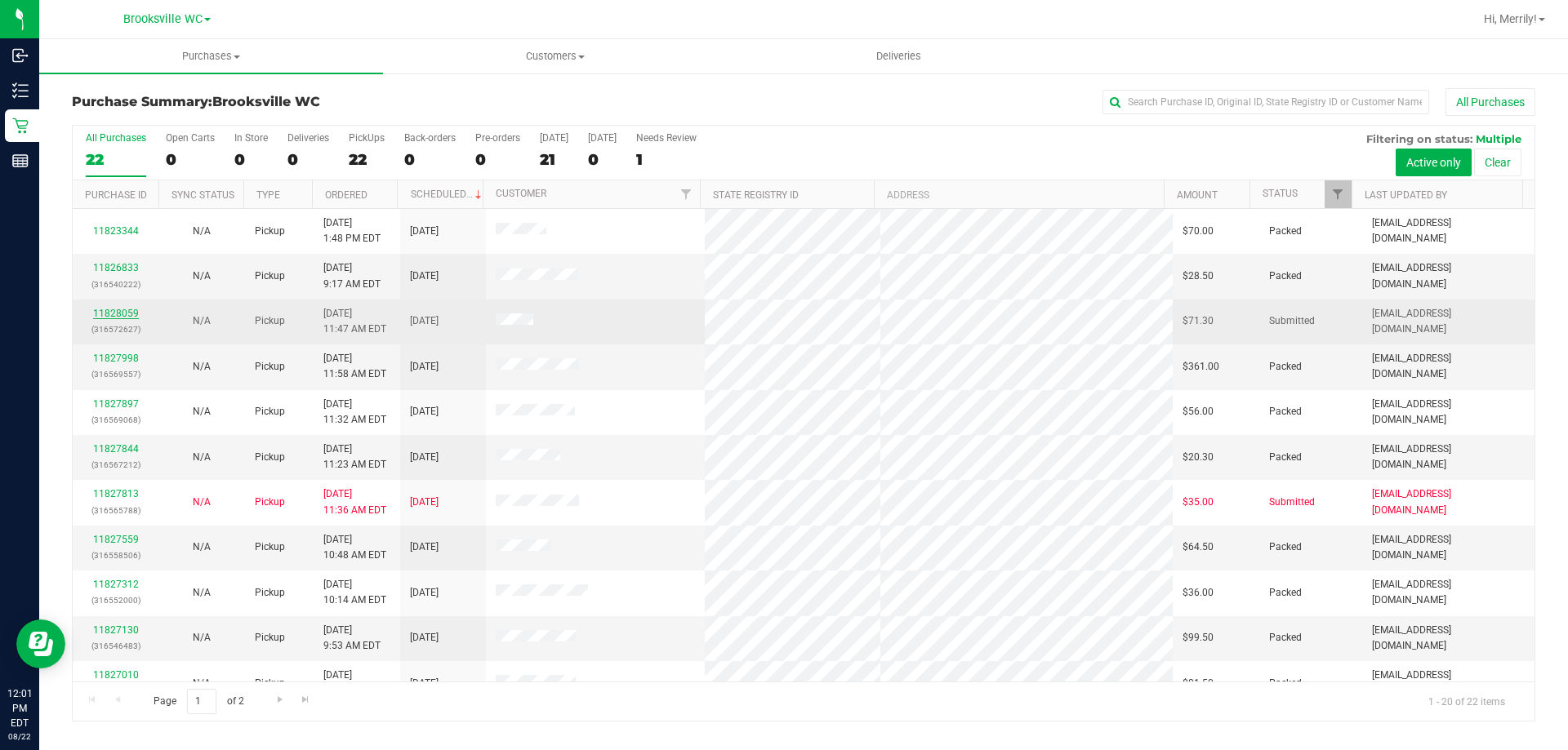
click at [123, 310] on link "11828059" at bounding box center [115, 314] width 45 height 11
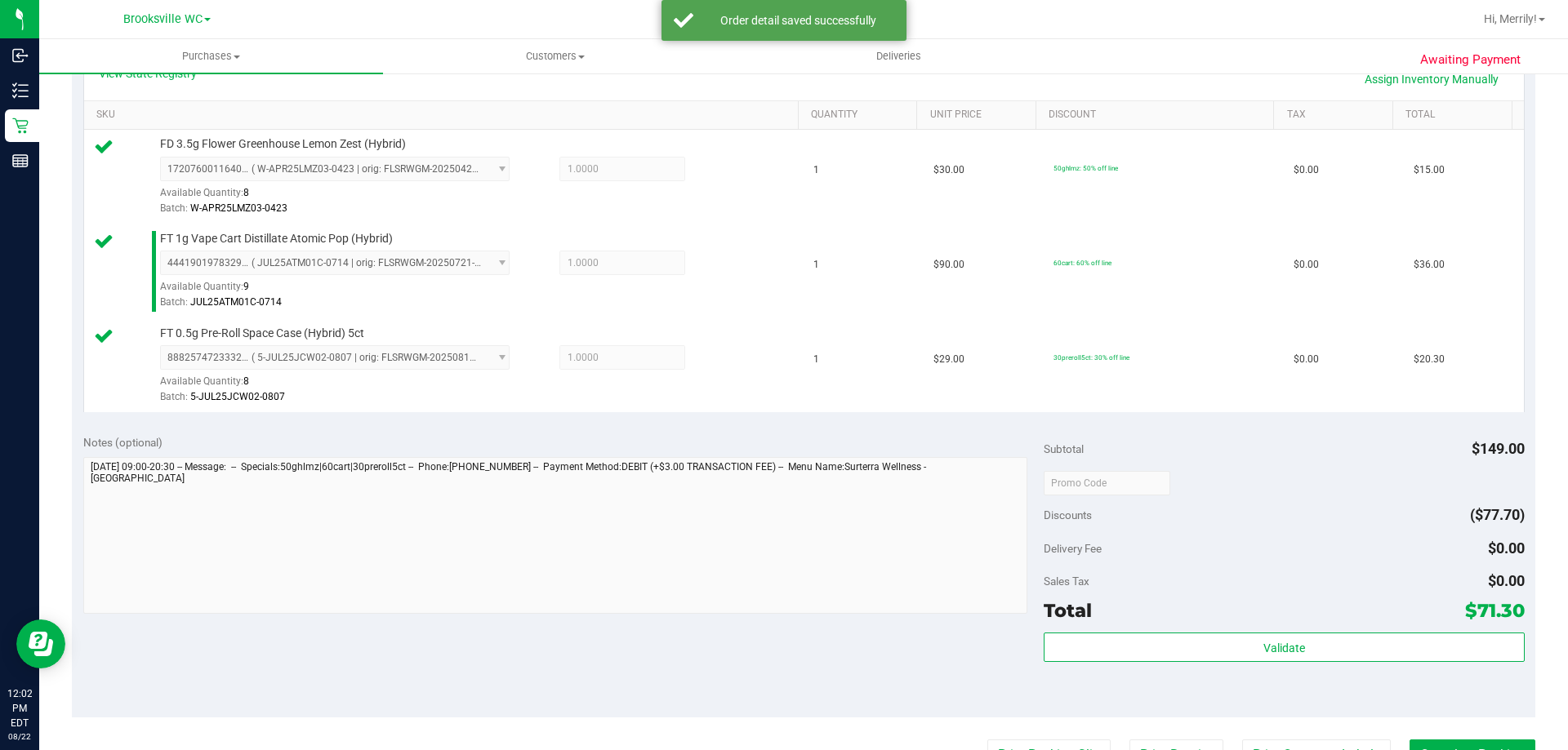
scroll to position [408, 0]
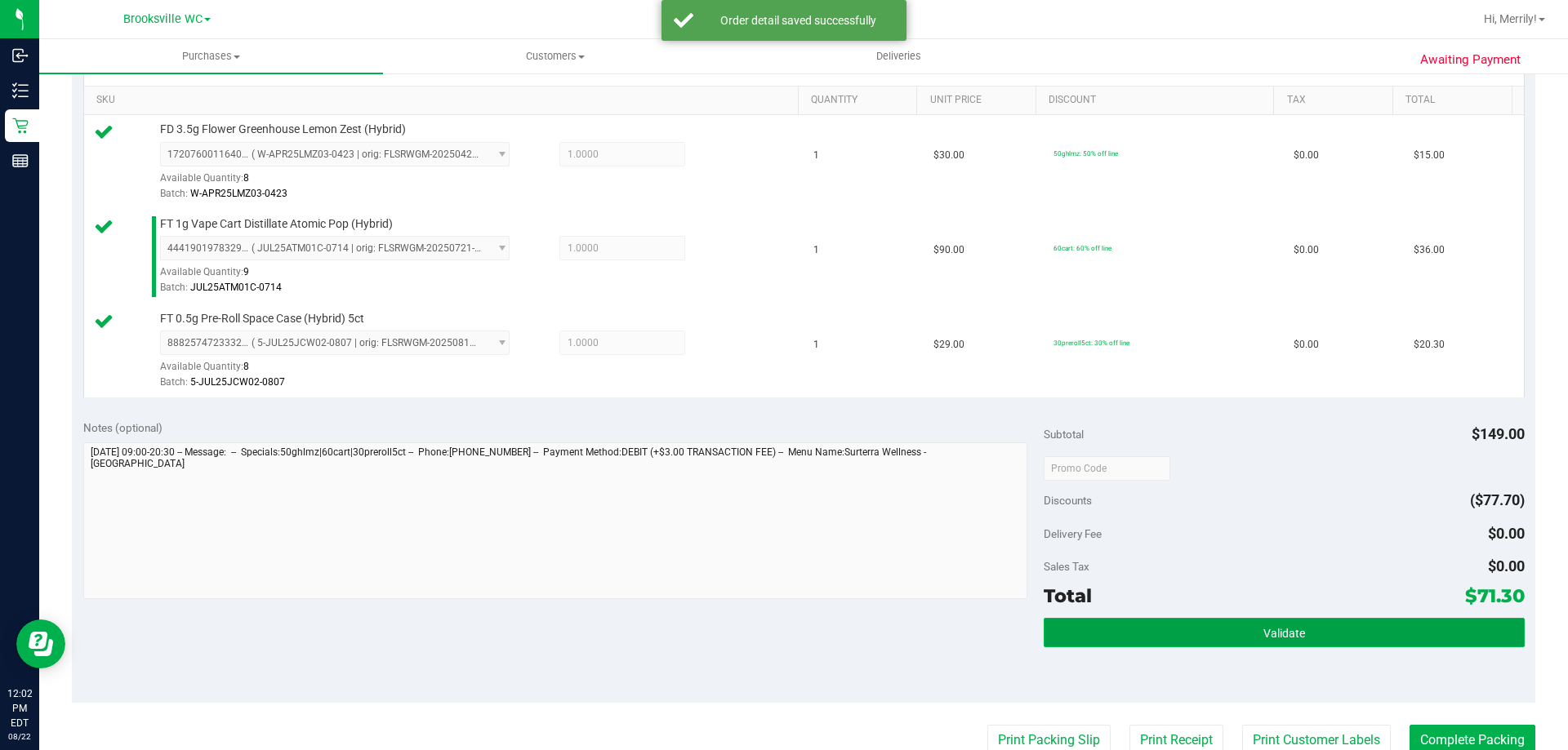
click at [1191, 632] on button "Validate" at bounding box center [1283, 633] width 480 height 30
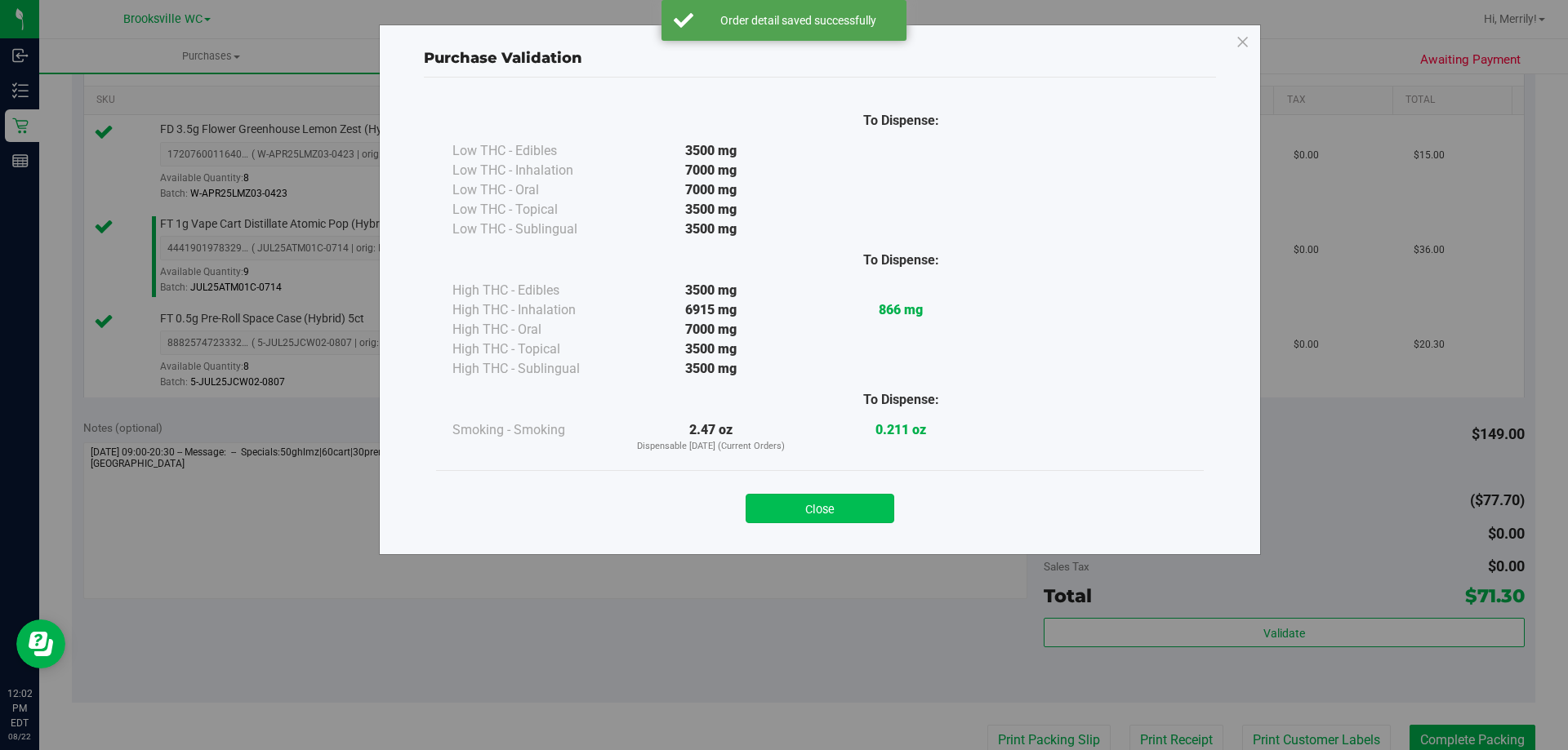
click at [817, 498] on button "Close" at bounding box center [820, 509] width 149 height 30
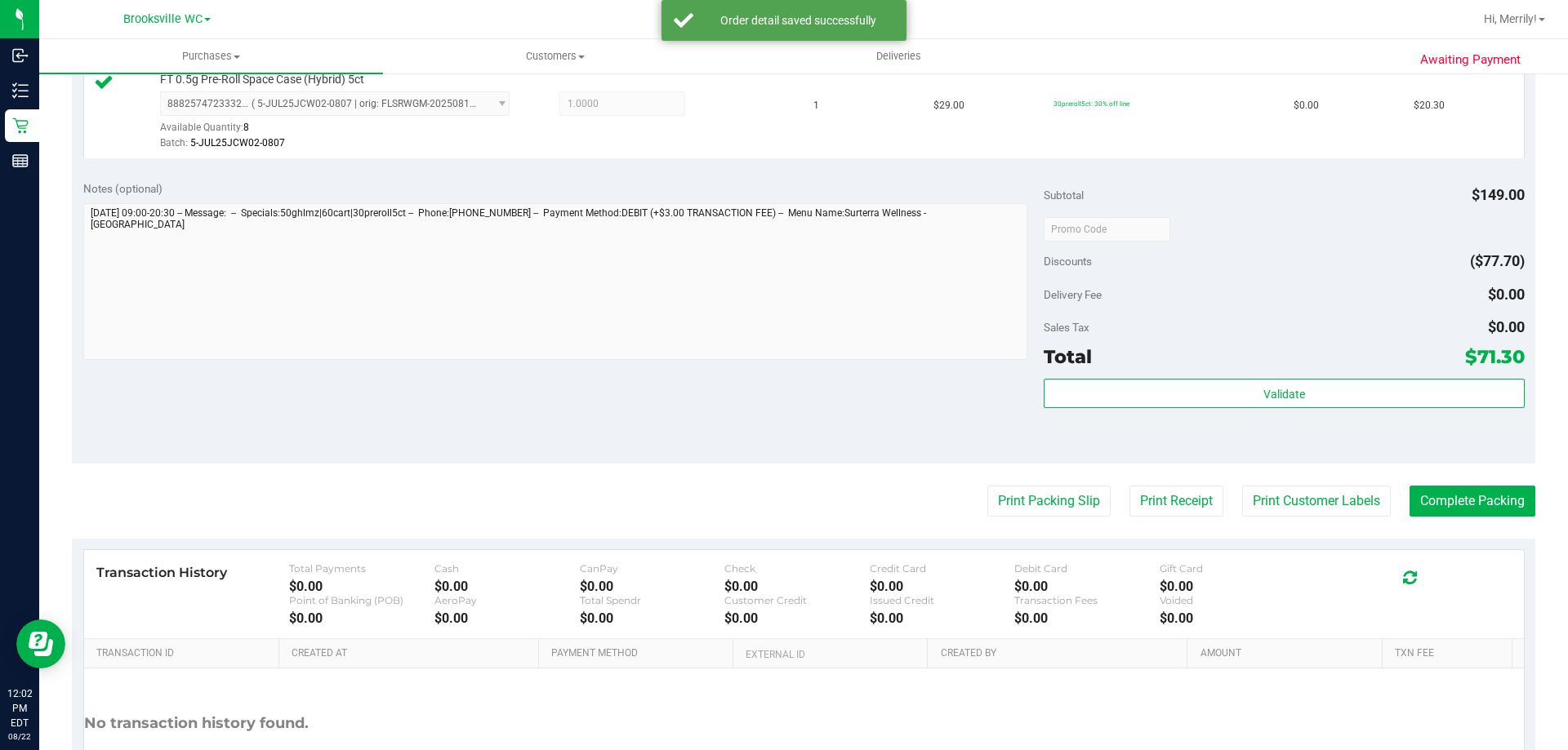
scroll to position [653, 0]
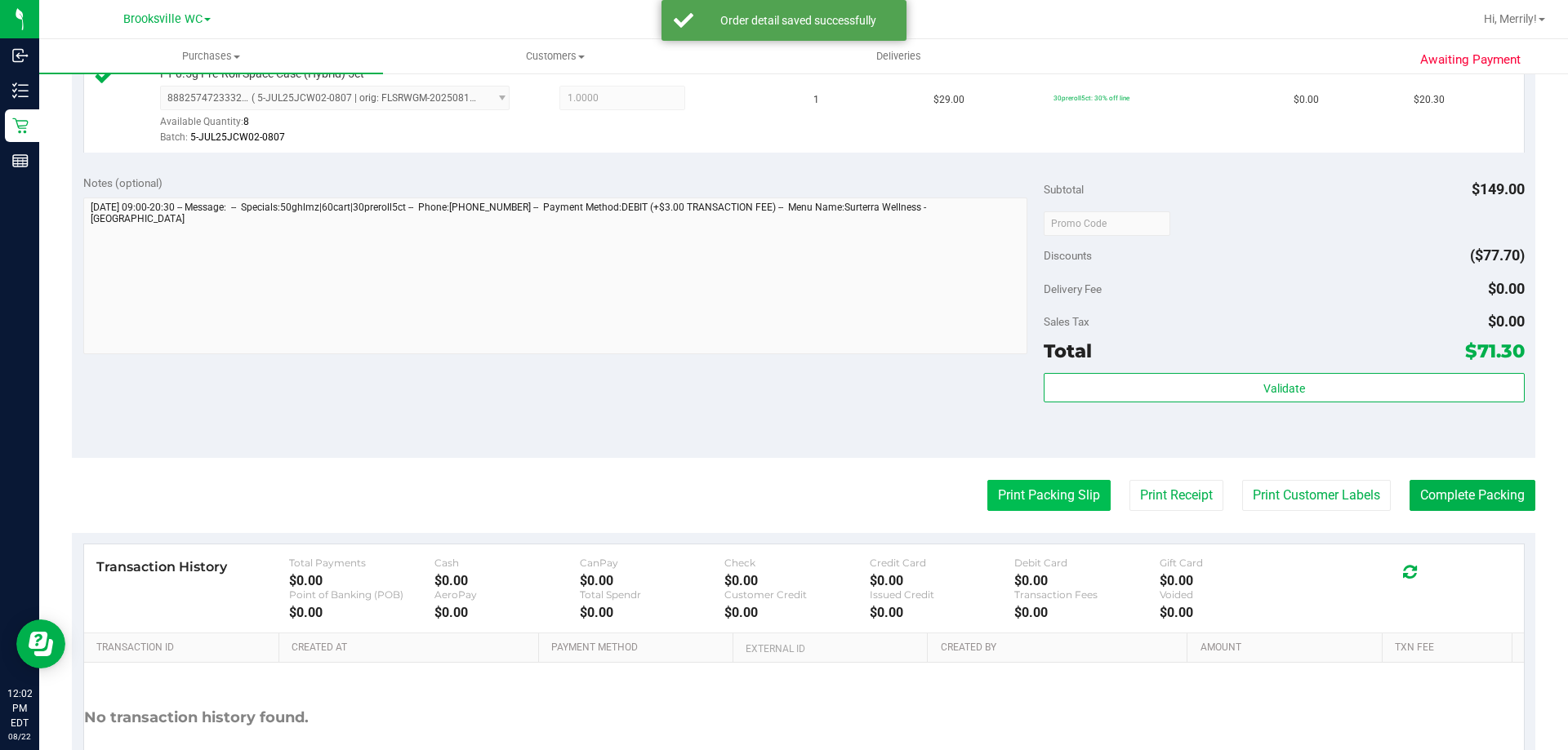
click at [1045, 496] on button "Print Packing Slip" at bounding box center [1049, 495] width 123 height 31
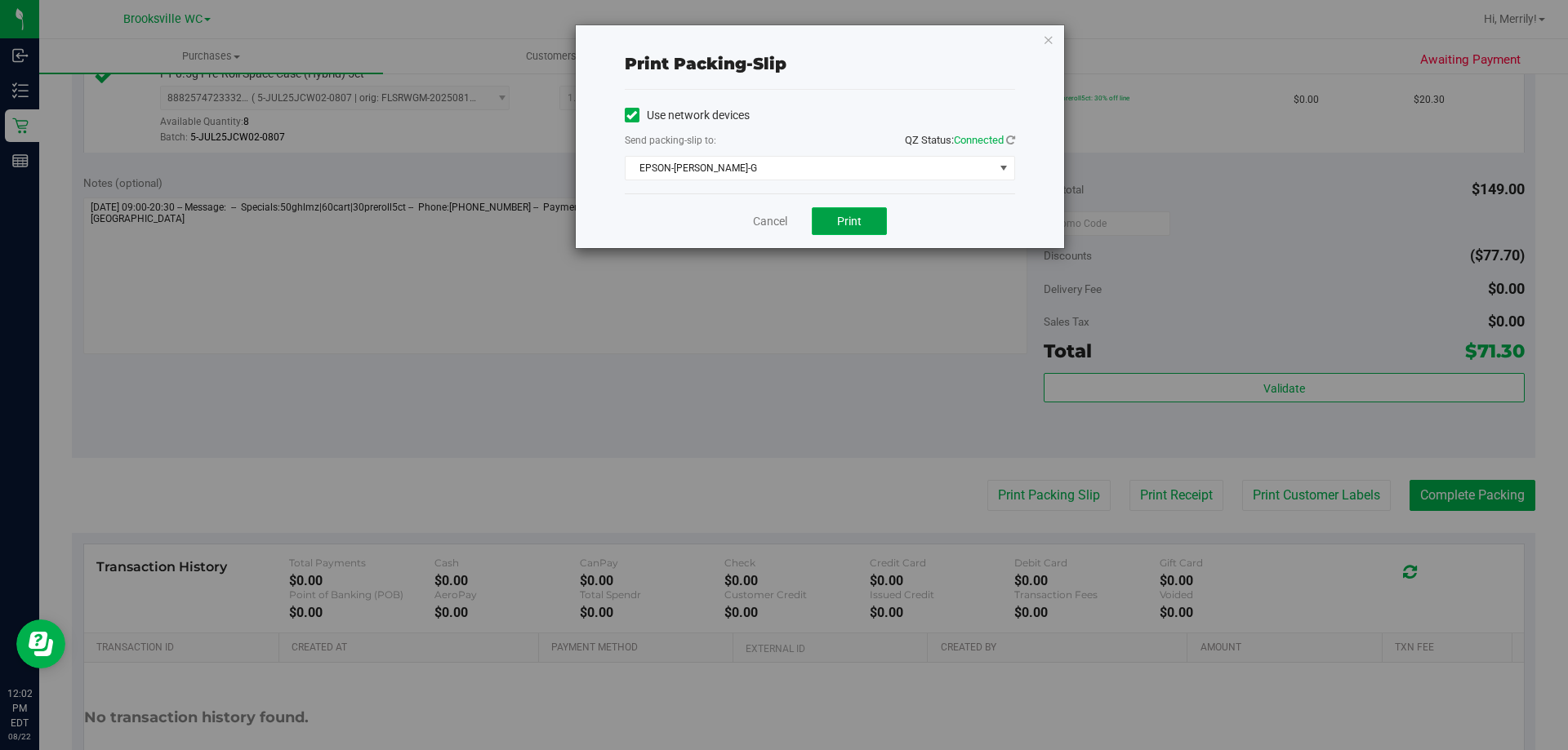
click at [861, 225] on span "Print" at bounding box center [849, 221] width 24 height 13
click at [775, 224] on link "Cancel" at bounding box center [770, 222] width 34 height 17
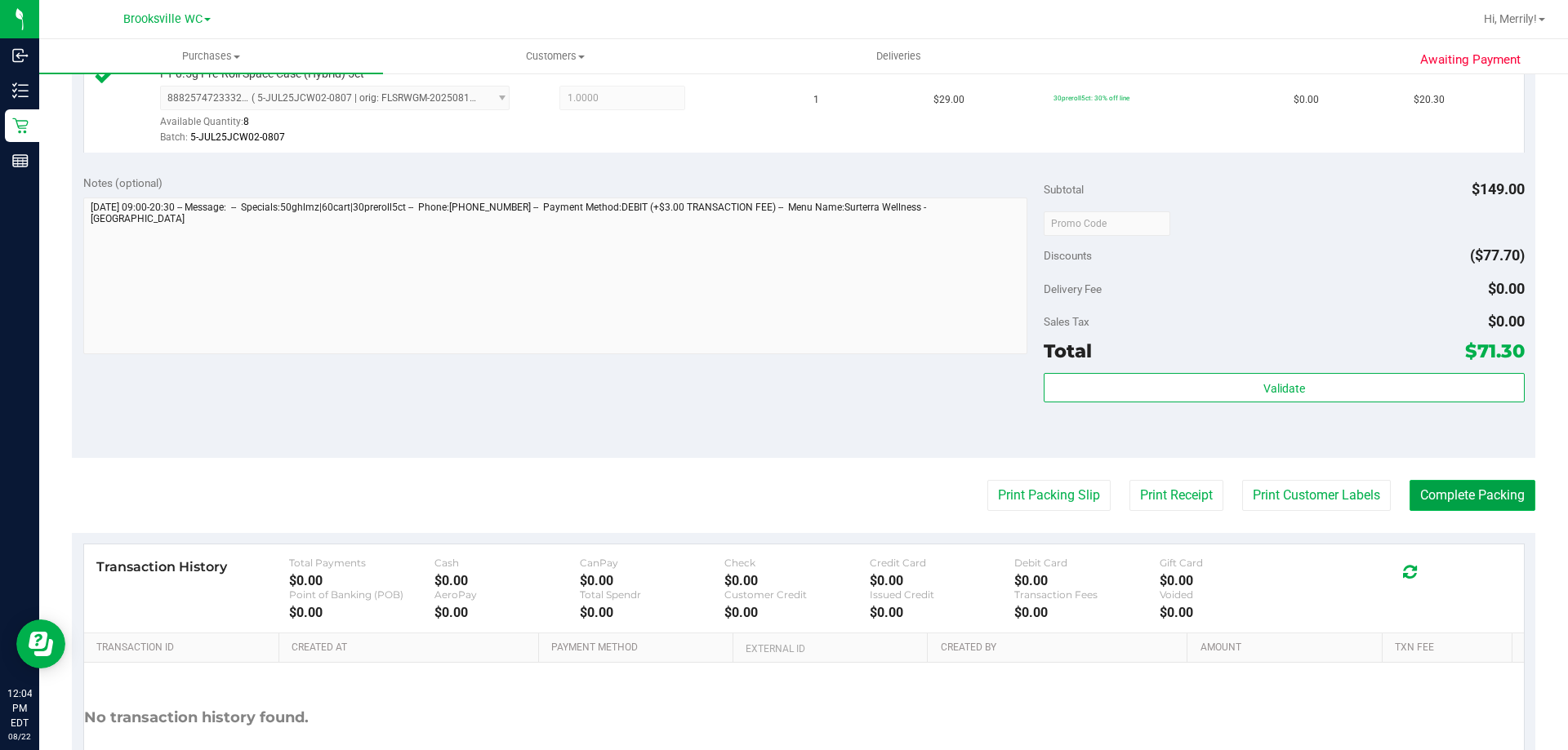
click at [1477, 496] on button "Complete Packing" at bounding box center [1471, 495] width 125 height 31
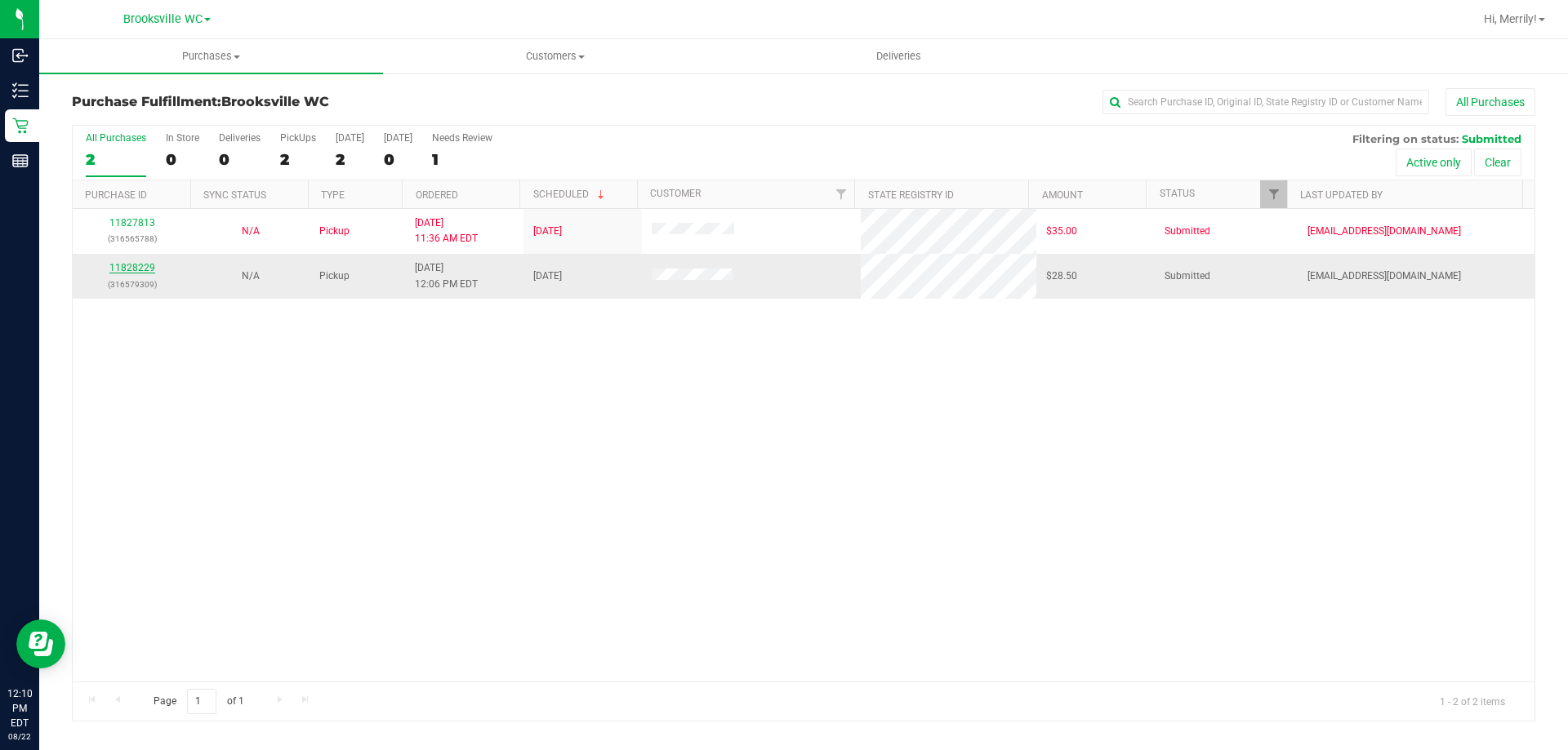
click at [133, 264] on link "11828229" at bounding box center [132, 267] width 45 height 11
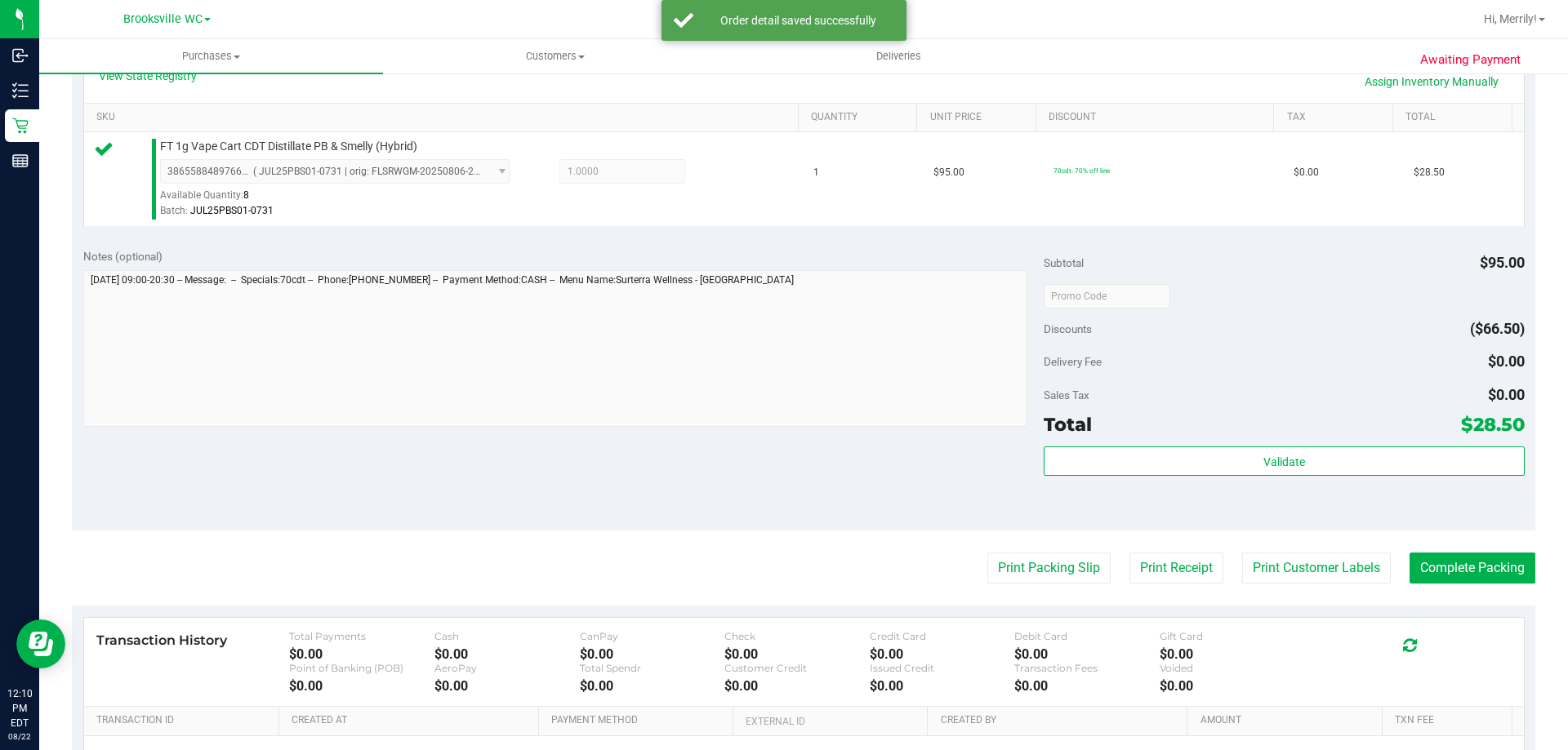
scroll to position [408, 0]
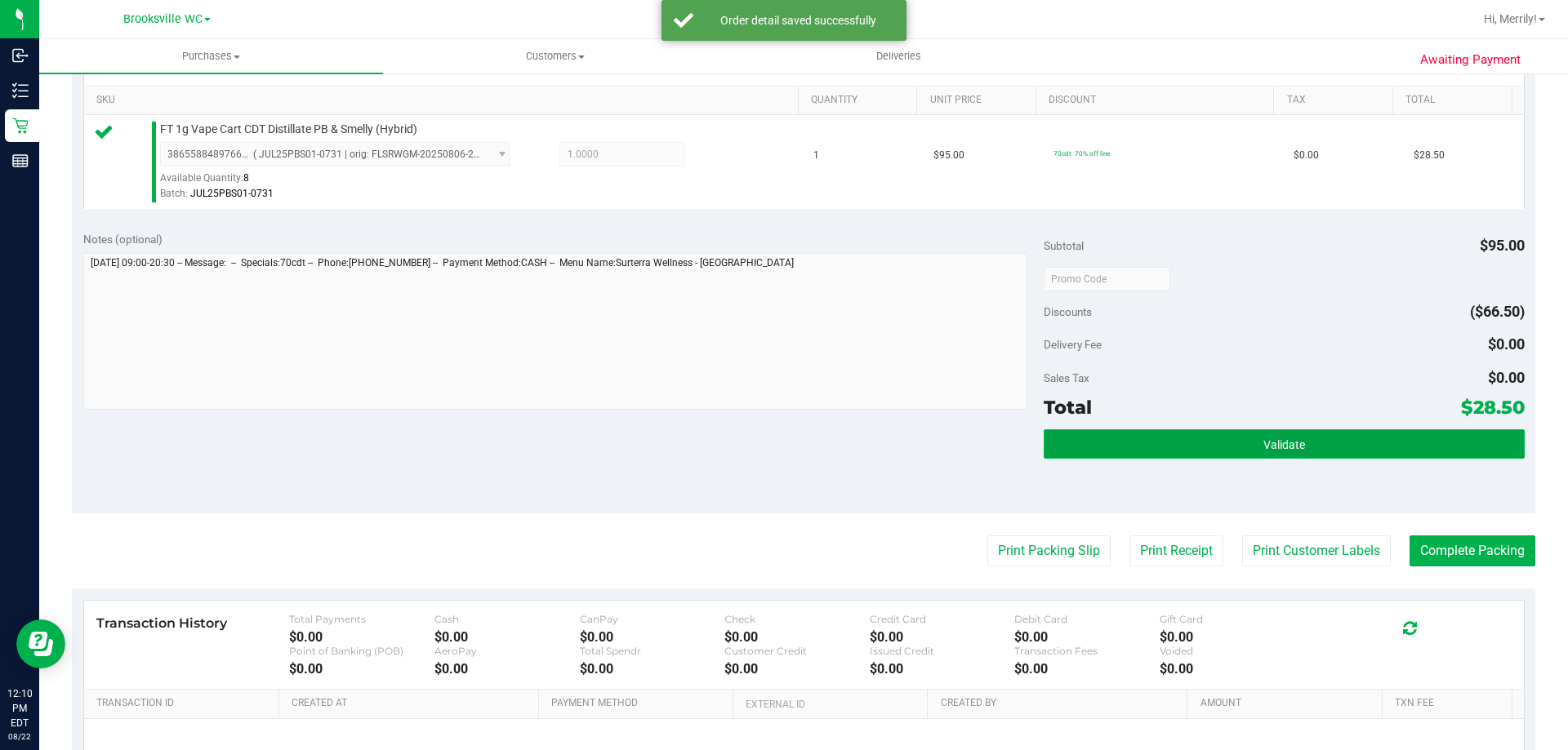
click at [1266, 439] on span "Validate" at bounding box center [1284, 445] width 42 height 13
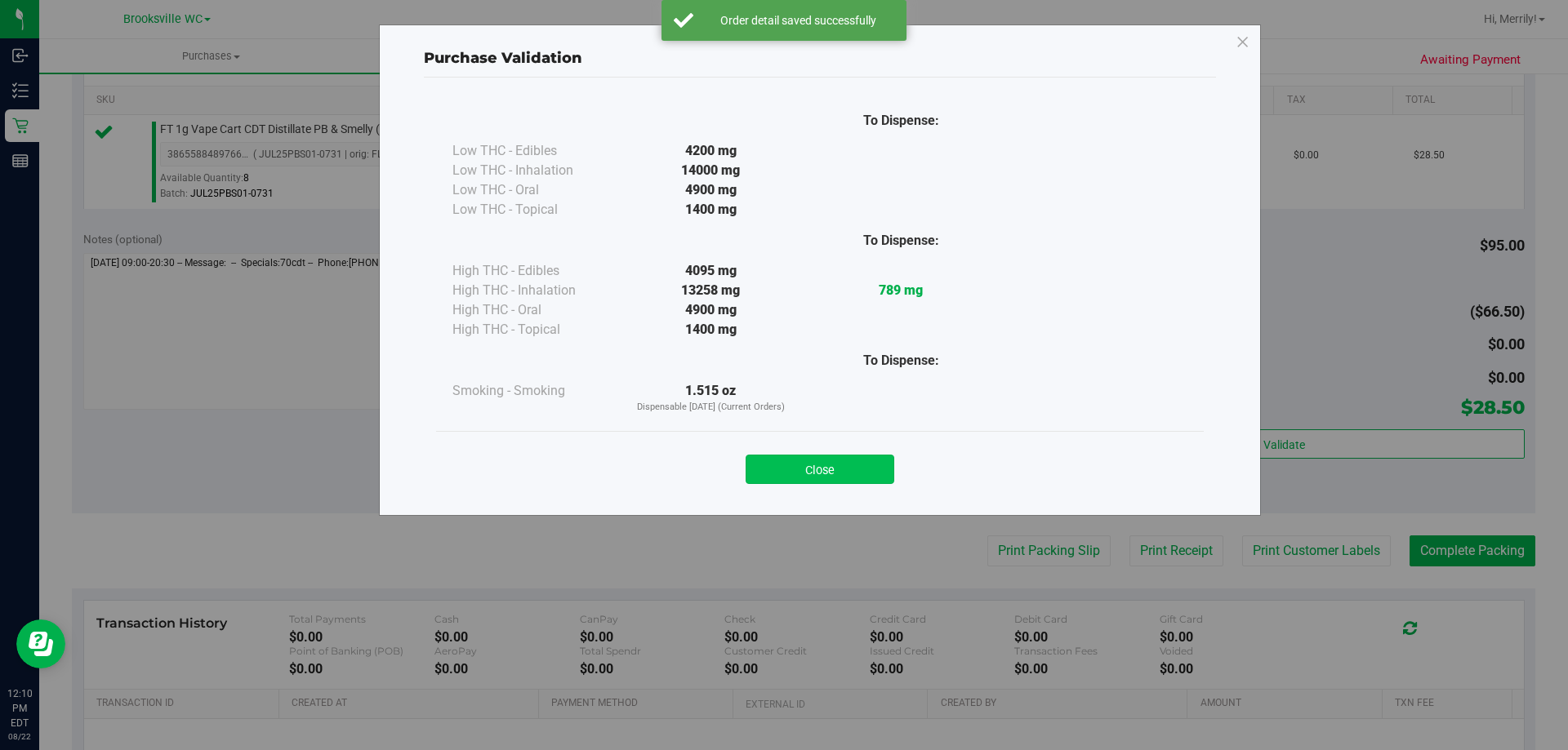
click at [816, 465] on button "Close" at bounding box center [820, 470] width 149 height 30
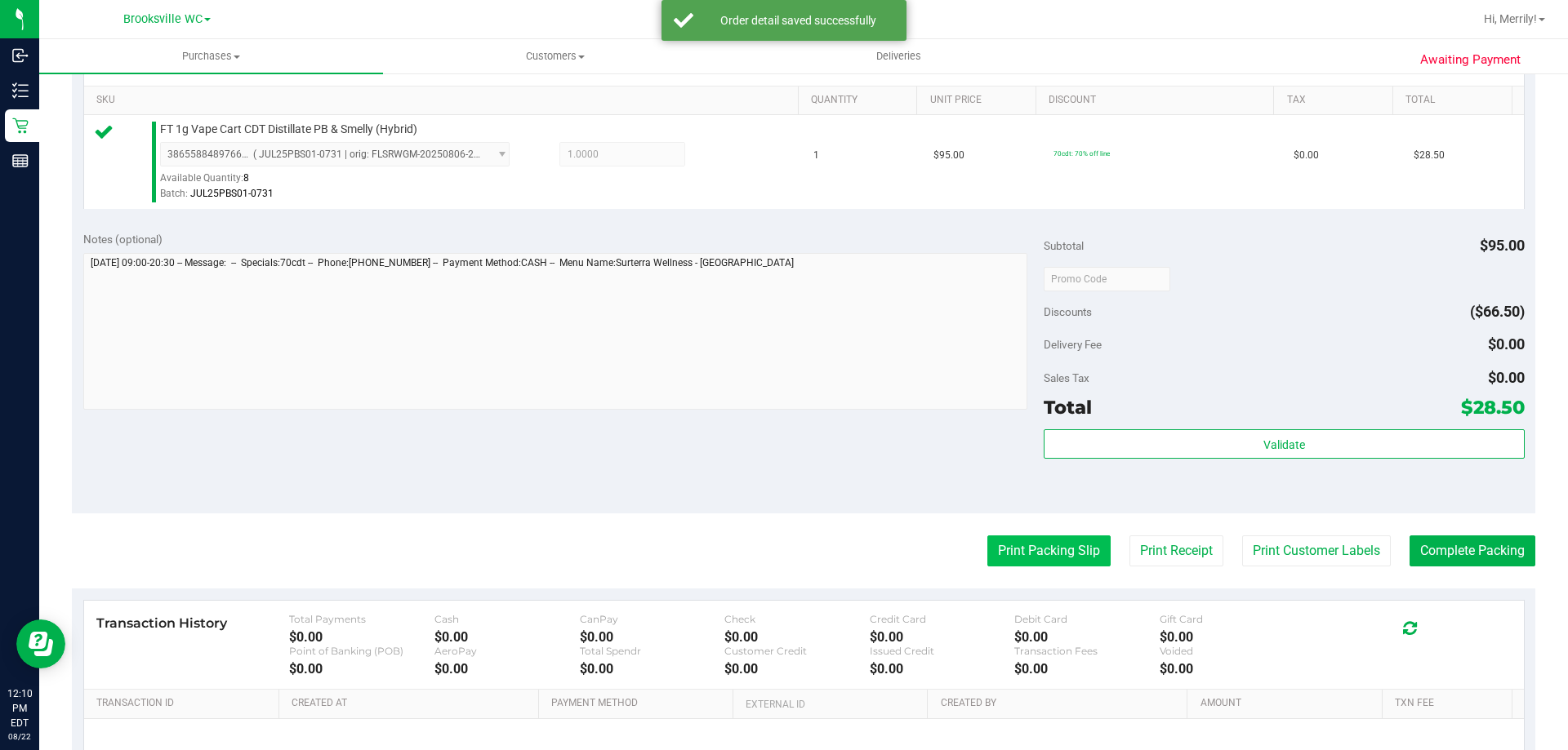
click at [1011, 551] on button "Print Packing Slip" at bounding box center [1049, 550] width 123 height 31
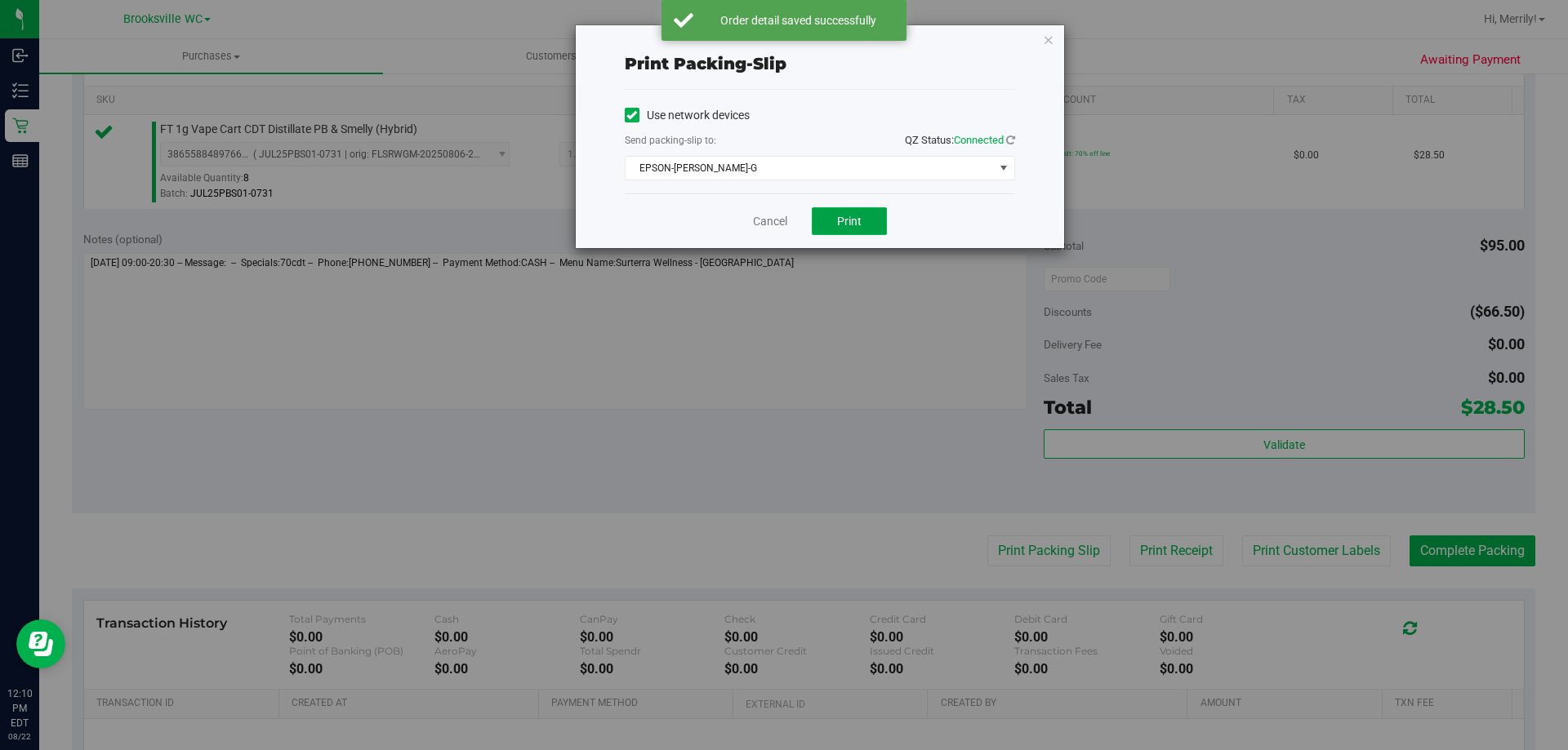
click at [846, 226] on span "Print" at bounding box center [849, 221] width 24 height 13
click at [771, 215] on link "Cancel" at bounding box center [770, 222] width 34 height 17
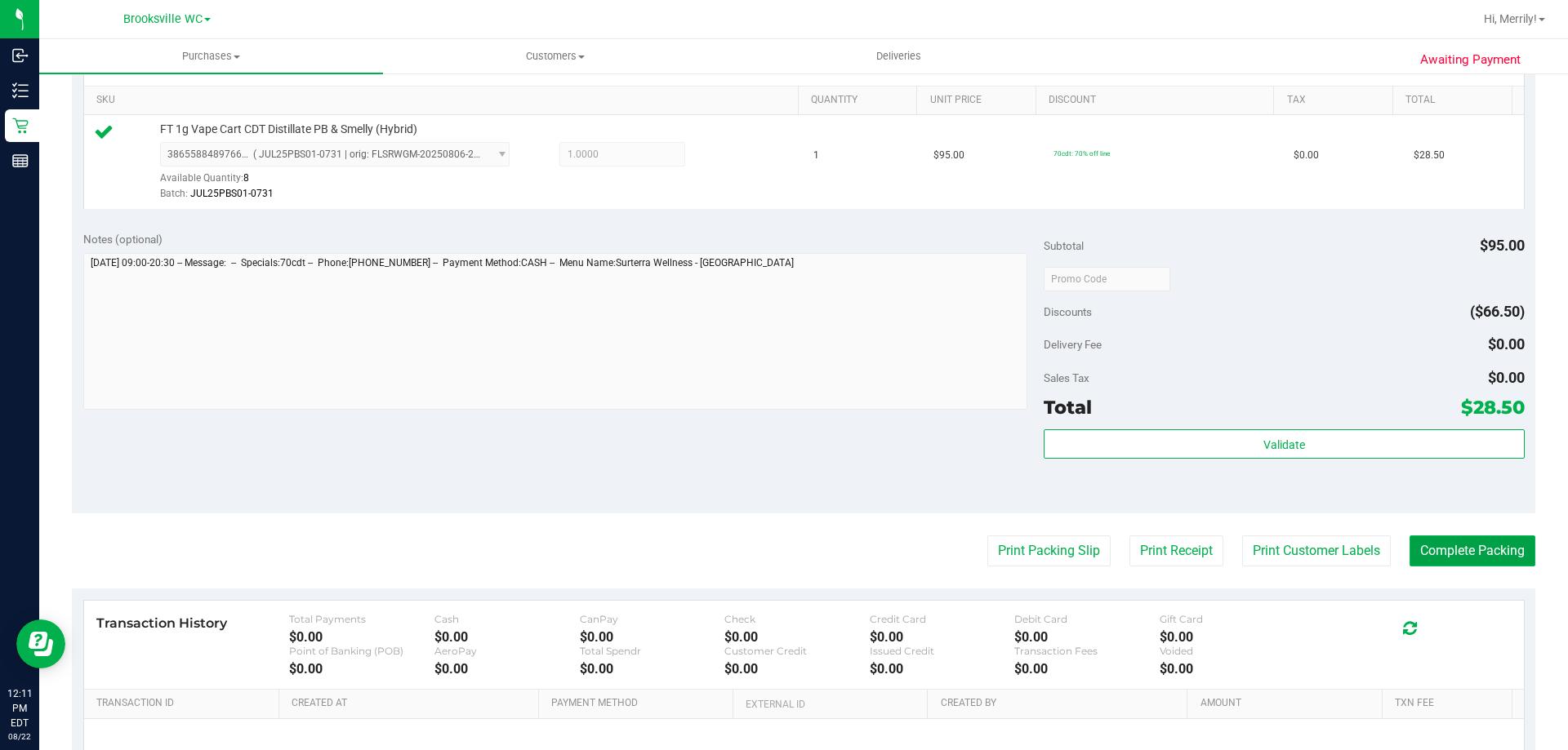
click at [1445, 554] on button "Complete Packing" at bounding box center [1471, 550] width 125 height 31
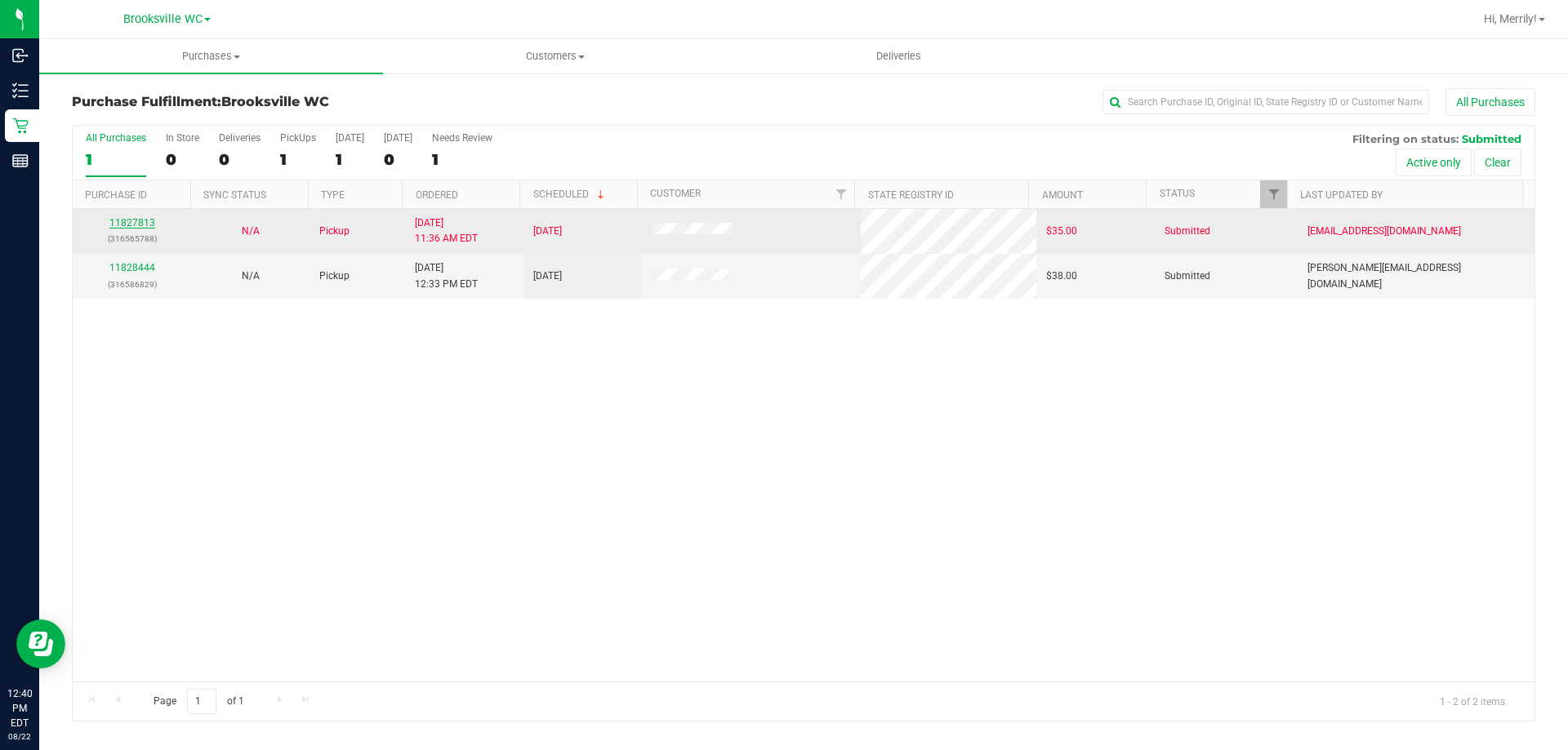
click at [127, 222] on link "11827813" at bounding box center [132, 223] width 45 height 11
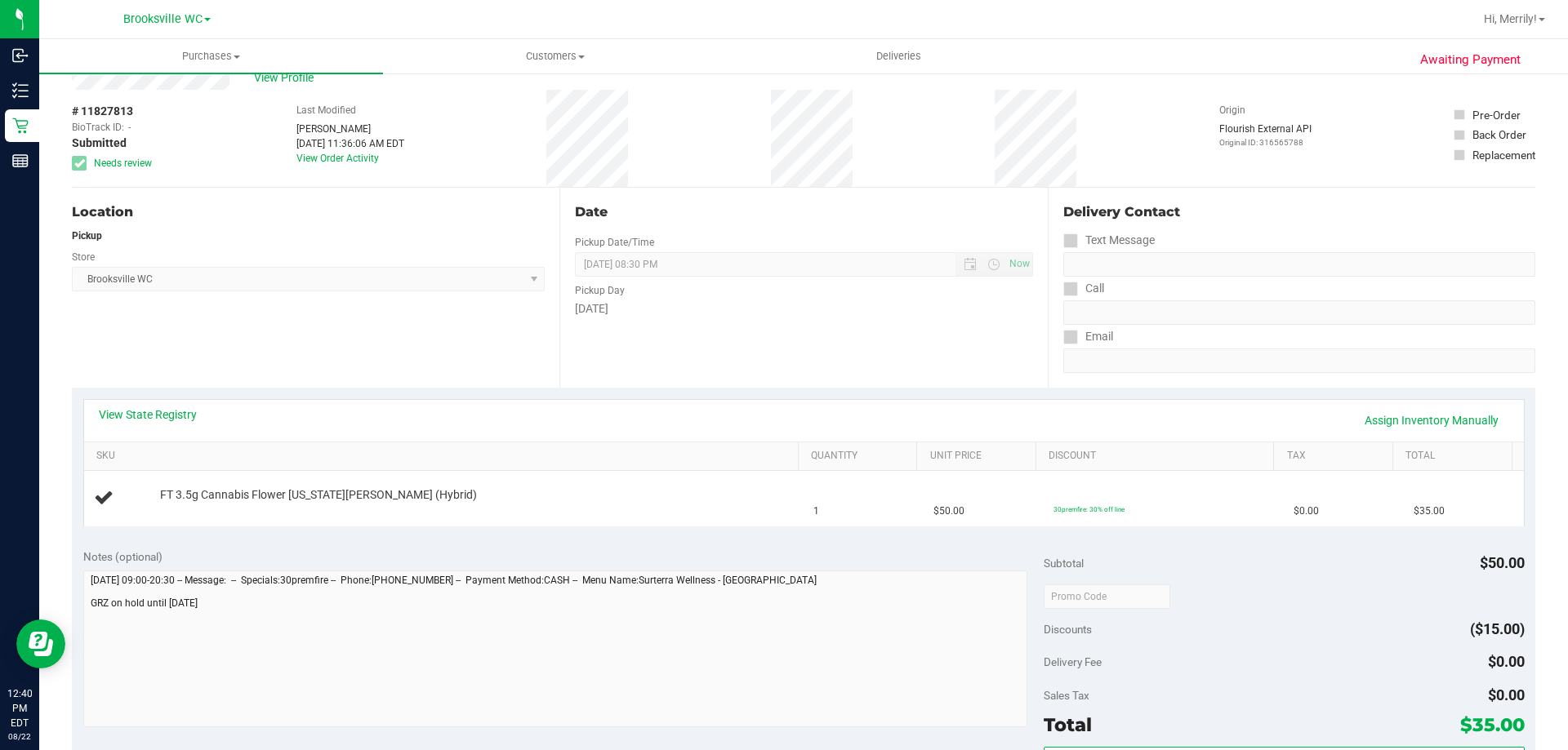
scroll to position [82, 0]
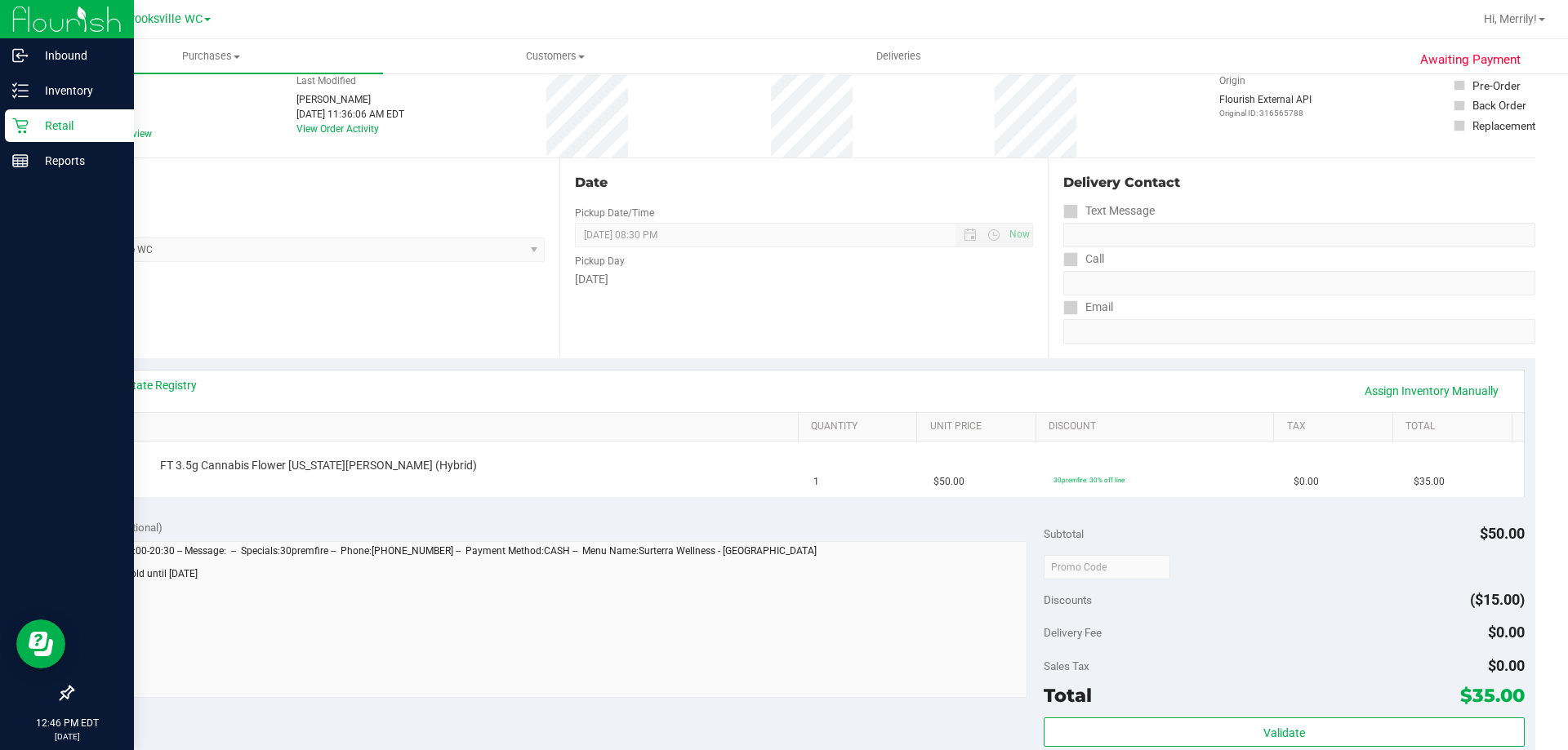
click at [23, 123] on icon at bounding box center [20, 126] width 17 height 17
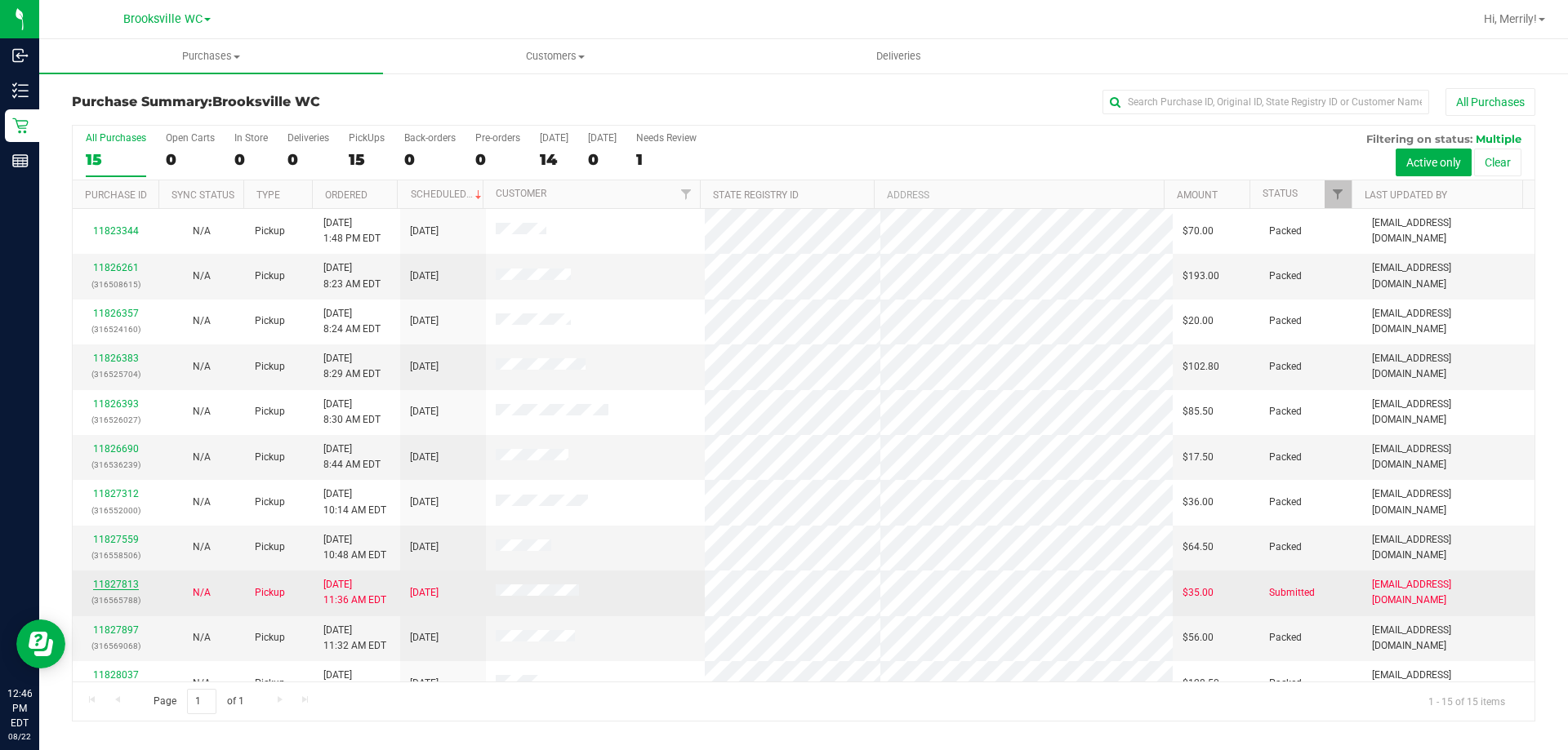
click at [125, 583] on link "11827813" at bounding box center [115, 585] width 45 height 11
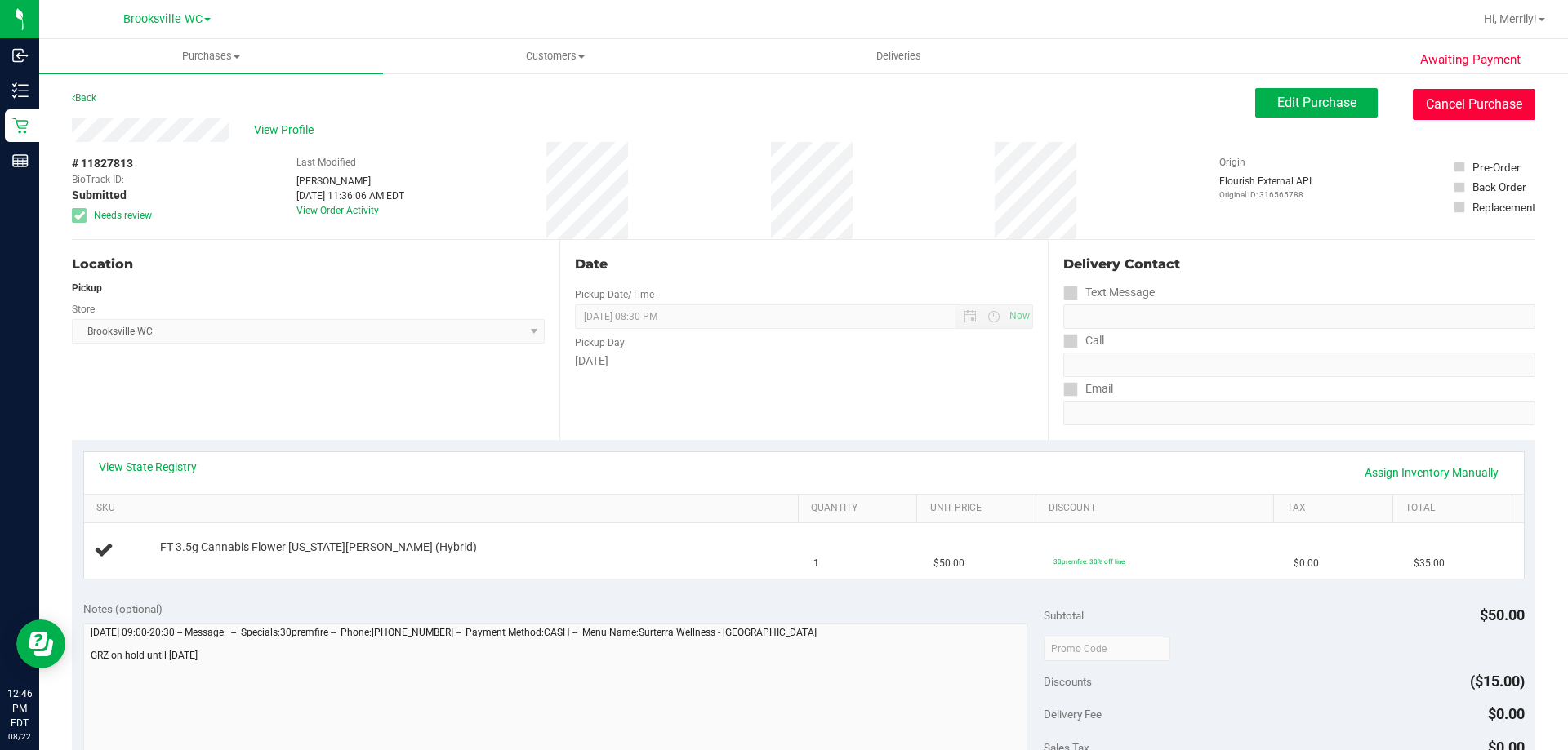
click at [1461, 104] on button "Cancel Purchase" at bounding box center [1474, 104] width 123 height 31
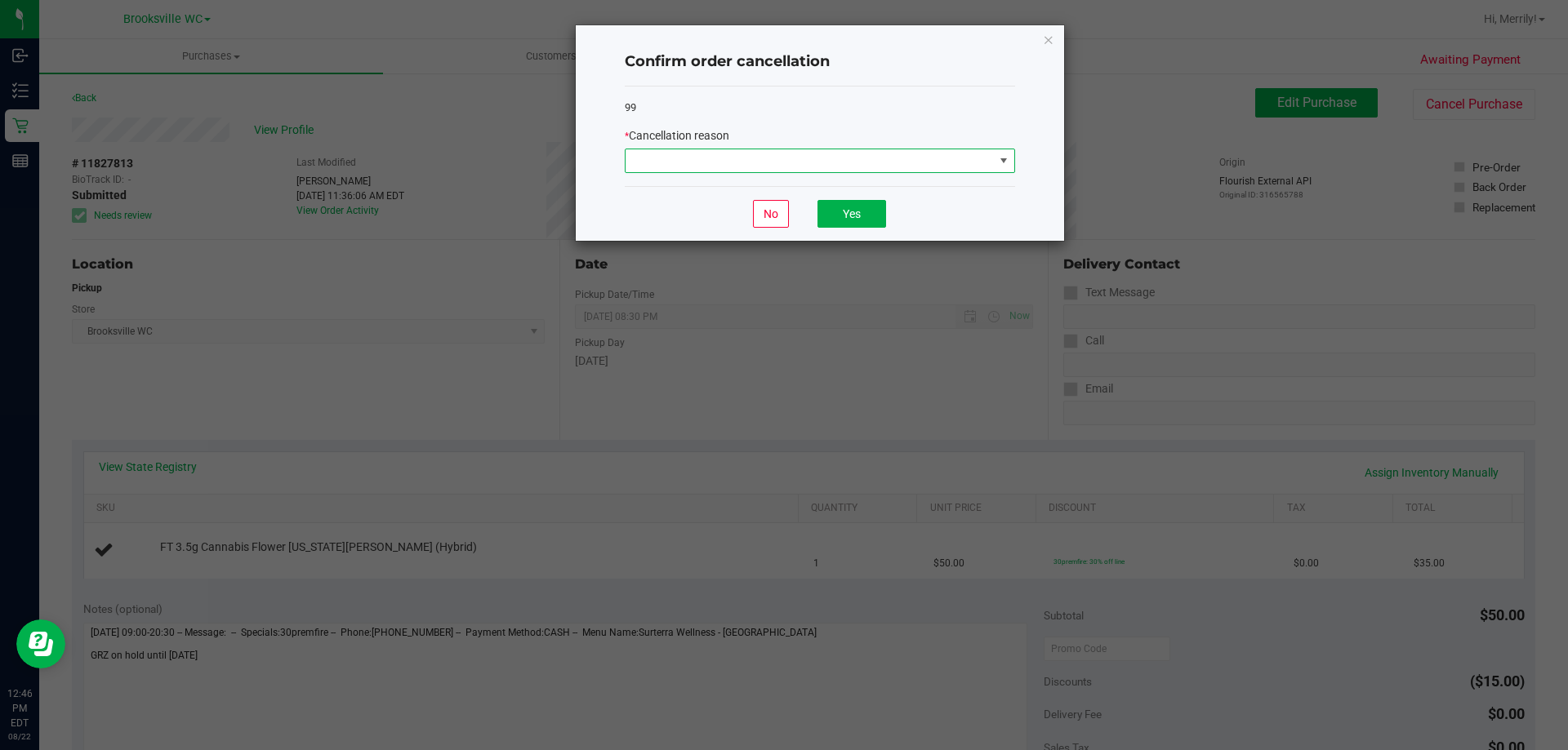
click at [1002, 160] on span at bounding box center [1004, 161] width 13 height 13
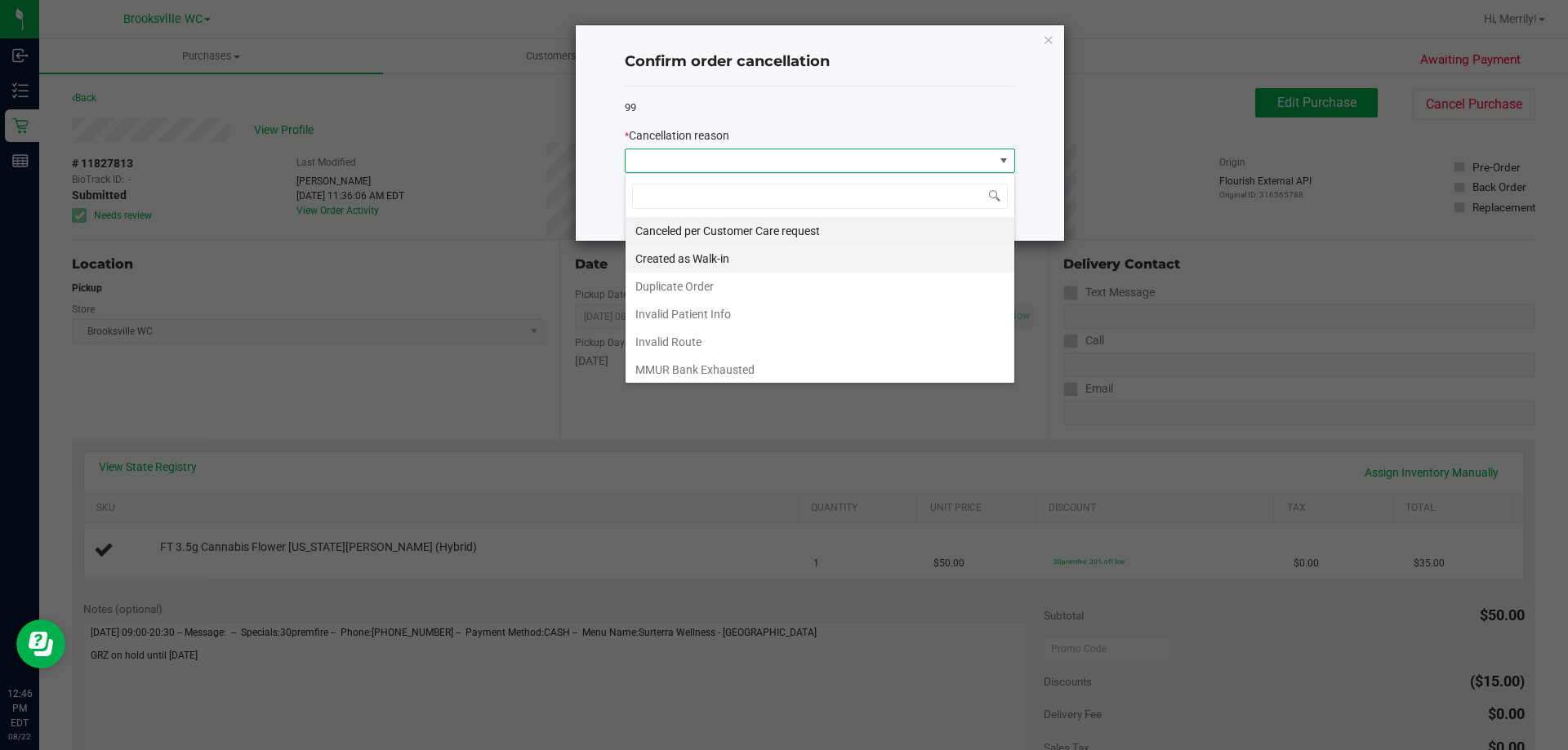
click at [709, 260] on li "Created as Walk-in" at bounding box center [820, 259] width 389 height 28
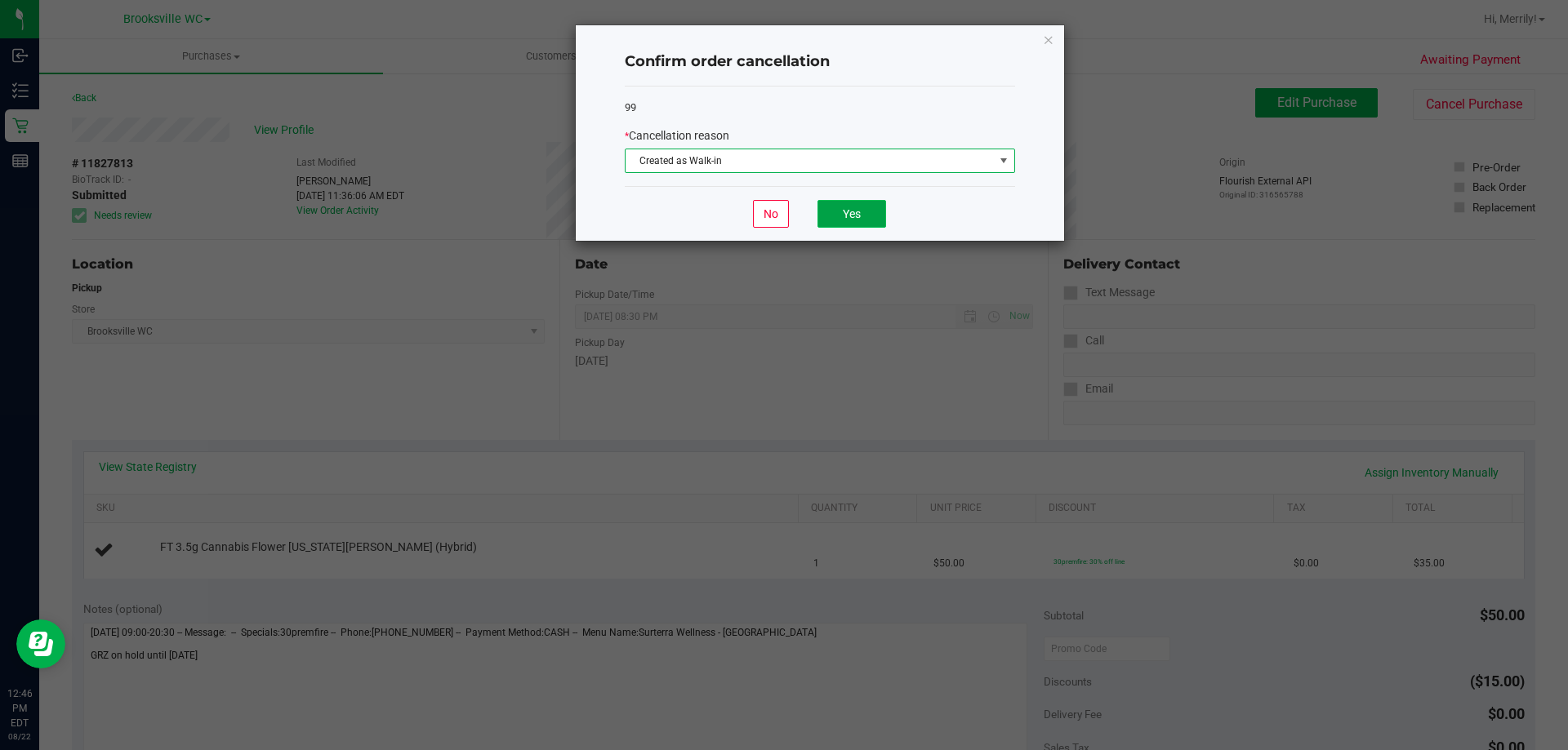
click at [867, 216] on button "Yes" at bounding box center [852, 214] width 69 height 28
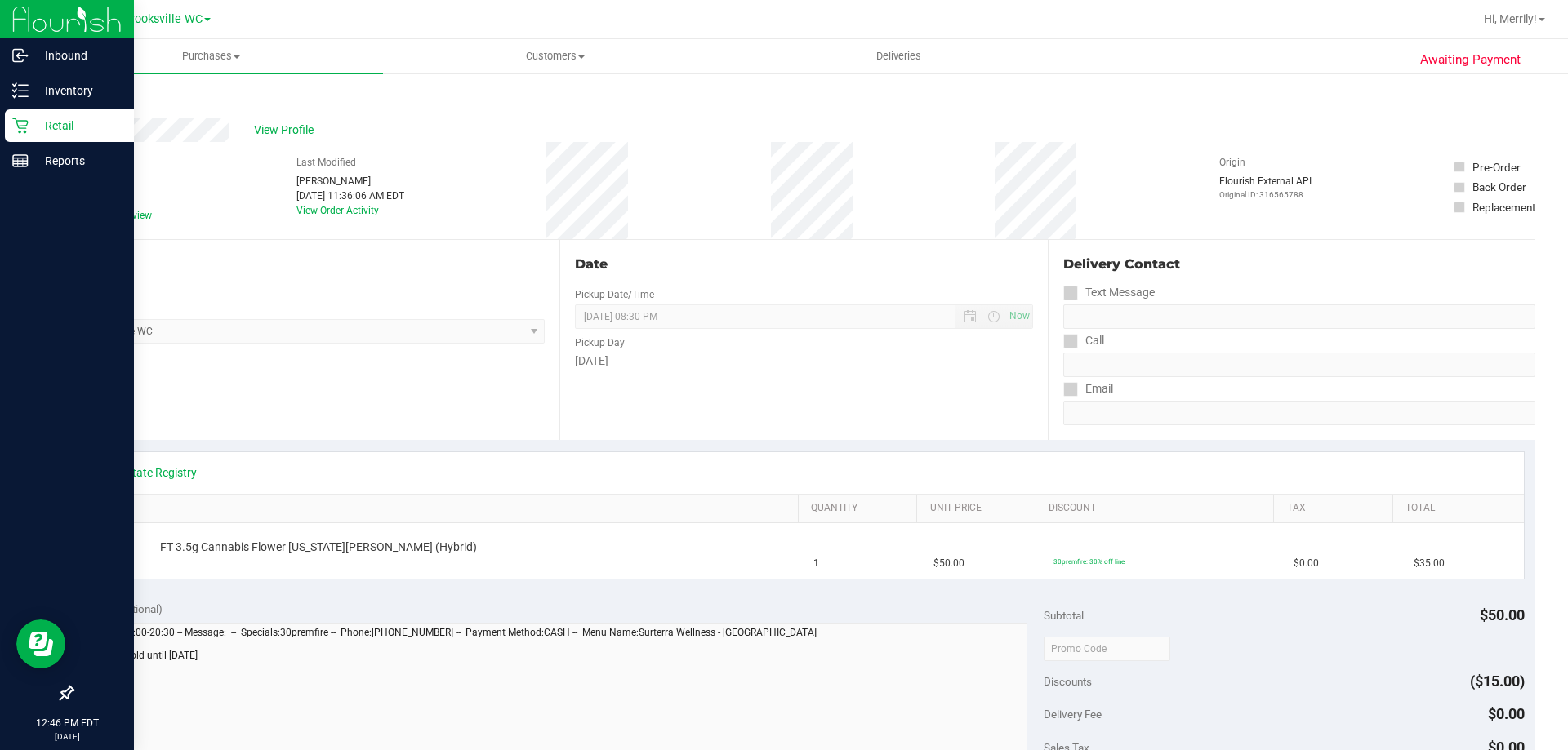
click at [18, 126] on icon at bounding box center [19, 126] width 16 height 16
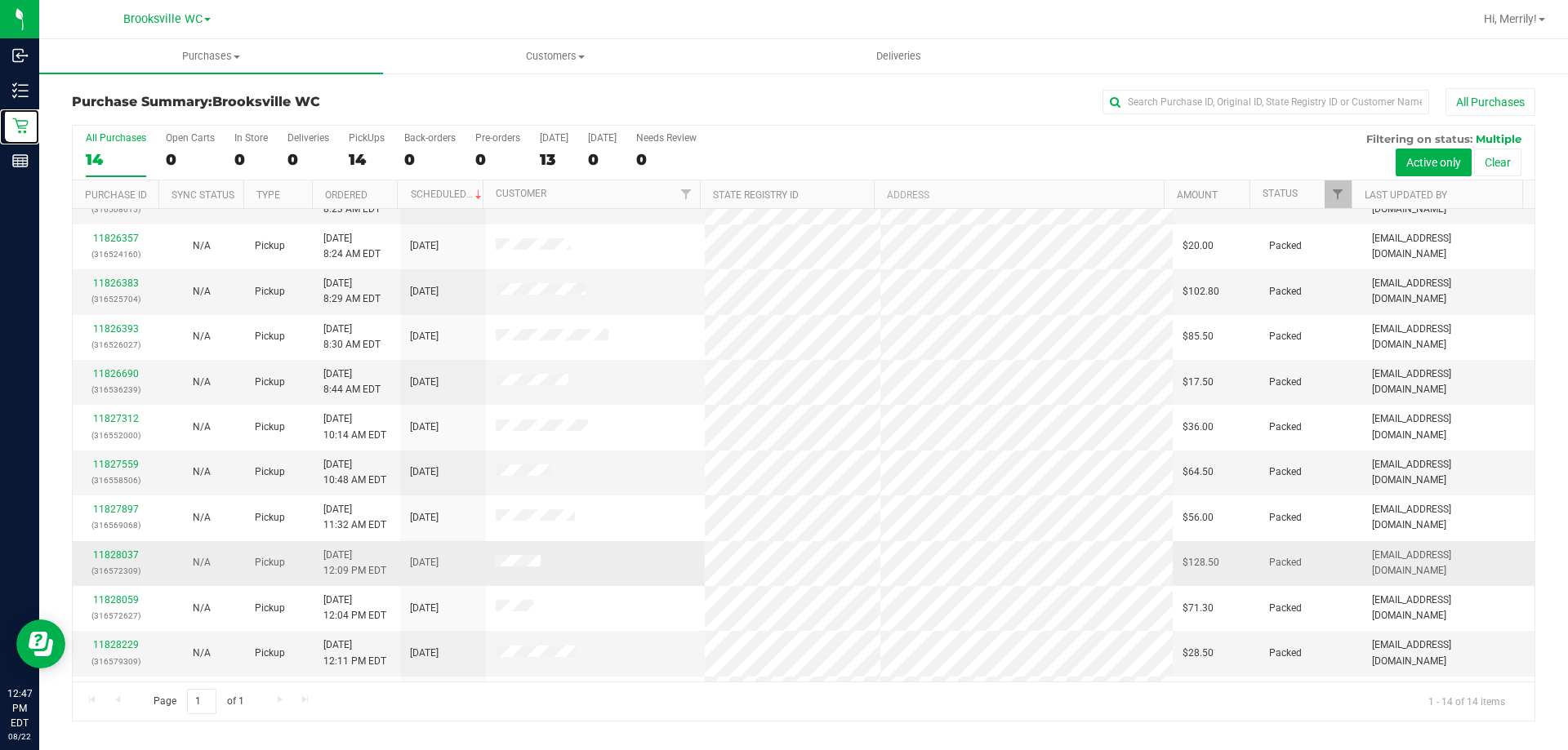
scroll to position [160, 0]
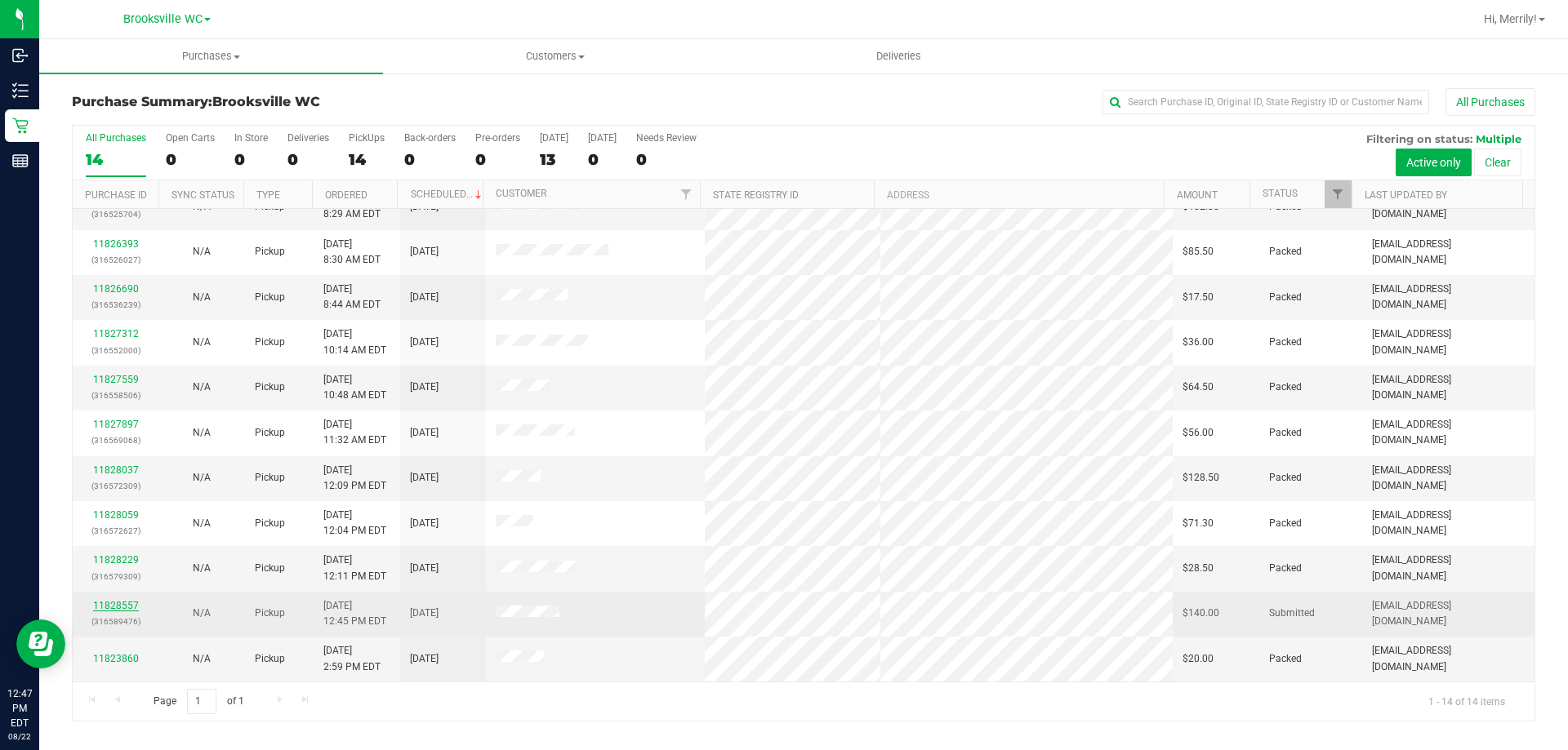
click at [120, 601] on link "11828557" at bounding box center [115, 606] width 45 height 11
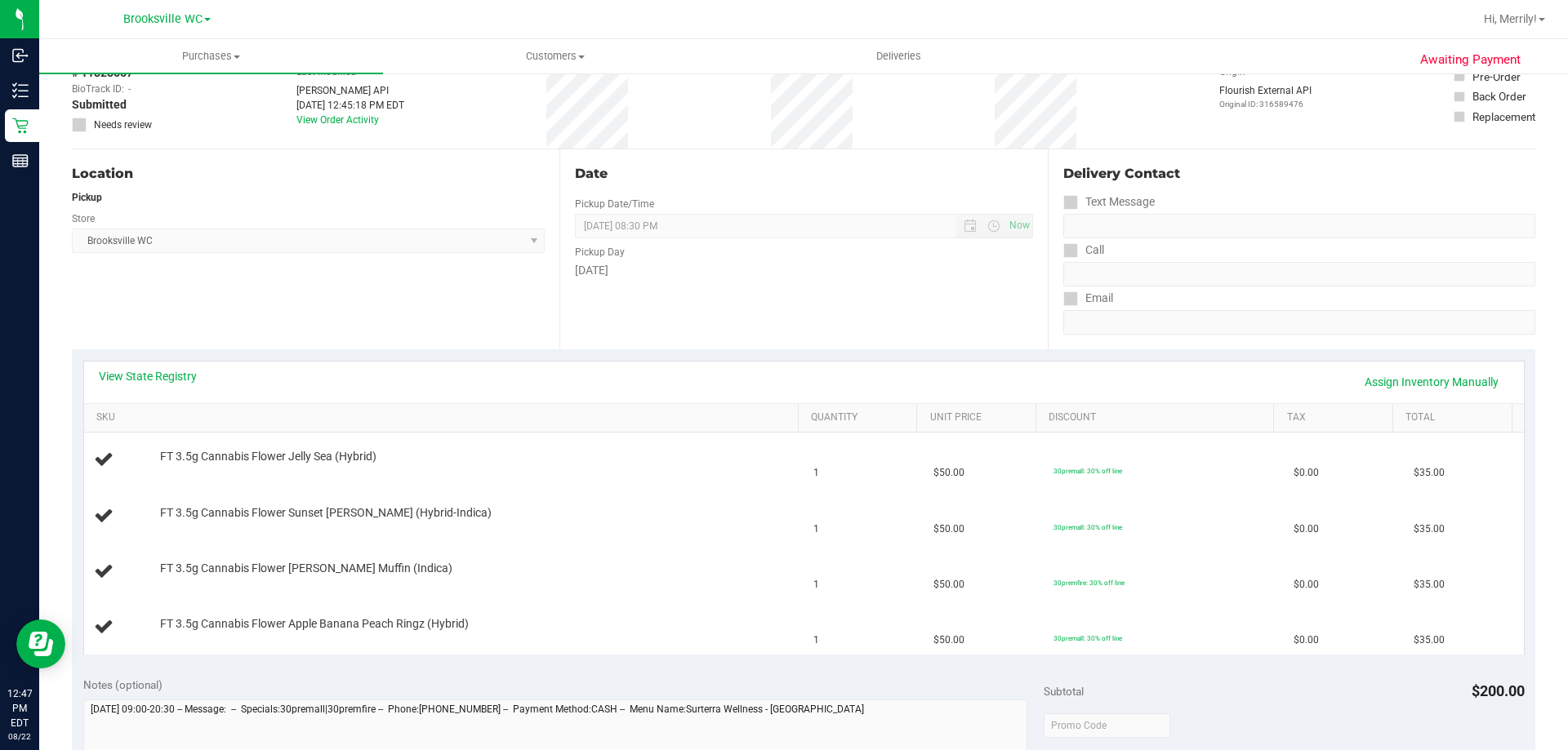
scroll to position [82, 0]
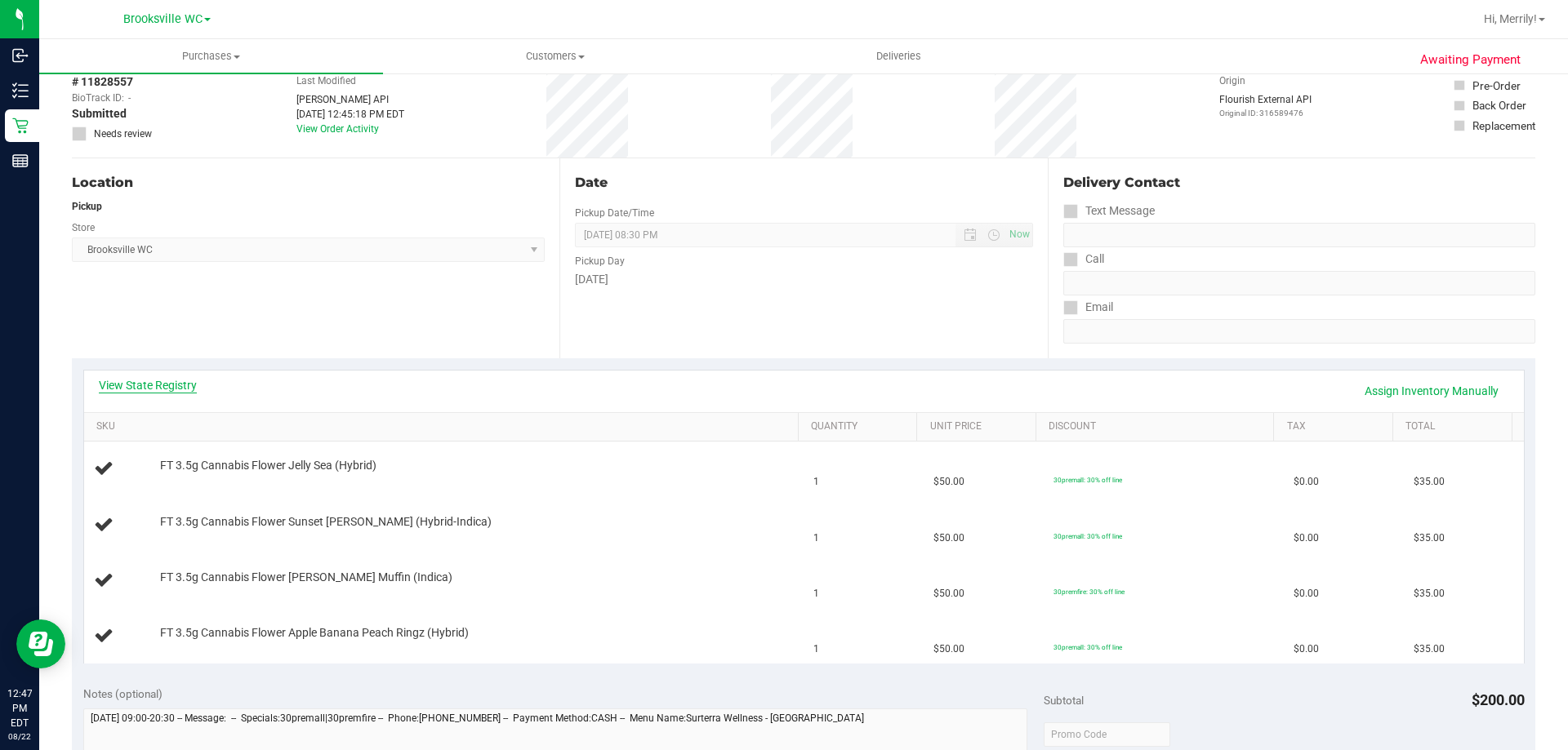
click at [178, 390] on link "View State Registry" at bounding box center [148, 385] width 98 height 17
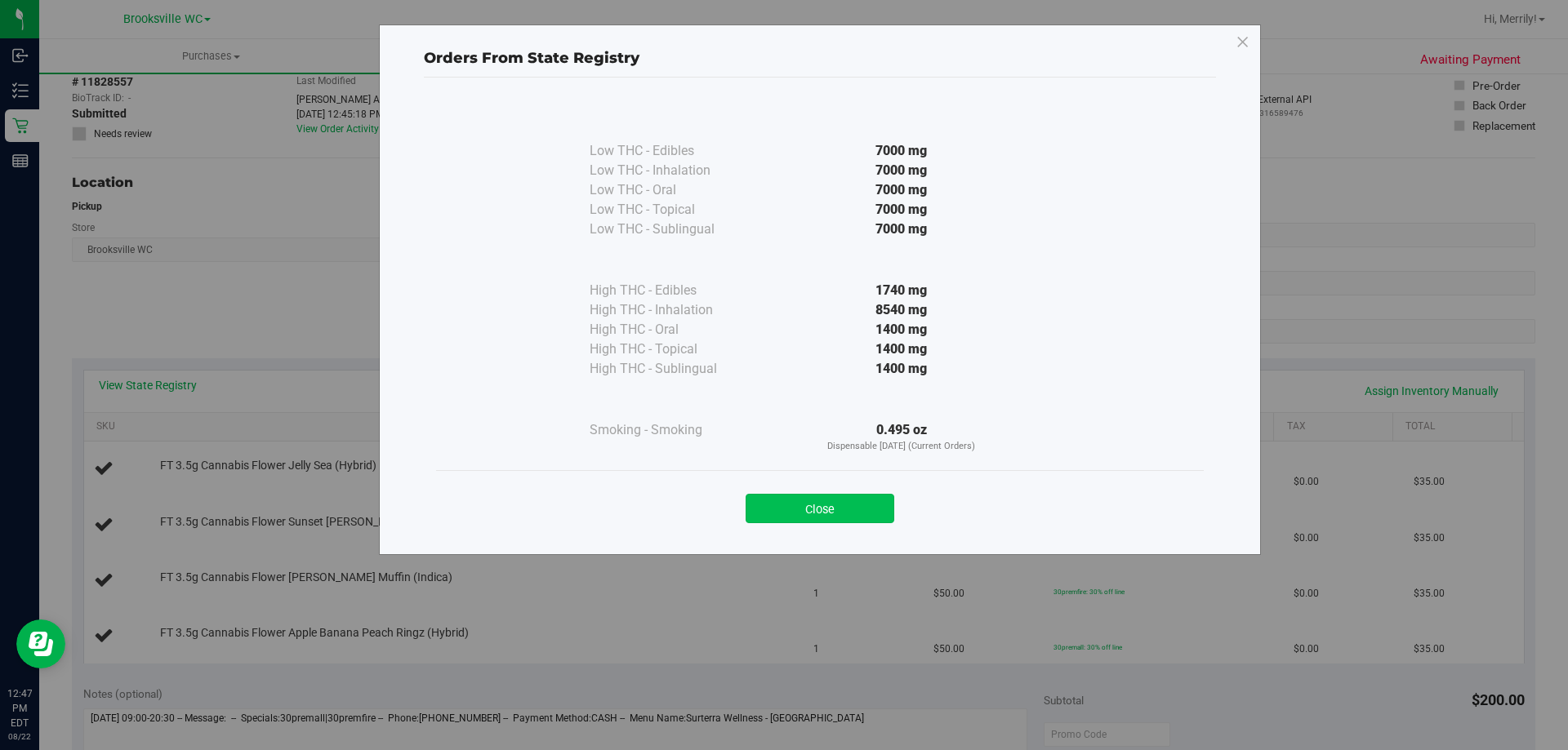
click at [784, 522] on button "Close" at bounding box center [820, 509] width 149 height 30
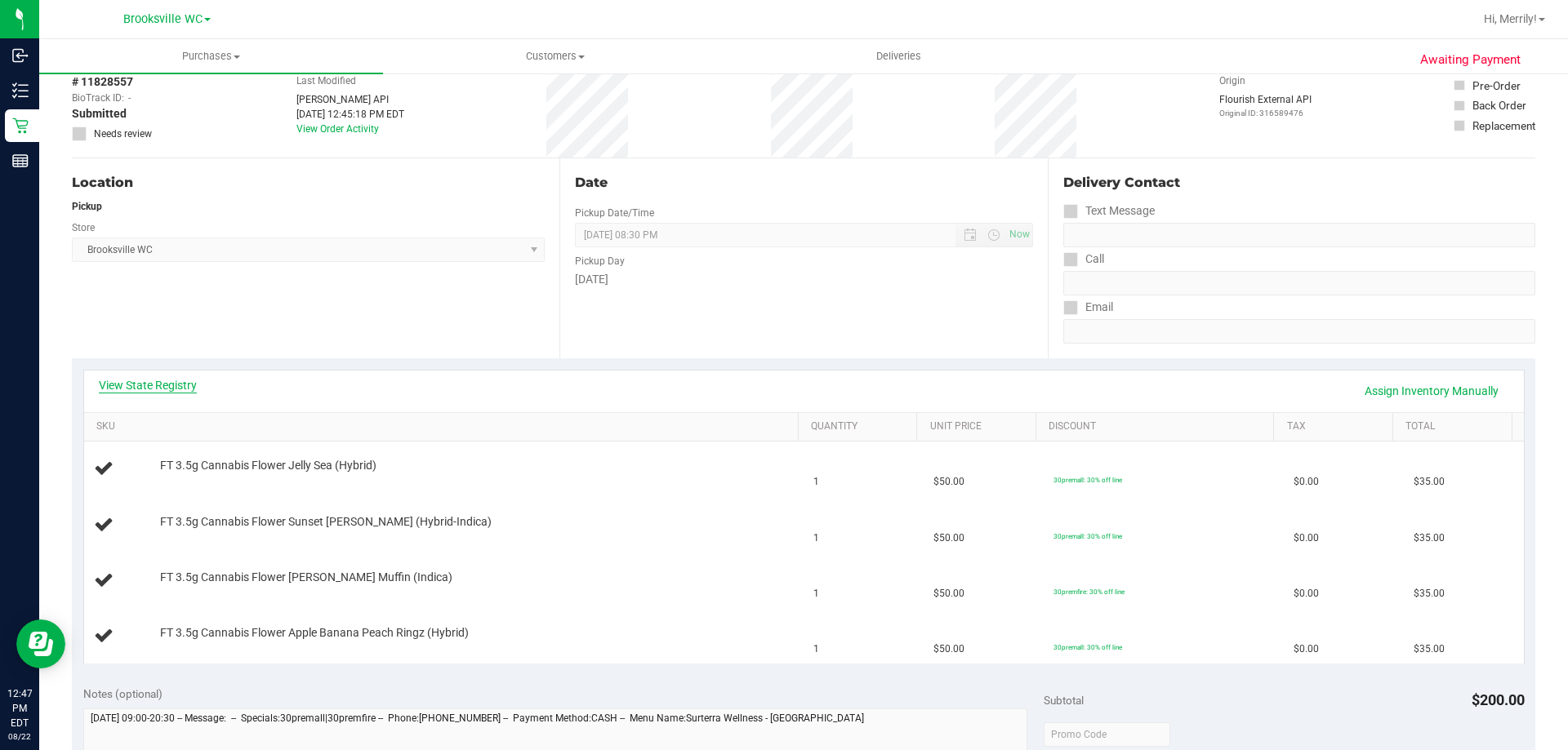
click at [132, 384] on link "View State Registry" at bounding box center [148, 385] width 98 height 17
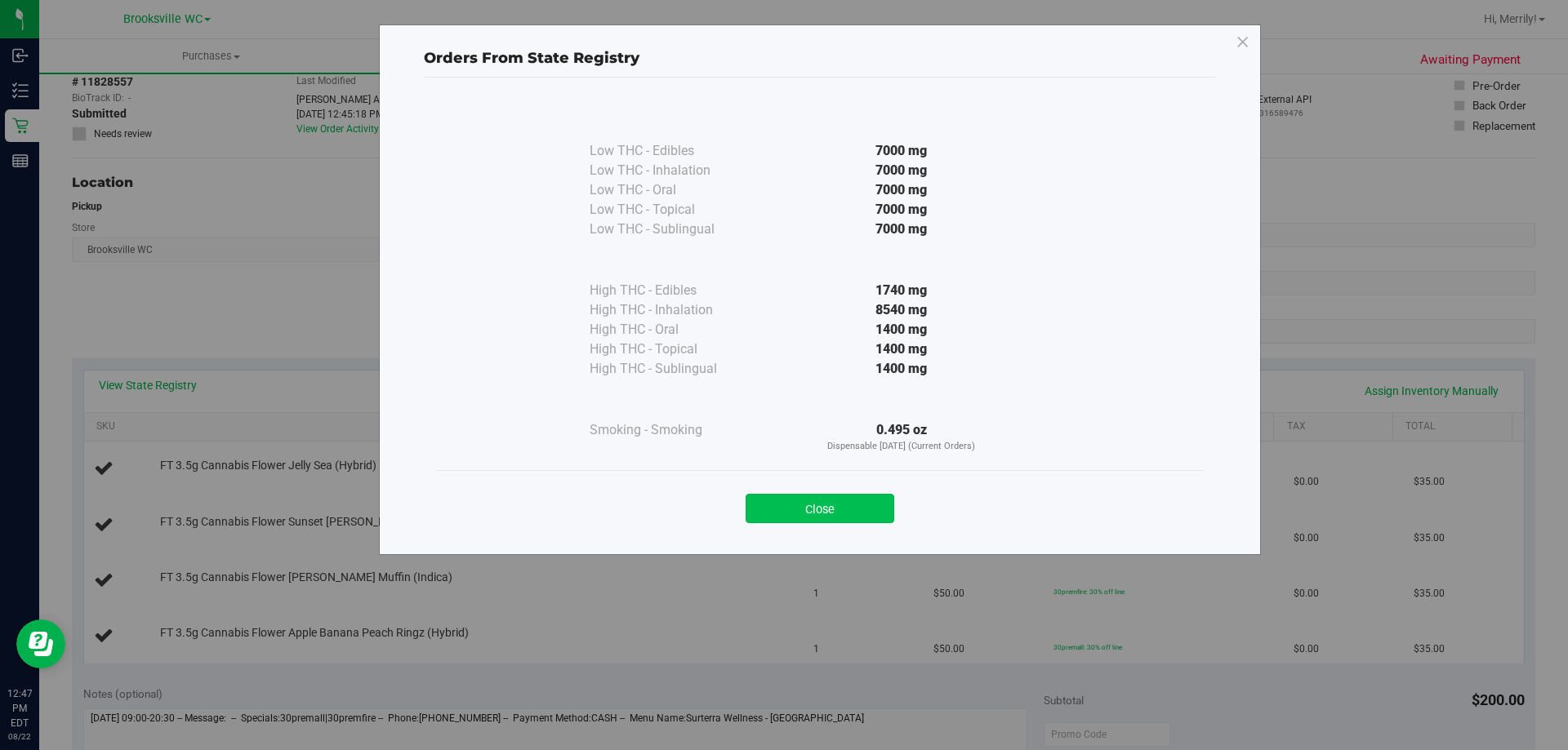
click at [817, 504] on button "Close" at bounding box center [820, 509] width 149 height 30
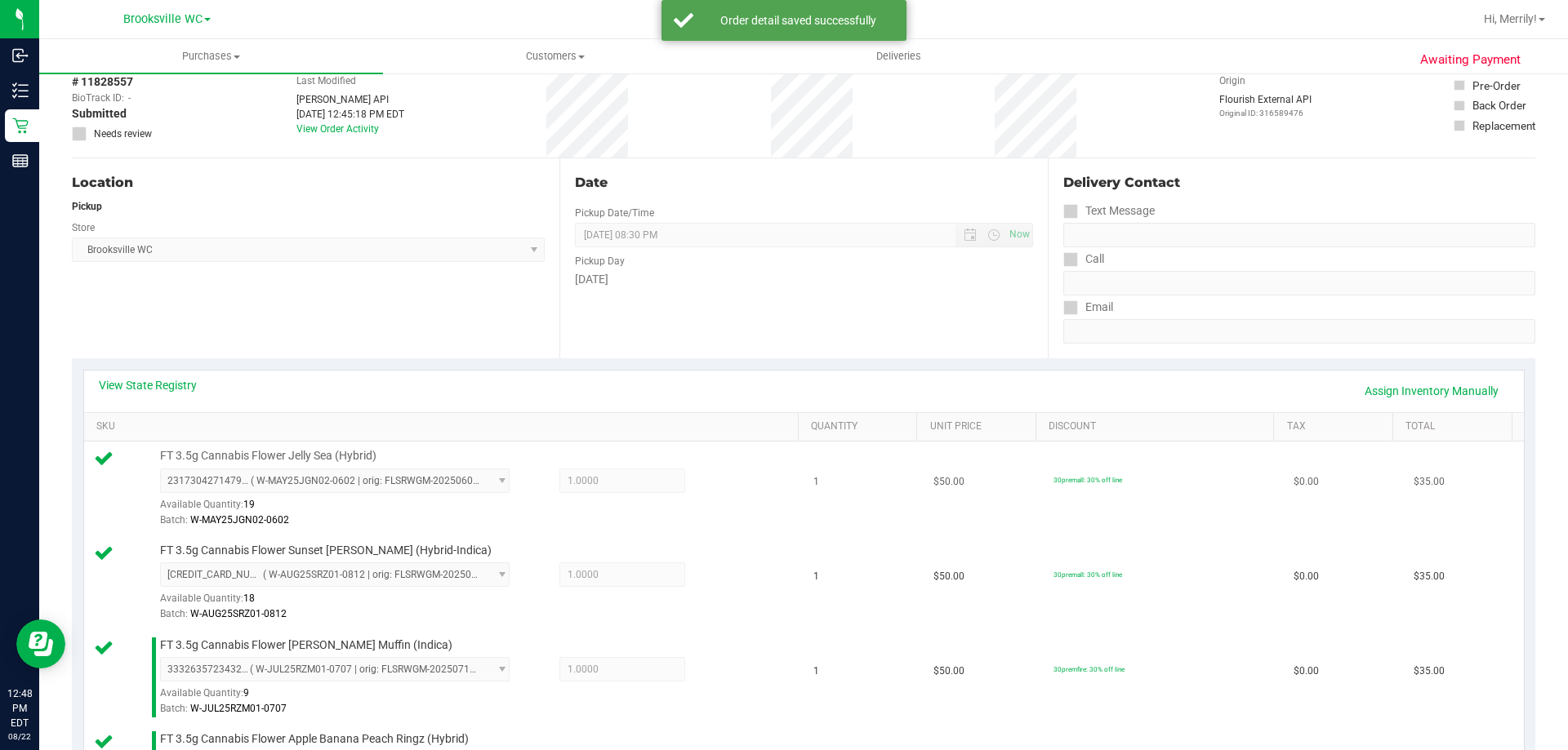
scroll to position [408, 0]
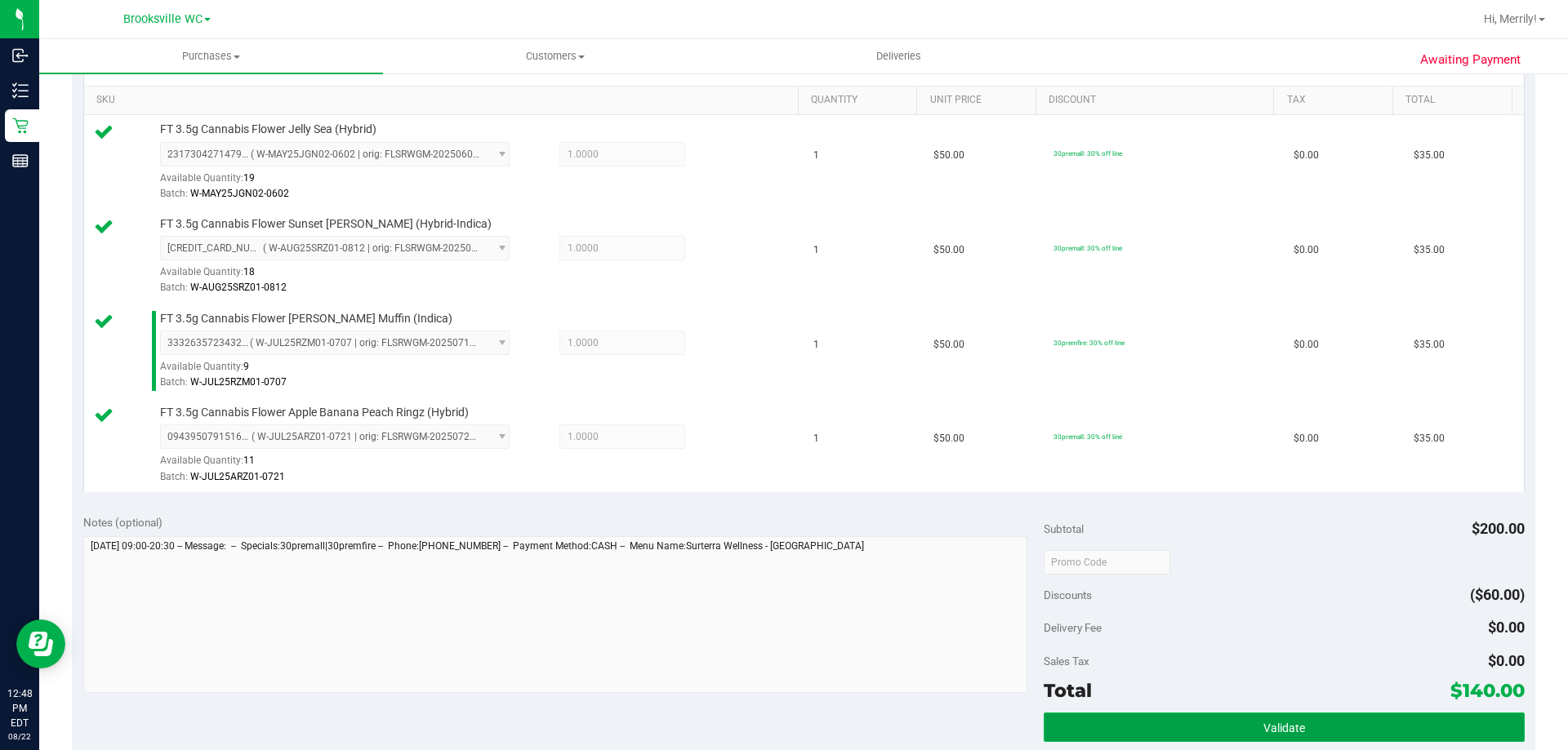
click at [1263, 723] on span "Validate" at bounding box center [1284, 729] width 42 height 13
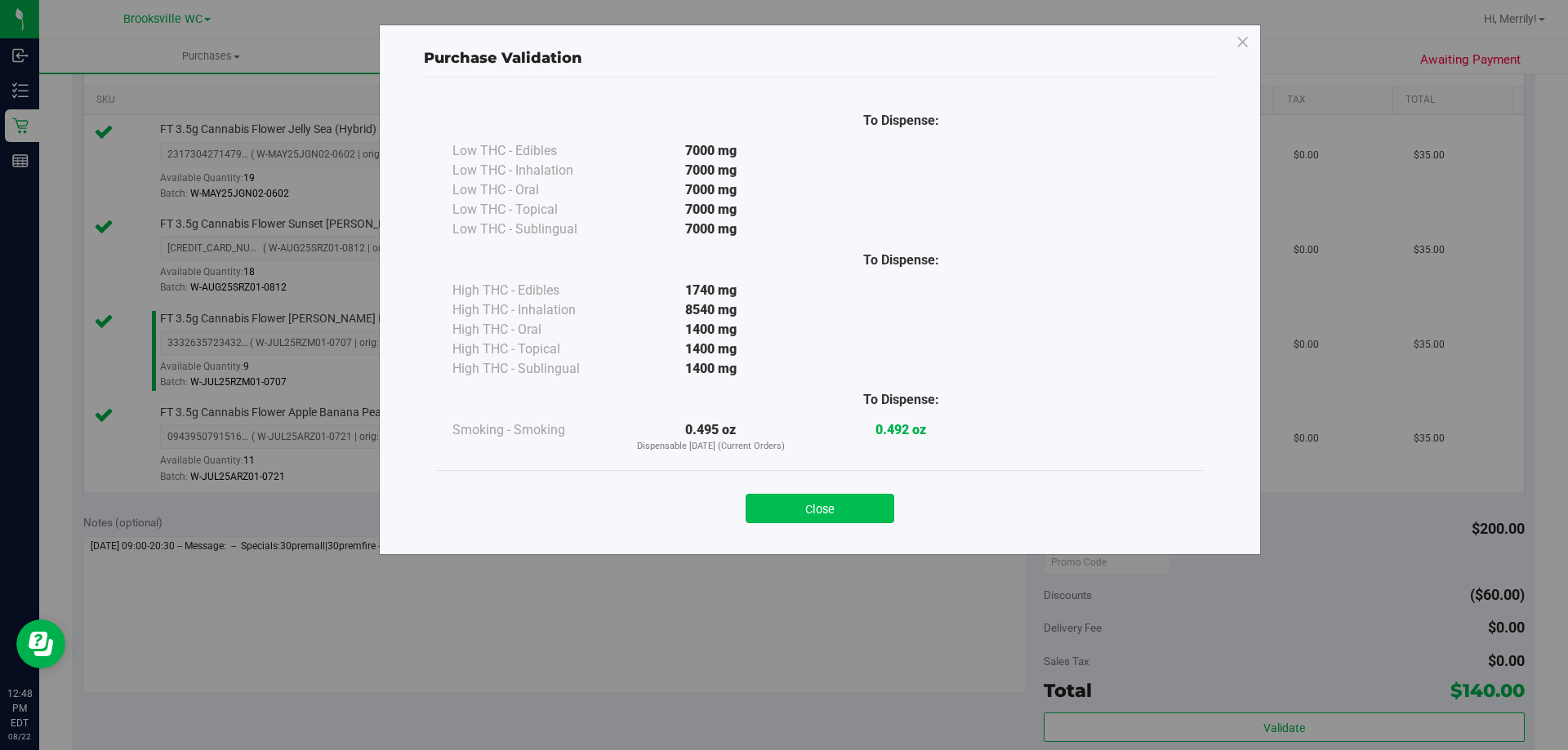
click at [839, 503] on button "Close" at bounding box center [820, 509] width 149 height 30
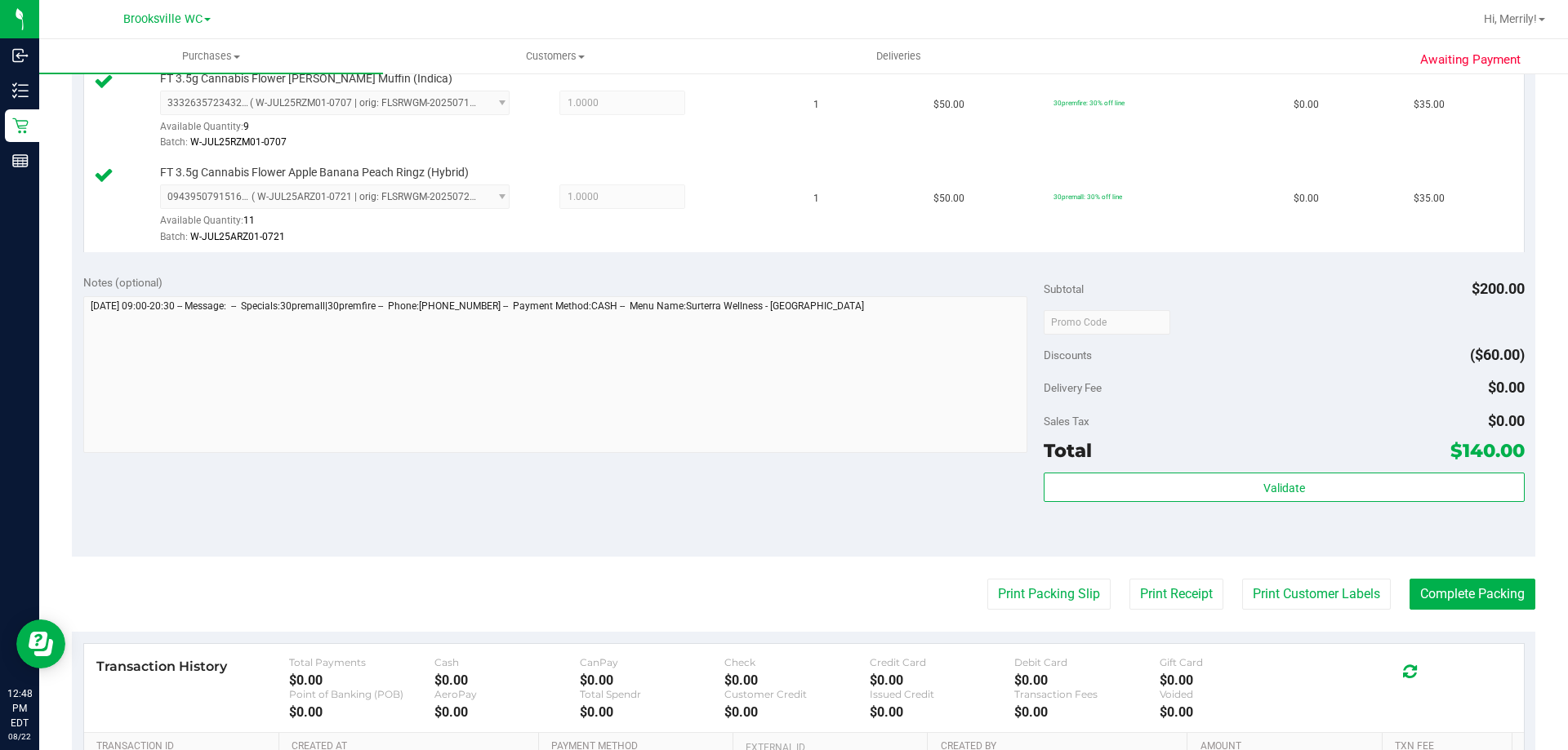
scroll to position [653, 0]
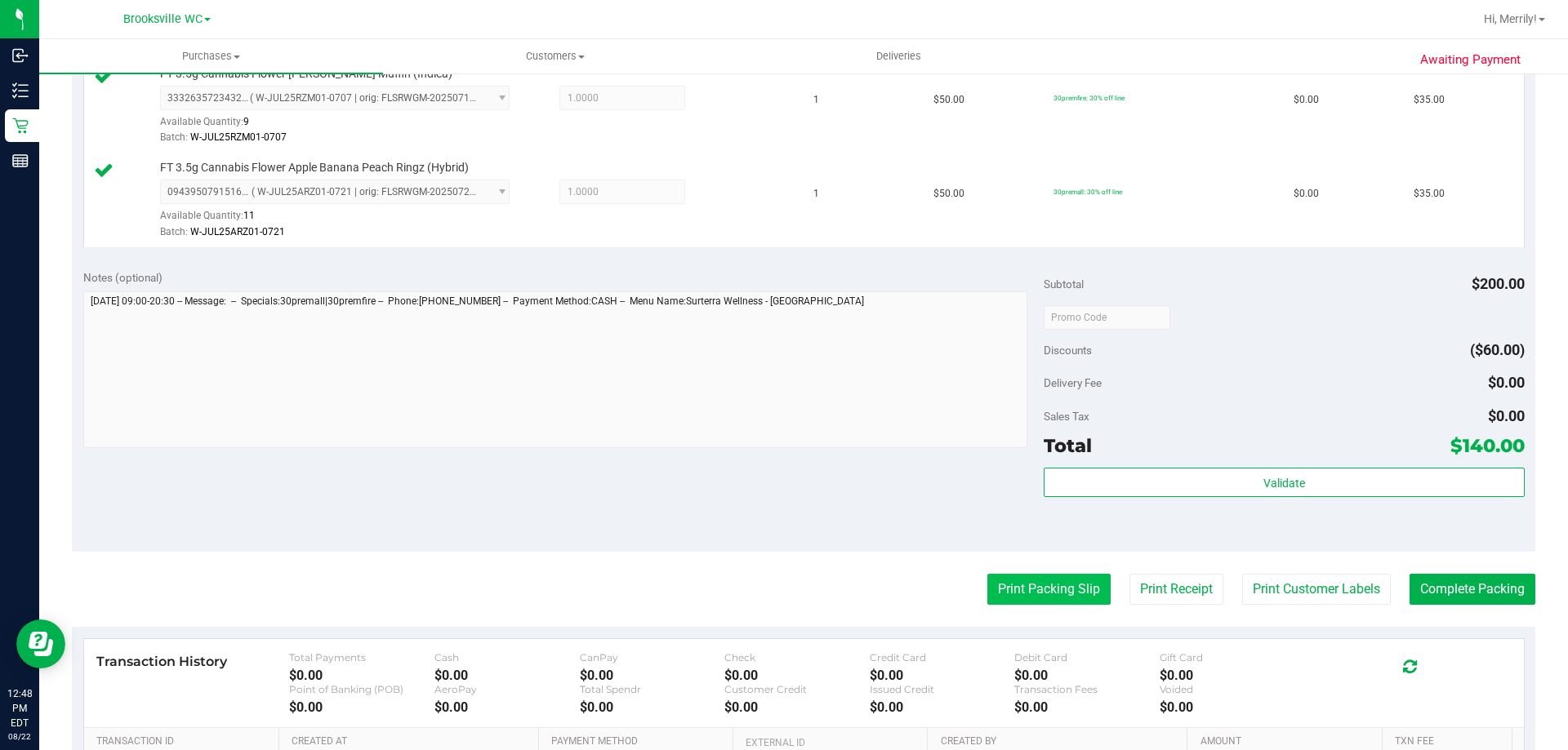
click at [1029, 595] on button "Print Packing Slip" at bounding box center [1049, 588] width 123 height 31
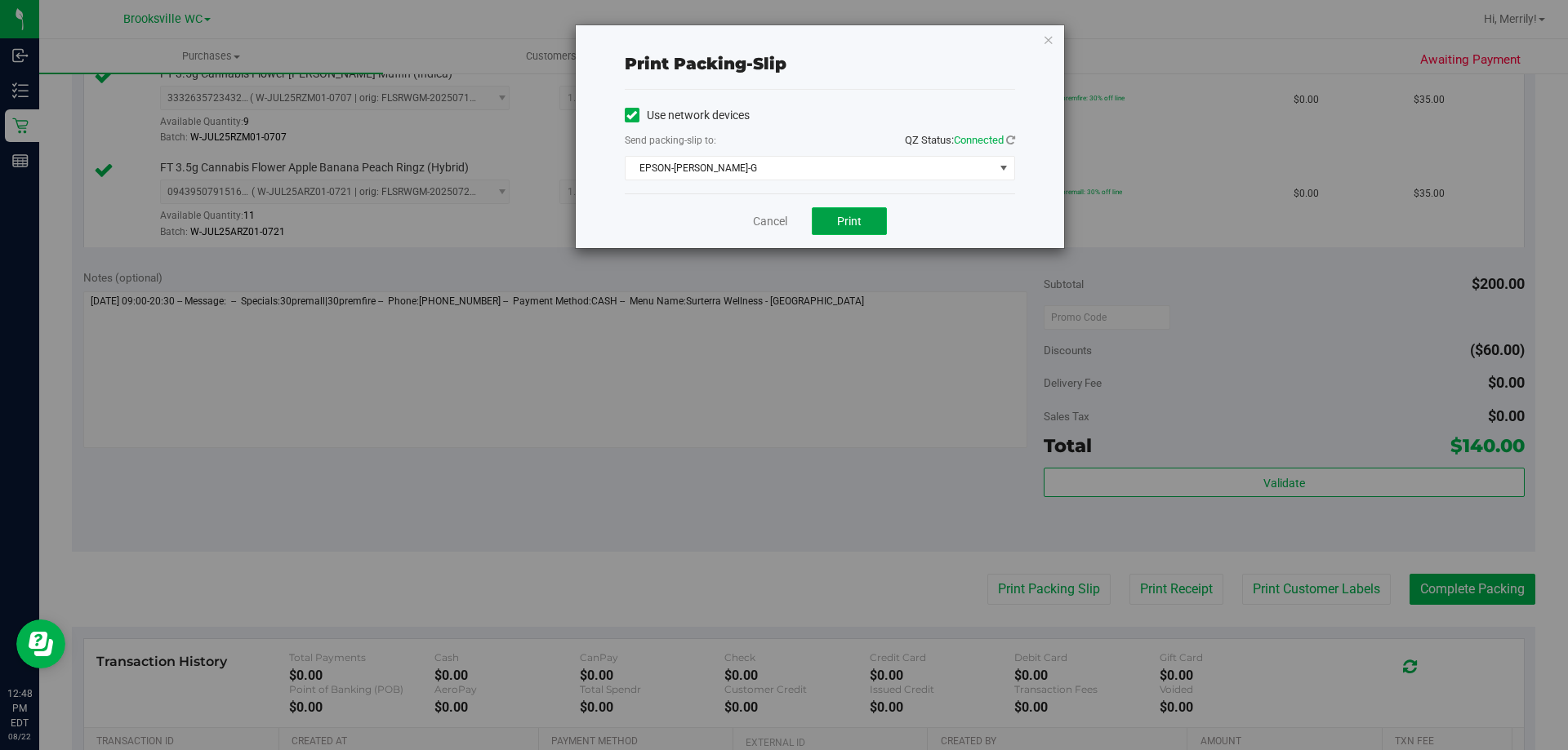
click at [846, 234] on button "Print" at bounding box center [849, 221] width 75 height 28
click at [769, 225] on link "Cancel" at bounding box center [770, 222] width 34 height 17
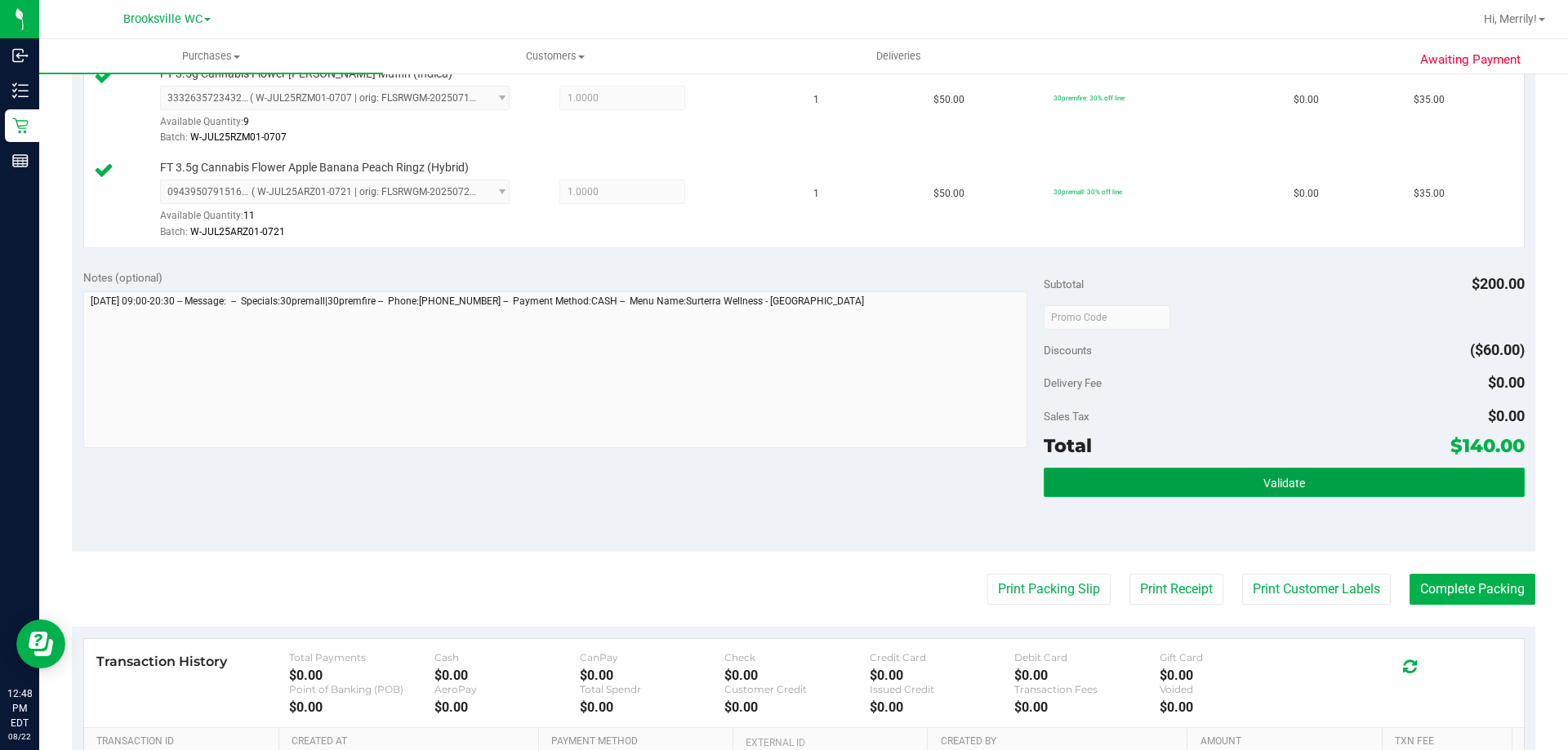
click at [1270, 480] on span "Validate" at bounding box center [1284, 484] width 42 height 13
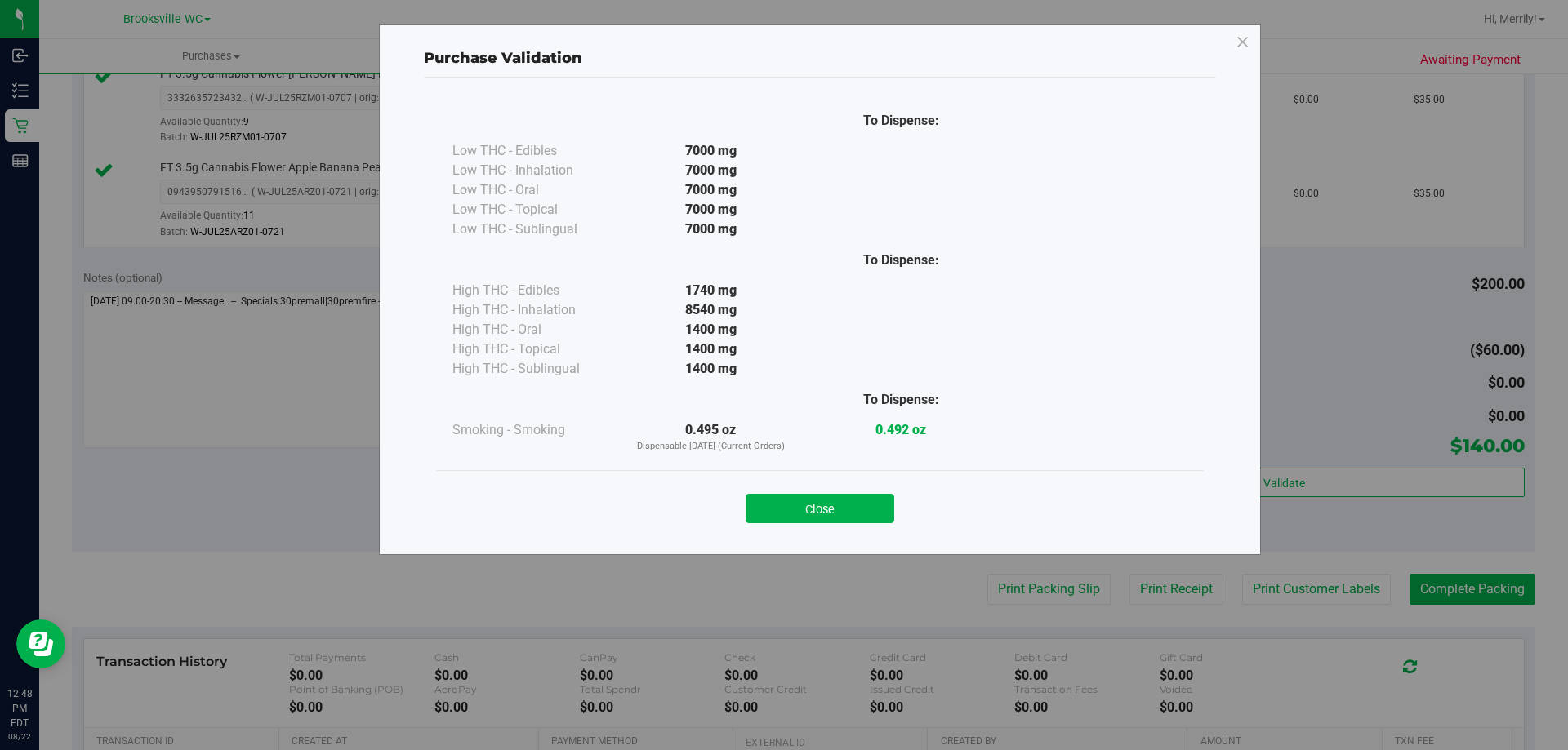
click at [815, 510] on button "Close" at bounding box center [820, 509] width 149 height 30
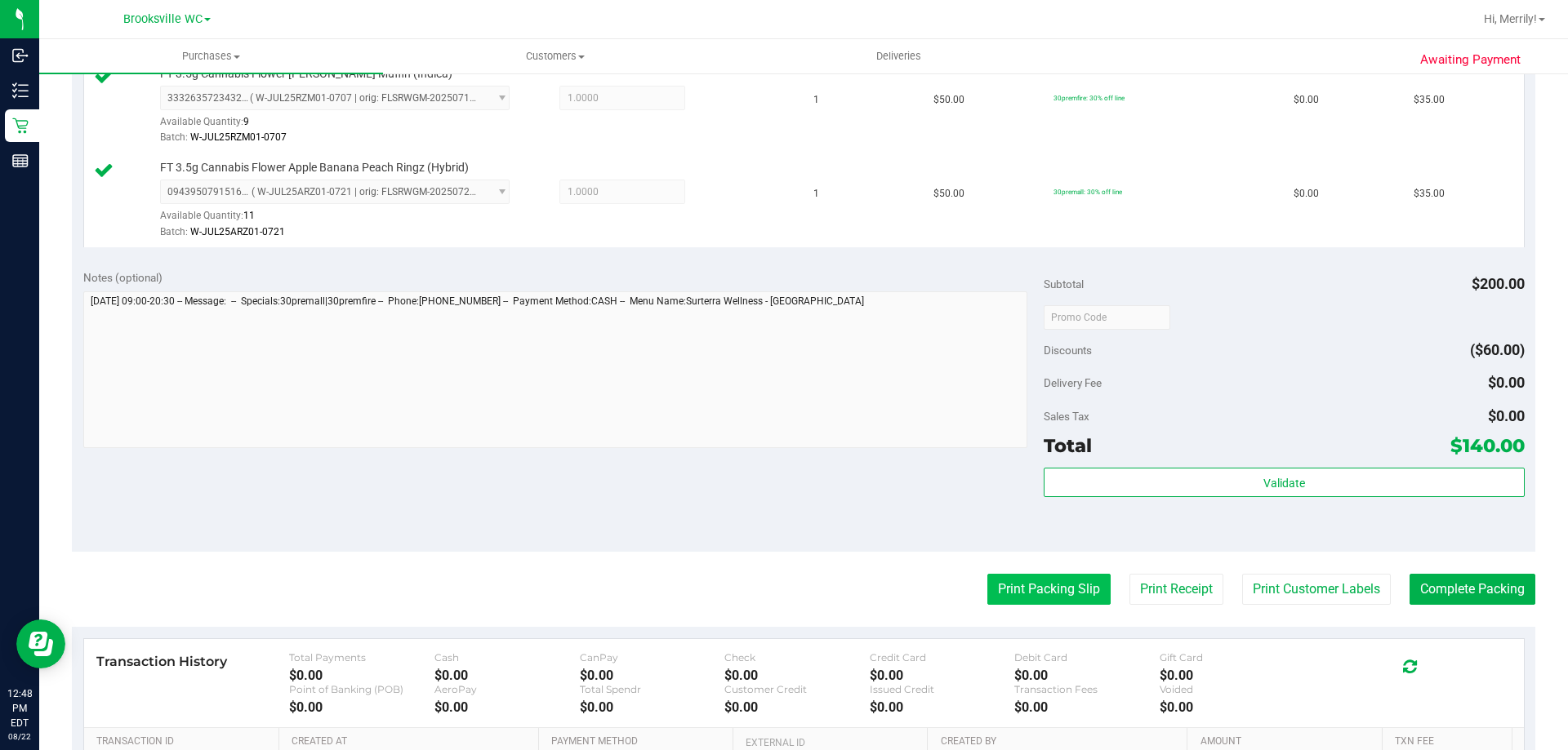
click at [1016, 588] on button "Print Packing Slip" at bounding box center [1049, 588] width 123 height 31
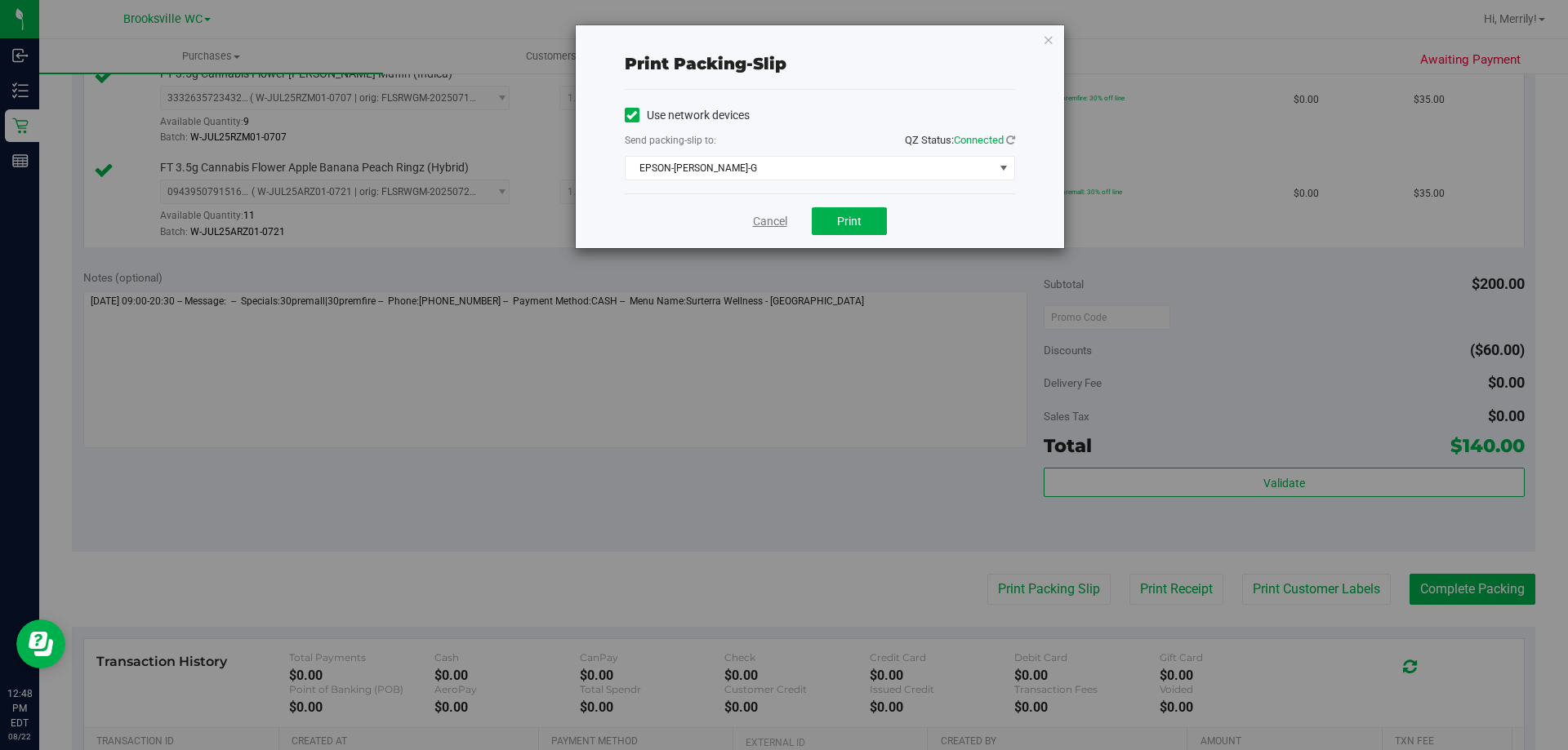
click at [761, 225] on link "Cancel" at bounding box center [770, 222] width 34 height 17
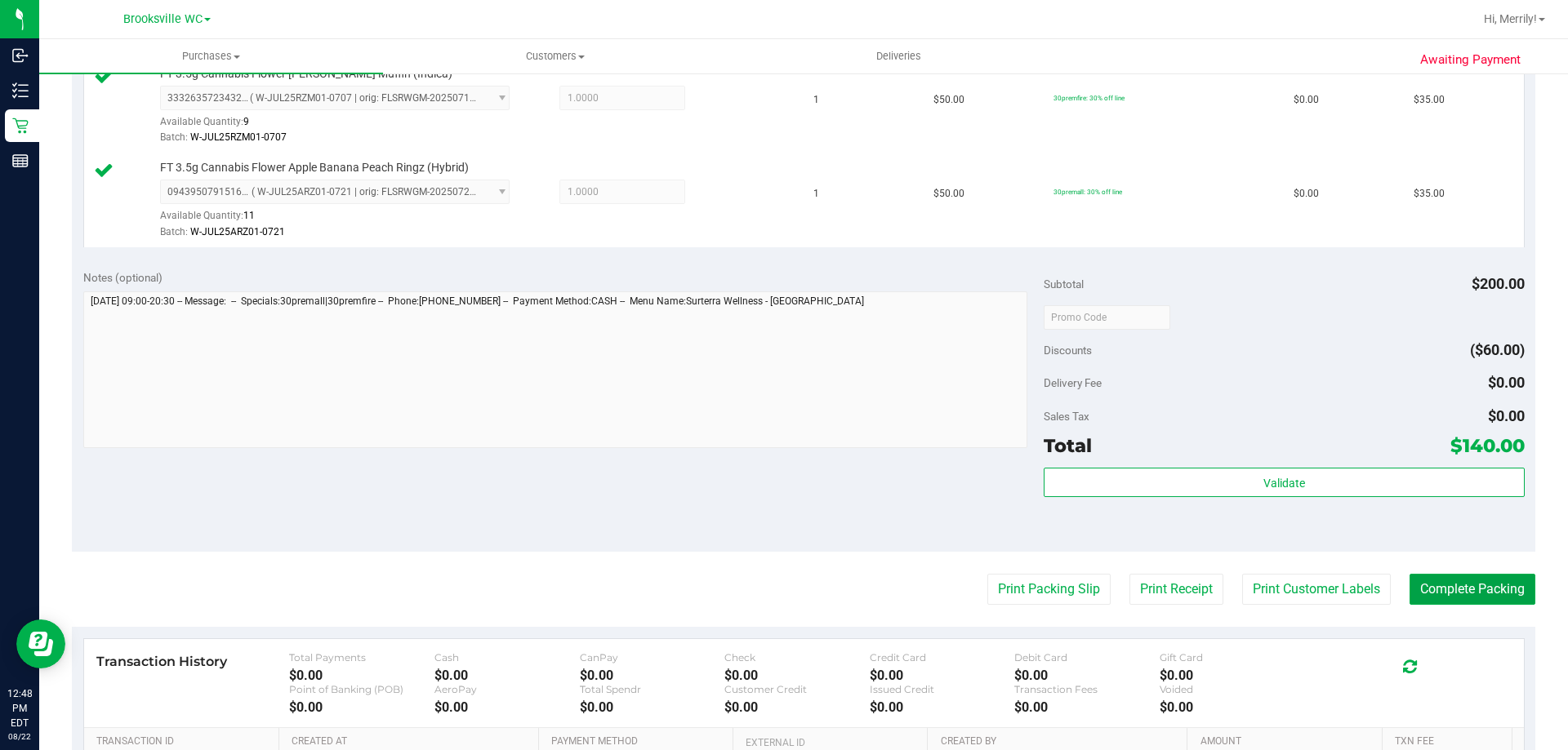
drag, startPoint x: 1481, startPoint y: 588, endPoint x: 1469, endPoint y: 568, distance: 23.3
click at [1479, 588] on button "Complete Packing" at bounding box center [1471, 588] width 125 height 31
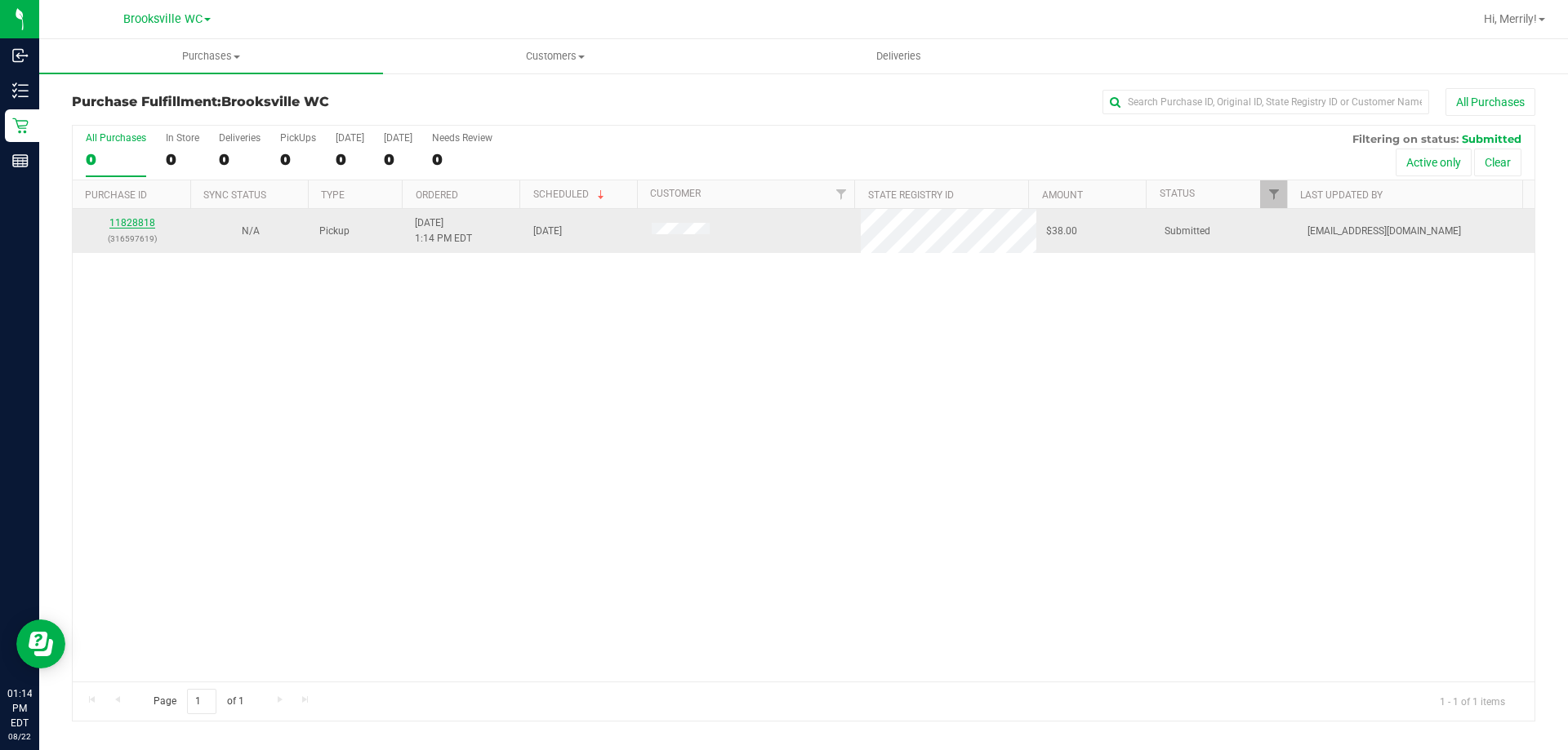
click at [123, 222] on link "11828818" at bounding box center [132, 223] width 45 height 11
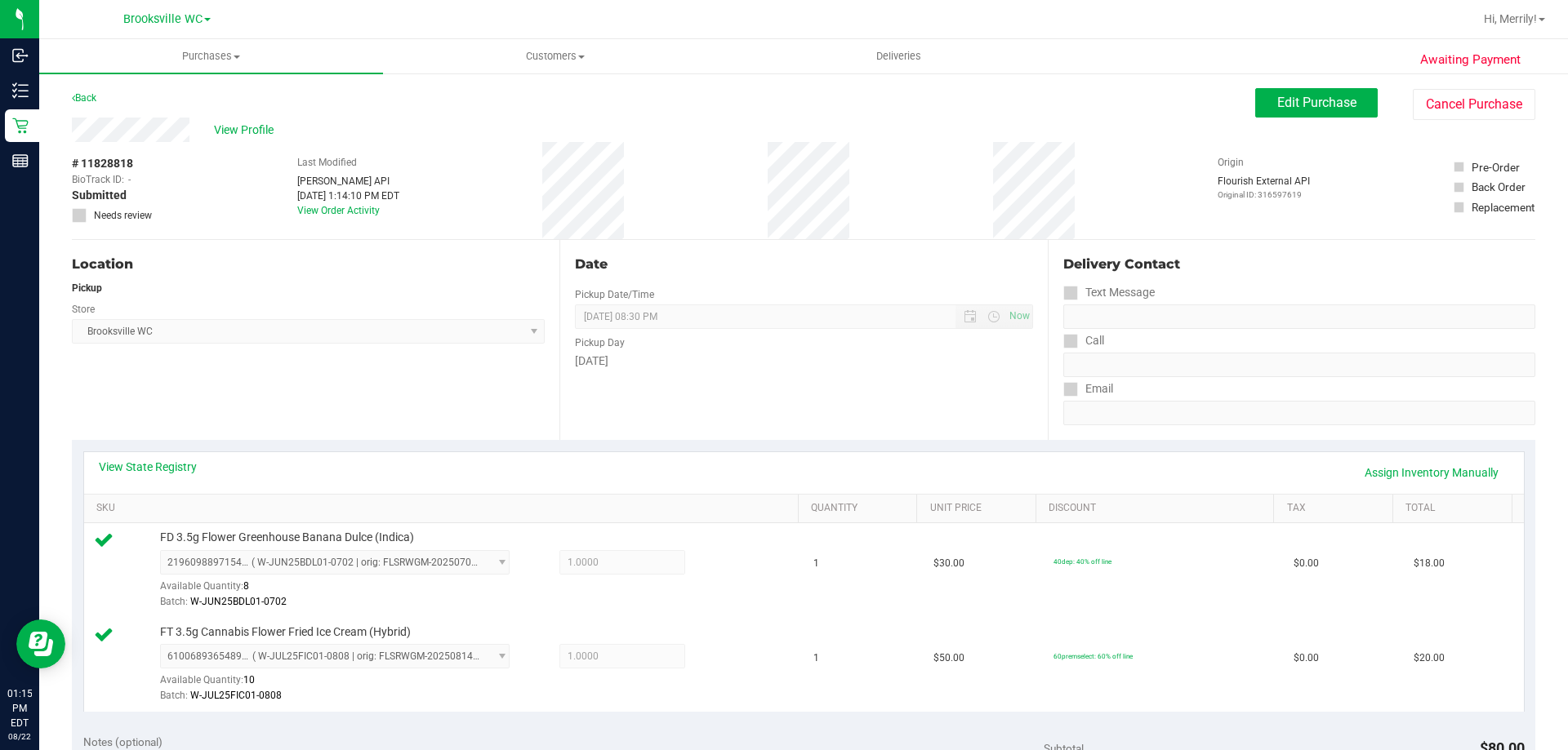
scroll to position [572, 0]
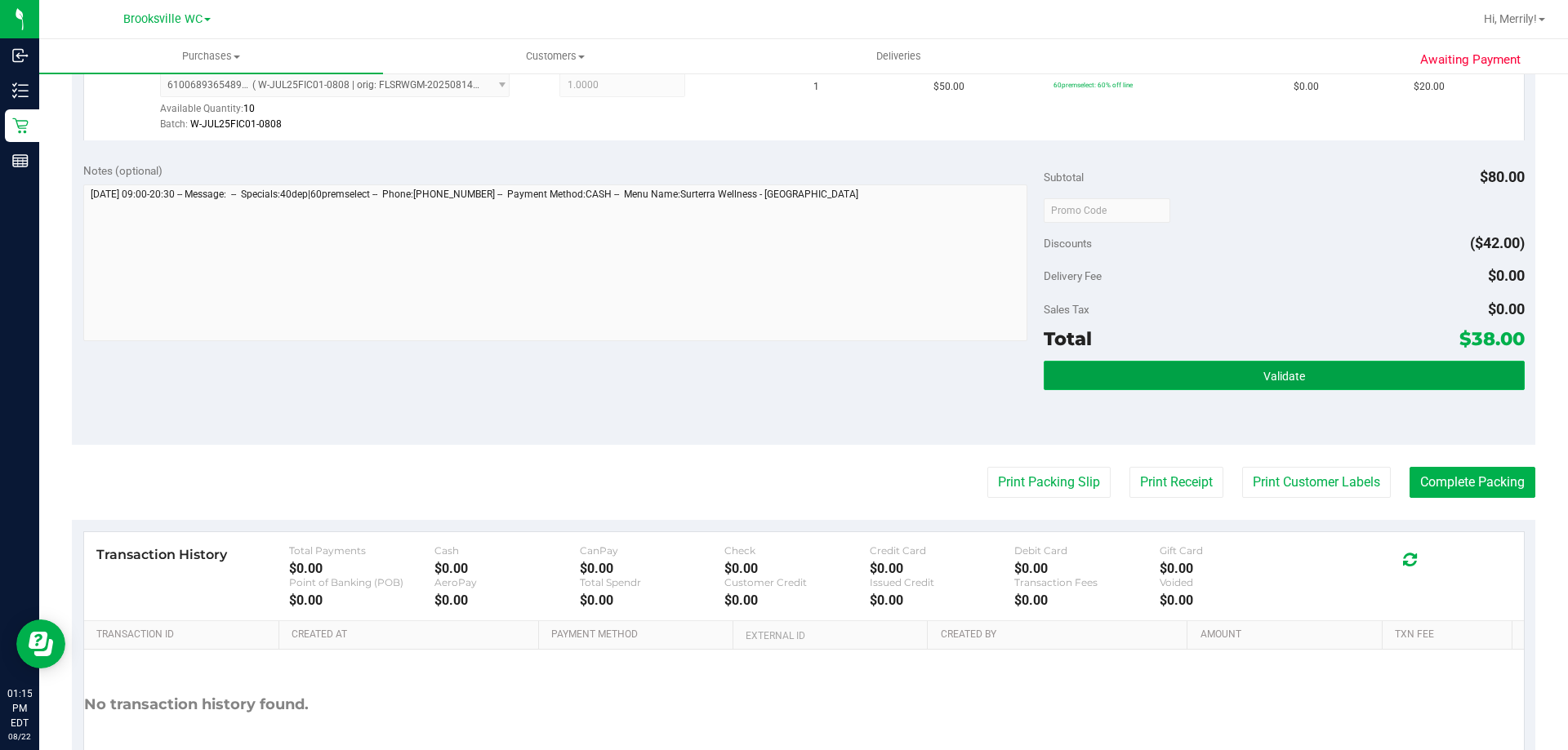
click at [1230, 373] on button "Validate" at bounding box center [1283, 376] width 480 height 30
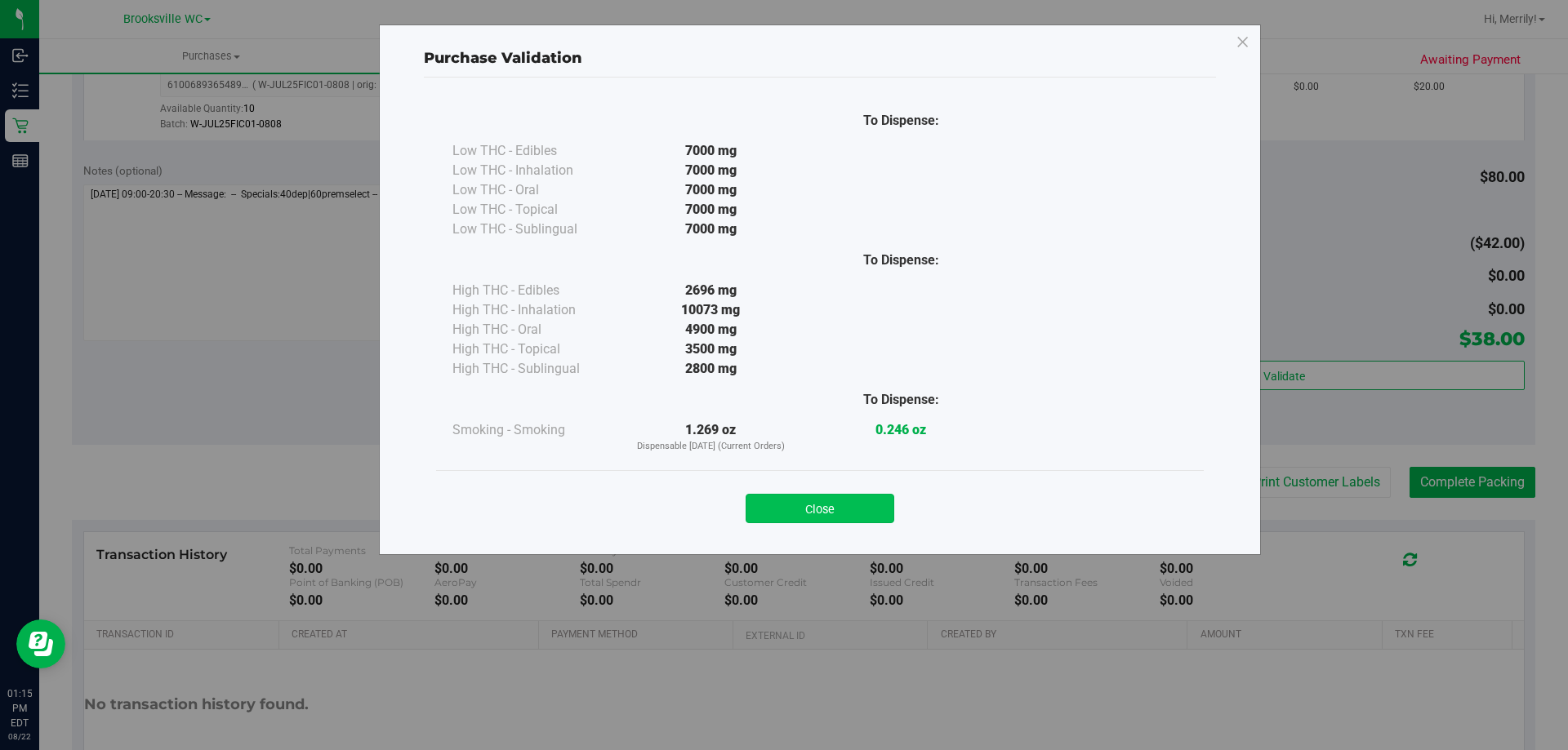
click at [834, 502] on button "Close" at bounding box center [820, 509] width 149 height 30
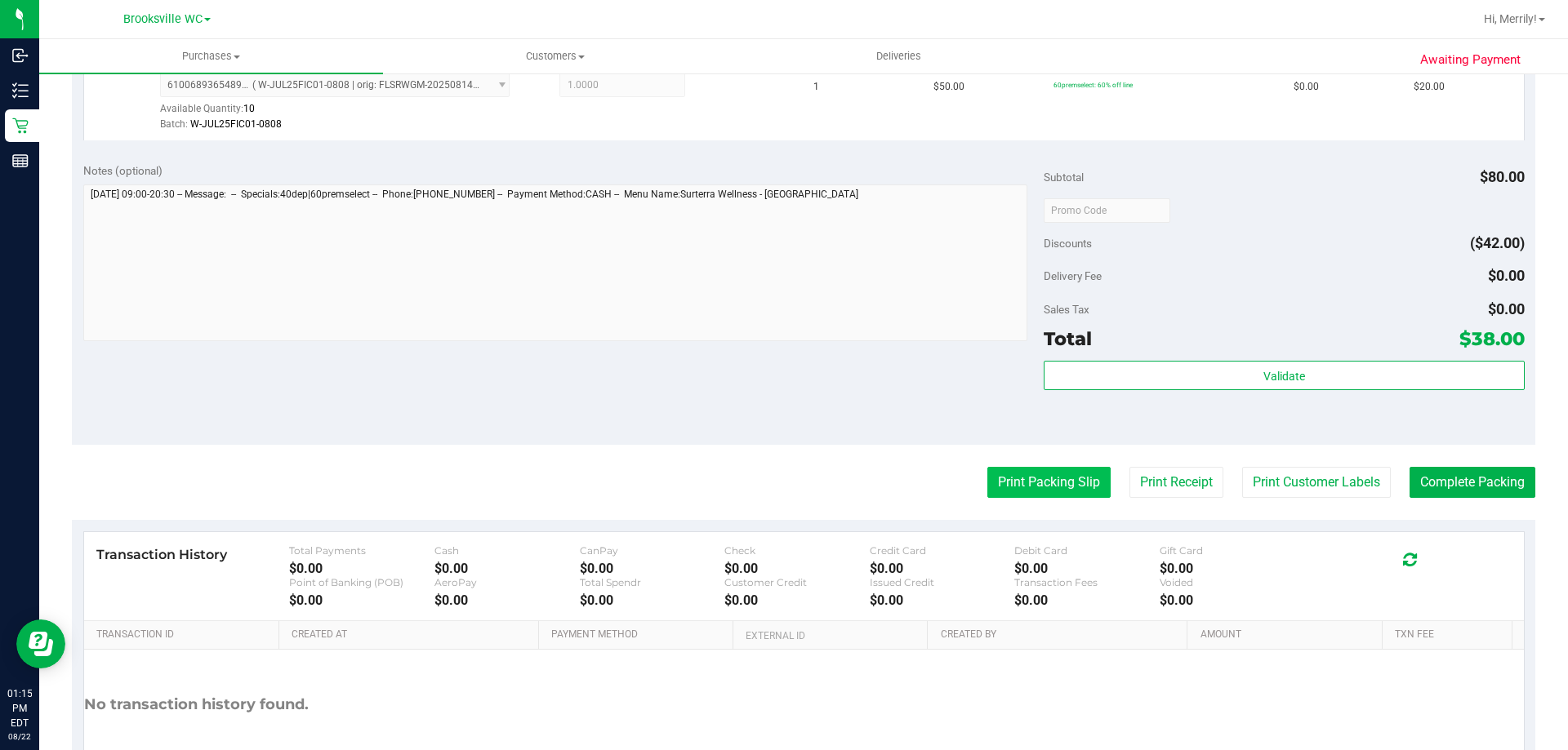
click at [1043, 480] on button "Print Packing Slip" at bounding box center [1049, 482] width 123 height 31
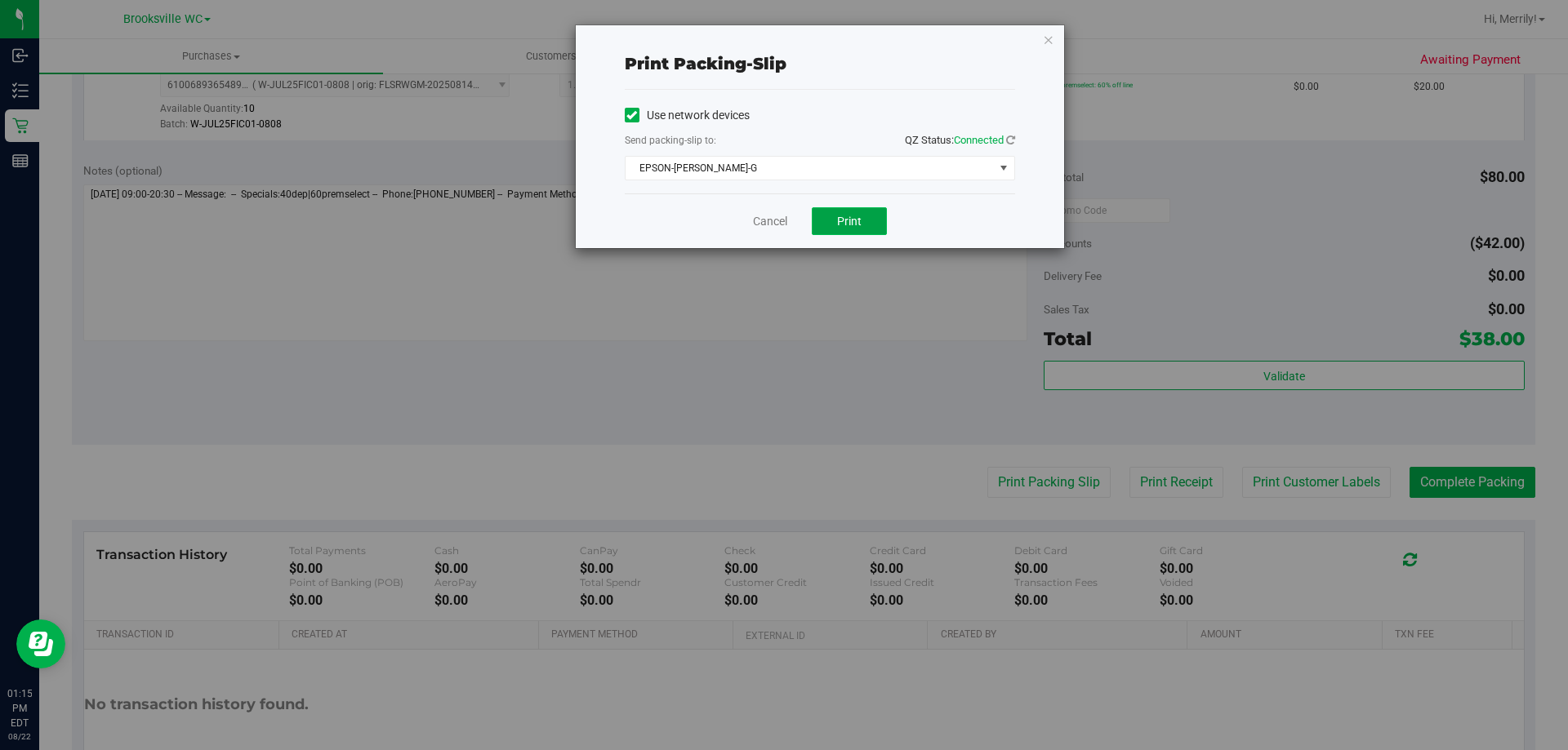
click at [853, 229] on button "Print" at bounding box center [849, 221] width 75 height 28
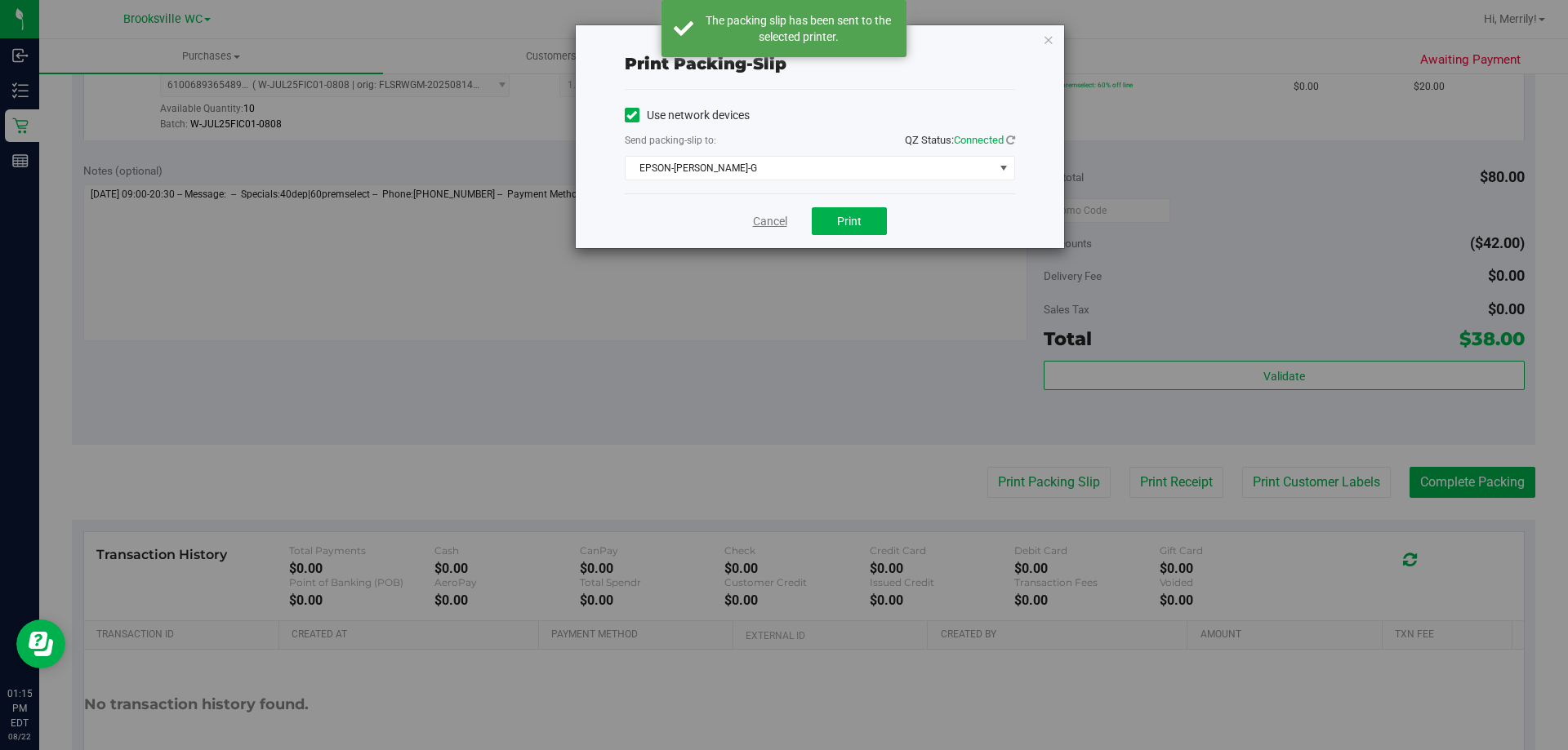
click at [774, 220] on link "Cancel" at bounding box center [770, 222] width 34 height 17
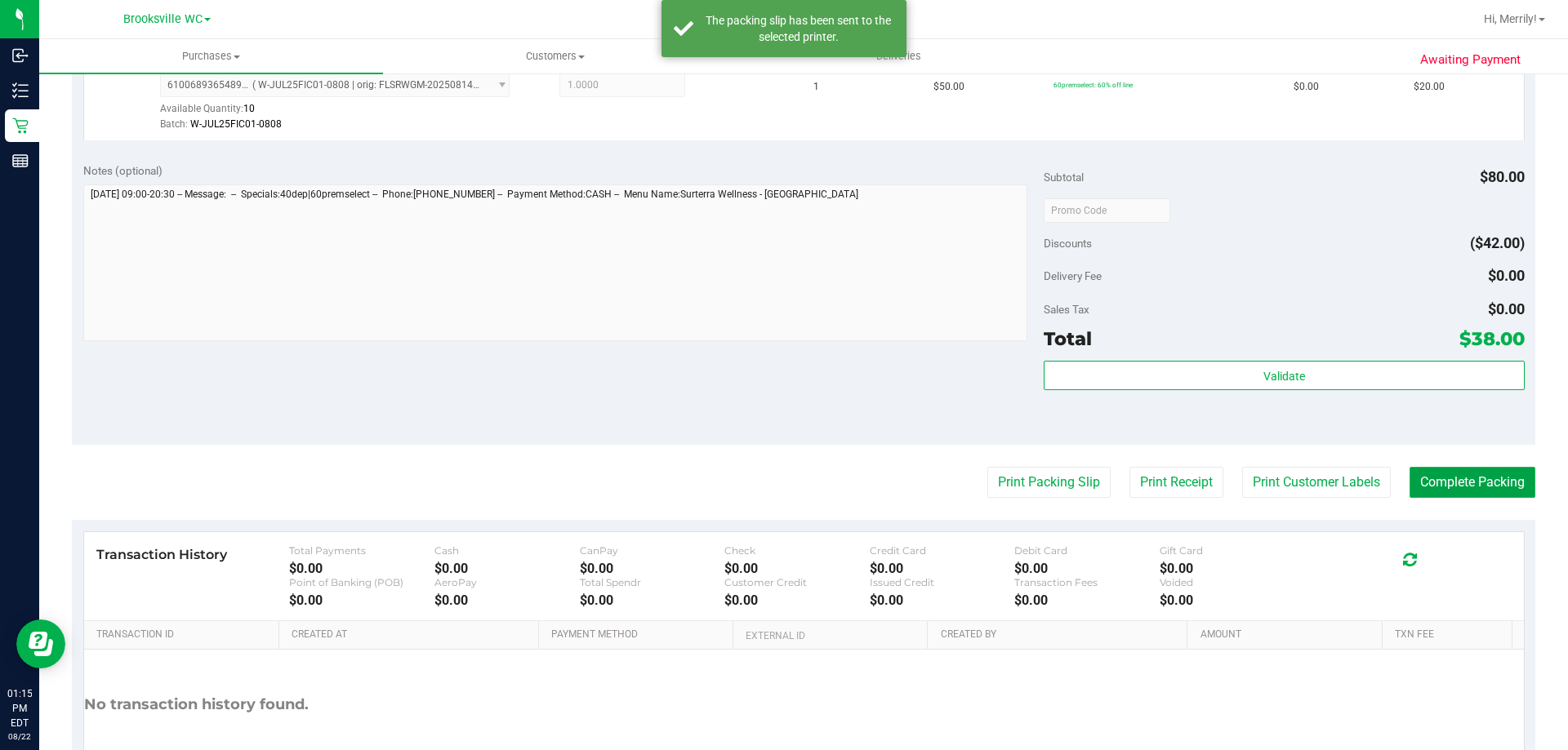
click at [1471, 482] on button "Complete Packing" at bounding box center [1471, 482] width 125 height 31
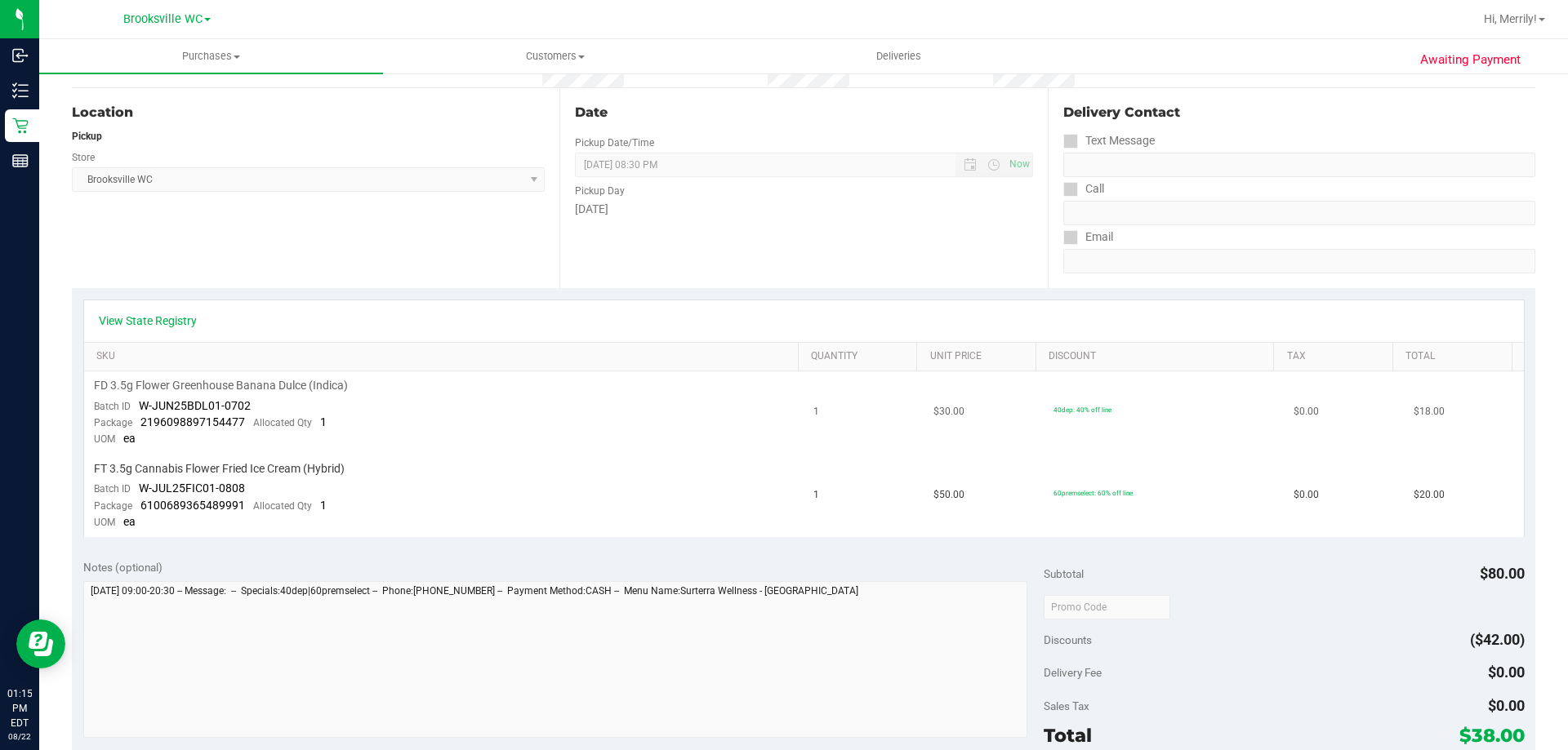
scroll to position [245, 0]
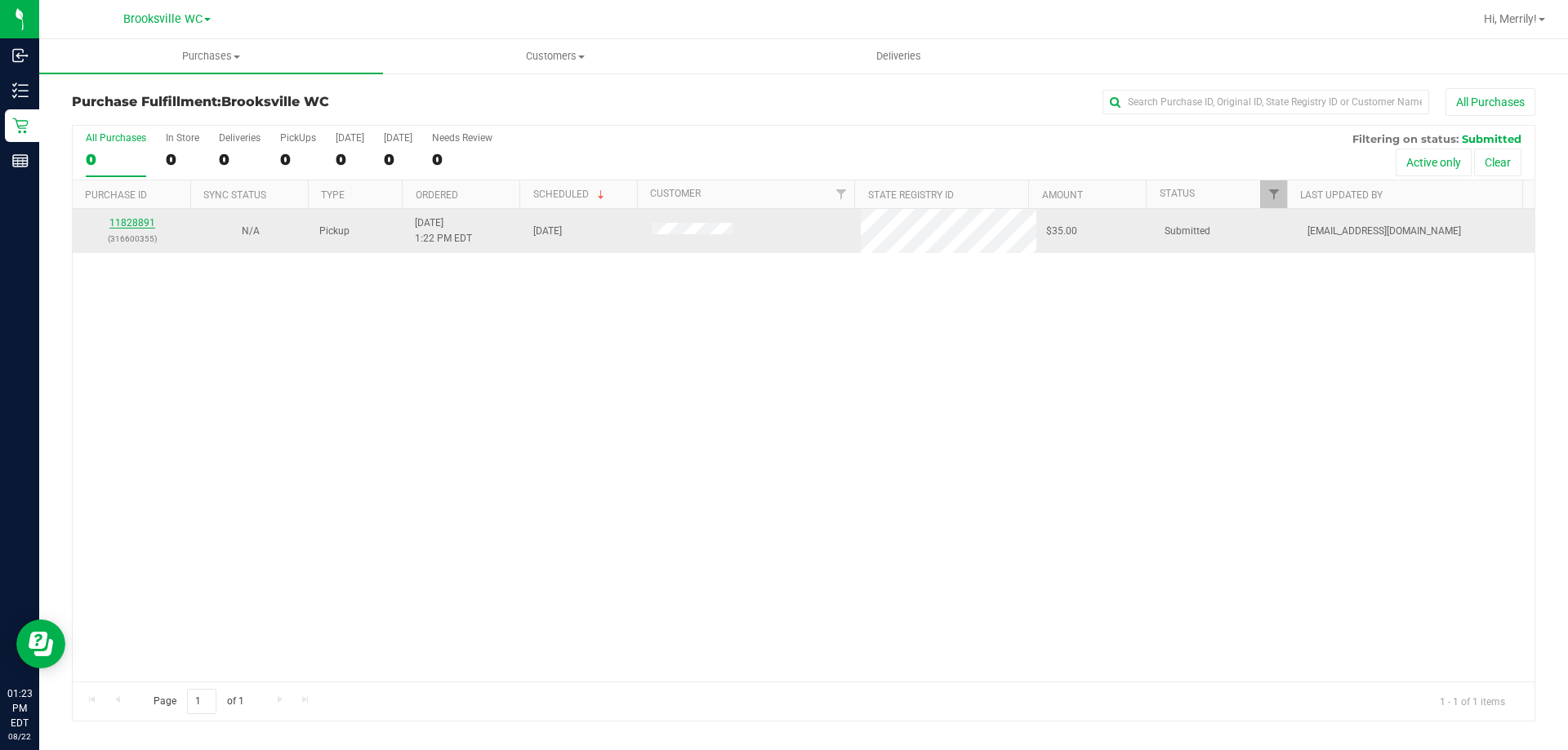
click at [139, 221] on link "11828891" at bounding box center [132, 223] width 45 height 11
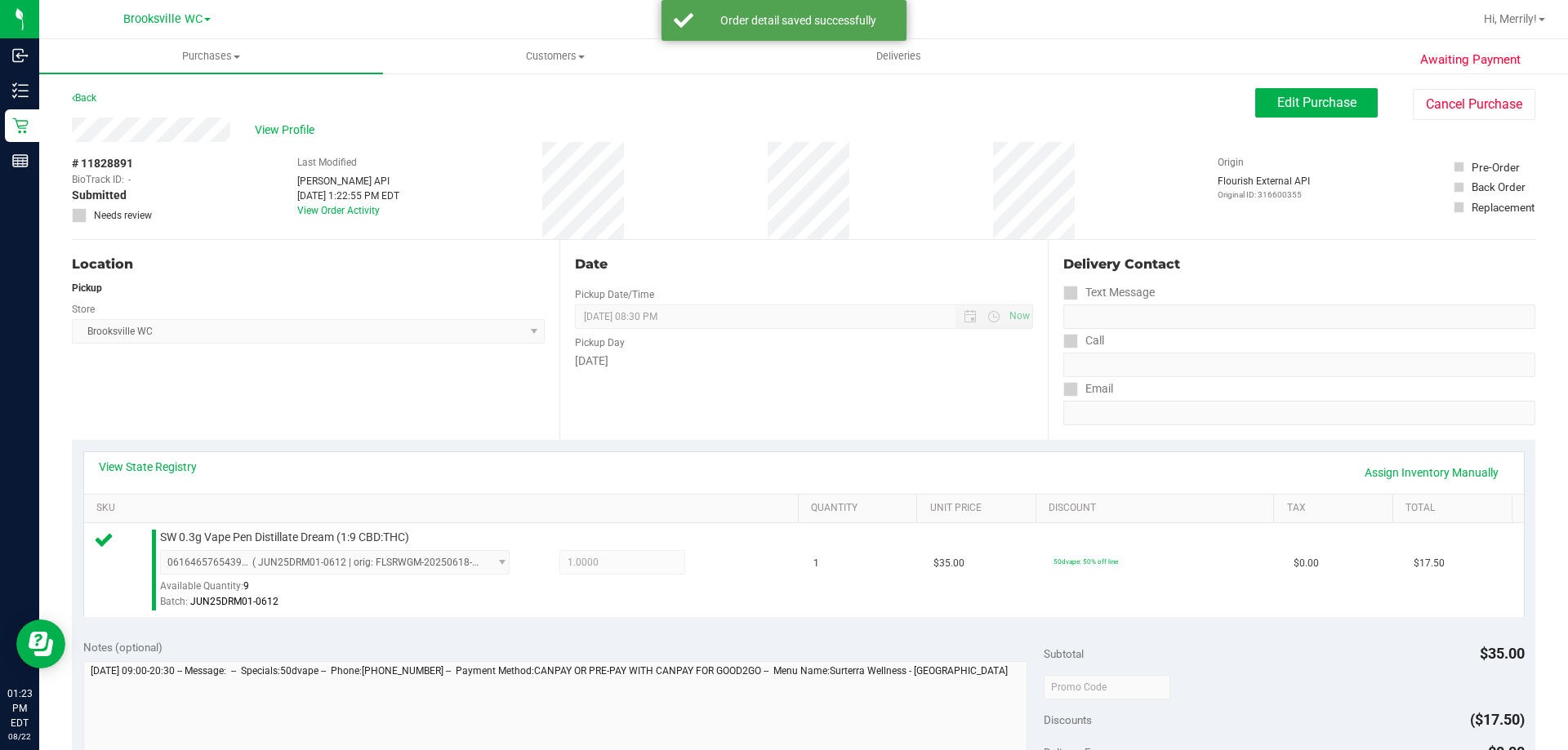
scroll to position [408, 0]
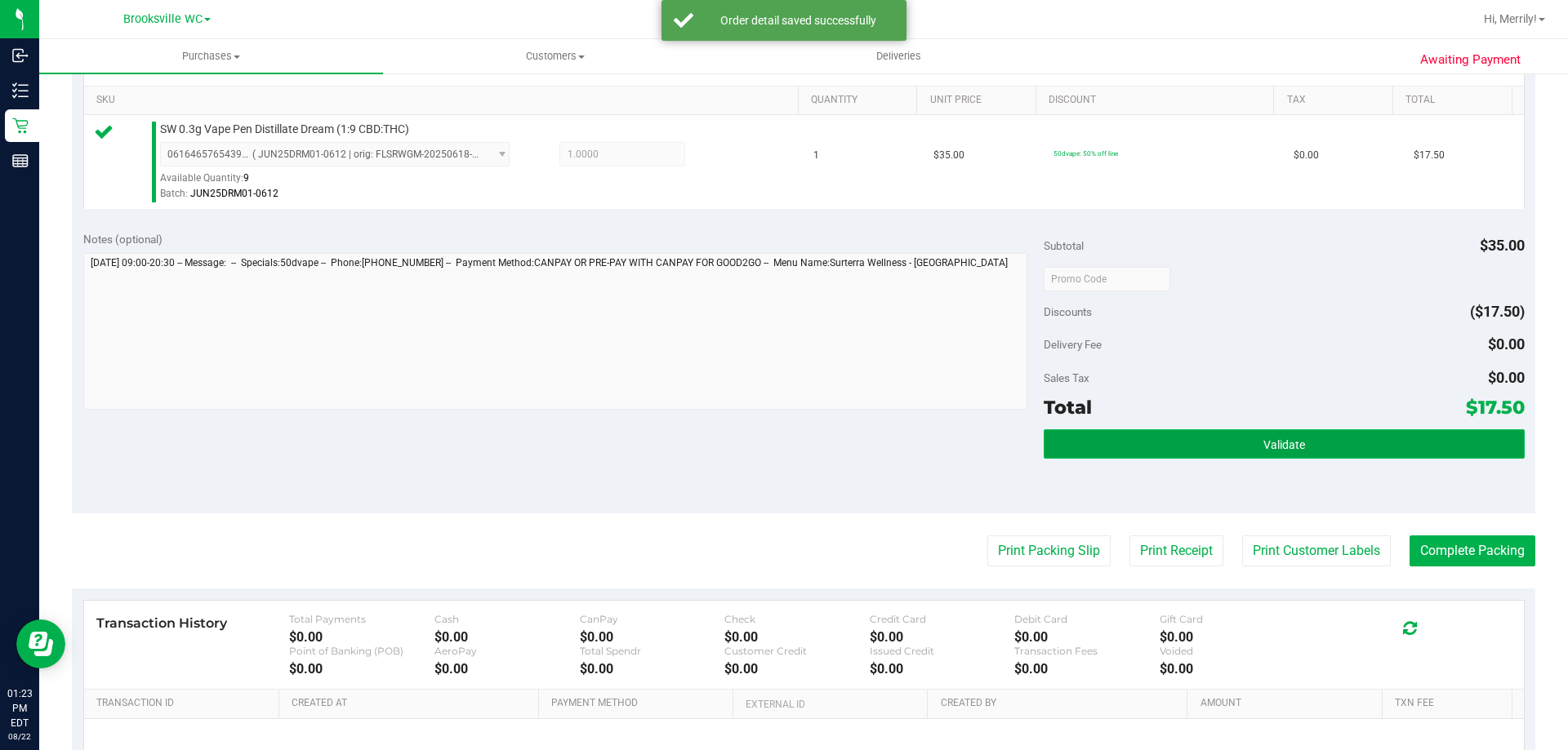
click at [1192, 446] on button "Validate" at bounding box center [1283, 445] width 480 height 30
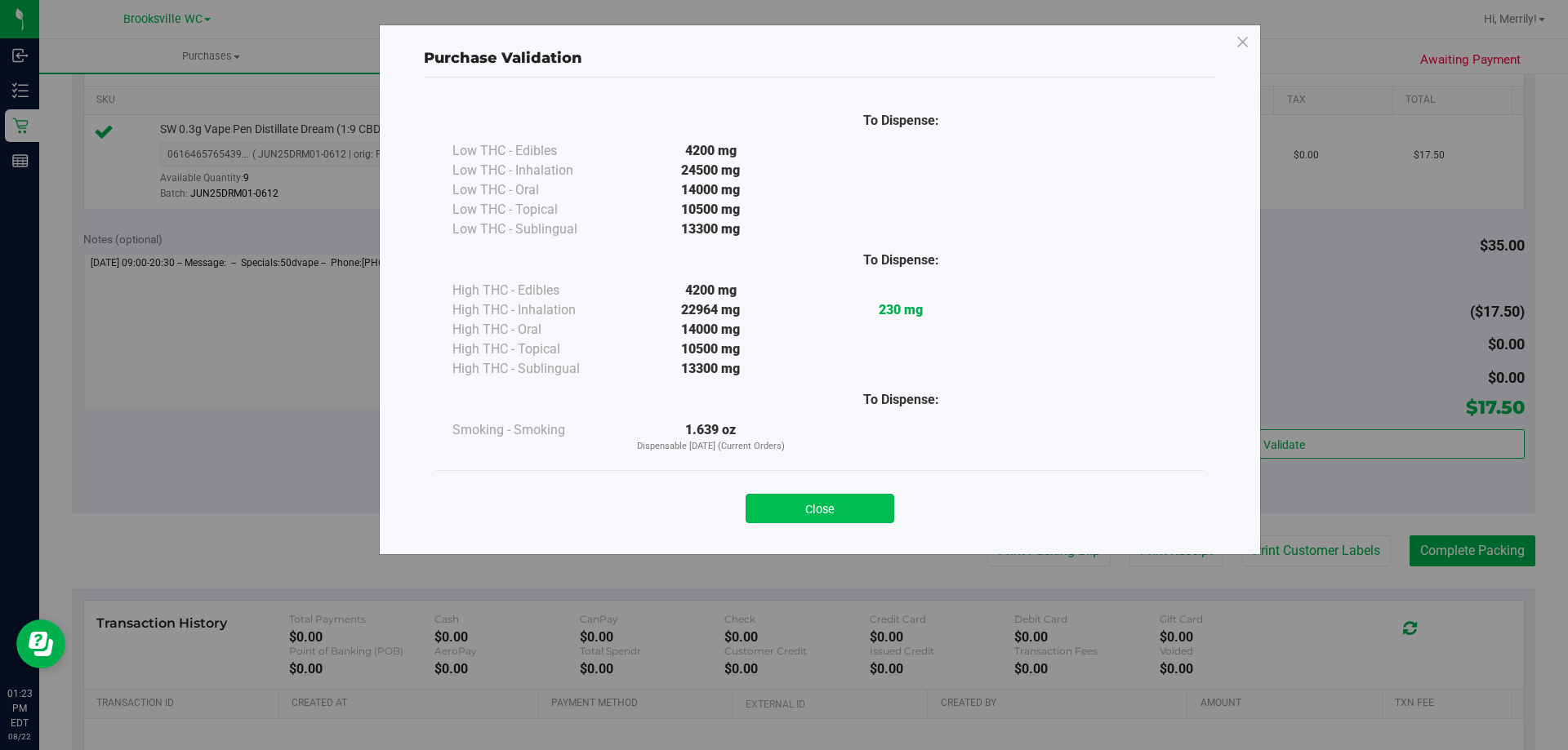
click at [849, 517] on button "Close" at bounding box center [820, 509] width 149 height 30
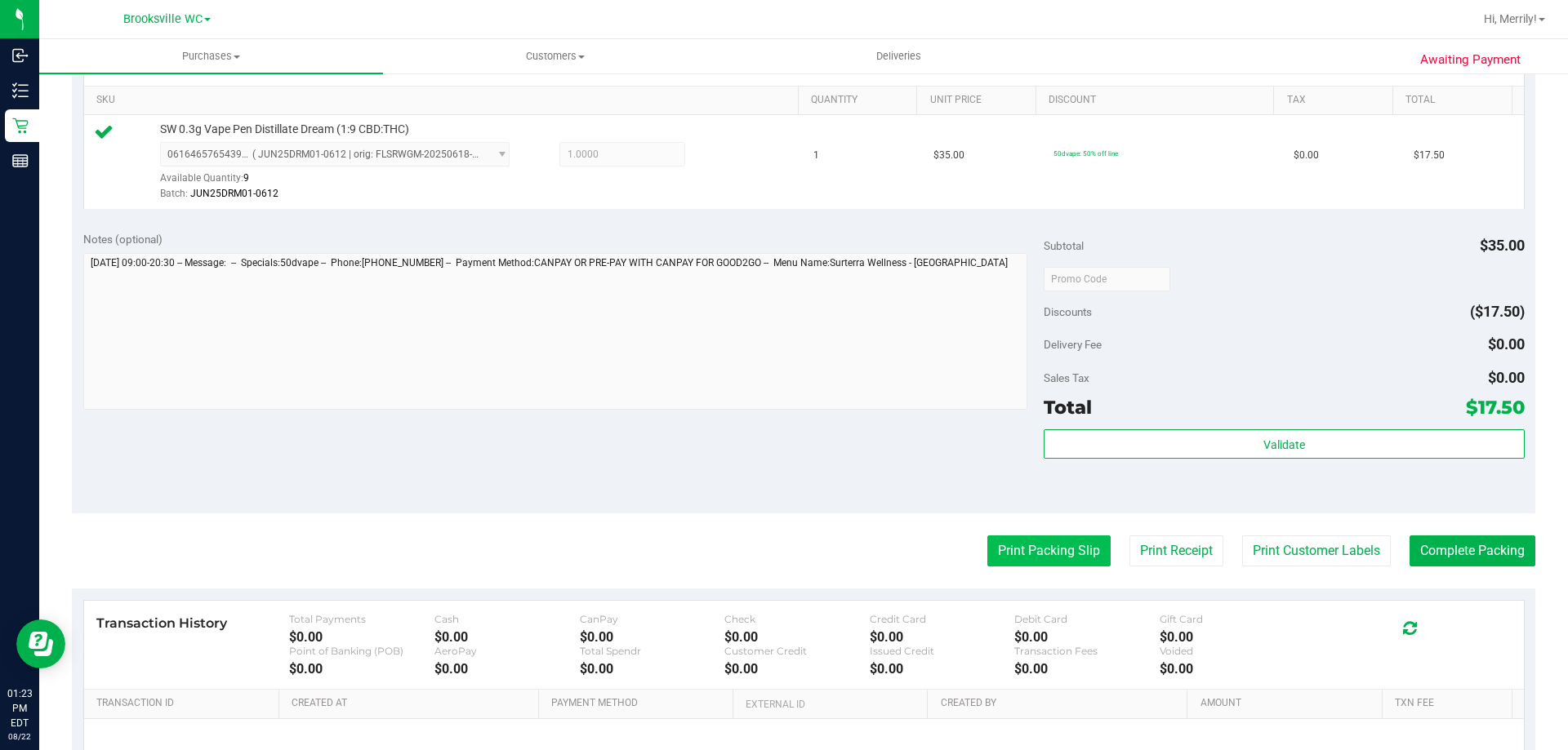
click at [1030, 553] on button "Print Packing Slip" at bounding box center [1049, 550] width 123 height 31
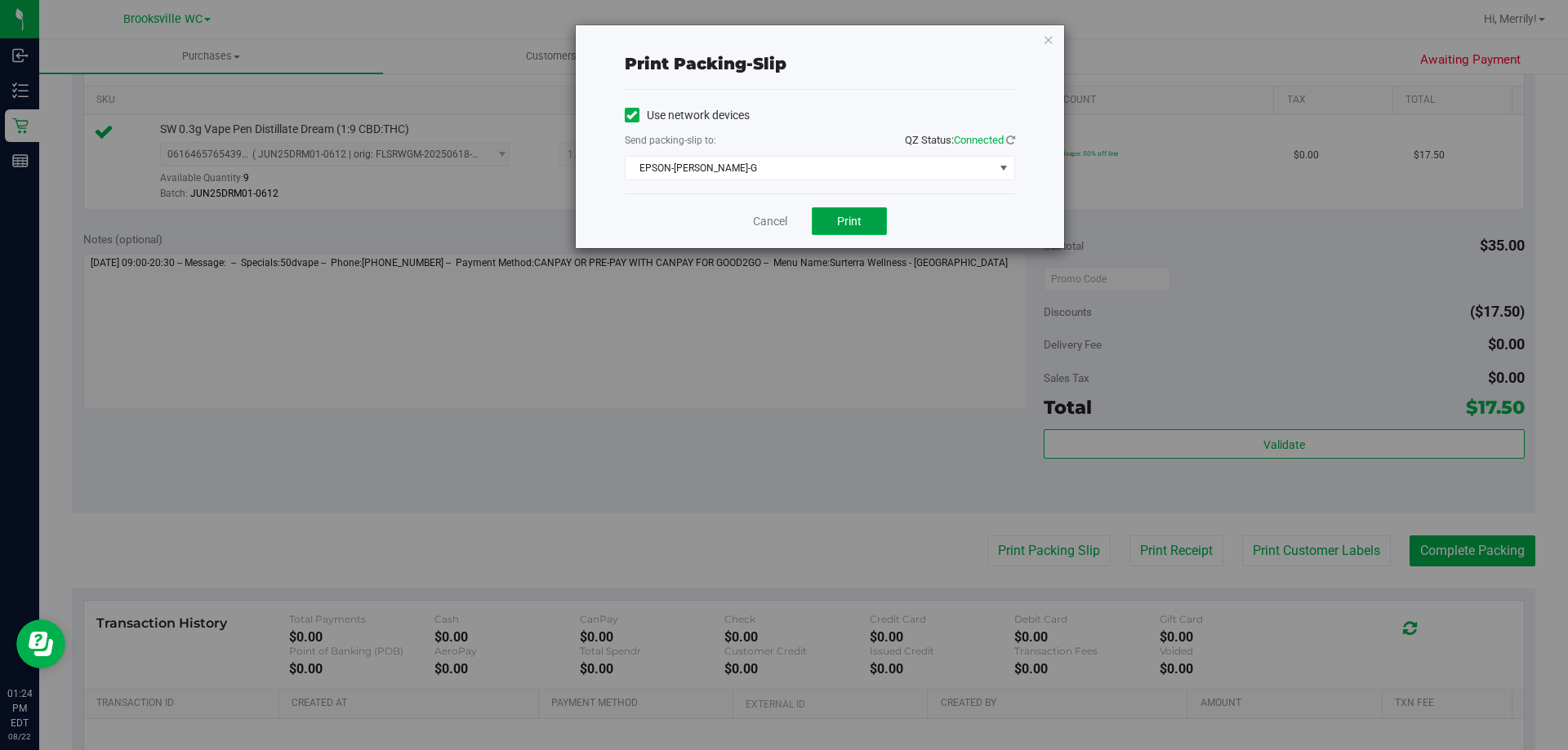
click at [859, 215] on span "Print" at bounding box center [849, 221] width 24 height 13
click at [758, 220] on link "Cancel" at bounding box center [770, 222] width 34 height 17
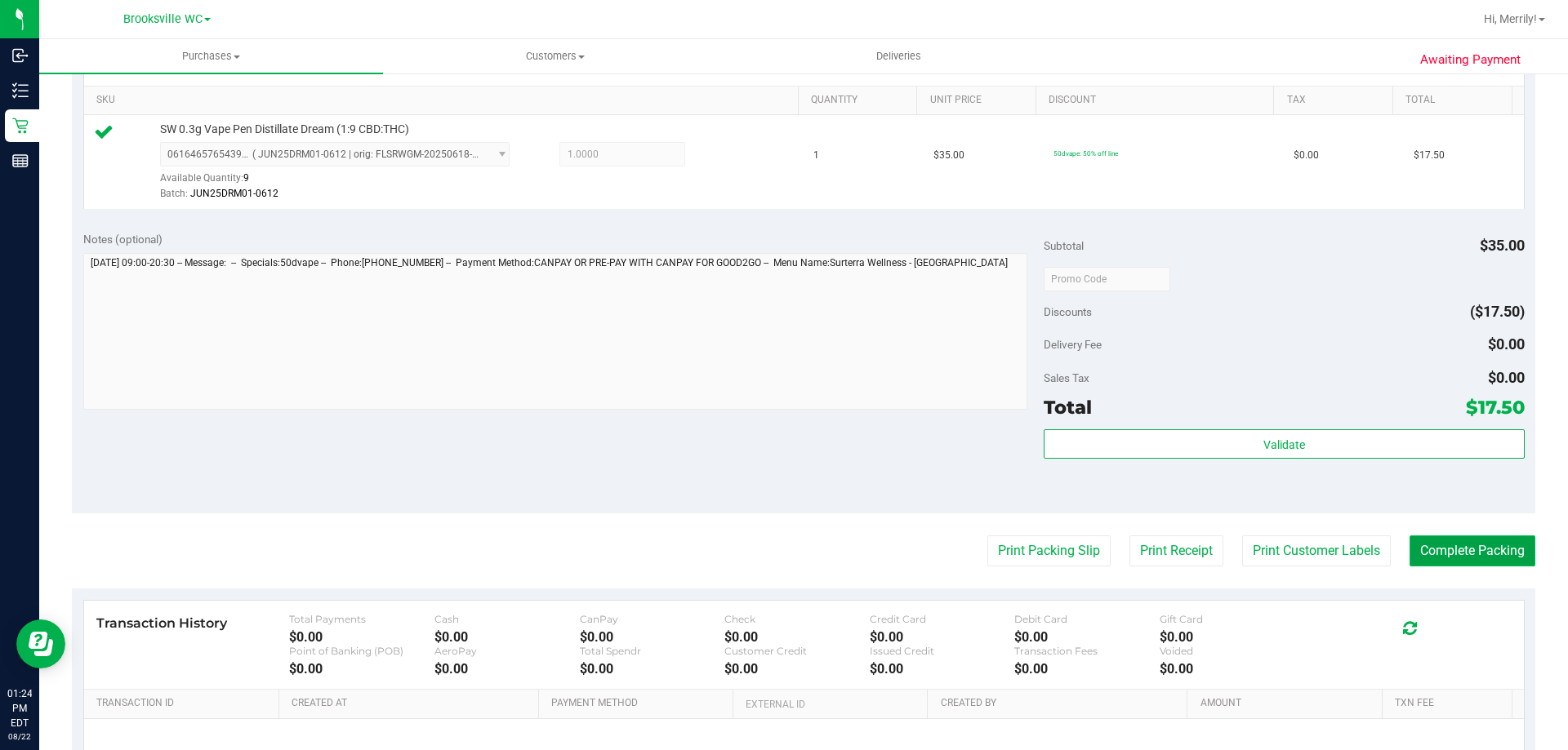
click at [1450, 549] on button "Complete Packing" at bounding box center [1471, 550] width 125 height 31
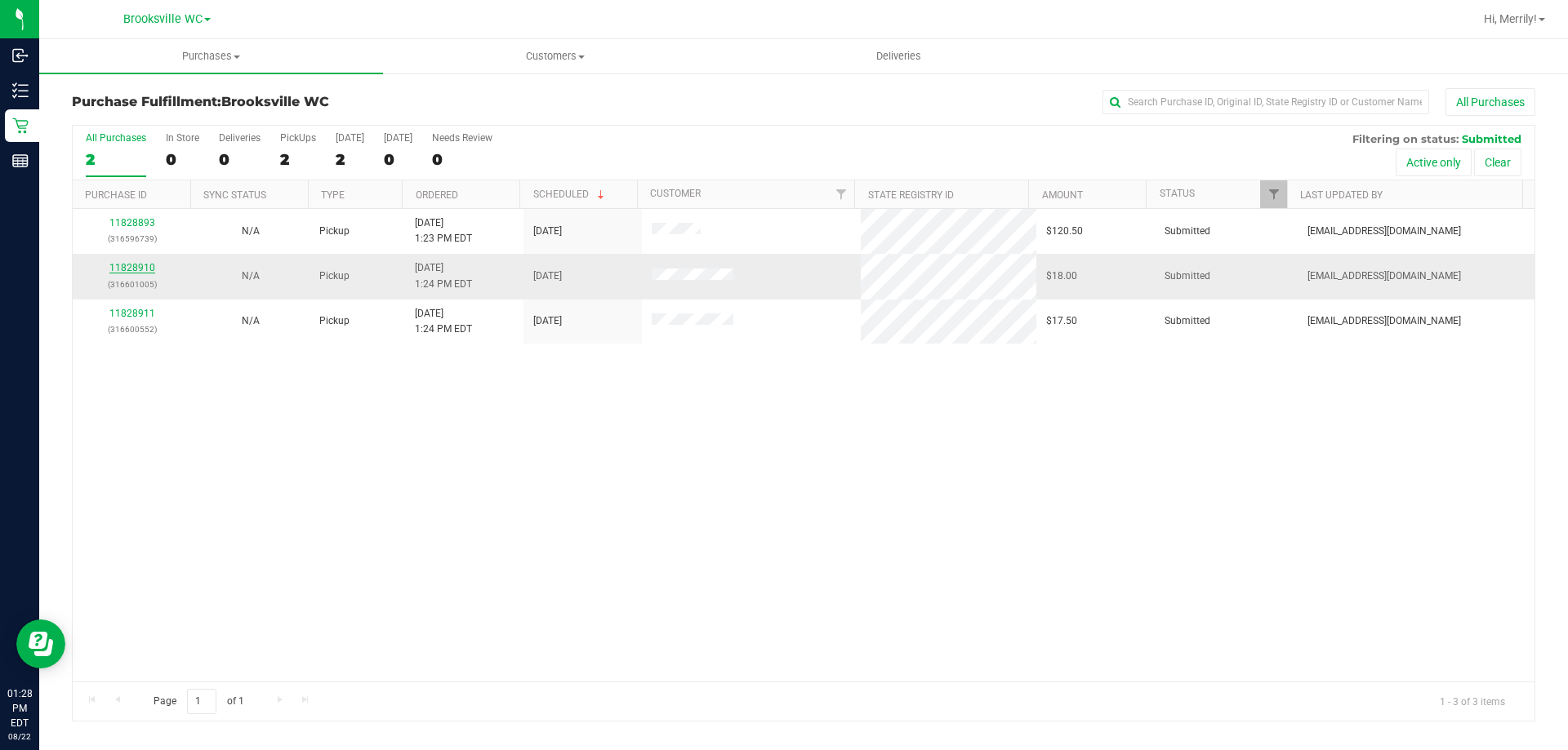
click at [132, 265] on link "11828910" at bounding box center [132, 267] width 45 height 11
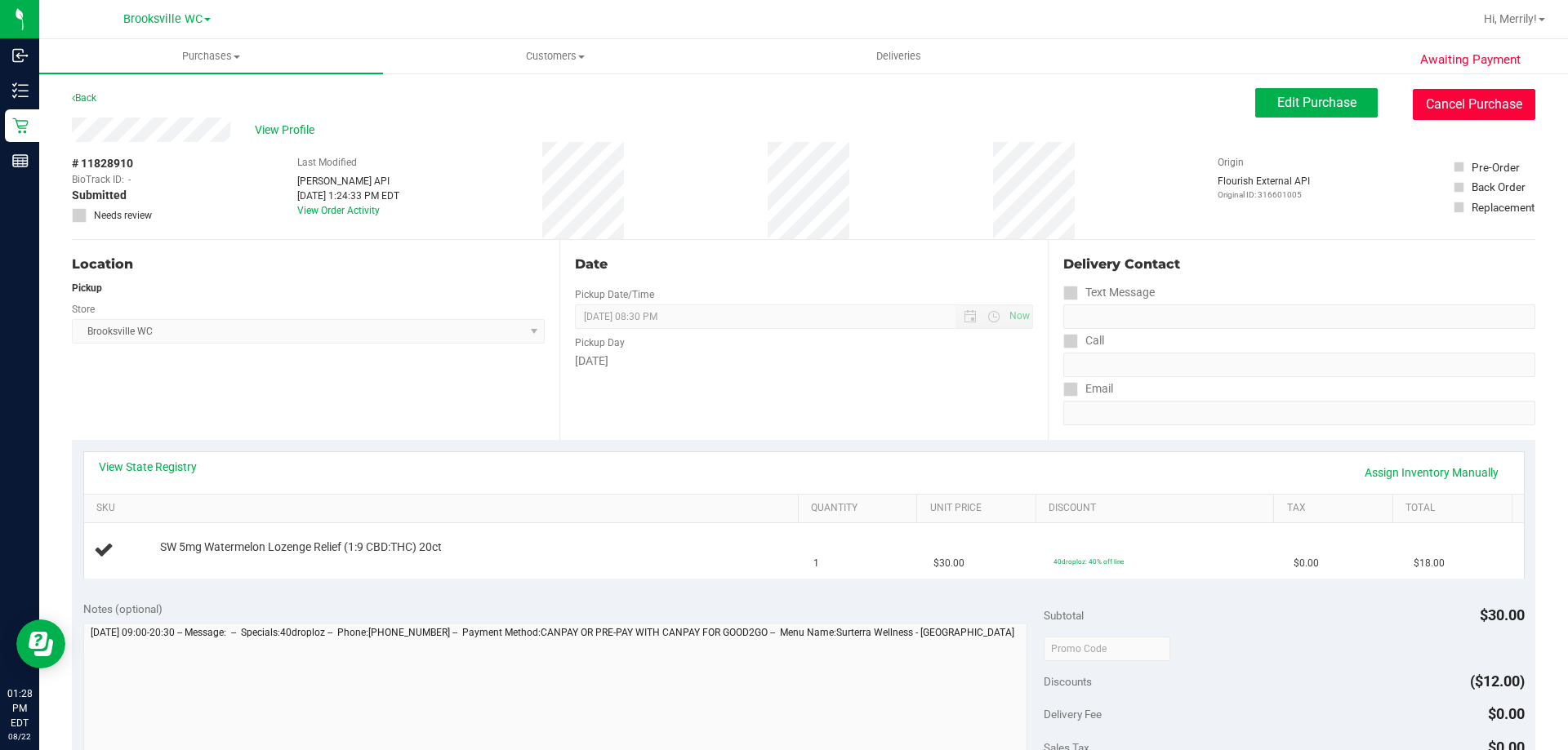
click at [1457, 110] on button "Cancel Purchase" at bounding box center [1474, 104] width 123 height 31
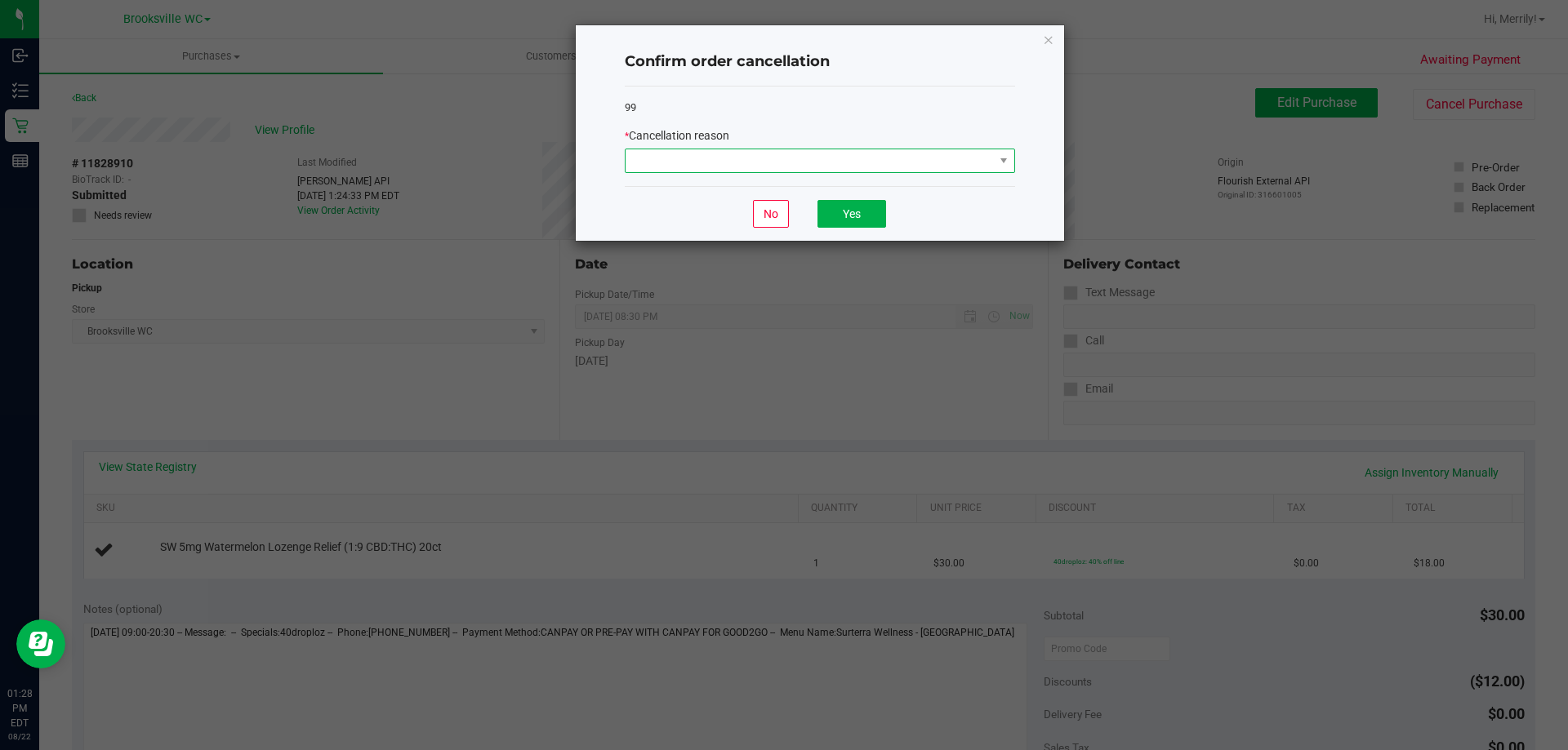
click at [974, 153] on span at bounding box center [810, 161] width 369 height 23
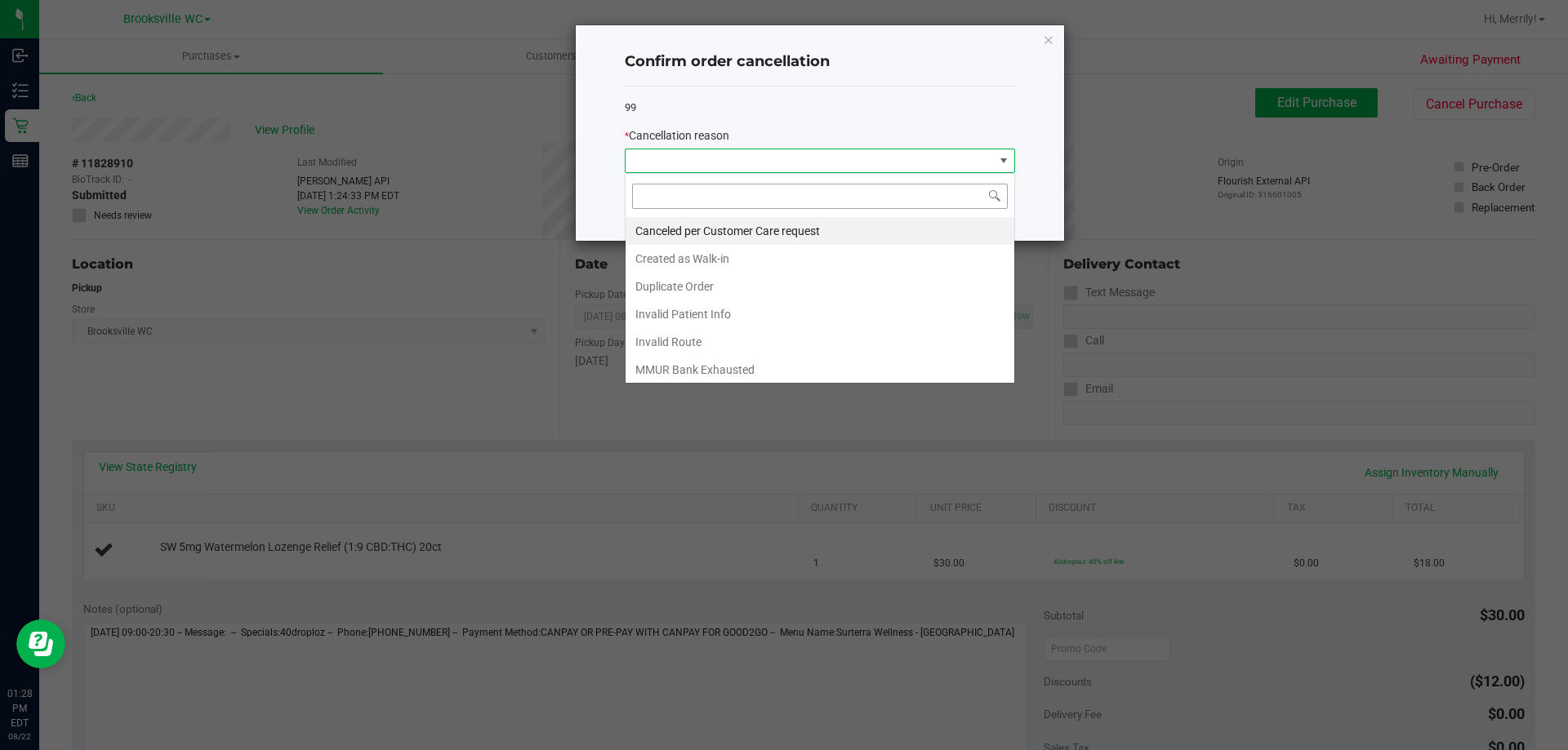
scroll to position [24, 391]
click at [702, 280] on li "Duplicate Order" at bounding box center [820, 287] width 389 height 28
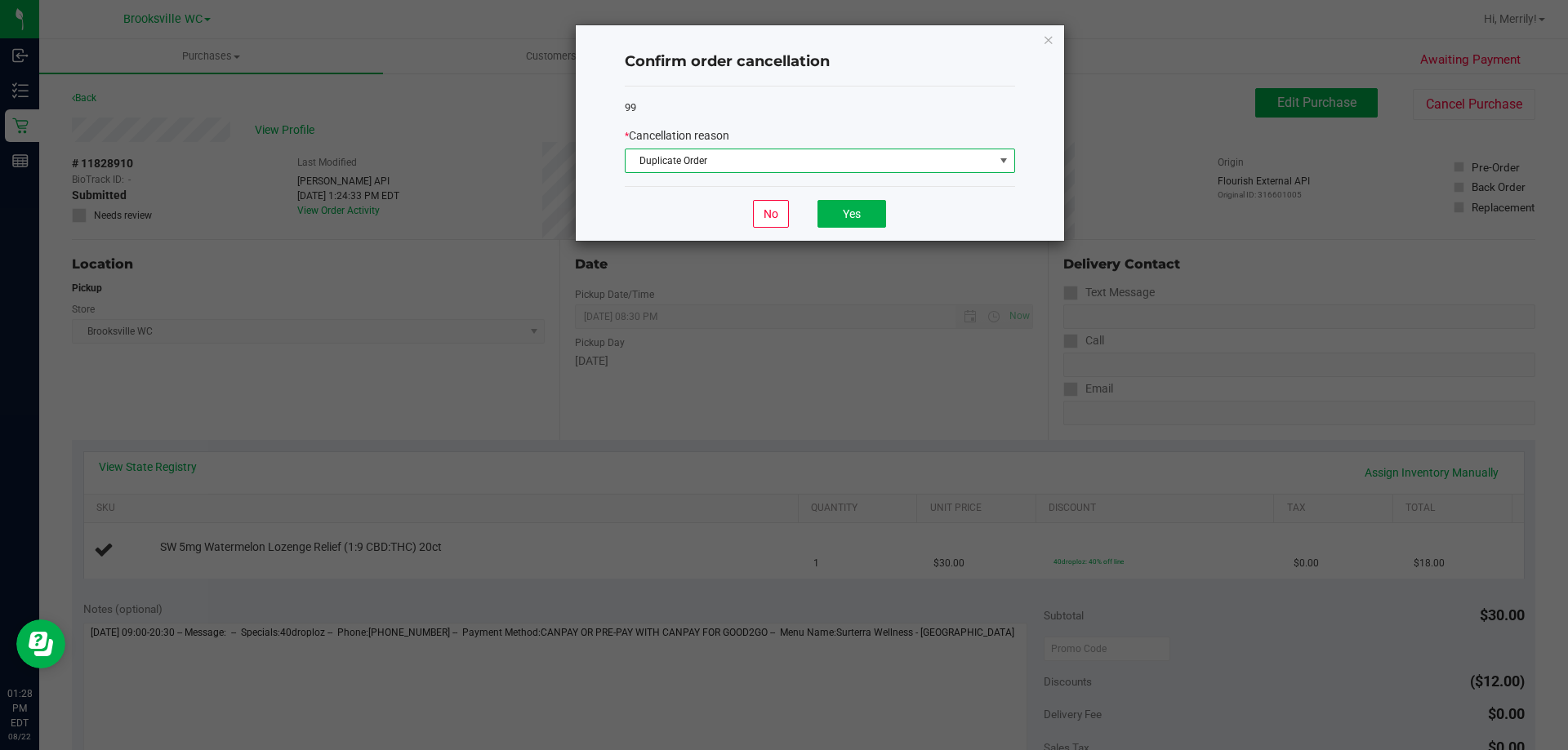
click at [995, 165] on span at bounding box center [1004, 161] width 20 height 23
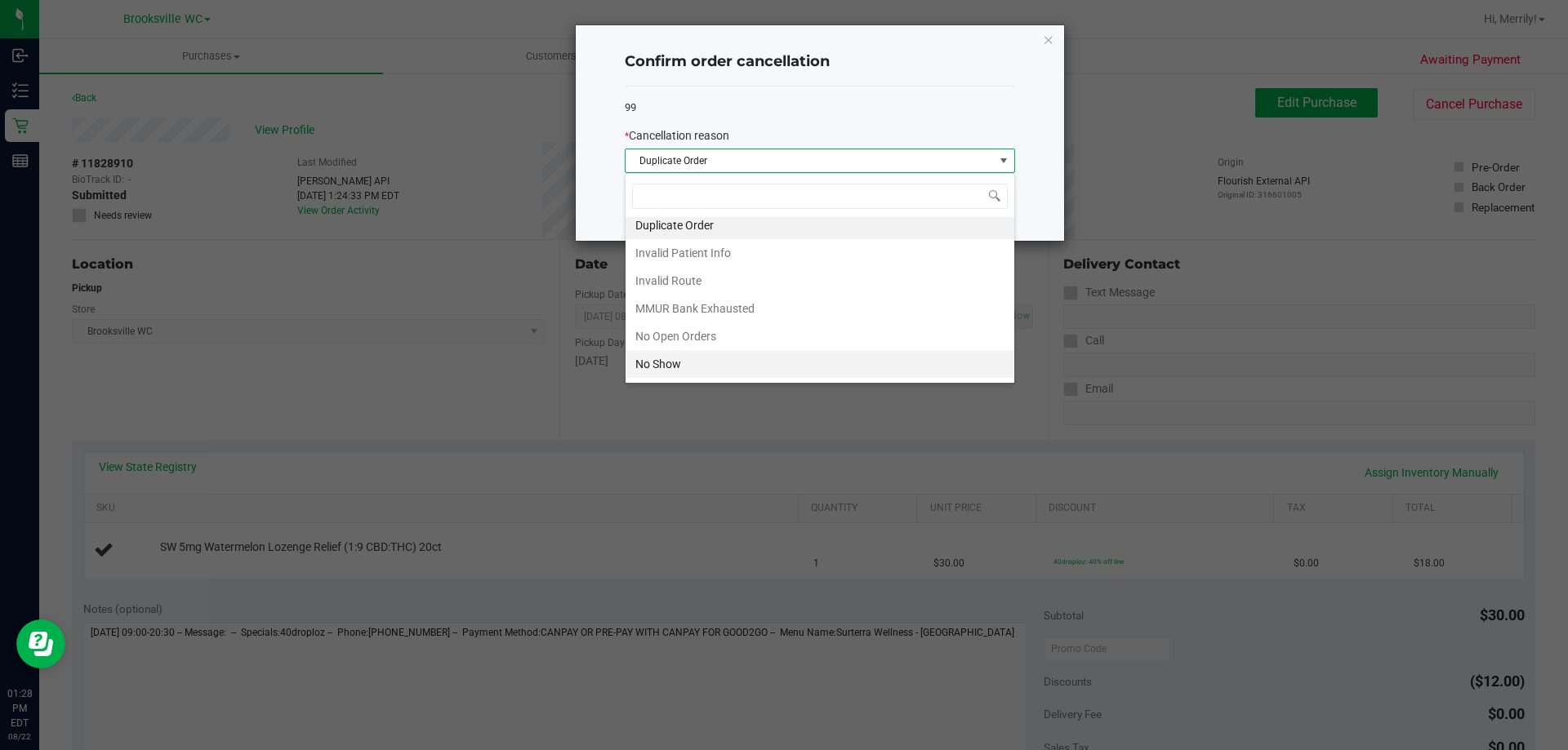
scroll to position [142, 0]
click at [667, 308] on li "Other" at bounding box center [820, 311] width 389 height 28
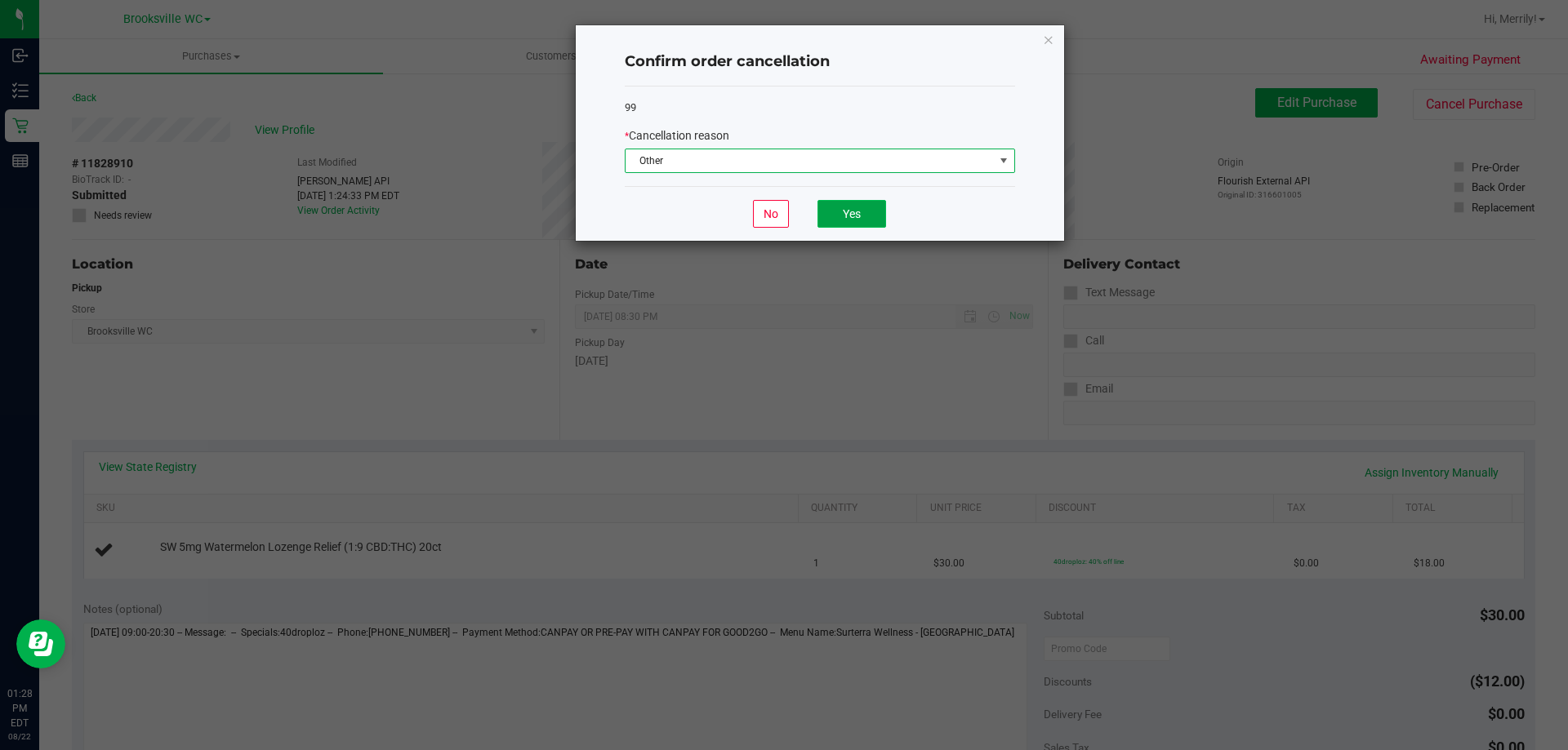
click at [859, 209] on button "Yes" at bounding box center [852, 214] width 69 height 28
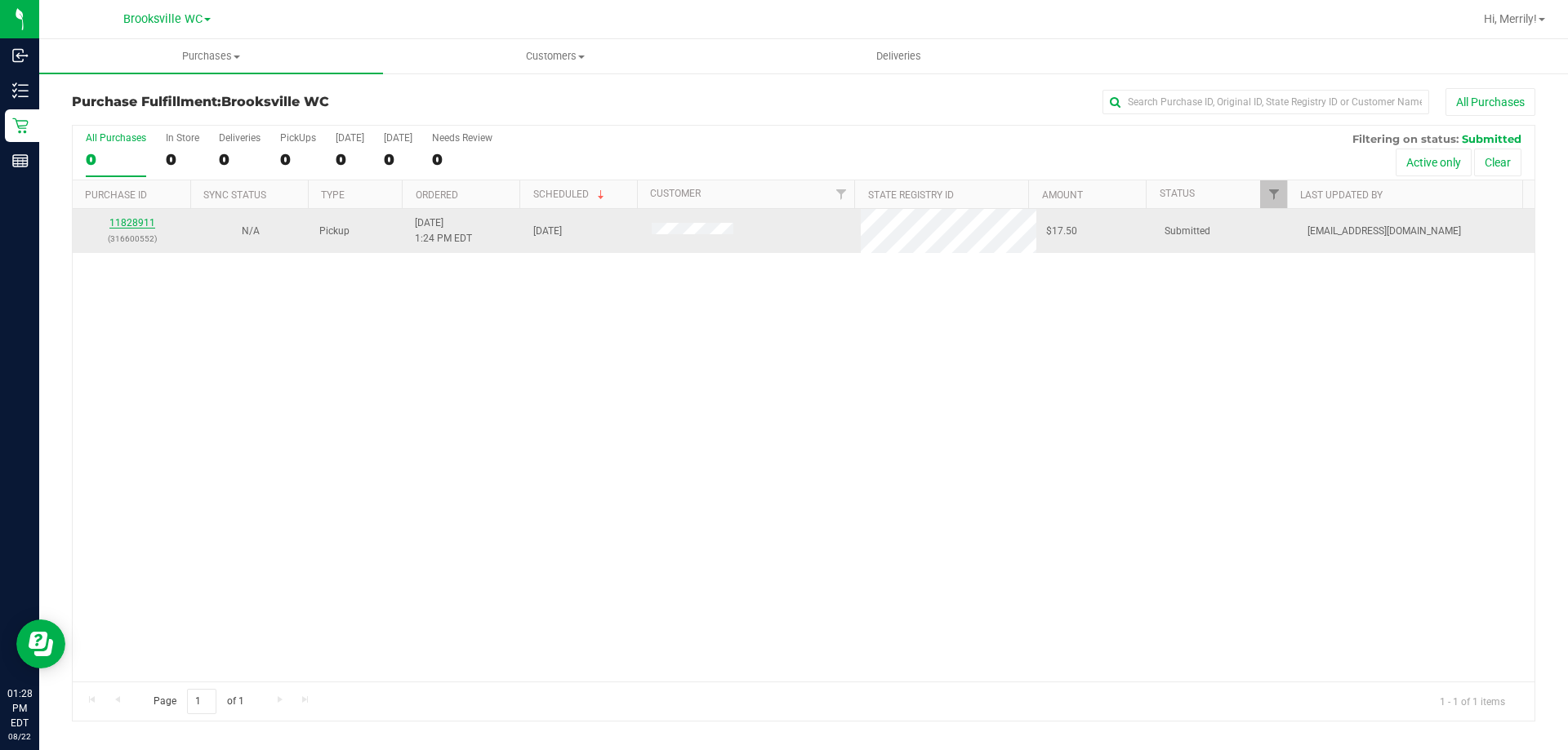
click at [125, 225] on link "11828911" at bounding box center [132, 223] width 45 height 11
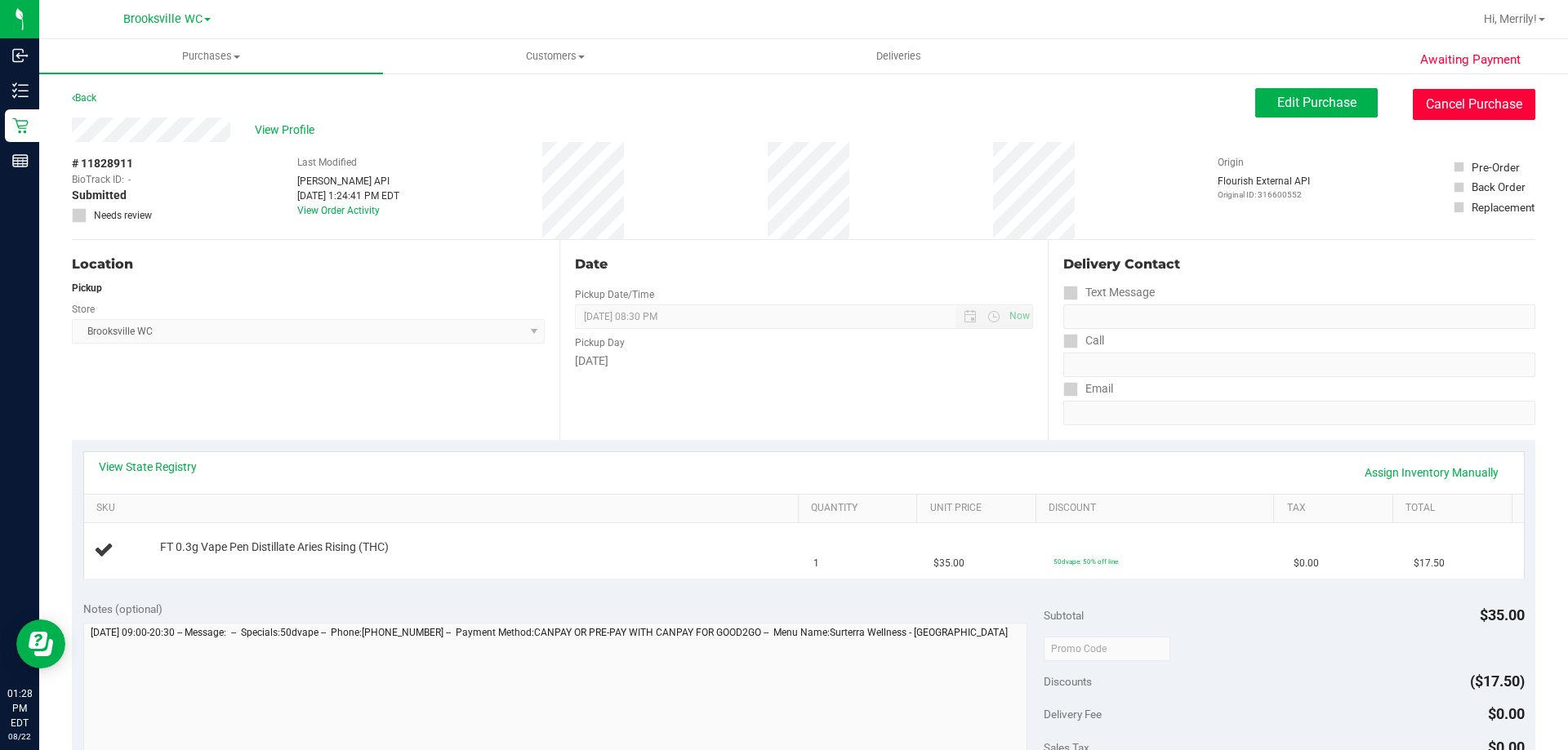
click at [1442, 107] on button "Cancel Purchase" at bounding box center [1474, 104] width 123 height 31
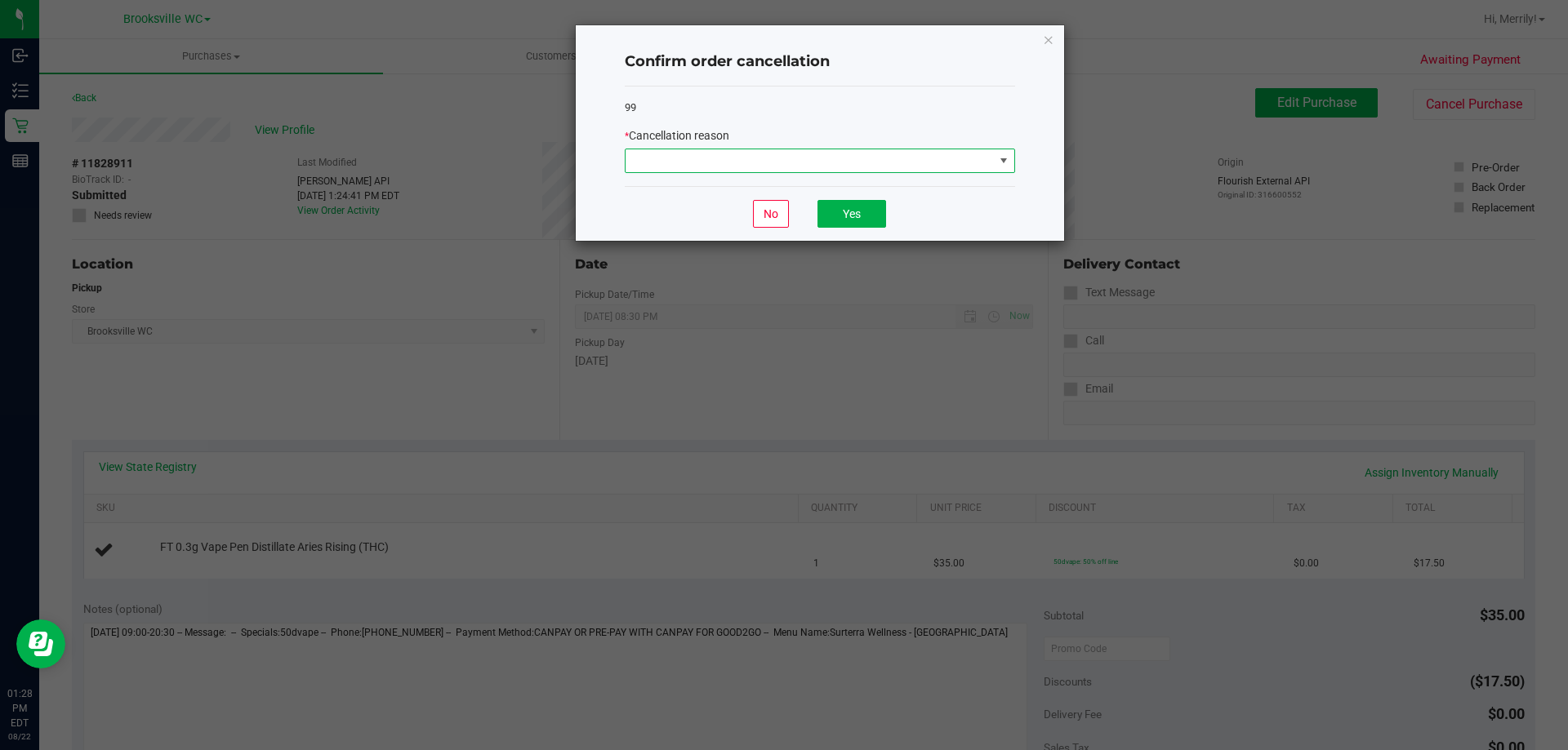
click at [926, 158] on span at bounding box center [810, 161] width 369 height 23
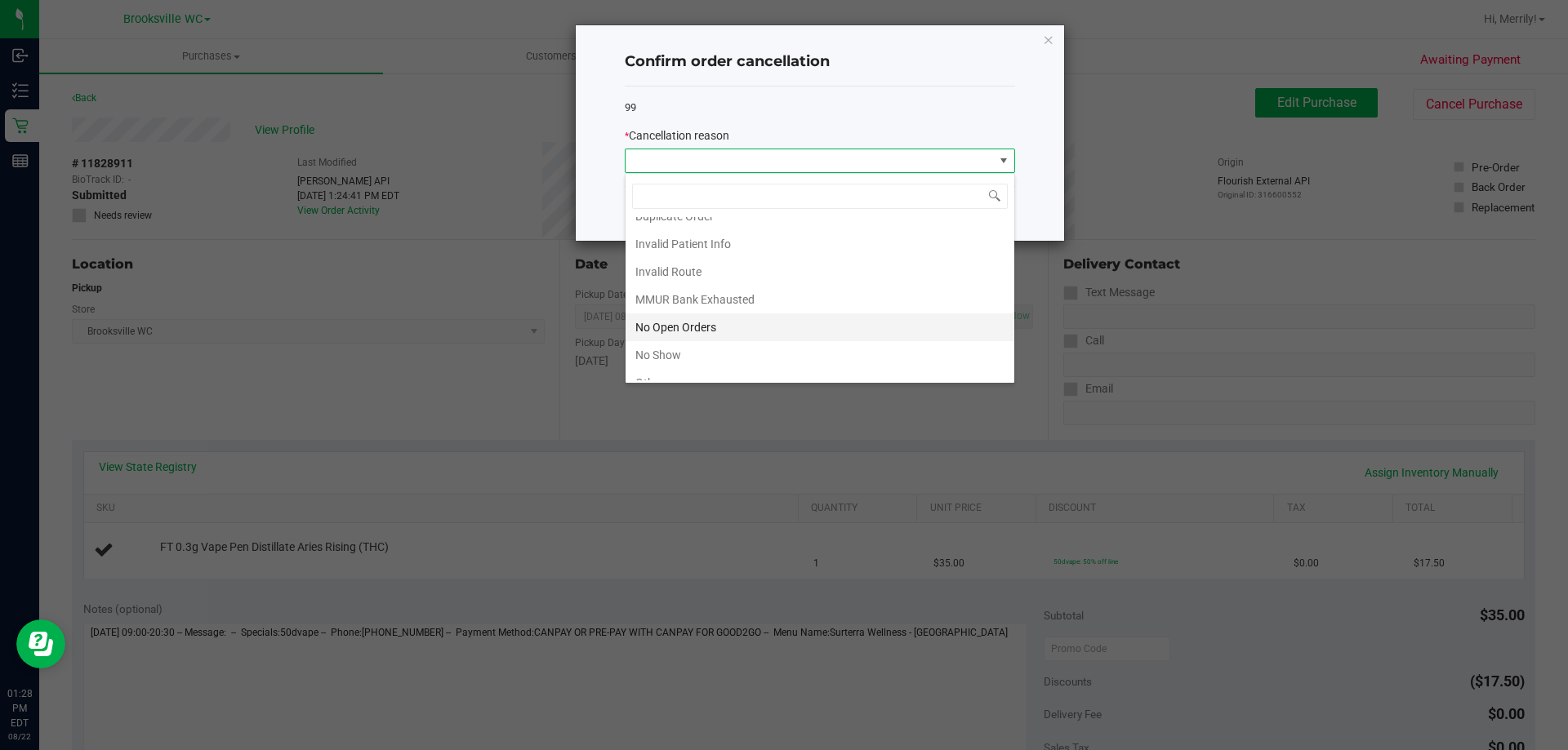
scroll to position [142, 0]
click at [667, 304] on li "Other" at bounding box center [820, 311] width 389 height 28
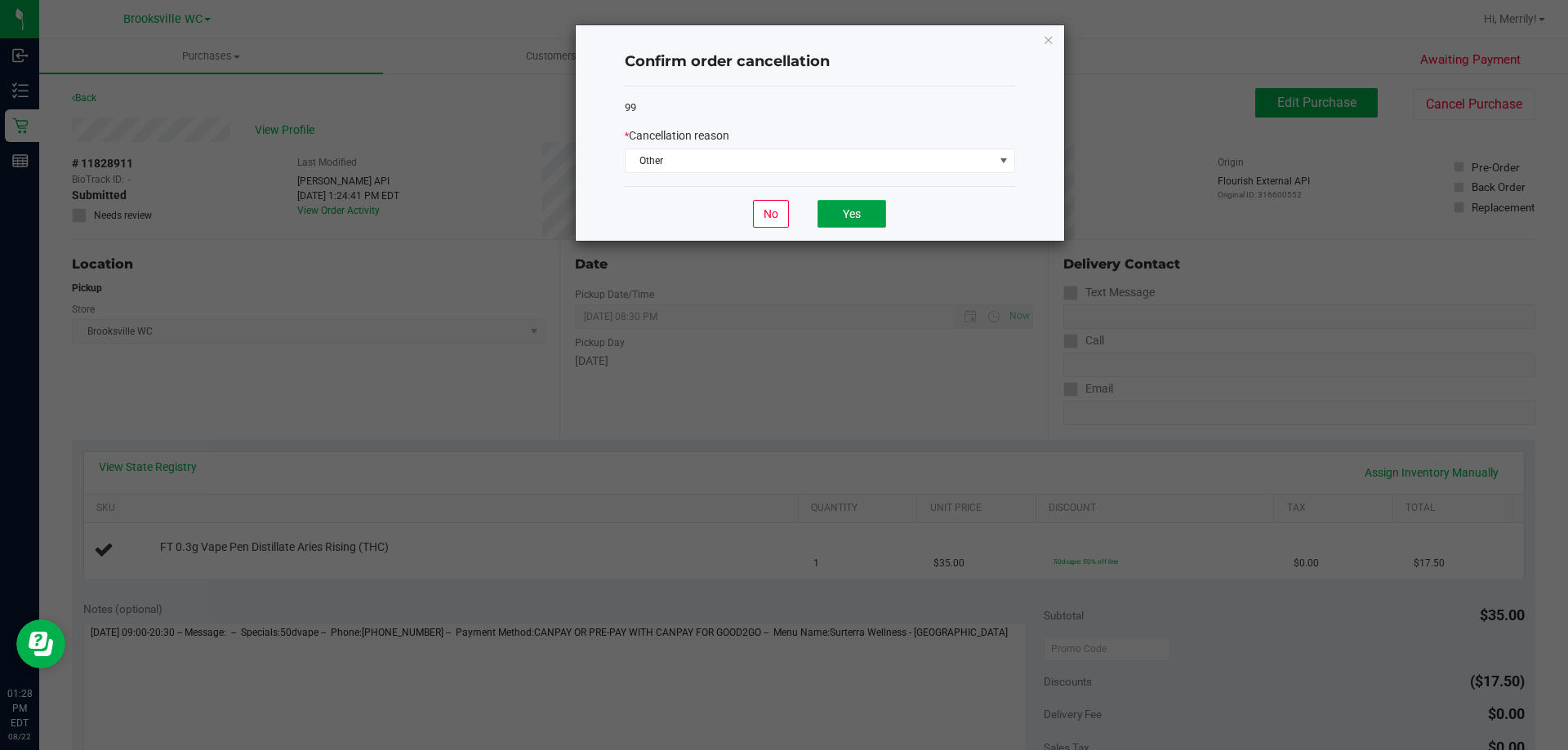
click at [862, 210] on button "Yes" at bounding box center [852, 214] width 69 height 28
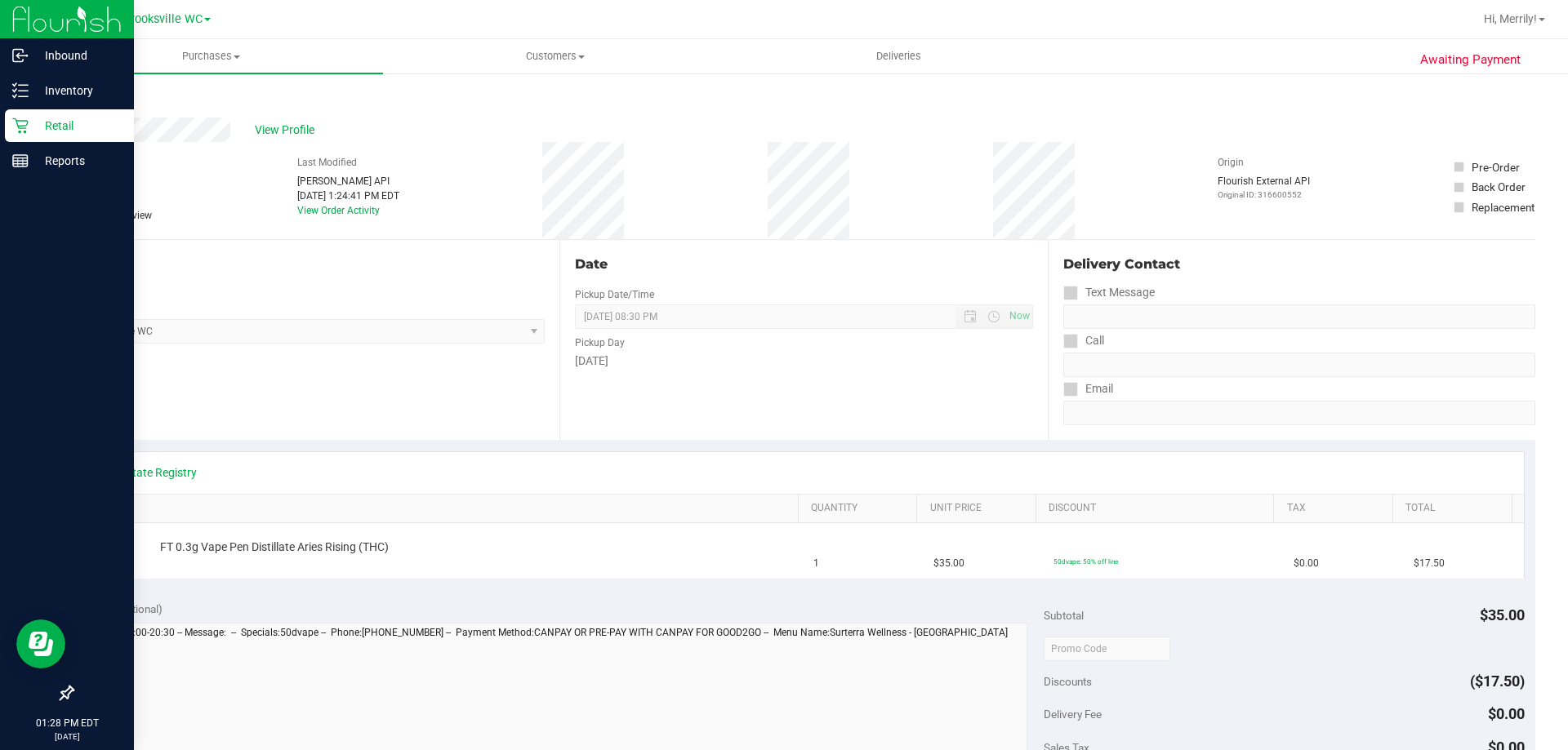
click at [19, 127] on icon at bounding box center [19, 126] width 16 height 16
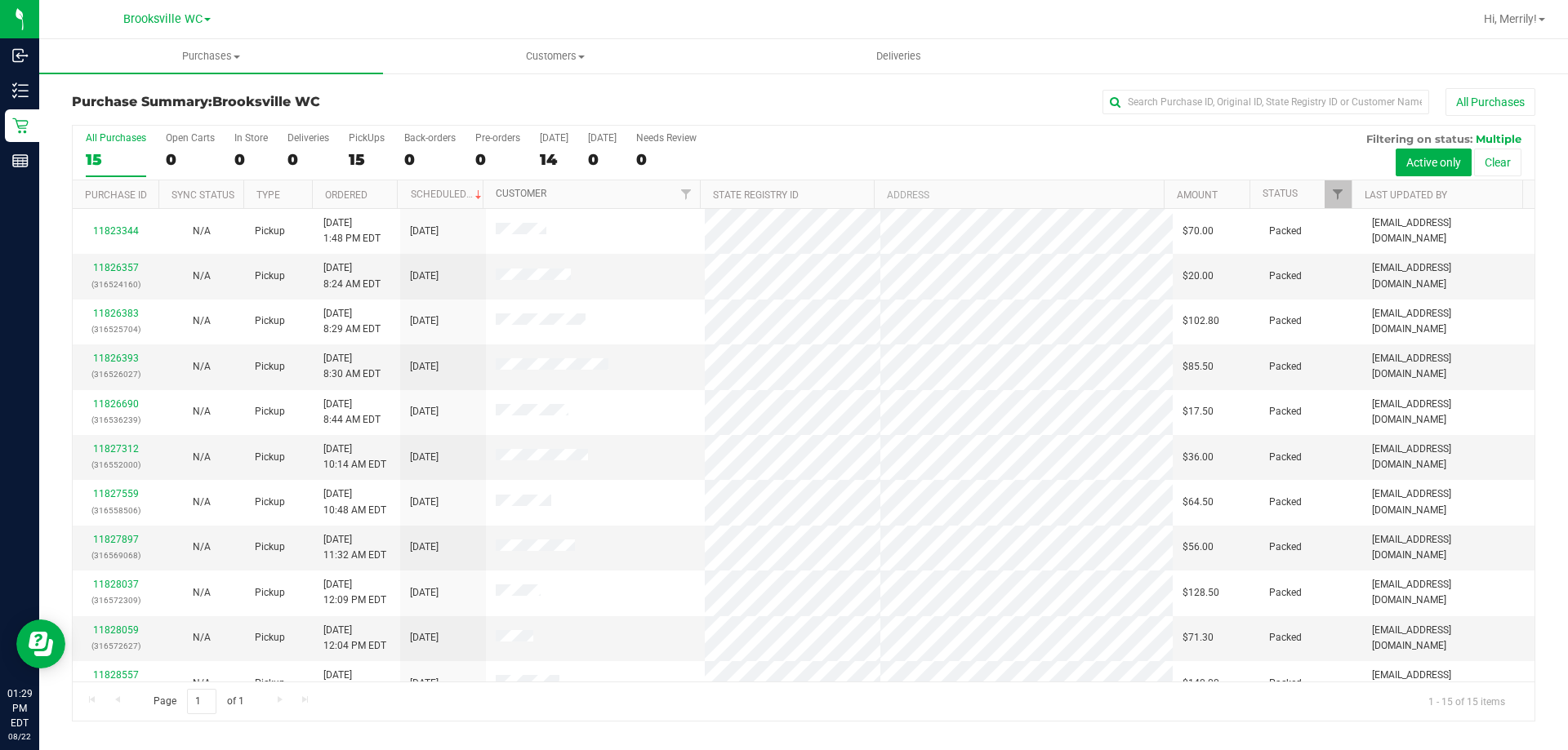
click at [517, 196] on link "Customer" at bounding box center [521, 193] width 51 height 11
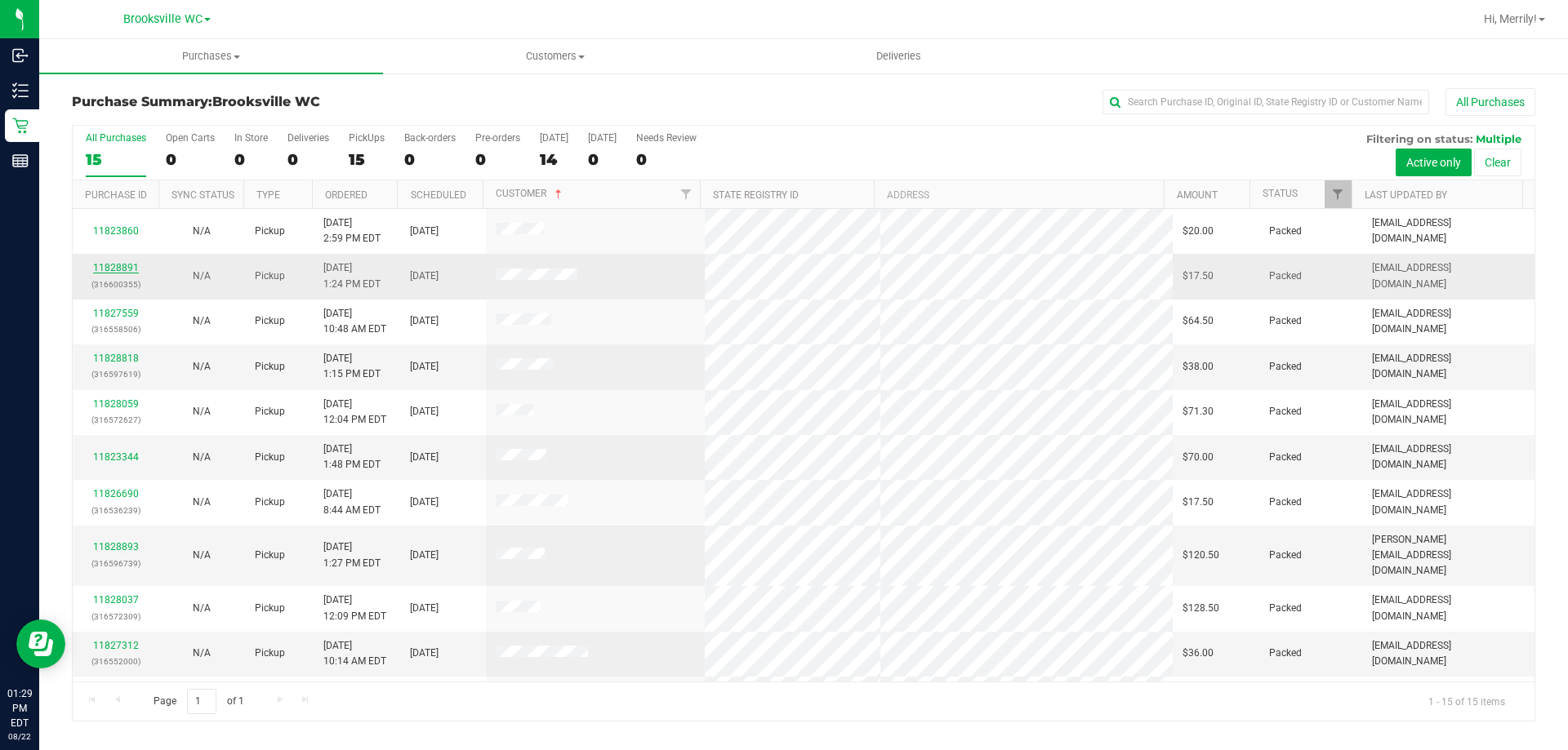
click at [119, 268] on link "11828891" at bounding box center [115, 267] width 45 height 11
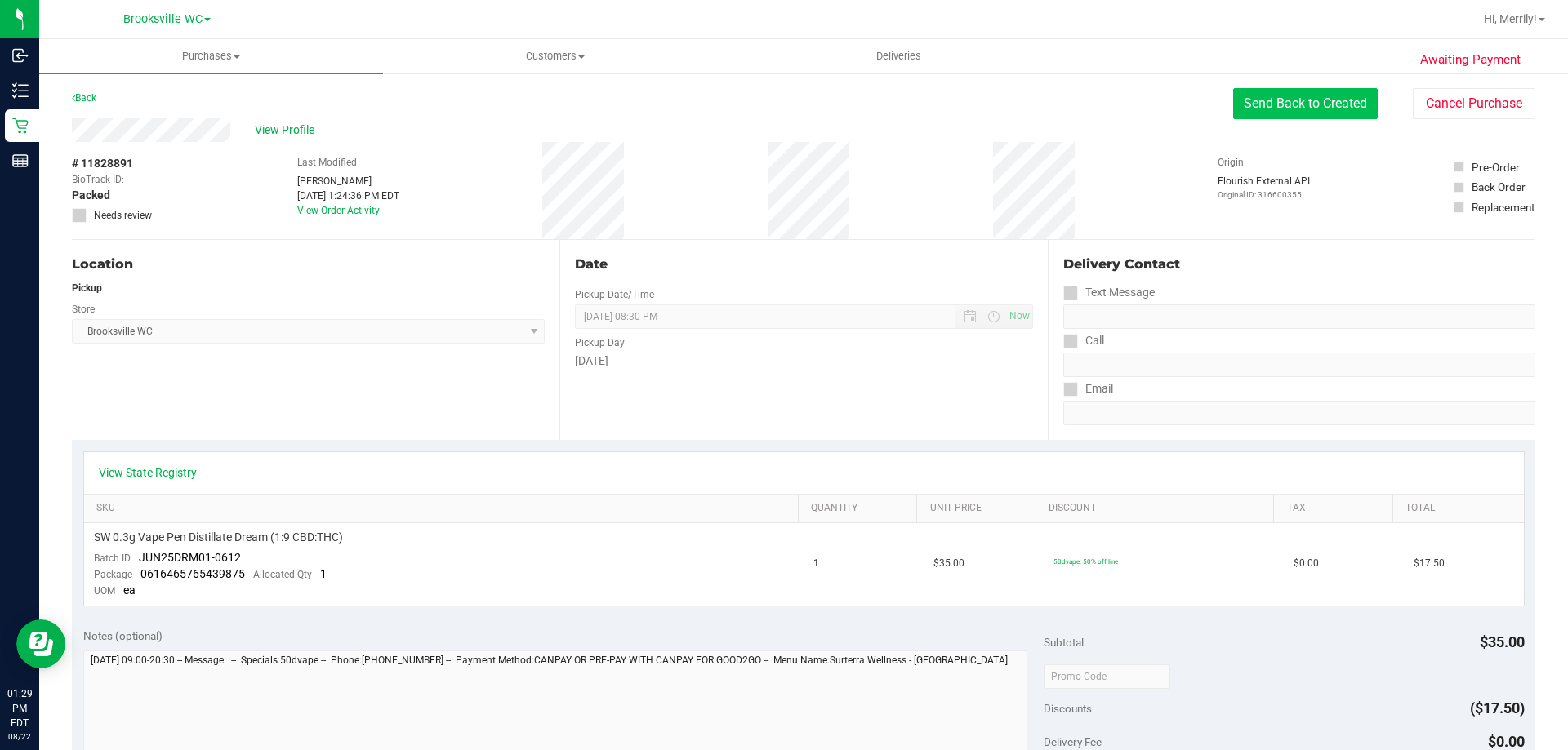
click at [1259, 99] on button "Send Back to Created" at bounding box center [1305, 103] width 145 height 31
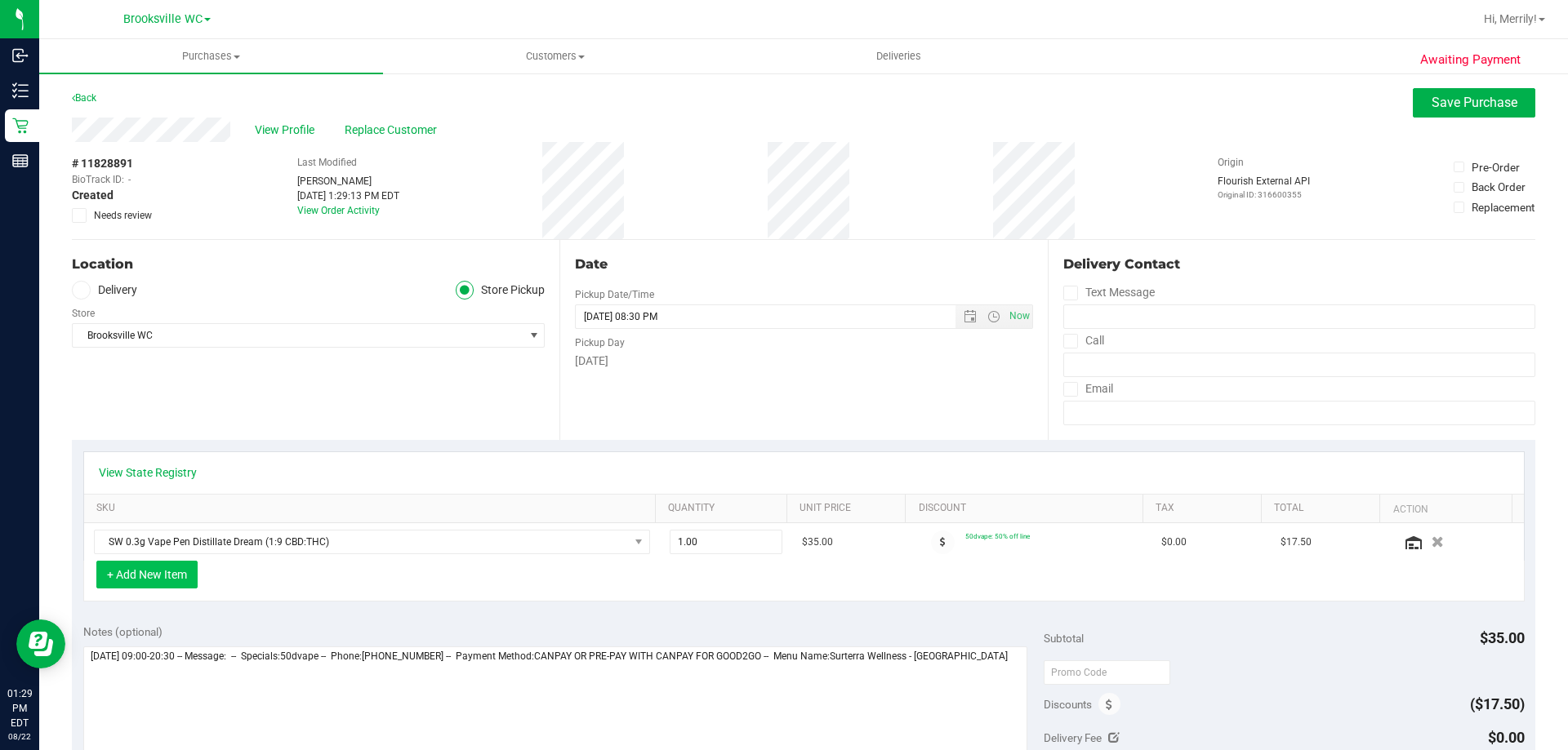
click at [136, 574] on button "+ Add New Item" at bounding box center [147, 575] width 101 height 28
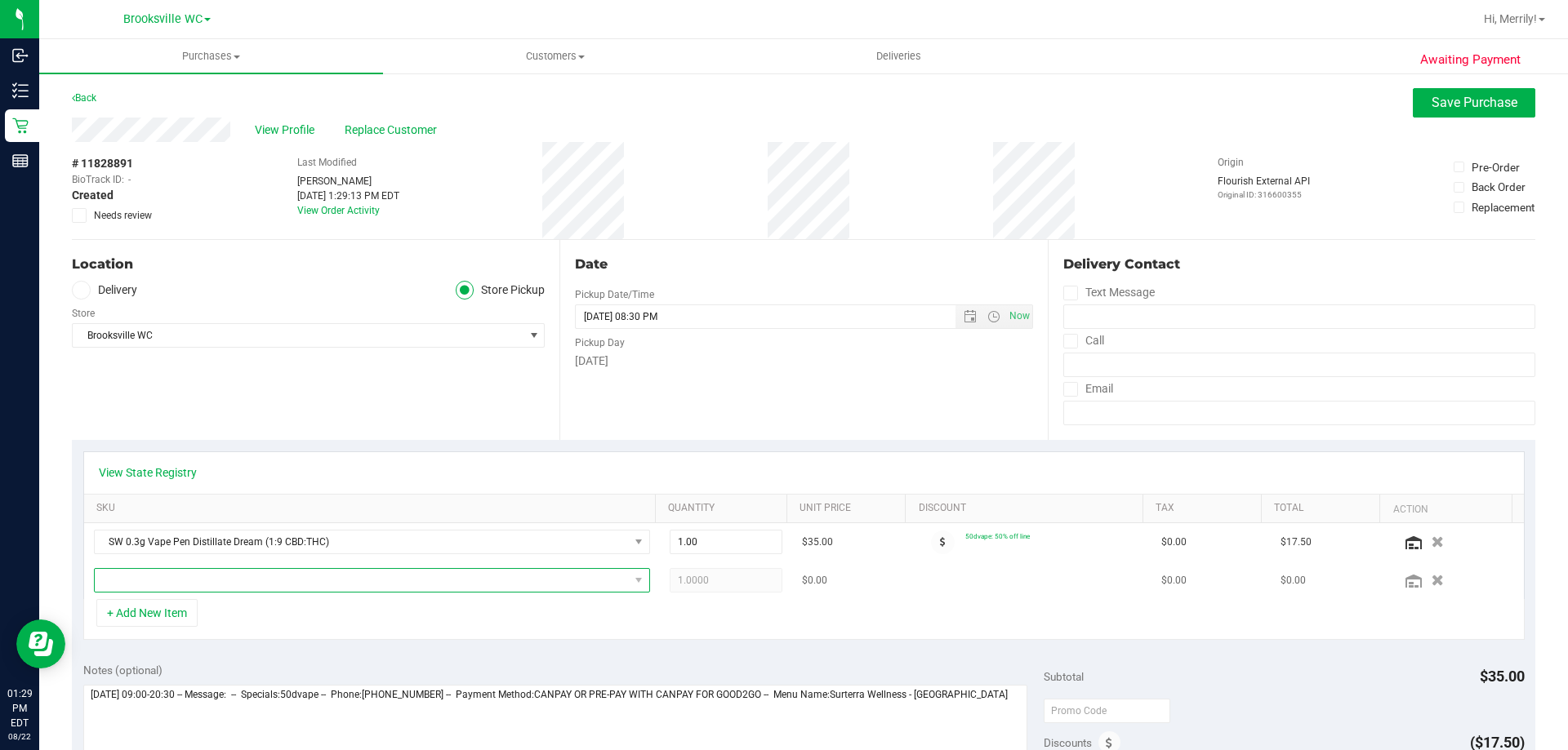
click at [153, 572] on span "NO DATA FOUND" at bounding box center [361, 580] width 534 height 23
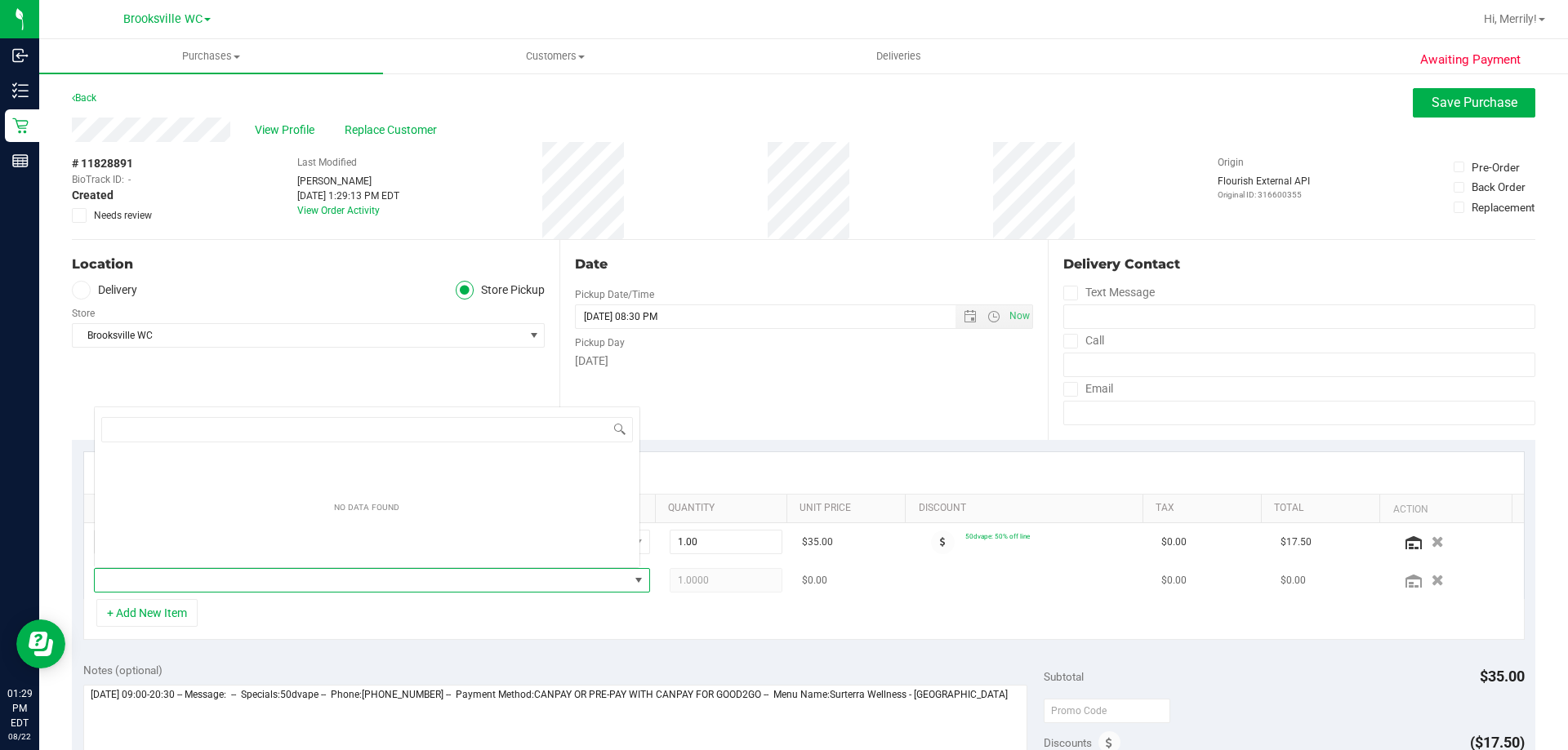
scroll to position [24, 541]
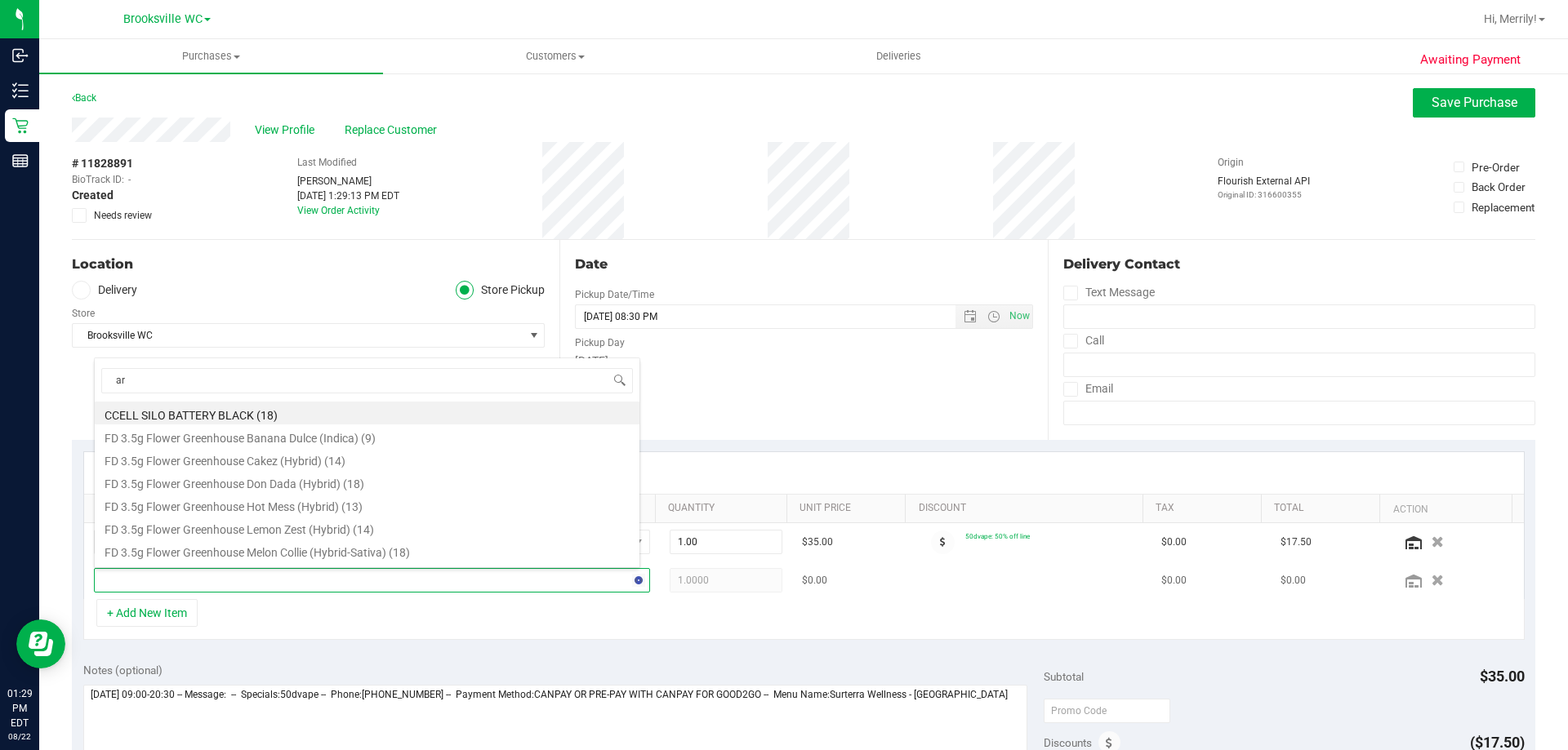
type input "arr"
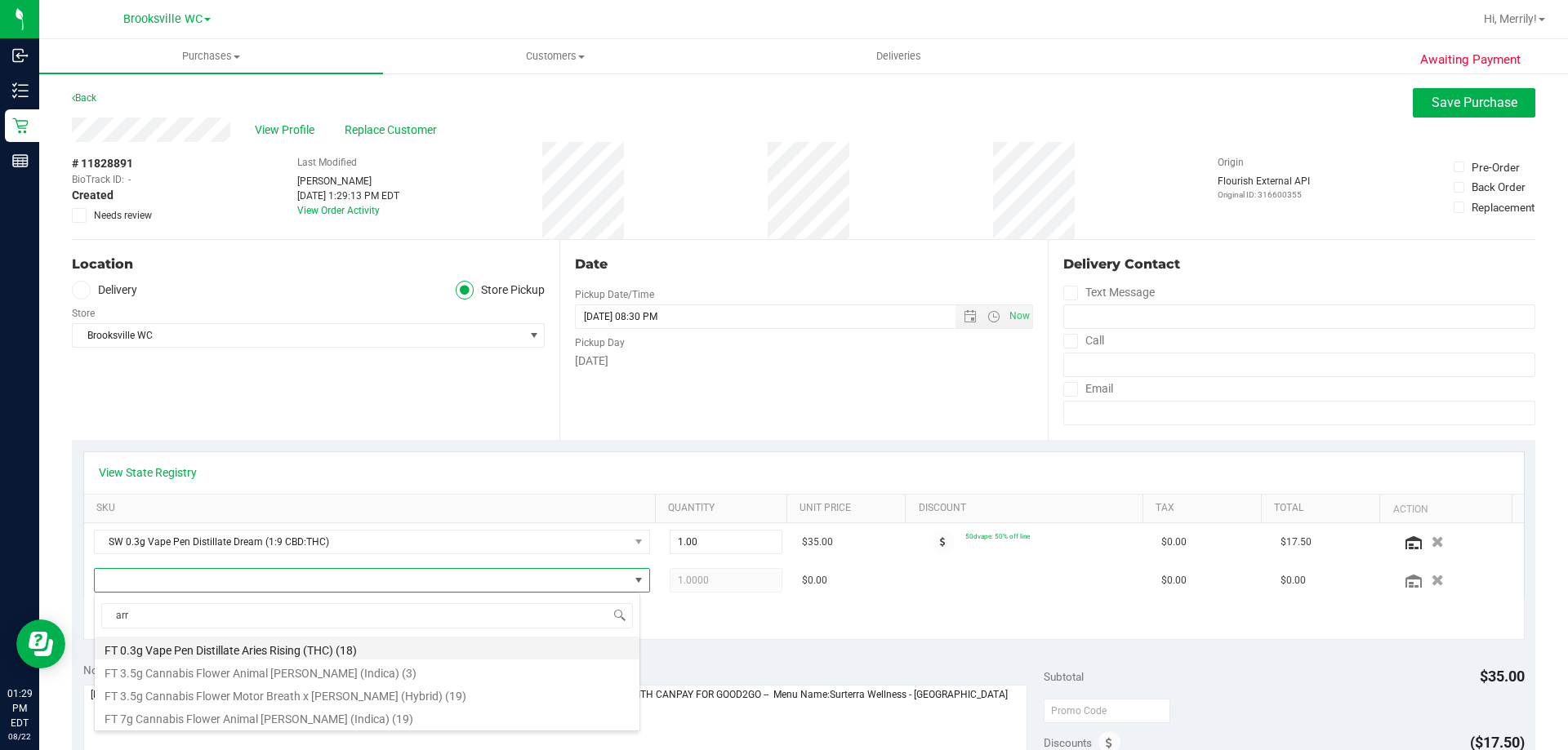
click at [202, 645] on li "FT 0.3g Vape Pen Distillate Aries Rising (THC) (18)" at bounding box center [367, 648] width 545 height 23
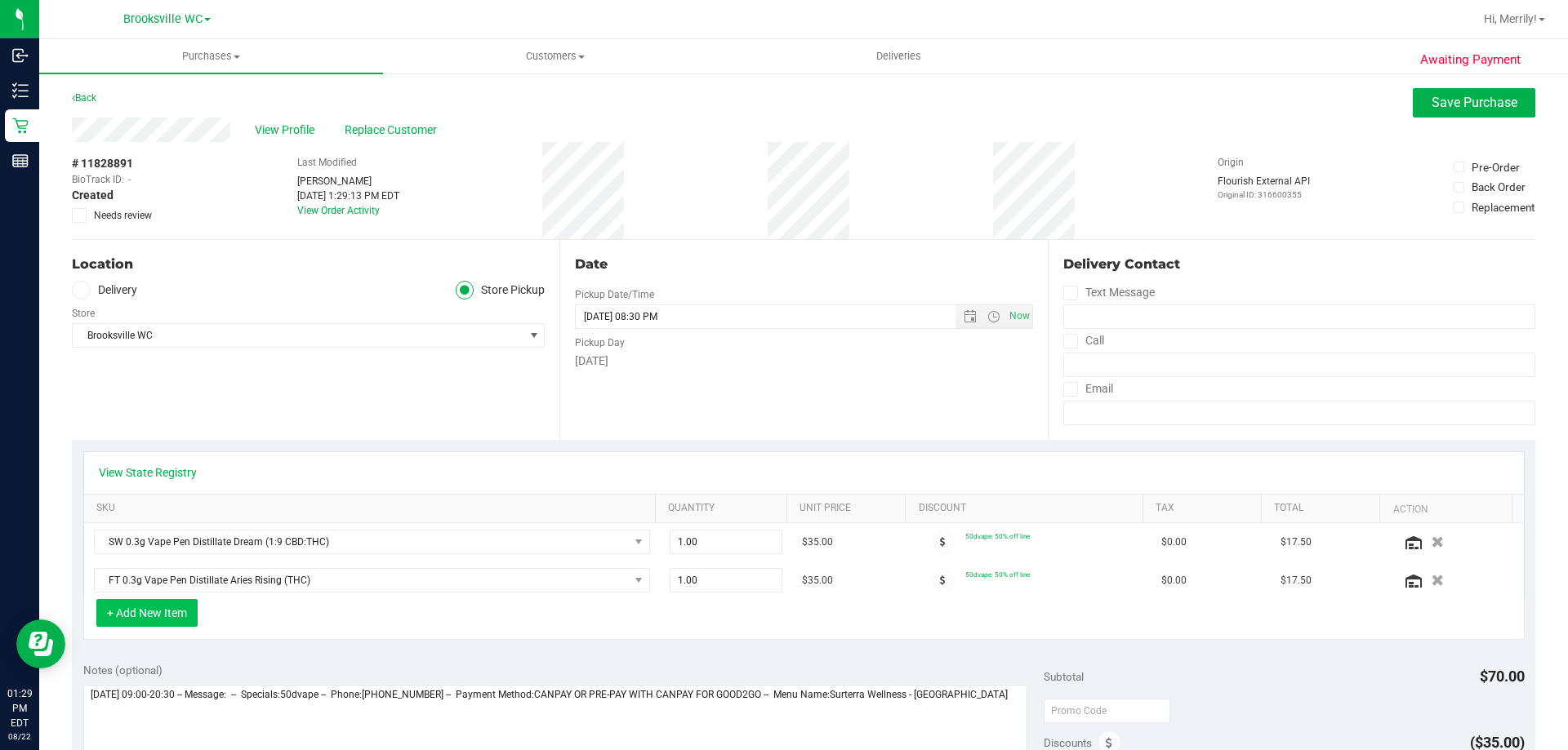
click at [162, 613] on button "+ Add New Item" at bounding box center [147, 614] width 101 height 28
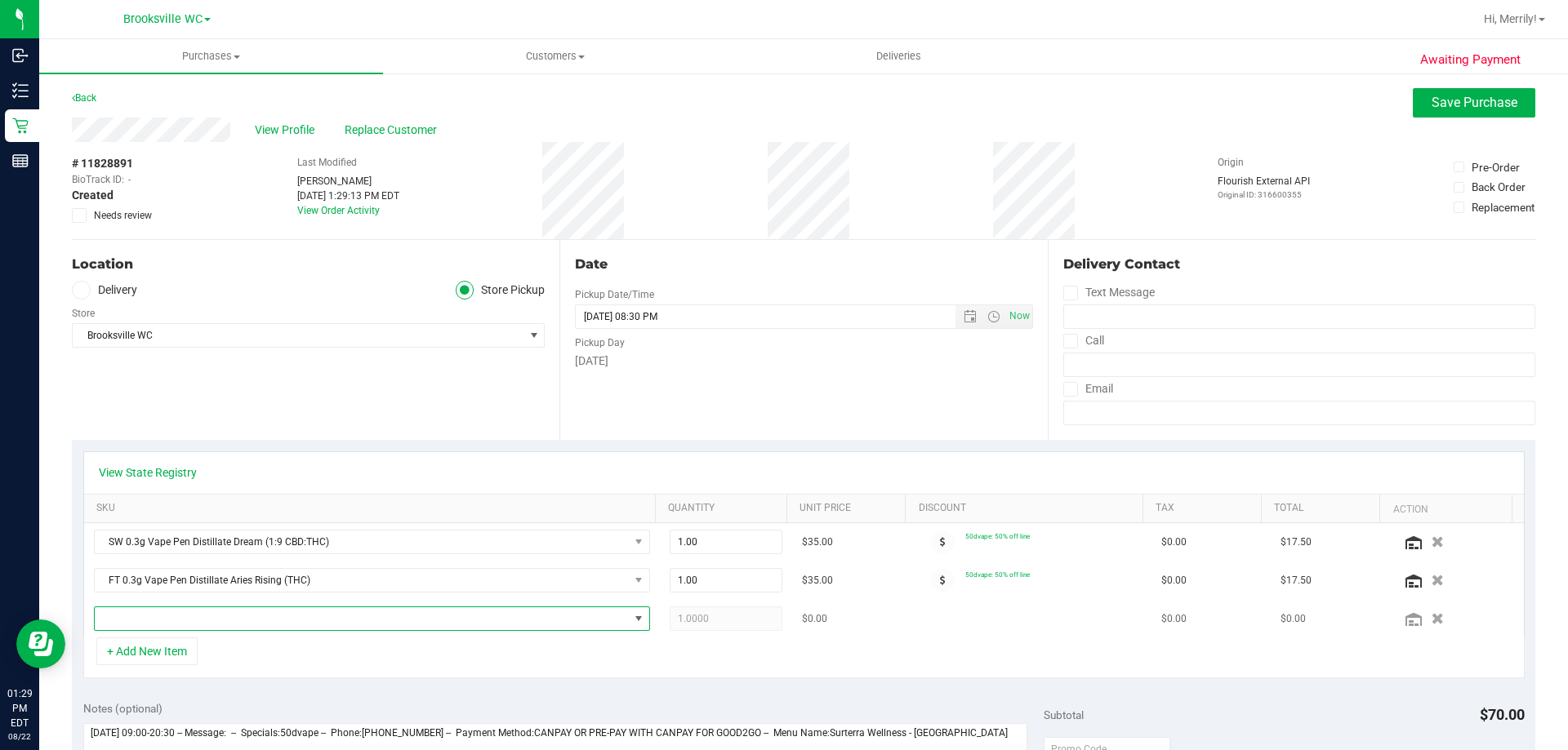
click at [167, 616] on span "NO DATA FOUND" at bounding box center [361, 619] width 534 height 23
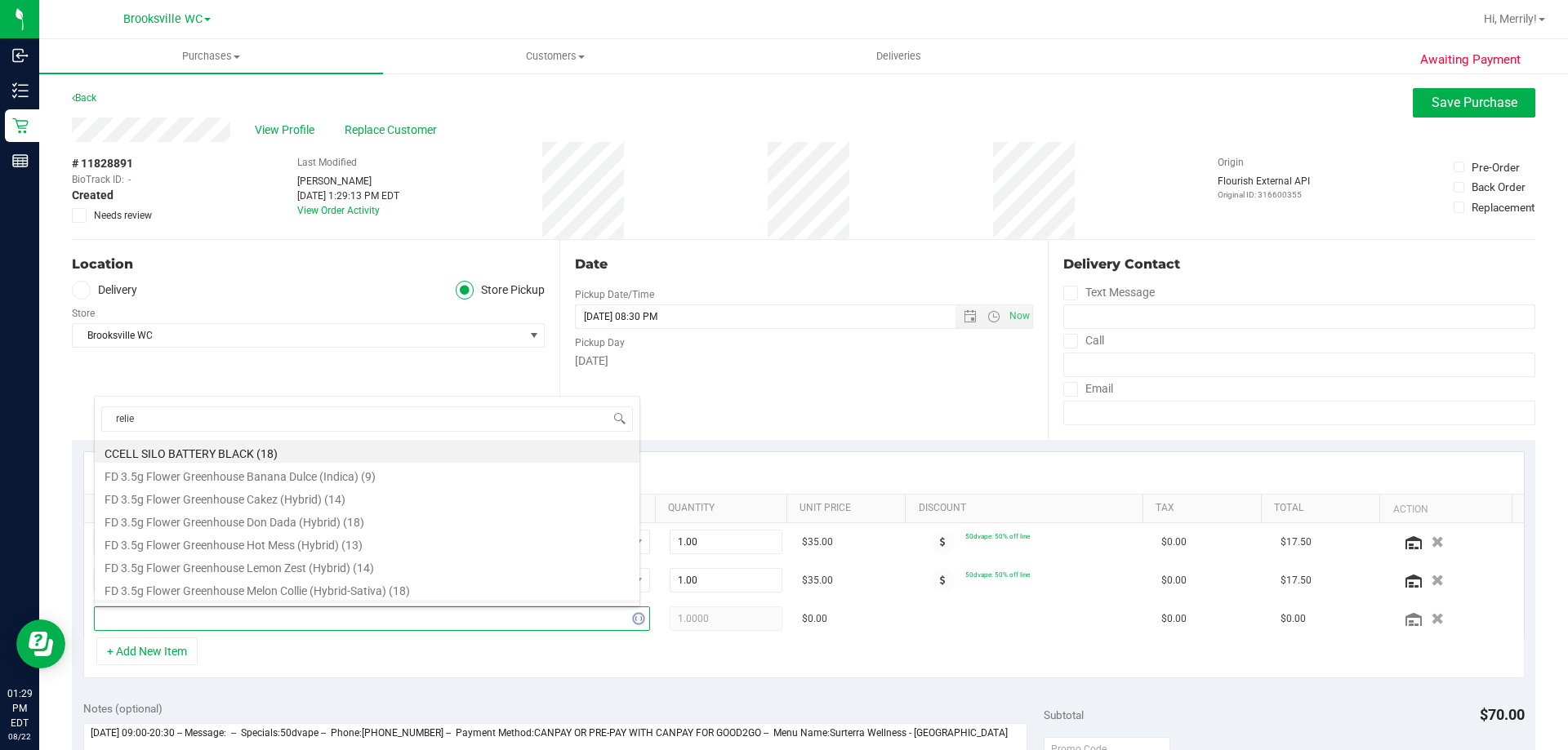
type input "relief"
click at [248, 592] on li "SW 5mg Watermelon Lozenge Relief (1:9 CBD:THC) 20ct (12)" at bounding box center [367, 592] width 545 height 23
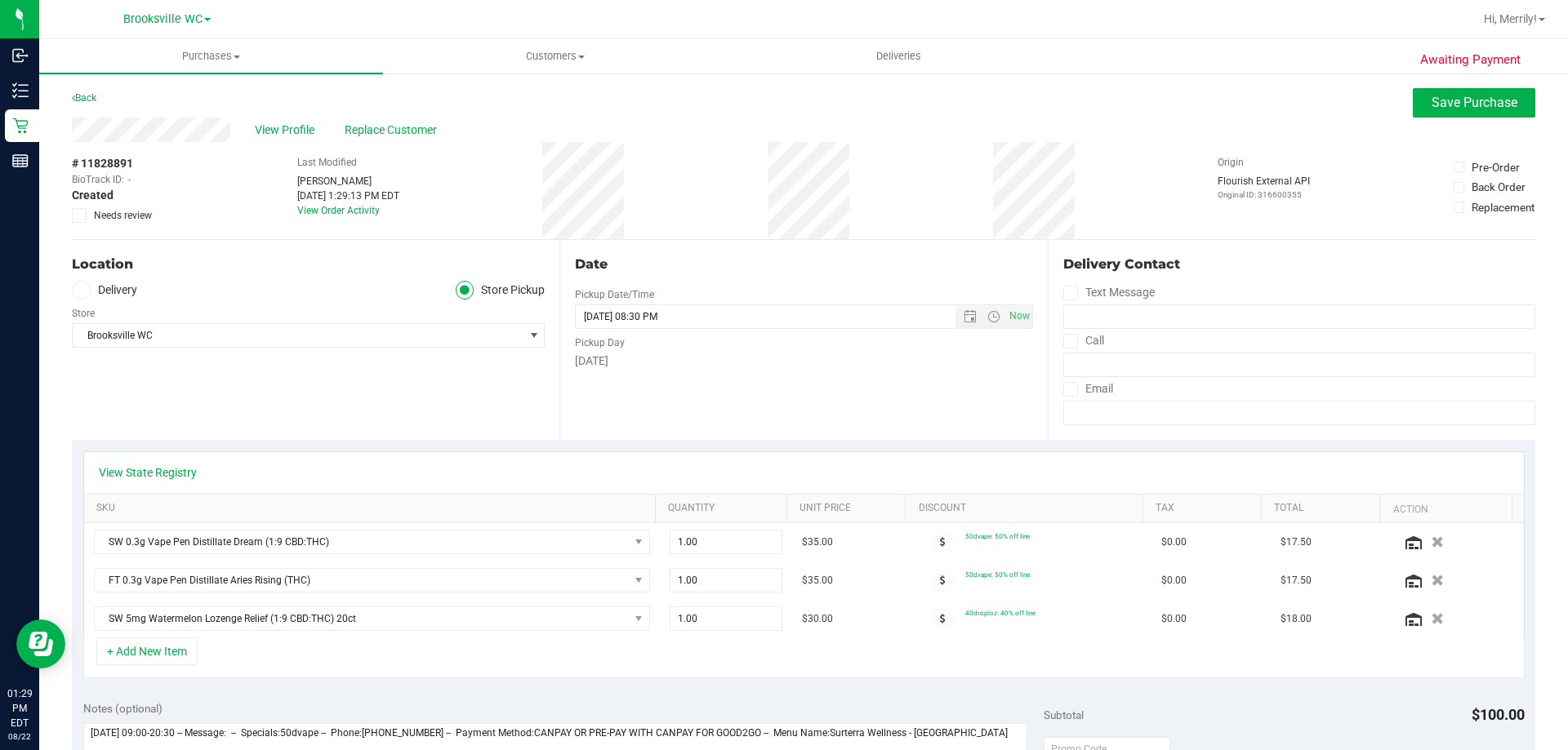
click at [380, 397] on div "Location Delivery Store Pickup Store Brooksville WC Select Store Bonita Springs…" at bounding box center [315, 341] width 487 height 200
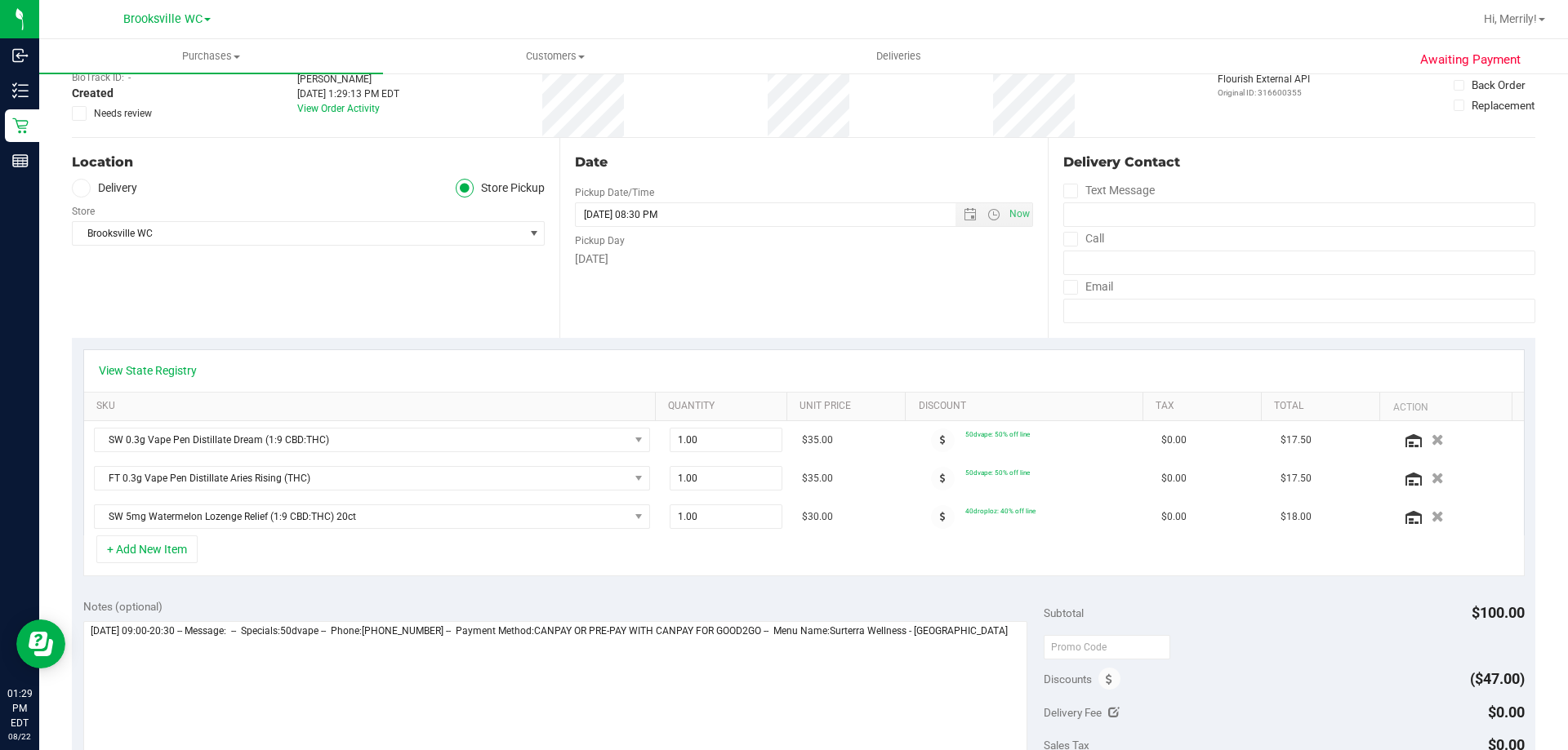
scroll to position [327, 0]
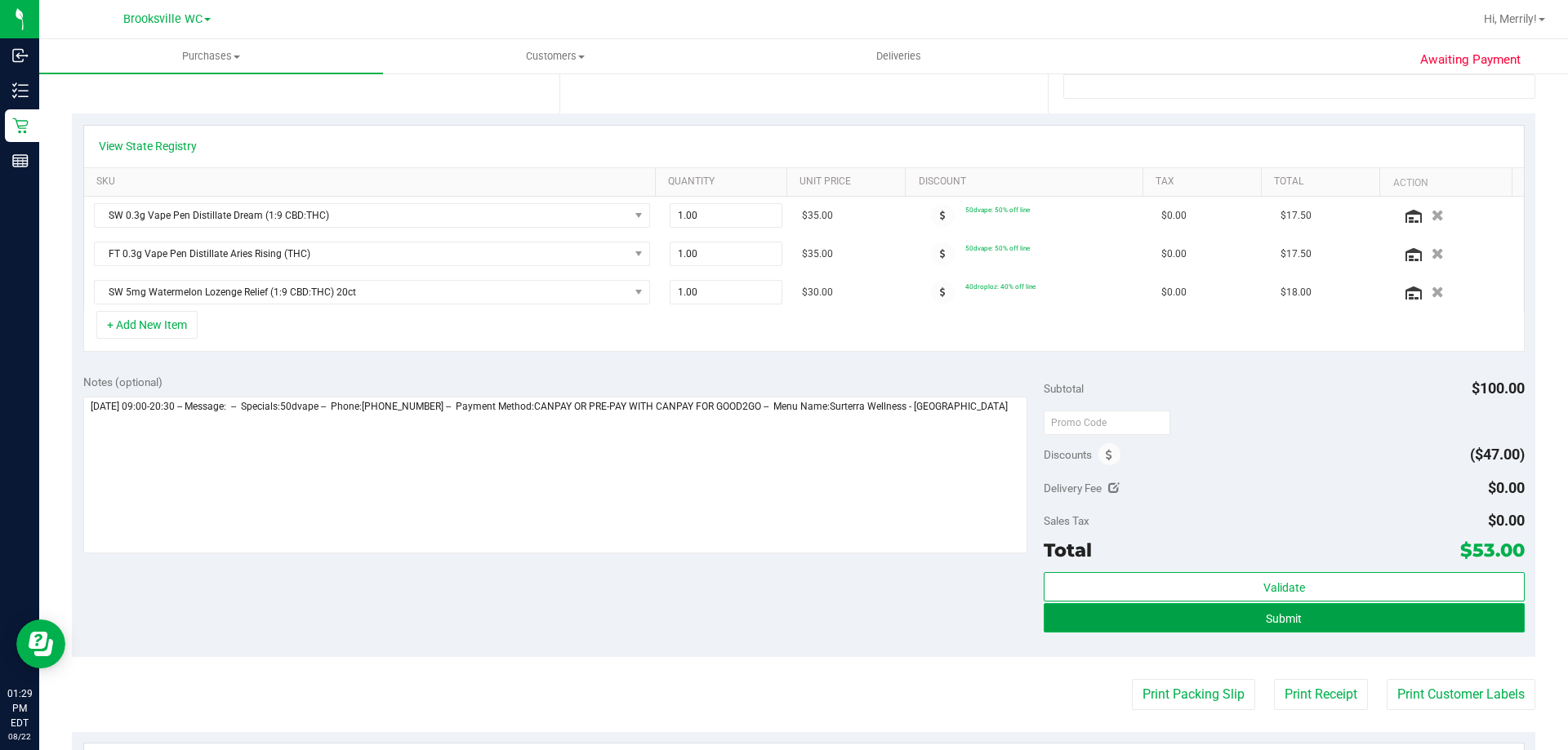
click at [1294, 611] on button "Submit" at bounding box center [1283, 618] width 480 height 30
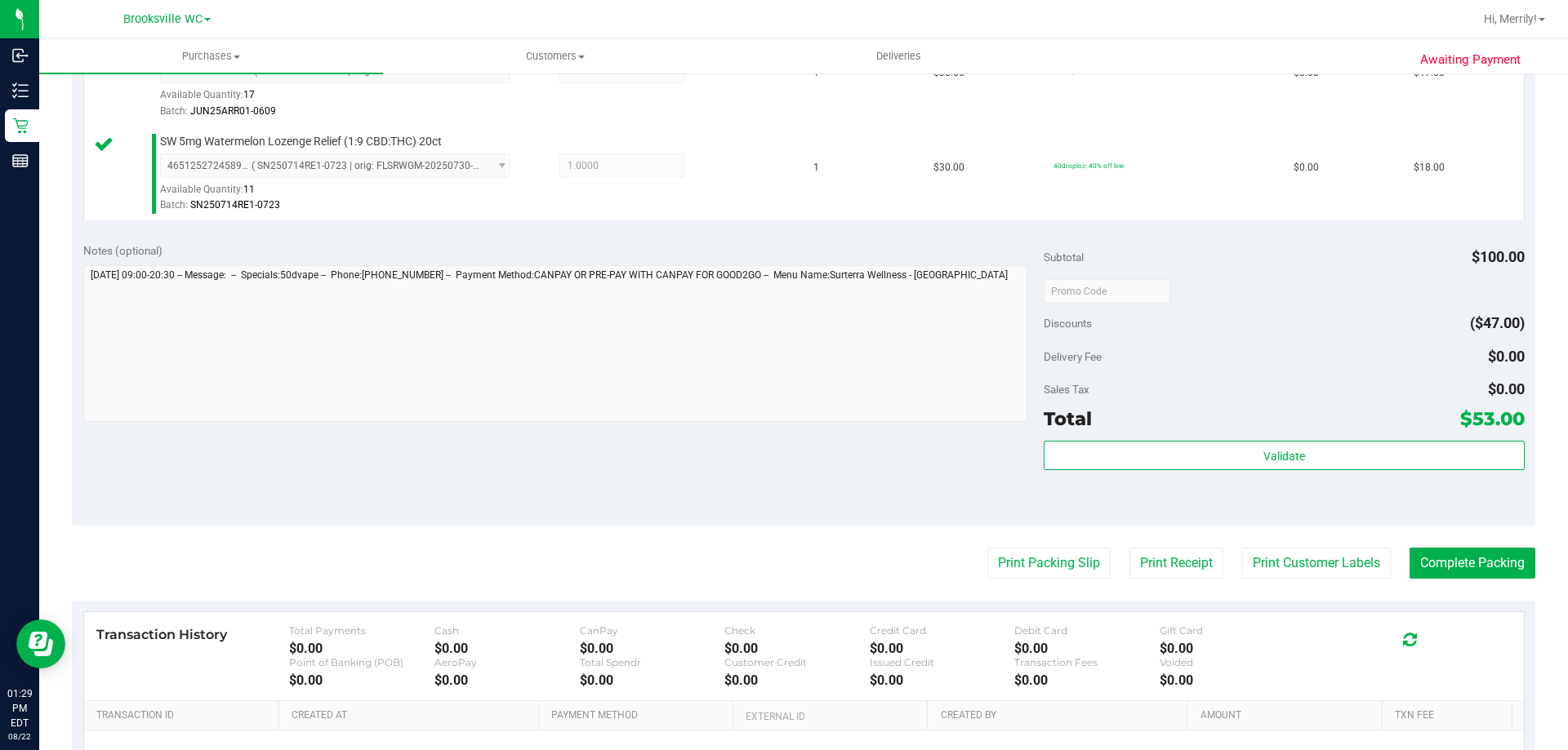
scroll to position [653, 0]
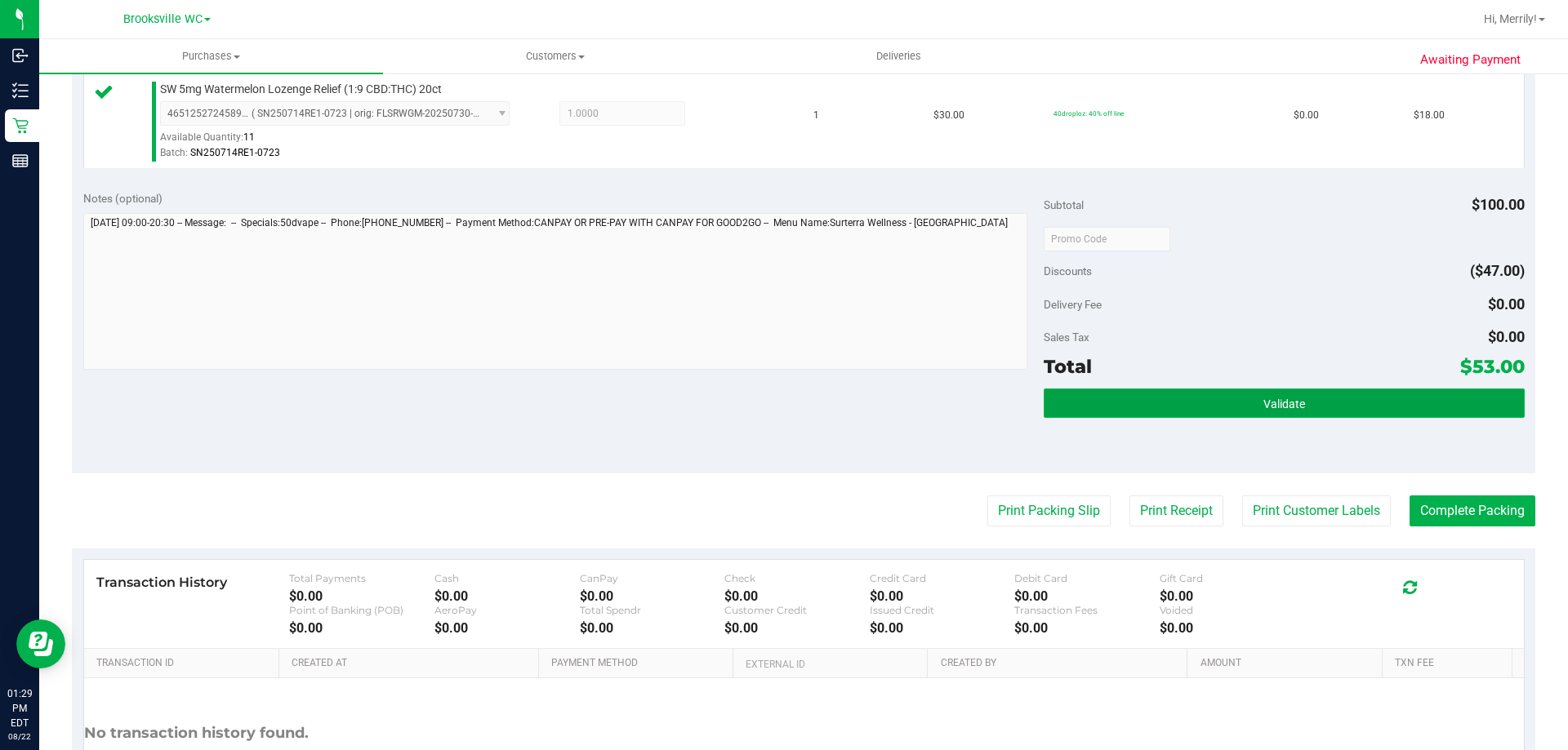
click at [1186, 404] on button "Validate" at bounding box center [1283, 404] width 480 height 30
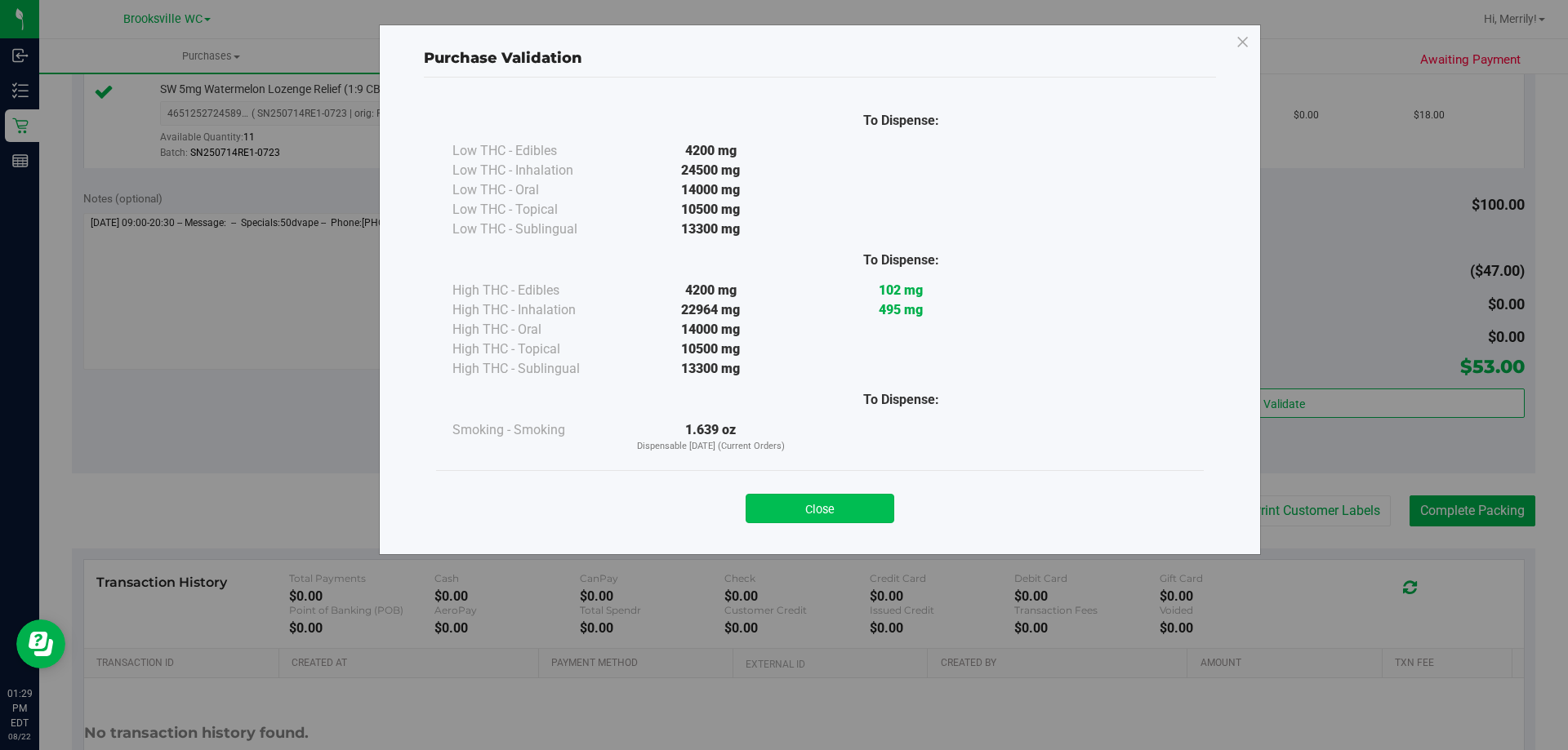
click at [840, 504] on button "Close" at bounding box center [820, 509] width 149 height 30
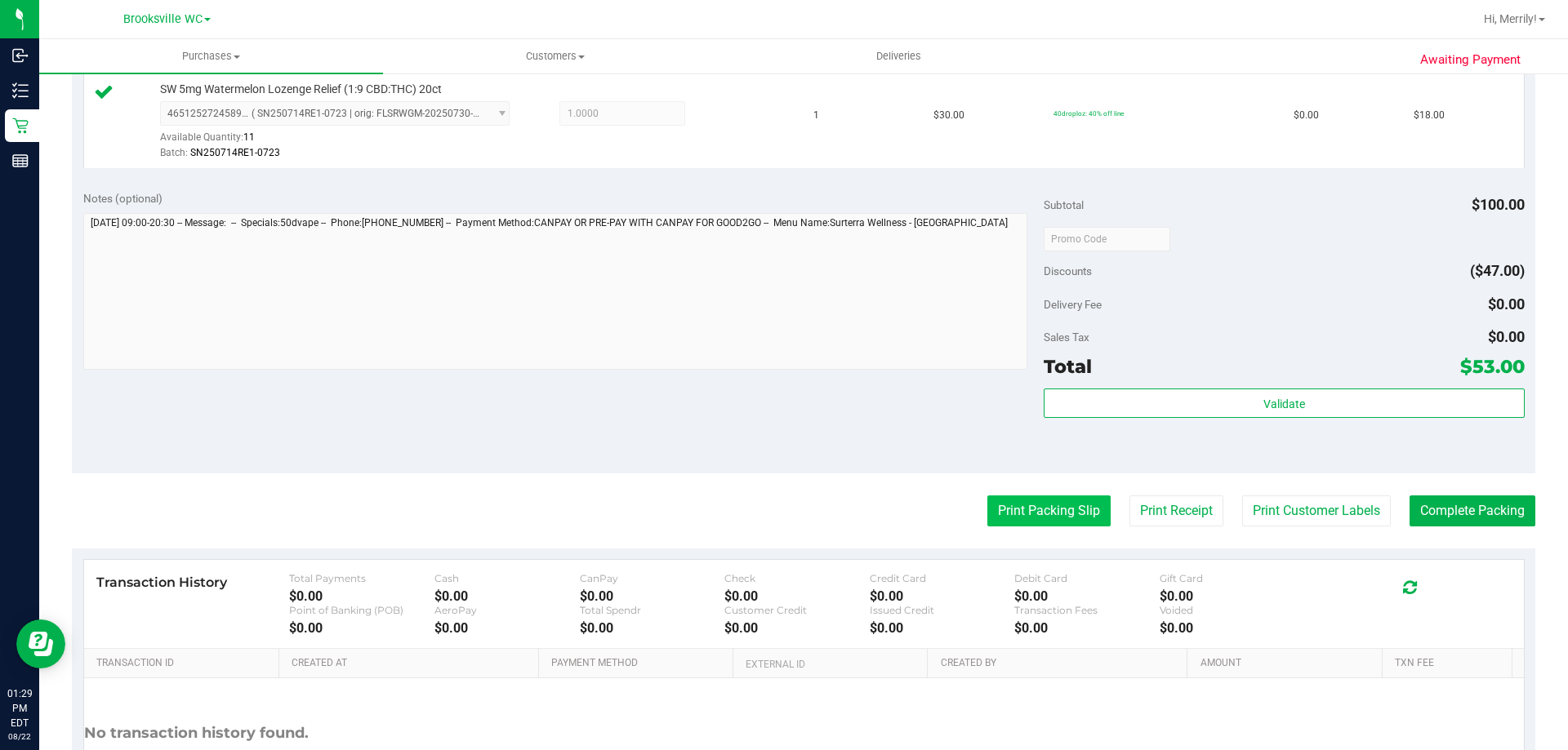
click at [1071, 506] on button "Print Packing Slip" at bounding box center [1049, 511] width 123 height 31
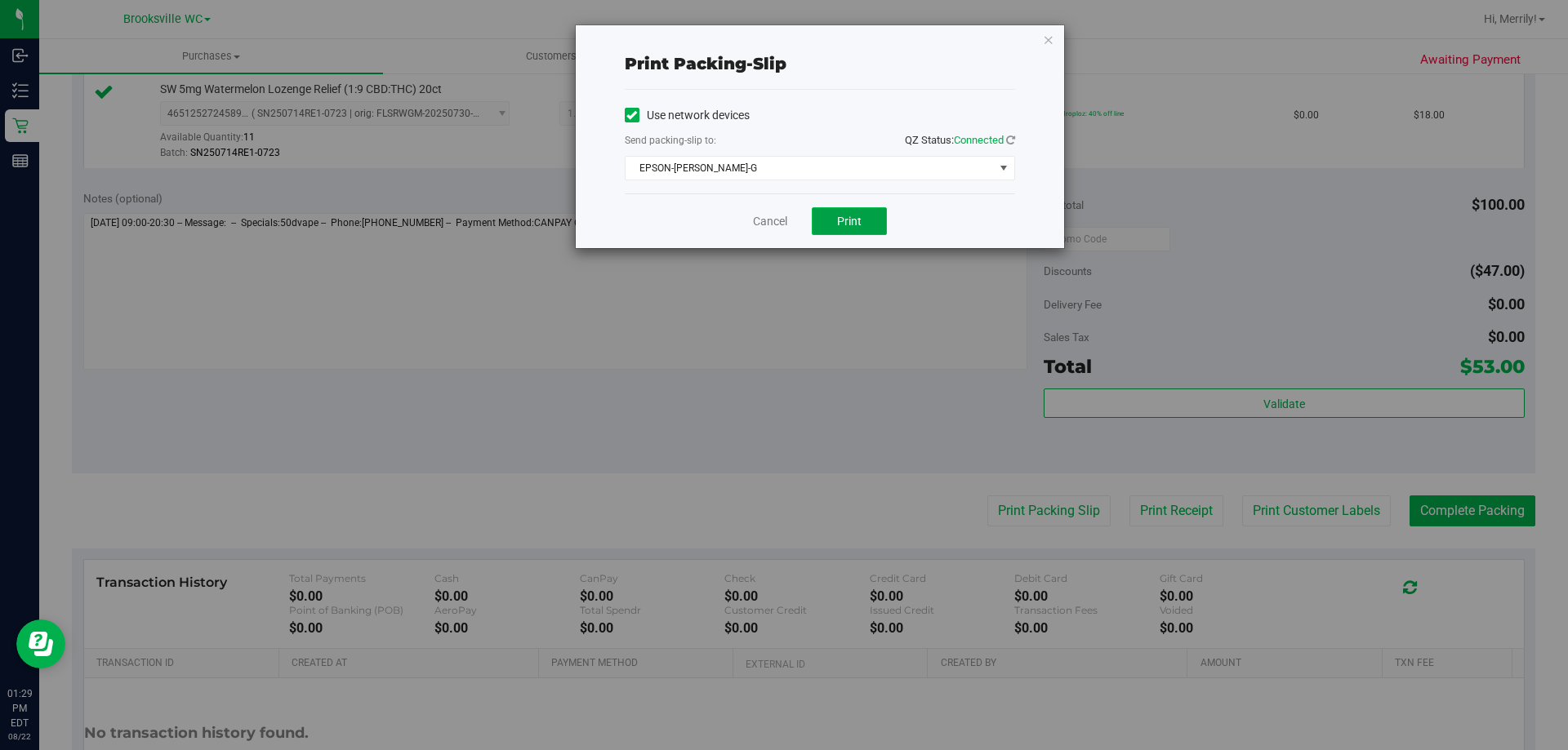
click at [855, 221] on span "Print" at bounding box center [849, 221] width 24 height 13
click at [768, 223] on link "Cancel" at bounding box center [770, 222] width 34 height 17
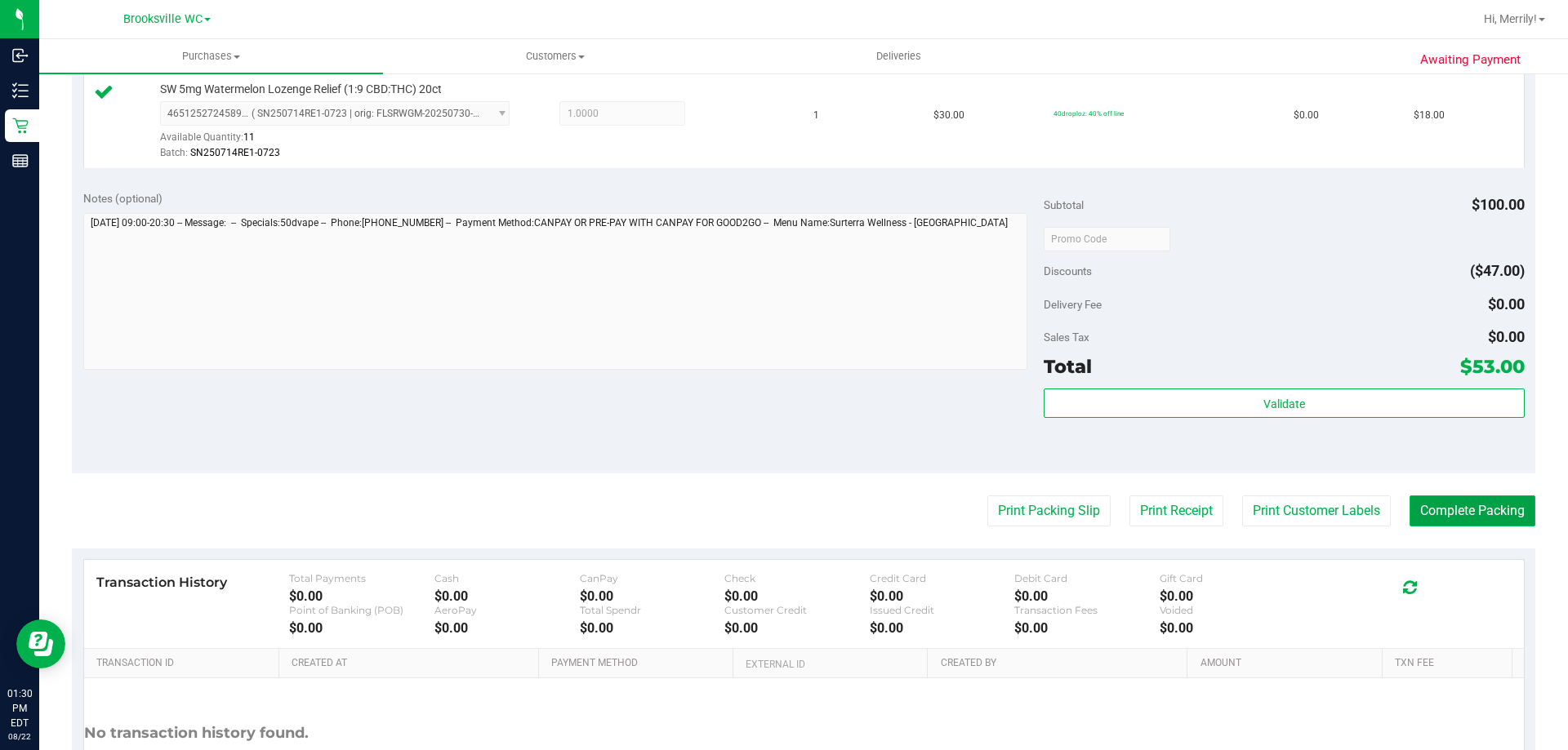
click at [1460, 506] on button "Complete Packing" at bounding box center [1471, 511] width 125 height 31
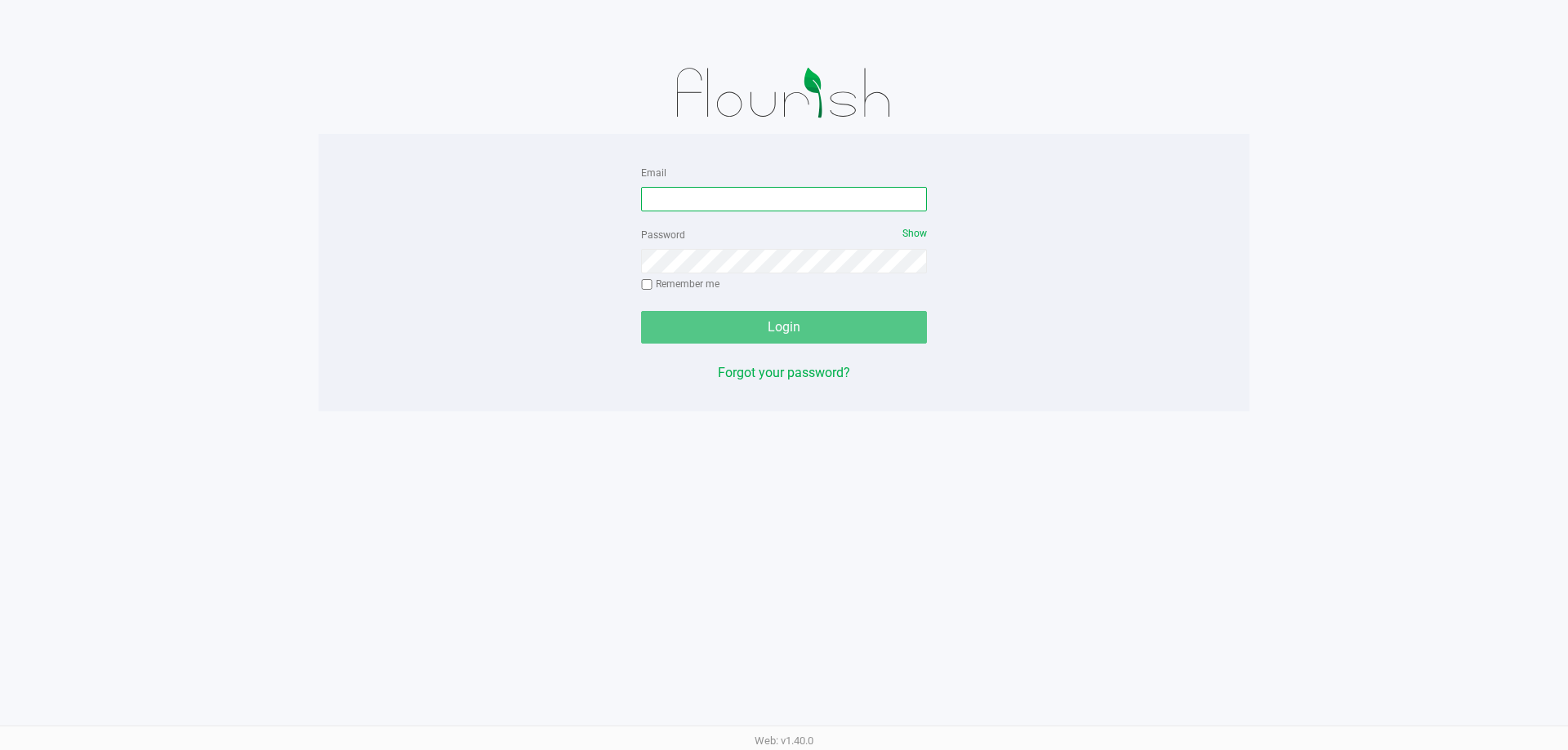
click at [765, 200] on input "Email" at bounding box center [784, 199] width 286 height 24
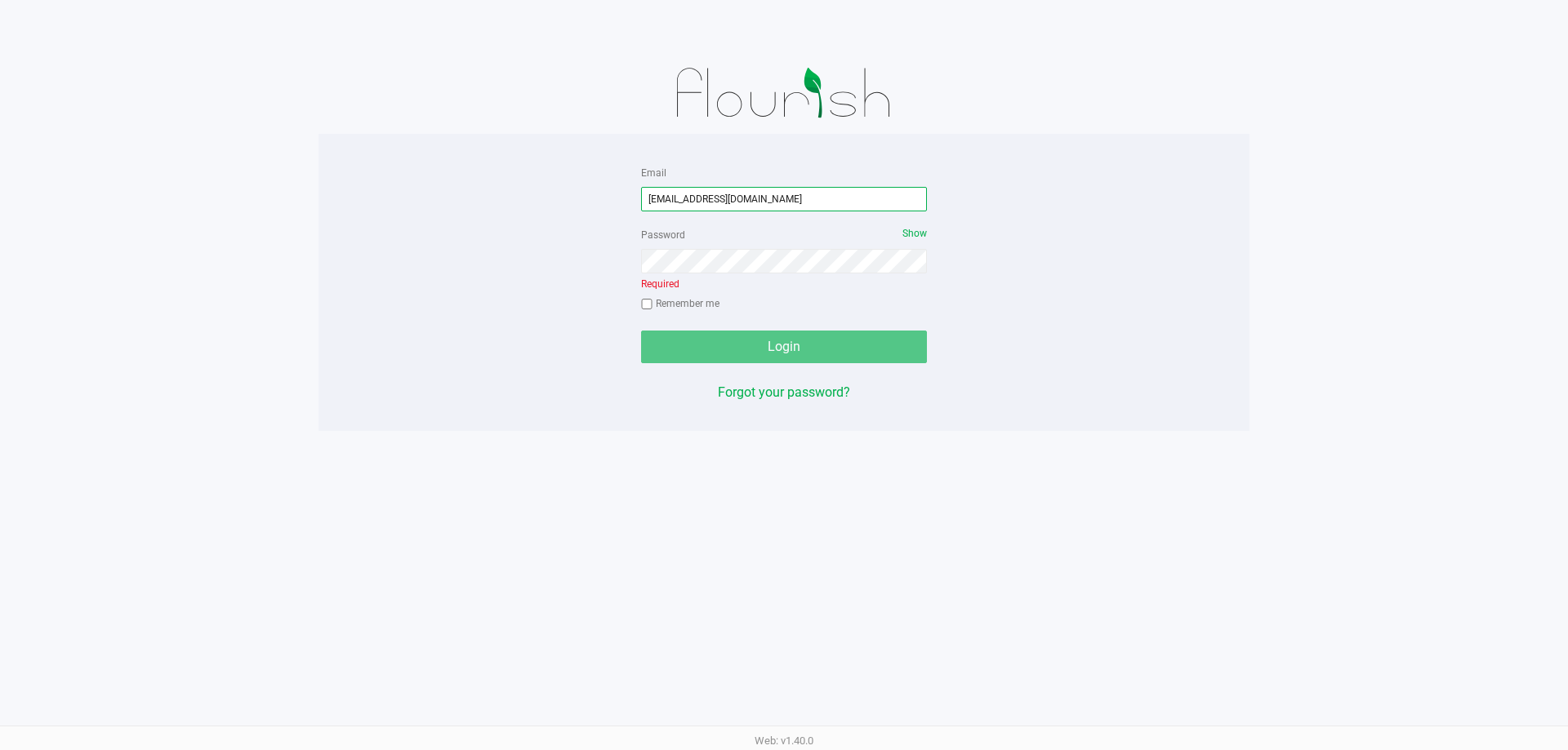
click at [758, 196] on input "[EMAIL_ADDRESS][DOMAIN_NAME]" at bounding box center [784, 199] width 286 height 24
type input "[EMAIL_ADDRESS][DOMAIN_NAME]"
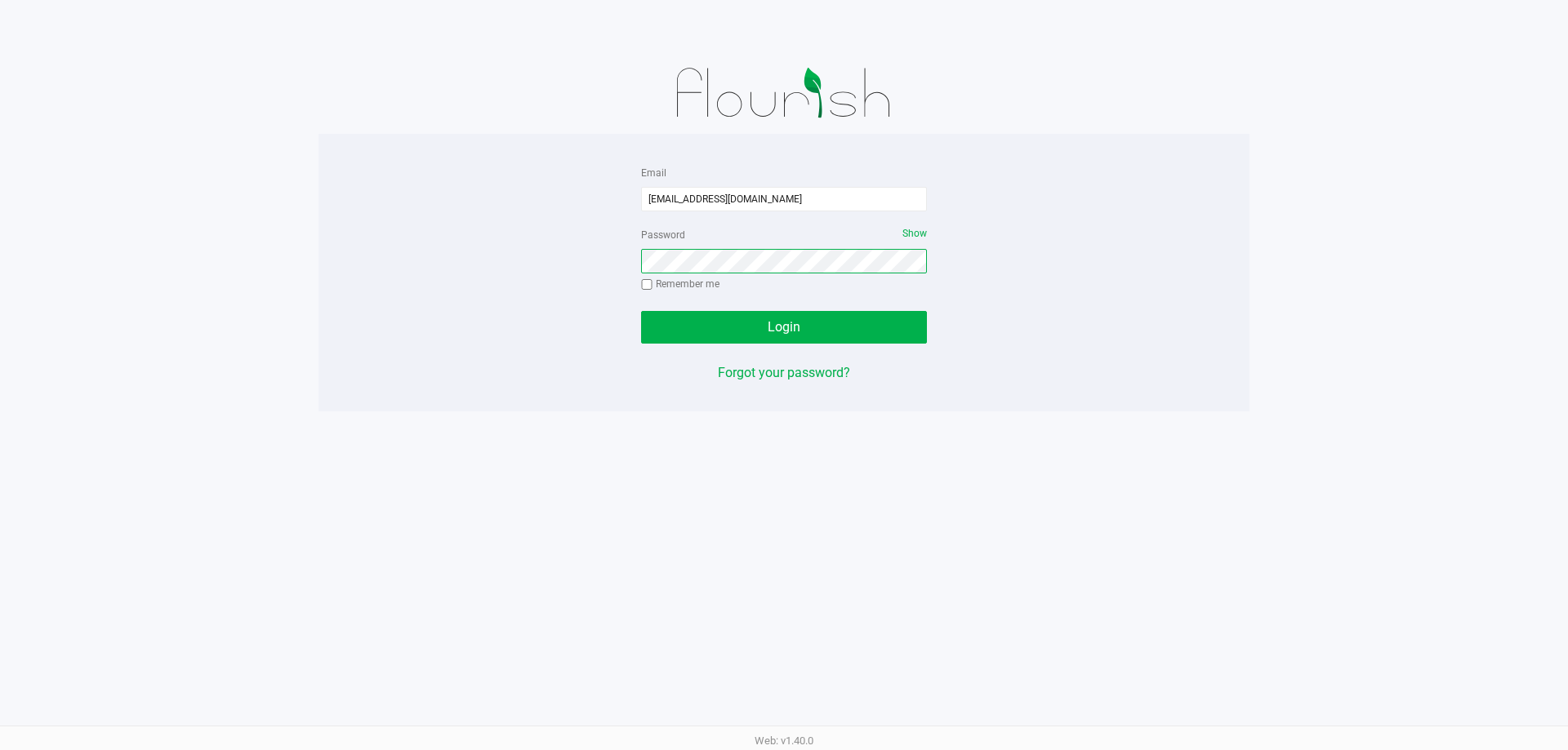
click at [641, 311] on button "Login" at bounding box center [784, 327] width 286 height 32
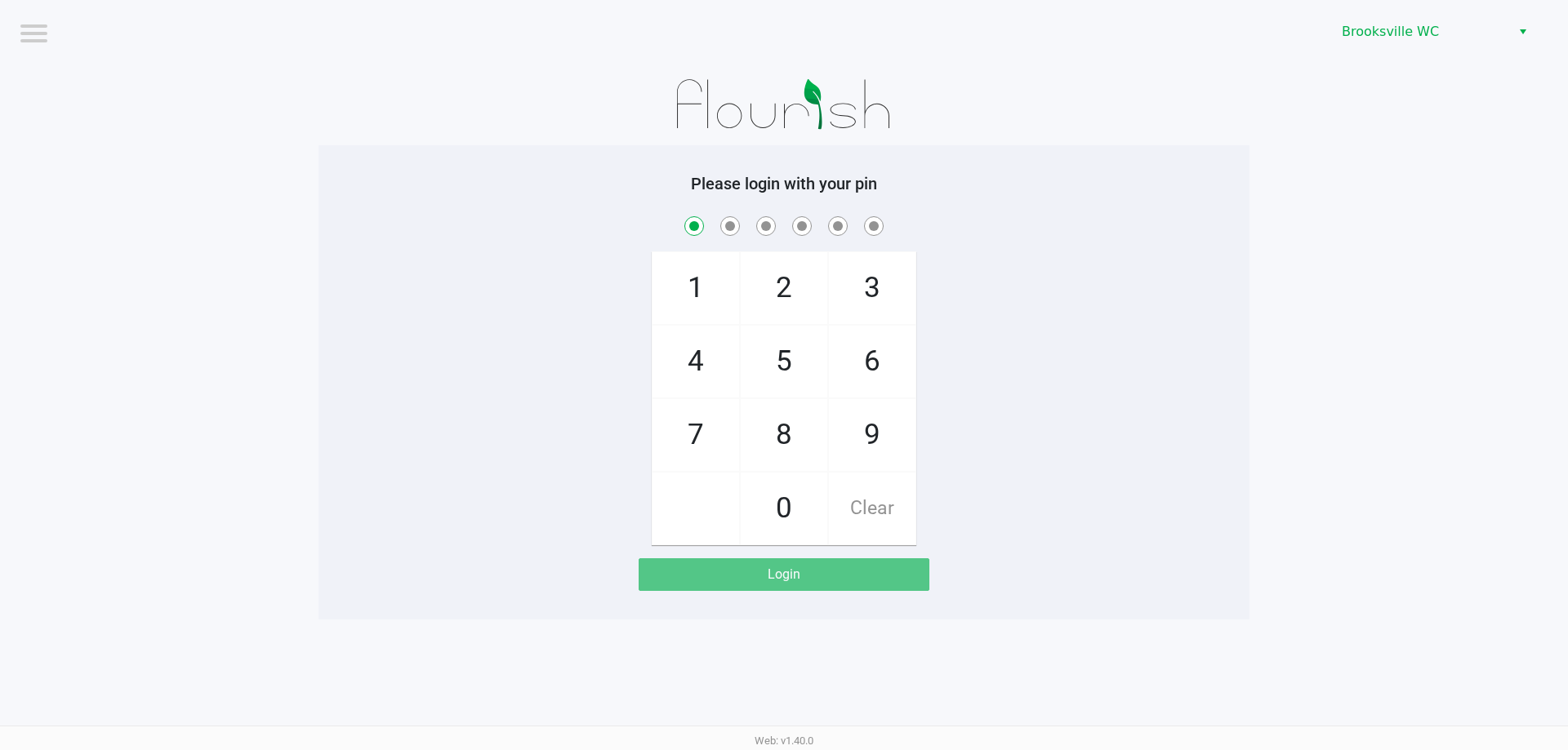
checkbox input "true"
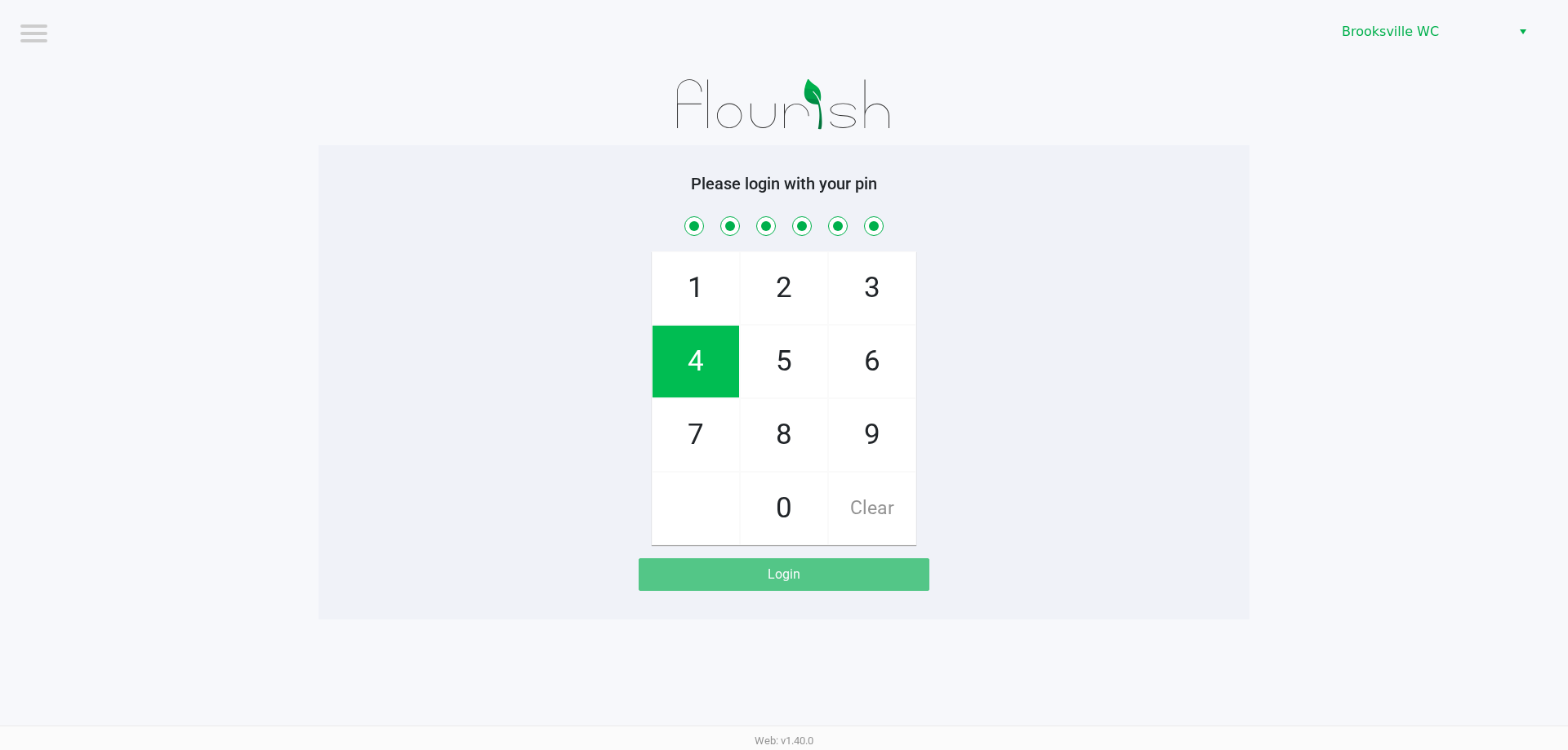
checkbox input "true"
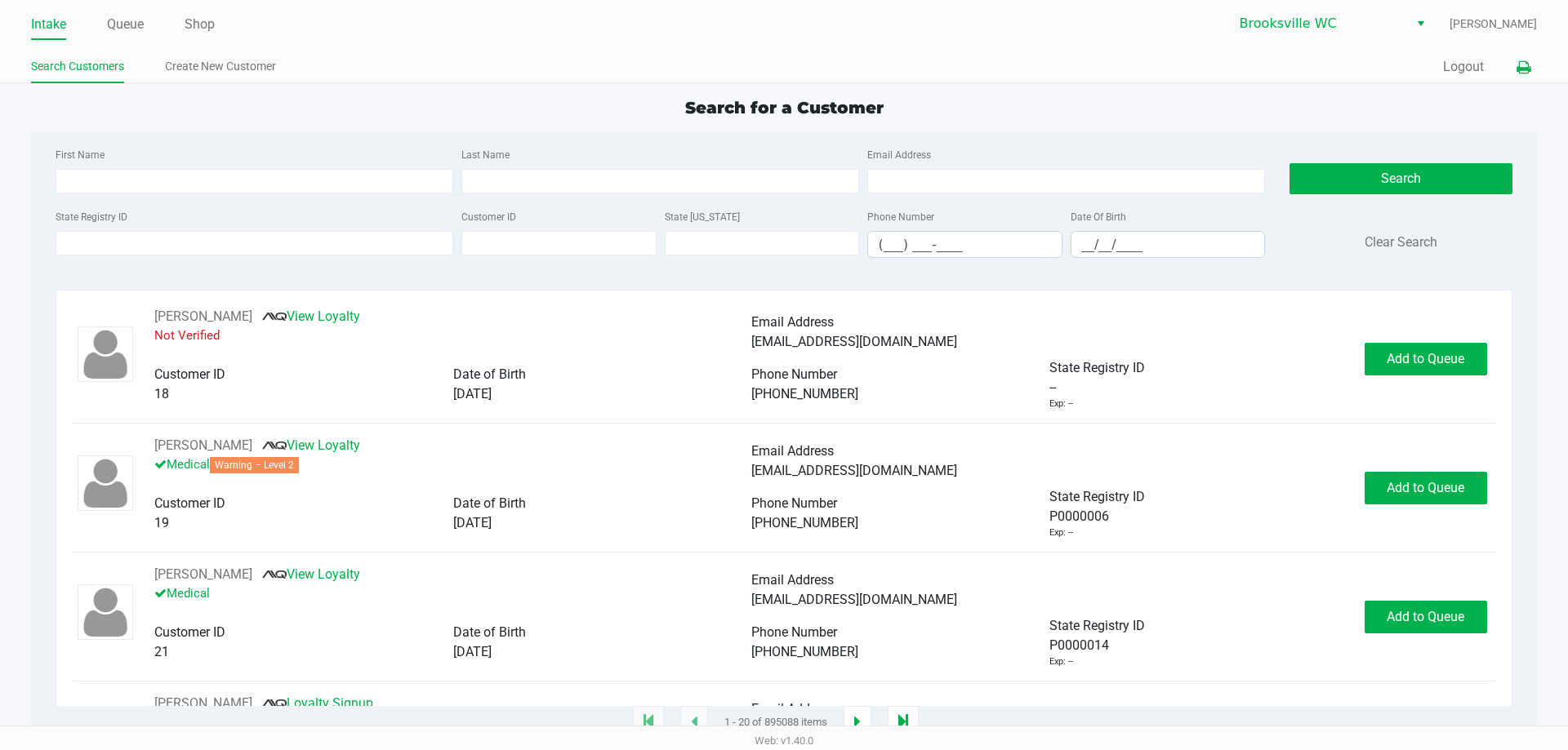
click at [1520, 62] on icon at bounding box center [1523, 68] width 14 height 11
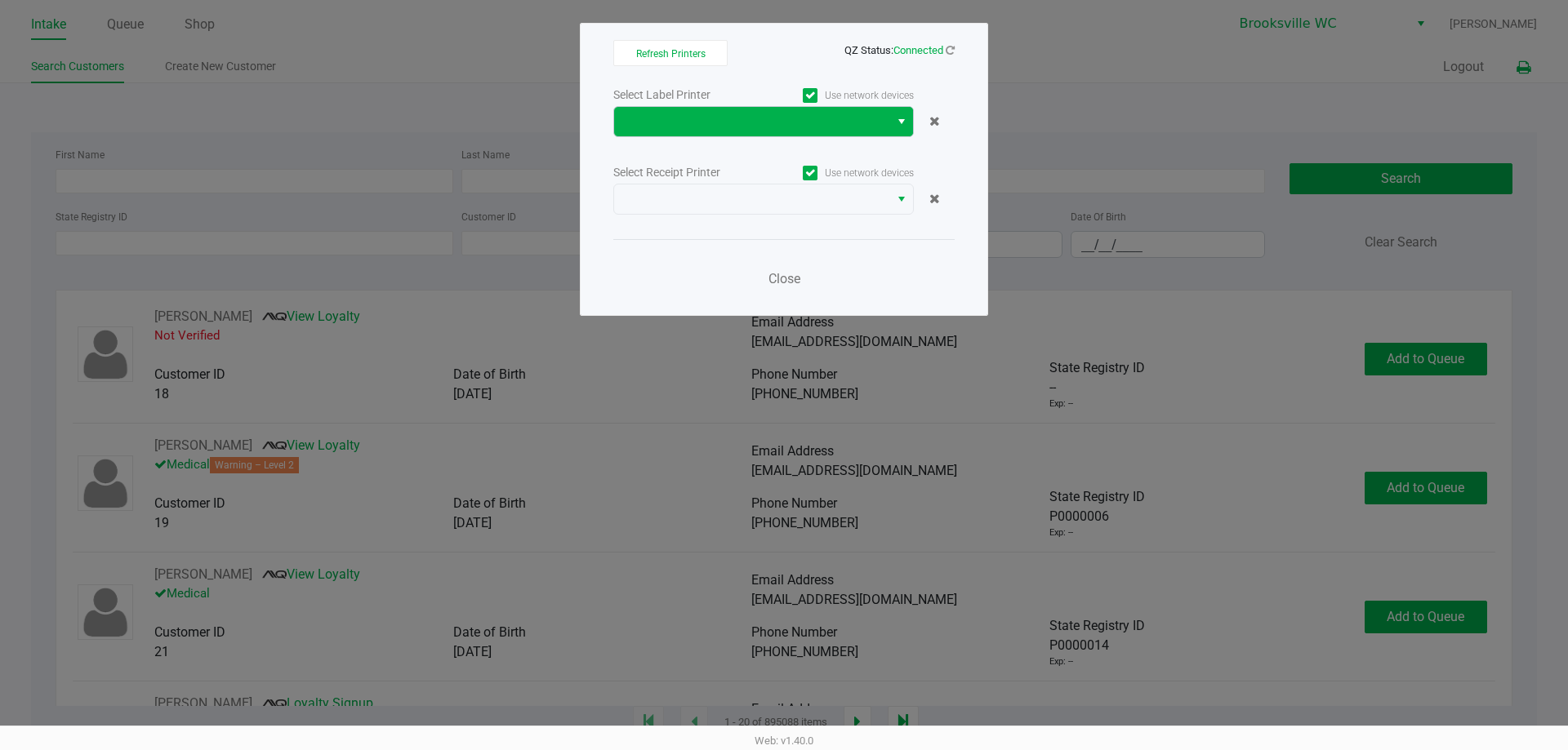
click at [898, 116] on span "Select" at bounding box center [901, 122] width 13 height 19
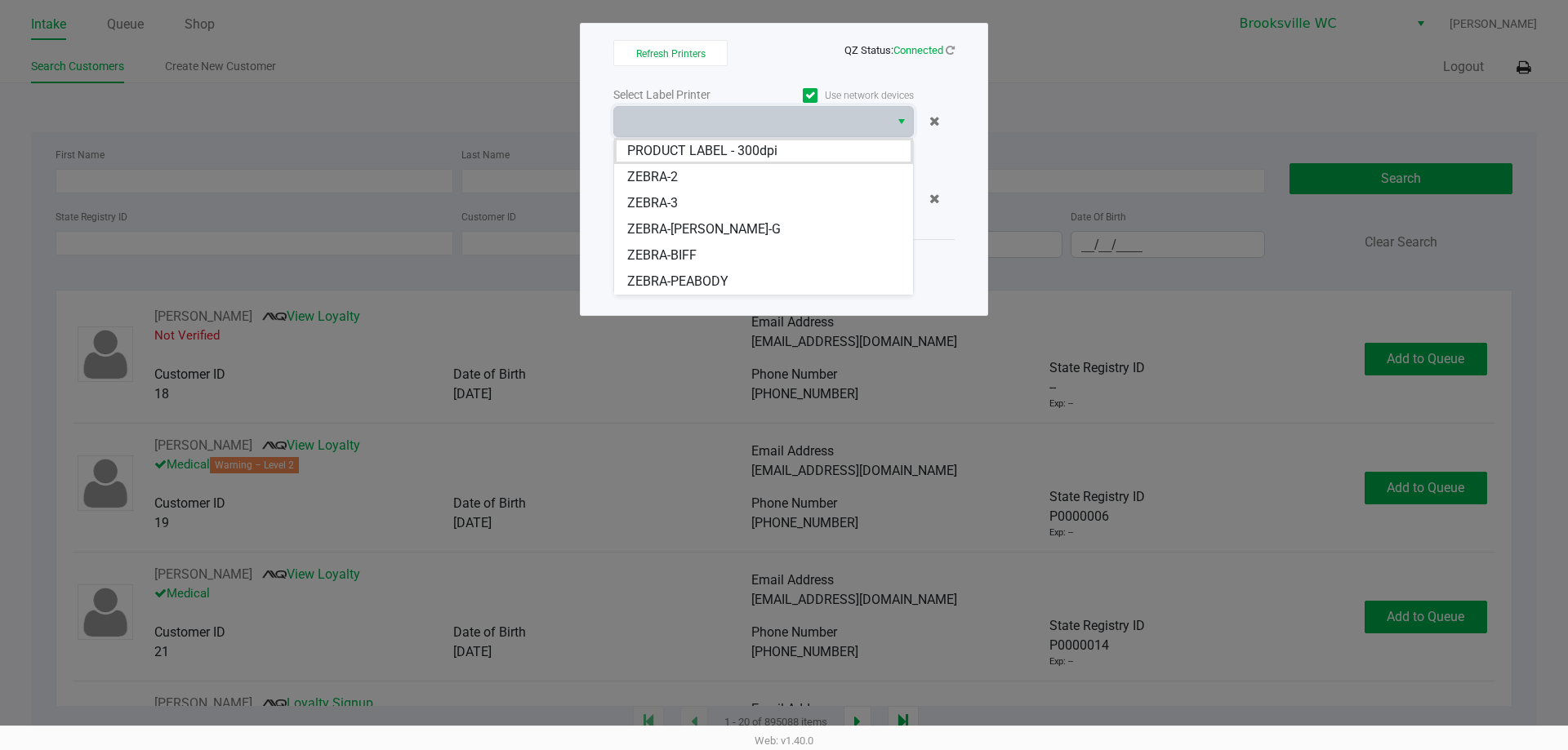
drag, startPoint x: 666, startPoint y: 229, endPoint x: 678, endPoint y: 228, distance: 12.0
click at [667, 228] on span "ZEBRA-[PERSON_NAME]-G" at bounding box center [704, 229] width 153 height 19
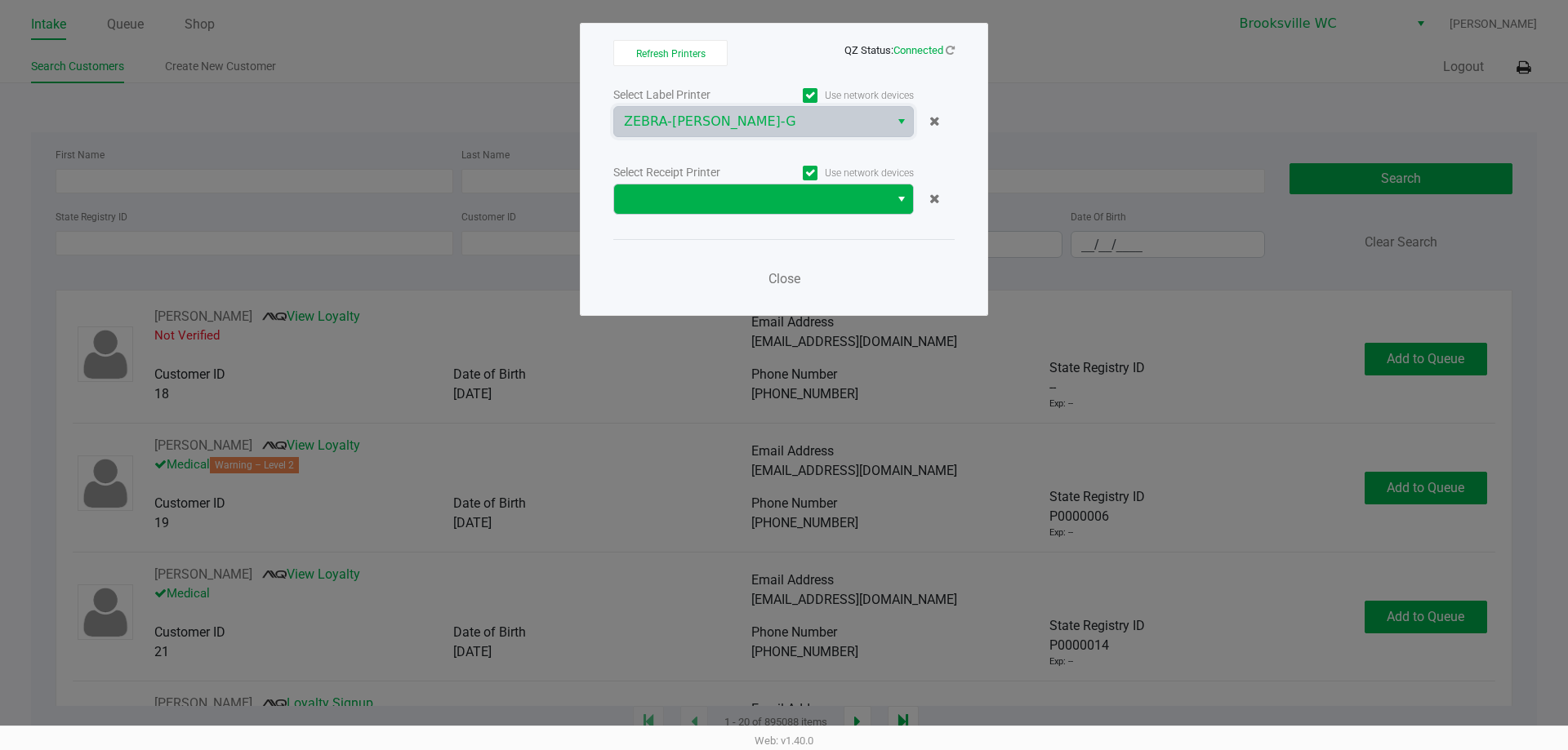
click at [893, 206] on button "Select" at bounding box center [901, 200] width 24 height 30
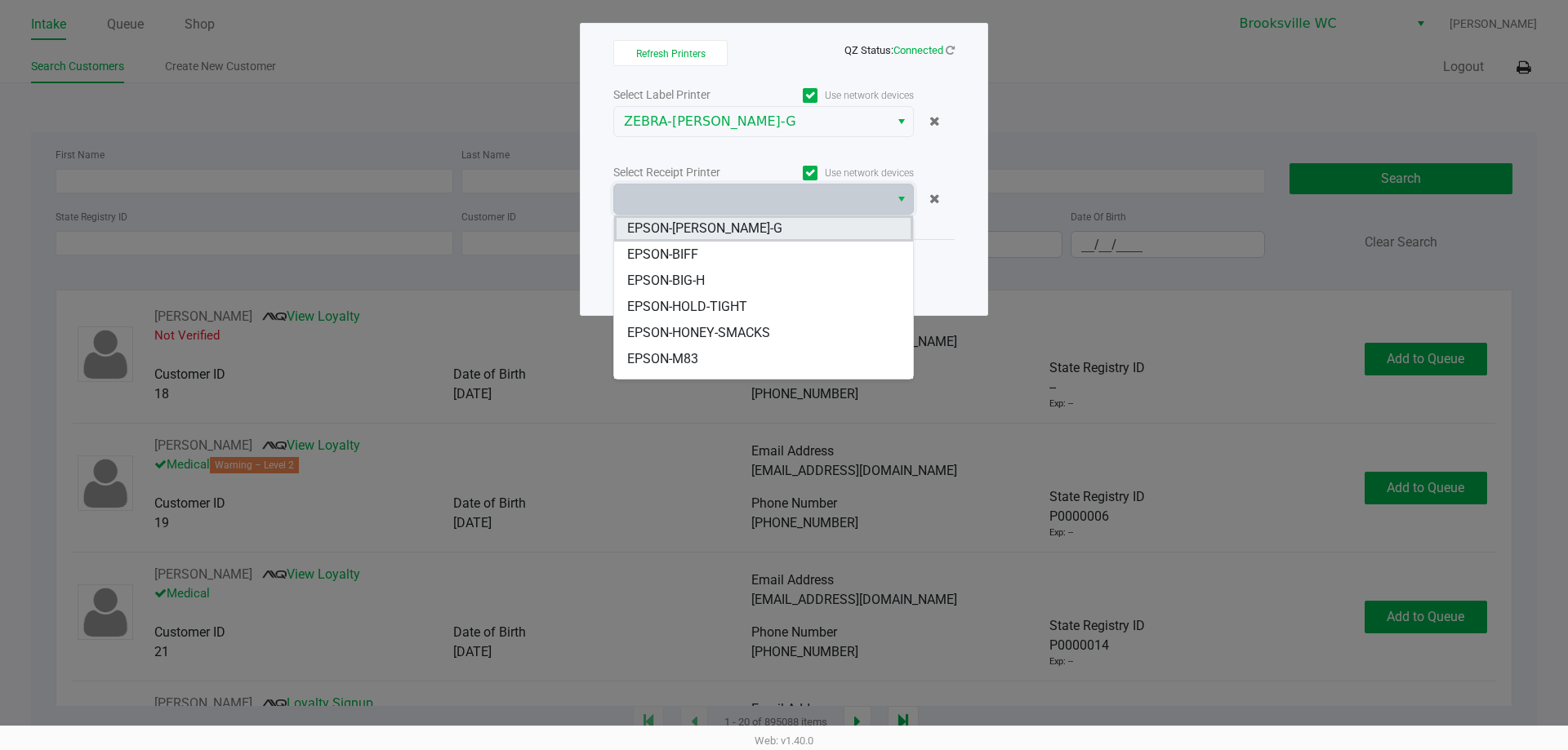
click at [708, 235] on span "EPSON-[PERSON_NAME]-G" at bounding box center [705, 228] width 155 height 19
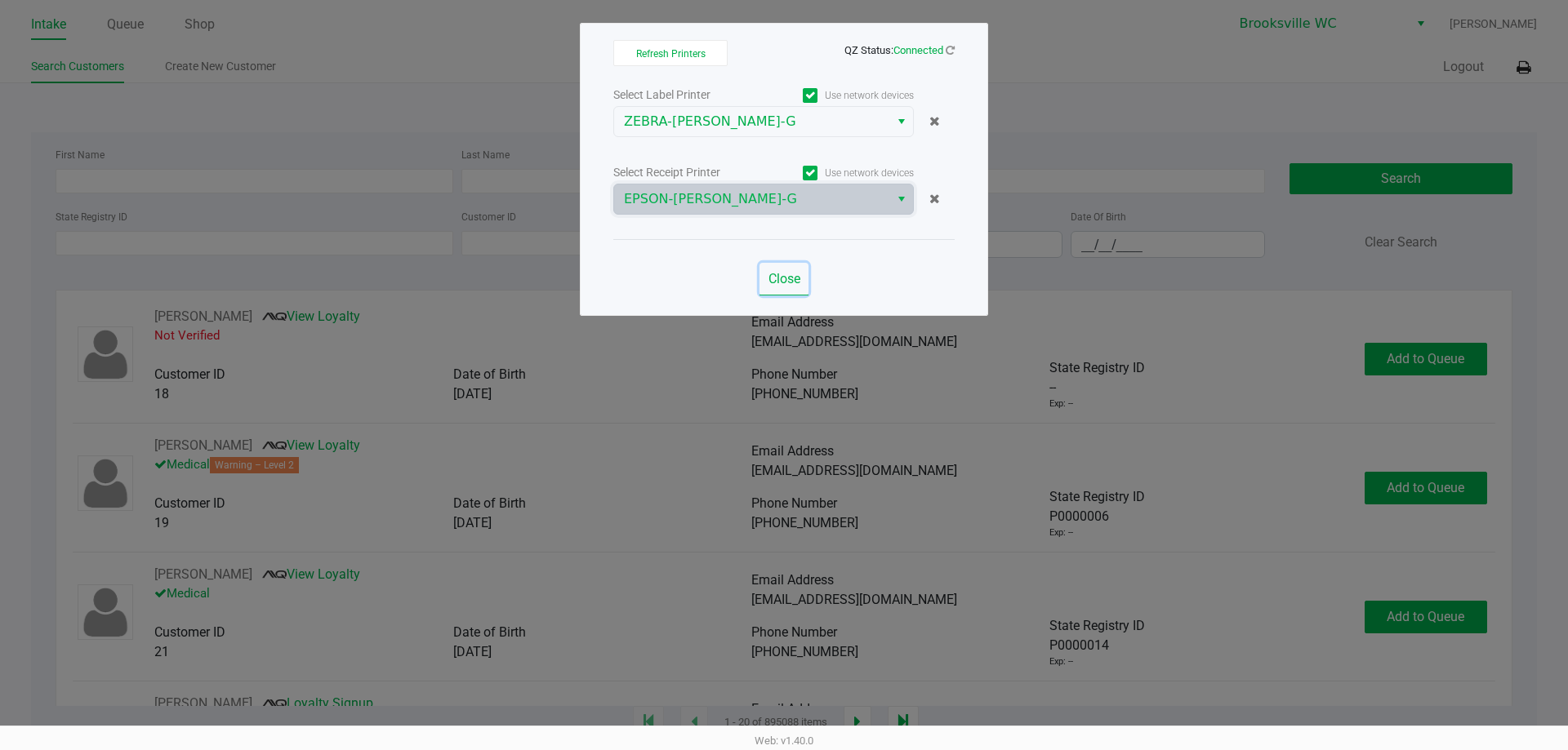
click at [782, 278] on span "Close" at bounding box center [784, 278] width 32 height 16
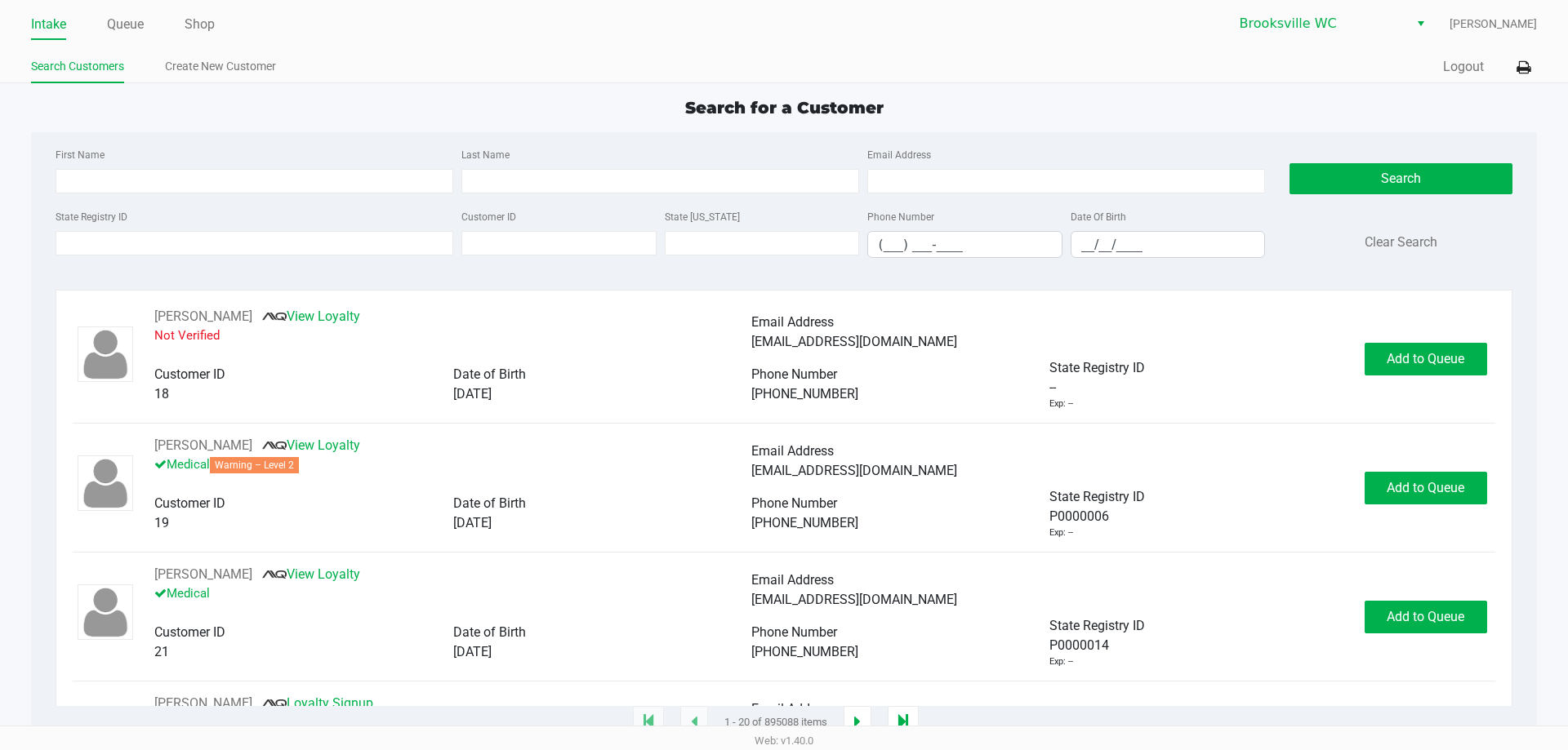
drag, startPoint x: 201, startPoint y: 23, endPoint x: 275, endPoint y: 40, distance: 75.9
click at [201, 24] on link "Shop" at bounding box center [200, 24] width 31 height 23
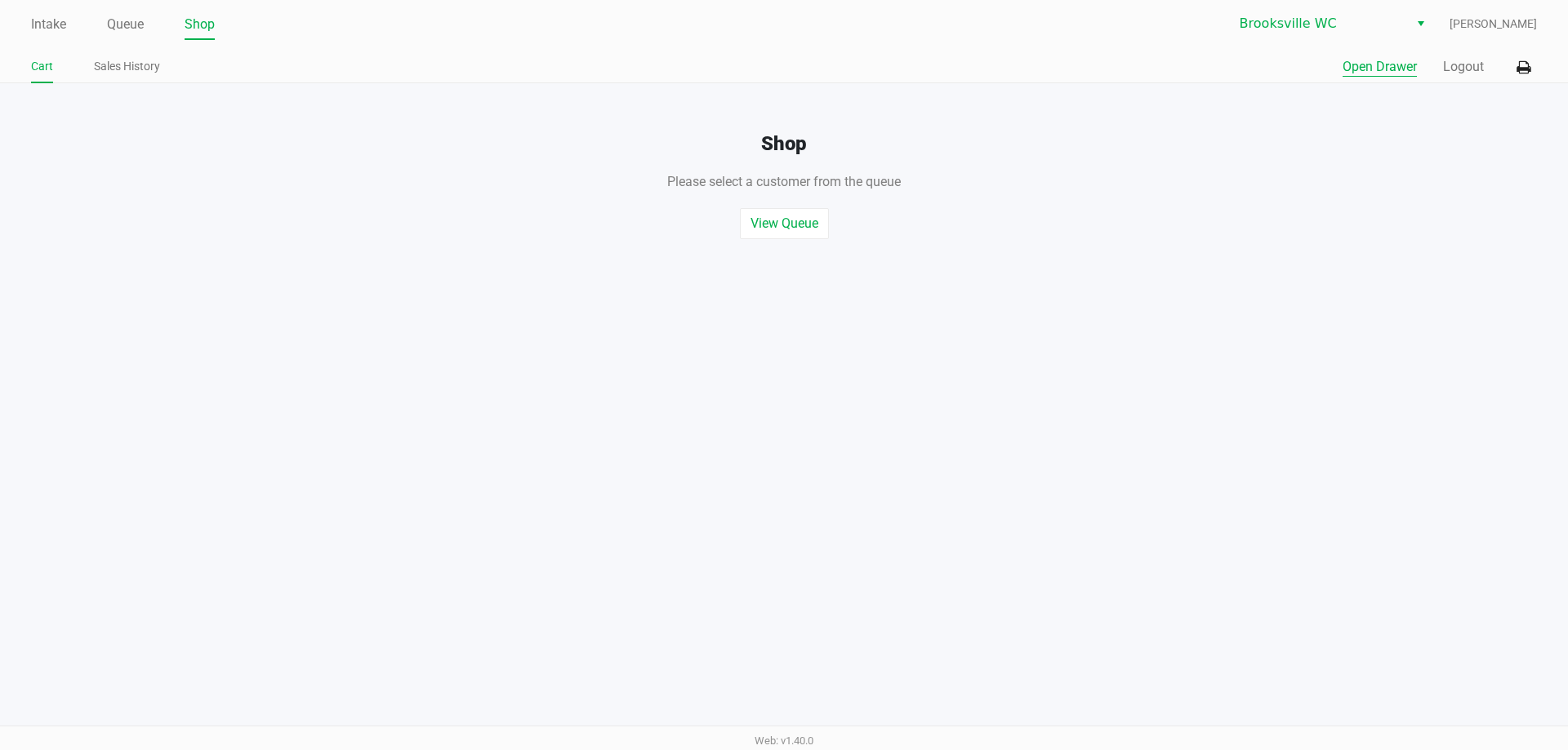
click at [1384, 73] on button "Open Drawer" at bounding box center [1380, 67] width 74 height 19
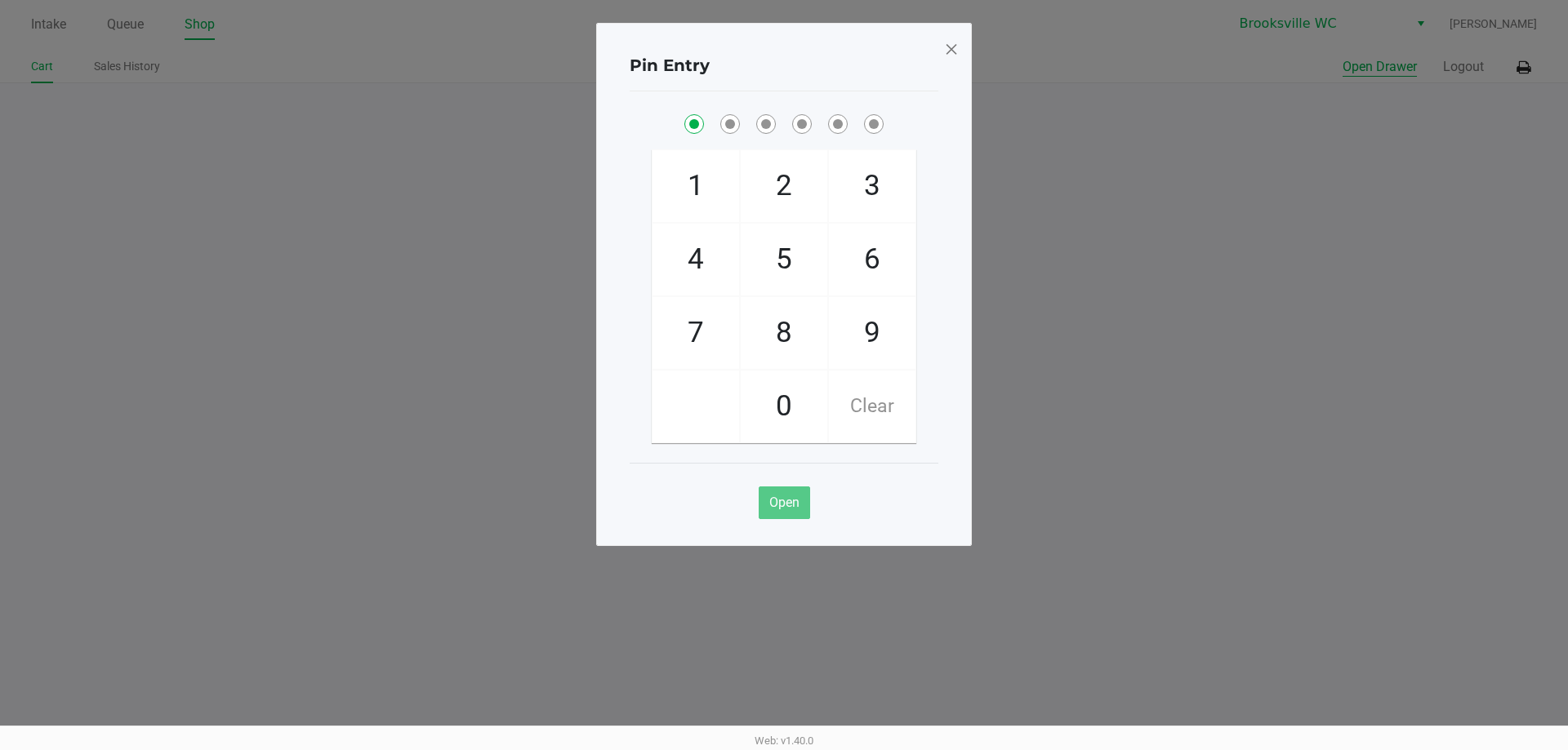
checkbox input "true"
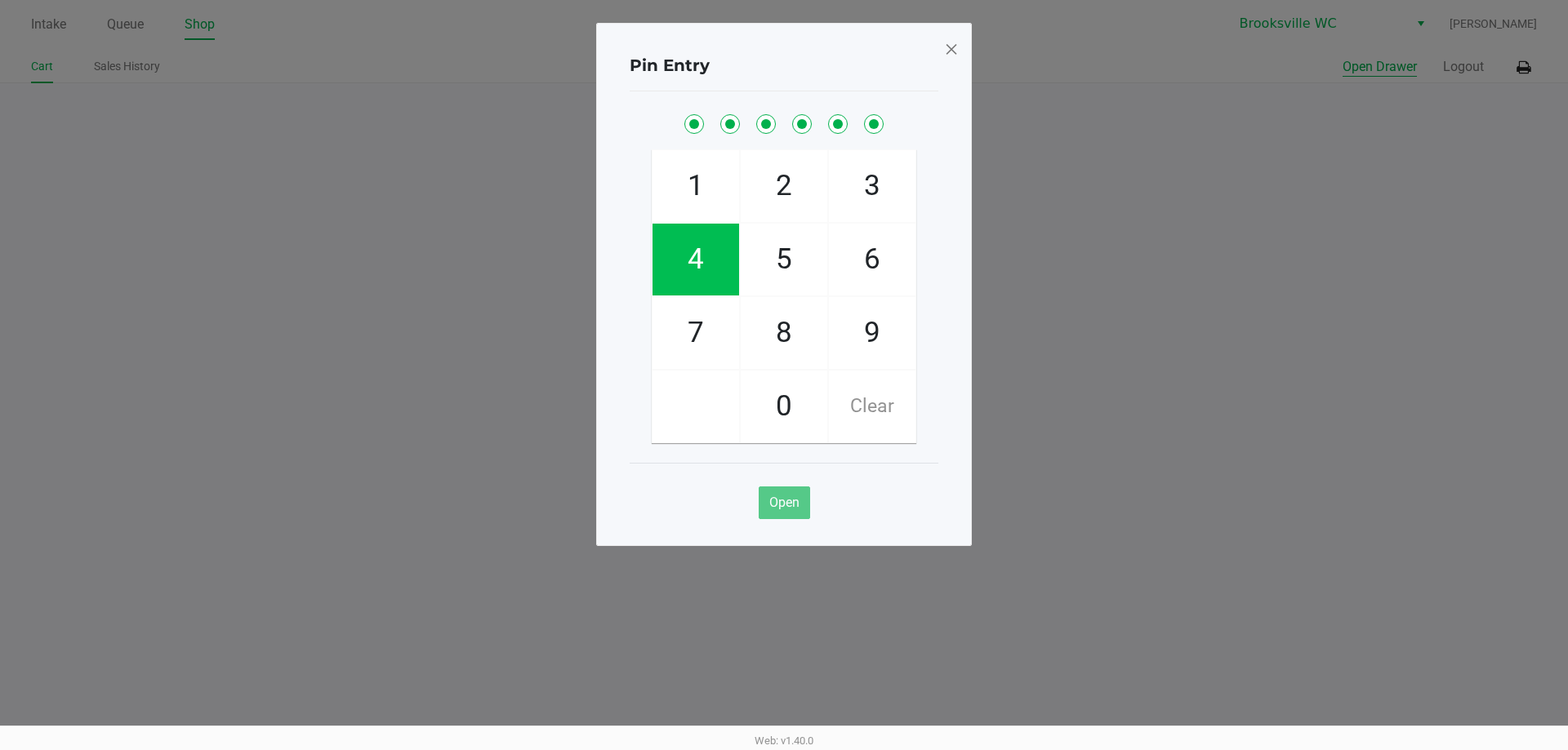
checkbox input "true"
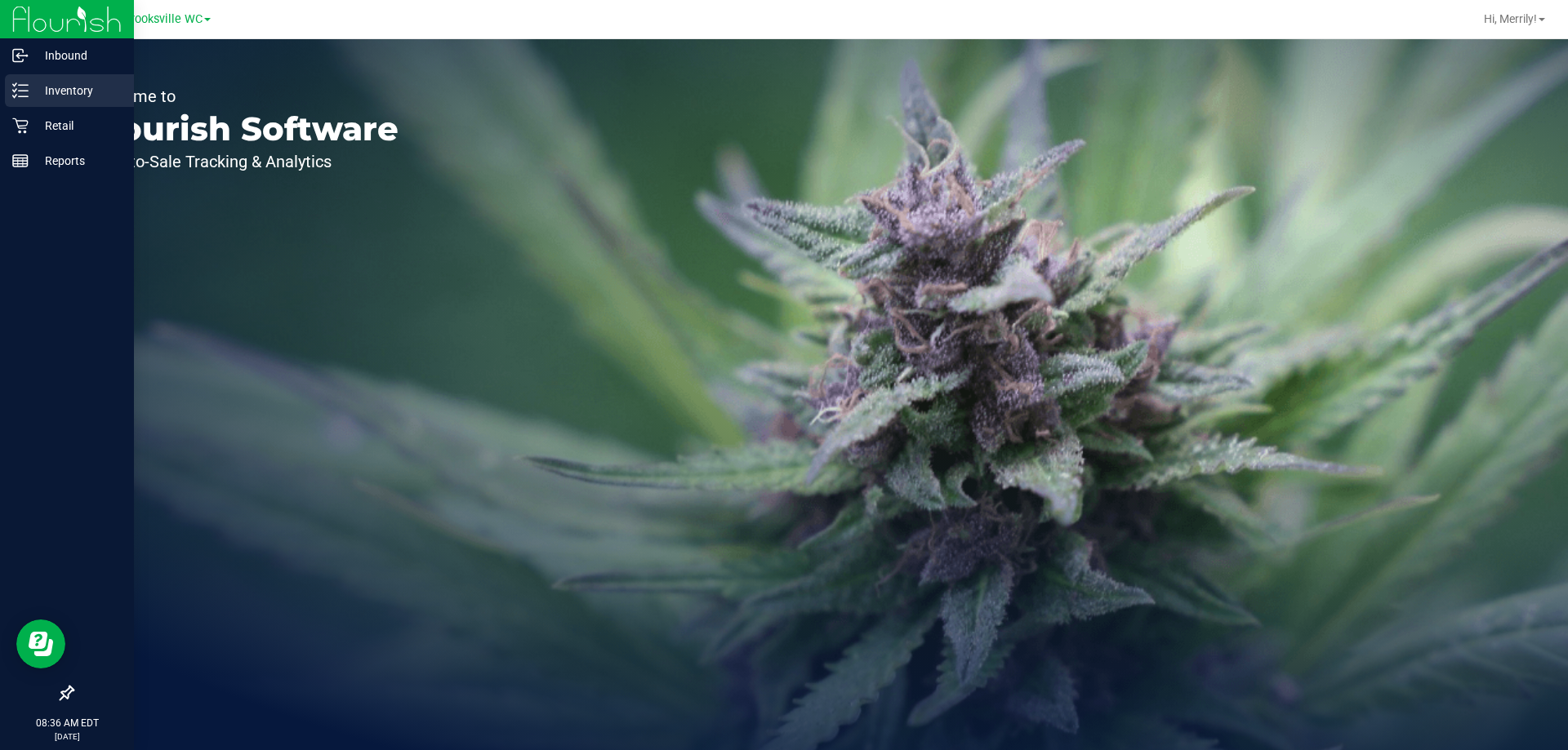
click at [20, 92] on icon at bounding box center [20, 91] width 17 height 17
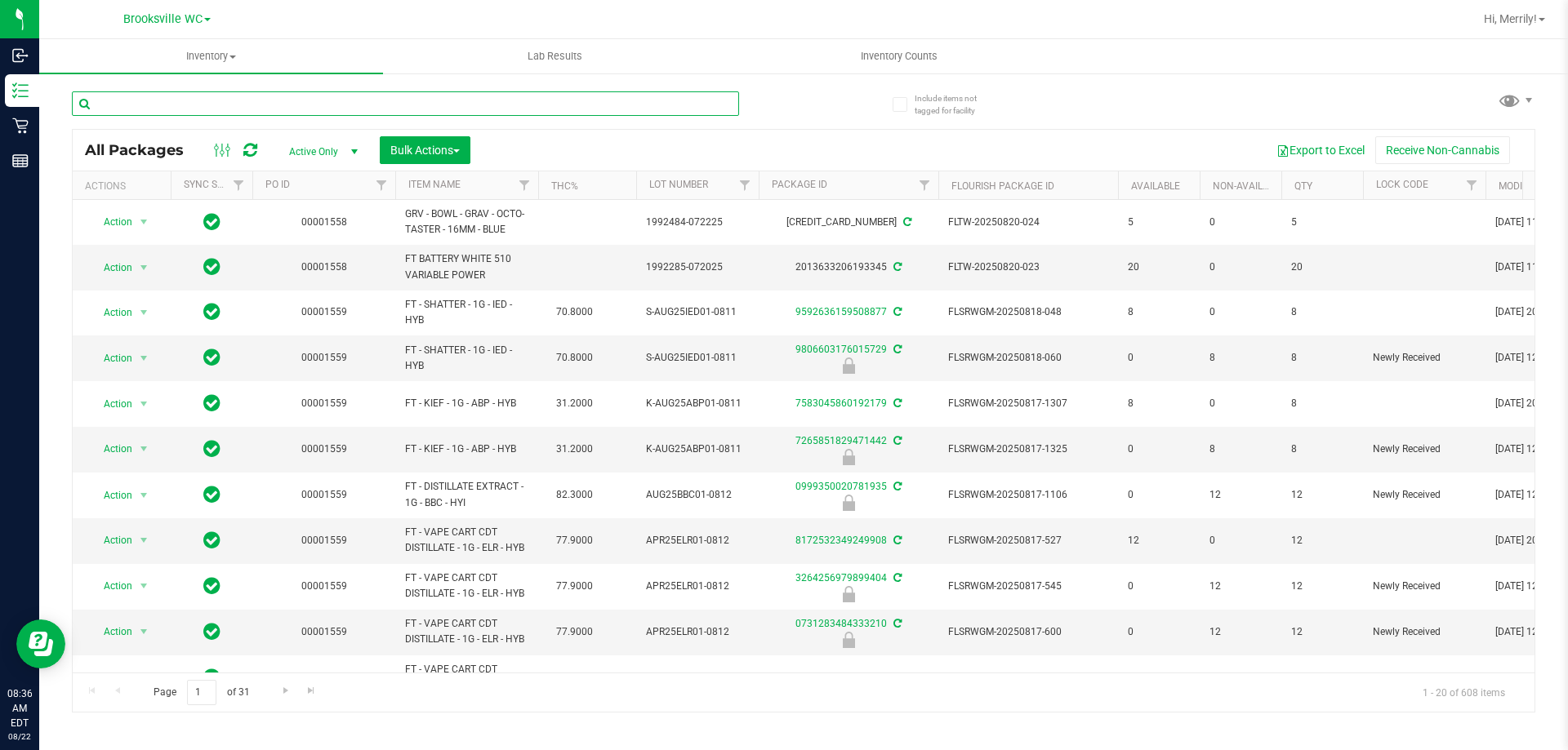
click at [244, 112] on input "text" at bounding box center [405, 104] width 667 height 24
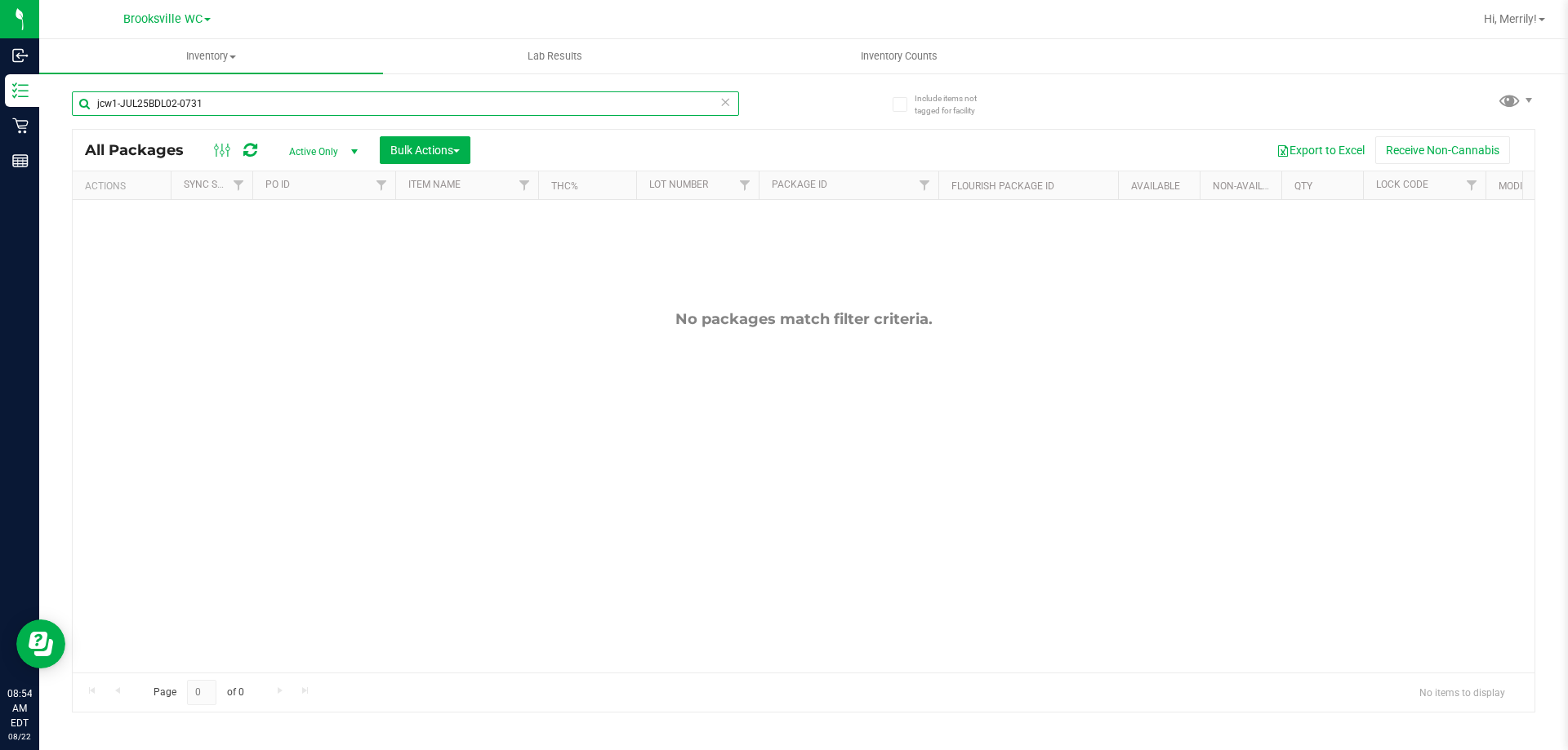
click at [238, 99] on input "jcw1-JUL25BDL02-0731" at bounding box center [405, 104] width 667 height 24
type input "j"
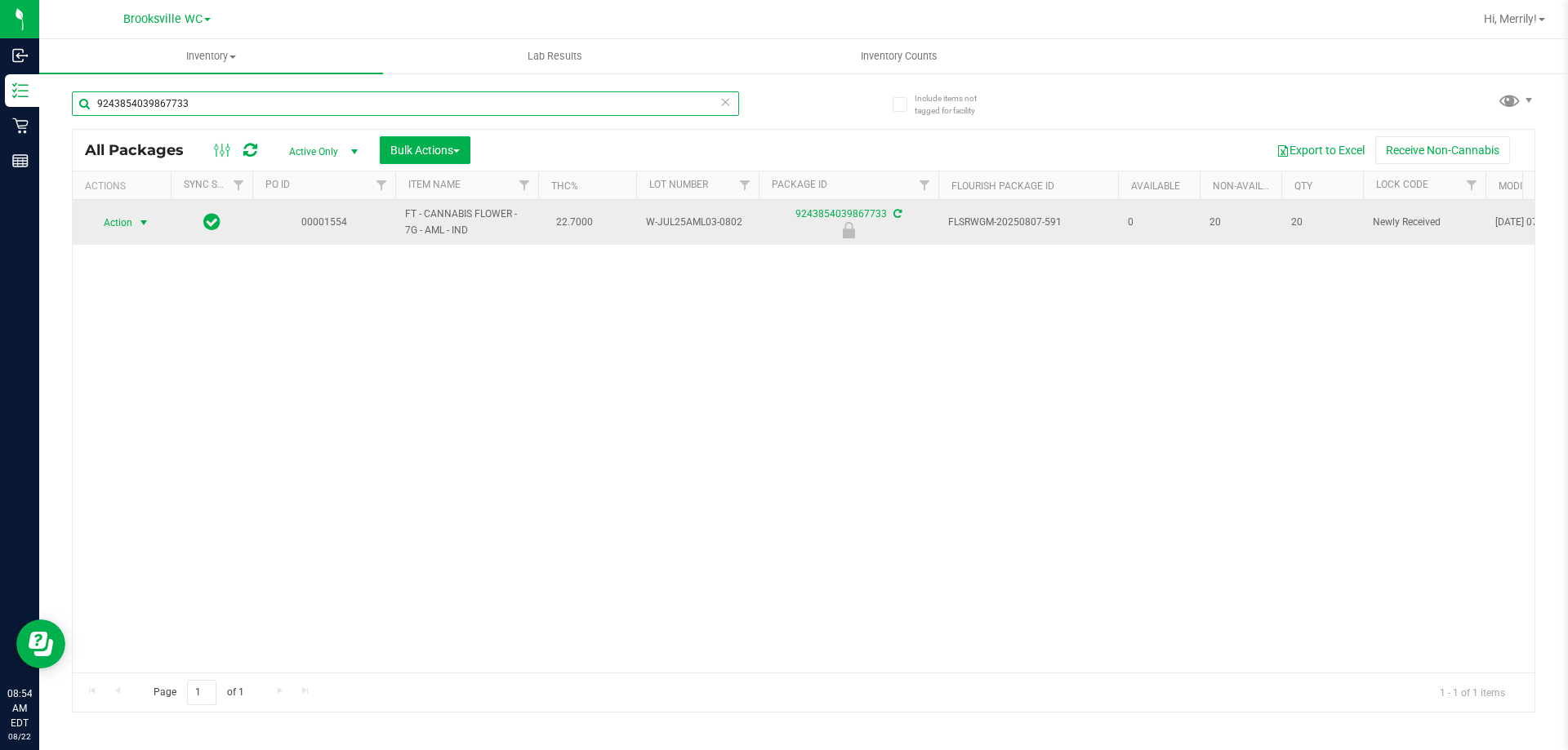
type input "9243854039867733"
click at [138, 223] on span "select" at bounding box center [144, 223] width 13 height 13
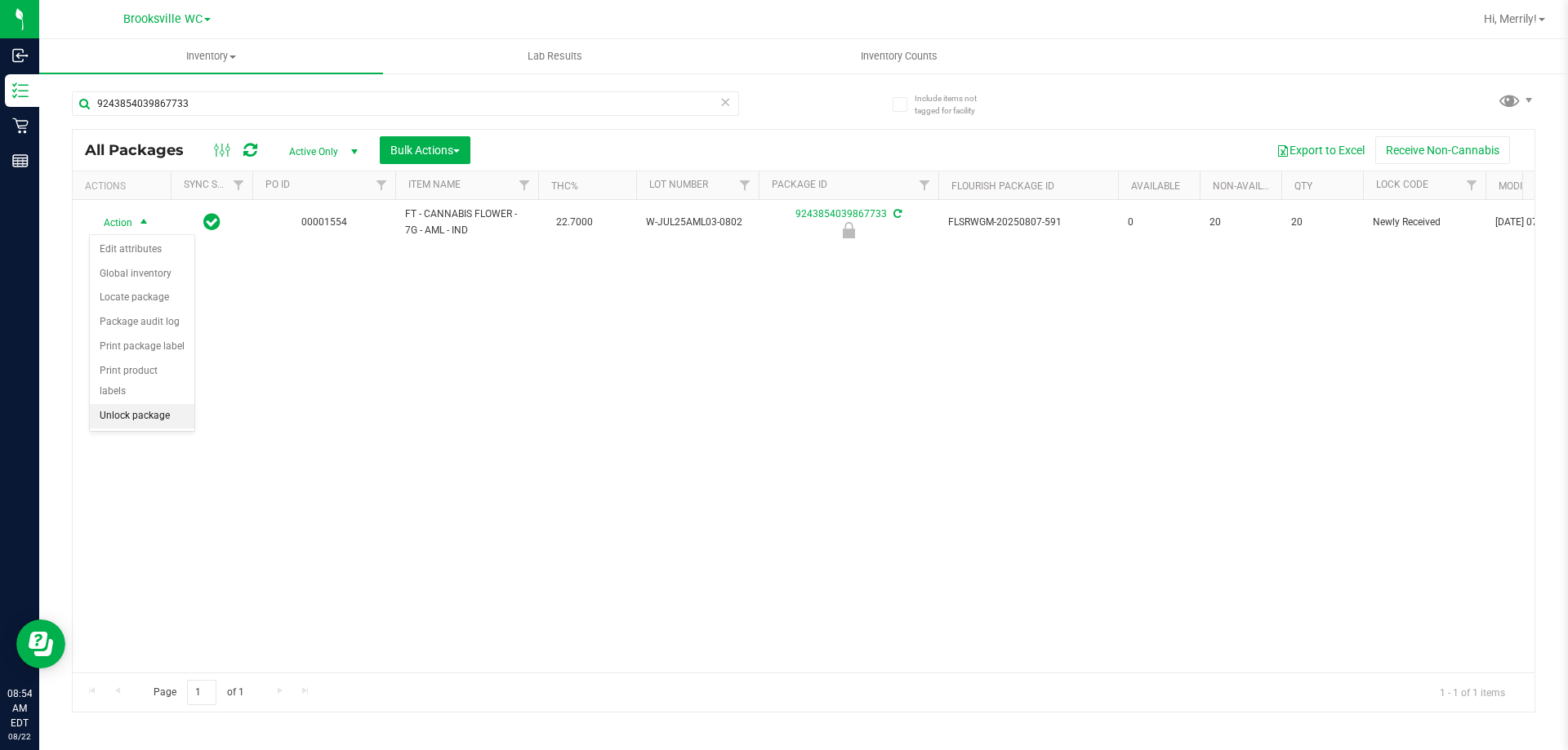
click at [128, 404] on li "Unlock package" at bounding box center [142, 416] width 105 height 24
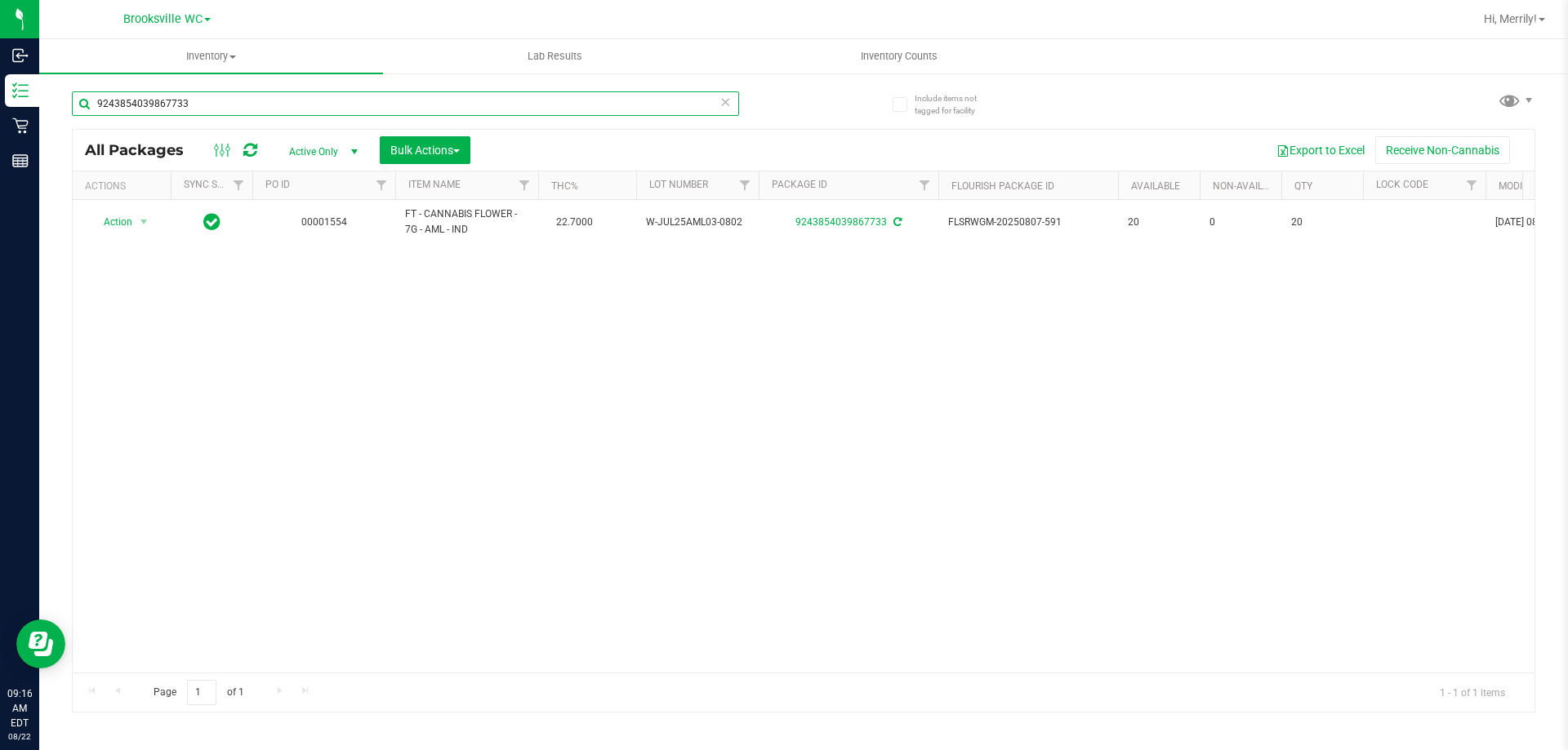
click at [224, 98] on input "9243854039867733" at bounding box center [405, 104] width 667 height 24
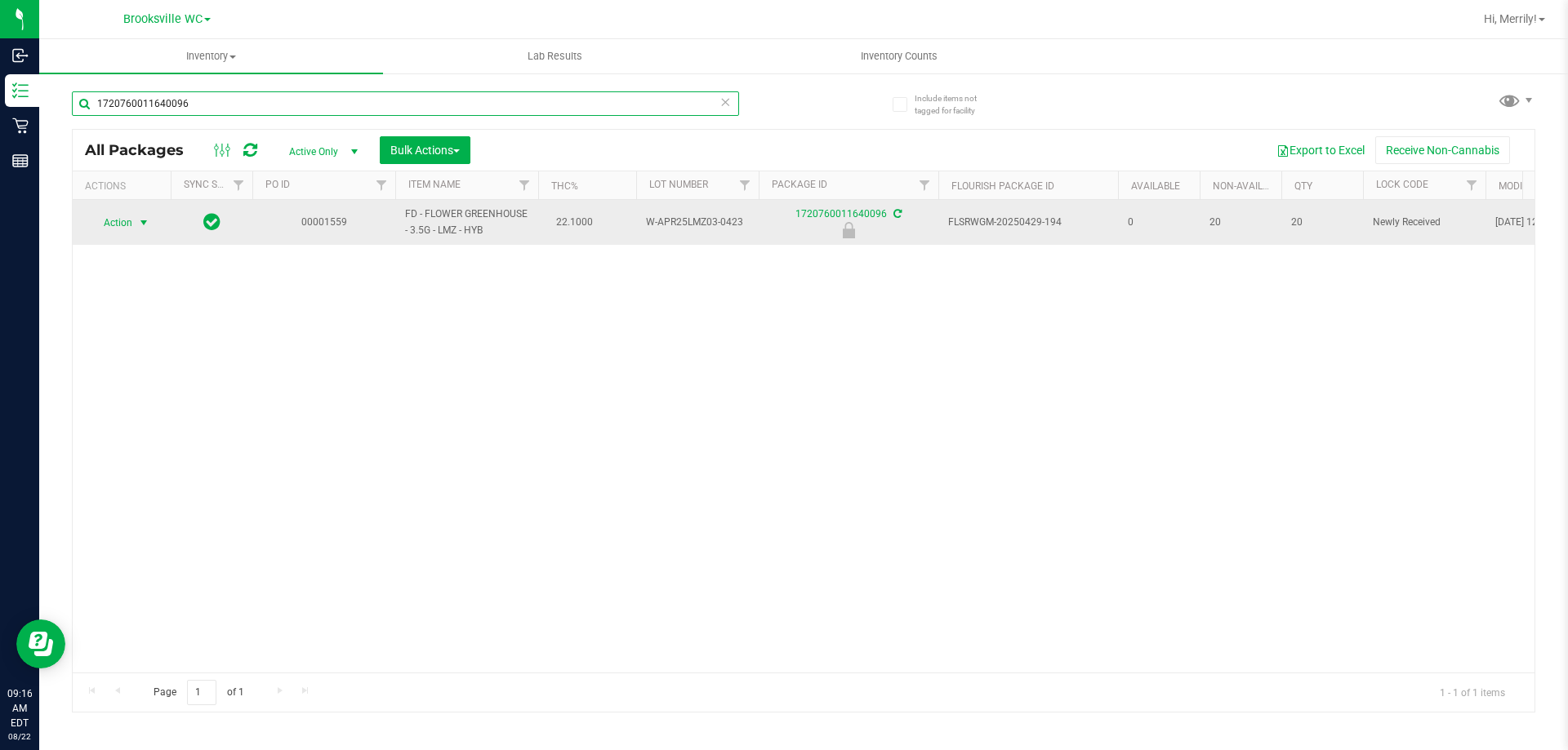
type input "1720760011640096"
click at [148, 221] on span "select" at bounding box center [144, 223] width 13 height 13
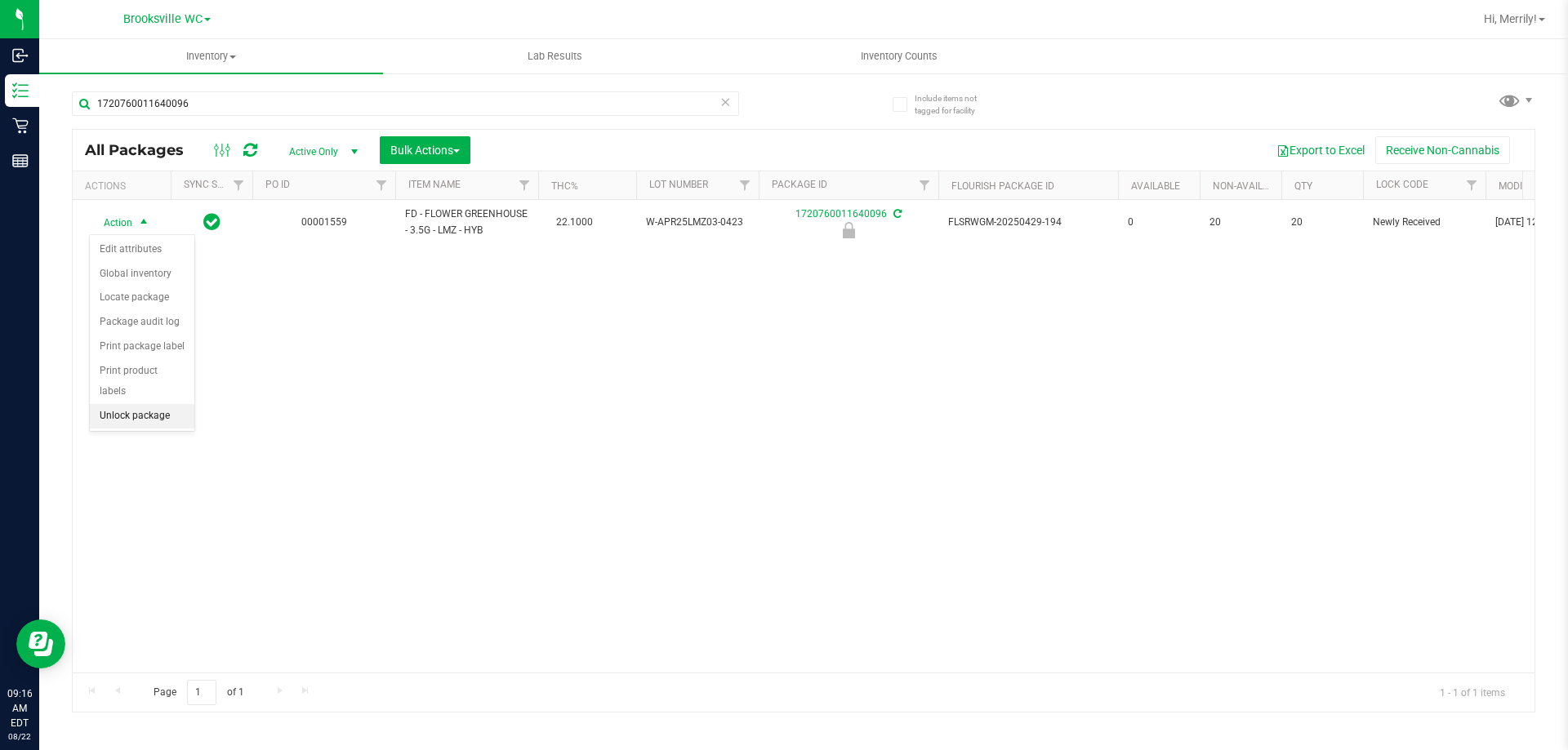
click at [162, 404] on li "Unlock package" at bounding box center [142, 416] width 105 height 24
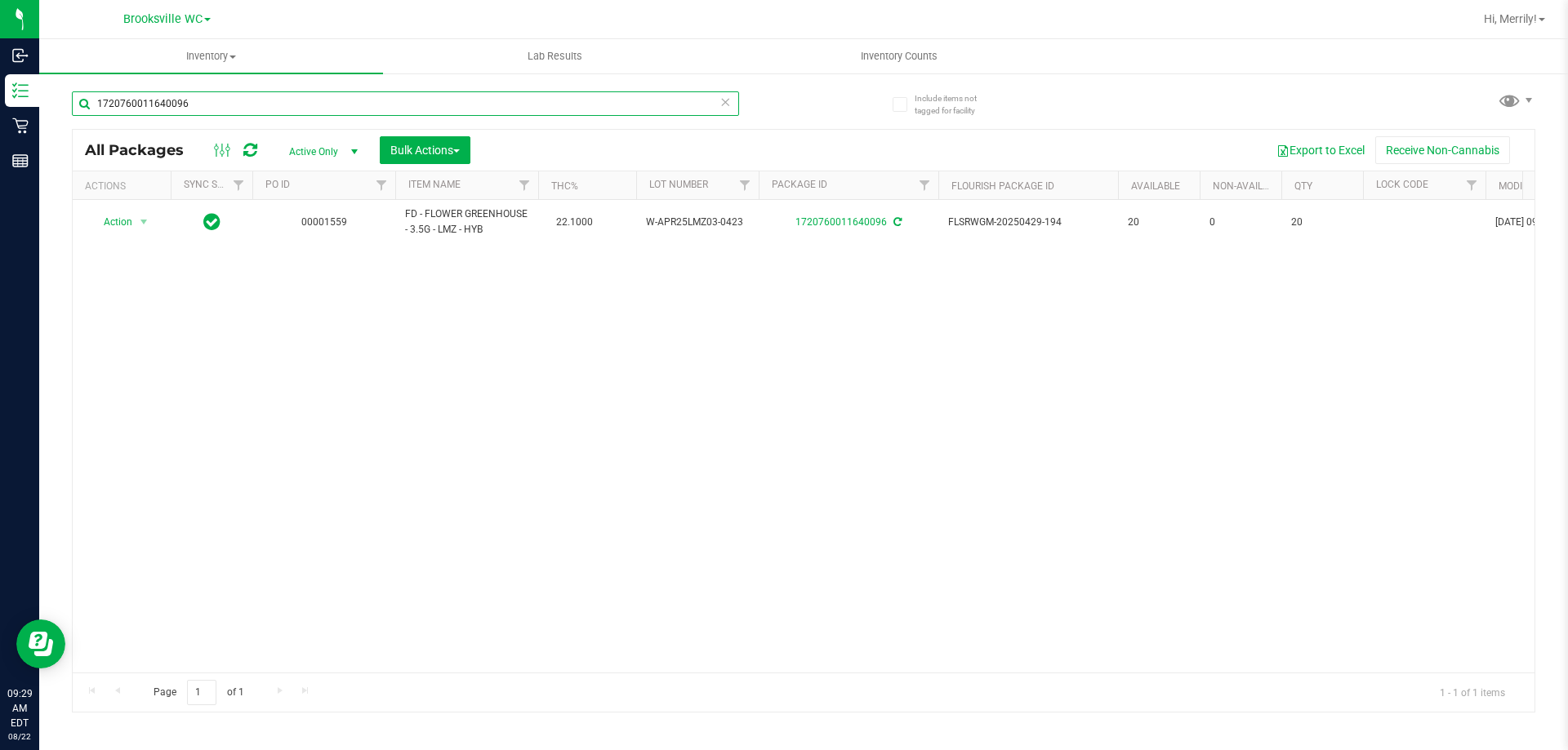
drag, startPoint x: 209, startPoint y: 102, endPoint x: 0, endPoint y: -15, distance: 239.5
click at [0, 0] on html "Inbound Inventory Retail Reports 09:29 AM EDT 08/22/2025 08/22 Brooksville WC H…" at bounding box center [784, 375] width 1568 height 750
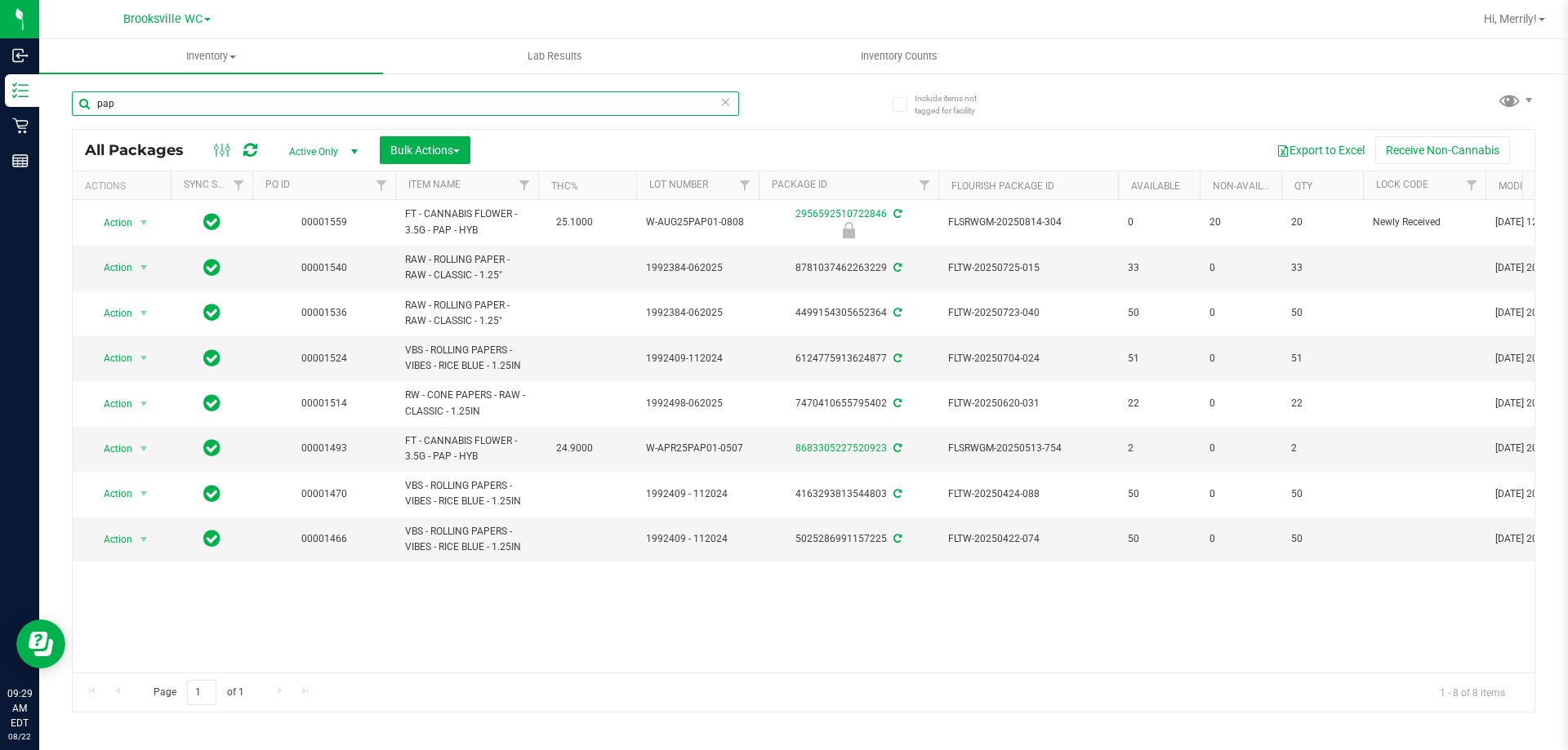
type input "pap"
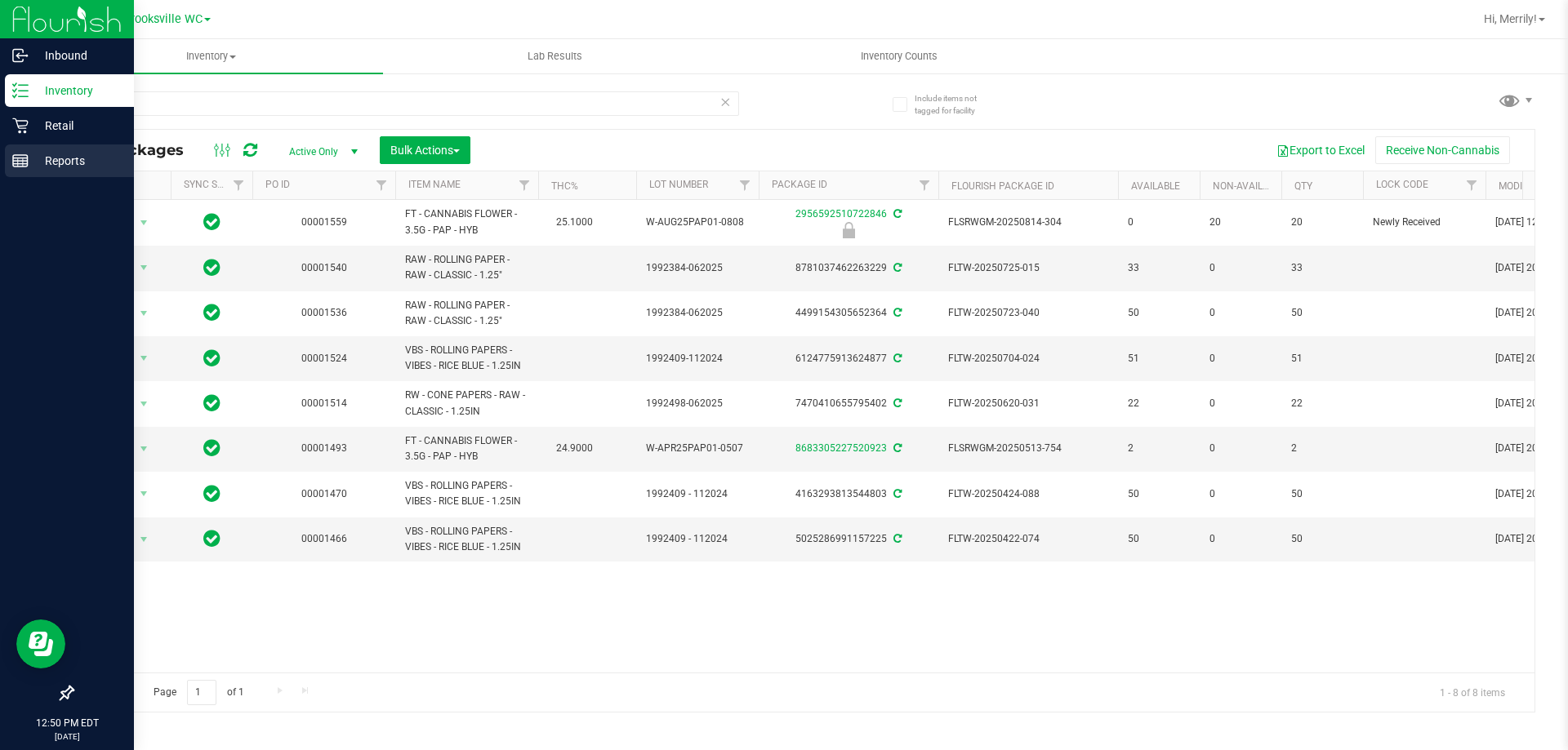
click at [24, 150] on div "Reports" at bounding box center [69, 161] width 129 height 32
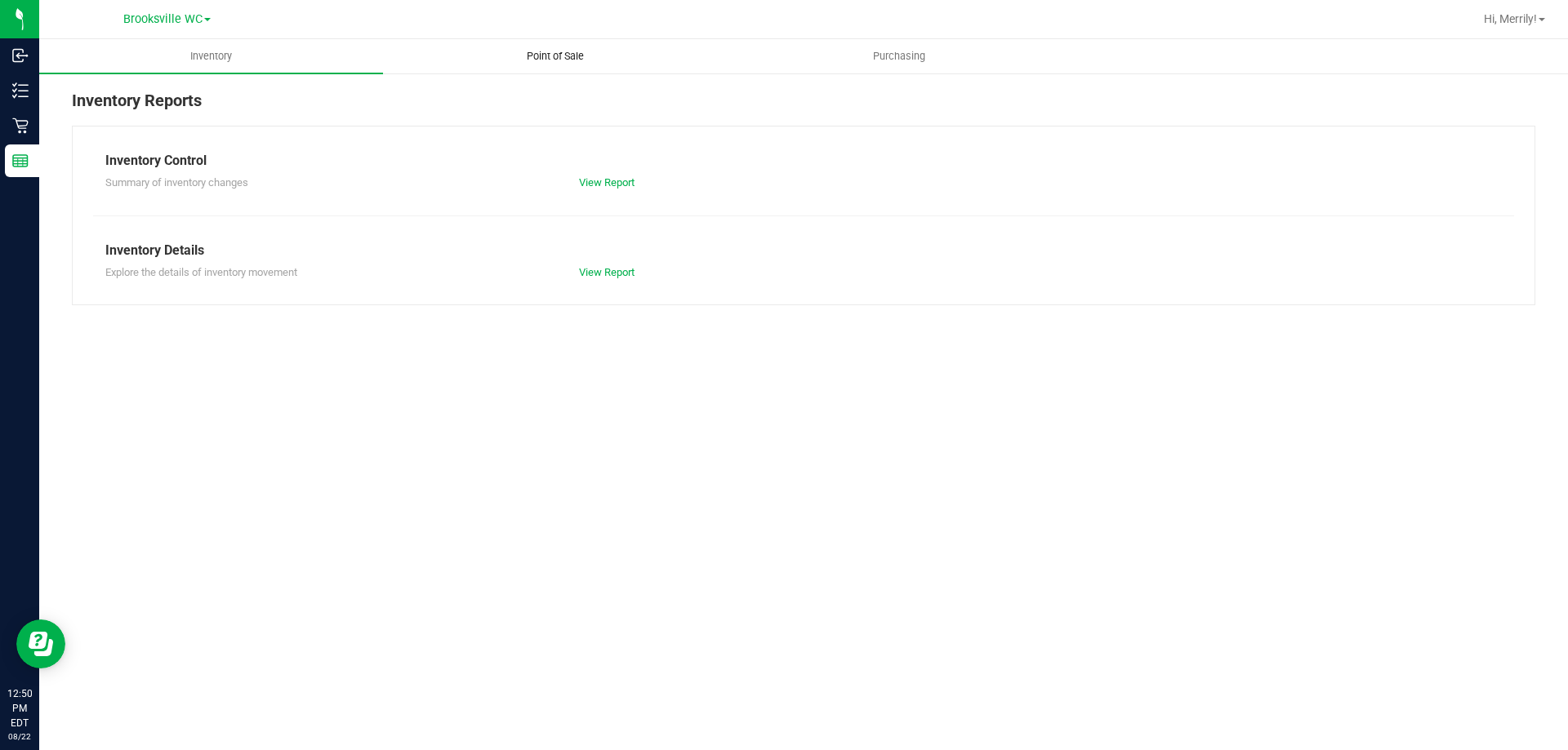
click at [556, 58] on span "Point of Sale" at bounding box center [555, 57] width 101 height 15
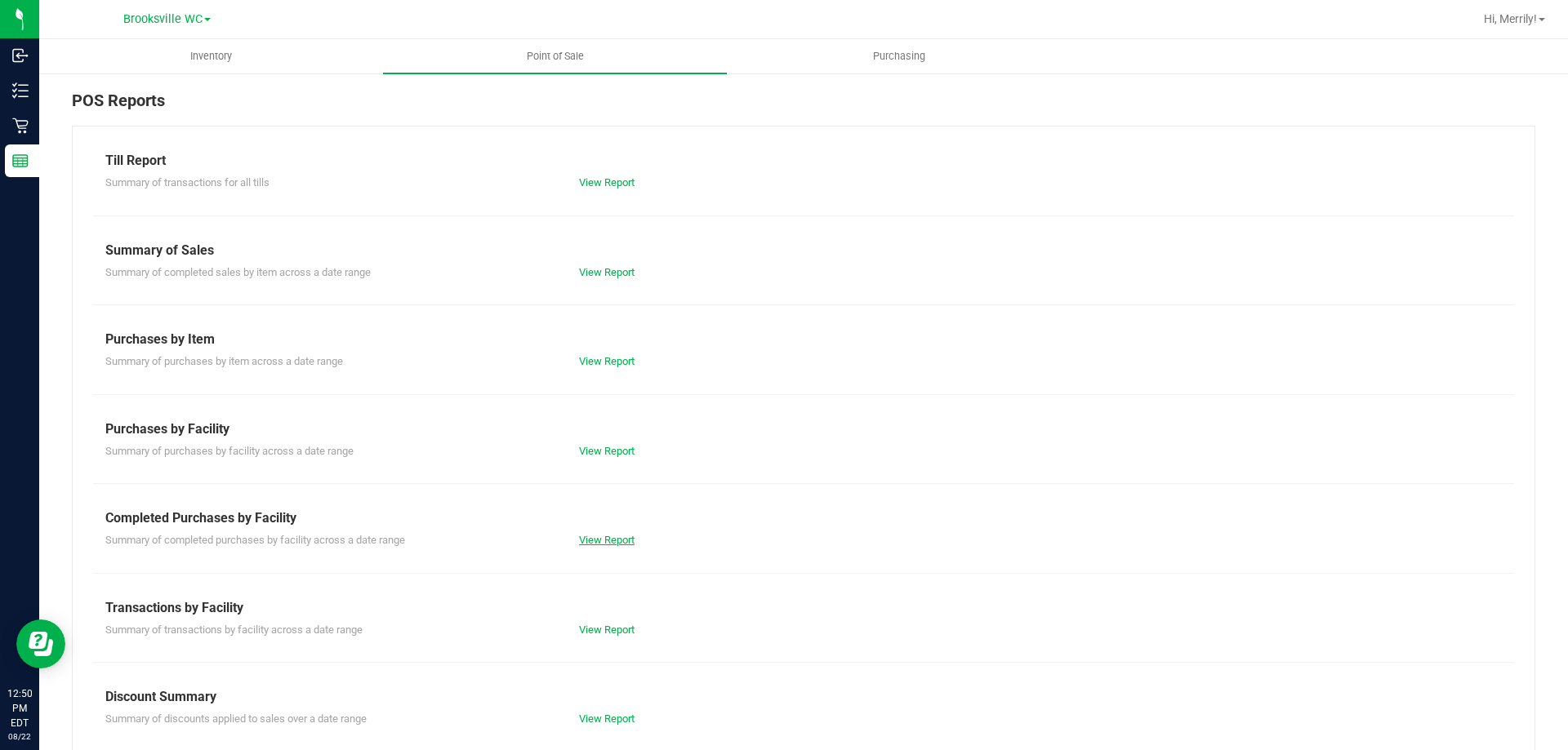
click at [619, 540] on link "View Report" at bounding box center [607, 539] width 56 height 12
